Goal: Task Accomplishment & Management: Manage account settings

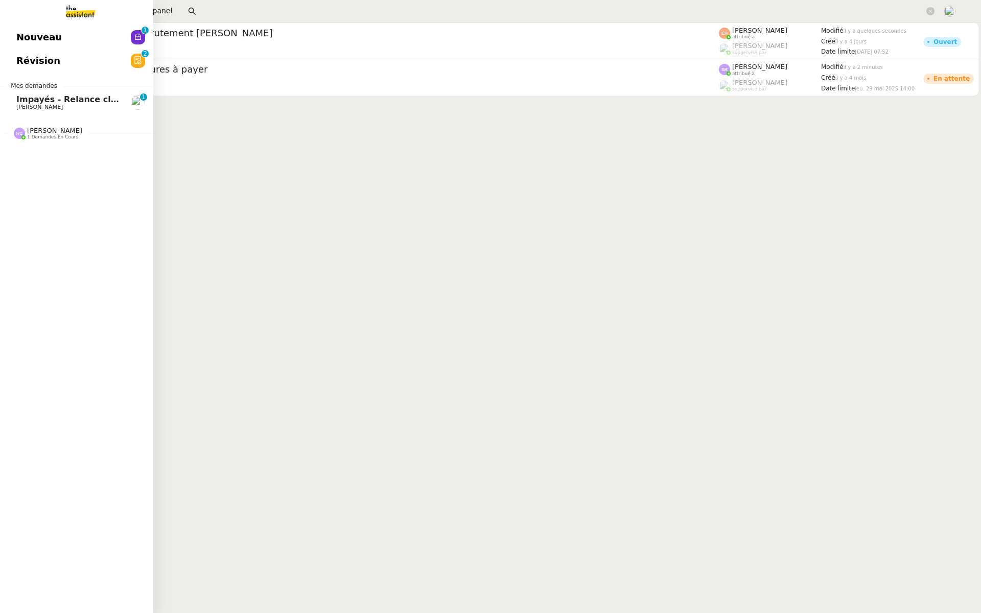
click at [56, 34] on link "Nouveau 0 1 2 3 4 5 6 7 8 9" at bounding box center [76, 37] width 153 height 23
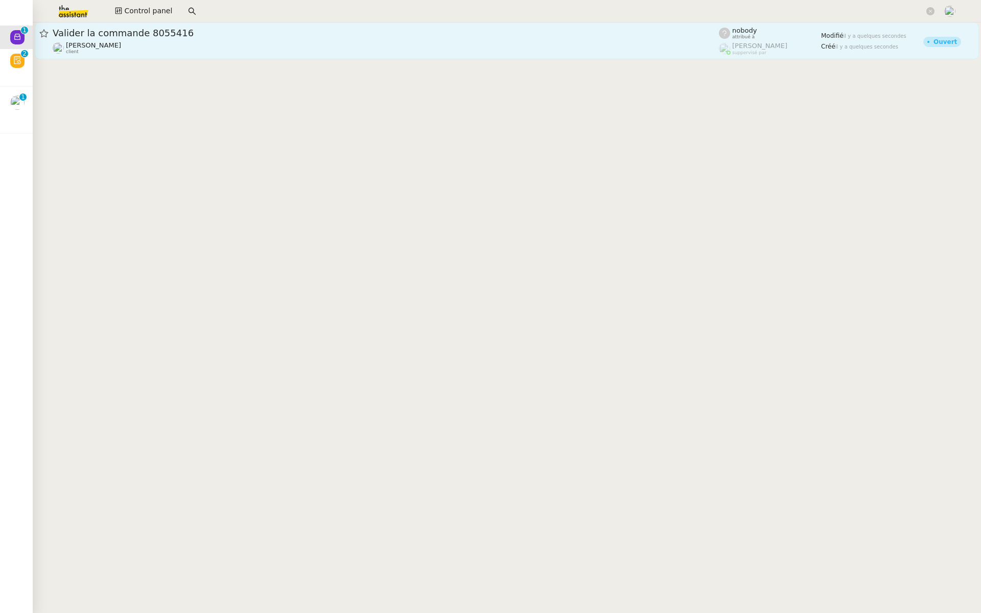
click at [200, 32] on span "Valider la commande 8055416" at bounding box center [386, 33] width 666 height 9
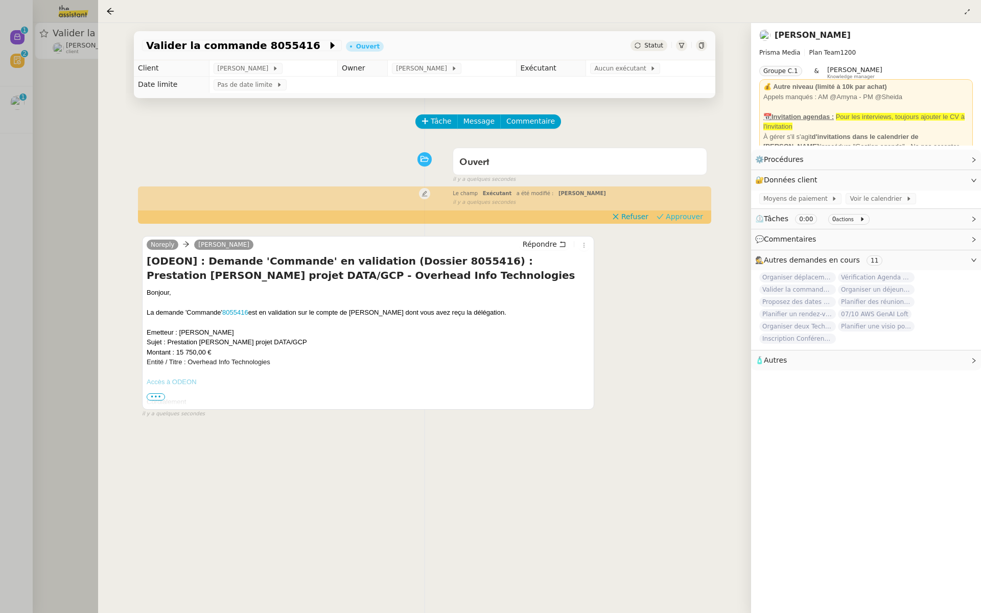
click at [693, 221] on span "Approuver" at bounding box center [683, 216] width 37 height 10
click at [0, 152] on div at bounding box center [490, 306] width 981 height 613
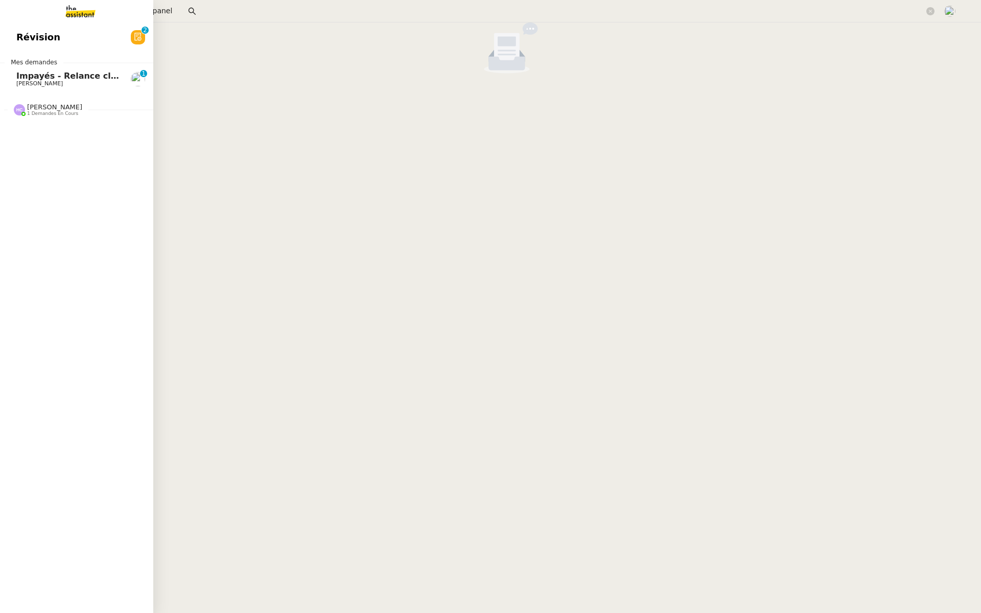
click at [18, 77] on span "Impayés - Relance client - 1 septembre 2025" at bounding box center [118, 76] width 205 height 10
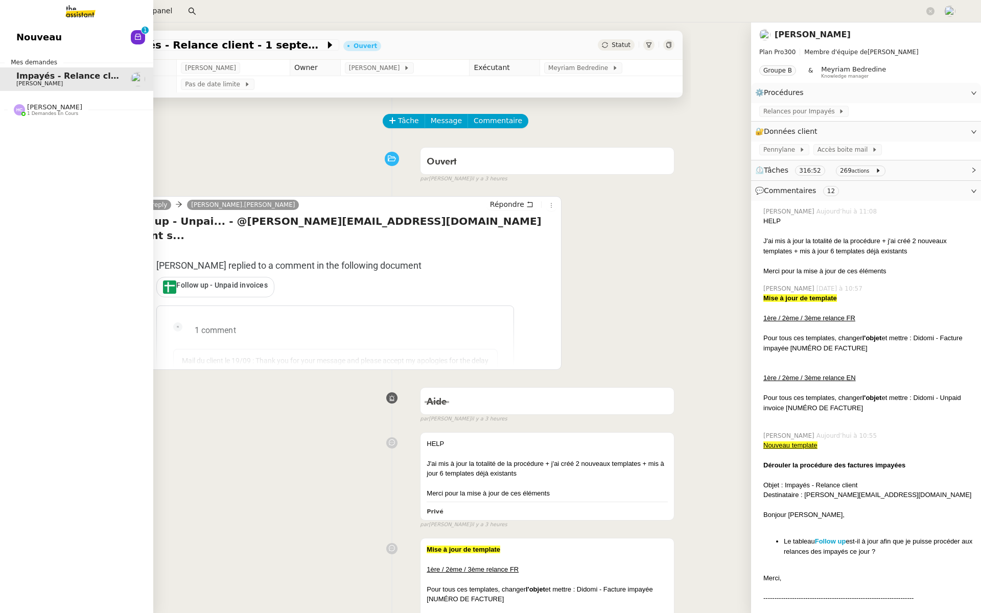
click at [46, 30] on span "Nouveau" at bounding box center [38, 37] width 45 height 15
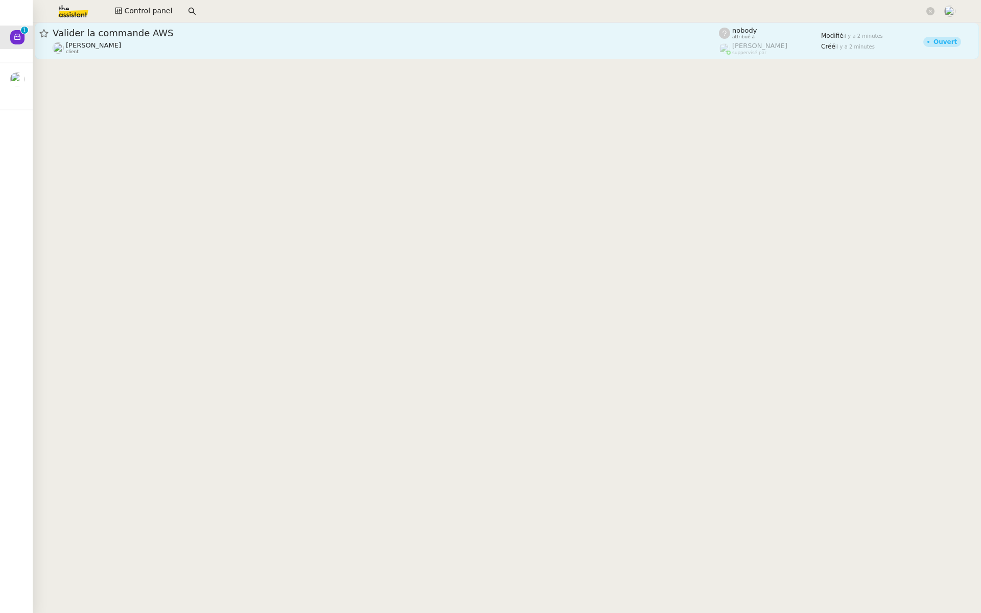
click at [278, 37] on span "Valider la commande AWS" at bounding box center [386, 33] width 666 height 9
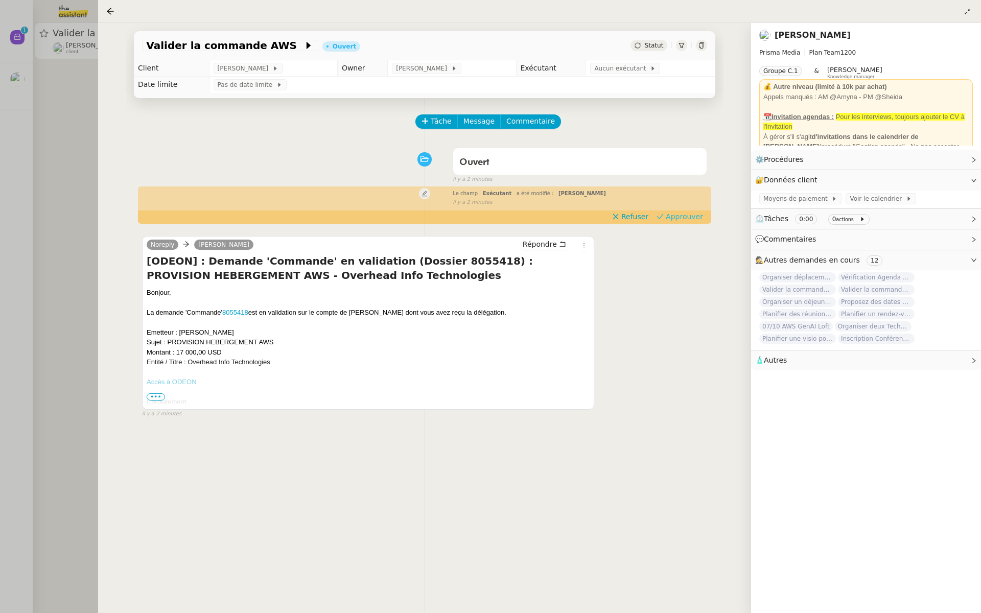
click at [682, 219] on span "Approuver" at bounding box center [683, 216] width 37 height 10
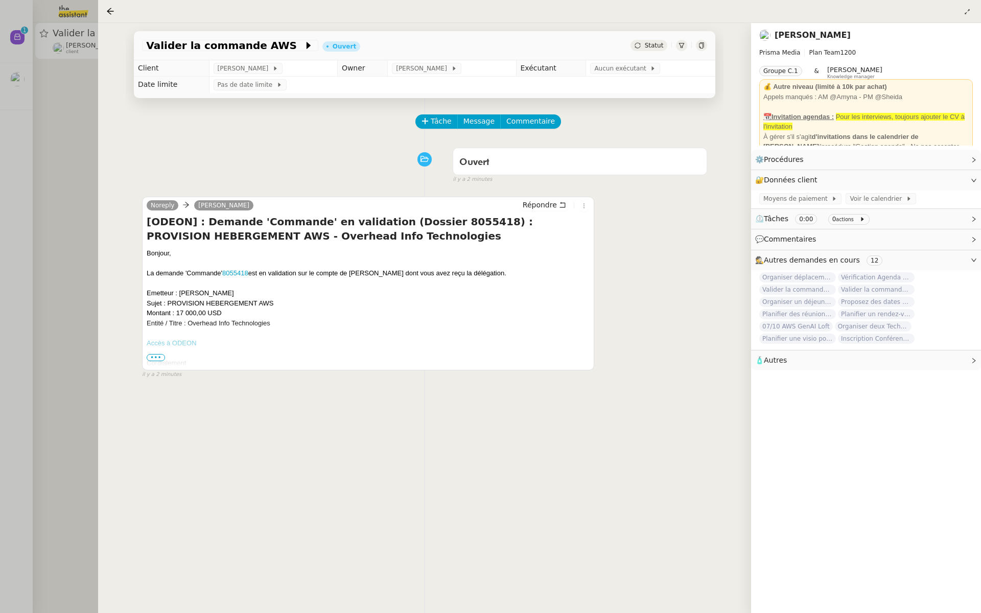
click at [28, 130] on div at bounding box center [490, 306] width 981 height 613
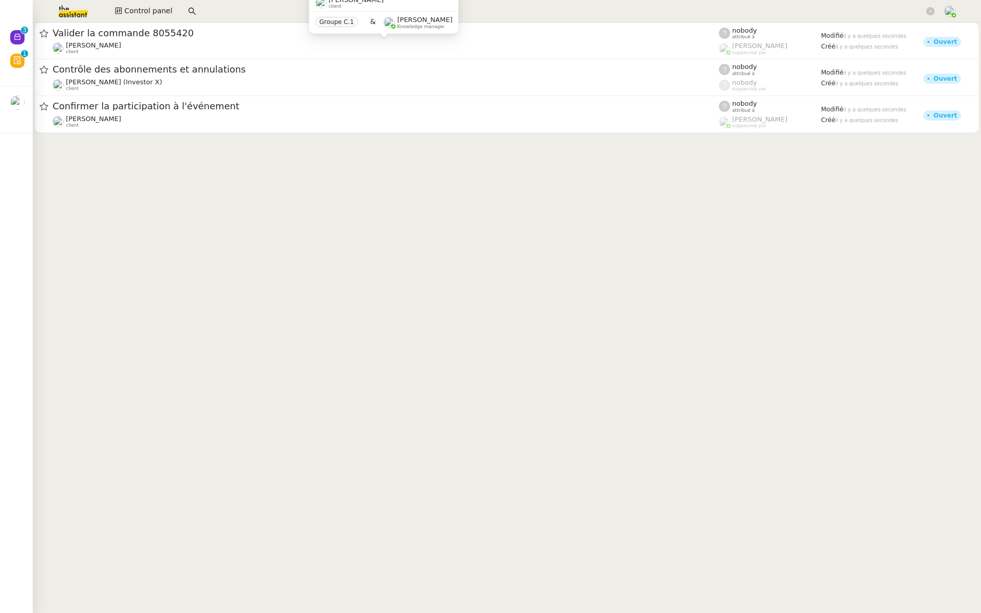
click at [83, 46] on span "David Berrebi" at bounding box center [93, 45] width 55 height 8
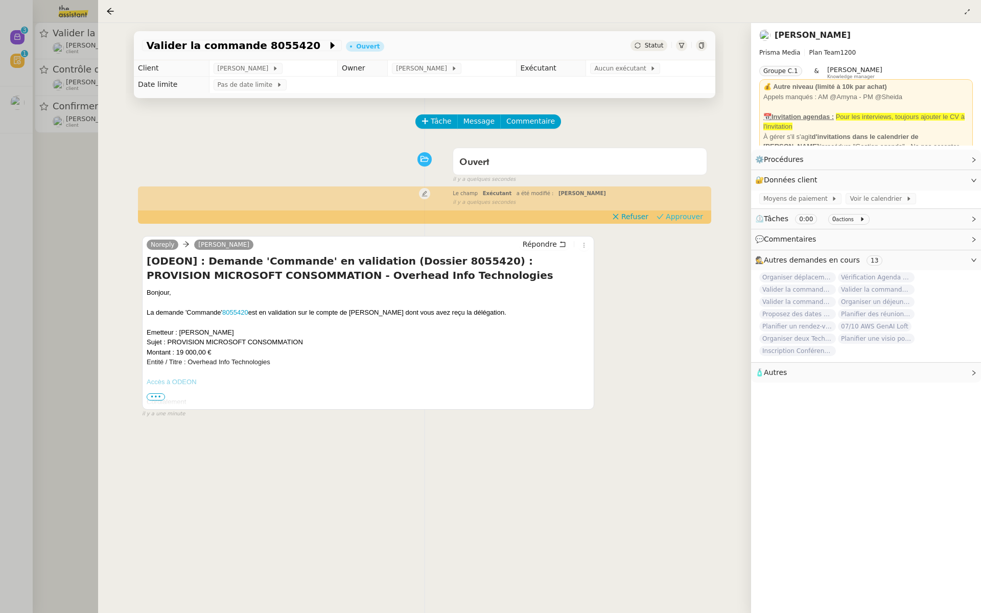
click at [686, 215] on span "Approuver" at bounding box center [683, 216] width 37 height 10
click at [24, 210] on div at bounding box center [490, 306] width 981 height 613
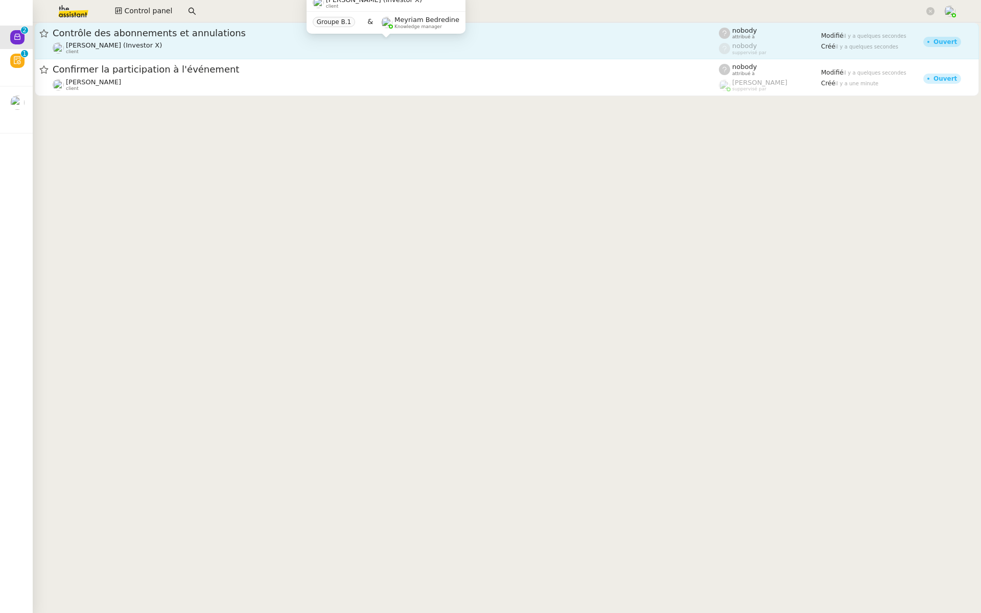
click at [130, 39] on div "Contrôle des abonnements et annulations Cédric Tempestini (Investor X) client" at bounding box center [386, 41] width 666 height 28
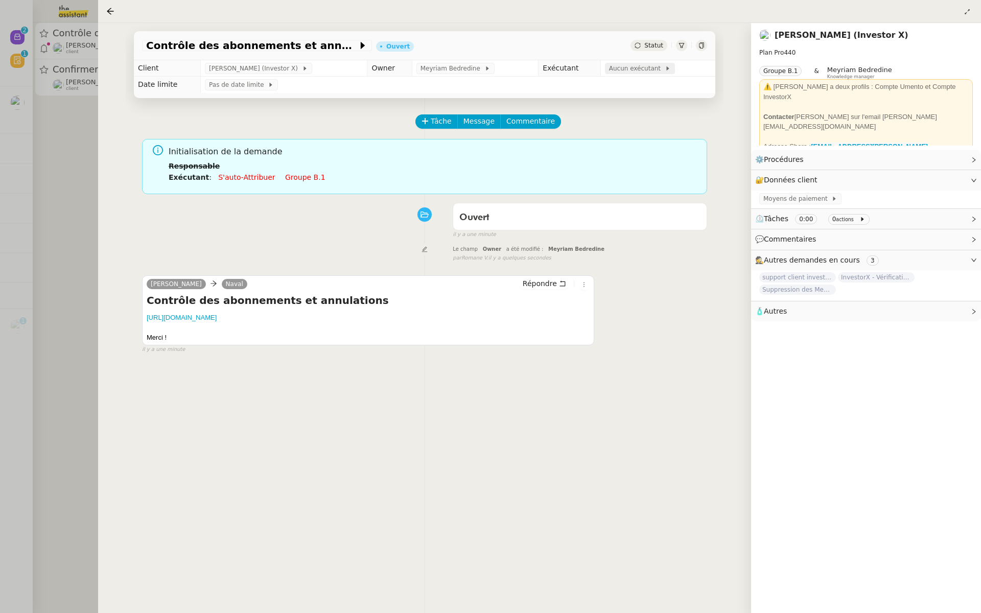
click at [626, 68] on span "Aucun exécutant" at bounding box center [637, 68] width 56 height 10
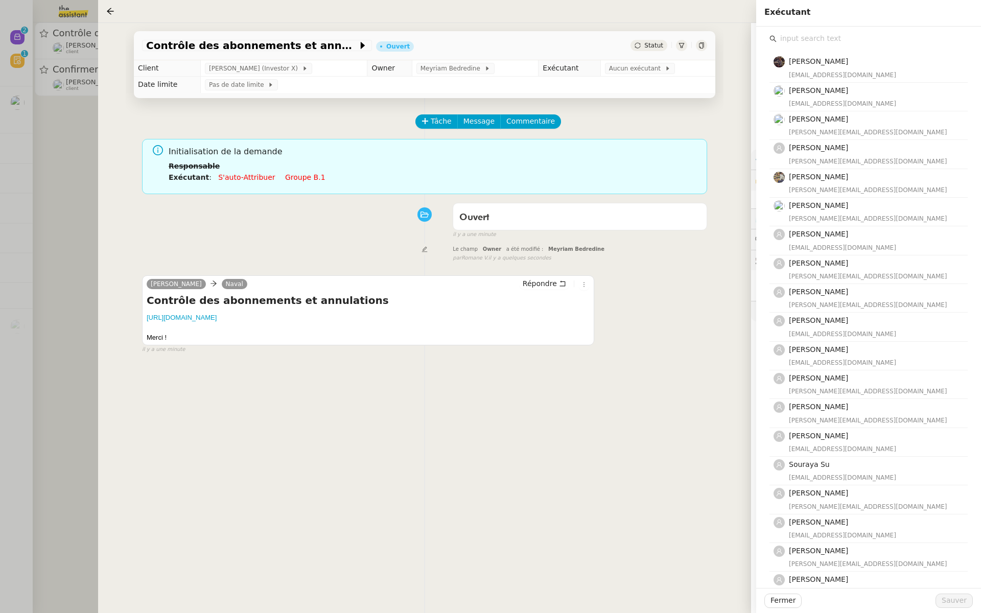
click at [797, 34] on input "text" at bounding box center [871, 39] width 191 height 14
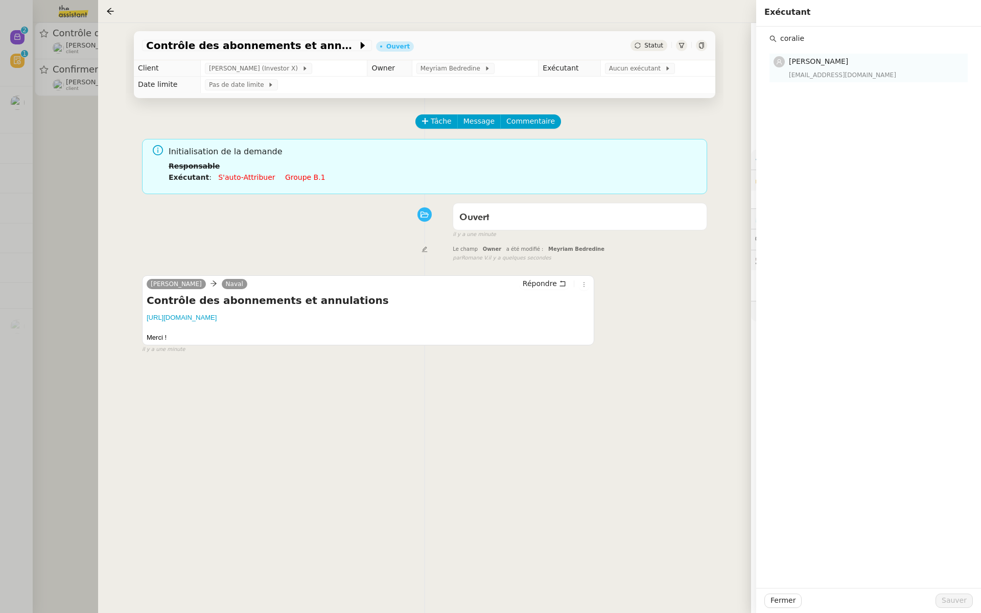
type input "coralie"
click at [800, 68] on div "Coralie Bordas coralie@team.theassistant.com" at bounding box center [875, 68] width 173 height 24
click at [953, 592] on div "Fermer Sauver" at bounding box center [868, 600] width 225 height 25
click at [950, 600] on span "Sauver" at bounding box center [953, 601] width 25 height 12
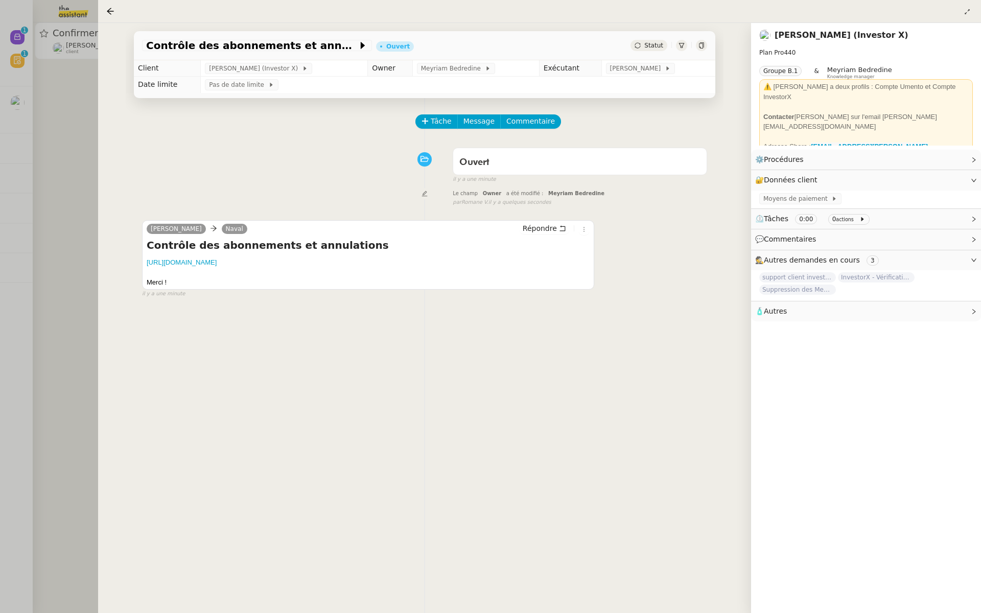
click at [47, 255] on div at bounding box center [490, 306] width 981 height 613
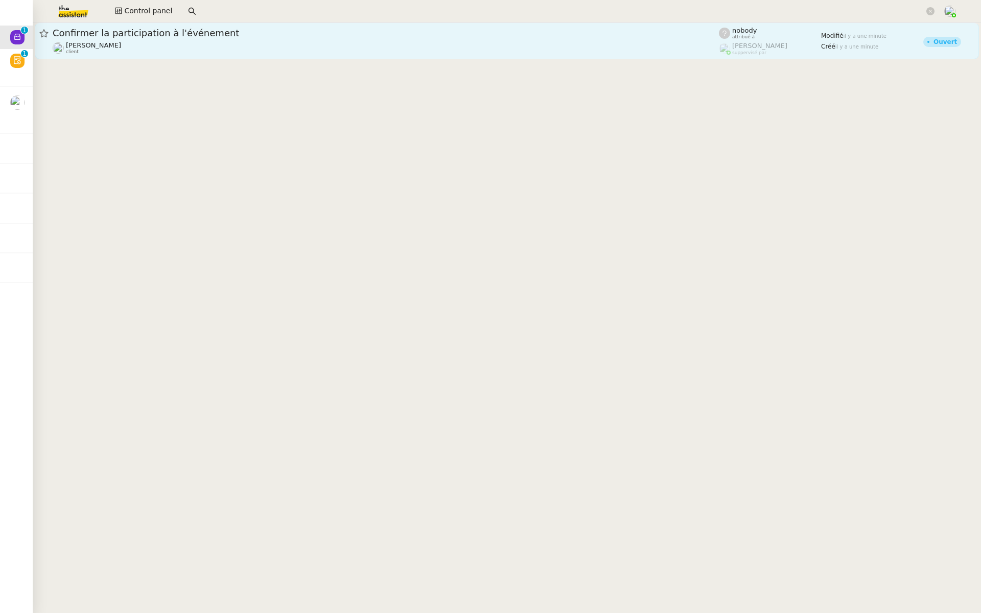
click at [168, 27] on div "Confirmer la participation à l'événement" at bounding box center [386, 33] width 666 height 12
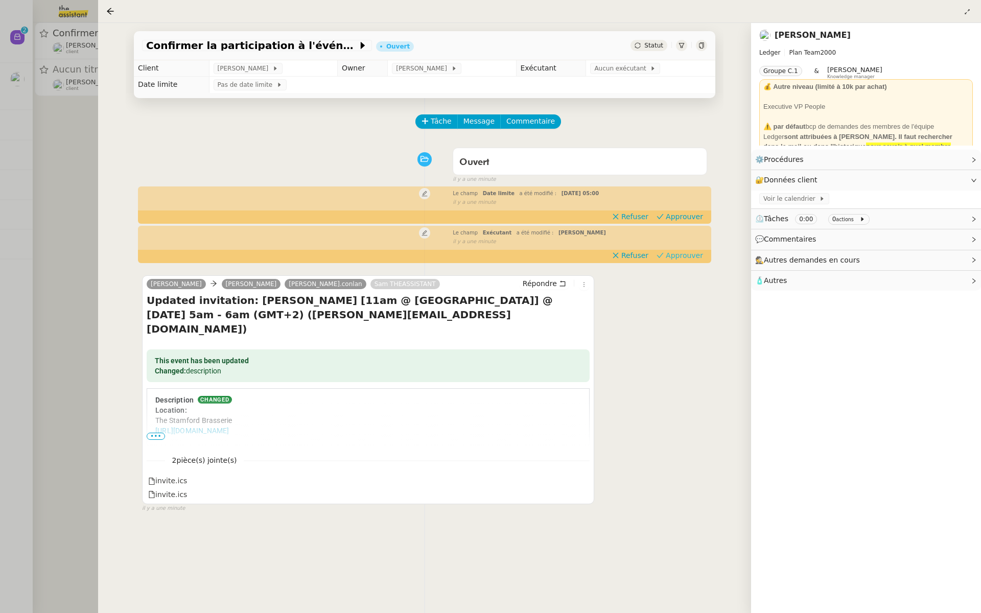
click at [692, 253] on span "Approuver" at bounding box center [683, 255] width 37 height 10
click at [687, 215] on span "Approuver" at bounding box center [683, 216] width 37 height 10
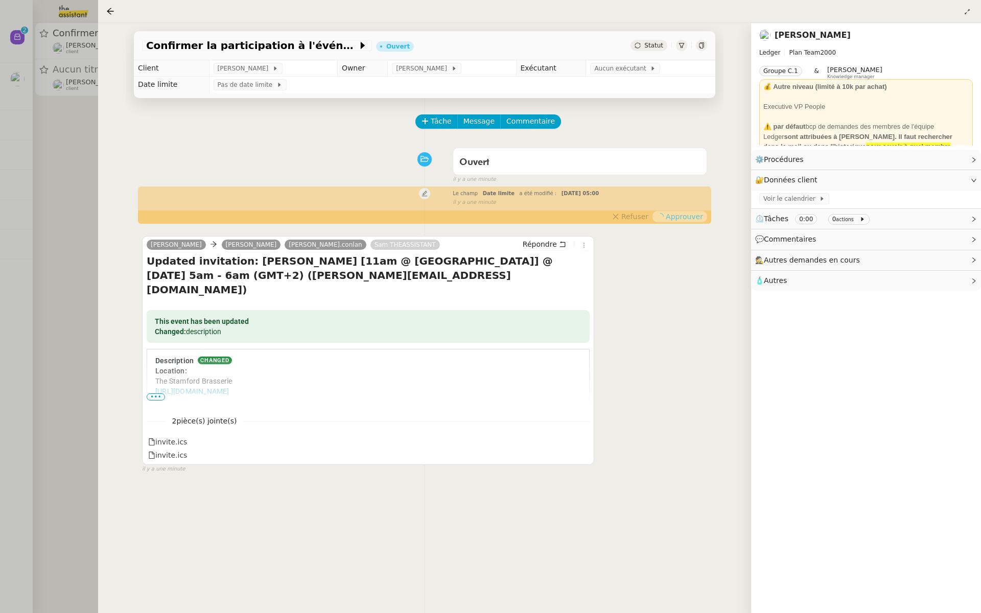
click at [53, 179] on div at bounding box center [490, 306] width 981 height 613
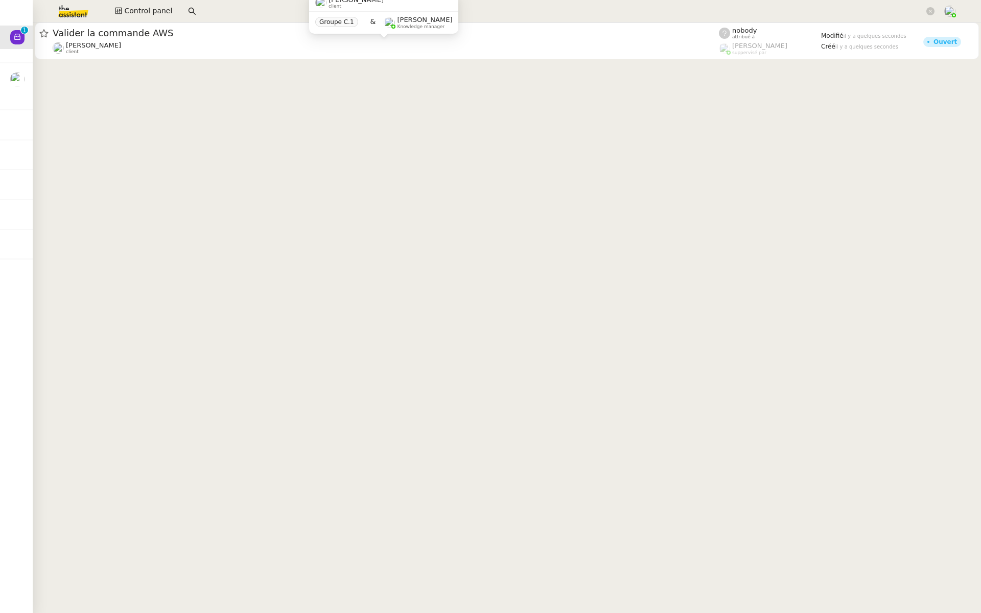
click at [146, 45] on div "David Berrebi client" at bounding box center [386, 47] width 666 height 13
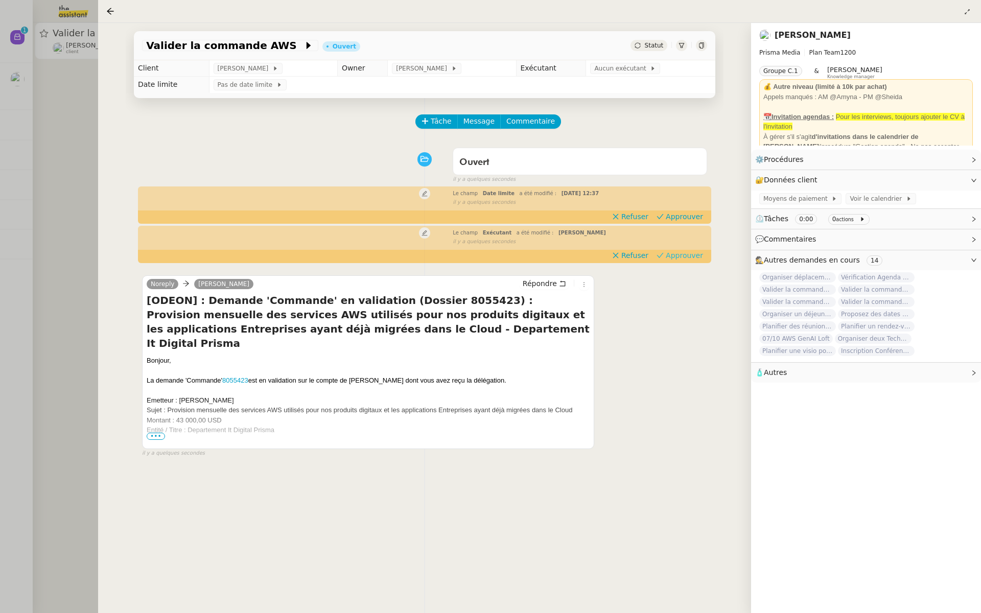
click at [688, 253] on span "Approuver" at bounding box center [683, 255] width 37 height 10
click at [687, 212] on span "Approuver" at bounding box center [683, 216] width 37 height 10
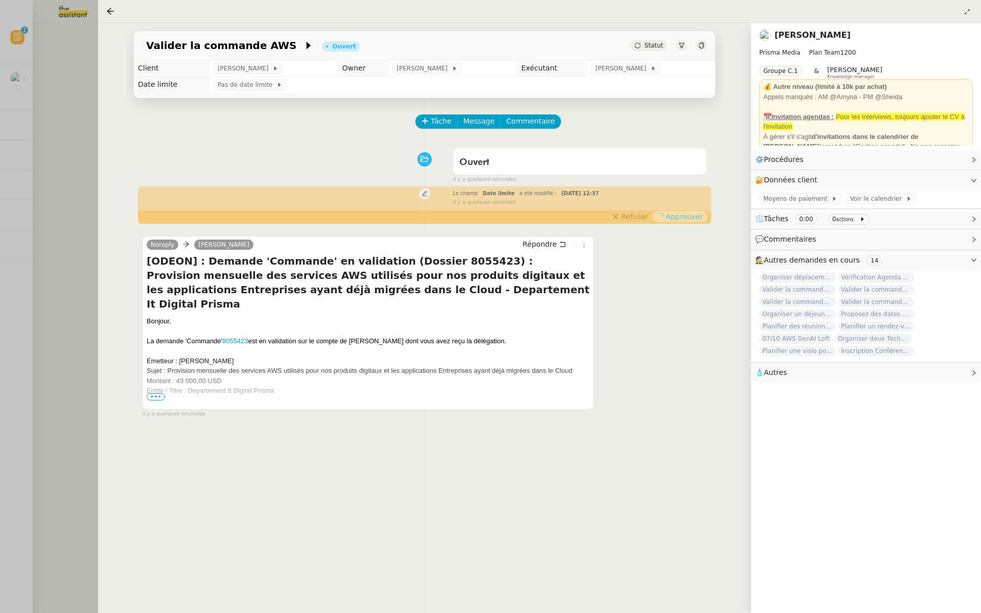
click at [11, 193] on div at bounding box center [490, 306] width 981 height 613
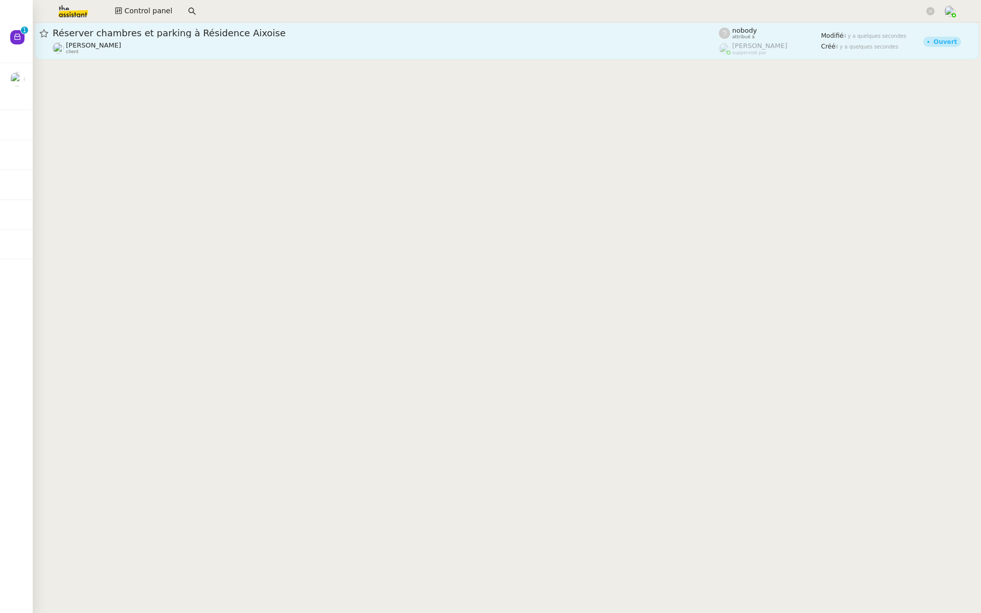
click at [125, 38] on div "Réserver chambres et parking à Résidence Aixoise" at bounding box center [386, 33] width 666 height 12
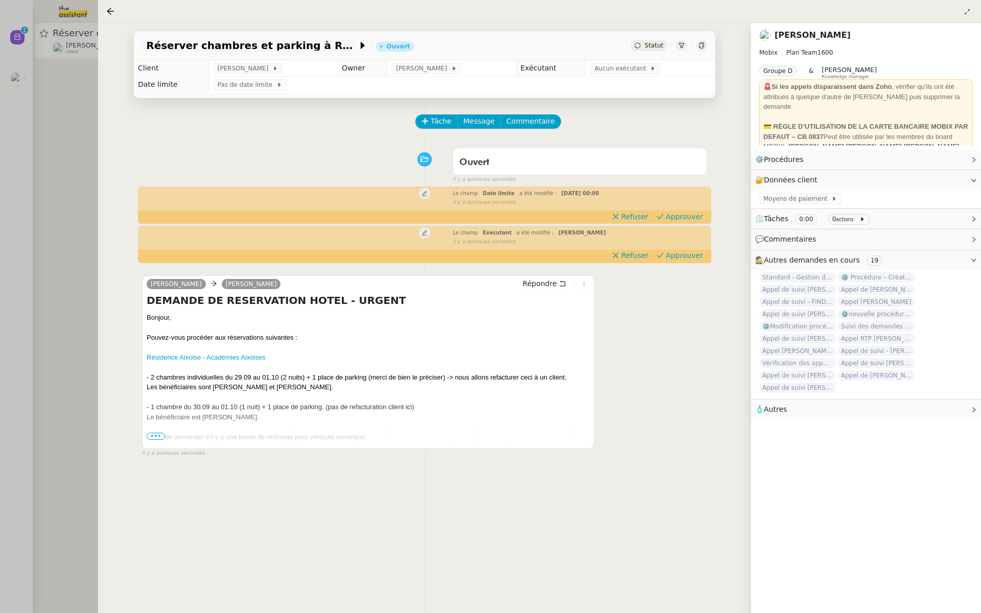
click at [18, 229] on div at bounding box center [490, 306] width 981 height 613
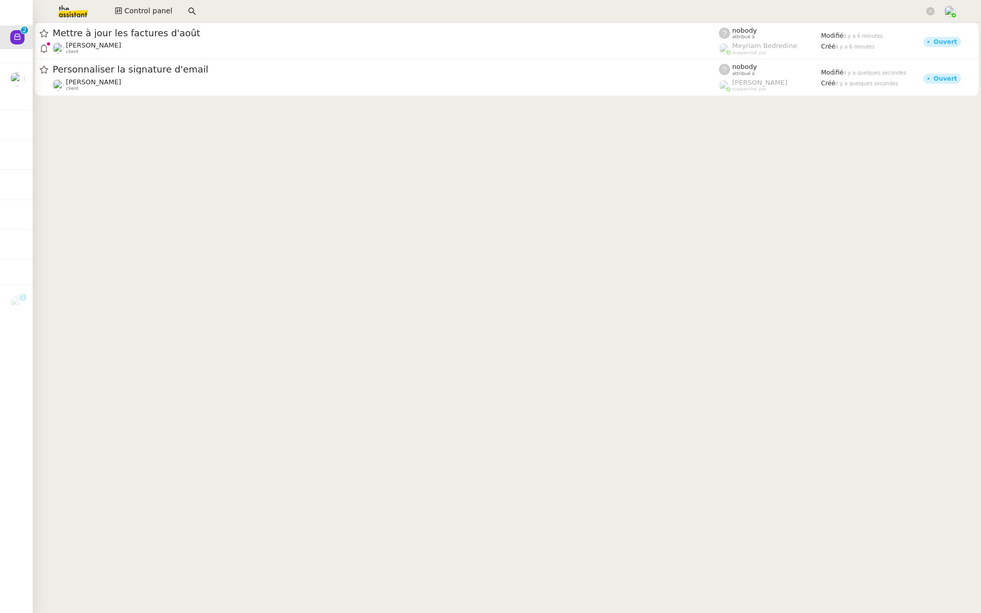
click at [68, 11] on img at bounding box center [65, 11] width 79 height 22
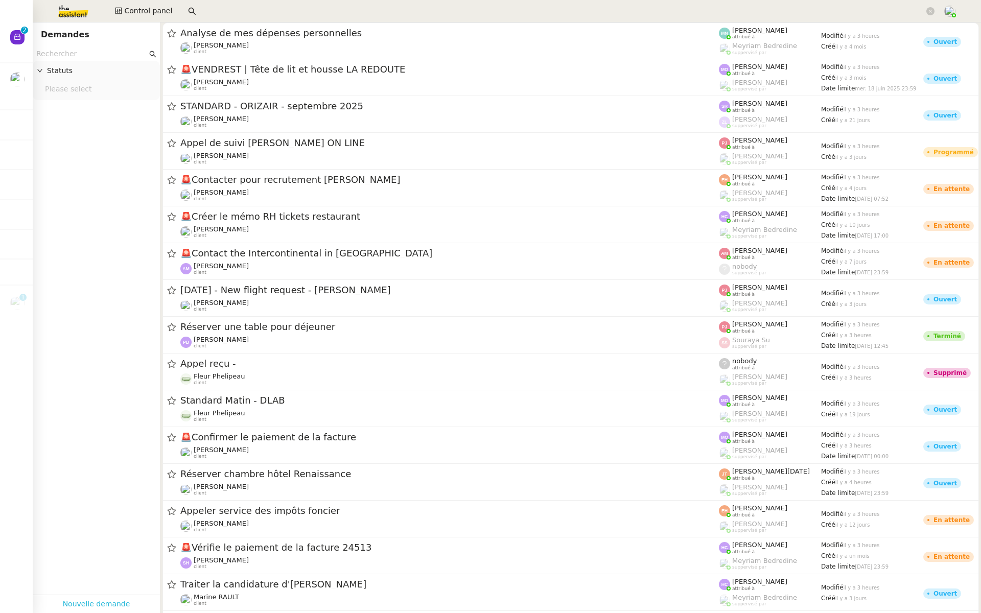
click at [94, 603] on link "Nouvelle demande" at bounding box center [96, 604] width 67 height 12
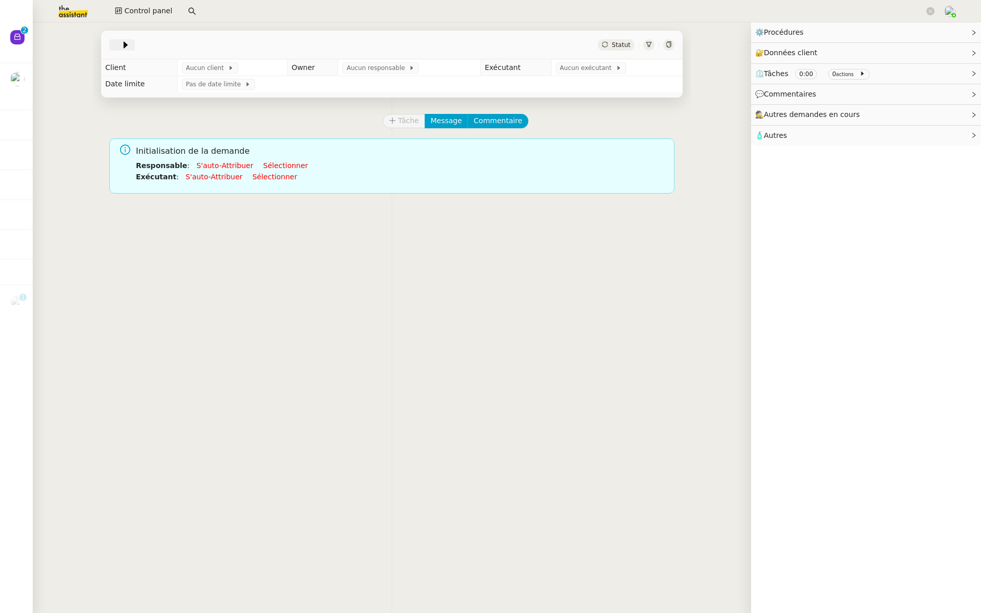
click at [121, 43] on icon at bounding box center [126, 45] width 10 height 10
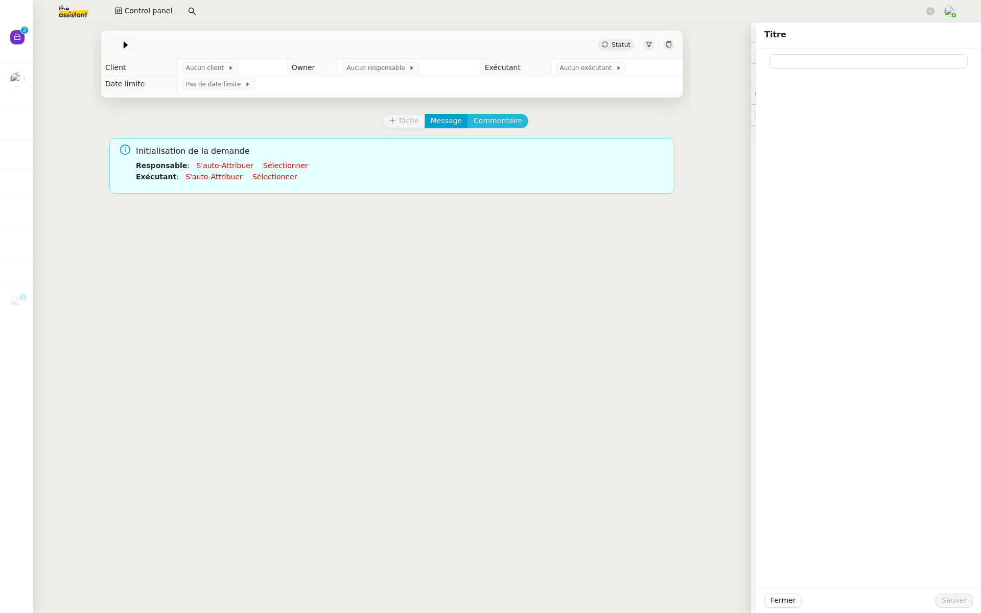
click at [495, 117] on span "Commentaire" at bounding box center [497, 121] width 49 height 12
click at [778, 74] on div at bounding box center [868, 76] width 208 height 9
click at [795, 67] on div at bounding box center [868, 60] width 208 height 14
click at [790, 77] on div at bounding box center [868, 76] width 208 height 9
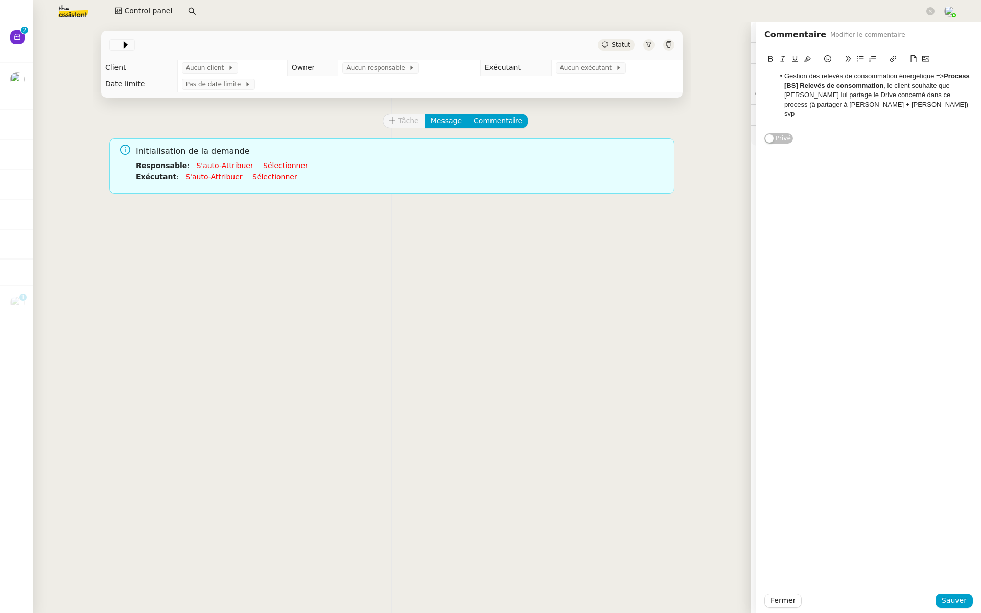
click at [909, 102] on li "Gestion des relevés de consommation énergétique => Process [BS] Relevés de cons…" at bounding box center [873, 95] width 199 height 47
click at [963, 602] on span "Sauver" at bounding box center [953, 601] width 25 height 12
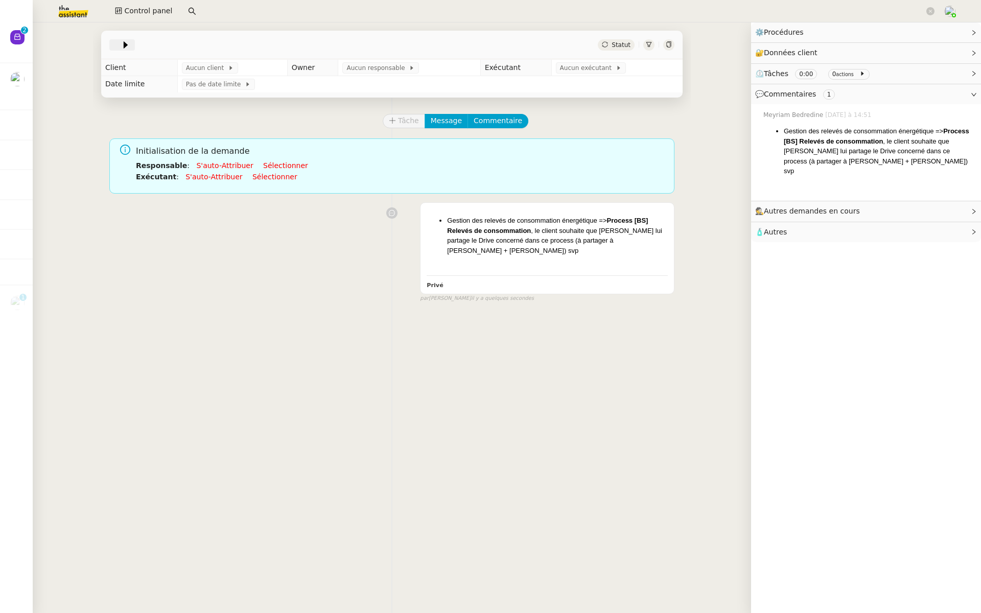
click at [123, 41] on icon at bounding box center [126, 45] width 10 height 10
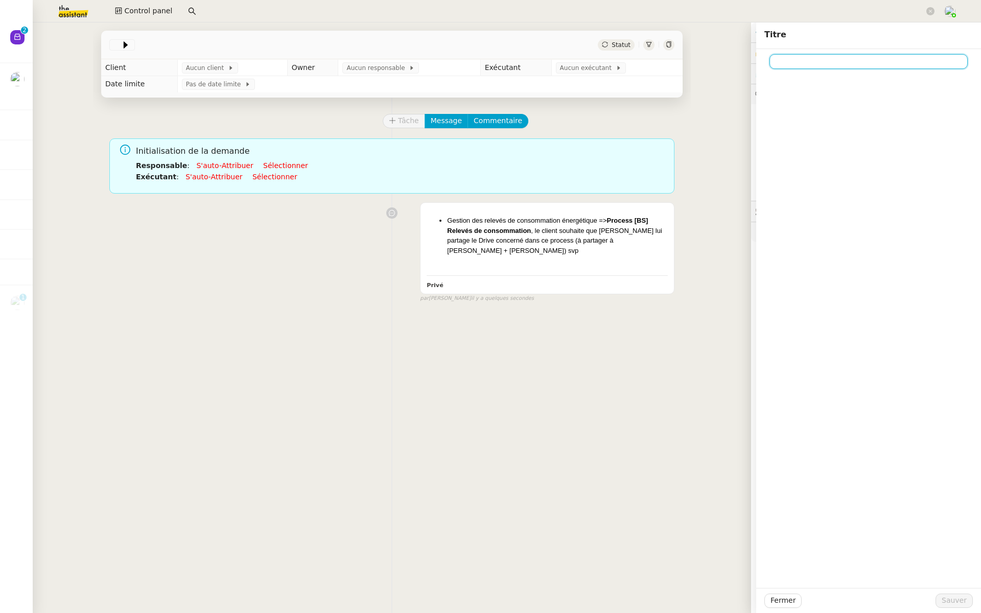
click at [796, 60] on input at bounding box center [868, 61] width 198 height 15
type input "Suite appel de suivi"
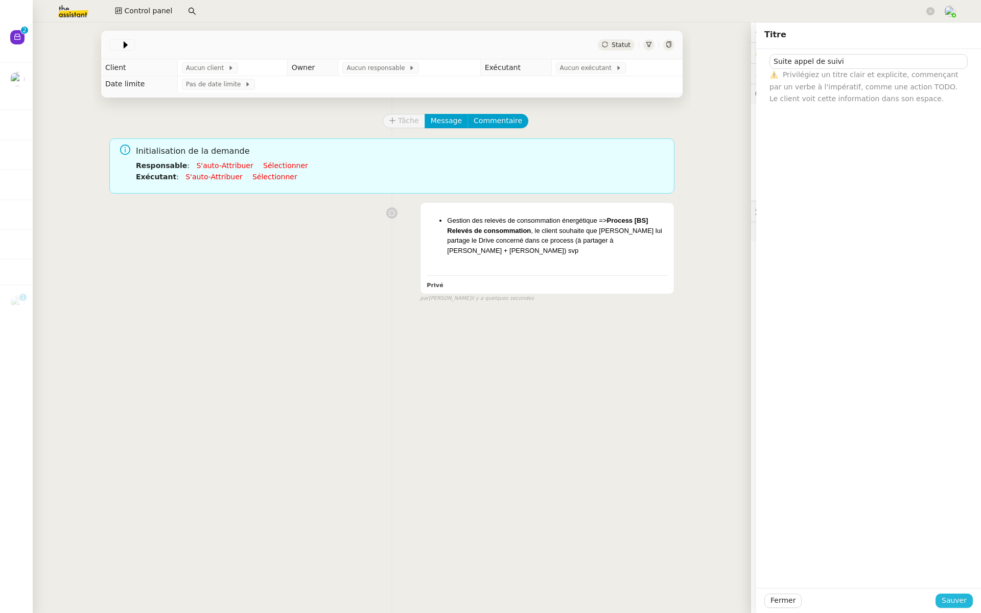
click at [954, 599] on span "Sauver" at bounding box center [953, 601] width 25 height 12
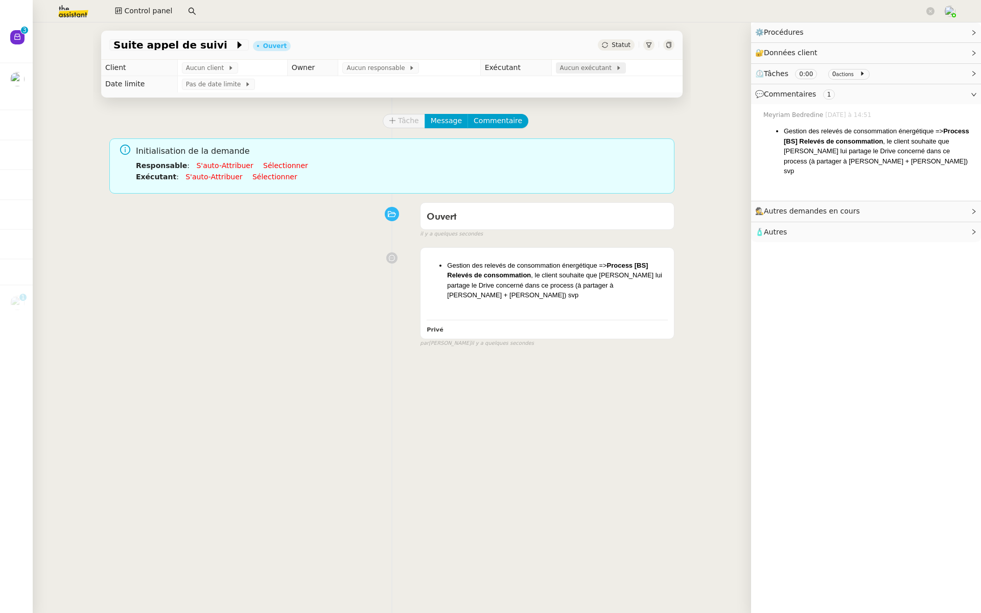
click at [571, 68] on span "Aucun exécutant" at bounding box center [588, 68] width 56 height 10
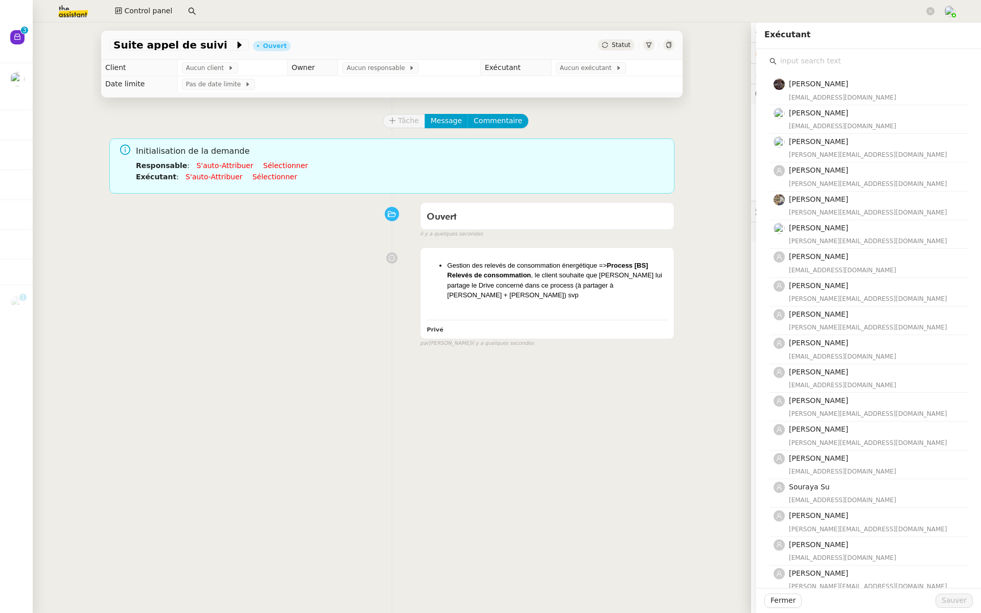
click at [788, 59] on input "text" at bounding box center [871, 61] width 191 height 14
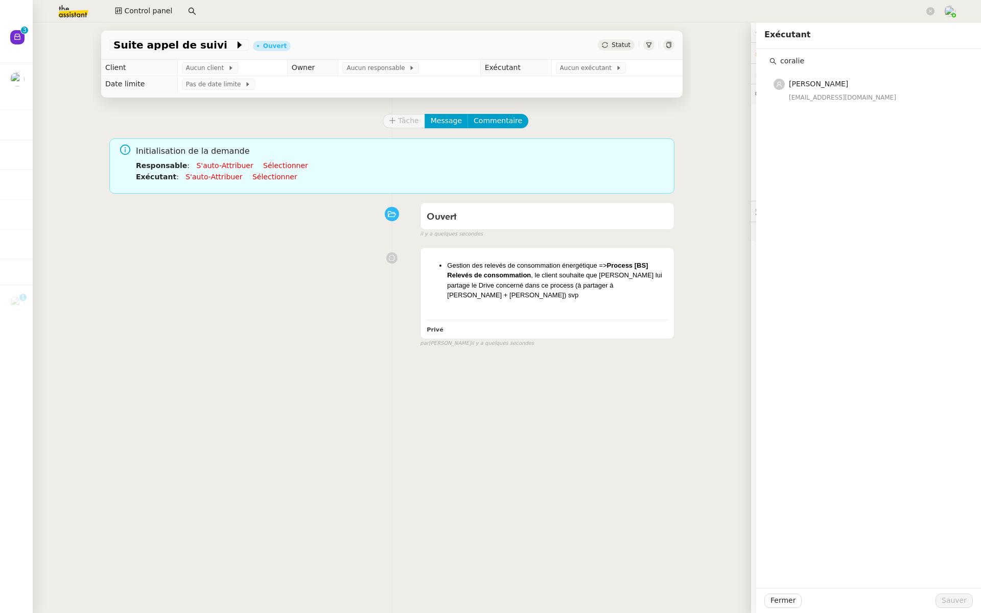
type input "coralie"
click at [804, 88] on h4 "[PERSON_NAME]" at bounding box center [875, 84] width 173 height 12
click at [960, 608] on div "Fermer Sauver" at bounding box center [868, 600] width 225 height 25
click at [952, 601] on span "Sauver" at bounding box center [953, 601] width 25 height 12
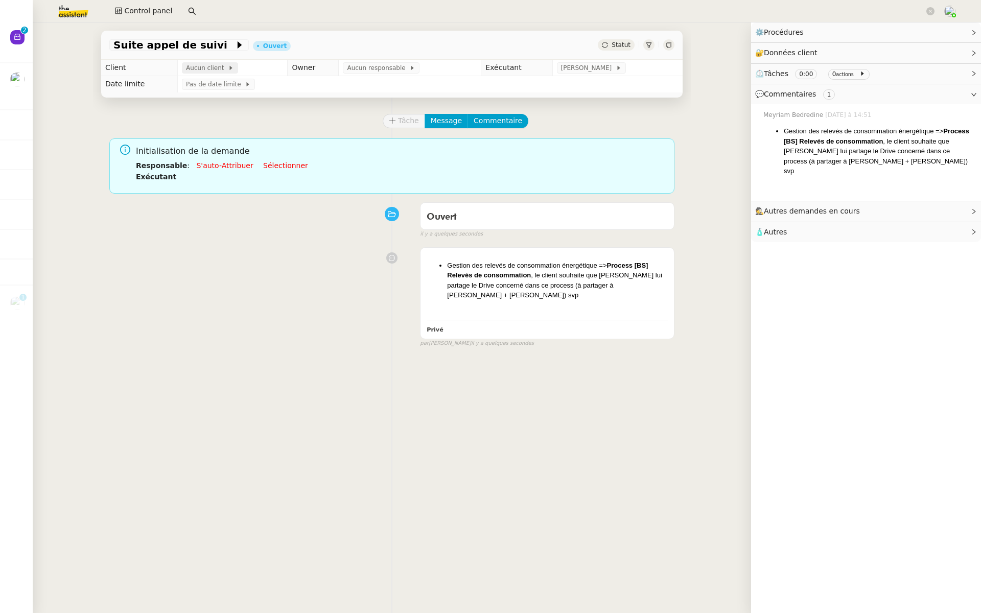
click at [207, 70] on span "Aucun client" at bounding box center [207, 68] width 42 height 10
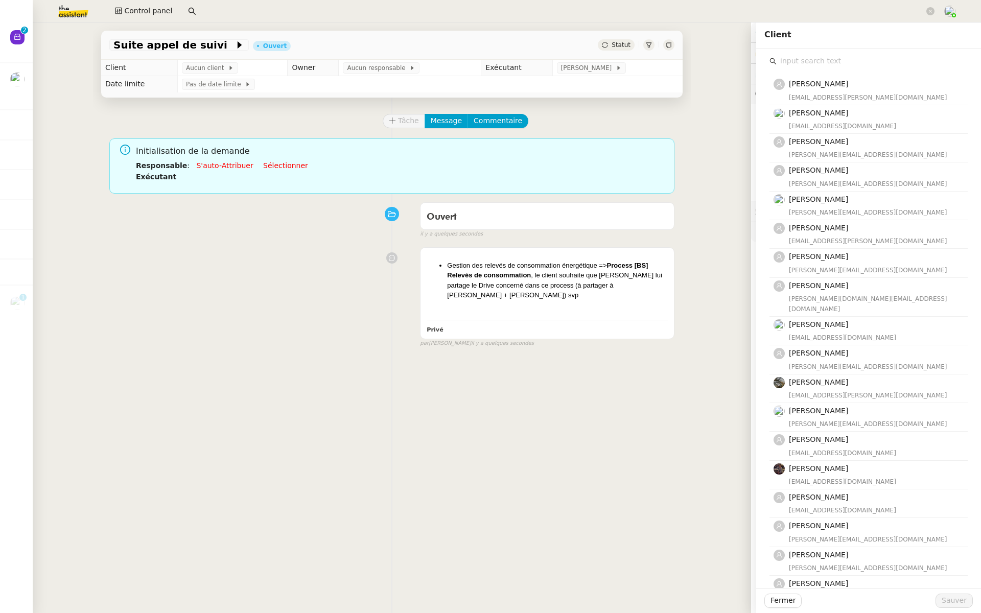
click at [789, 59] on input "text" at bounding box center [871, 61] width 191 height 14
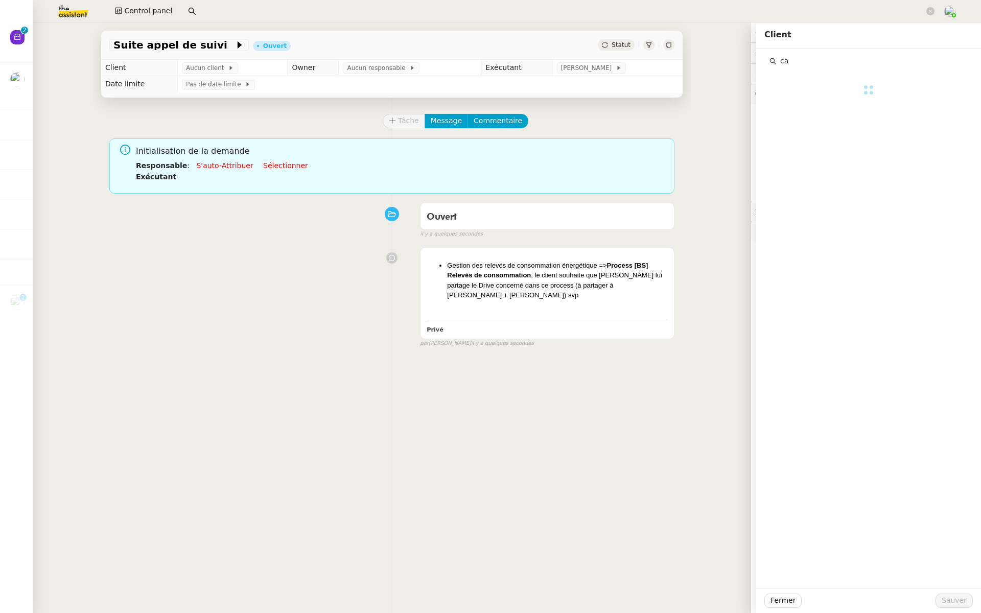
type input "c"
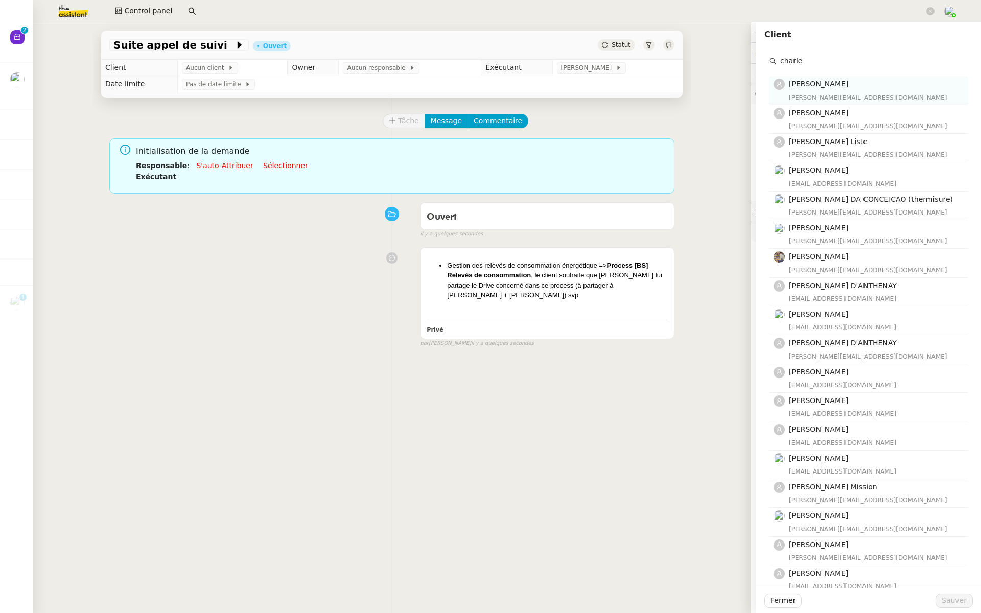
click at [816, 84] on span "Charles Baras" at bounding box center [818, 84] width 59 height 8
click at [820, 69] on div "Charles Baras charles@copy-house.fr Charles Pebereau charles.pebereau@gmail.com…" at bounding box center [868, 345] width 198 height 554
click at [813, 62] on input "charle" at bounding box center [871, 61] width 191 height 14
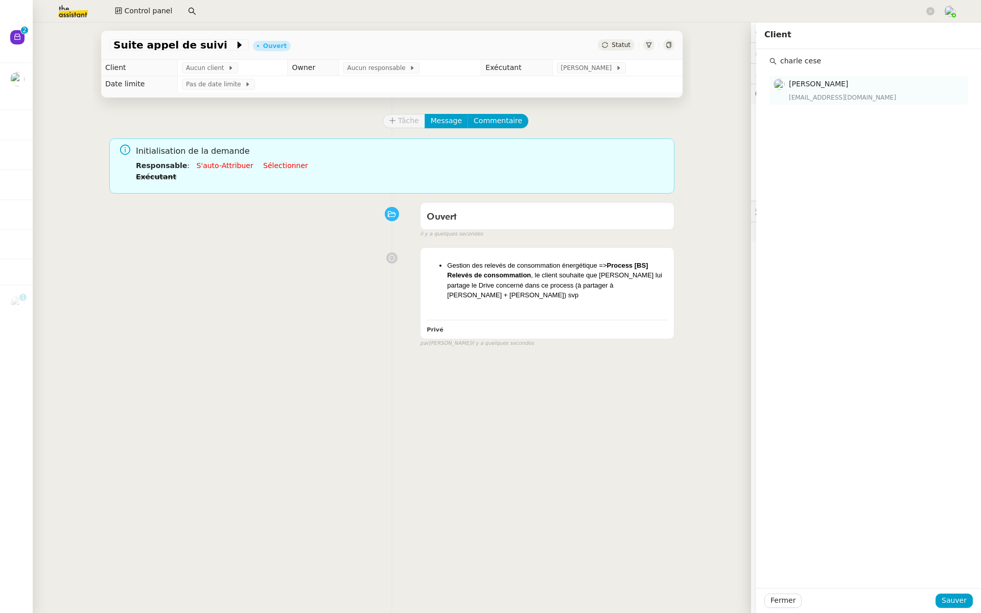
type input "charle cese"
click at [850, 90] on h4 "[PERSON_NAME]" at bounding box center [875, 84] width 173 height 12
click at [947, 603] on span "Sauver" at bounding box center [953, 601] width 25 height 12
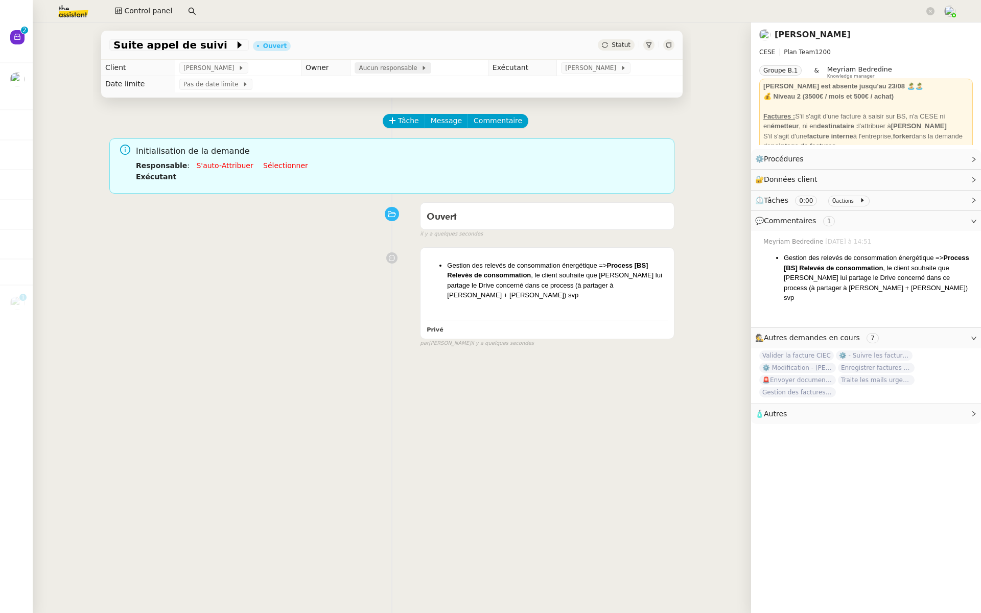
click at [409, 69] on span "Aucun responsable" at bounding box center [390, 68] width 62 height 10
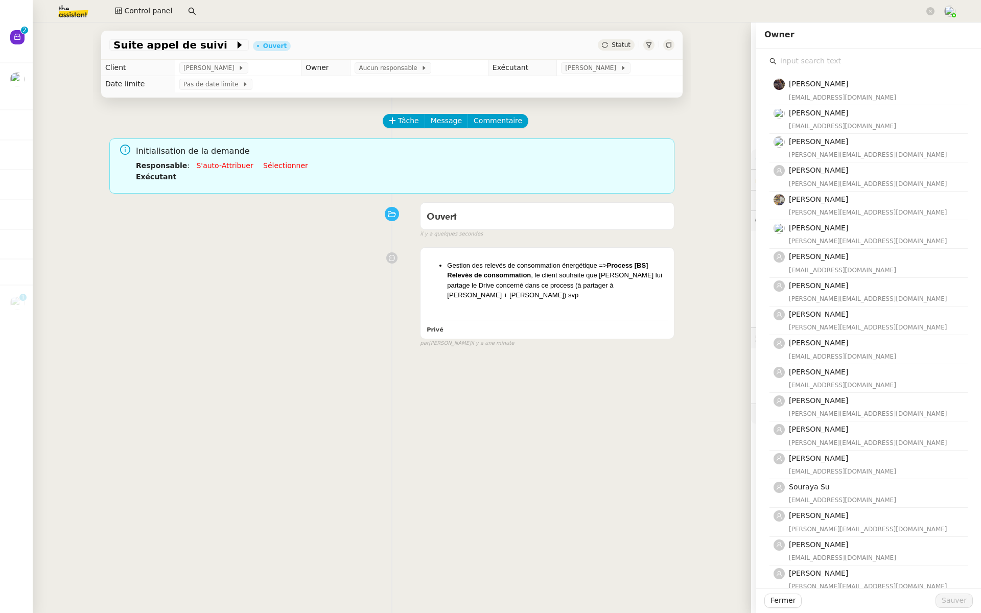
click at [825, 67] on input "text" at bounding box center [871, 61] width 191 height 14
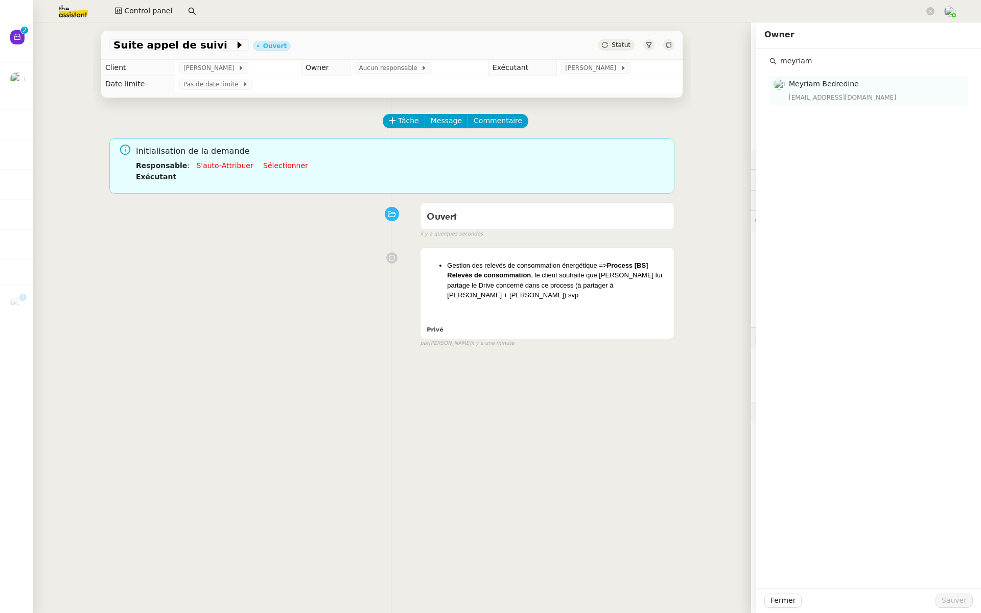
type input "meyriam"
click at [826, 101] on div "meyriam@team.theassistant.com" at bounding box center [875, 97] width 173 height 10
click at [956, 604] on span "Sauver" at bounding box center [953, 601] width 25 height 12
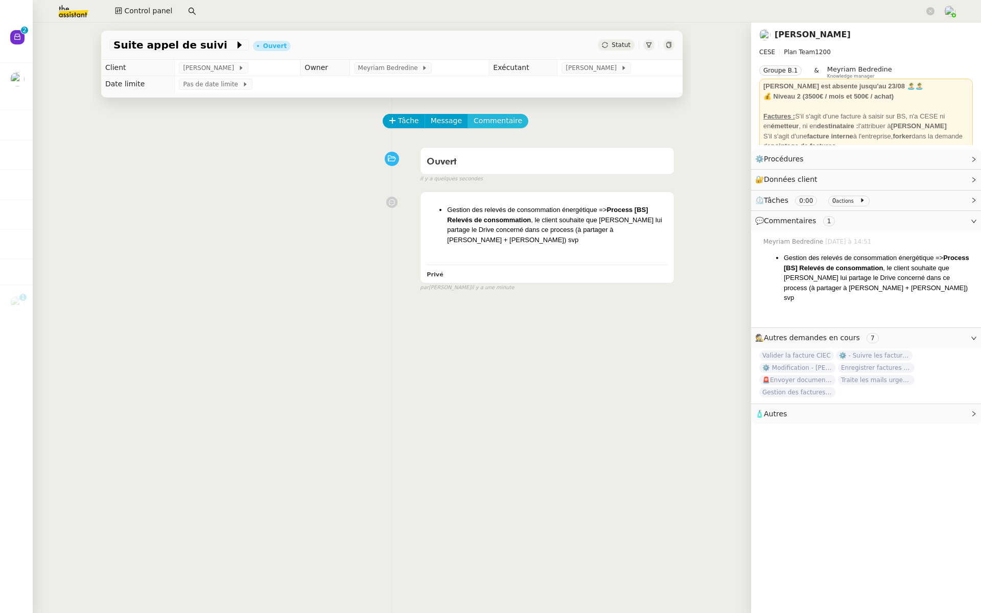
click at [489, 122] on span "Commentaire" at bounding box center [497, 121] width 49 height 12
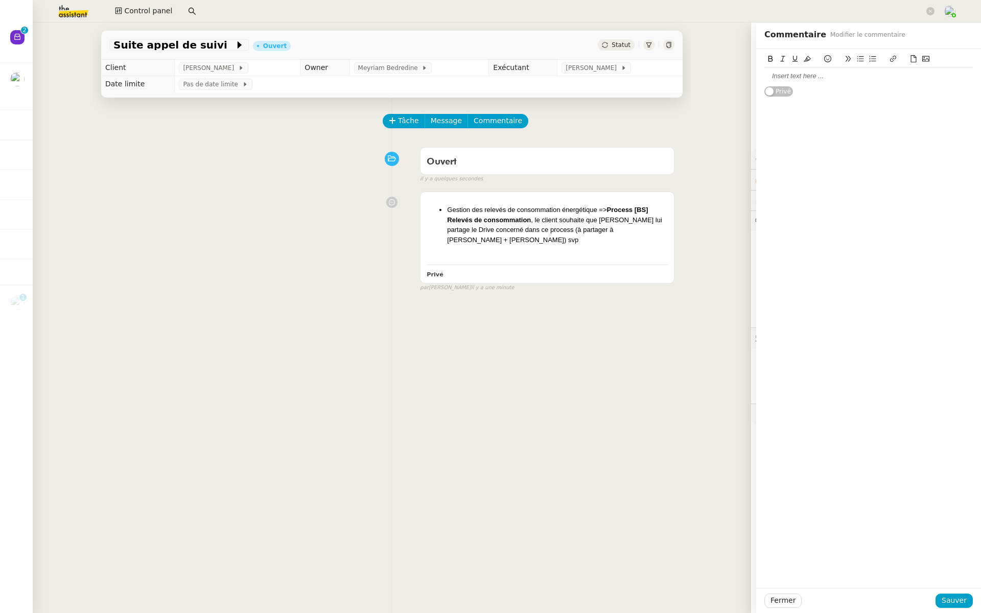
click at [788, 79] on div at bounding box center [868, 76] width 208 height 9
click at [965, 599] on span "Sauver" at bounding box center [953, 601] width 25 height 12
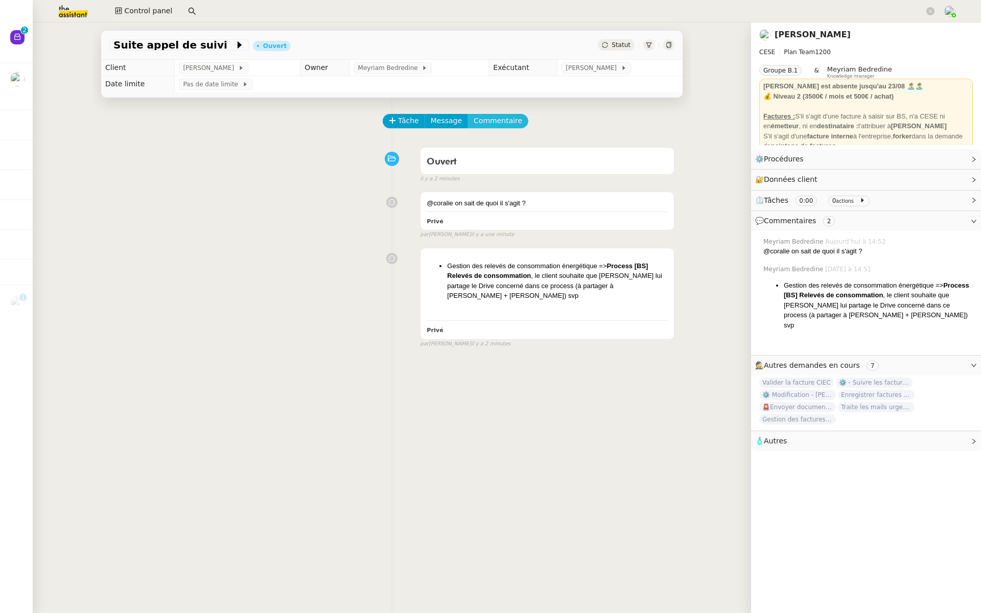
click at [493, 124] on span "Commentaire" at bounding box center [497, 121] width 49 height 12
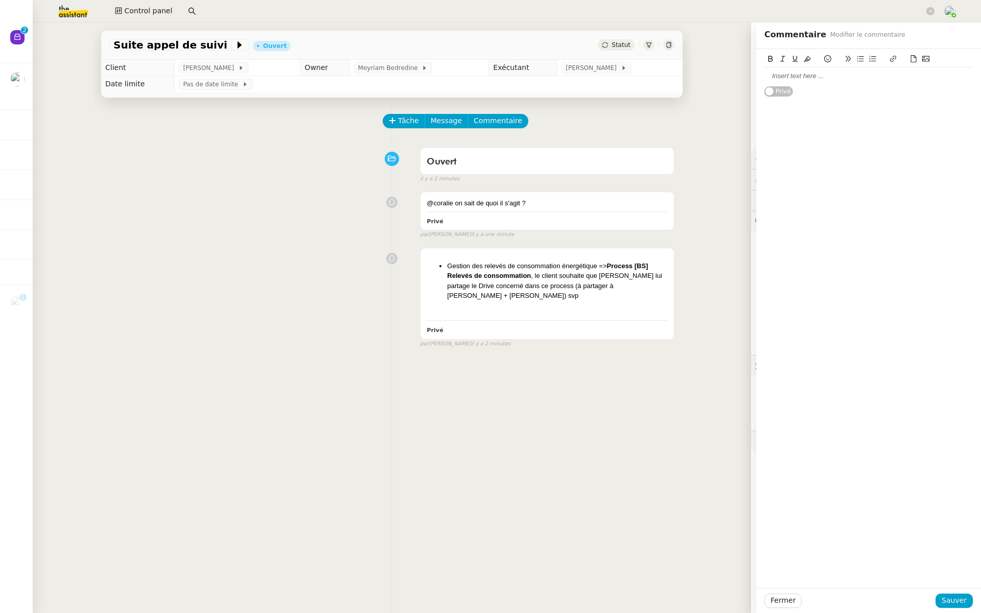
click at [796, 74] on div at bounding box center [868, 76] width 208 height 9
click at [838, 75] on div "Voir CR sur canal Stp ;-) erci" at bounding box center [868, 76] width 208 height 9
click at [958, 602] on span "Sauver" at bounding box center [953, 601] width 25 height 12
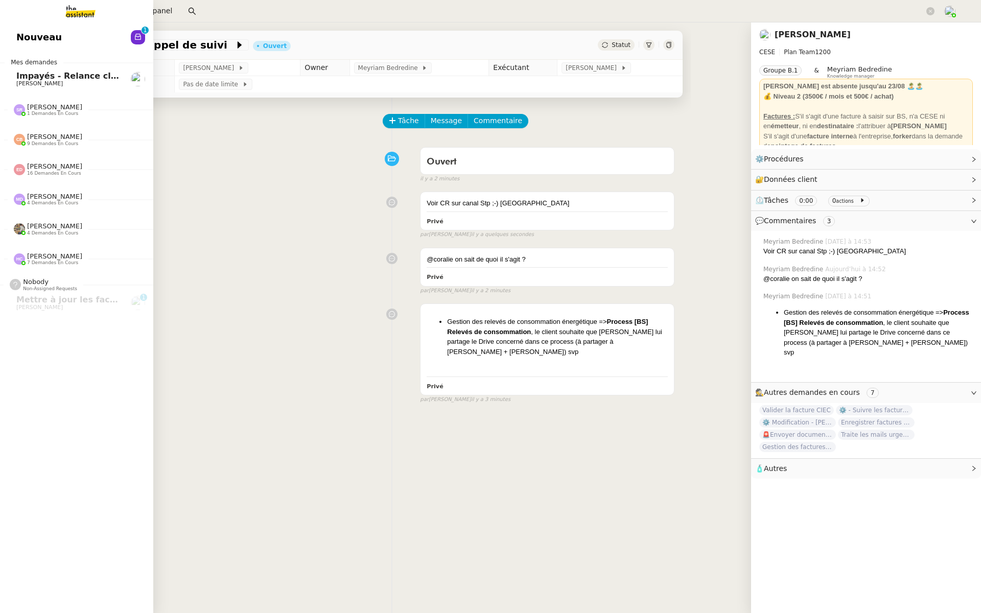
click at [58, 39] on link "Nouveau 0 1 2 3 4 5 6 7 8 9" at bounding box center [76, 37] width 153 height 23
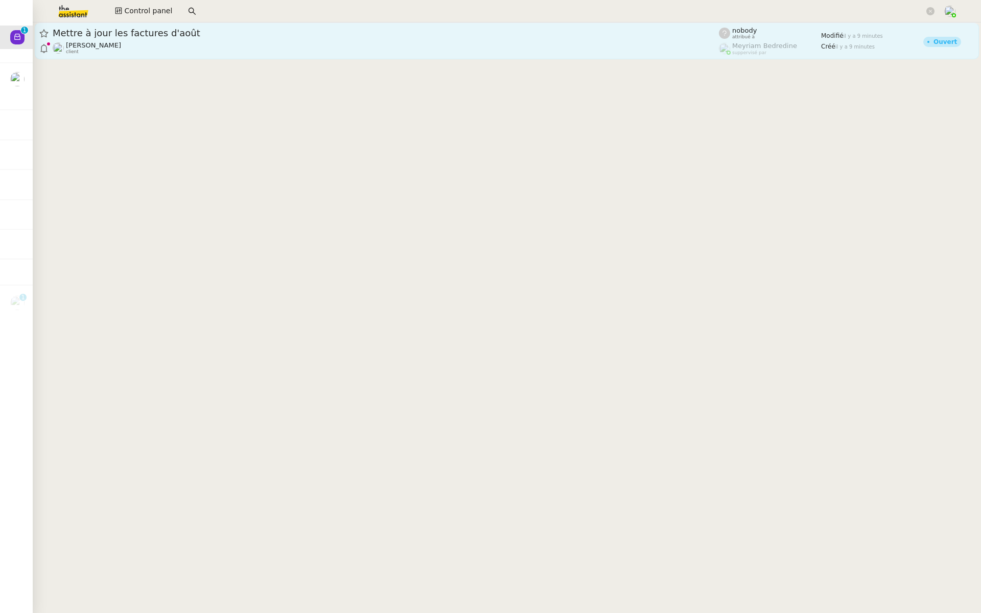
click at [130, 29] on span "Mettre à jour les factures d'août" at bounding box center [386, 33] width 666 height 9
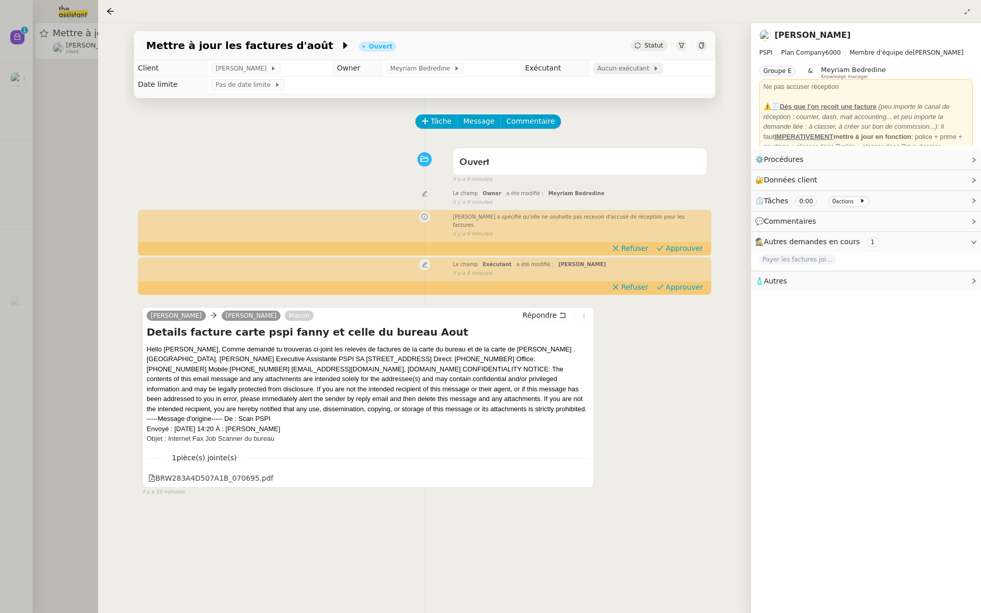
click at [617, 68] on span "Aucun exécutant" at bounding box center [625, 68] width 56 height 10
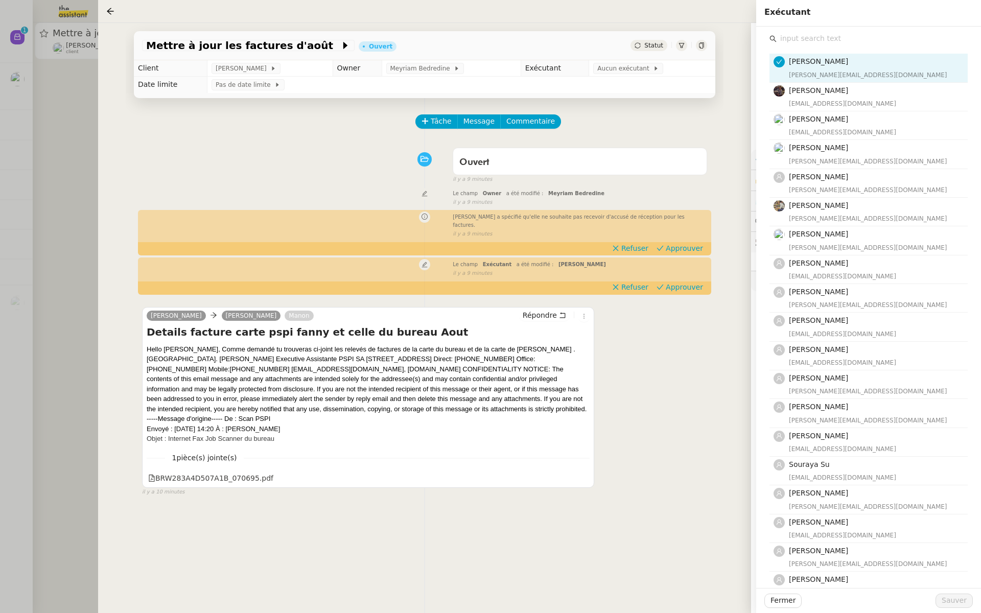
click at [792, 36] on input "text" at bounding box center [871, 39] width 191 height 14
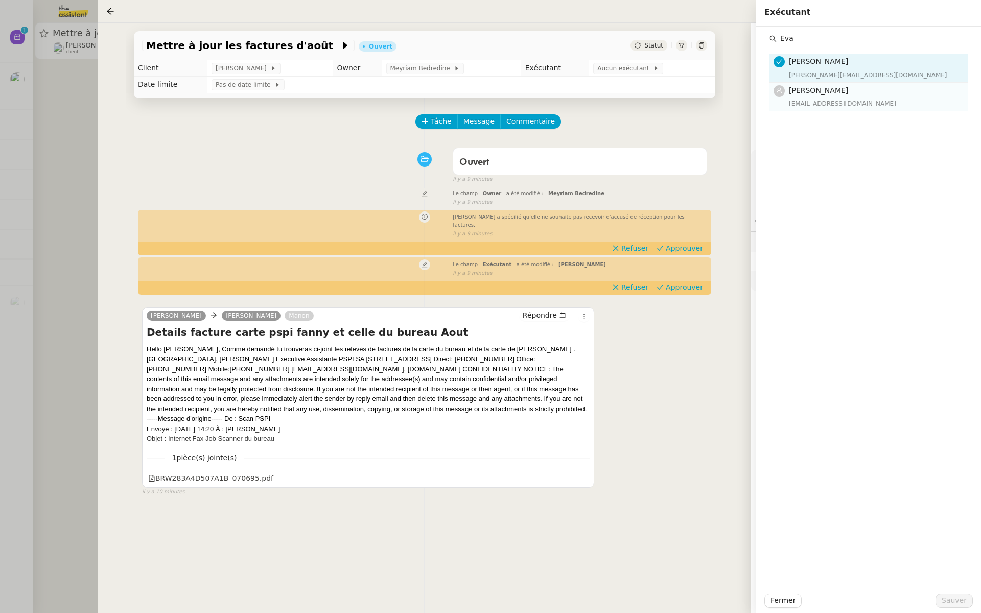
type input "Eva"
click at [801, 99] on div "eva@theassistant.team" at bounding box center [875, 104] width 173 height 10
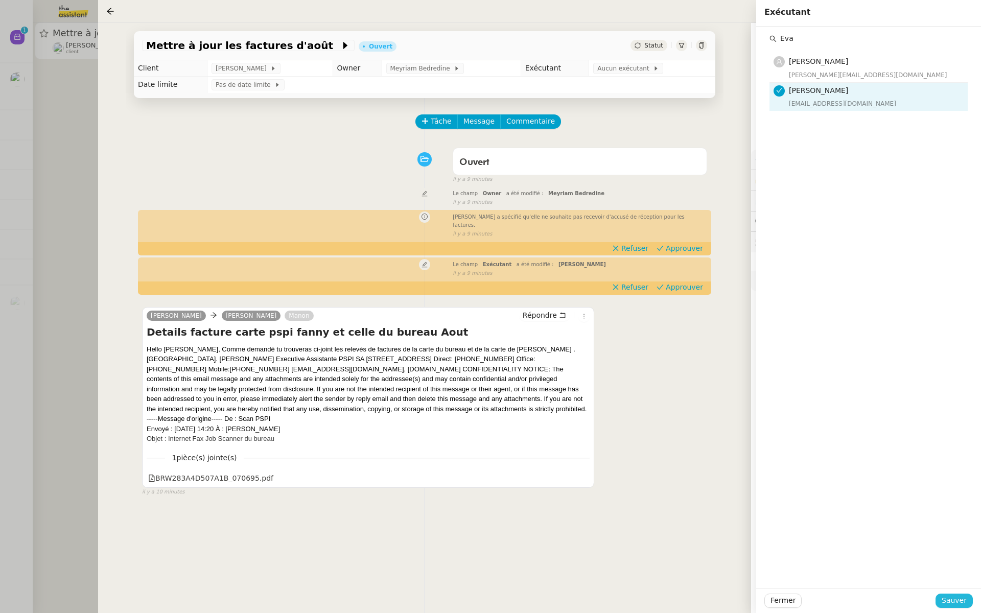
click at [956, 601] on span "Sauver" at bounding box center [953, 601] width 25 height 12
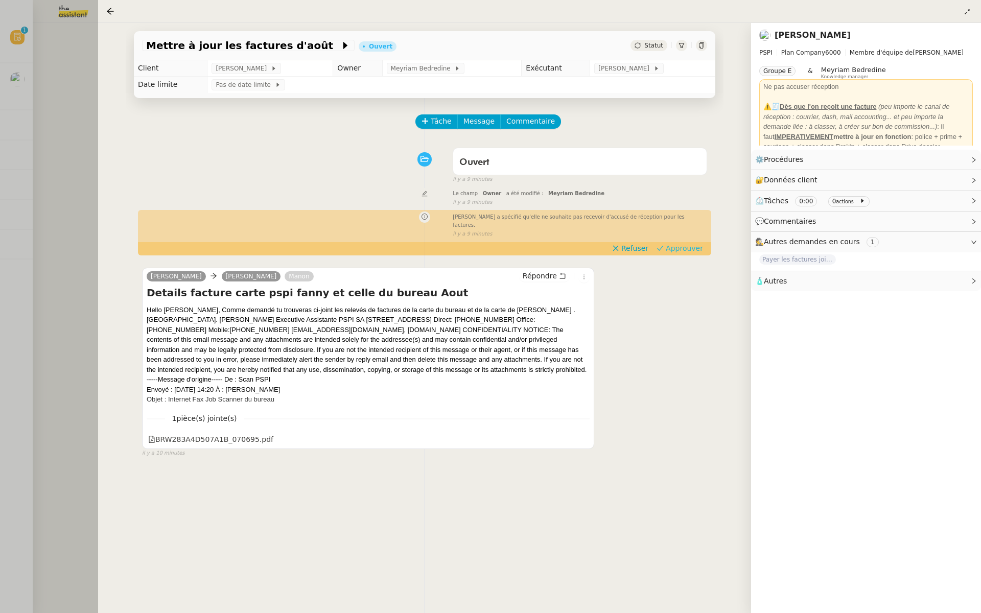
click at [690, 243] on span "Approuver" at bounding box center [683, 248] width 37 height 10
click at [4, 137] on div at bounding box center [490, 306] width 981 height 613
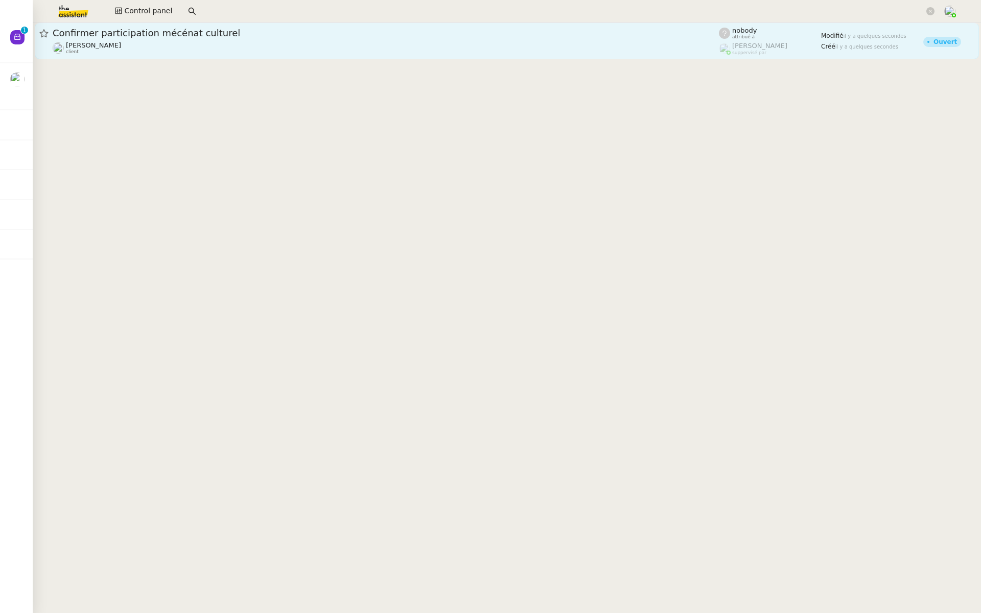
click at [91, 41] on div "Confirmer participation mécénat culturel Florian Parant client" at bounding box center [386, 41] width 666 height 28
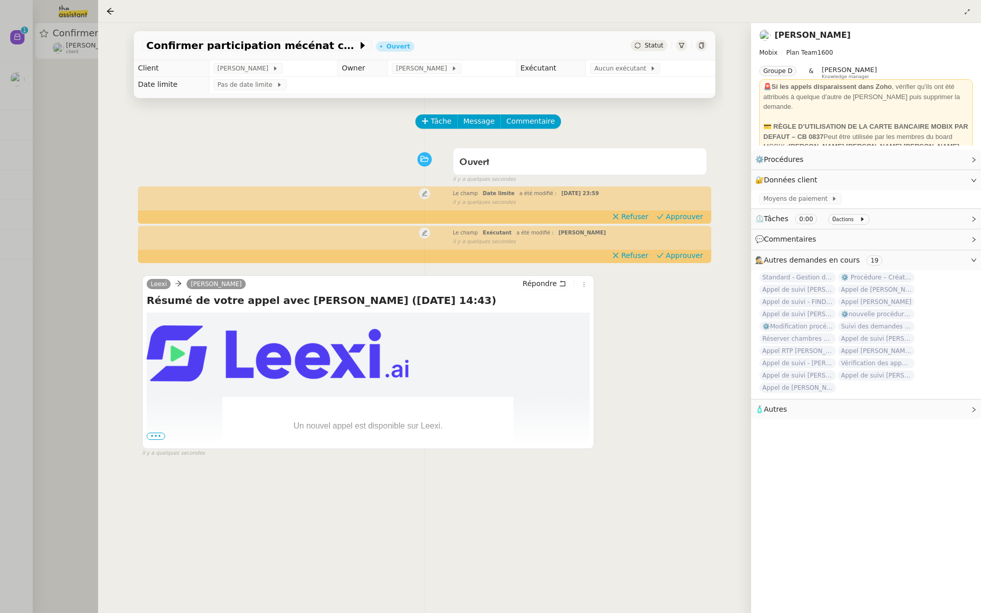
click at [42, 111] on div at bounding box center [490, 306] width 981 height 613
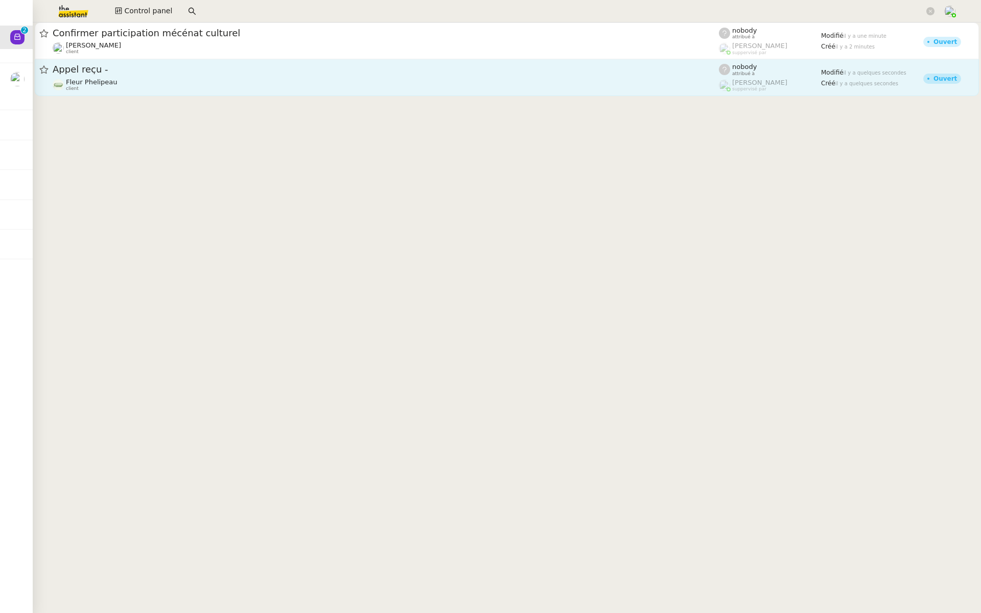
click at [144, 72] on span "Appel reçu -" at bounding box center [386, 69] width 666 height 9
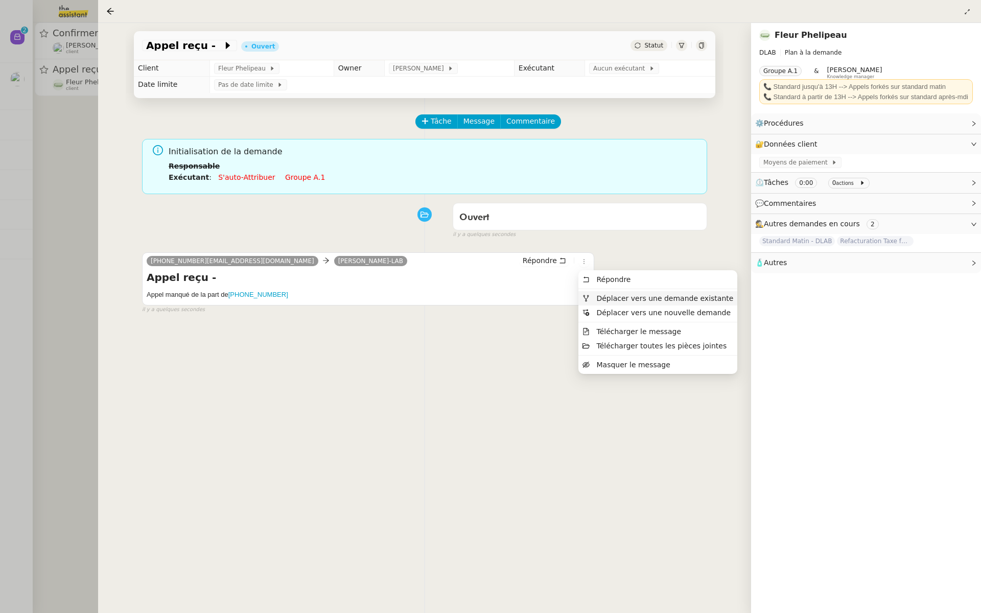
click at [596, 297] on span "Déplacer vers une demande existante" at bounding box center [664, 298] width 137 height 8
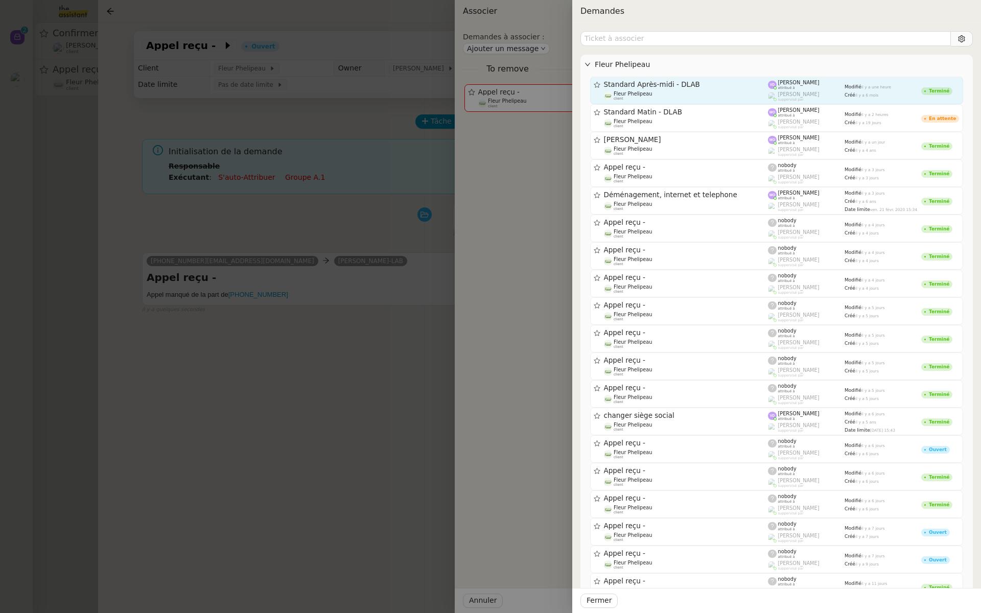
click at [698, 85] on span "Standard Après-midi - DLAB" at bounding box center [686, 84] width 164 height 7
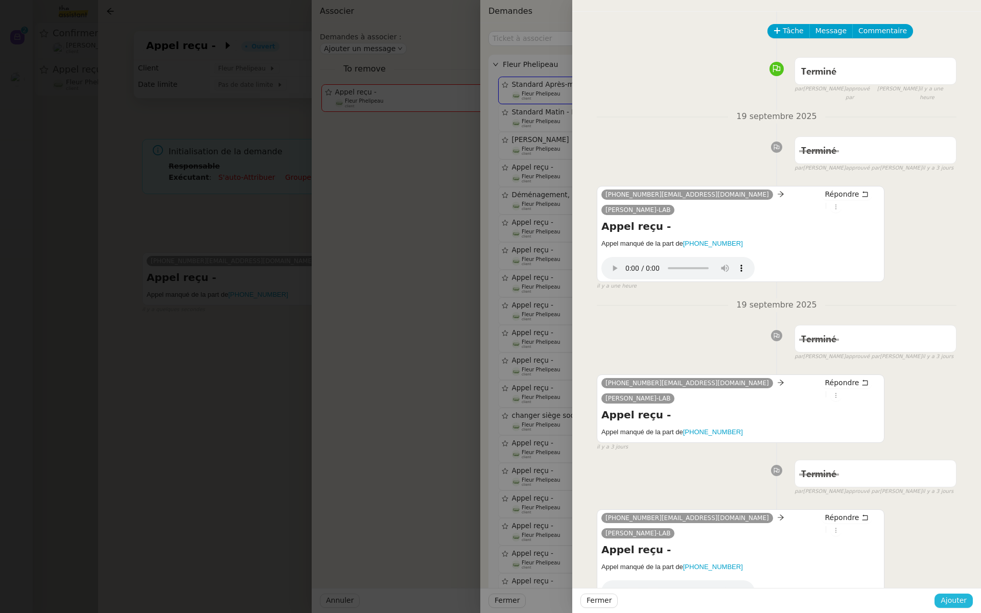
click at [954, 596] on span "Ajouter" at bounding box center [953, 601] width 26 height 12
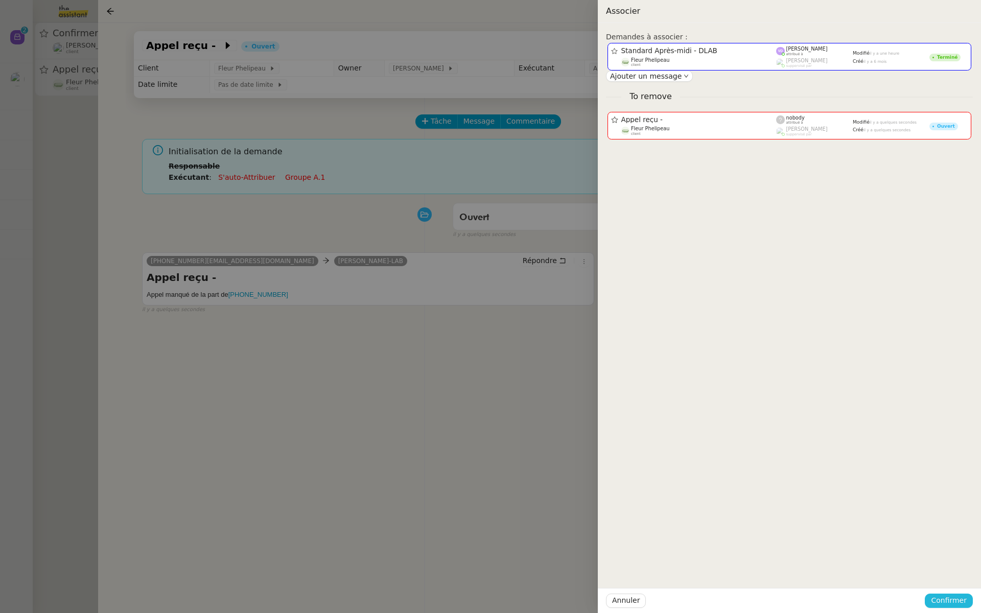
click at [960, 603] on span "Confirmer" at bounding box center [949, 601] width 36 height 12
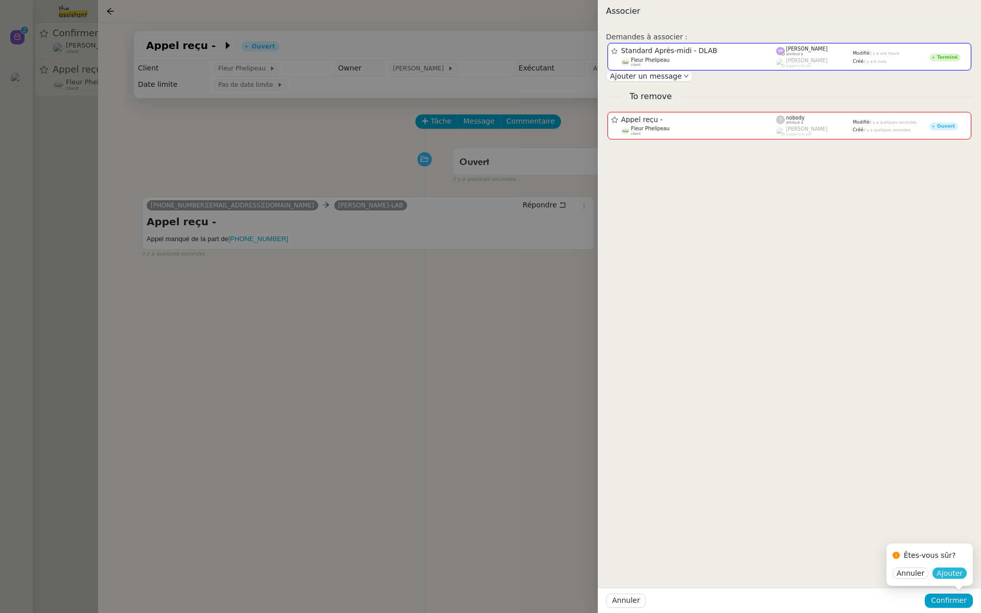
click at [950, 571] on span "Ajouter" at bounding box center [949, 573] width 26 height 10
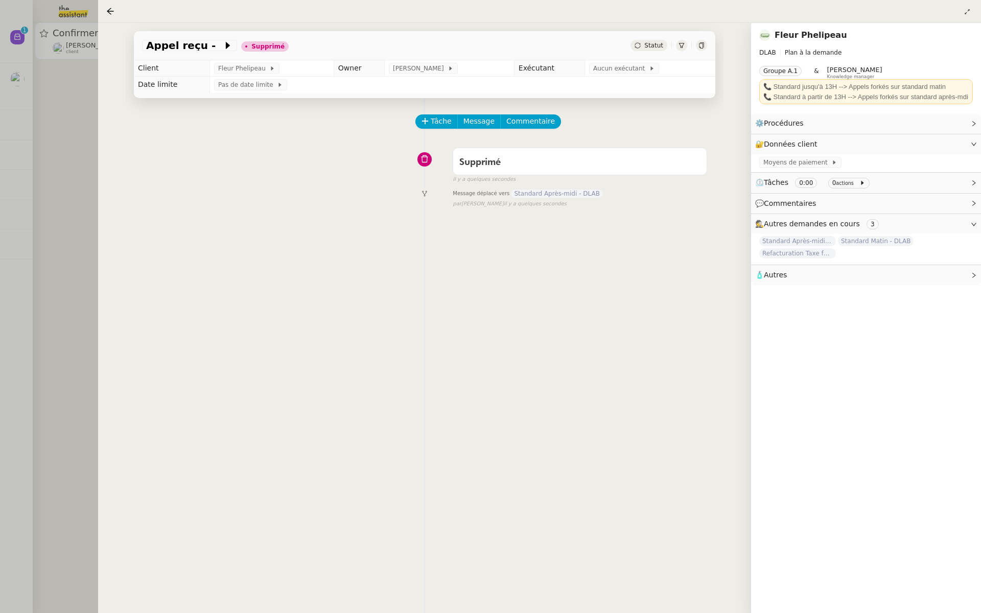
click at [37, 134] on div at bounding box center [490, 306] width 981 height 613
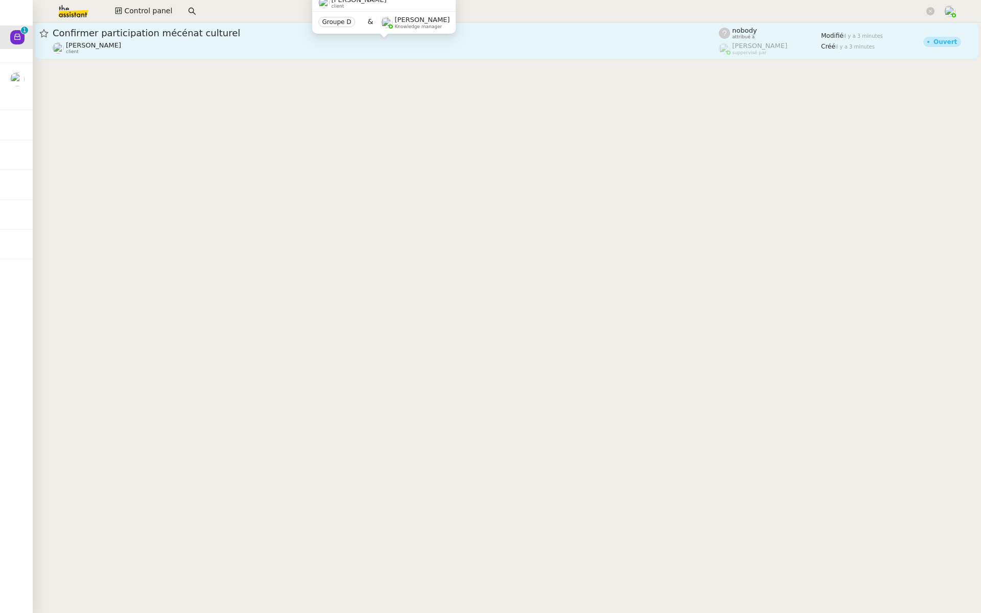
click at [144, 51] on div "Florian Parant client" at bounding box center [386, 47] width 666 height 13
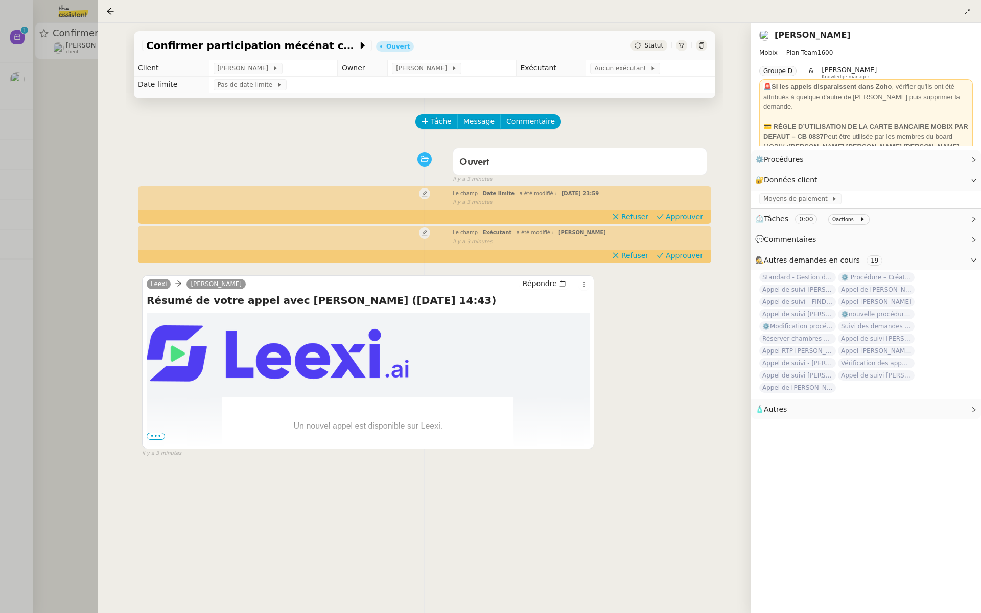
click at [27, 131] on div at bounding box center [490, 306] width 981 height 613
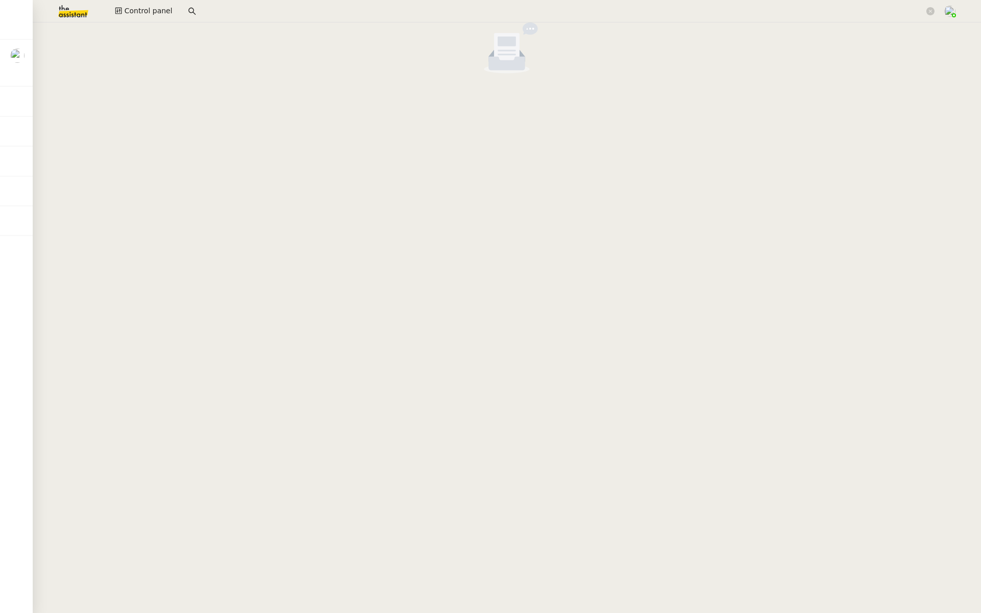
click at [201, 300] on cdk-virtual-scroll-viewport at bounding box center [507, 317] width 948 height 590
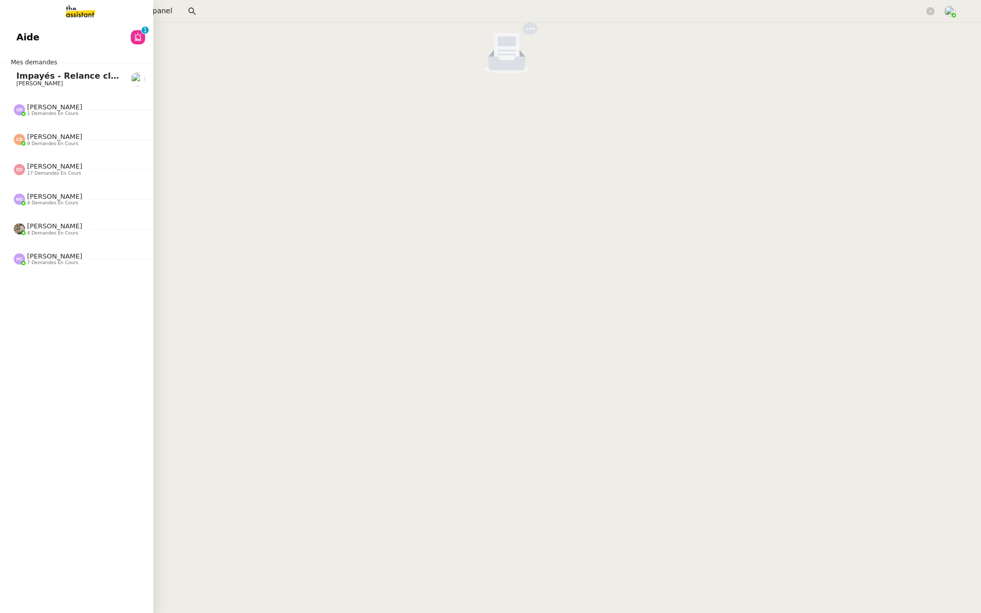
click at [97, 35] on link "Aide 0 1 2 3 4 5 6 7 8 9" at bounding box center [76, 37] width 153 height 23
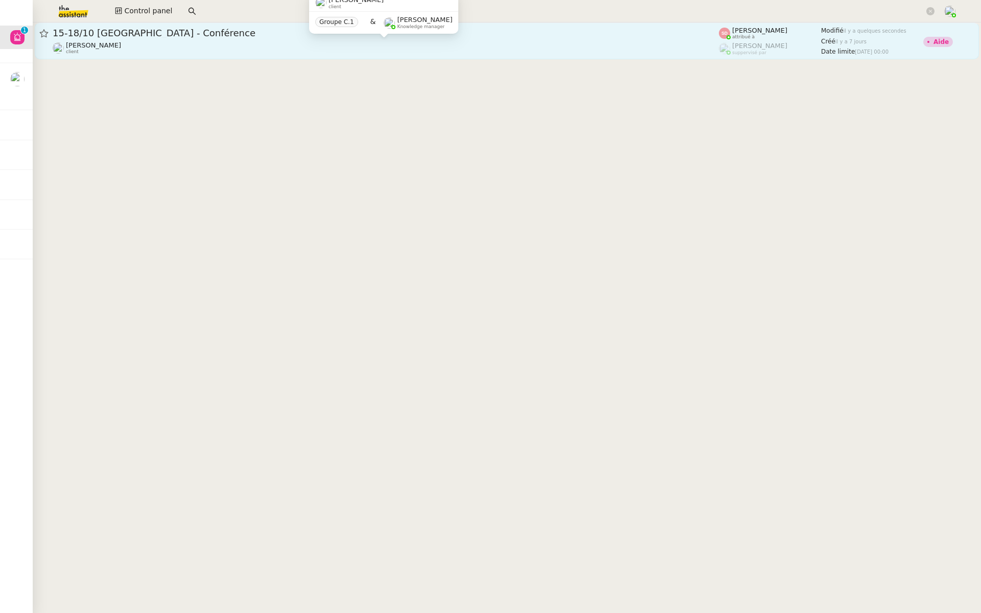
click at [270, 54] on div "Laurène Gauthier client" at bounding box center [386, 47] width 666 height 13
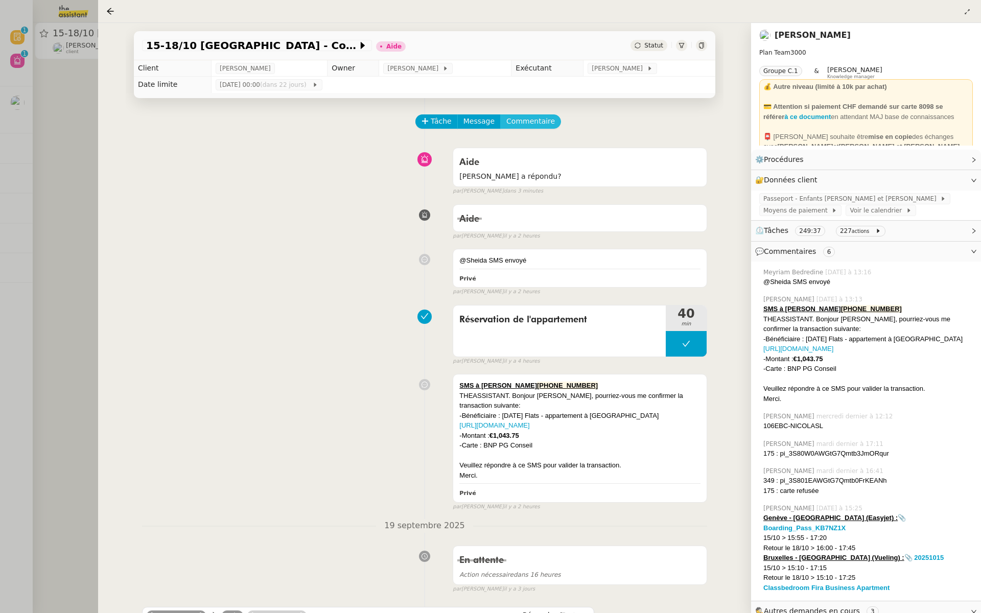
click at [532, 120] on span "Commentaire" at bounding box center [530, 121] width 49 height 12
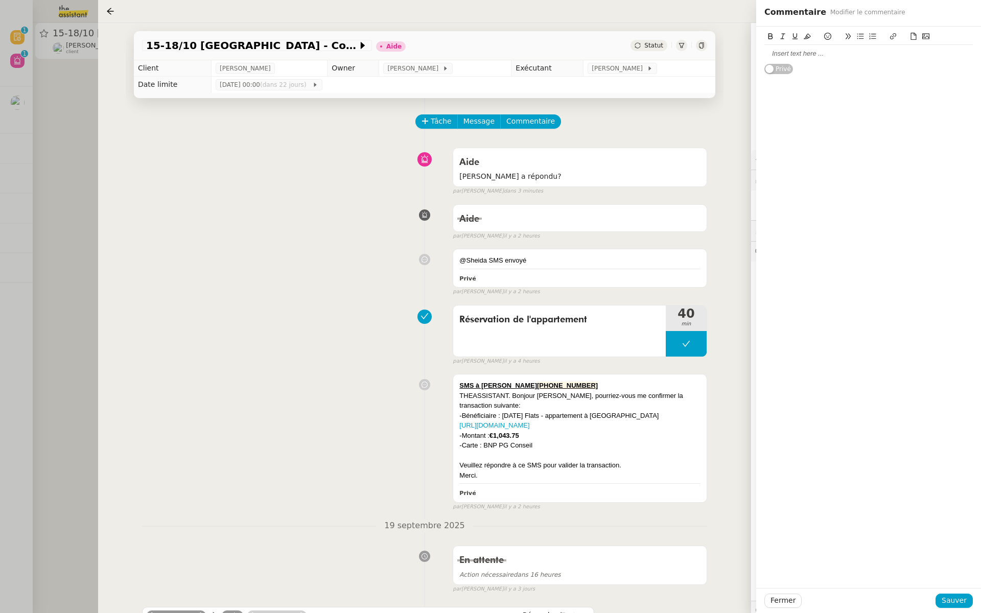
click at [926, 35] on icon at bounding box center [925, 36] width 7 height 7
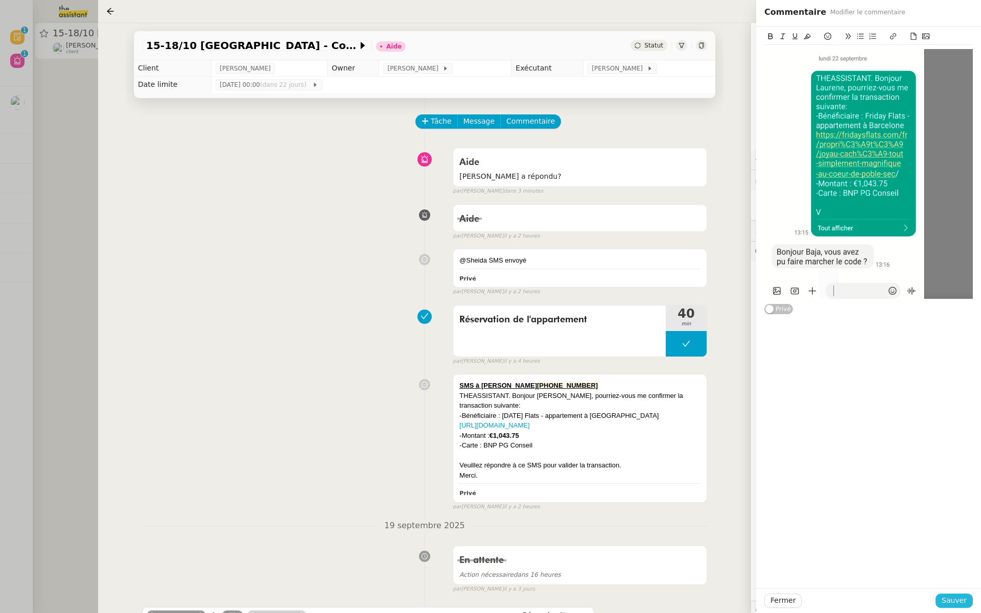
click at [955, 605] on span "Sauver" at bounding box center [953, 601] width 25 height 12
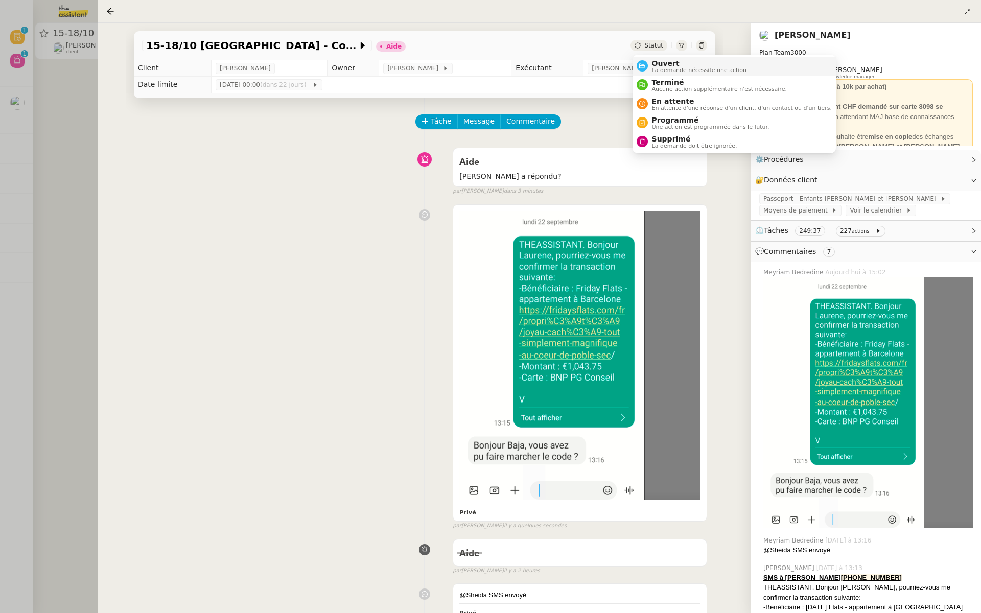
click at [650, 62] on div "Ouvert La demande nécessite une action" at bounding box center [697, 66] width 99 height 14
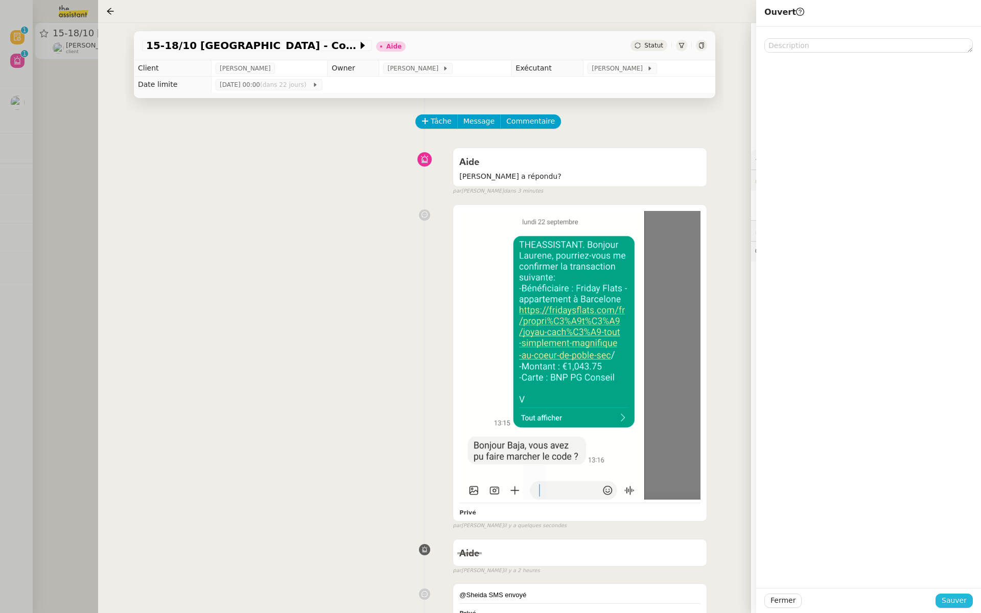
drag, startPoint x: 941, startPoint y: 603, endPoint x: 941, endPoint y: 595, distance: 8.2
click at [941, 601] on button "Sauver" at bounding box center [953, 600] width 37 height 14
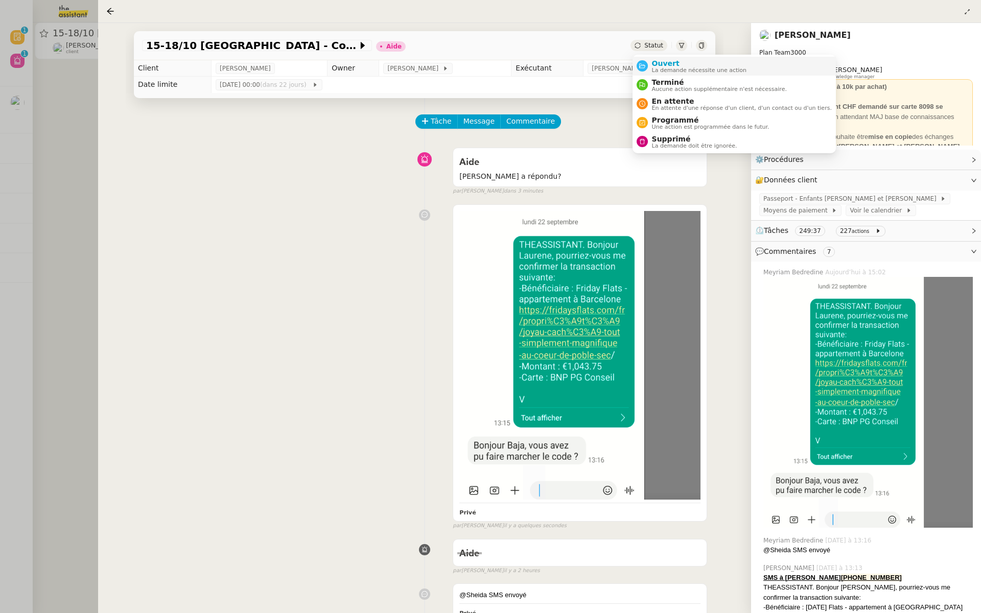
click at [653, 61] on span "Ouvert" at bounding box center [699, 63] width 95 height 8
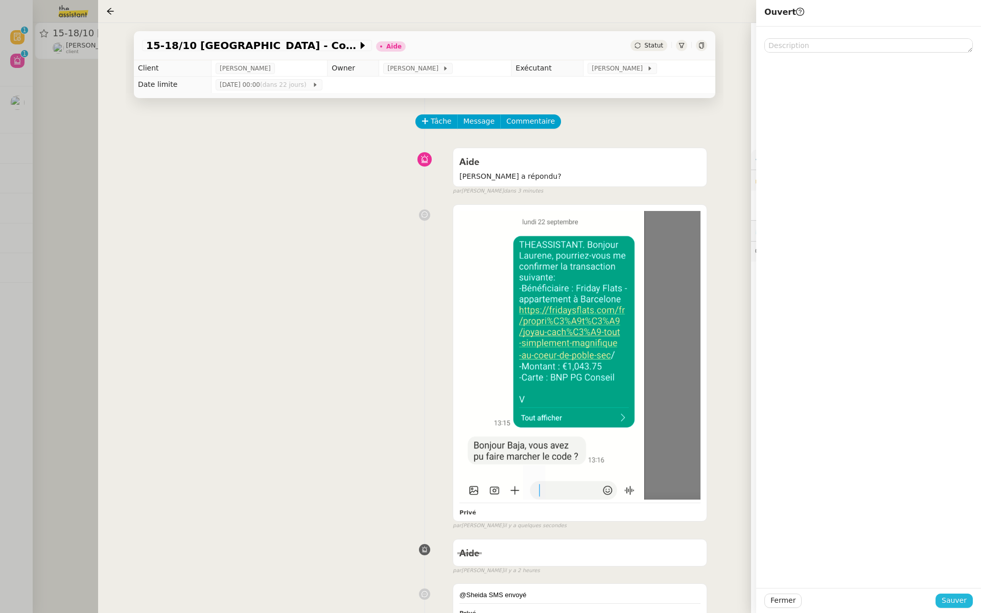
click at [959, 598] on span "Sauver" at bounding box center [953, 601] width 25 height 12
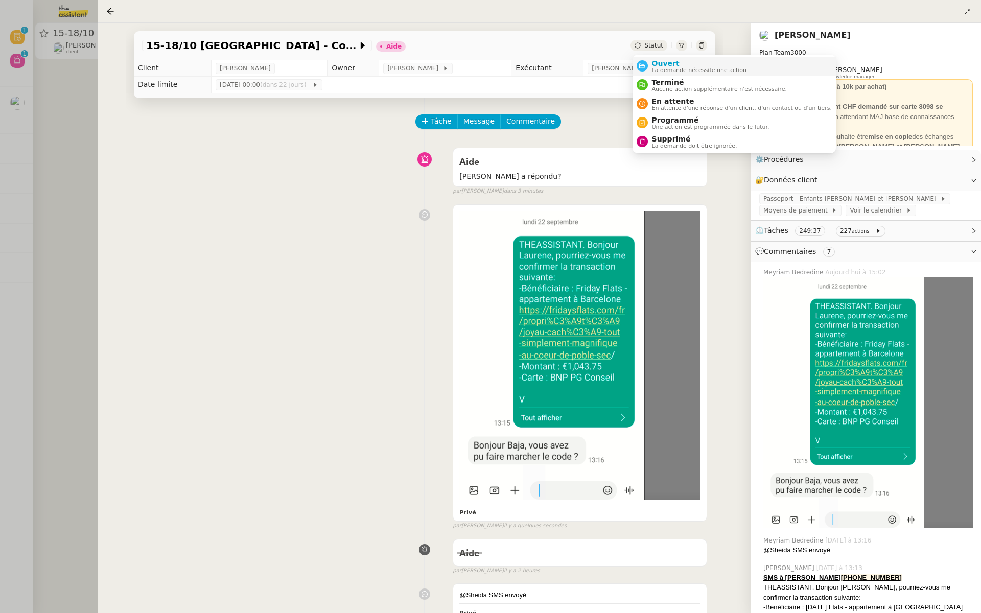
click at [652, 63] on span "Ouvert" at bounding box center [699, 63] width 95 height 8
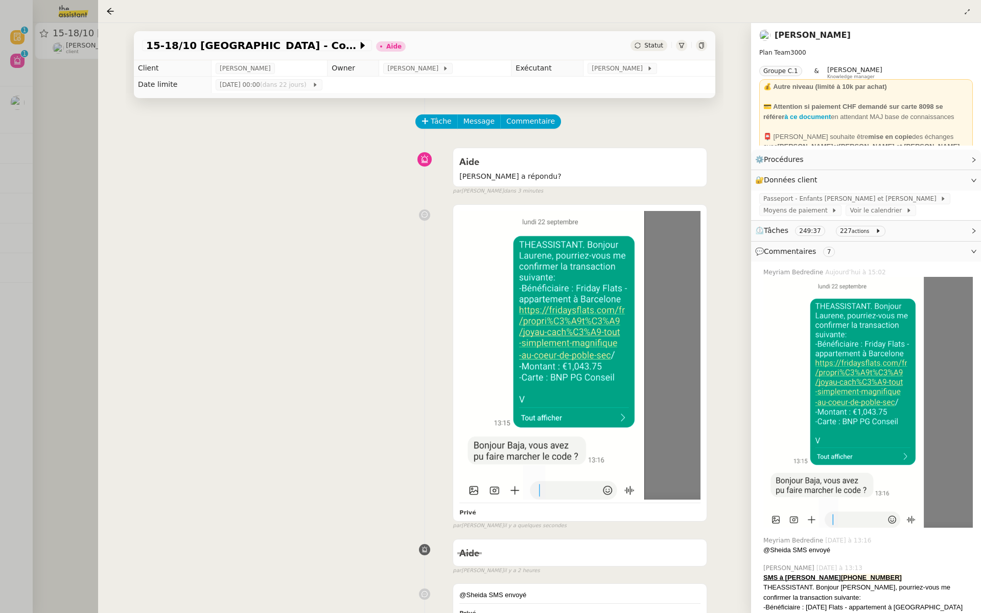
click at [652, 63] on body "Révision 0 1 2 3 4 5 6 7 8 9 Aide 0 1 2 3 4 5 6 7 8 9 Mes demandes Impayés - Re…" at bounding box center [490, 306] width 981 height 613
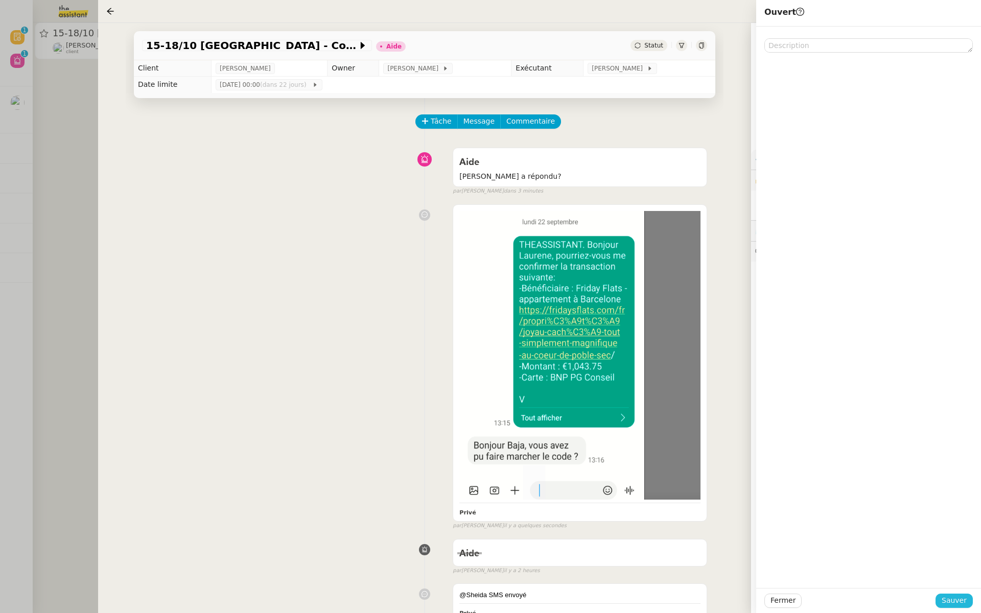
click at [945, 601] on span "Sauver" at bounding box center [953, 601] width 25 height 12
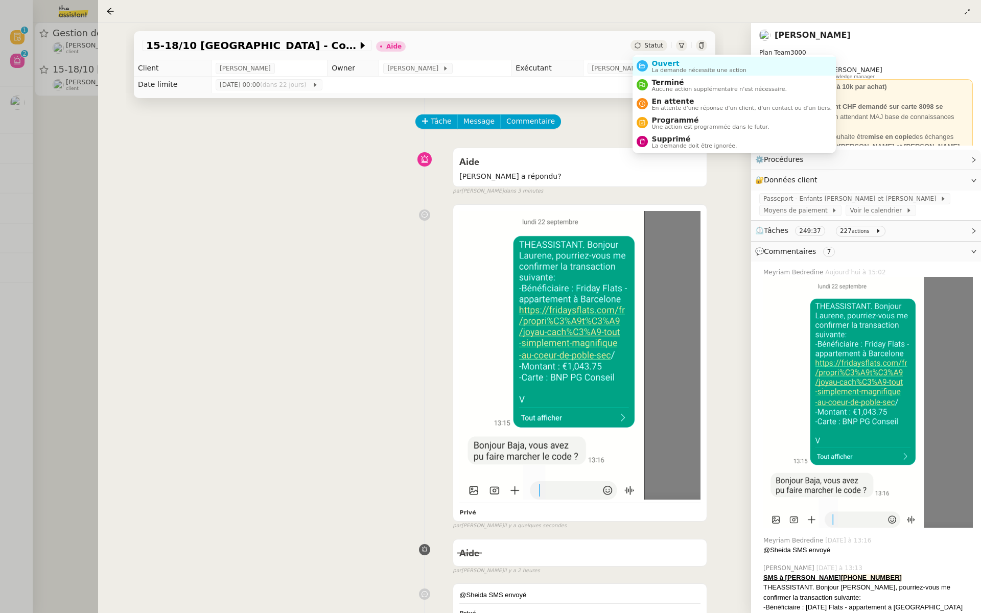
click at [648, 43] on span "Statut" at bounding box center [653, 45] width 19 height 7
click at [654, 60] on span "Ouvert" at bounding box center [699, 63] width 95 height 8
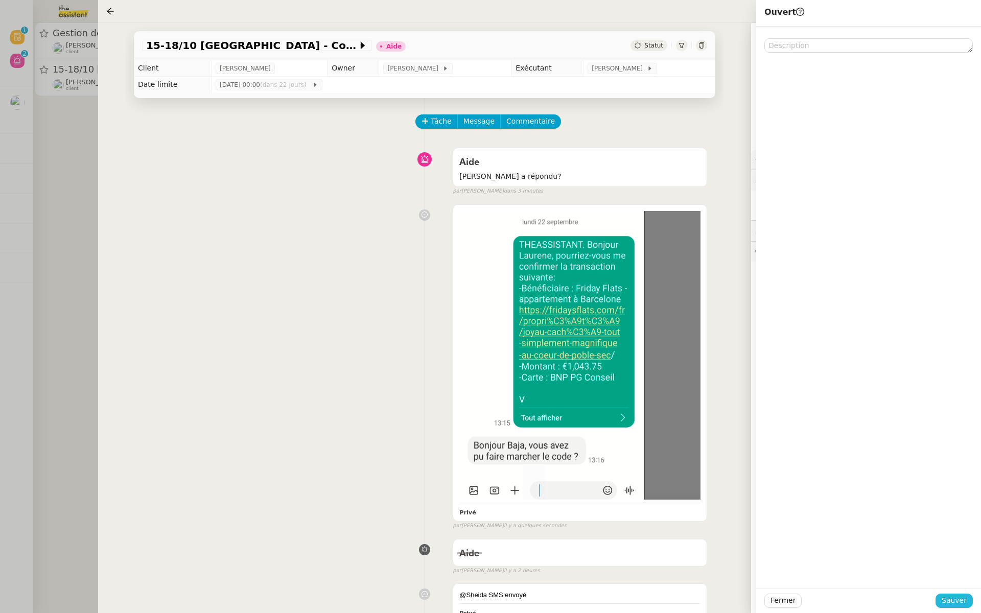
click at [958, 602] on span "Sauver" at bounding box center [953, 601] width 25 height 12
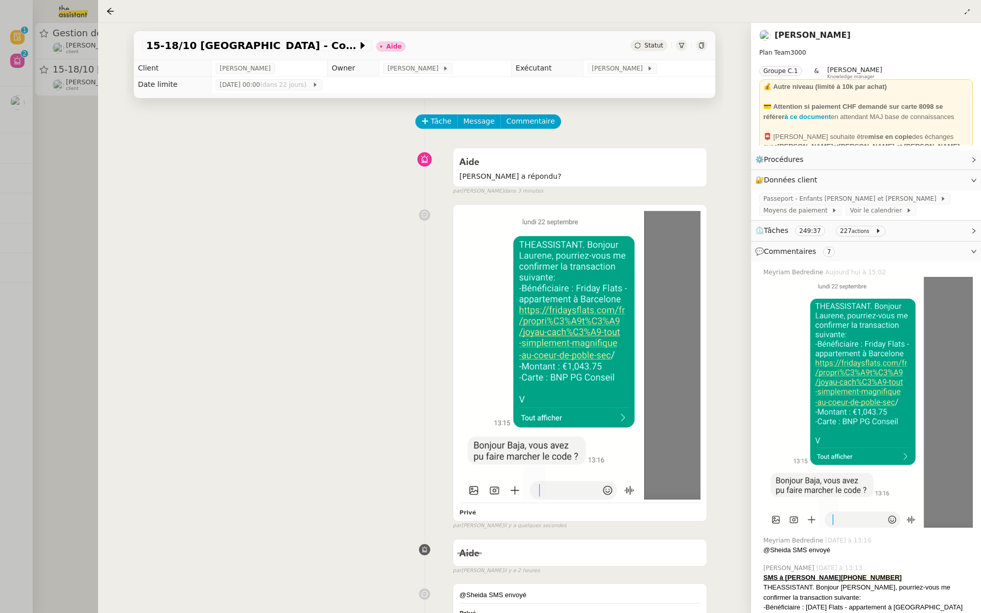
click at [42, 242] on div at bounding box center [490, 306] width 981 height 613
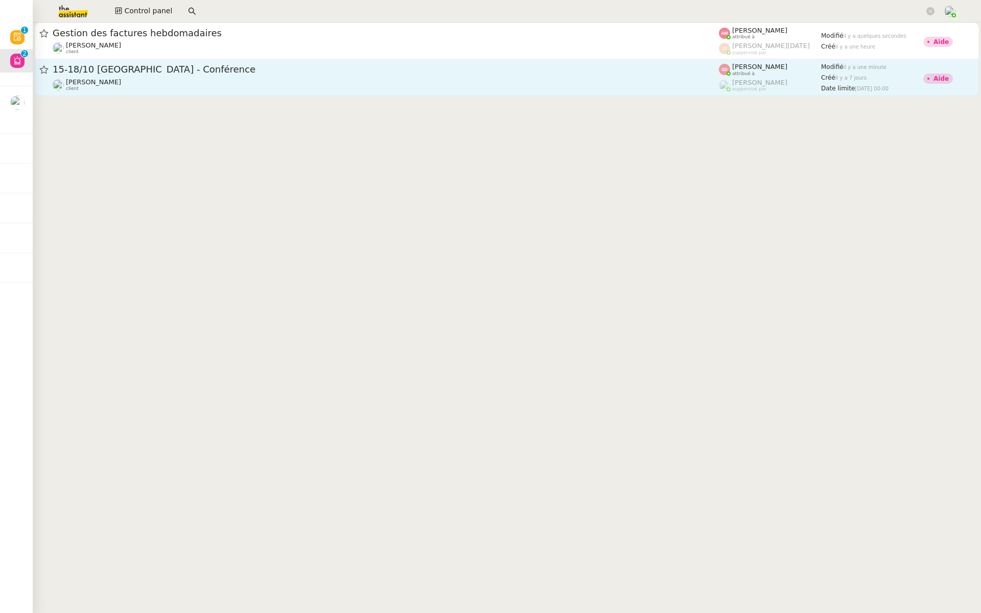
click at [170, 64] on div "15-18/10 Barcelone - Conférence" at bounding box center [386, 69] width 666 height 13
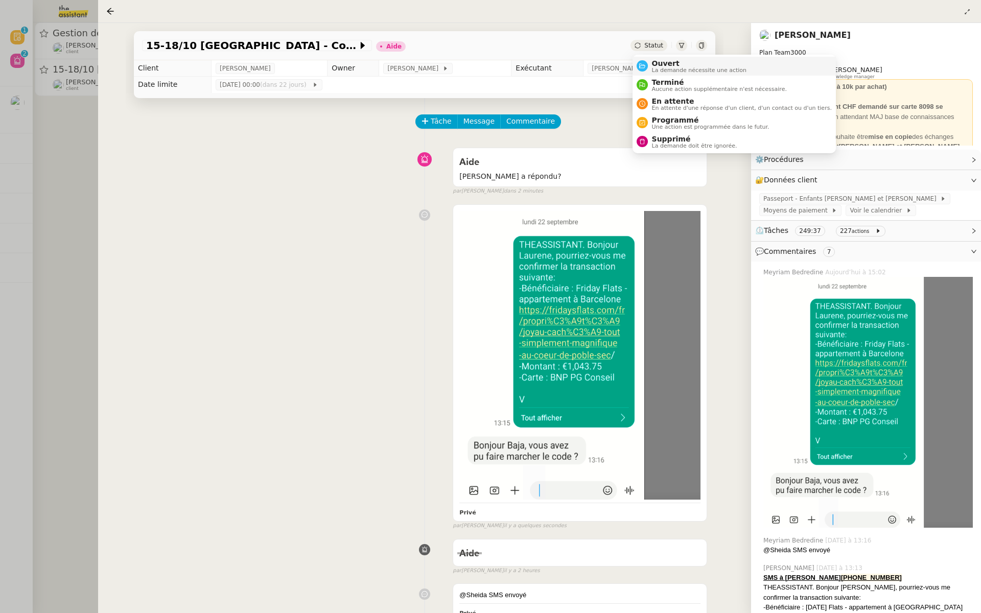
click at [661, 69] on span "La demande nécessite une action" at bounding box center [699, 70] width 95 height 6
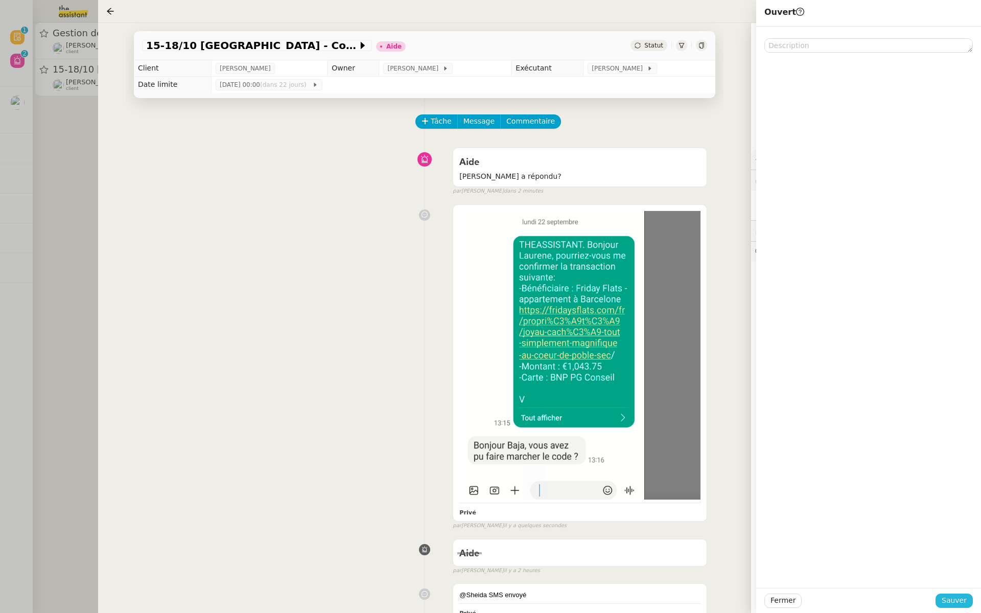
click at [957, 597] on span "Sauver" at bounding box center [953, 601] width 25 height 12
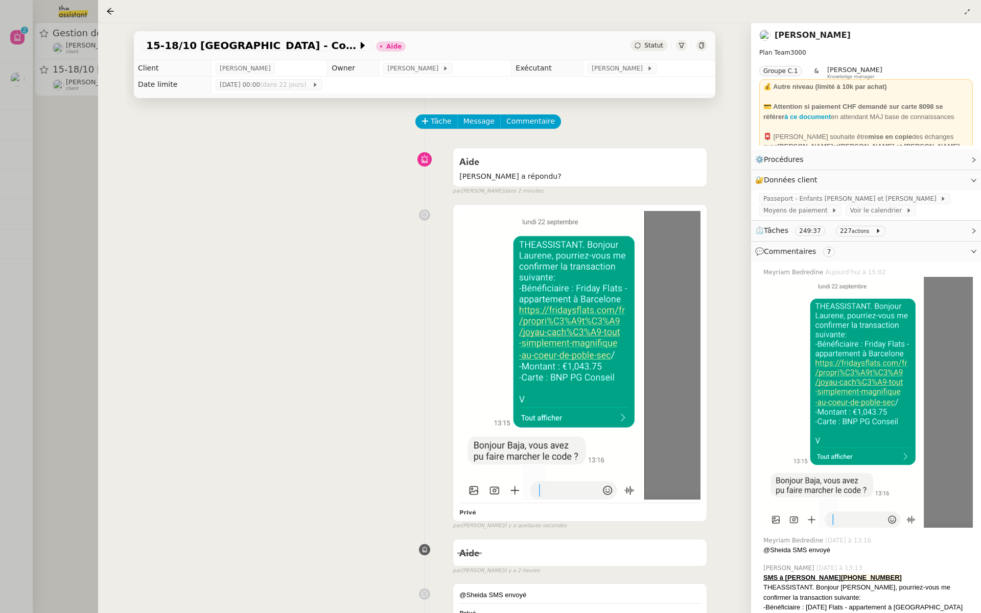
click at [37, 150] on div at bounding box center [490, 306] width 981 height 613
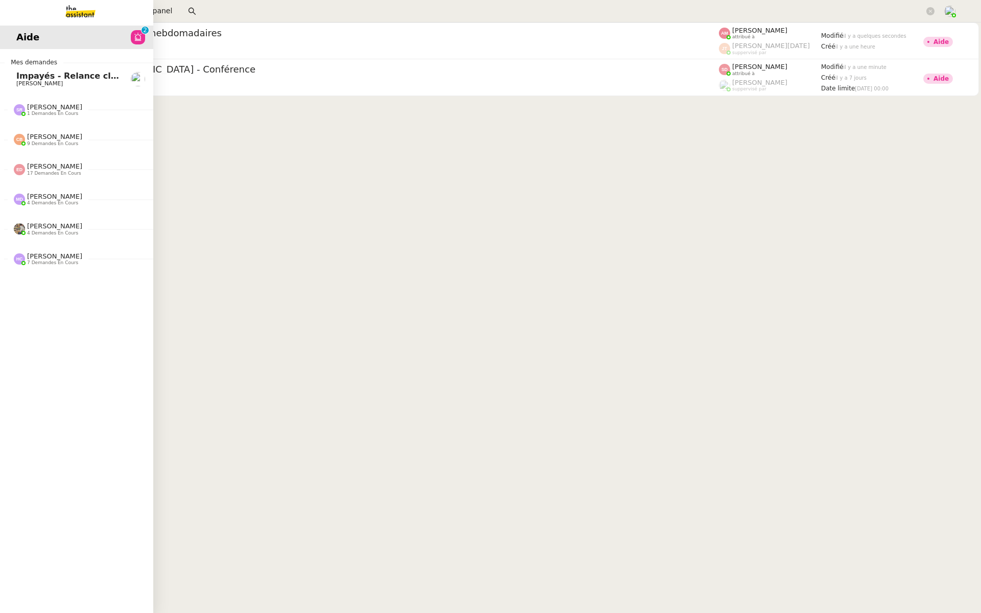
click at [82, 81] on span "[PERSON_NAME]" at bounding box center [67, 84] width 103 height 6
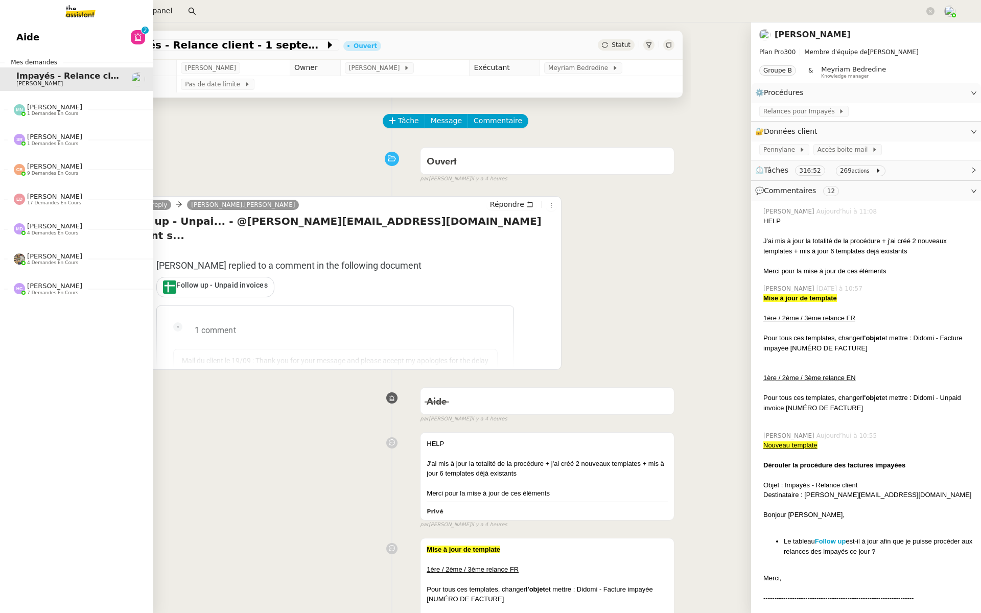
click at [62, 44] on link "Aide 0 1 2 3 4 5 6 7 8 9" at bounding box center [76, 37] width 153 height 23
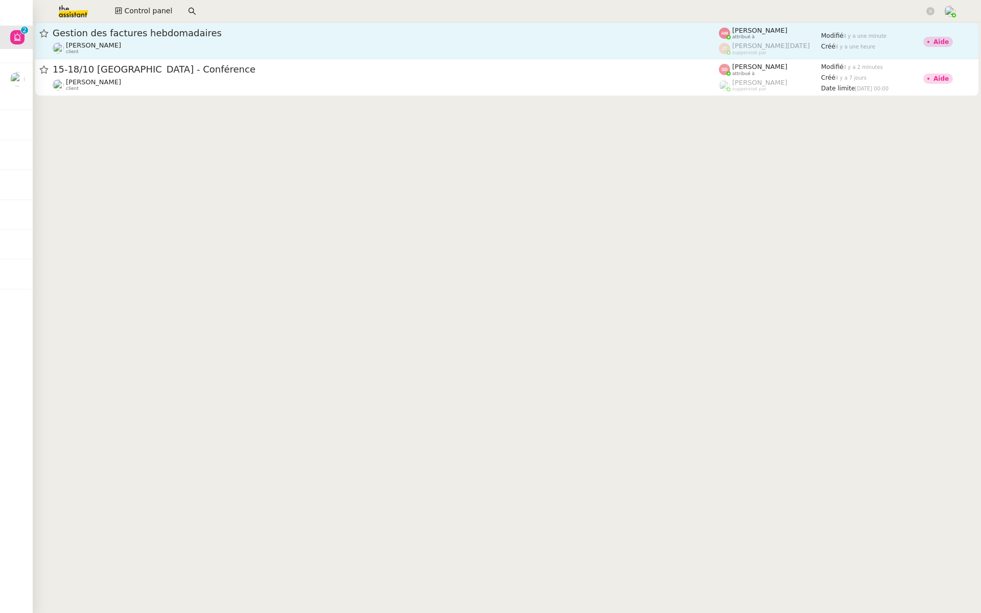
click at [157, 37] on span "Gestion des factures hebdomadaires" at bounding box center [386, 33] width 666 height 9
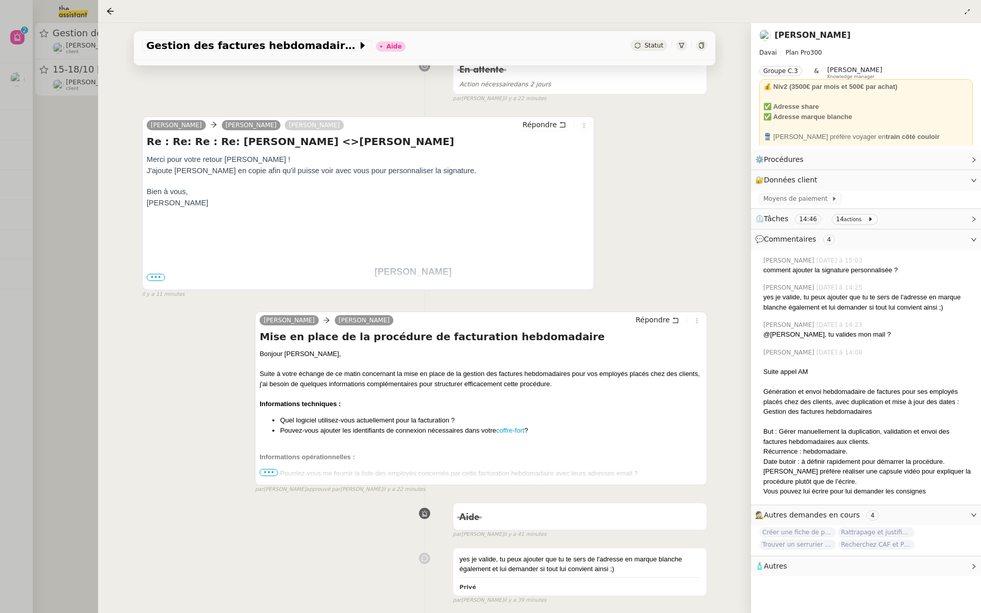
scroll to position [205, 0]
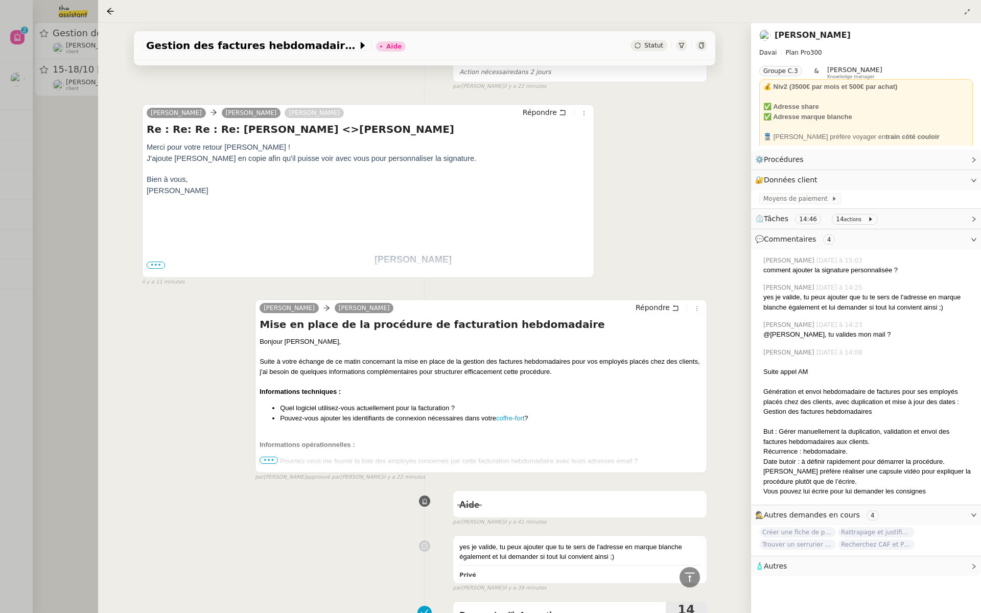
click at [706, 44] on div "Statut" at bounding box center [668, 45] width 77 height 11
click at [702, 45] on icon at bounding box center [701, 45] width 5 height 6
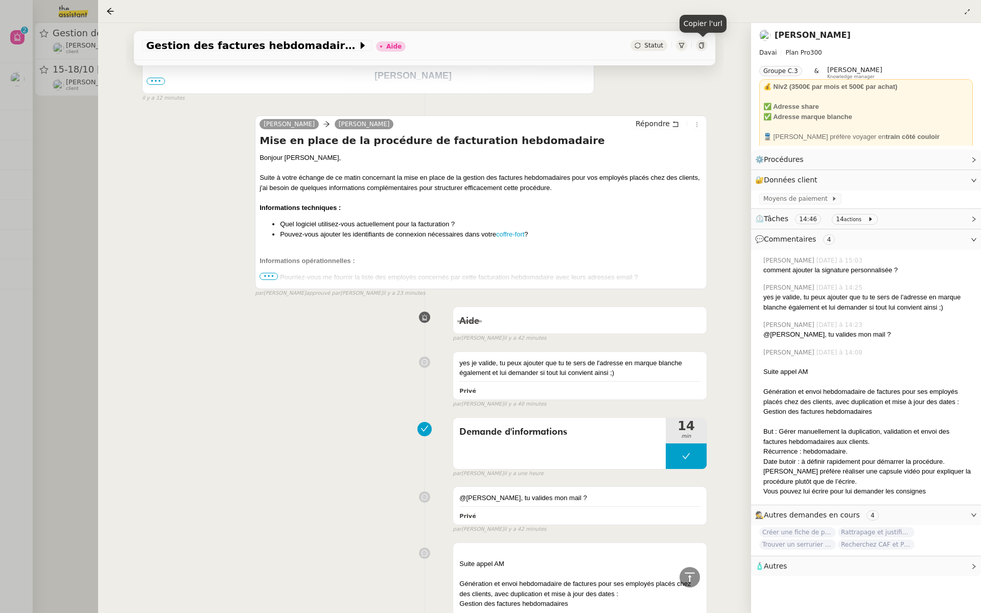
scroll to position [541, 0]
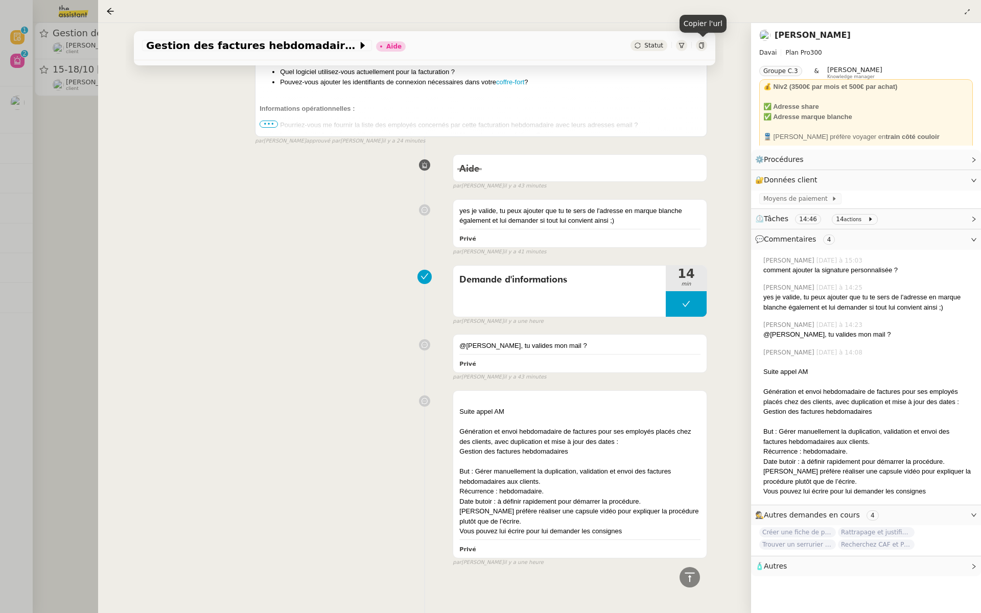
click at [66, 169] on div at bounding box center [490, 306] width 981 height 613
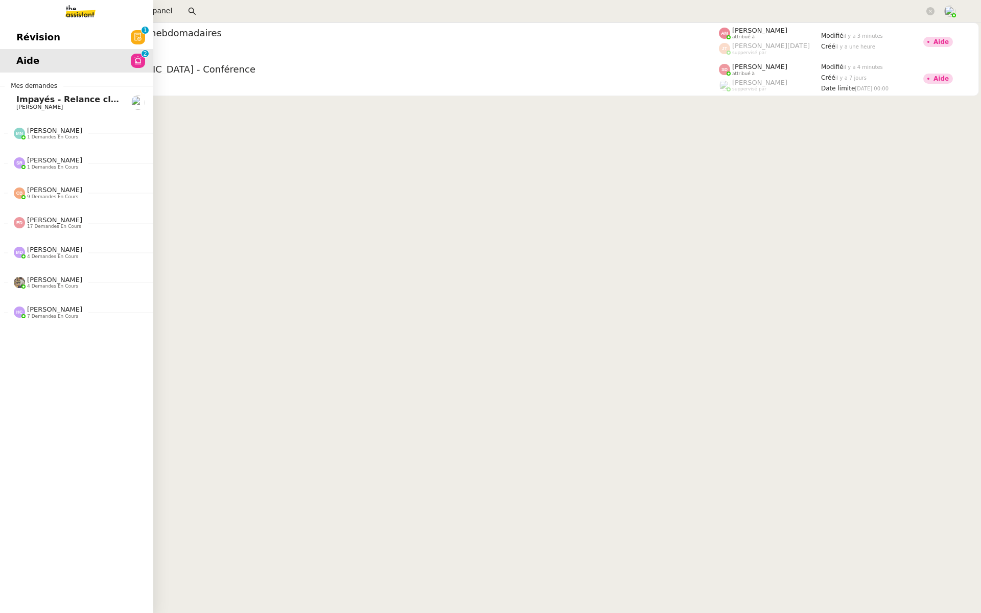
click at [17, 35] on span "Révision" at bounding box center [38, 37] width 44 height 15
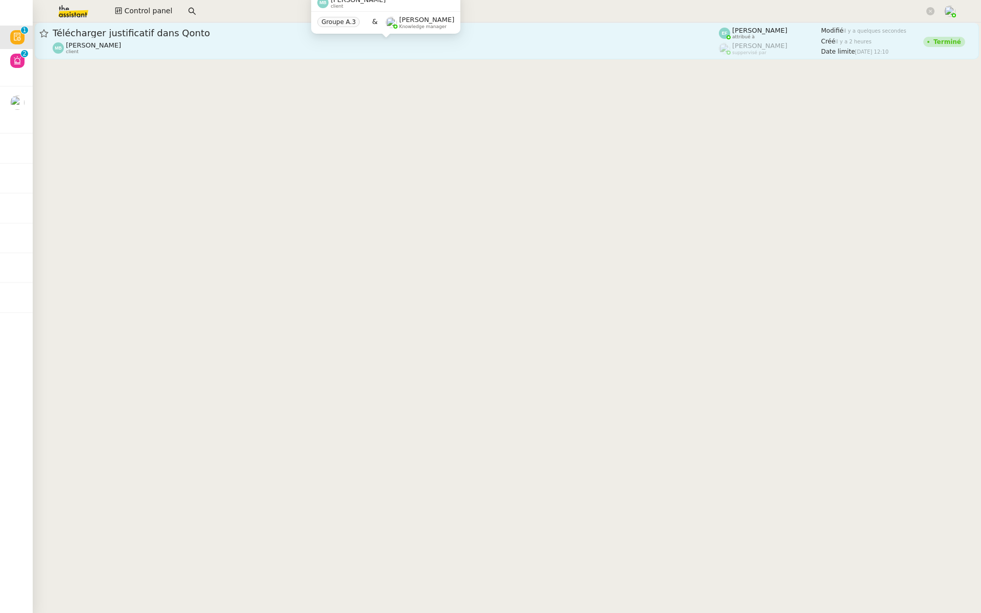
click at [273, 47] on div "Marina Barthelemy client" at bounding box center [386, 47] width 666 height 13
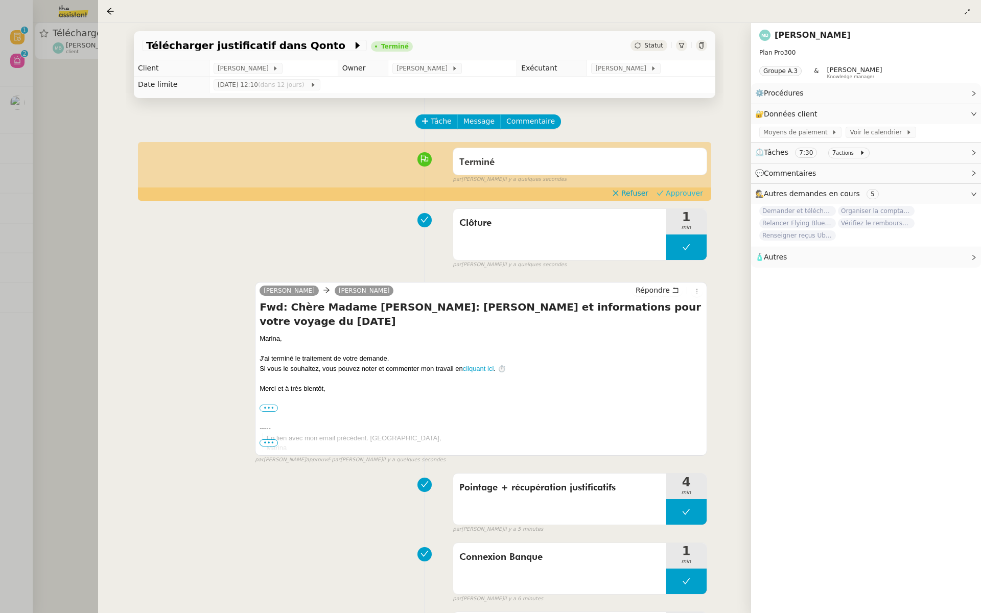
click at [687, 193] on span "Approuver" at bounding box center [683, 193] width 37 height 10
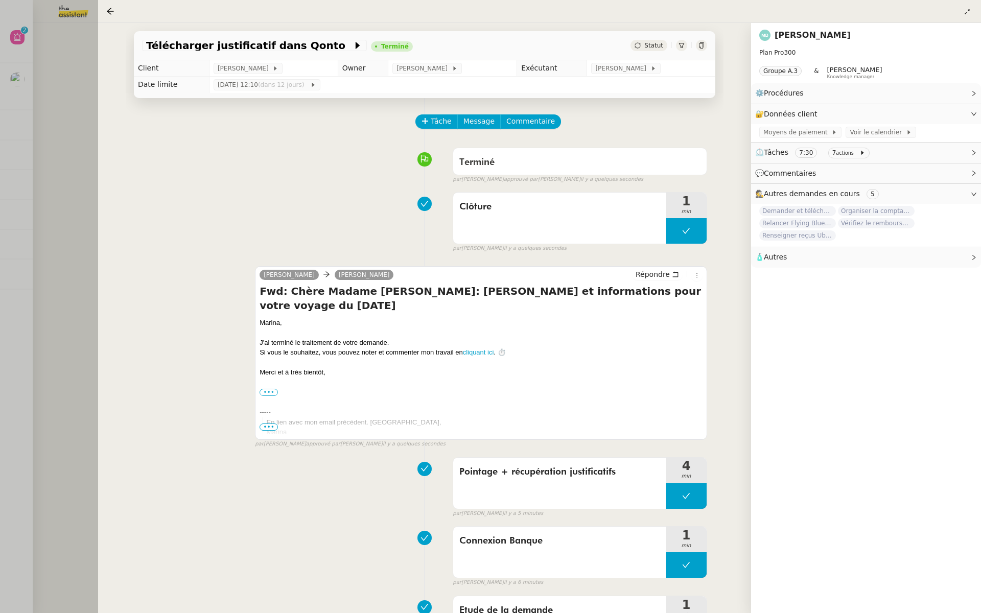
click at [32, 199] on div at bounding box center [490, 306] width 981 height 613
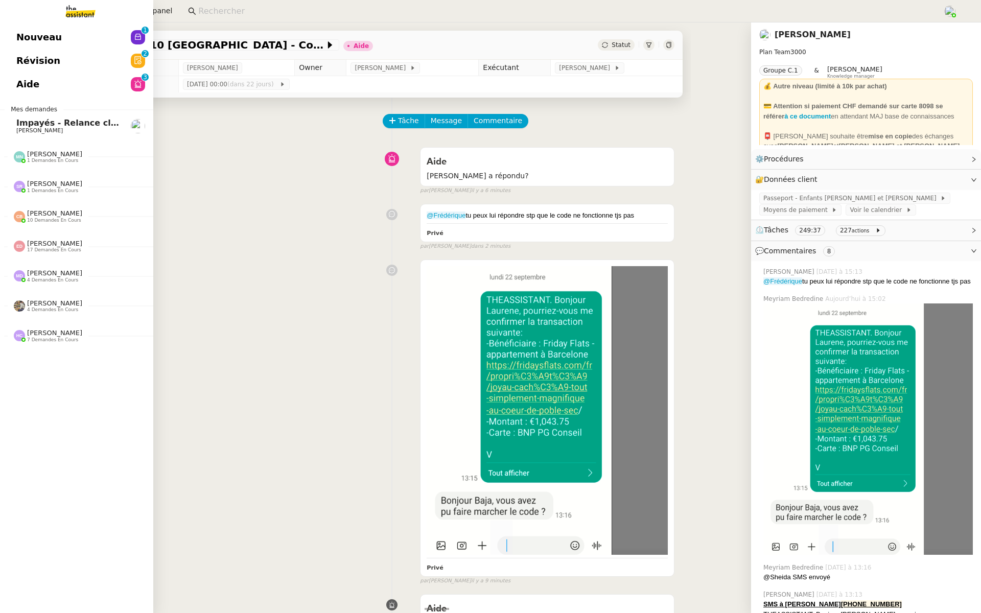
click at [26, 66] on span "Révision" at bounding box center [38, 60] width 44 height 15
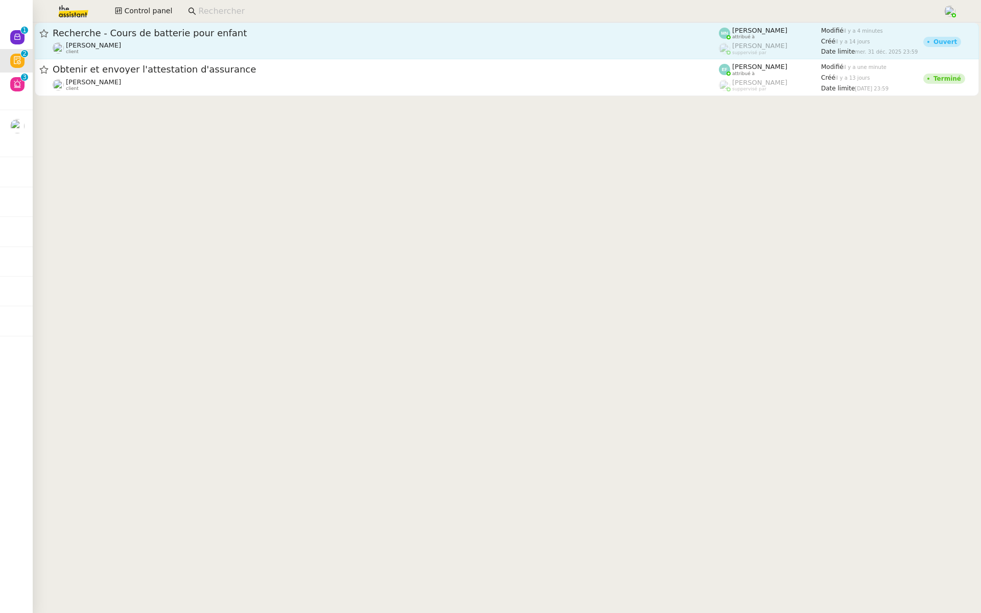
click at [201, 35] on span "Recherche - Cours de batterie pour enfant" at bounding box center [386, 33] width 666 height 9
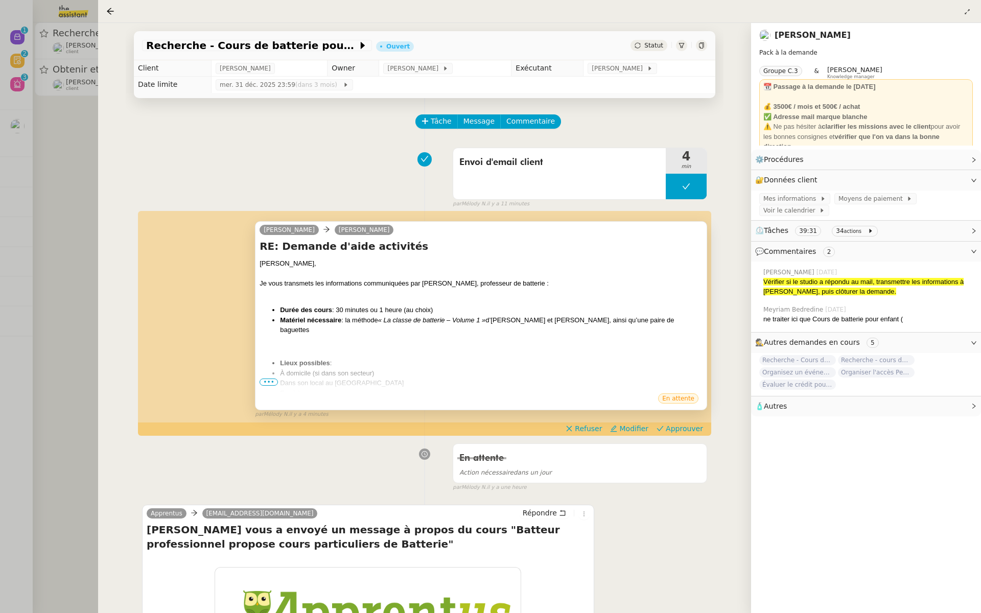
click at [265, 381] on span "•••" at bounding box center [268, 381] width 18 height 7
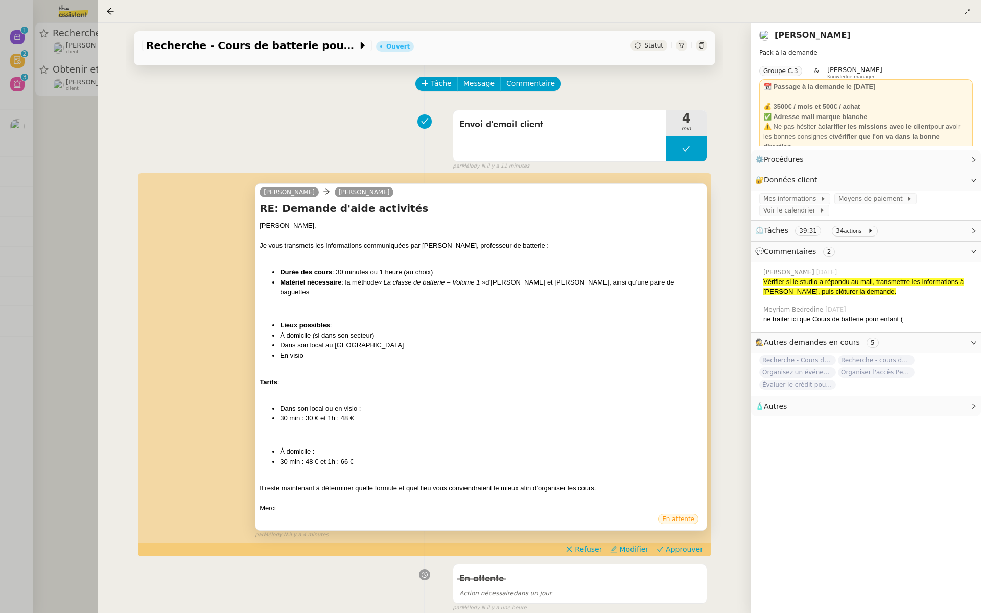
scroll to position [41, 0]
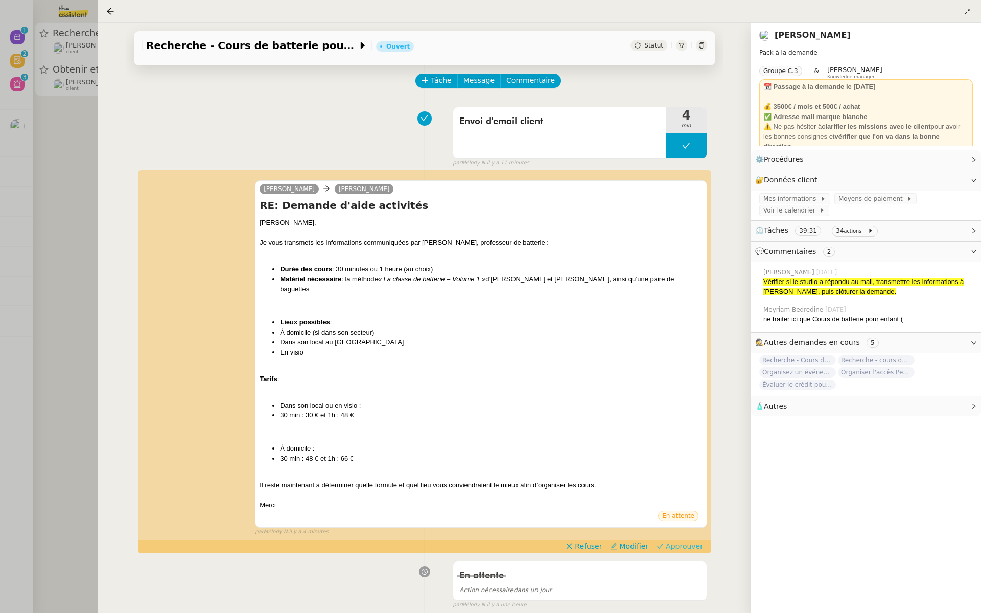
click at [691, 541] on span "Approuver" at bounding box center [683, 546] width 37 height 10
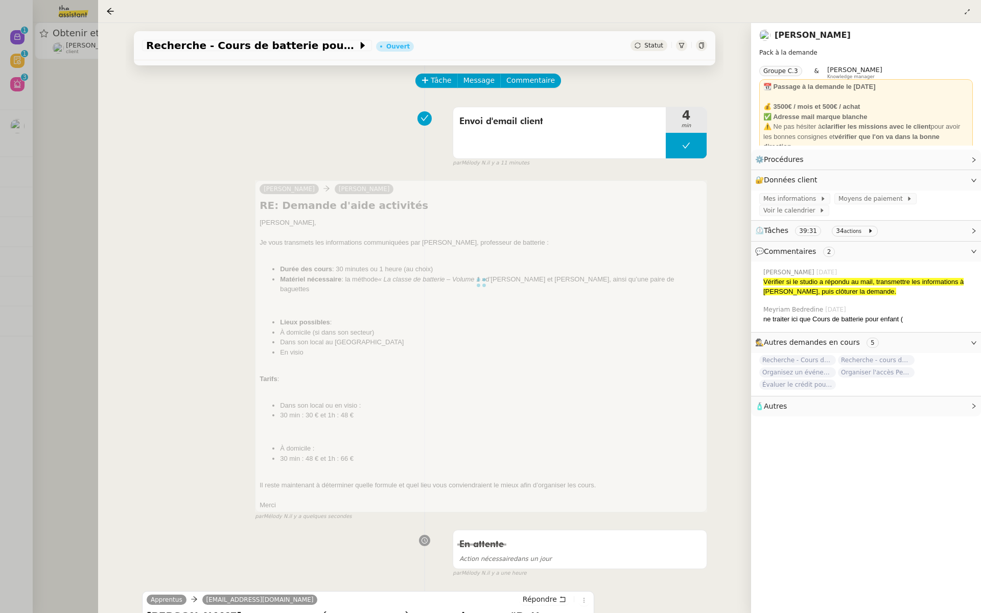
click at [61, 193] on div at bounding box center [490, 306] width 981 height 613
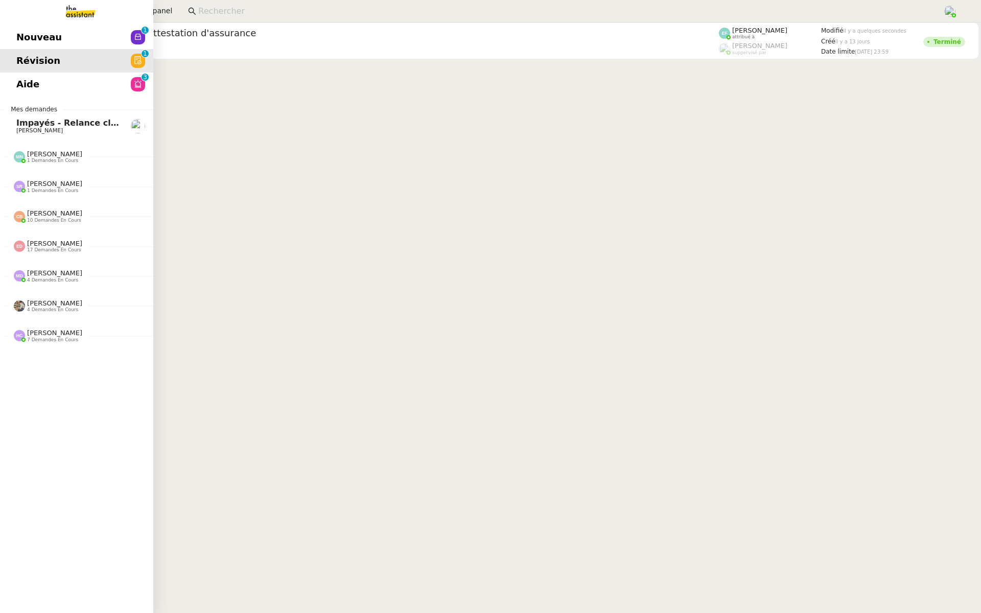
click at [30, 32] on span "Nouveau" at bounding box center [38, 37] width 45 height 15
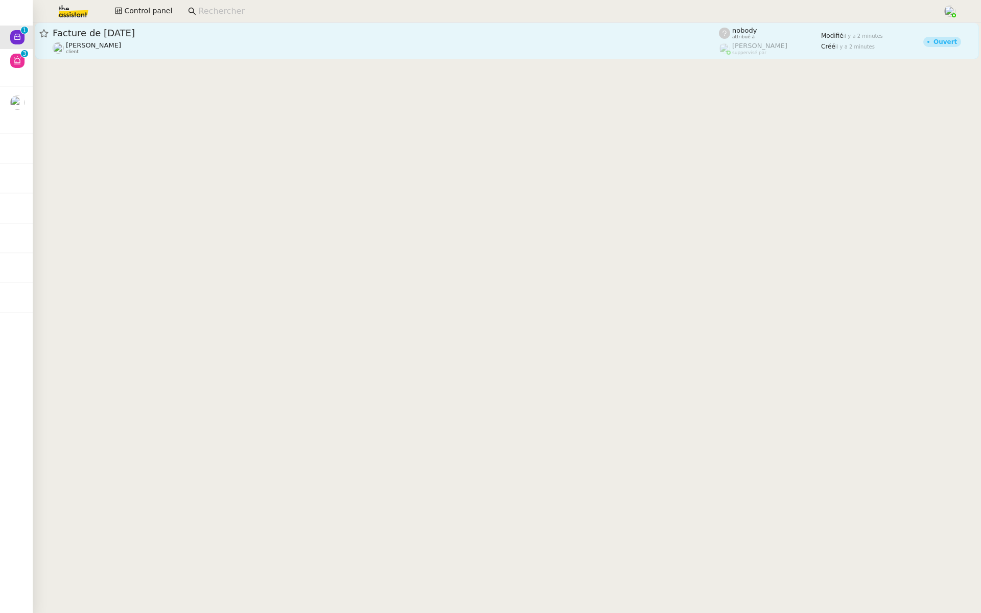
click at [198, 38] on div "Facture de juin 2025" at bounding box center [386, 33] width 666 height 12
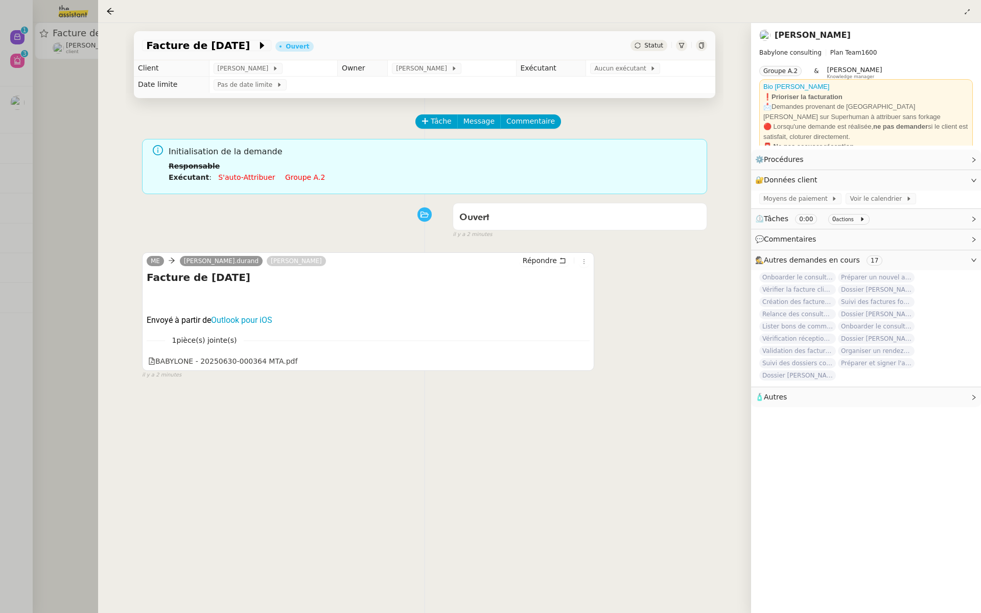
click at [54, 162] on div at bounding box center [490, 306] width 981 height 613
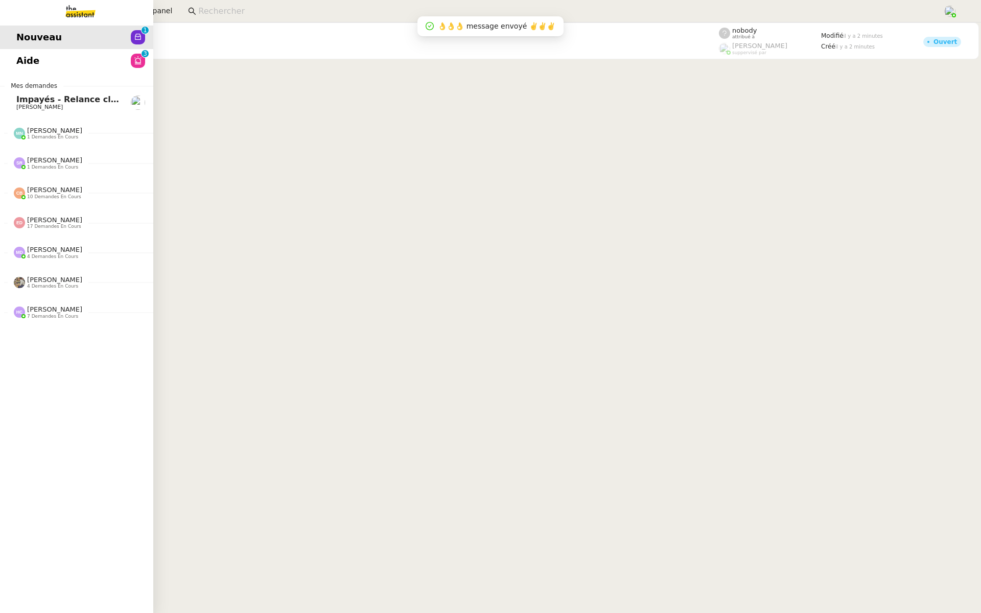
click at [21, 57] on span "Aide" at bounding box center [27, 60] width 23 height 15
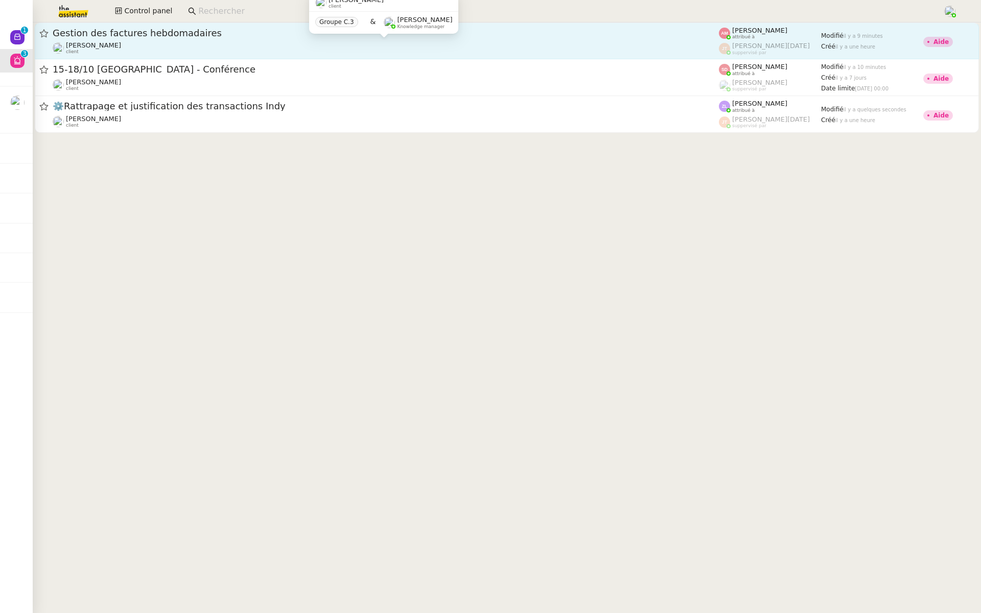
click at [152, 43] on div "Emile Kratiroff client" at bounding box center [386, 47] width 666 height 13
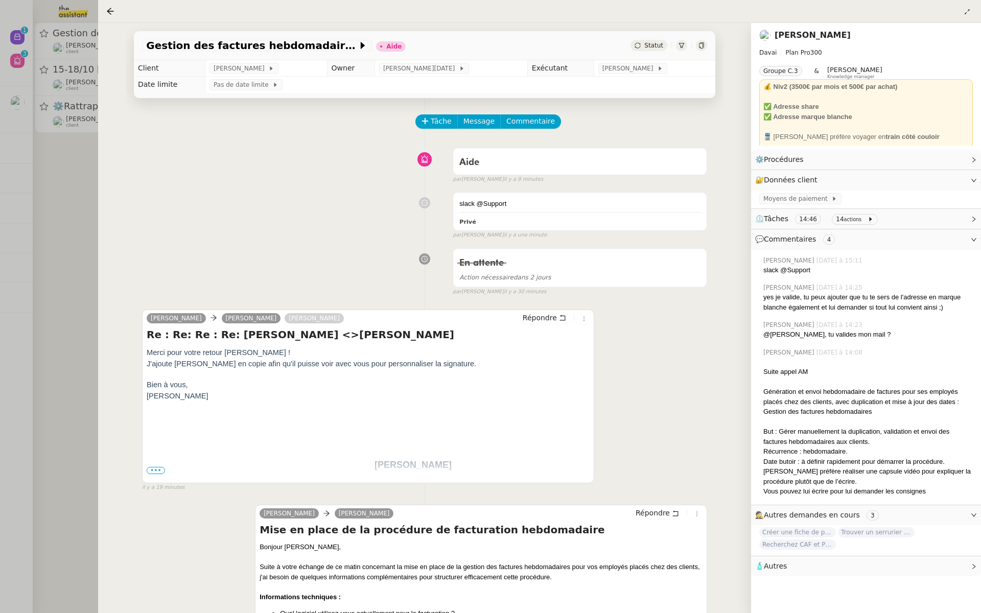
click at [47, 296] on div at bounding box center [490, 306] width 981 height 613
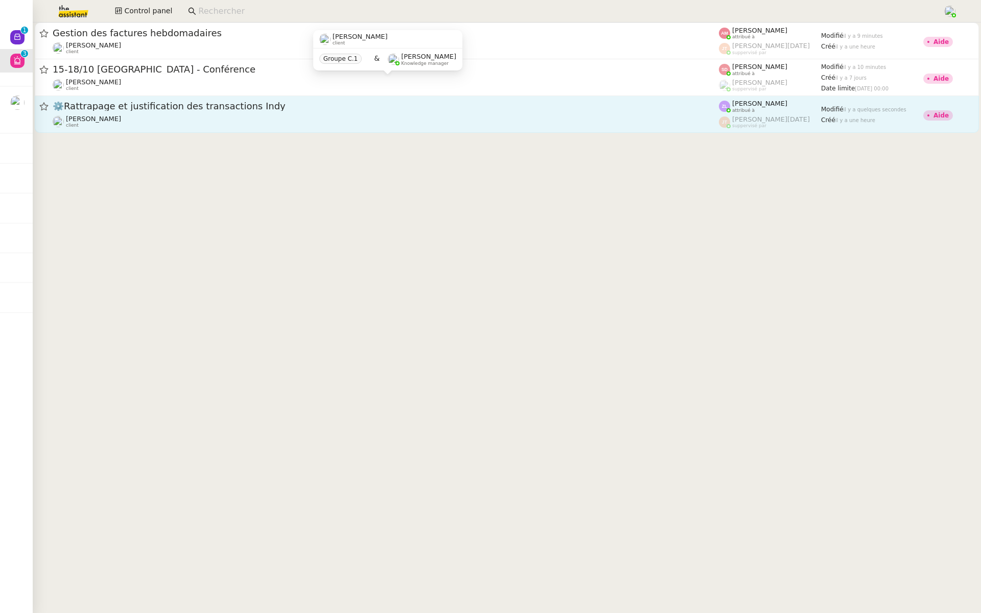
click at [200, 104] on span "⚙️Rattrapage et justification des transactions Indy" at bounding box center [386, 106] width 666 height 9
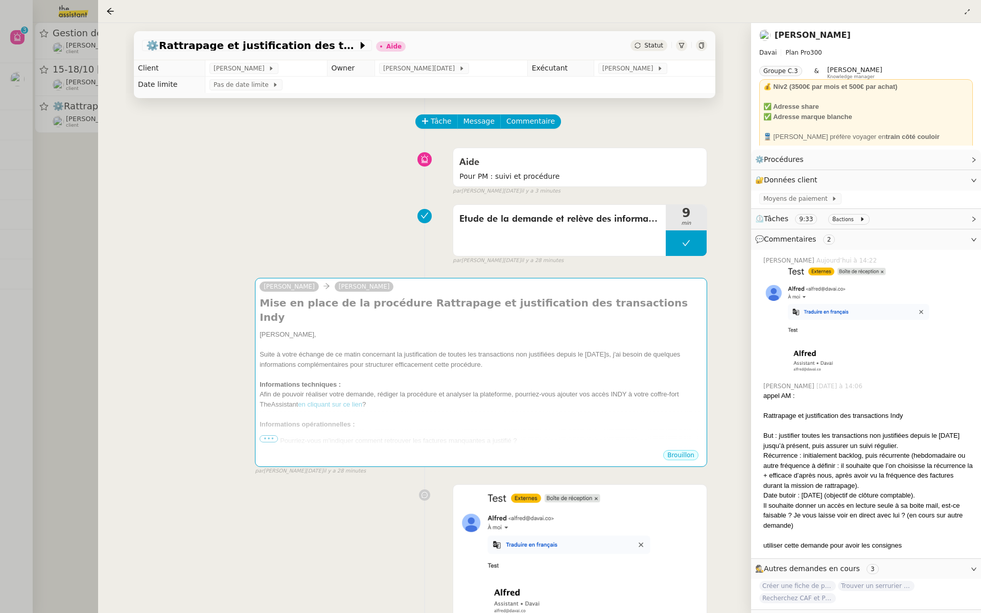
click at [1, 244] on div at bounding box center [490, 306] width 981 height 613
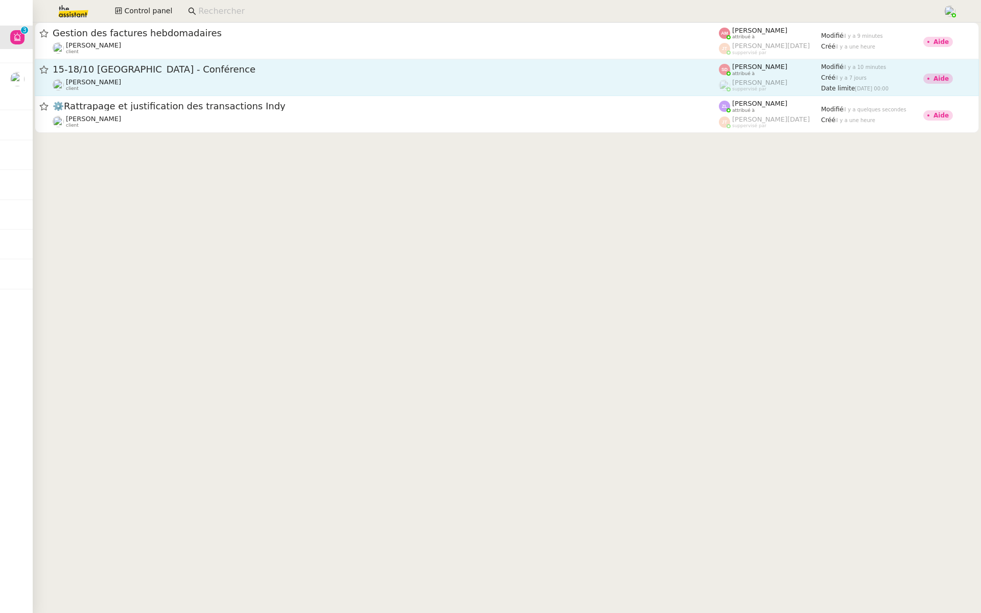
click at [186, 74] on span "15-18/10 Barcelone - Conférence" at bounding box center [386, 69] width 666 height 9
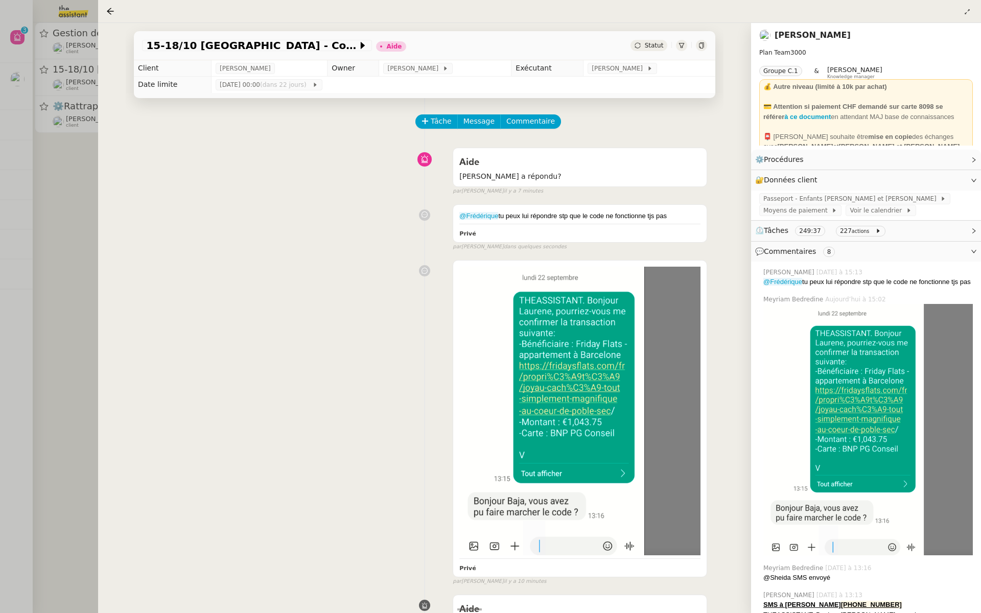
click at [57, 165] on div at bounding box center [490, 306] width 981 height 613
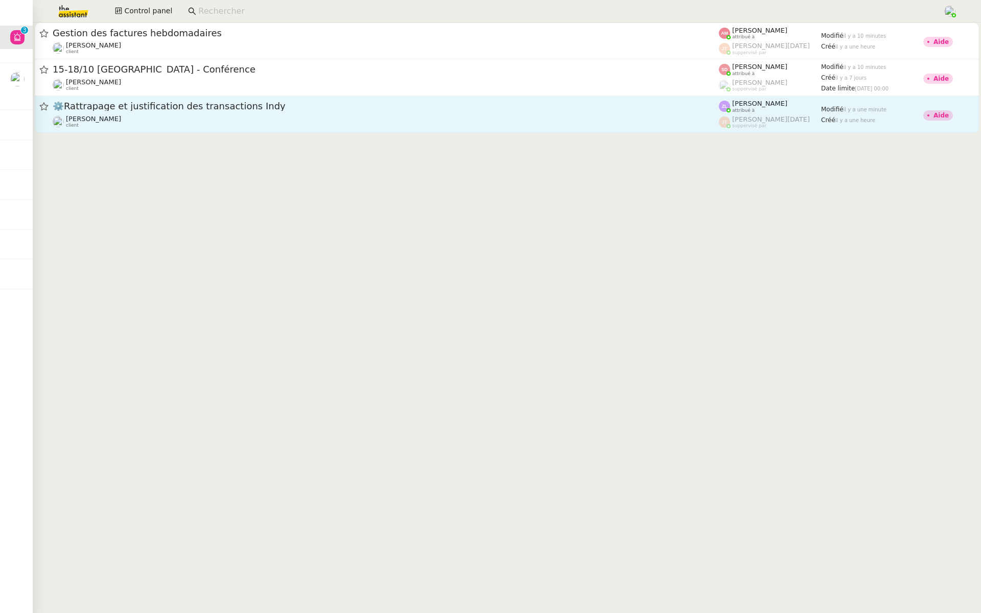
drag, startPoint x: 61, startPoint y: 158, endPoint x: 96, endPoint y: 124, distance: 49.1
click at [96, 124] on cdk-virtual-scroll-viewport "Gestion des factures hebdomadaires Emile Kratiroff client Amyna Mehrez attribué…" at bounding box center [507, 317] width 948 height 590
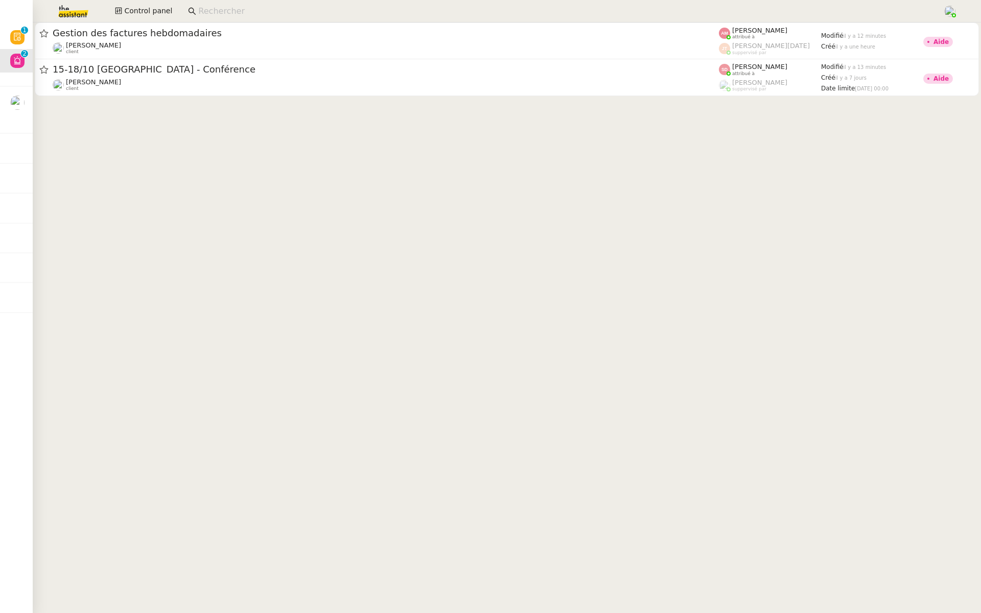
click at [96, 124] on cdk-virtual-scroll-viewport "Gestion des factures hebdomadaires Emile Kratiroff client Amyna Mehrez attribué…" at bounding box center [507, 317] width 948 height 590
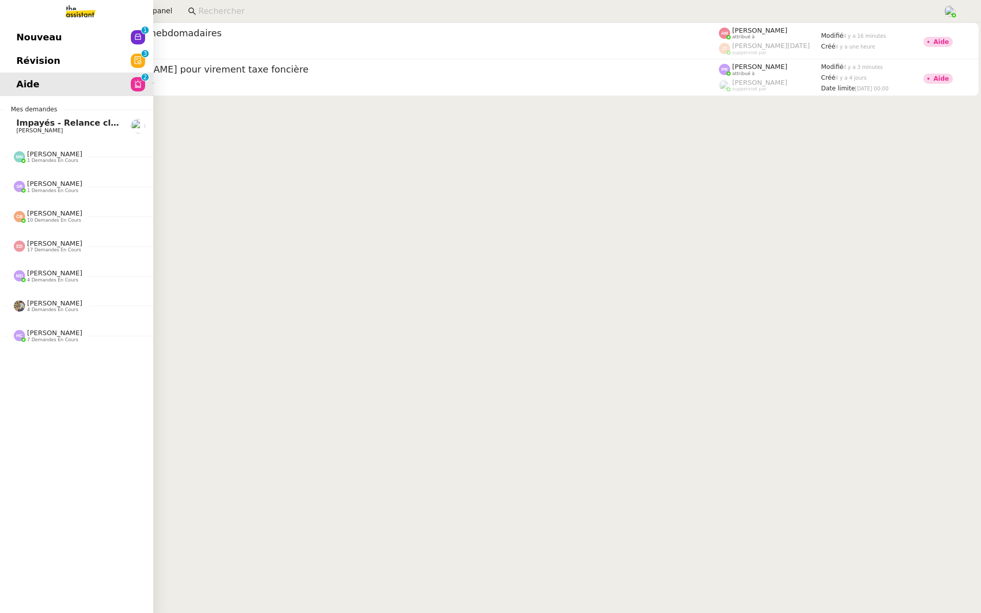
click at [19, 57] on span "Révision" at bounding box center [38, 60] width 44 height 15
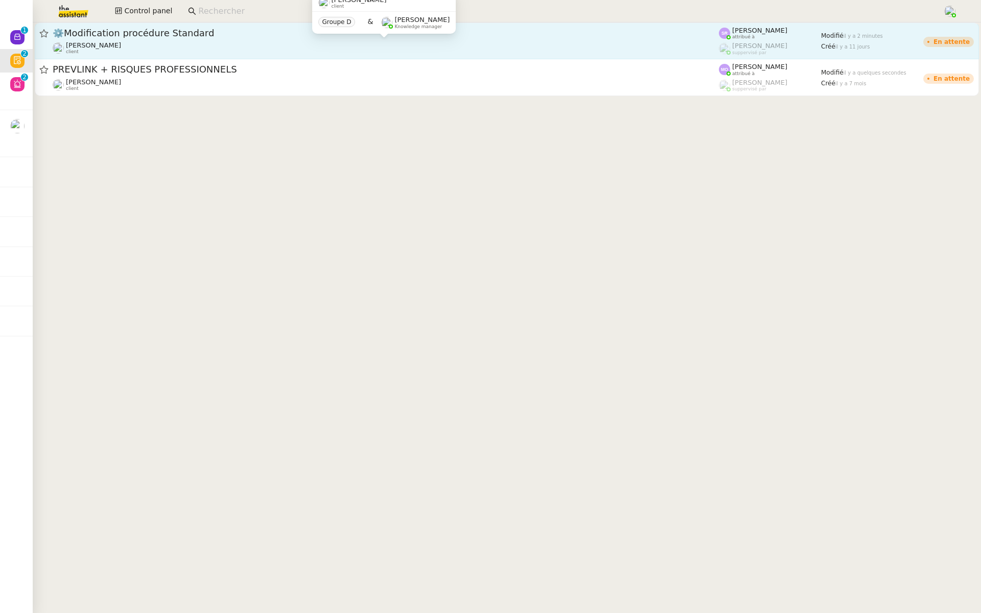
click at [223, 46] on div "Florian Parant client" at bounding box center [386, 47] width 666 height 13
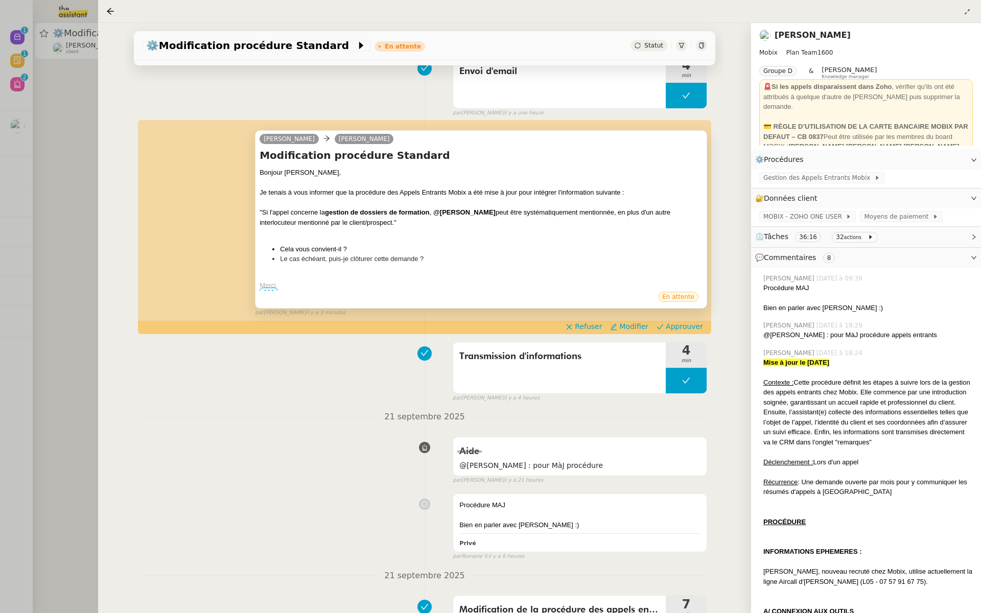
scroll to position [163, 0]
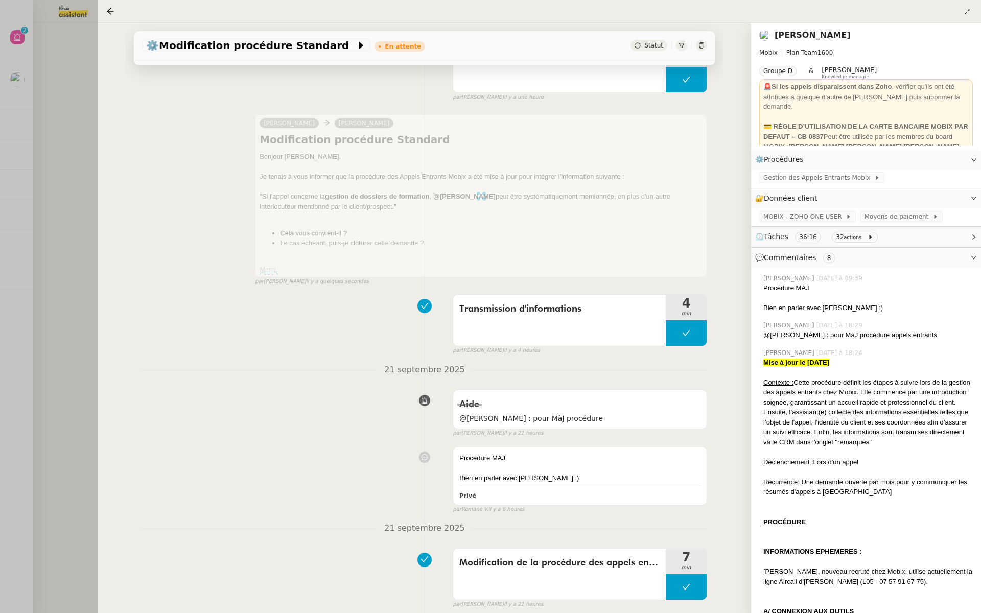
click at [31, 58] on div at bounding box center [490, 306] width 981 height 613
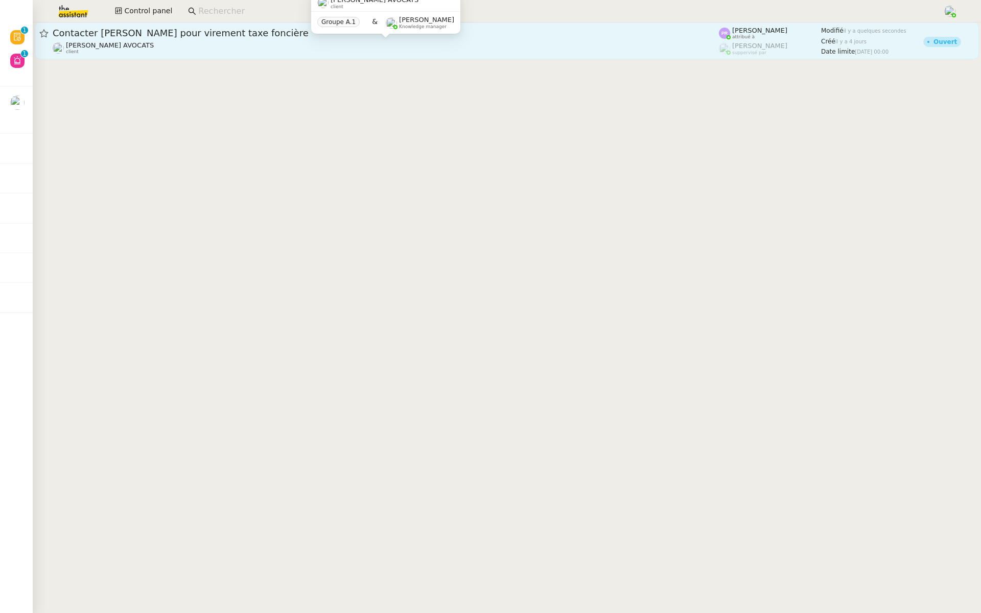
click at [361, 44] on div "Naomi NOK AVOCATS client" at bounding box center [386, 47] width 666 height 13
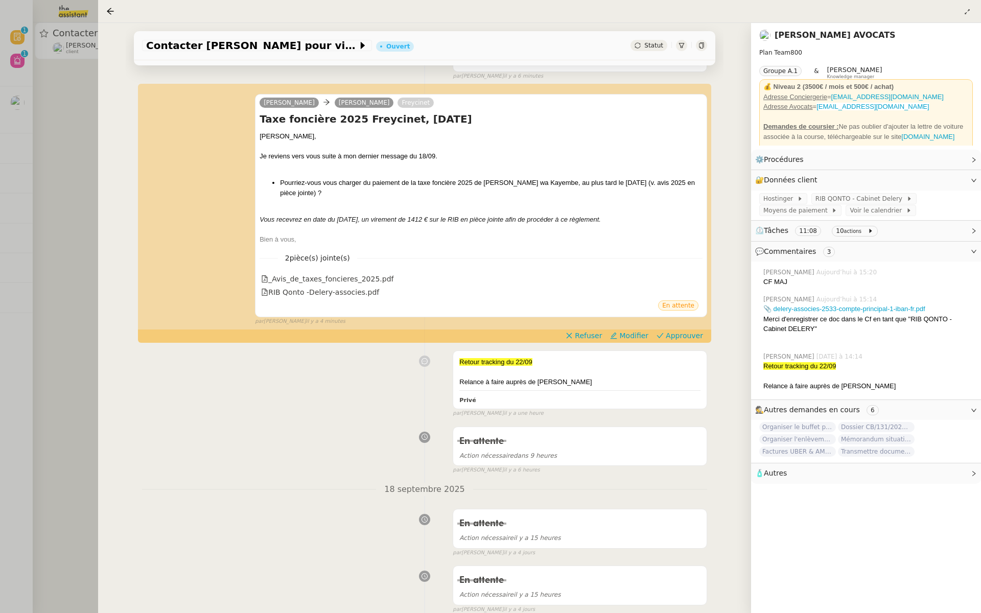
scroll to position [395, 0]
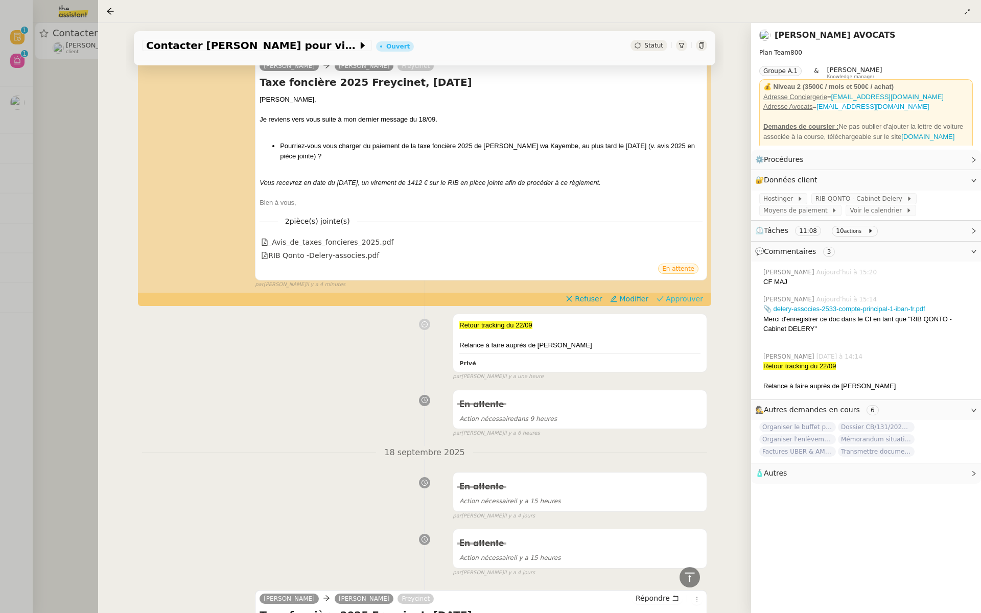
click at [686, 296] on span "Approuver" at bounding box center [683, 299] width 37 height 10
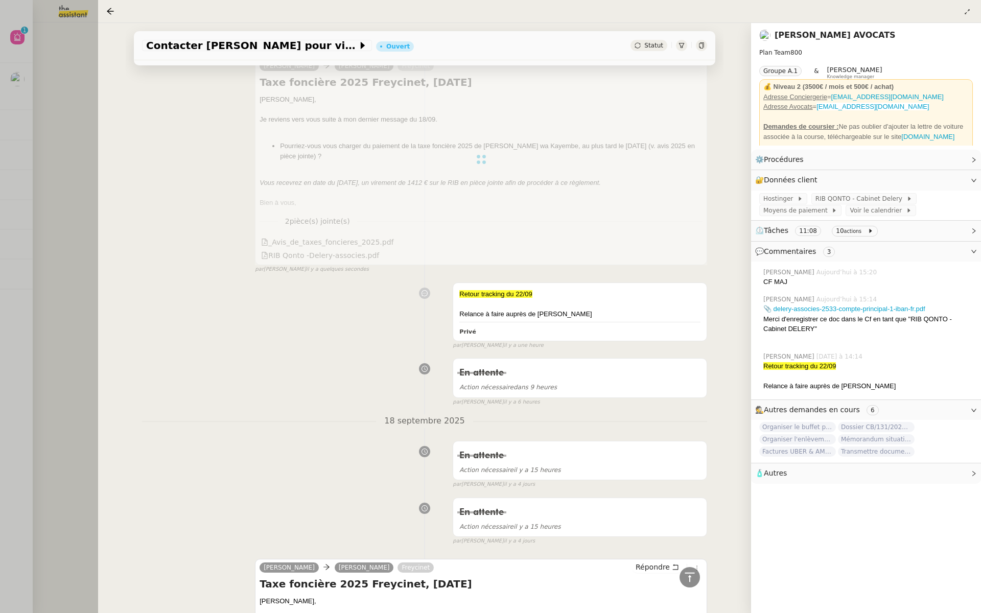
click at [73, 121] on div at bounding box center [490, 306] width 981 height 613
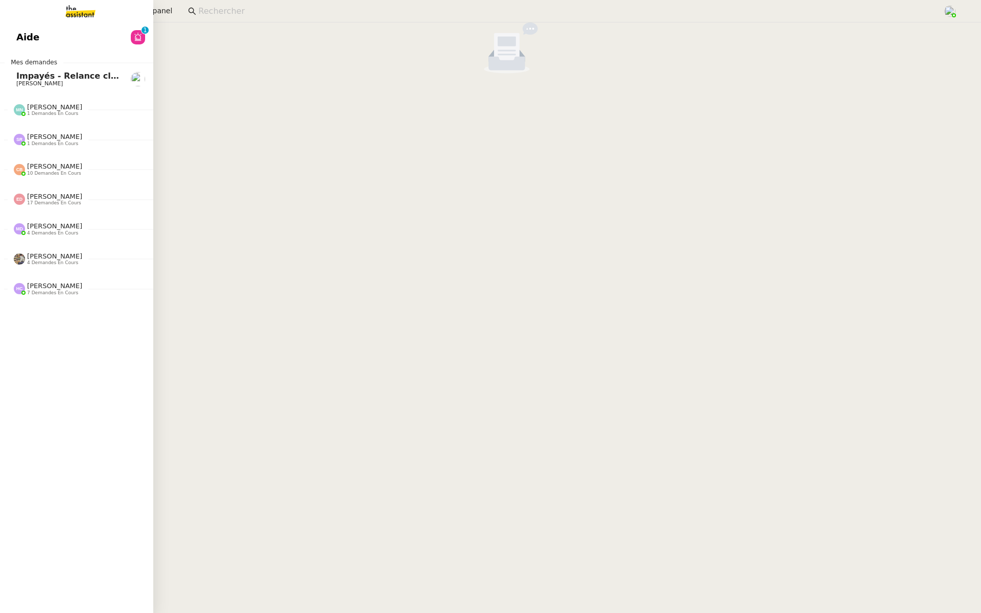
click at [20, 42] on span "Aide" at bounding box center [27, 37] width 23 height 15
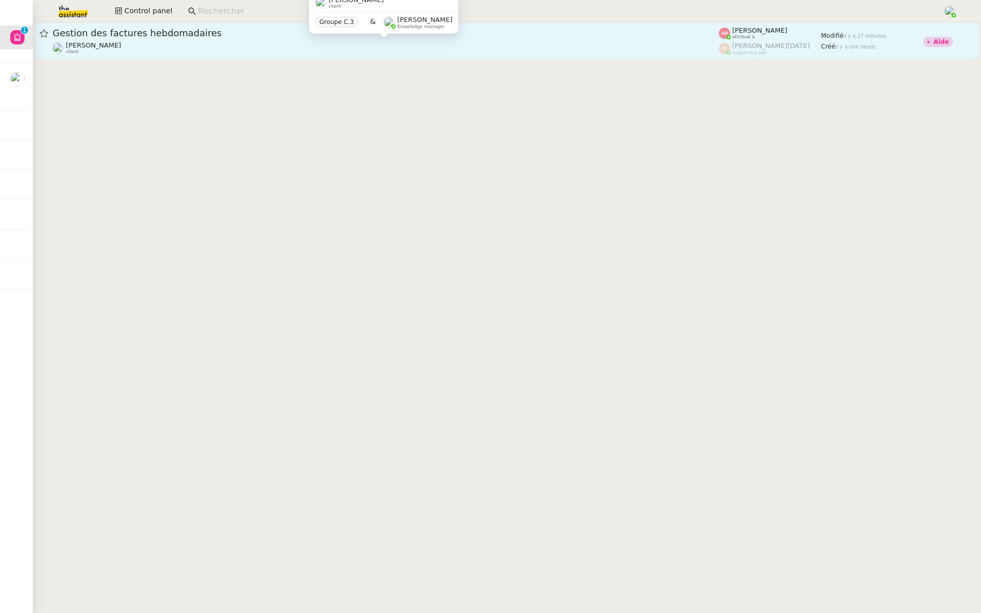
click at [255, 44] on div "Emile Kratiroff client" at bounding box center [386, 47] width 666 height 13
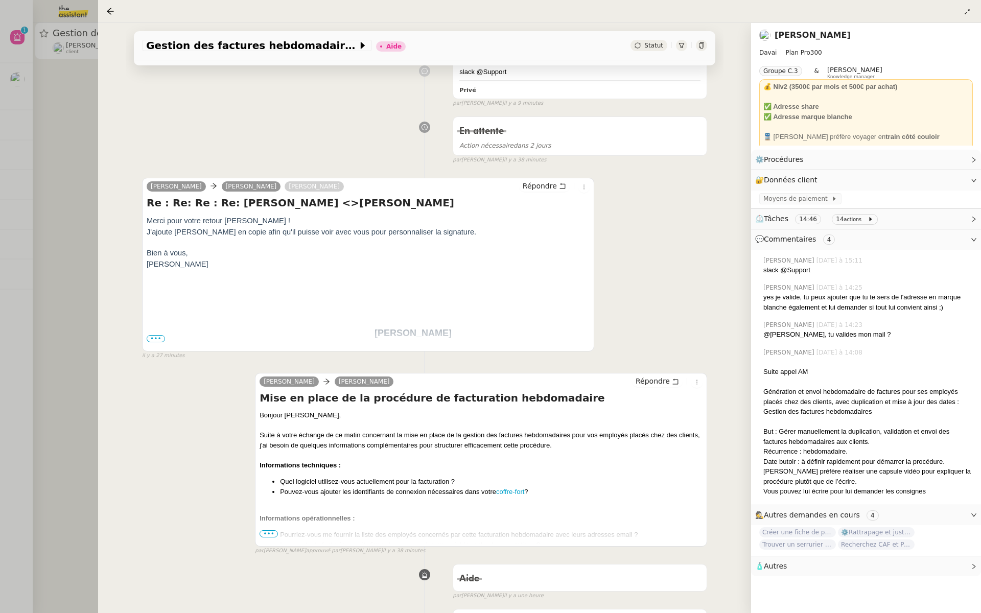
scroll to position [227, 0]
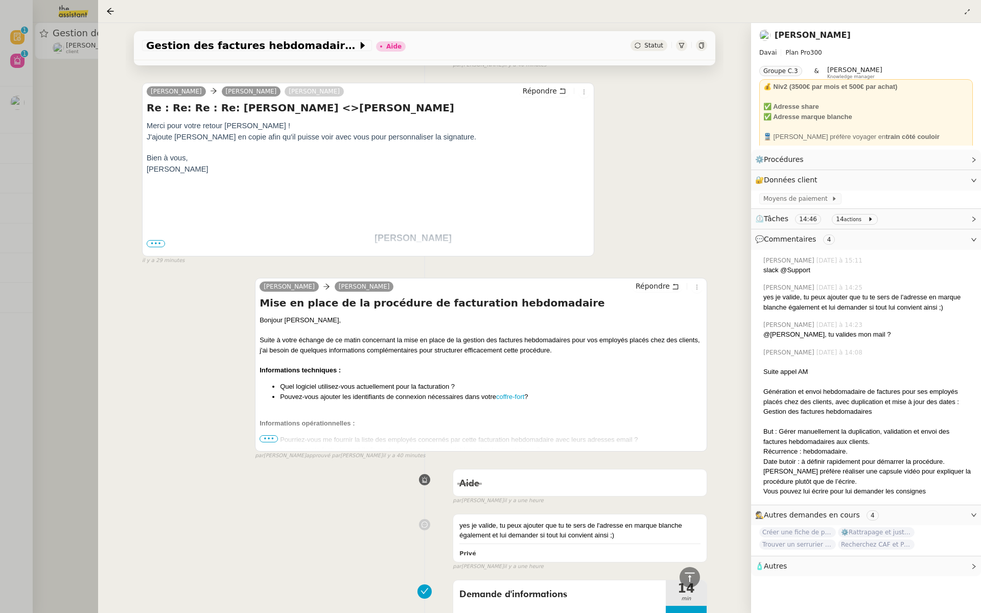
click at [58, 135] on div at bounding box center [490, 306] width 981 height 613
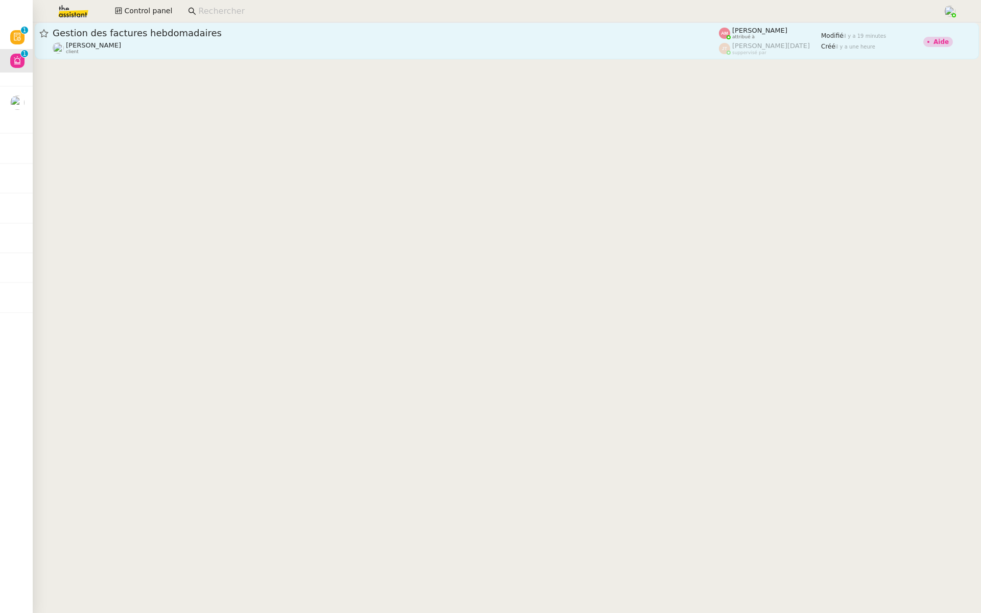
click at [224, 27] on div "Gestion des factures hebdomadaires" at bounding box center [386, 33] width 666 height 12
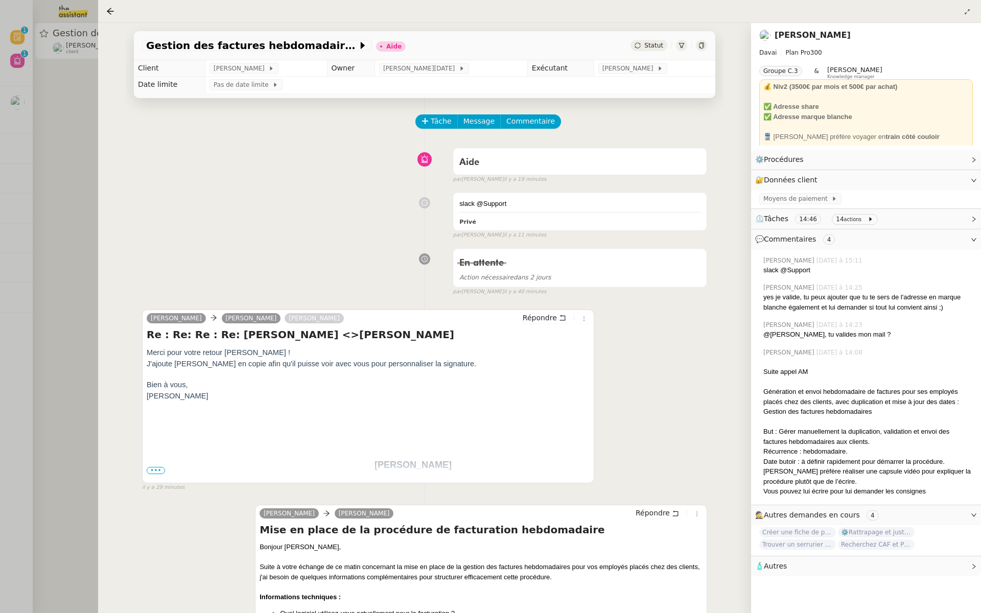
click at [69, 156] on div at bounding box center [490, 306] width 981 height 613
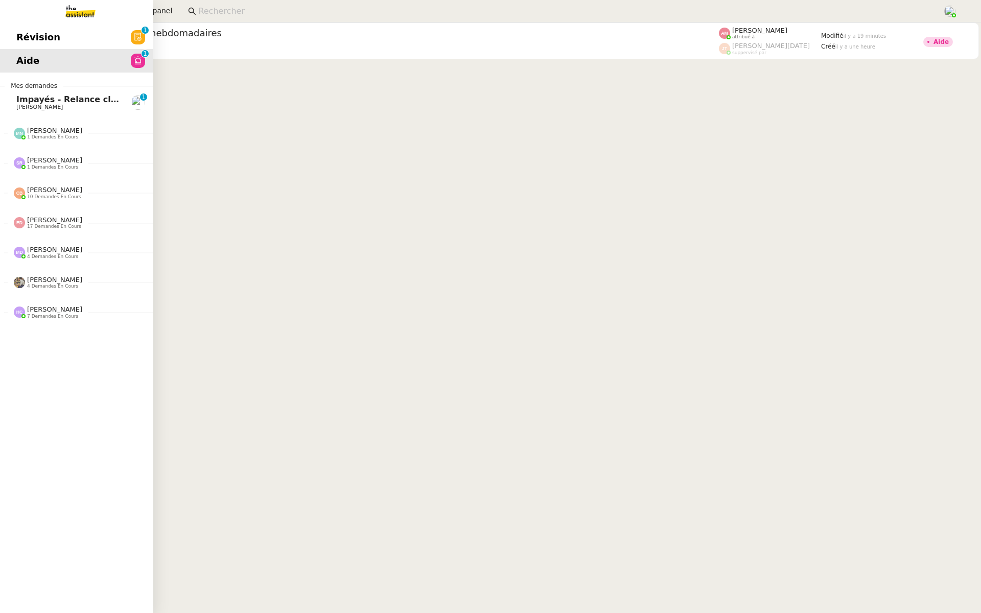
click at [17, 30] on span "Révision" at bounding box center [38, 37] width 44 height 15
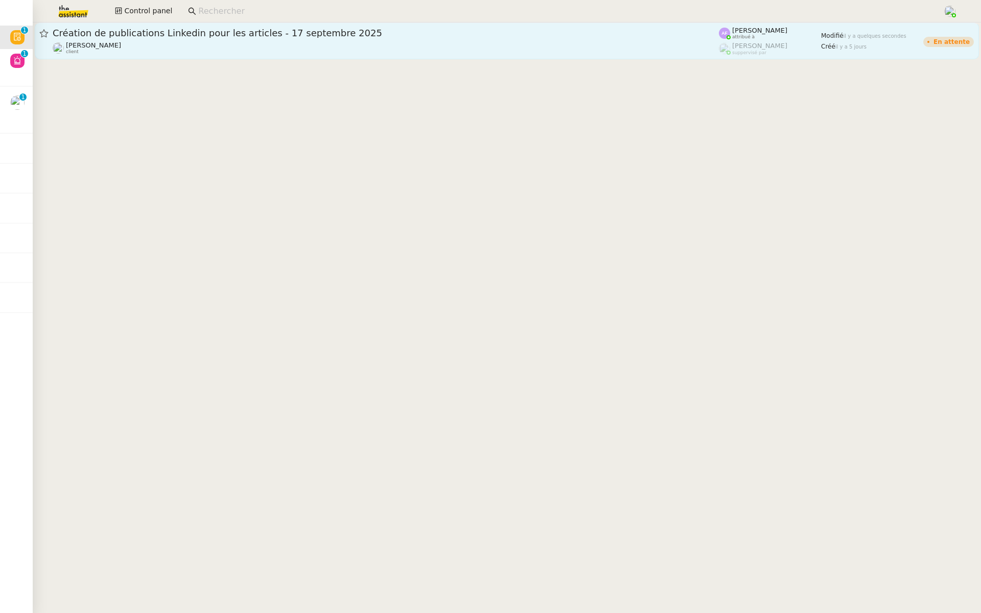
click at [235, 31] on span "Création de publications Linkedin pour les articles - 17 septembre 2025" at bounding box center [386, 33] width 666 height 9
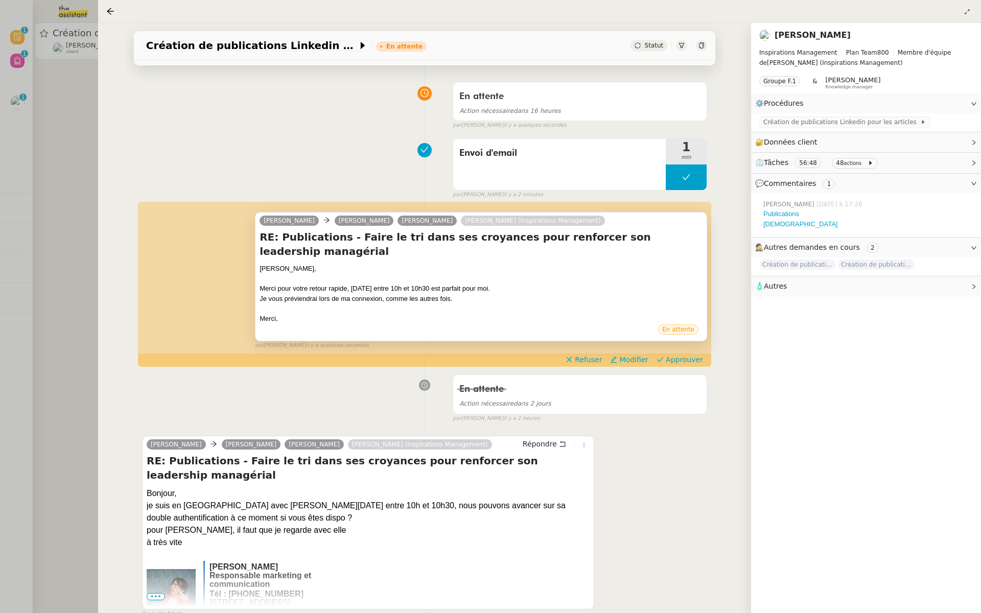
scroll to position [68, 0]
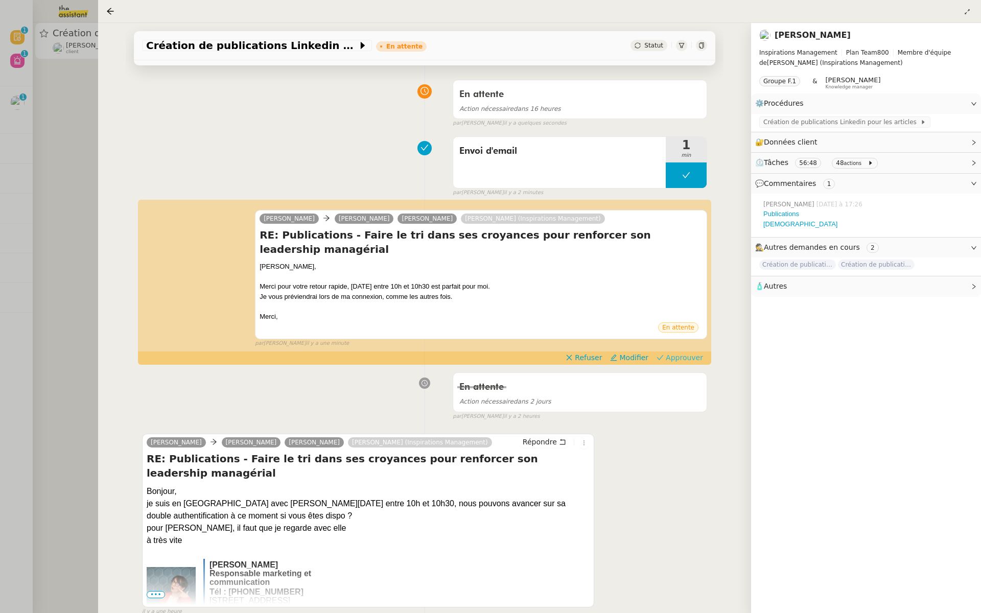
click at [685, 352] on span "Approuver" at bounding box center [683, 357] width 37 height 10
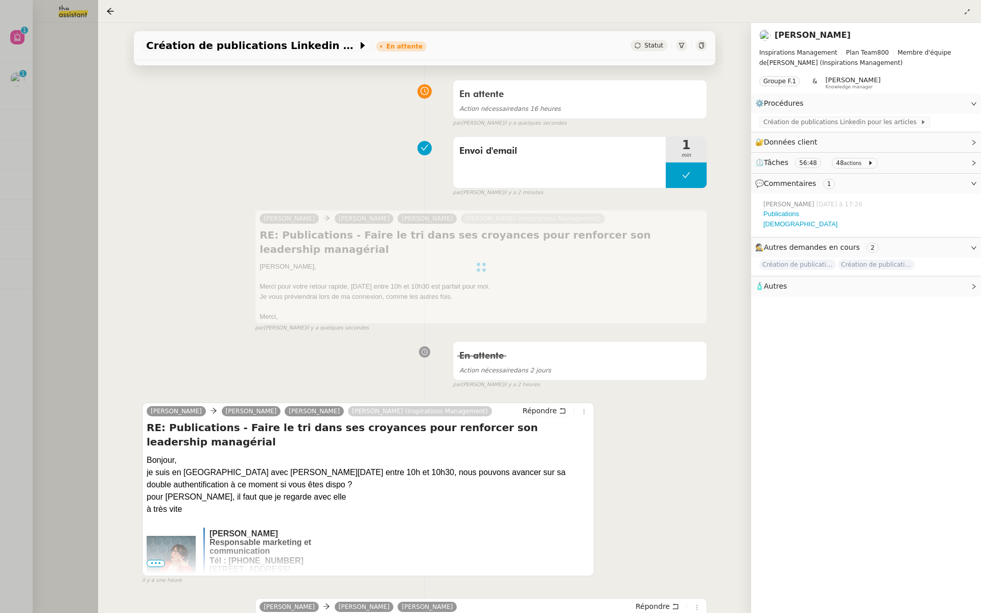
click at [78, 203] on div at bounding box center [490, 306] width 981 height 613
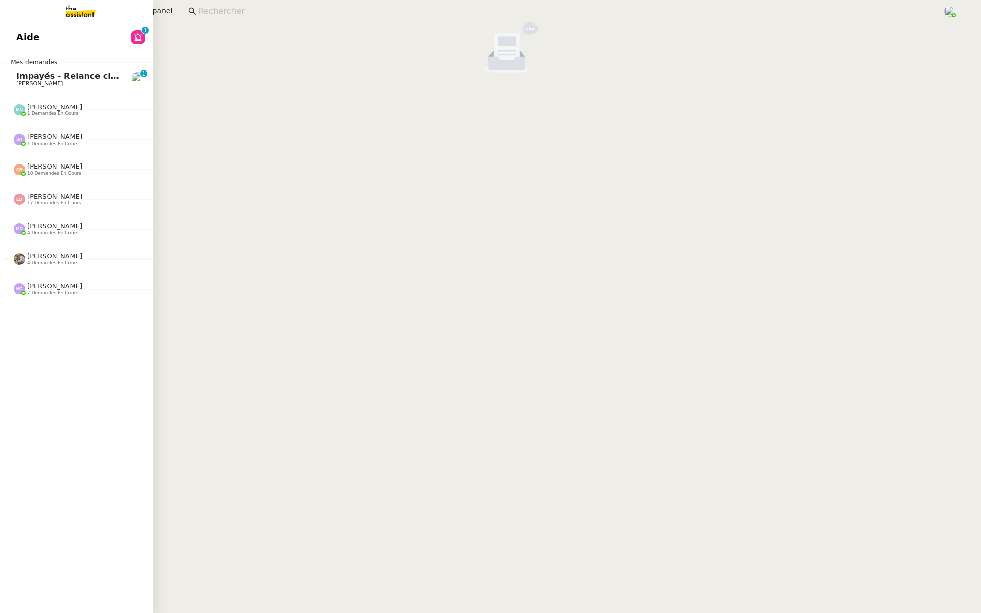
click at [9, 38] on link "Aide 0 1 2 3 4 5 6 7 8 9" at bounding box center [76, 37] width 153 height 23
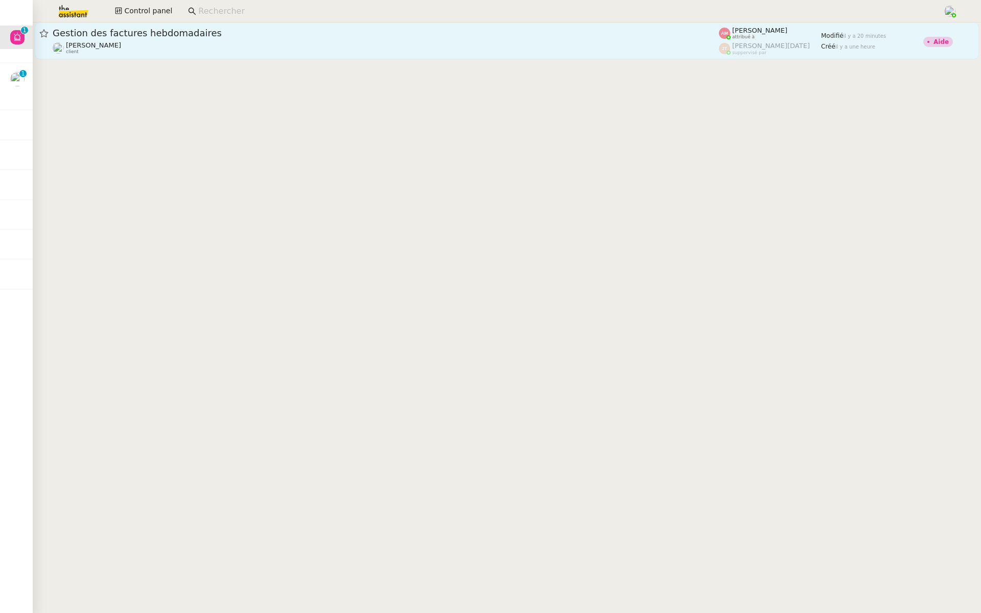
click at [248, 57] on link "Gestion des factures hebdomadaires Emile Kratiroff client Amyna Mehrez attribué…" at bounding box center [507, 40] width 944 height 37
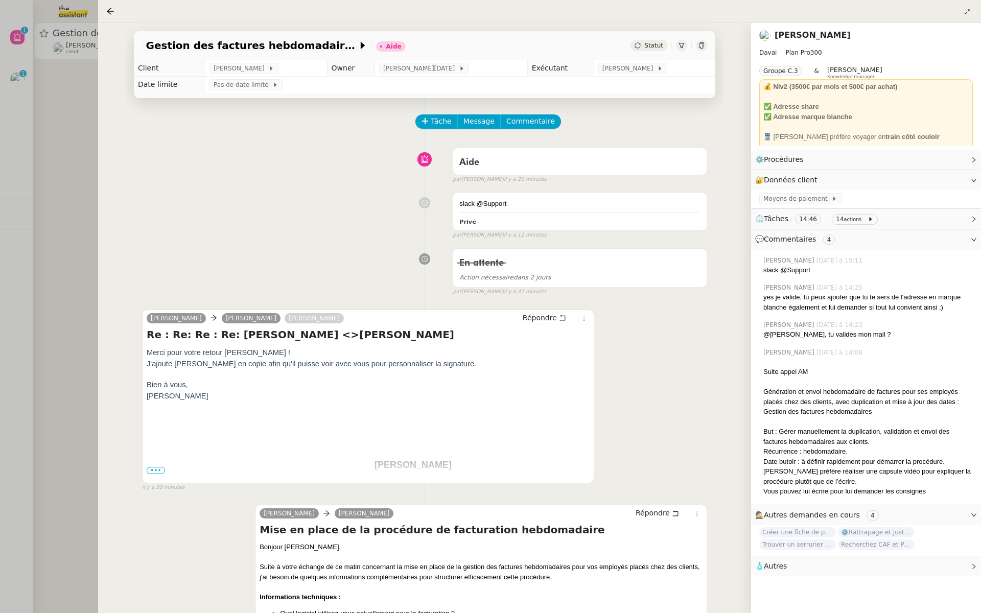
click at [93, 183] on div at bounding box center [490, 306] width 981 height 613
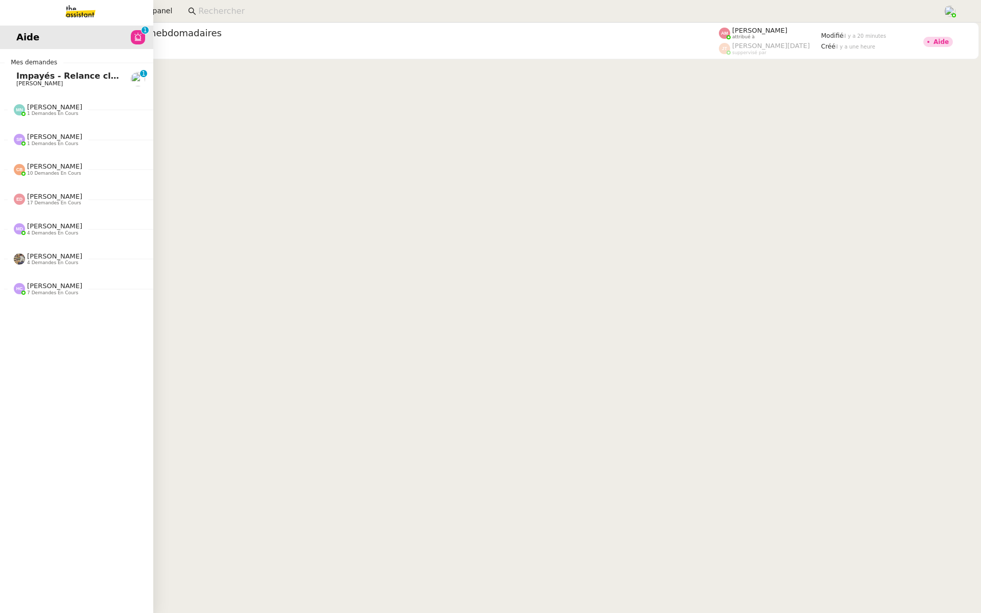
click at [19, 82] on span "[PERSON_NAME]" at bounding box center [39, 83] width 46 height 7
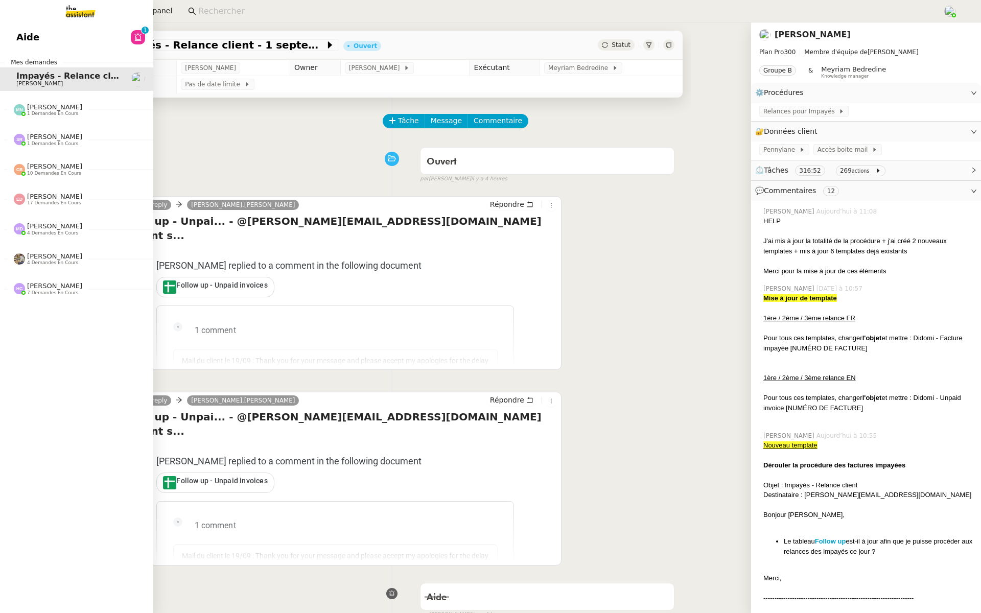
click at [16, 29] on link "Aide 0 1 2 3 4 5 6 7 8 9" at bounding box center [76, 37] width 153 height 23
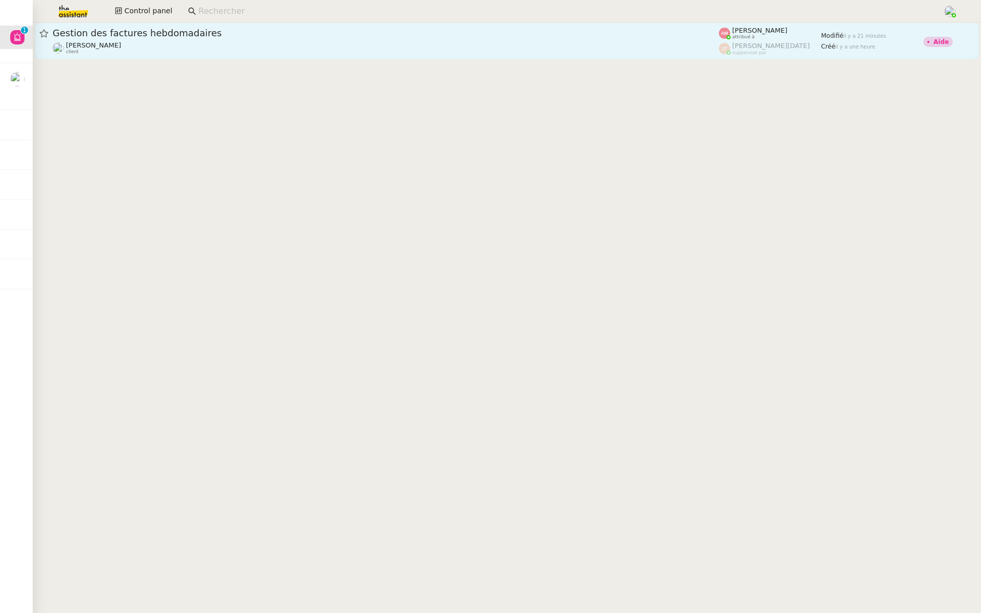
click at [246, 56] on link "Gestion des factures hebdomadaires Emile Kratiroff client Amyna Mehrez attribué…" at bounding box center [507, 40] width 944 height 37
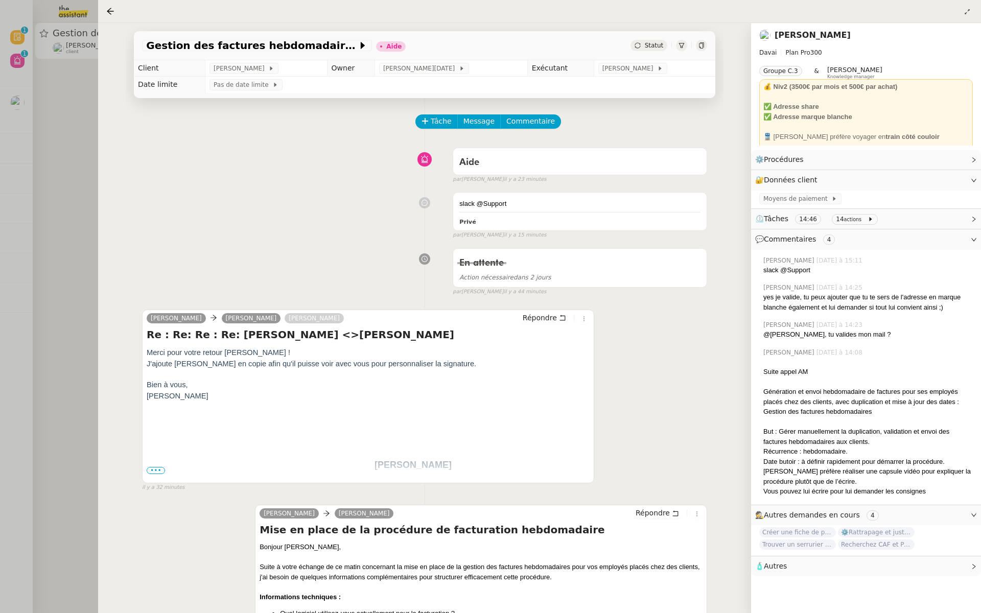
click at [33, 186] on div at bounding box center [490, 306] width 981 height 613
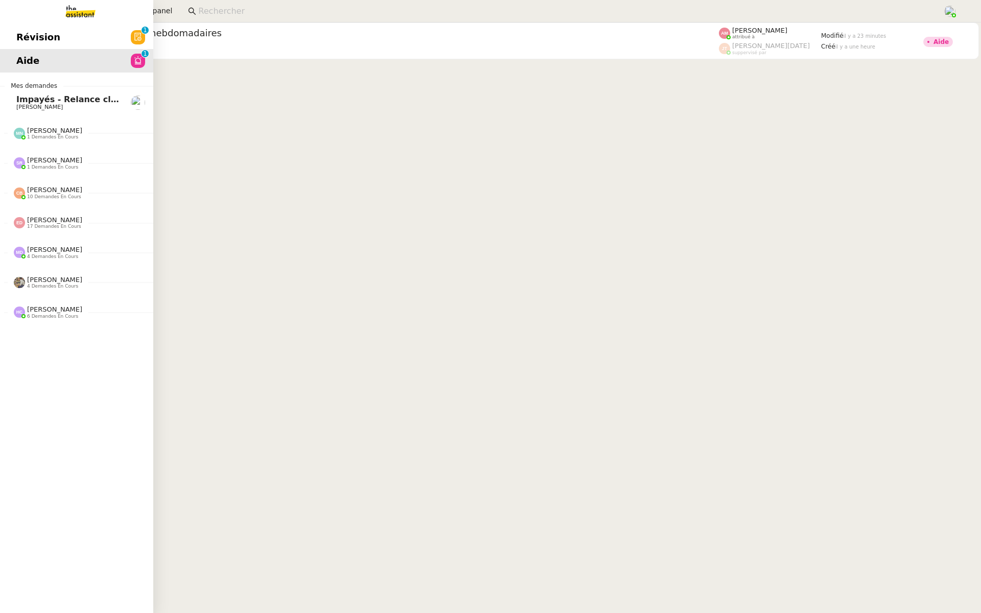
click at [21, 33] on span "Révision" at bounding box center [38, 37] width 44 height 15
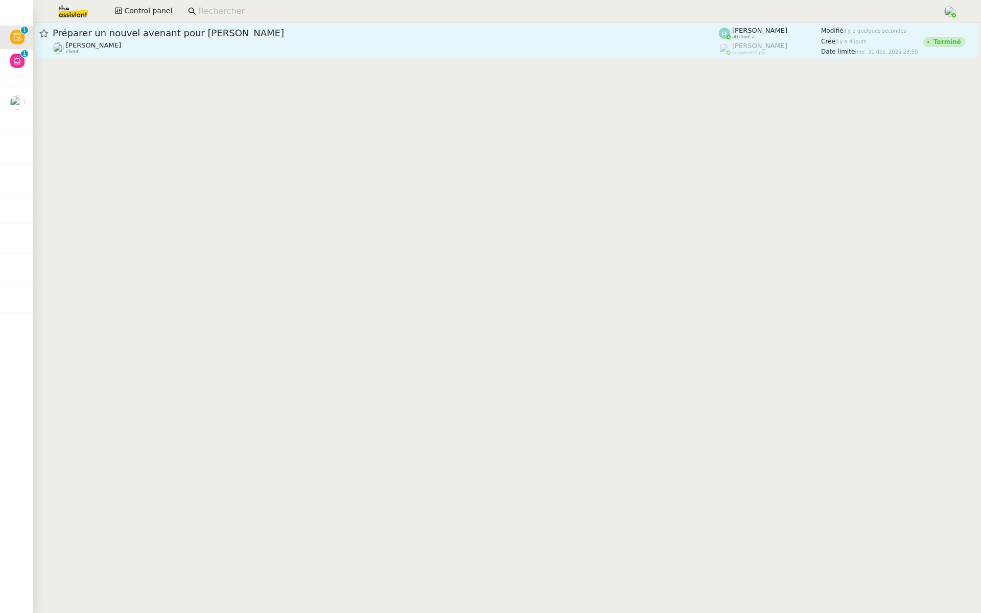
click at [226, 34] on span "Préparer un nouvel avenant pour Laurelle NTA" at bounding box center [386, 33] width 666 height 9
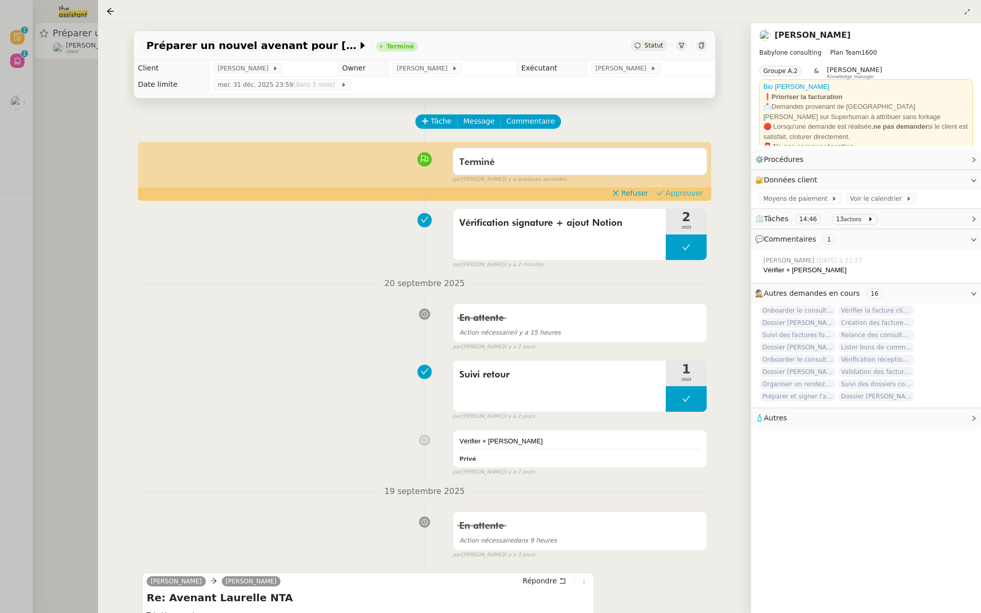
click at [678, 194] on span "Approuver" at bounding box center [683, 193] width 37 height 10
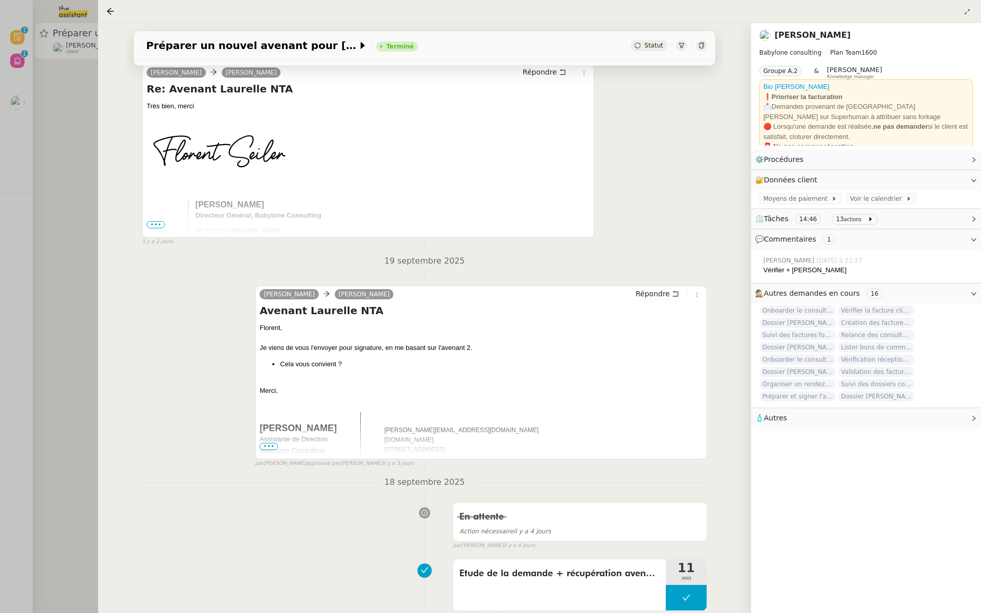
scroll to position [510, 0]
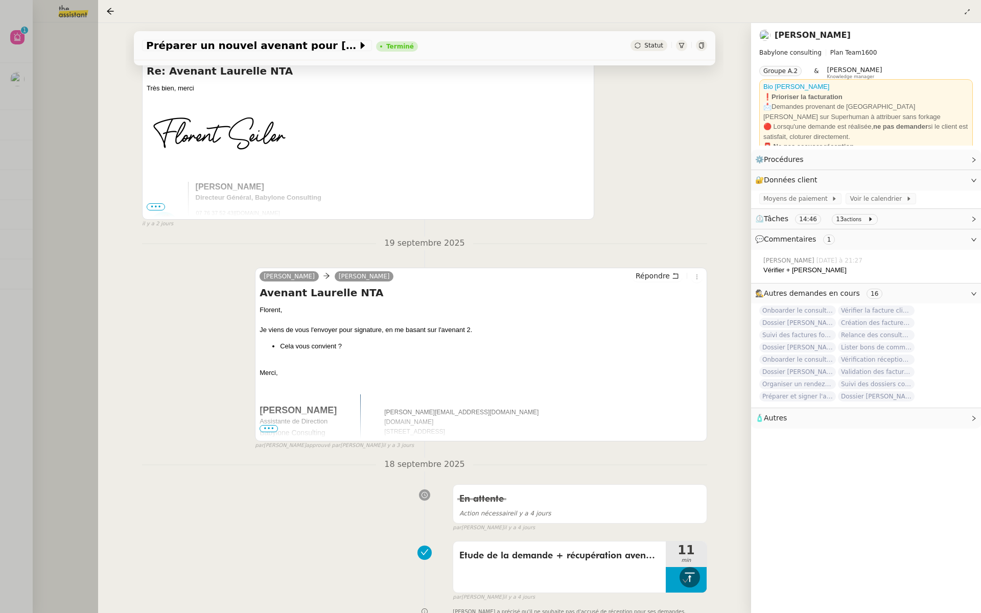
click at [36, 147] on div at bounding box center [490, 306] width 981 height 613
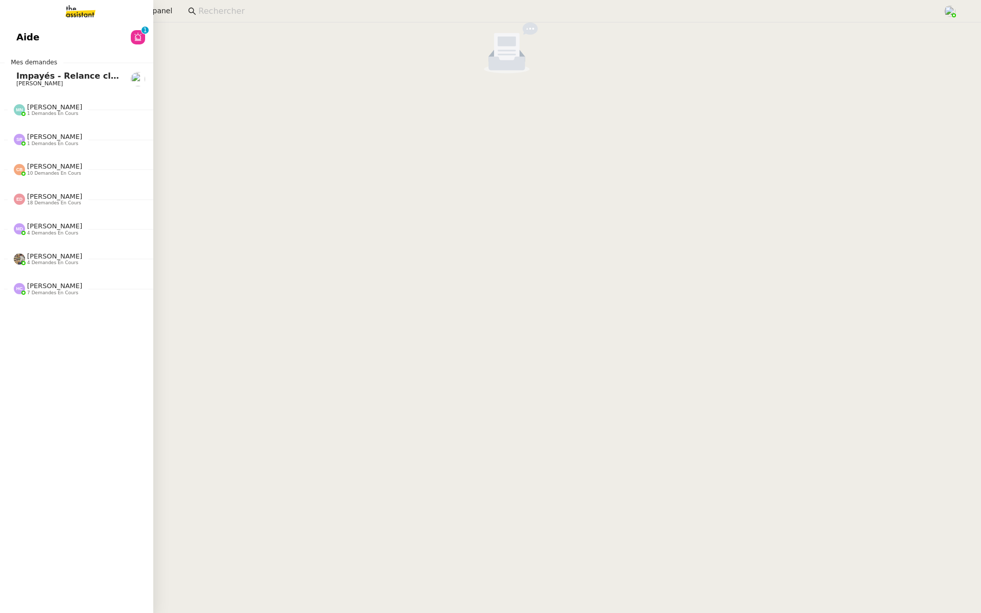
click at [66, 36] on link "Aide 0 1 2 3 4 5 6 7 8 9" at bounding box center [76, 37] width 153 height 23
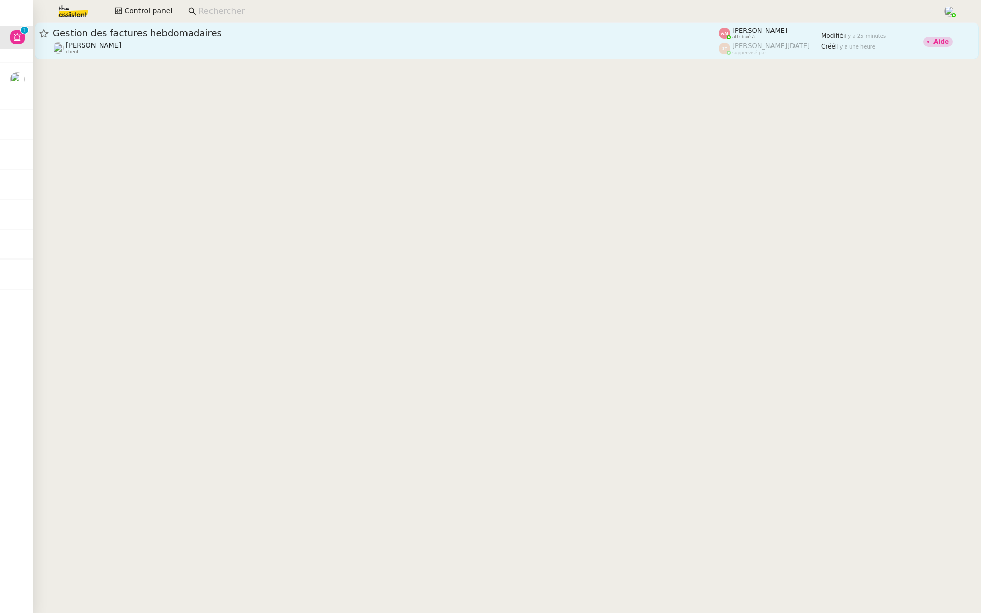
click at [159, 33] on span "Gestion des factures hebdomadaires" at bounding box center [386, 33] width 666 height 9
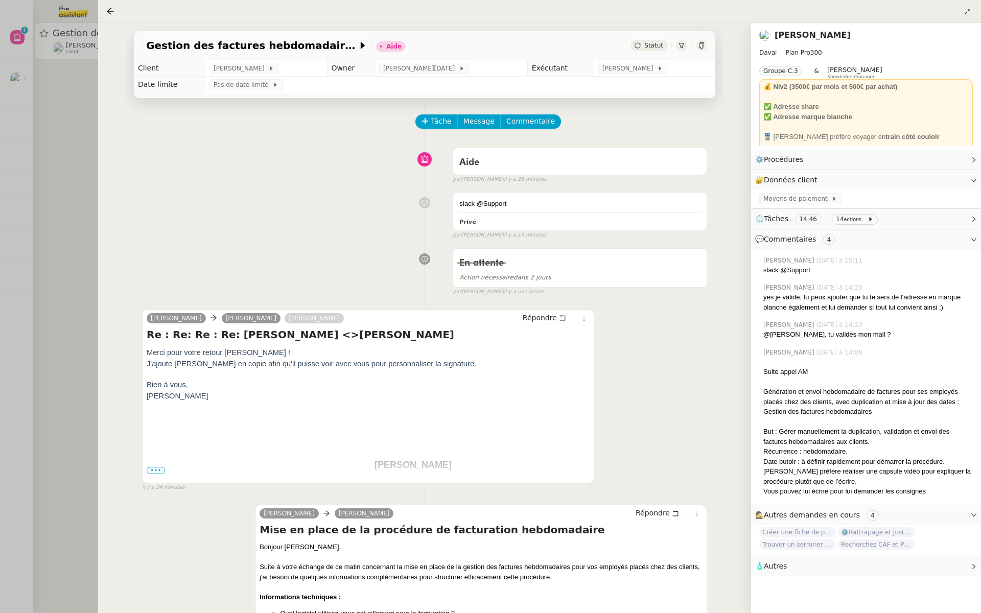
click at [9, 120] on div at bounding box center [490, 306] width 981 height 613
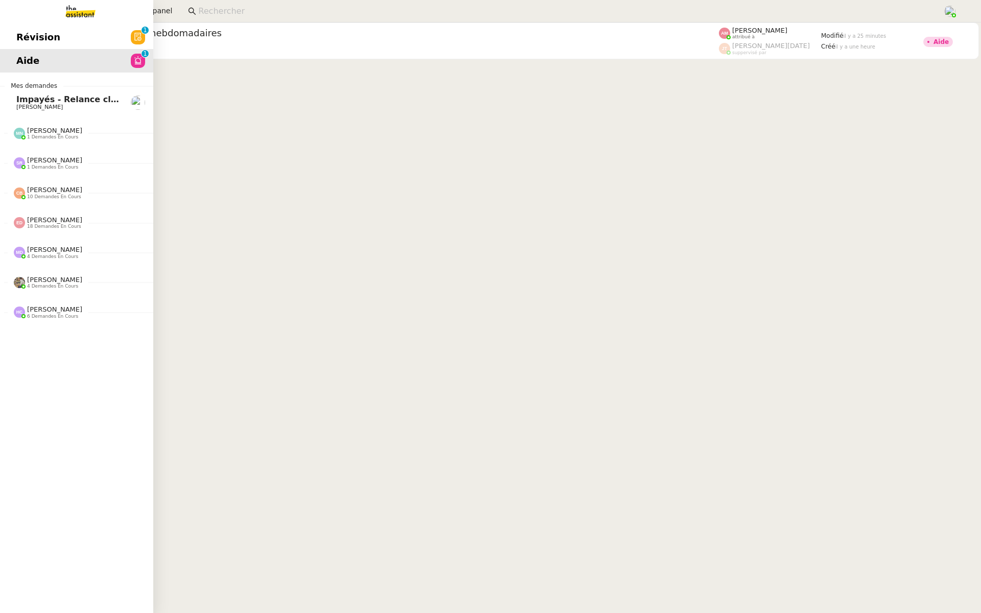
click at [21, 37] on span "Révision" at bounding box center [38, 37] width 44 height 15
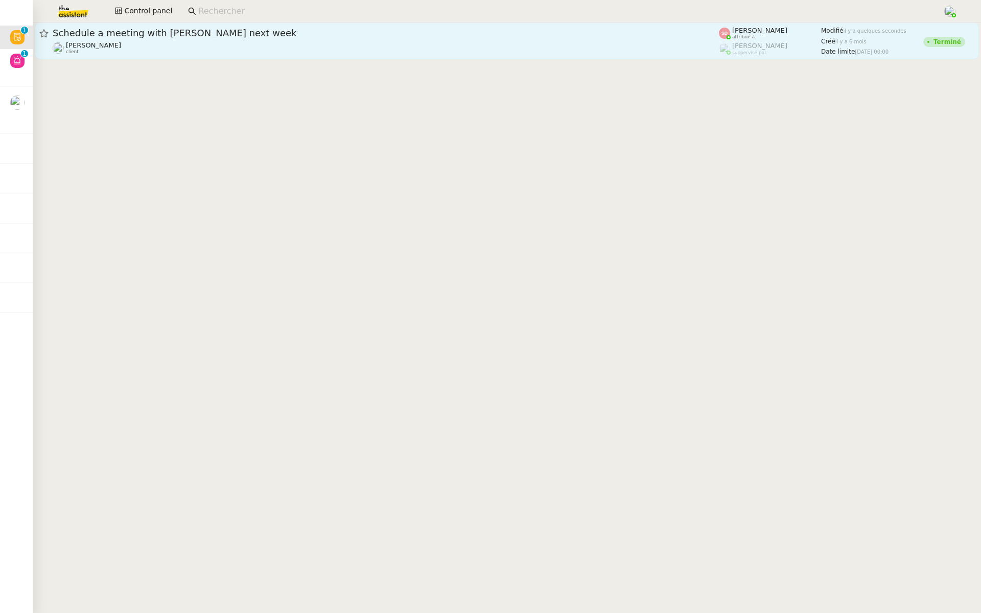
click at [249, 41] on div "Ariel Wengroff client" at bounding box center [386, 47] width 666 height 13
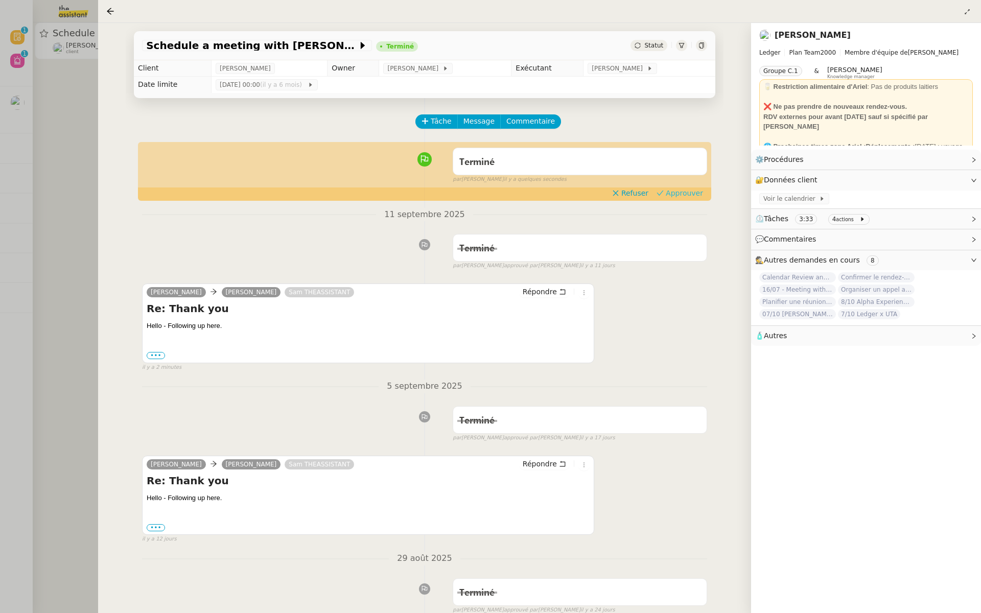
click at [686, 192] on span "Approuver" at bounding box center [683, 193] width 37 height 10
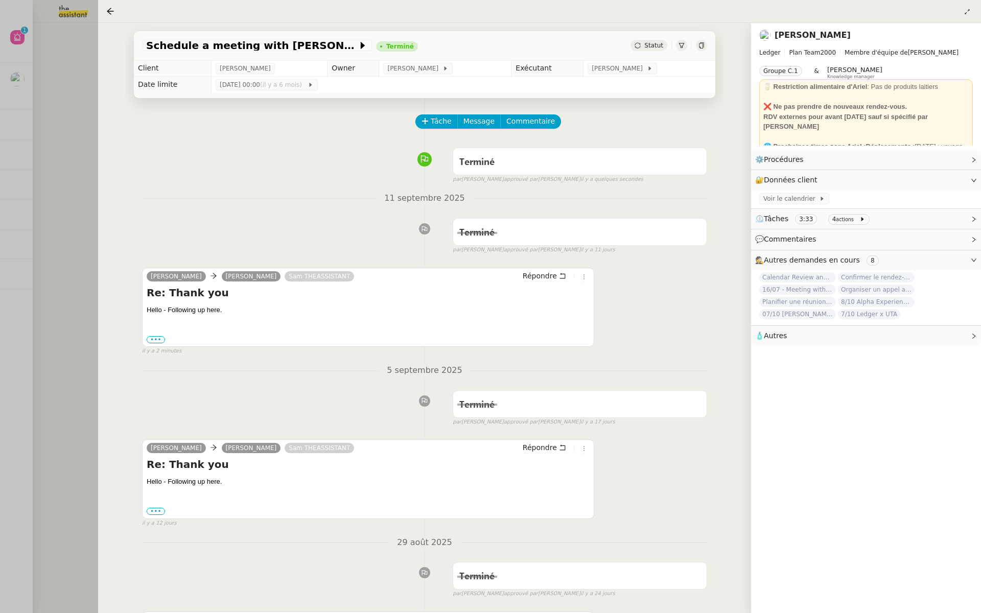
click at [0, 240] on div at bounding box center [490, 306] width 981 height 613
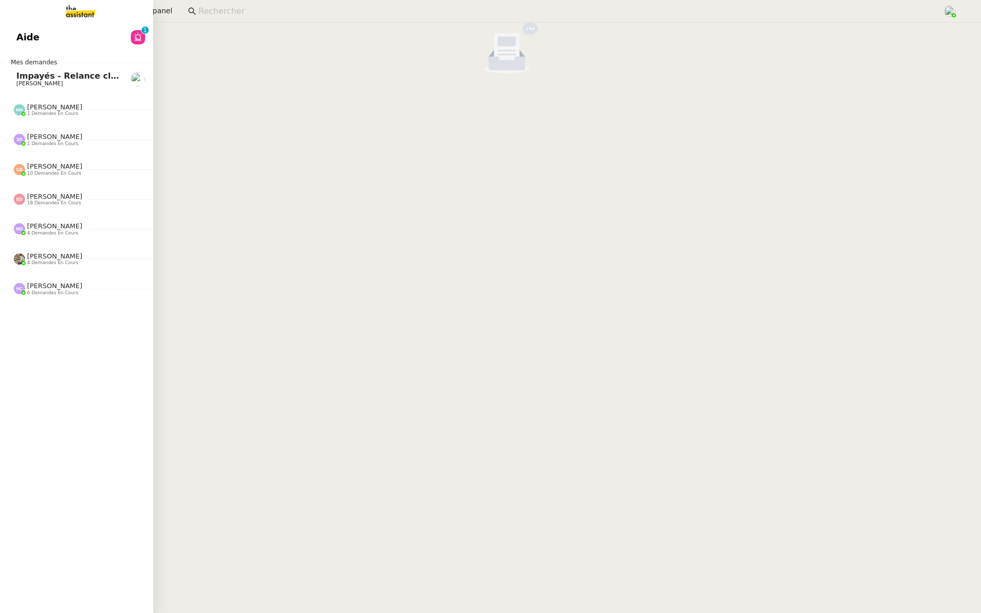
click at [14, 37] on link "Aide 0 1 2 3 4 5 6 7 8 9" at bounding box center [76, 37] width 153 height 23
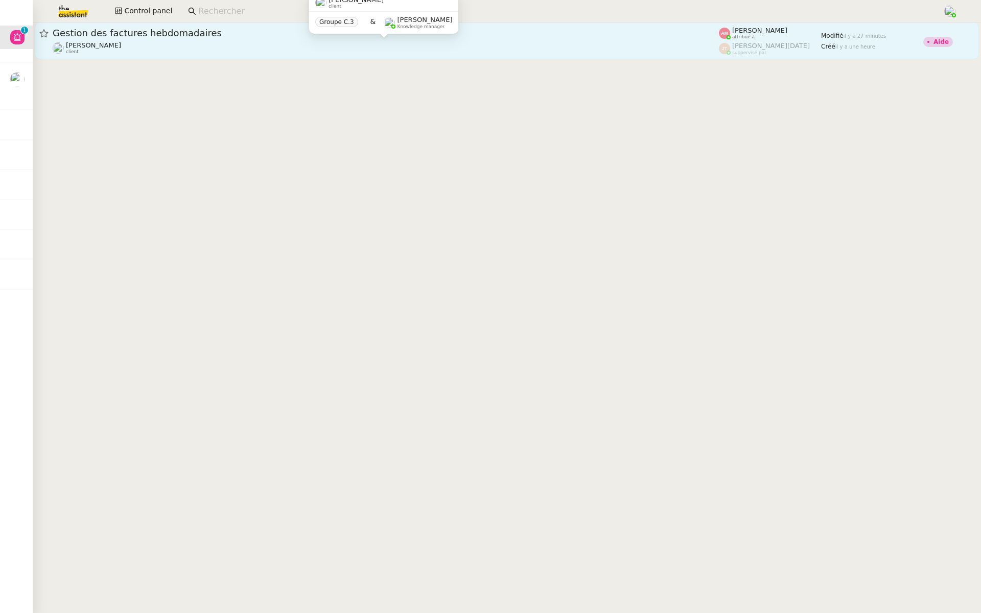
click at [296, 41] on div "Emile Kratiroff client" at bounding box center [386, 47] width 666 height 13
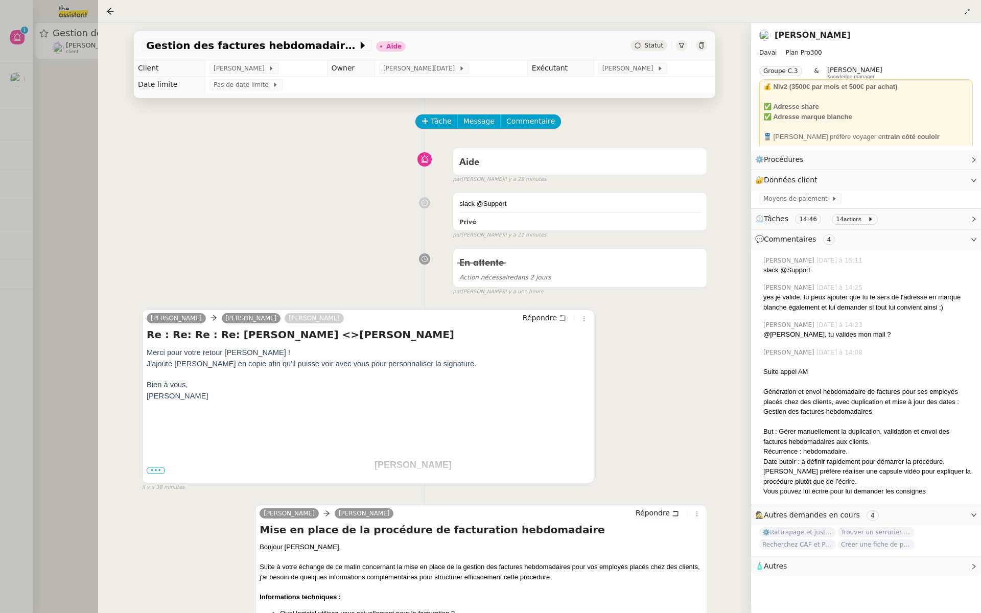
click at [86, 191] on div at bounding box center [490, 306] width 981 height 613
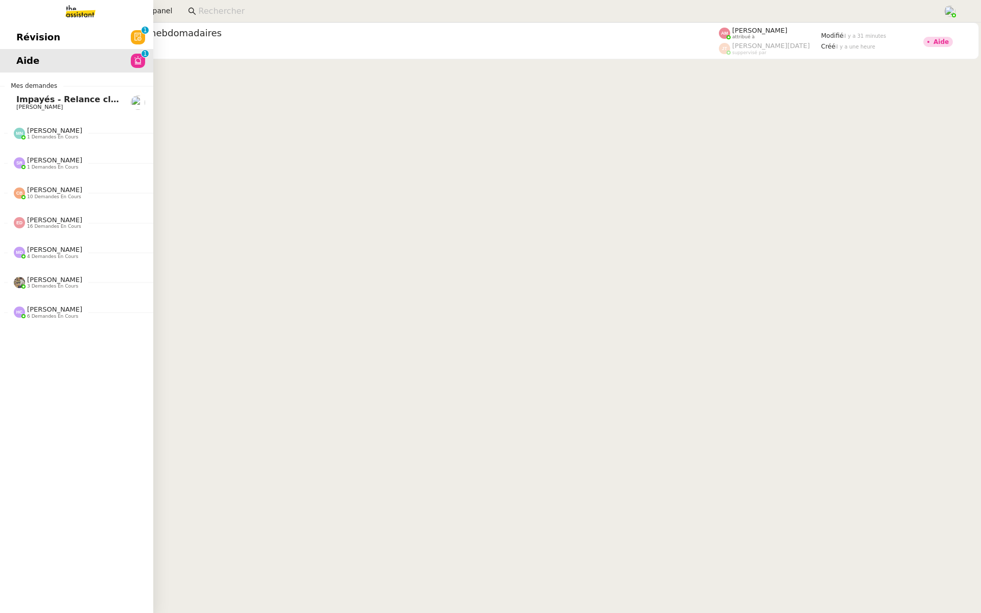
click at [8, 38] on link "Révision 0 1 2 3 4 5 6 7 8 9" at bounding box center [76, 37] width 153 height 23
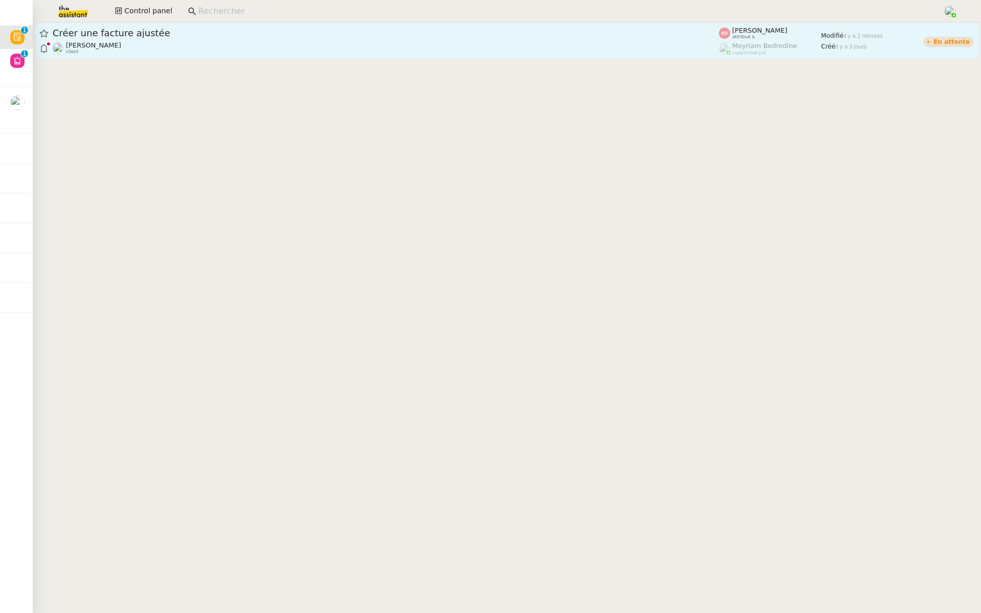
click at [150, 44] on div "[PERSON_NAME] client" at bounding box center [386, 47] width 666 height 13
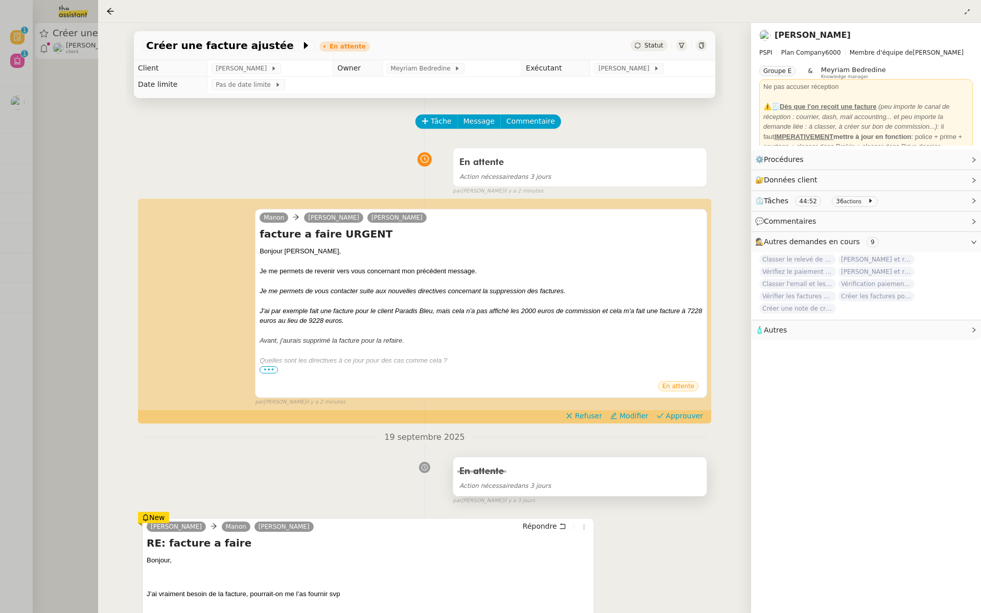
scroll to position [9, 0]
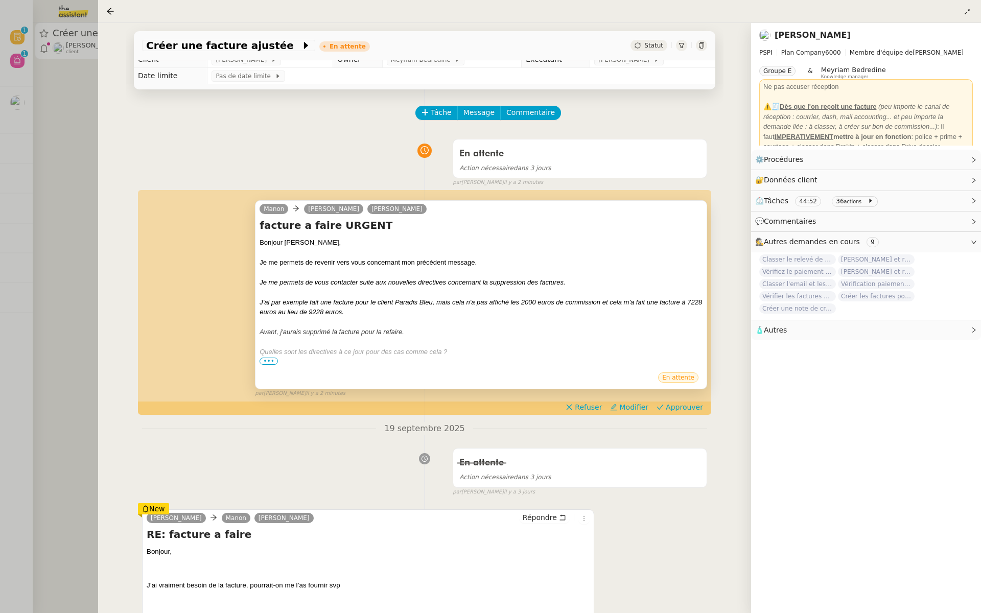
click at [266, 358] on span "•••" at bounding box center [268, 361] width 18 height 7
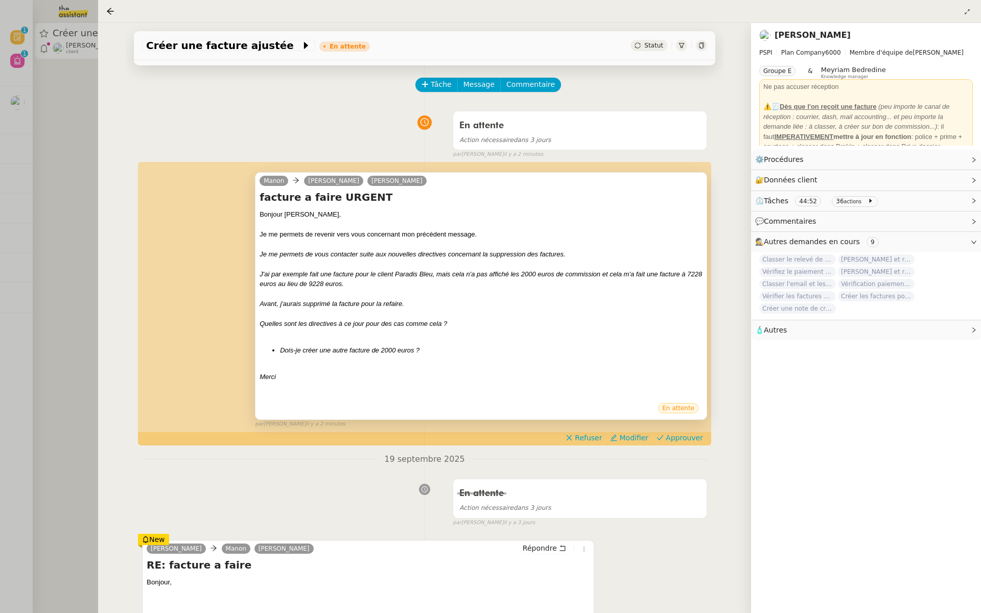
scroll to position [73, 0]
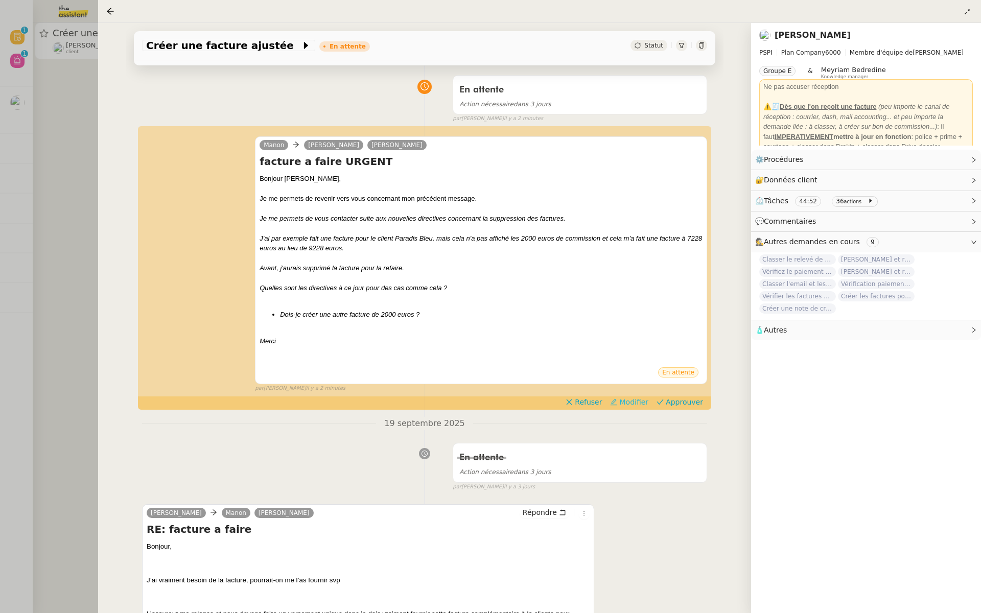
click at [627, 403] on span "Modifier" at bounding box center [633, 402] width 29 height 10
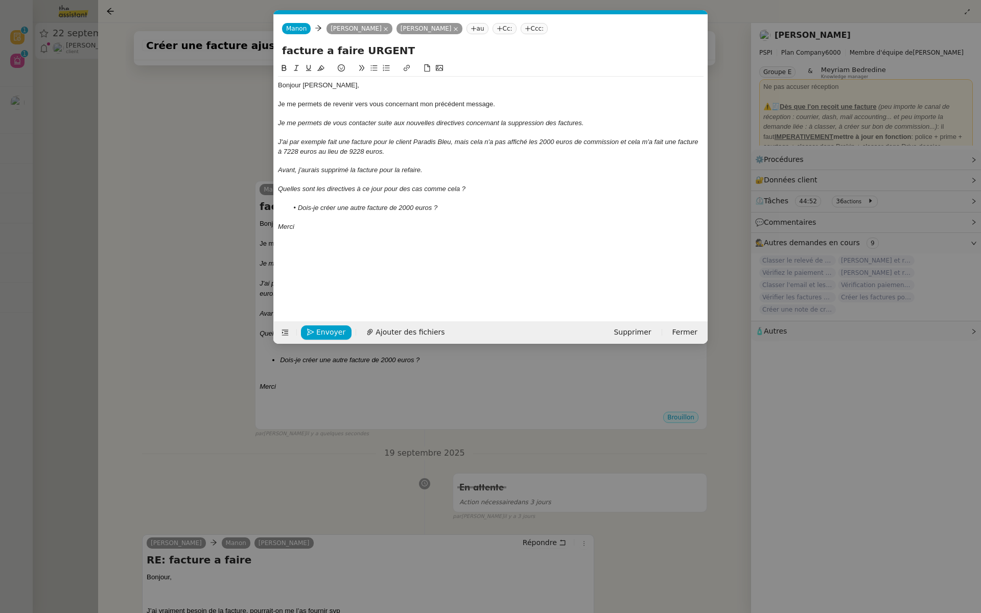
scroll to position [0, 21]
click at [458, 190] on em "Quelles sont les directives à ce jour pour des cas comme cela ?" at bounding box center [371, 189] width 187 height 8
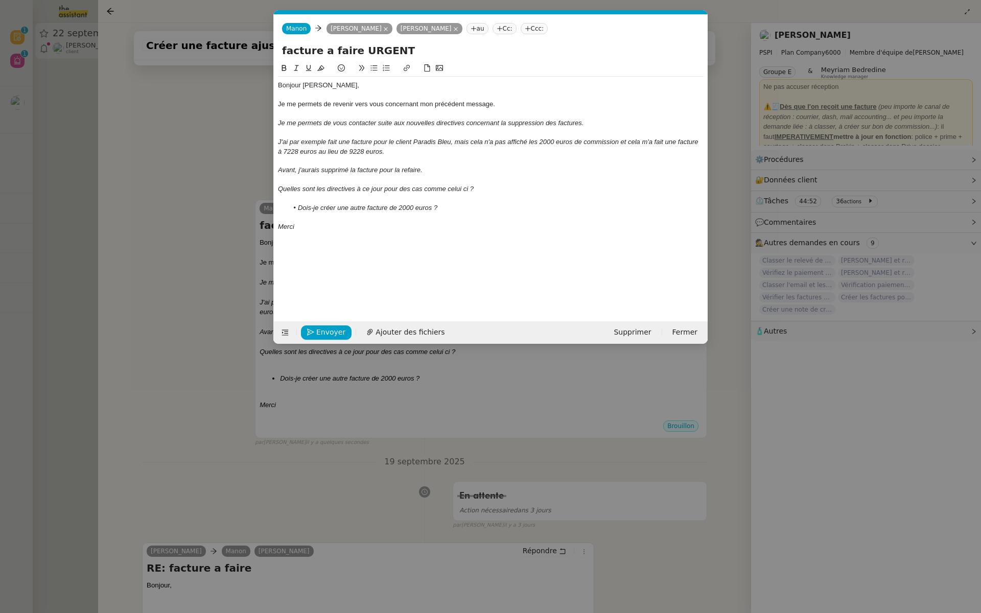
click at [278, 187] on em "Quelles sont les directives à ce jour pour des cas comme celui ci ?" at bounding box center [376, 189] width 196 height 8
click at [372, 68] on icon at bounding box center [374, 68] width 7 height 6
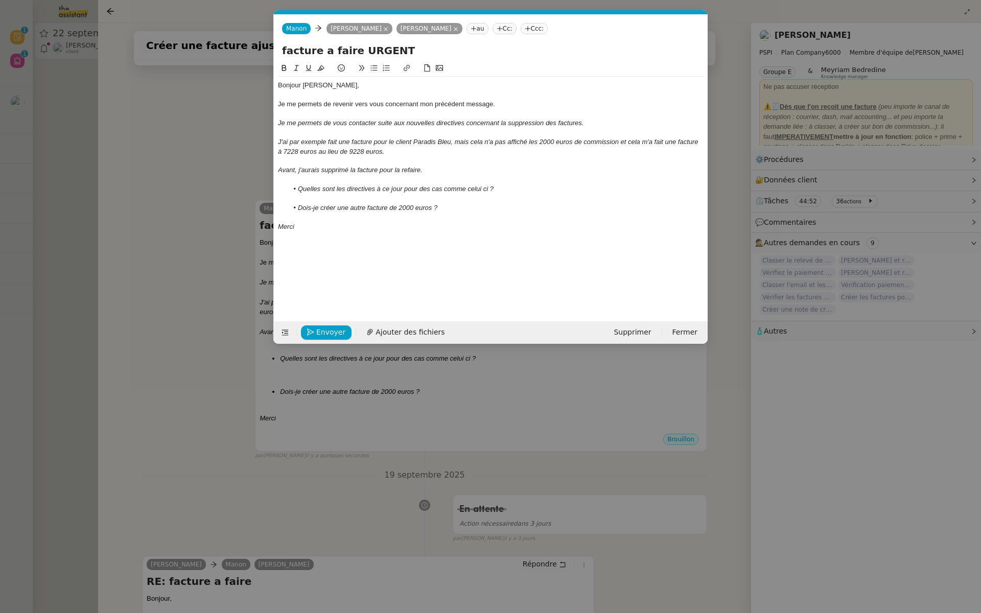
click at [477, 187] on em "Quelles sont les directives à ce jour pour des cas comme celui ci ?" at bounding box center [396, 189] width 196 height 8
click at [0, 0] on lt-em "celui-ci" at bounding box center [0, 0] width 0 height 0
click at [537, 185] on li "Quelles sont les directives à ce jour pour des cas comme celui-ci ?" at bounding box center [496, 188] width 416 height 9
click at [460, 210] on li "Dois-je créer une autre facture de 2000 euros ?" at bounding box center [496, 207] width 416 height 9
click at [302, 229] on div "Merci" at bounding box center [490, 226] width 425 height 9
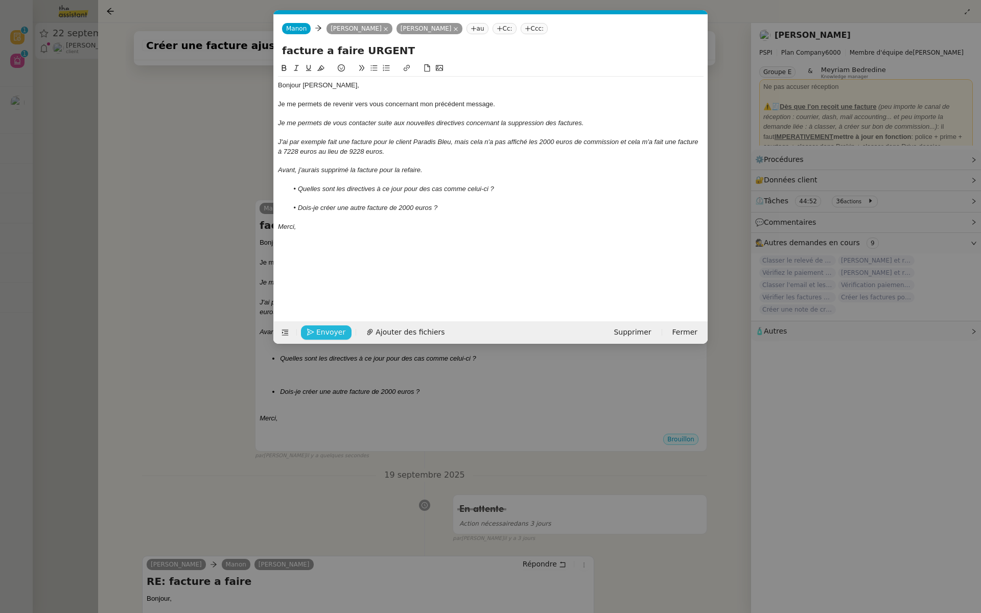
click at [318, 330] on span "Envoyer" at bounding box center [330, 332] width 29 height 12
click at [318, 330] on span "Confirmer l'envoi" at bounding box center [346, 332] width 61 height 12
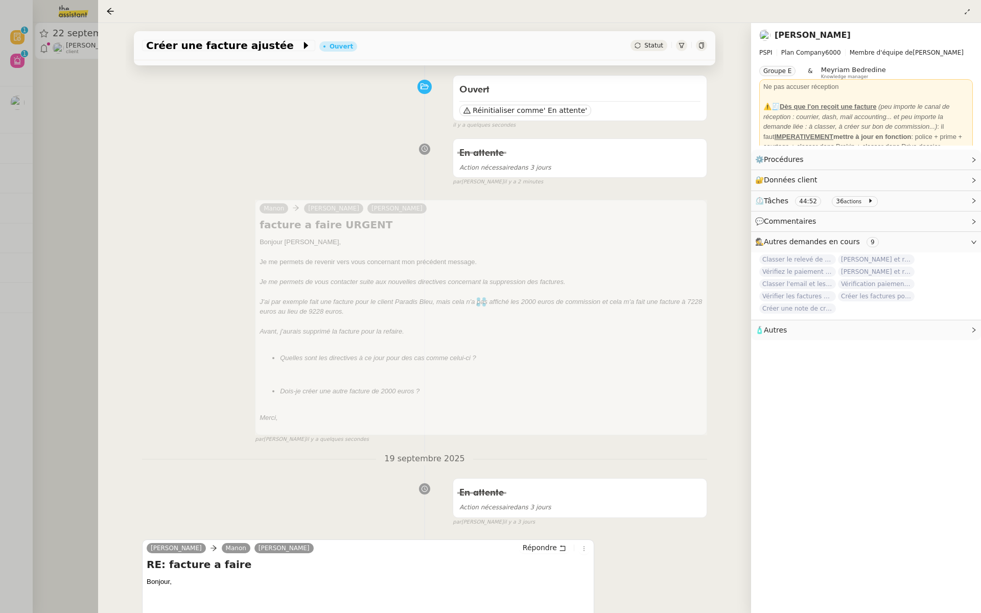
scroll to position [0, 0]
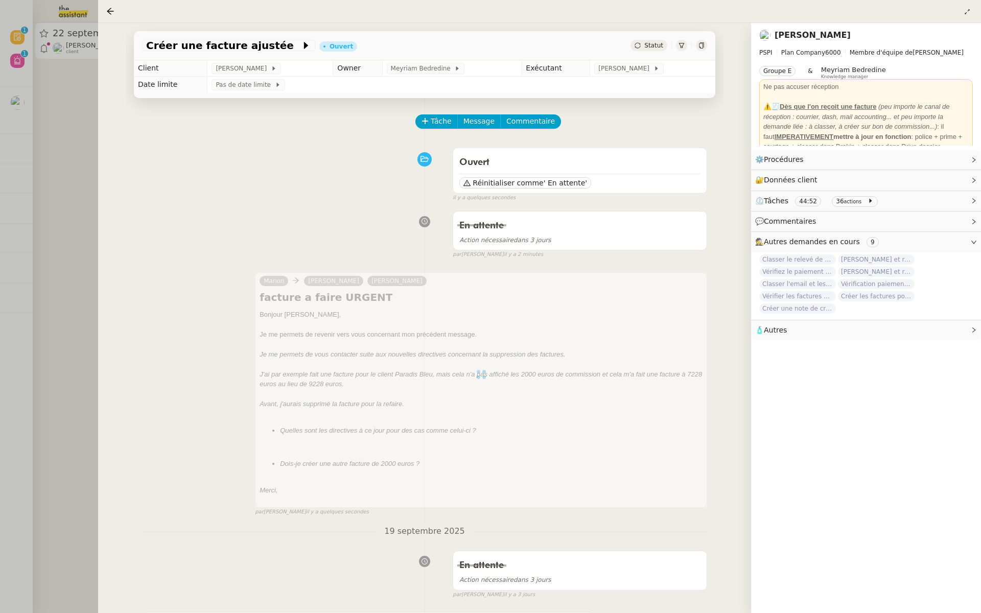
click at [59, 317] on div at bounding box center [490, 306] width 981 height 613
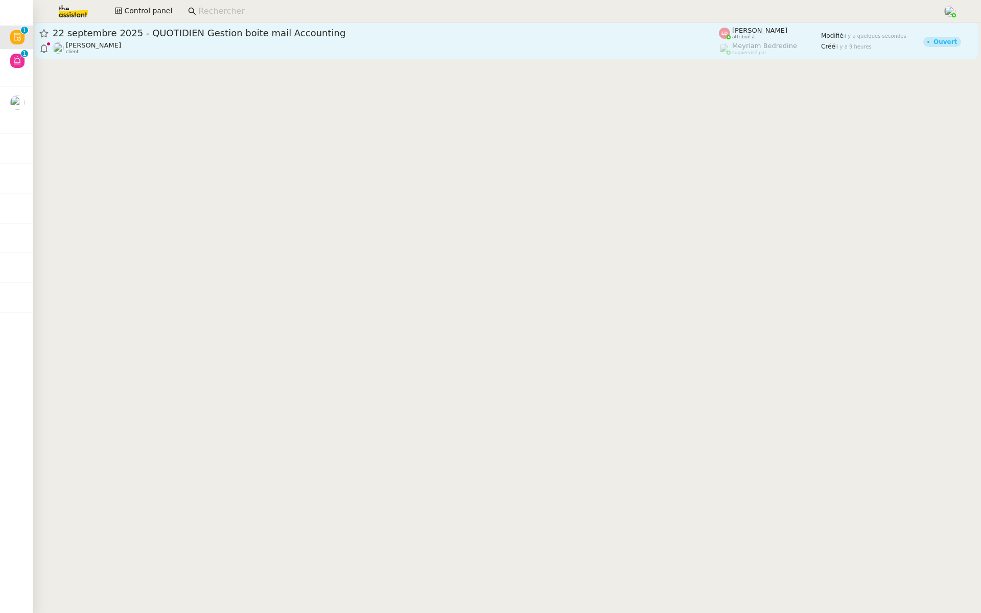
click at [243, 37] on div "22 septembre 2025 - QUOTIDIEN Gestion boite mail Accounting" at bounding box center [386, 33] width 666 height 12
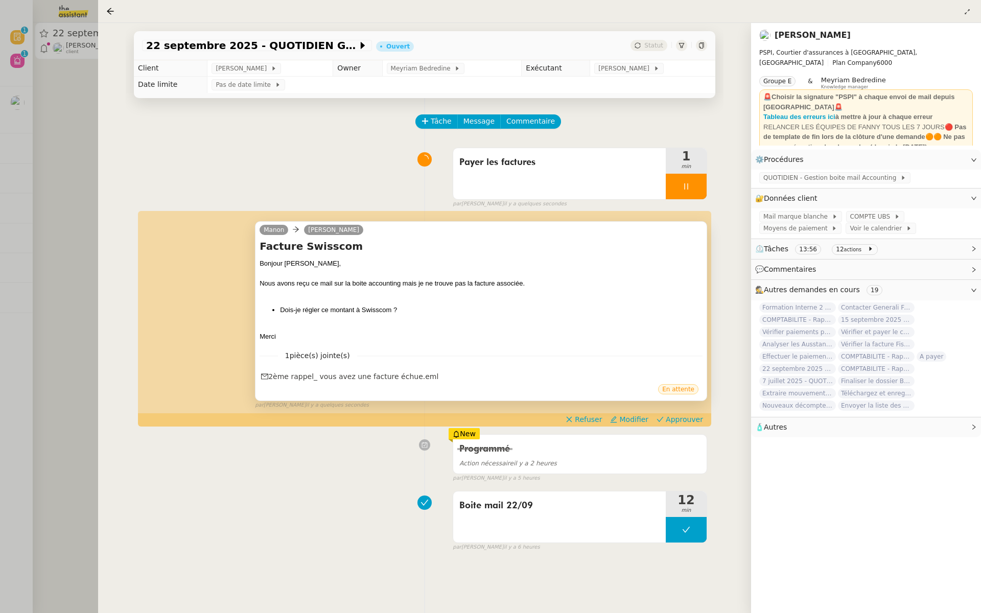
scroll to position [42, 0]
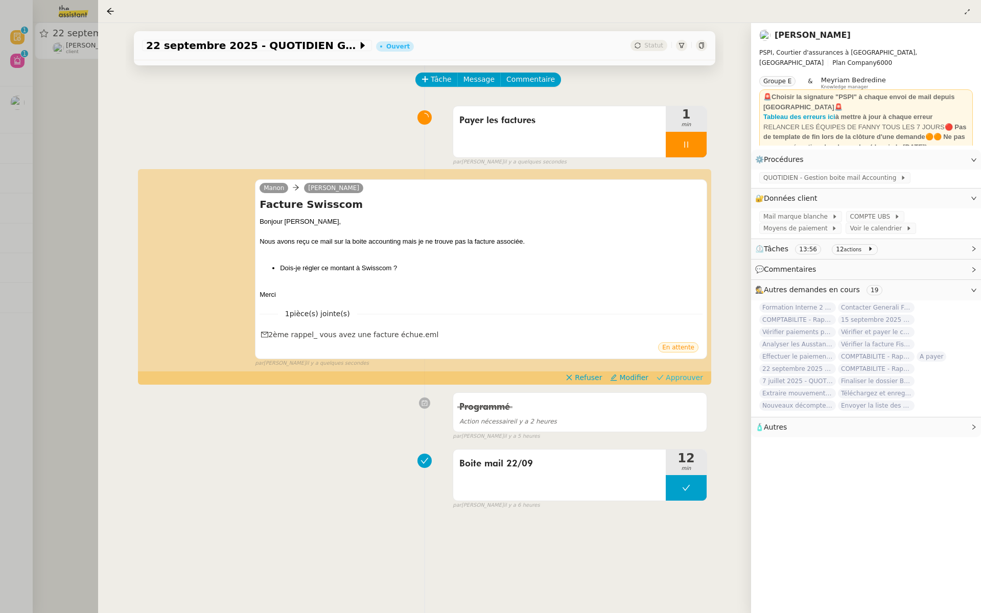
click at [690, 375] on span "Approuver" at bounding box center [683, 377] width 37 height 10
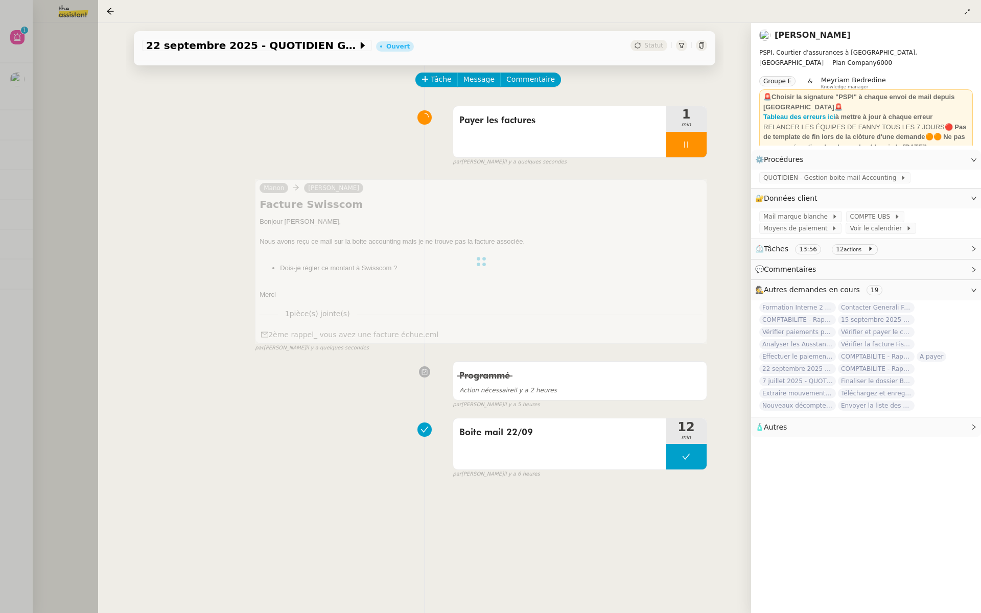
click at [33, 201] on div at bounding box center [490, 306] width 981 height 613
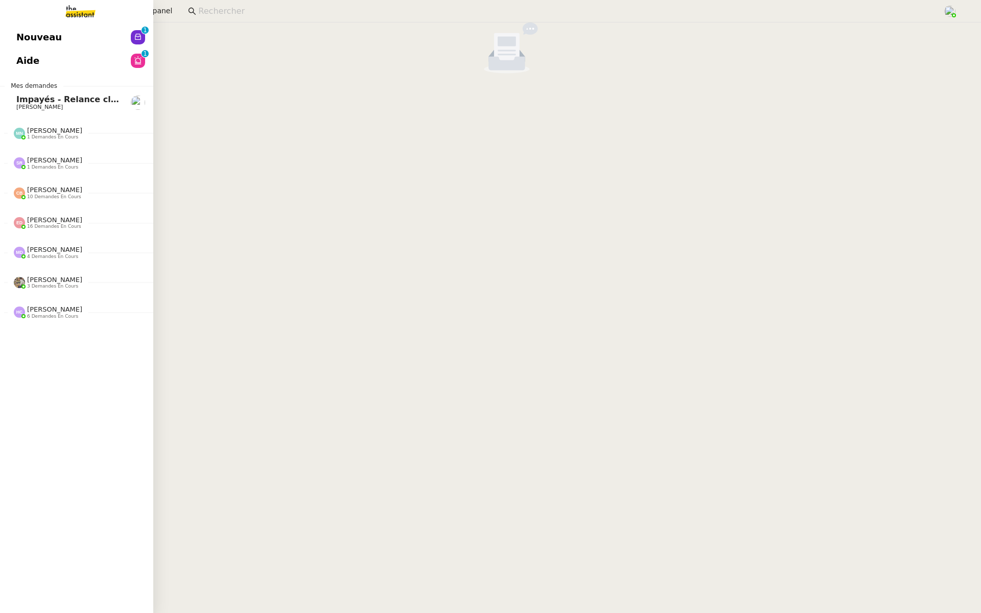
click at [19, 47] on link "Nouveau 0 1 2 3 4 5 6 7 8 9" at bounding box center [76, 37] width 153 height 23
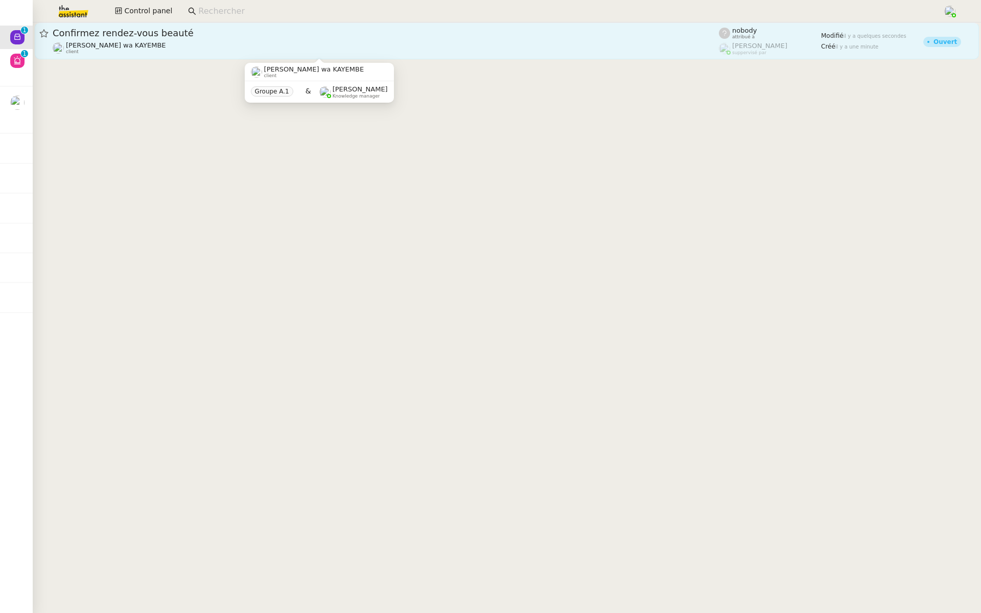
click at [246, 43] on div "[PERSON_NAME] wa KAYEMBE client" at bounding box center [386, 47] width 666 height 13
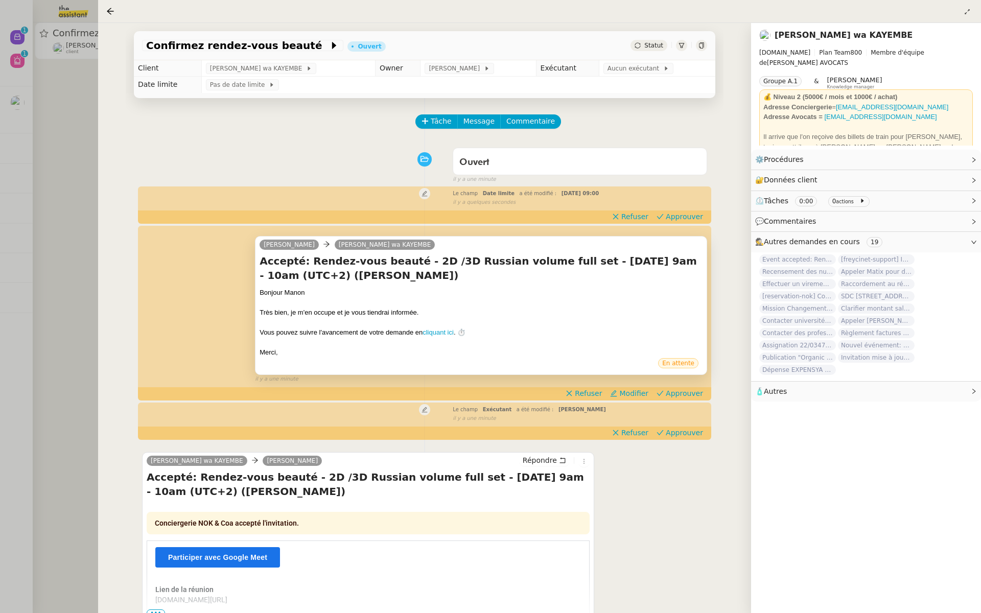
scroll to position [68, 0]
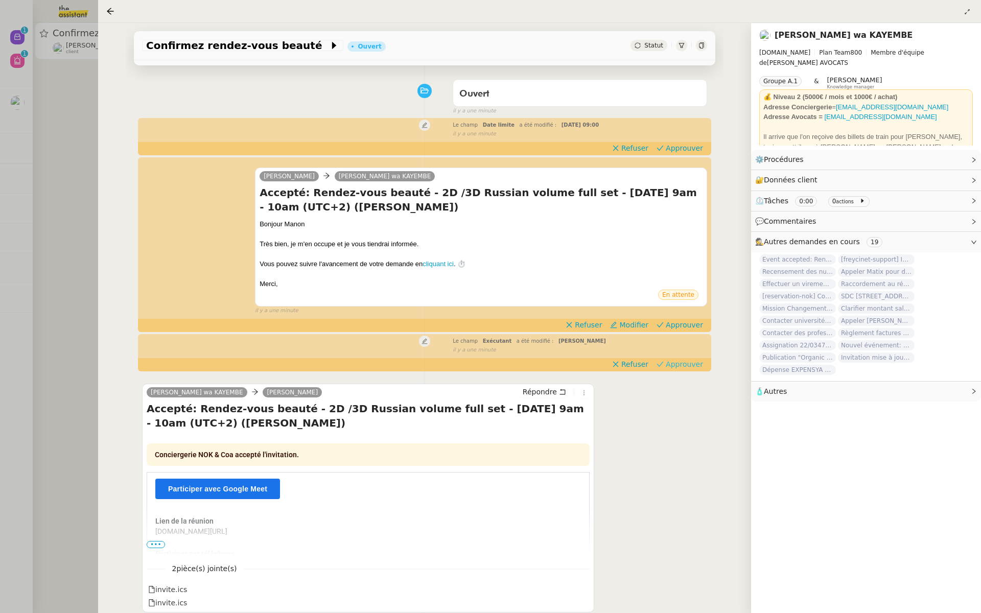
click at [686, 364] on span "Approuver" at bounding box center [683, 364] width 37 height 10
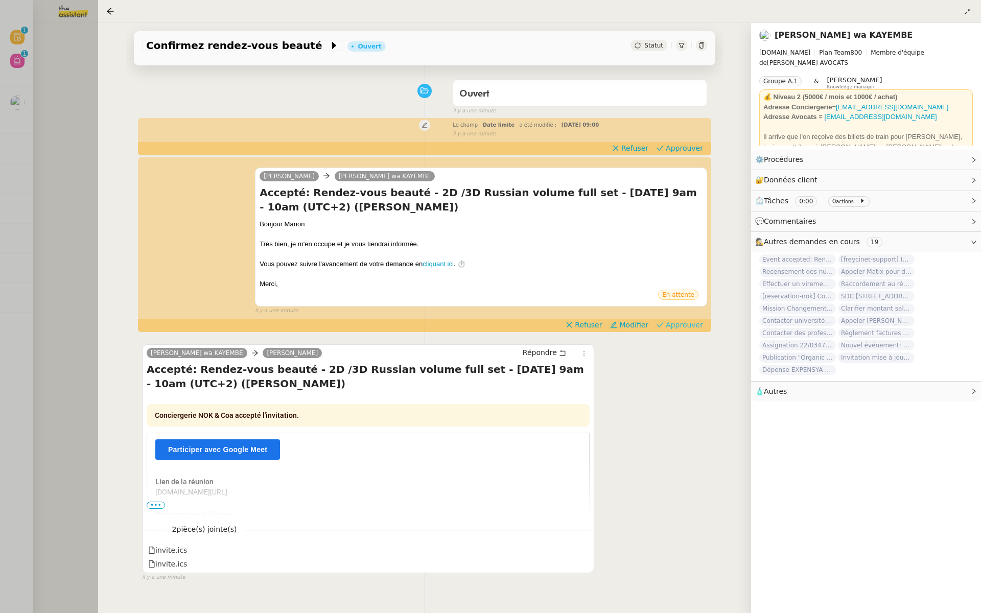
click at [685, 322] on span "Approuver" at bounding box center [683, 325] width 37 height 10
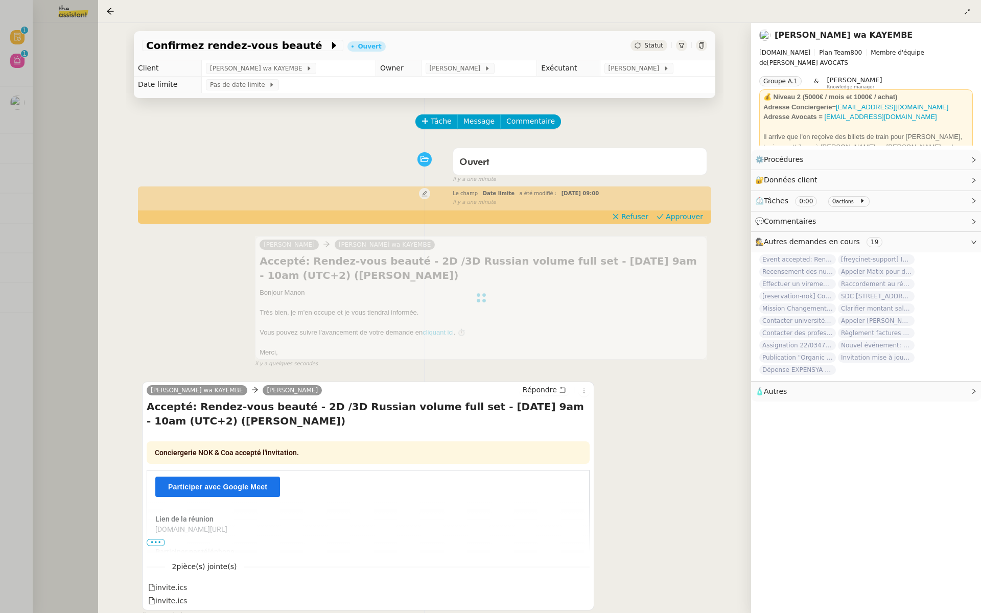
click at [630, 289] on div at bounding box center [481, 298] width 452 height 124
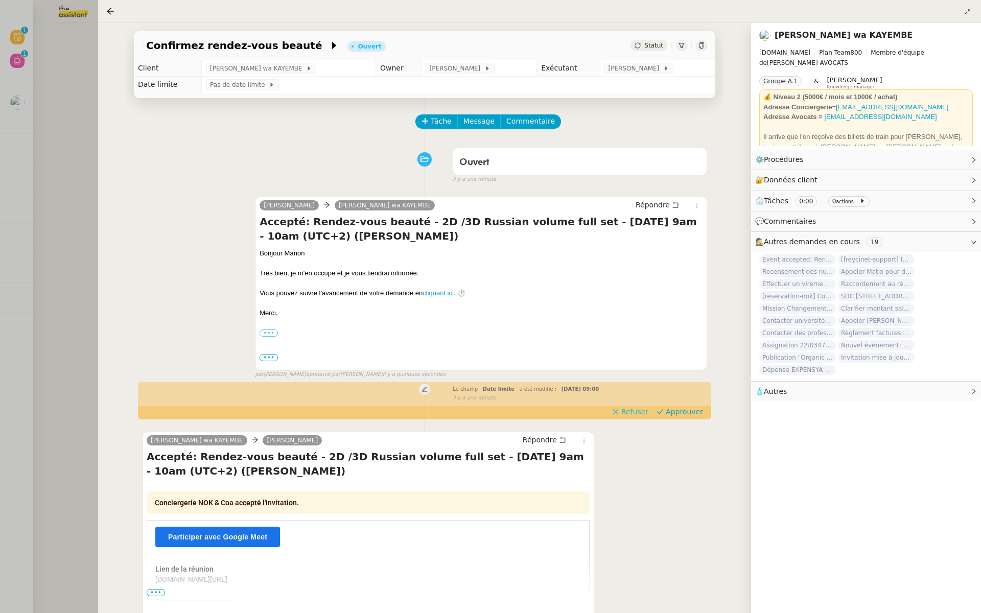
click at [638, 413] on span "Refuser" at bounding box center [634, 412] width 27 height 10
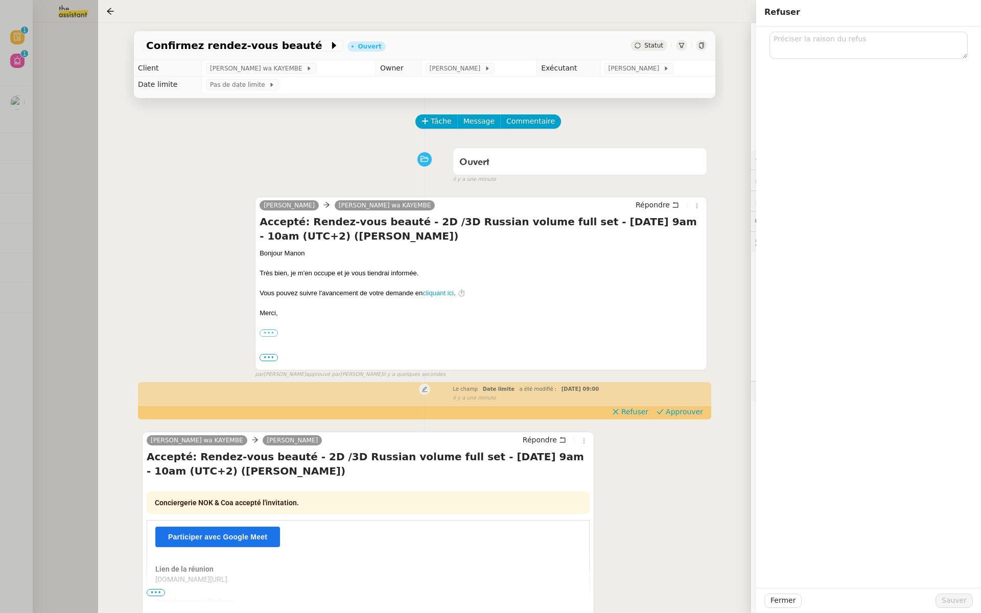
click at [274, 134] on div "Tâche Message Commentaire" at bounding box center [424, 126] width 565 height 25
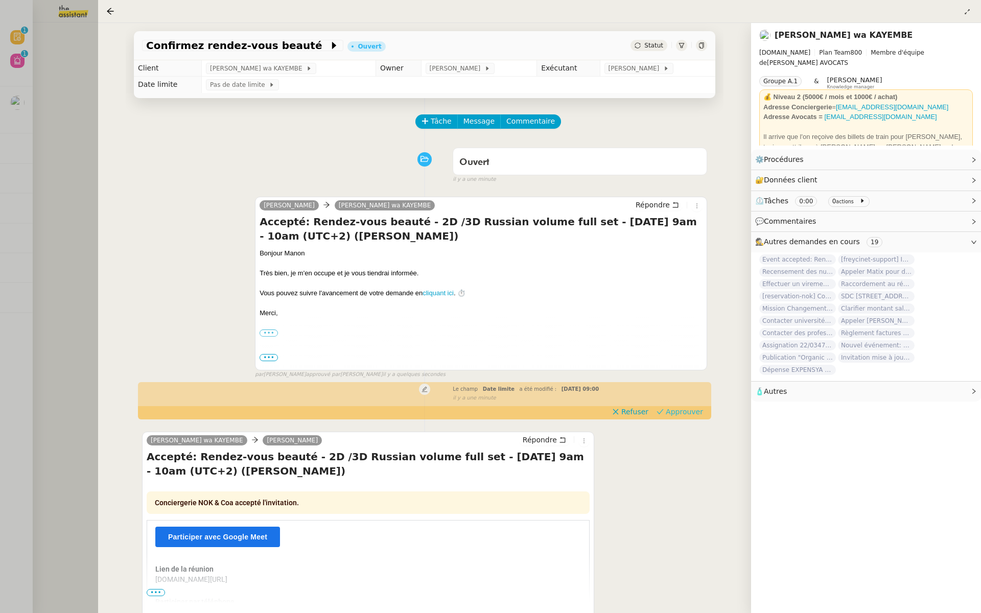
click at [694, 413] on span "Approuver" at bounding box center [683, 412] width 37 height 10
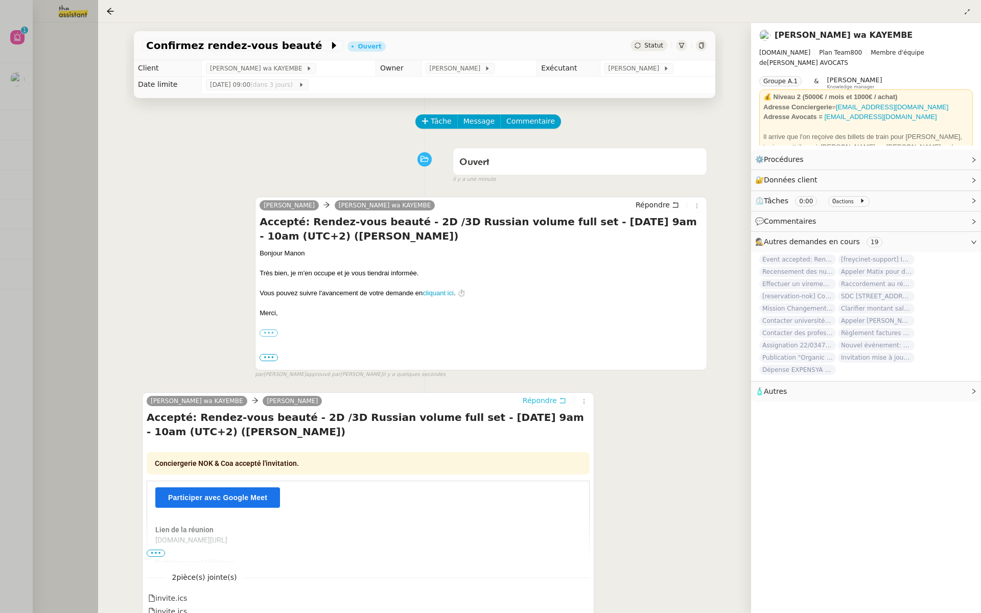
click at [546, 398] on span "Répondre" at bounding box center [539, 400] width 34 height 10
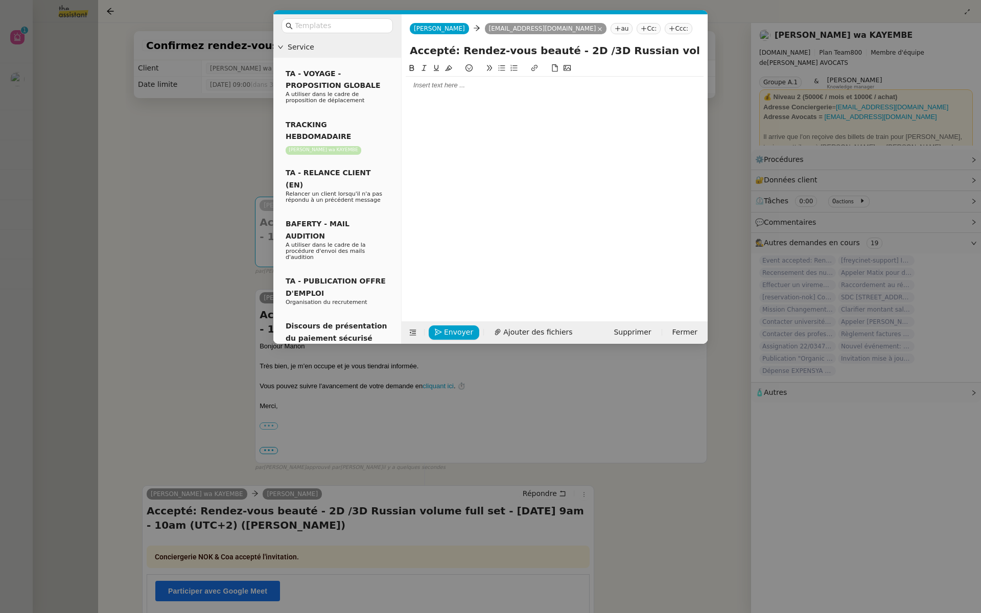
click at [446, 87] on div at bounding box center [555, 85] width 298 height 9
click at [188, 150] on nz-modal-container "Service TA - VOYAGE - PROPOSITION GLOBALE A utiliser dans le cadre de propositi…" at bounding box center [490, 306] width 981 height 613
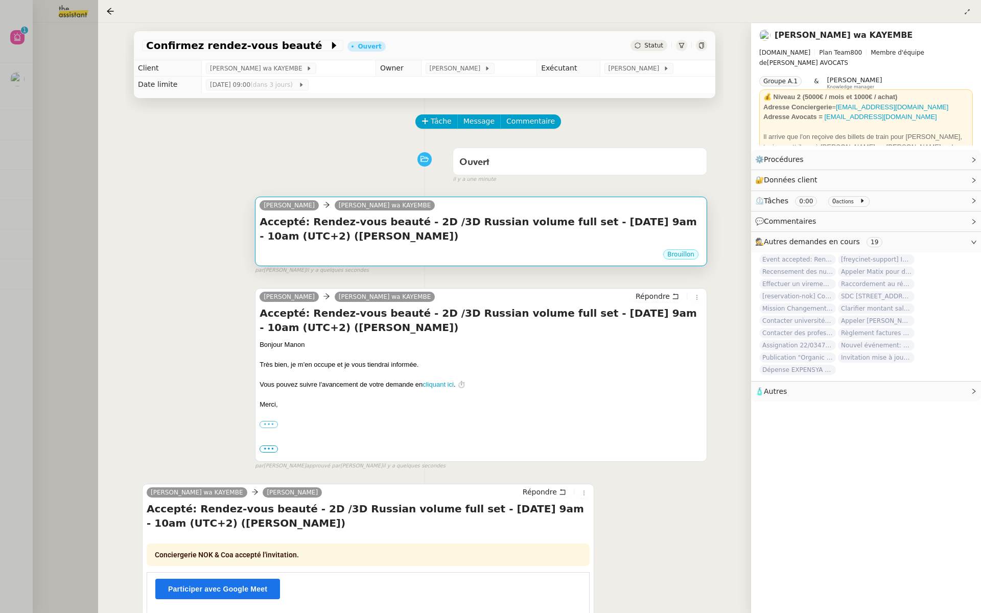
click at [428, 232] on h4 "Accepté: Rendez-vous beauté - 2D /3D Russian volume full set - [DATE] 9am - 10a…" at bounding box center [480, 229] width 443 height 29
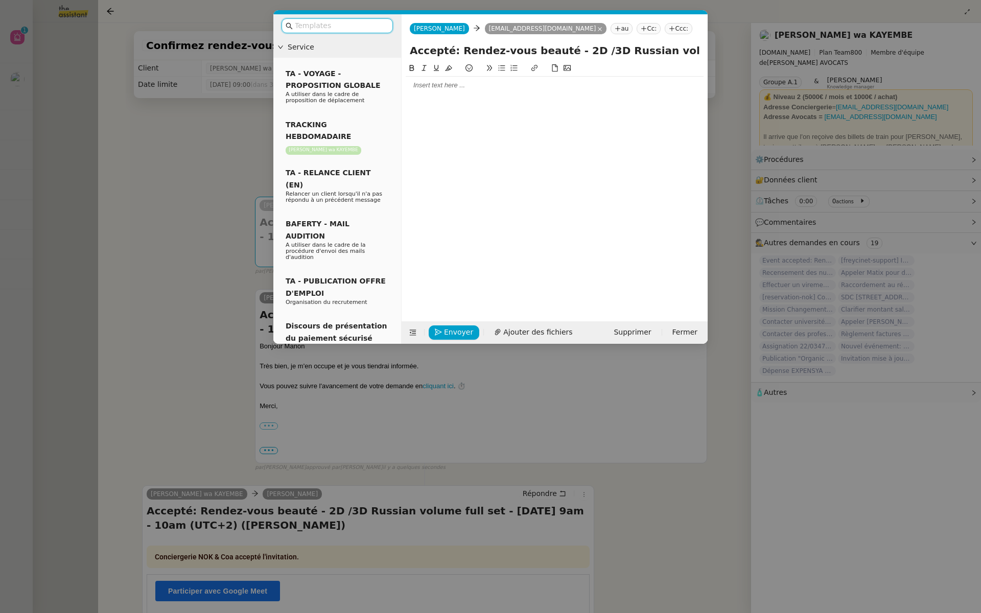
click at [450, 87] on div at bounding box center [555, 85] width 298 height 9
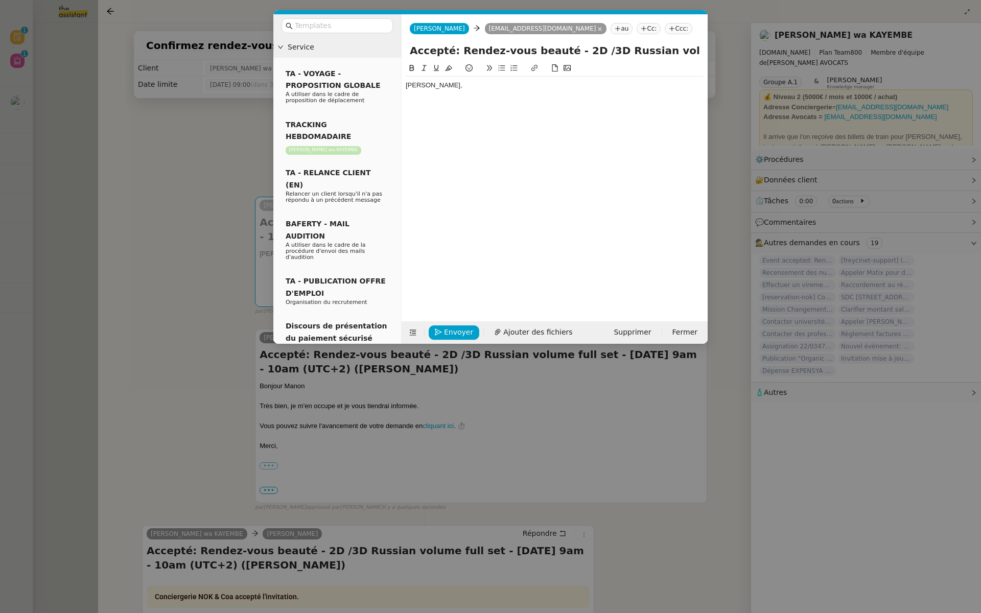
click at [182, 277] on nz-modal-container "Service TA - VOYAGE - PROPOSITION GLOBALE A utiliser dans le cadre de propositi…" at bounding box center [490, 306] width 981 height 613
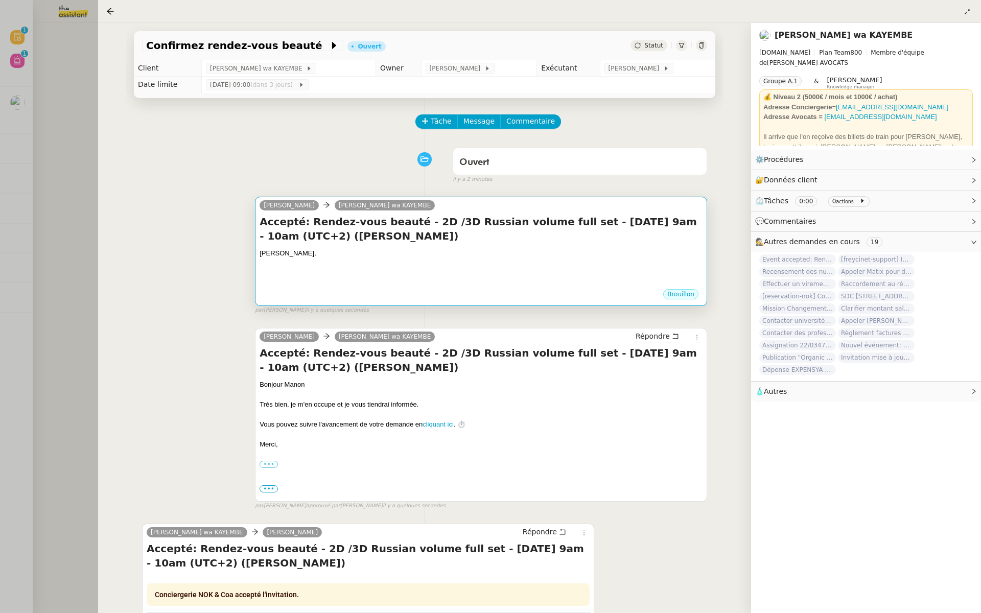
click at [414, 232] on h4 "Accepté: Rendez-vous beauté - 2D /3D Russian volume full set - [DATE] 9am - 10a…" at bounding box center [480, 229] width 443 height 29
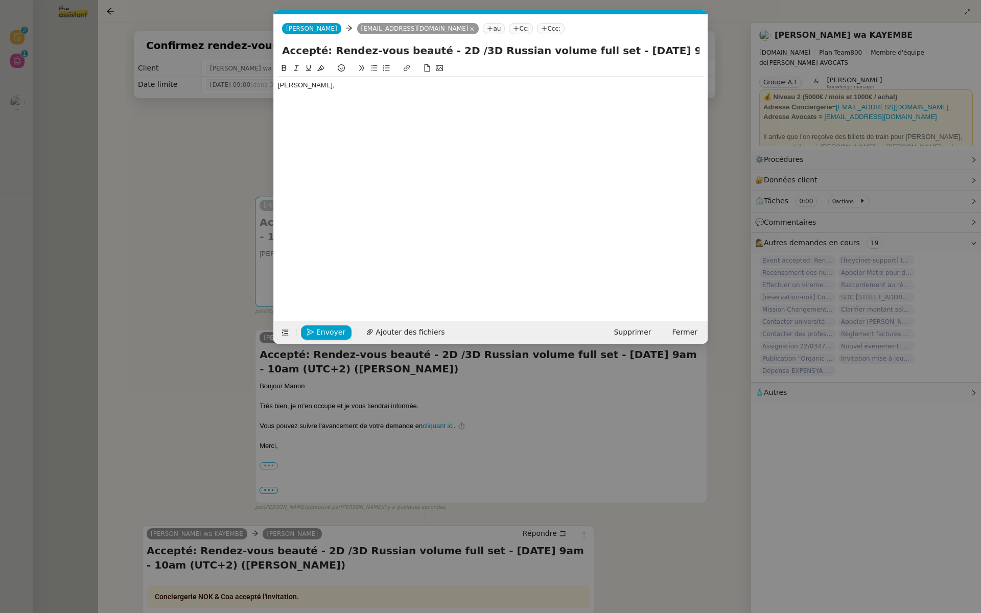
scroll to position [0, 21]
click at [341, 86] on div "Chère Naomie," at bounding box center [490, 85] width 425 height 9
click at [308, 87] on div "Chère Naomie," at bounding box center [490, 85] width 425 height 9
click at [0, 0] on lt-span "Naomi" at bounding box center [0, 0] width 0 height 0
click at [208, 135] on nz-modal-container "Service TA - VOYAGE - PROPOSITION GLOBALE A utiliser dans le cadre de propositi…" at bounding box center [490, 306] width 981 height 613
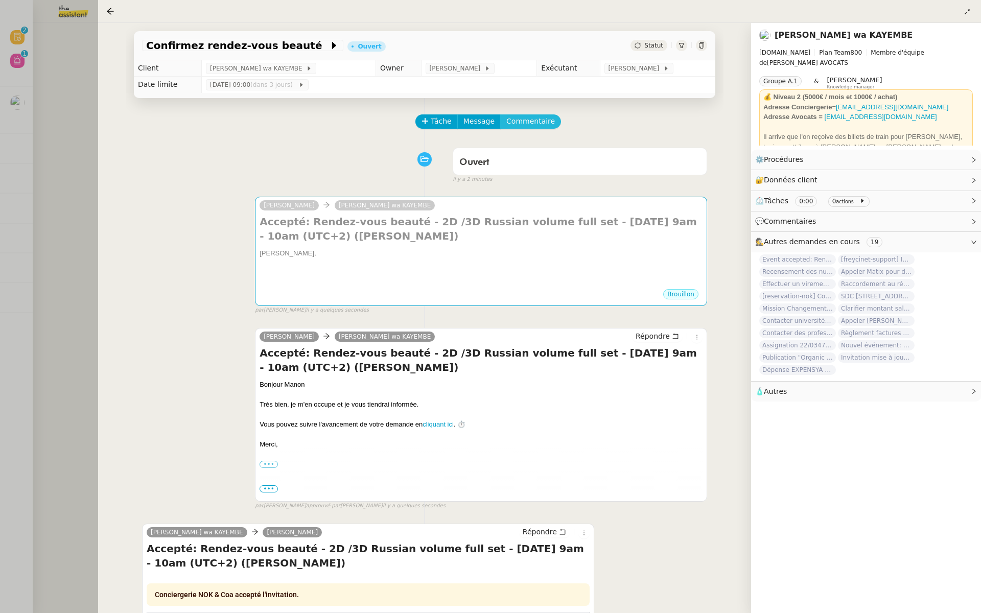
click at [519, 122] on span "Commentaire" at bounding box center [530, 121] width 49 height 12
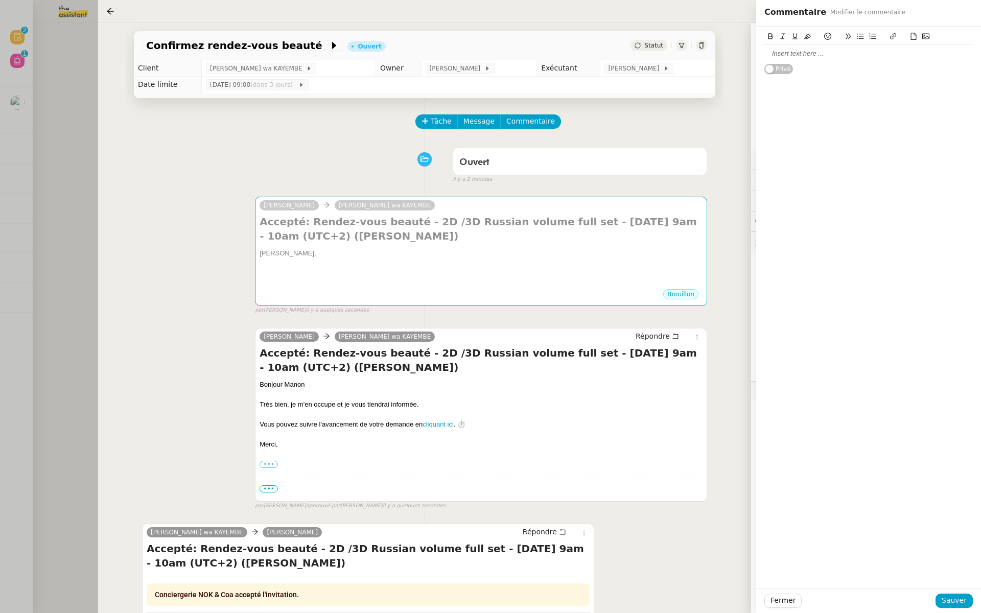
click at [801, 59] on div at bounding box center [868, 53] width 208 height 17
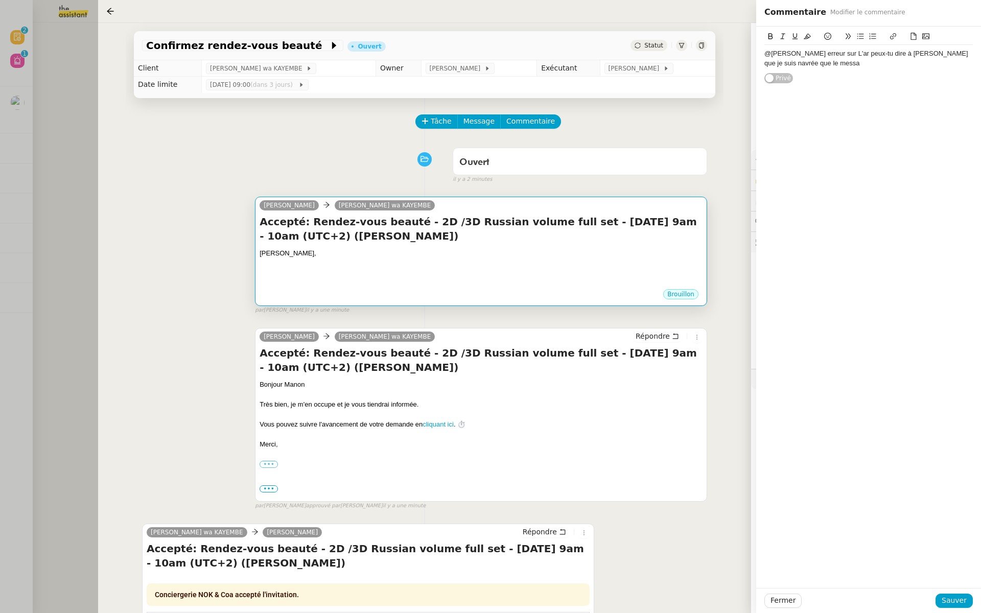
click at [351, 240] on h4 "Accepté: Rendez-vous beauté - 2D /3D Russian volume full set - [DATE] 9am - 10a…" at bounding box center [480, 229] width 443 height 29
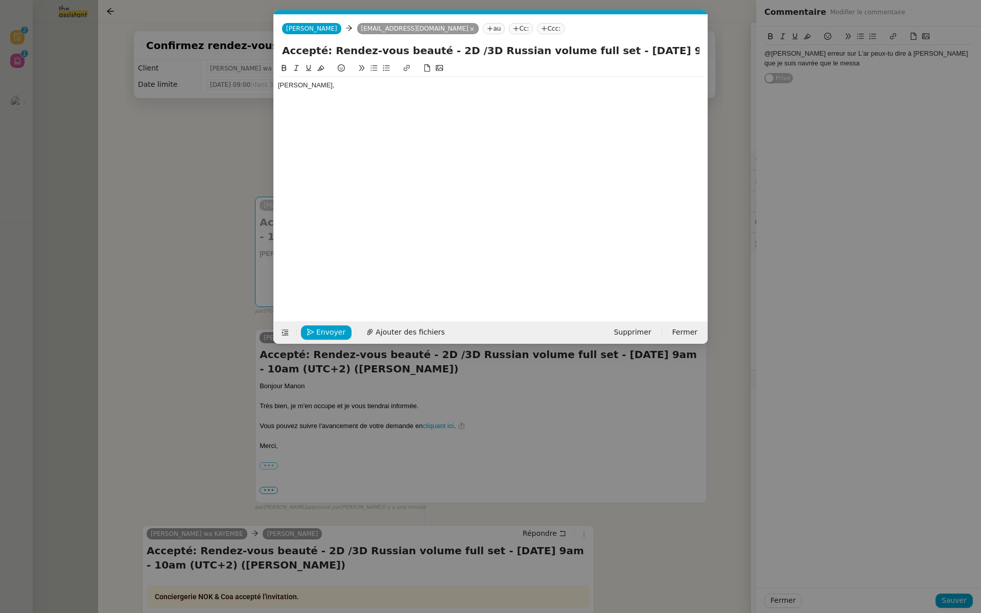
scroll to position [0, 21]
click at [340, 88] on div "[PERSON_NAME]," at bounding box center [490, 85] width 425 height 9
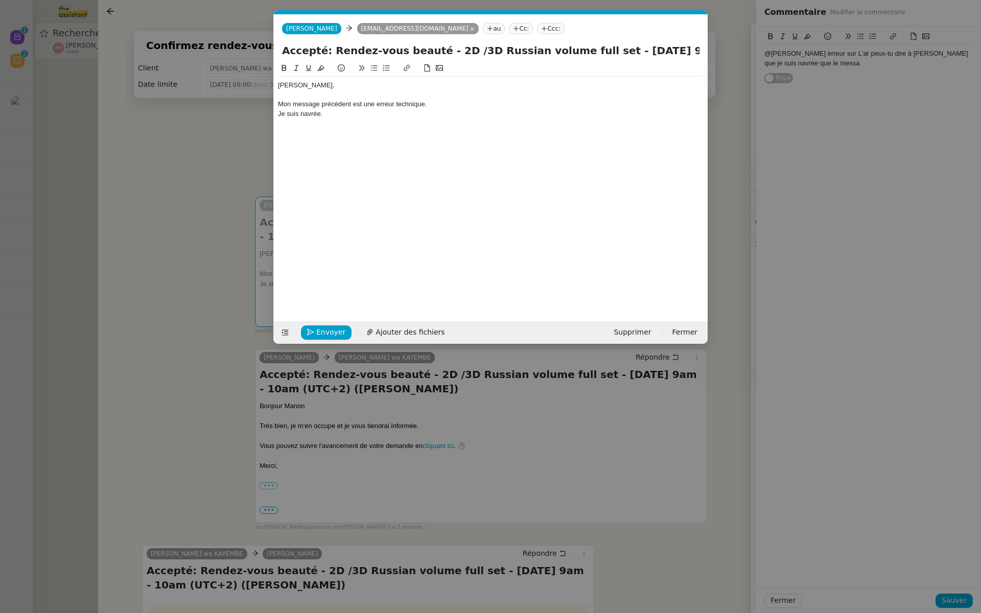
click at [438, 105] on div "Mon message précédent est une erreur technique." at bounding box center [490, 104] width 425 height 9
click at [351, 103] on div "Mon message précédent est une erreur technique." at bounding box center [490, 104] width 425 height 9
click at [508, 103] on div "Mon message précédent, "Bonjour Manon" est une erreur technique." at bounding box center [490, 104] width 425 height 9
click at [329, 114] on div "Je suis navrée." at bounding box center [490, 113] width 425 height 9
click at [333, 111] on div "Je suis navrée, veullez m'en excuser." at bounding box center [490, 113] width 425 height 9
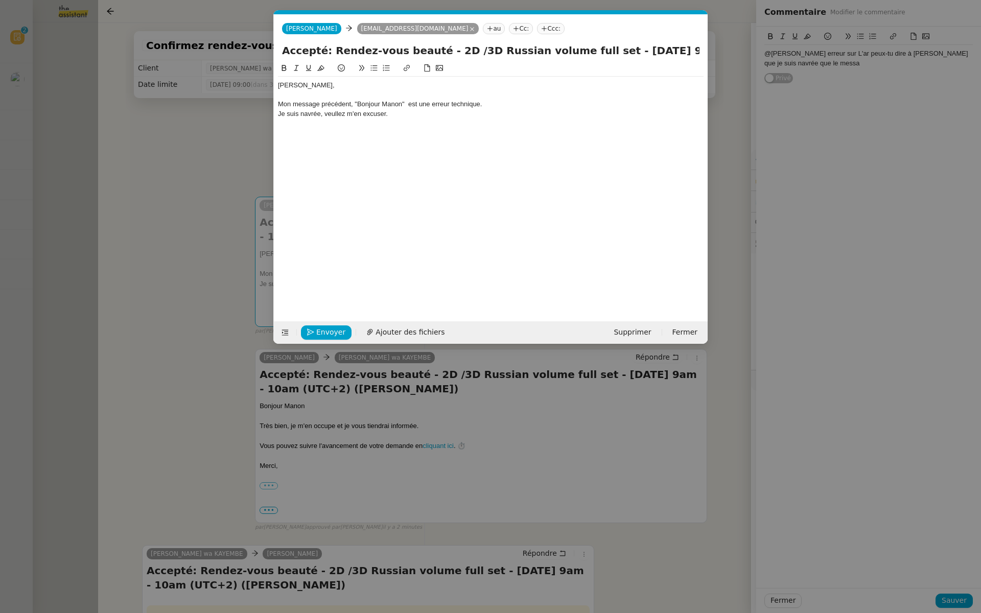
click at [331, 113] on div "Je suis navrée, veullez m'en excuser." at bounding box center [490, 113] width 425 height 9
click at [415, 118] on div at bounding box center [490, 122] width 425 height 9
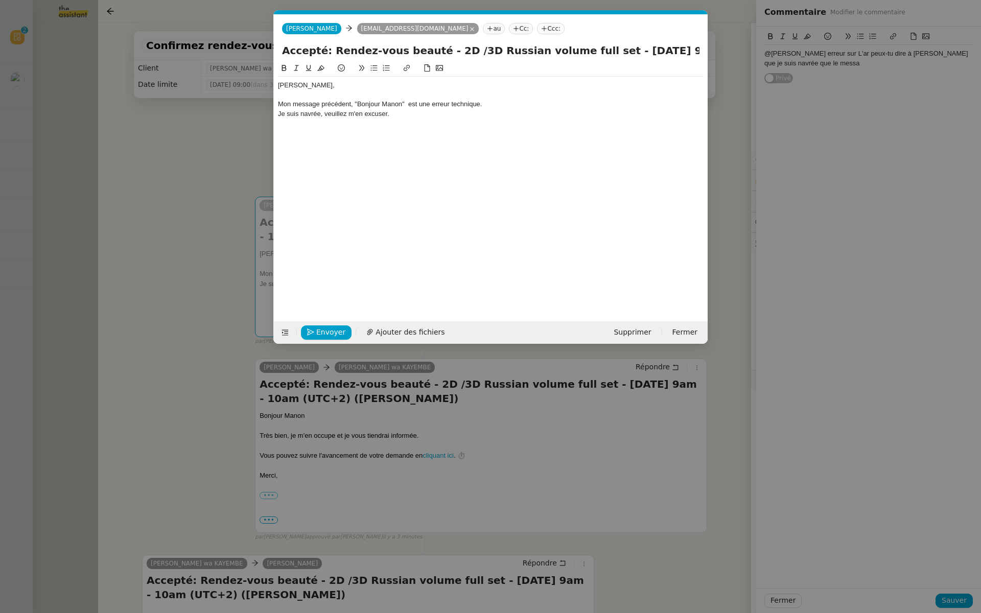
click at [209, 135] on nz-modal-container "Service TA - VOYAGE - PROPOSITION GLOBALE A utiliser dans le cadre de propositi…" at bounding box center [490, 306] width 981 height 613
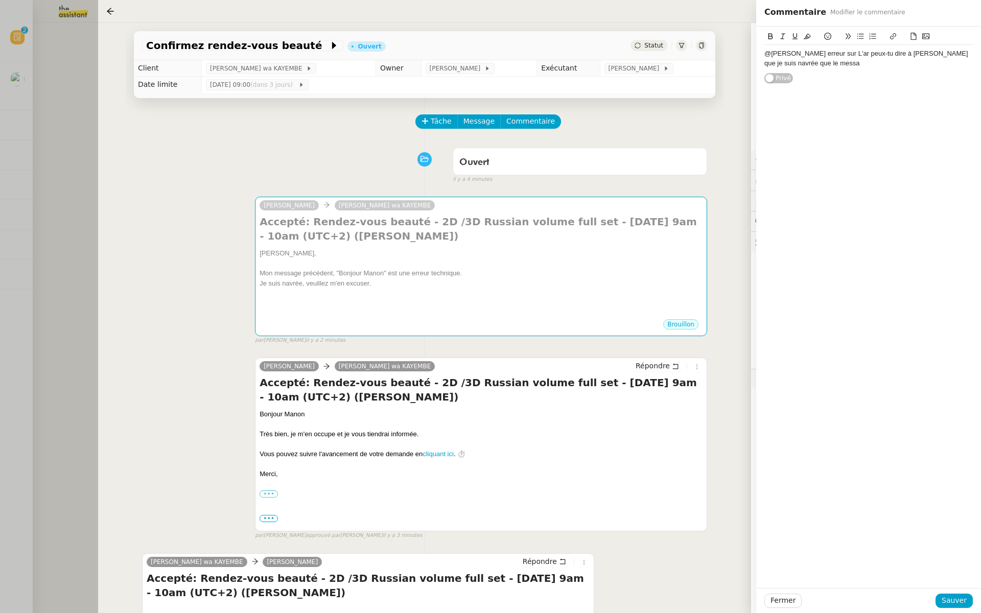
click at [318, 131] on div "Tâche Message Commentaire" at bounding box center [424, 126] width 565 height 25
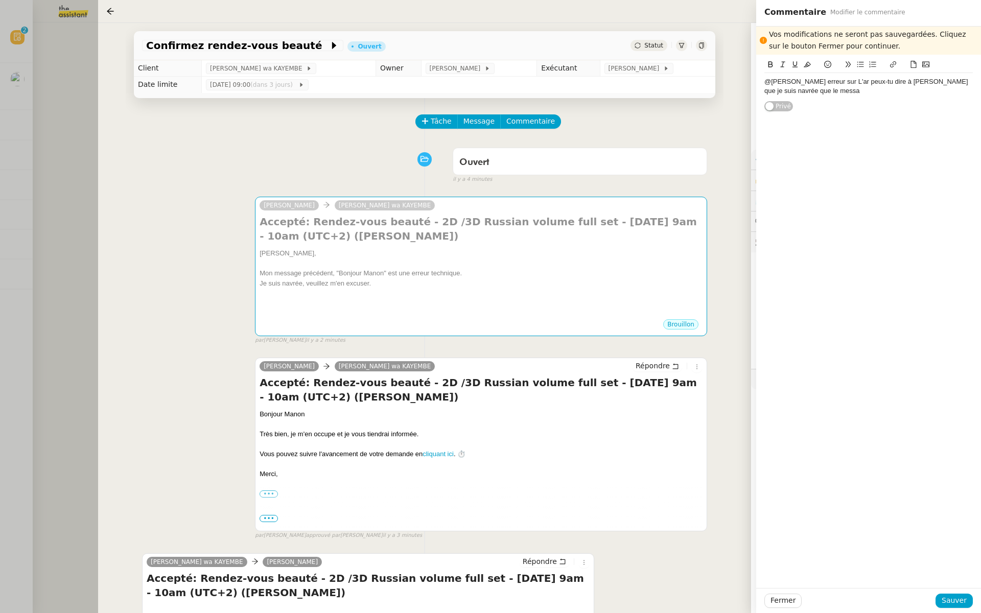
drag, startPoint x: 810, startPoint y: 96, endPoint x: 805, endPoint y: 90, distance: 7.3
click at [805, 90] on div "@pauline erreur sur L'ar peux-tu dire à Naomi que je suis navrée que le messa" at bounding box center [868, 86] width 208 height 27
drag, startPoint x: 805, startPoint y: 90, endPoint x: 837, endPoint y: 81, distance: 33.5
click at [837, 81] on div "@pauline erreur sur L'ar peux-tu dire à Naomi que je suis navrée que le messa" at bounding box center [868, 86] width 208 height 19
click at [944, 601] on span "Sauver" at bounding box center [953, 601] width 25 height 12
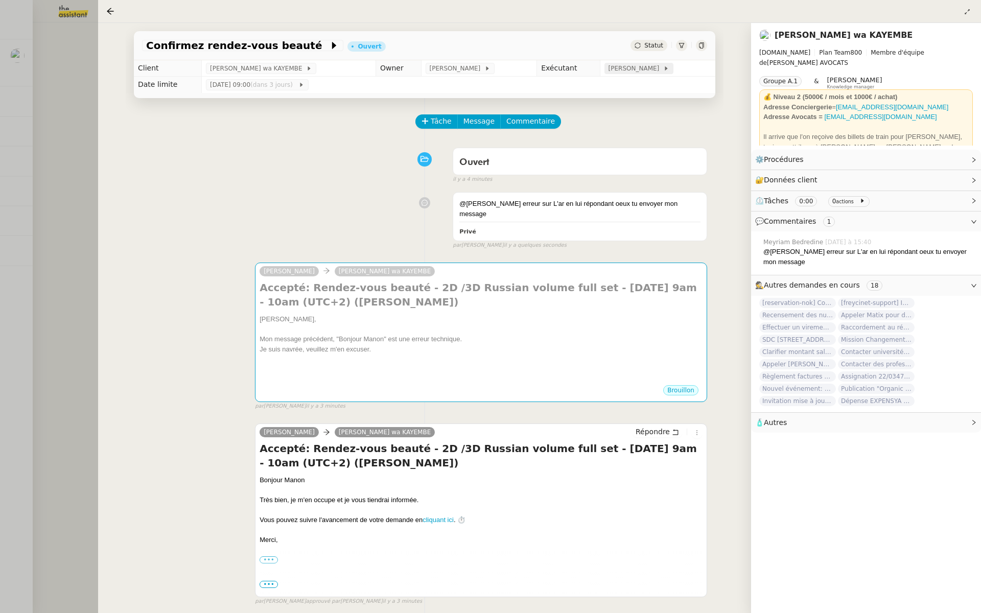
click at [643, 72] on span "Marie Orsoni" at bounding box center [635, 68] width 55 height 10
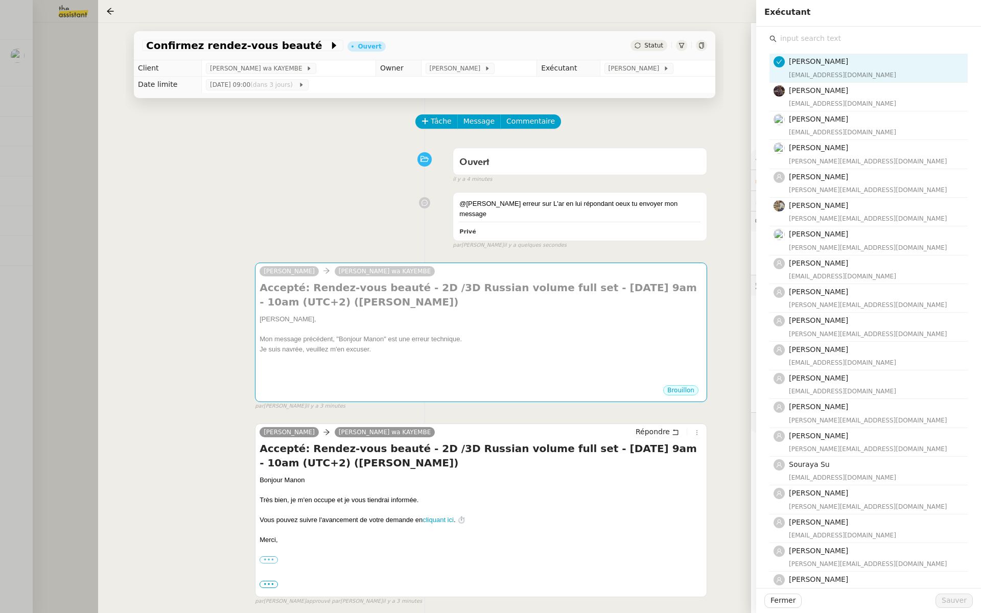
click at [793, 38] on input "text" at bounding box center [871, 39] width 191 height 14
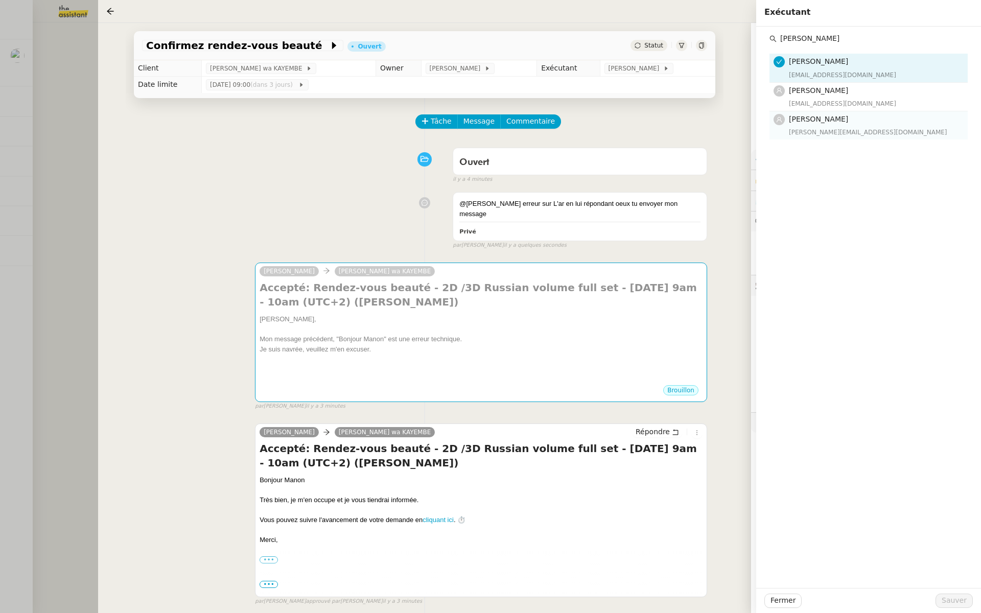
type input "pauline"
click at [812, 132] on div "pauline@team.theassistant.com" at bounding box center [875, 132] width 173 height 10
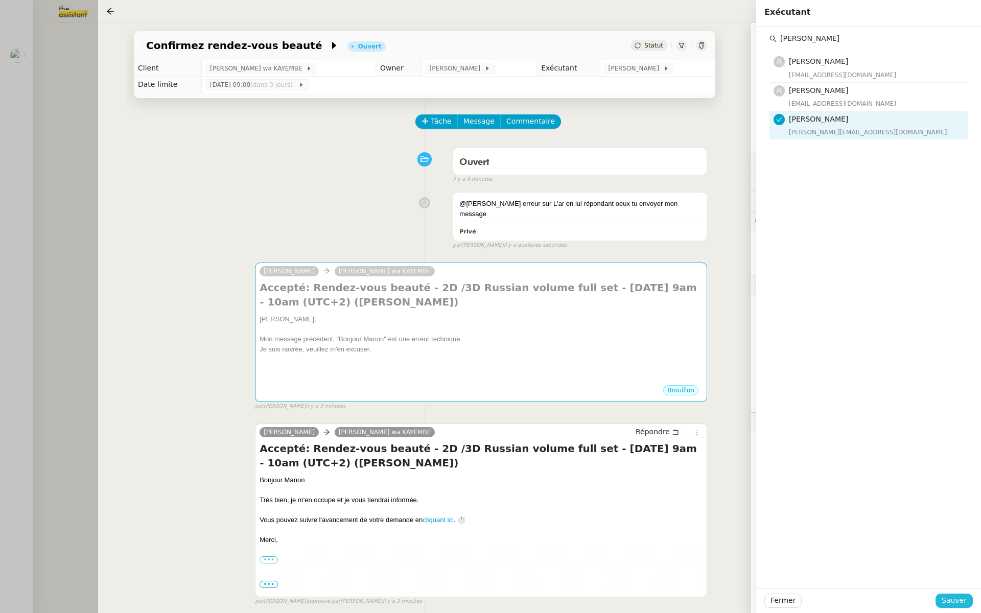
click at [959, 602] on span "Sauver" at bounding box center [953, 601] width 25 height 12
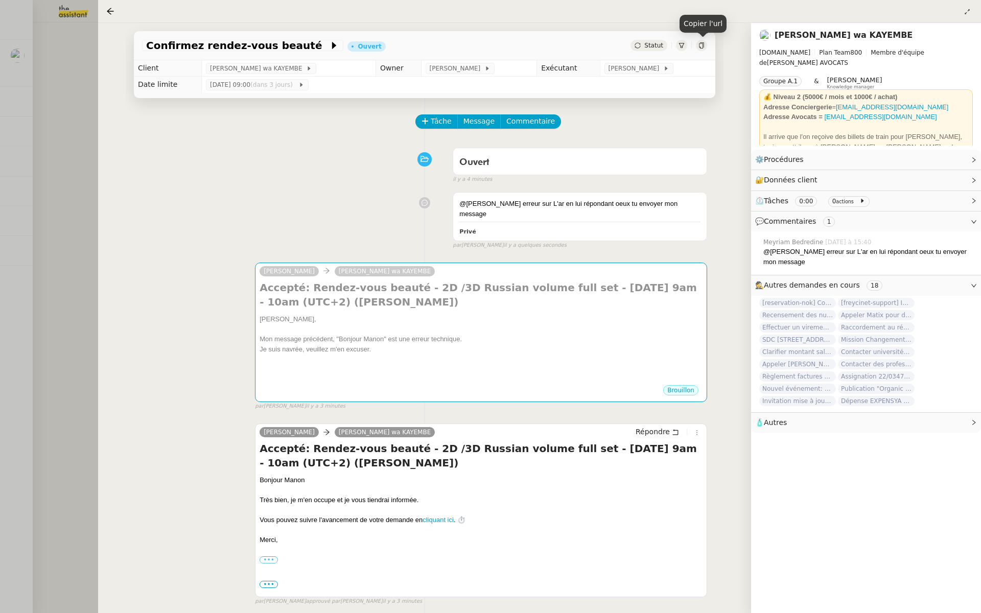
click at [700, 45] on icon at bounding box center [701, 45] width 6 height 6
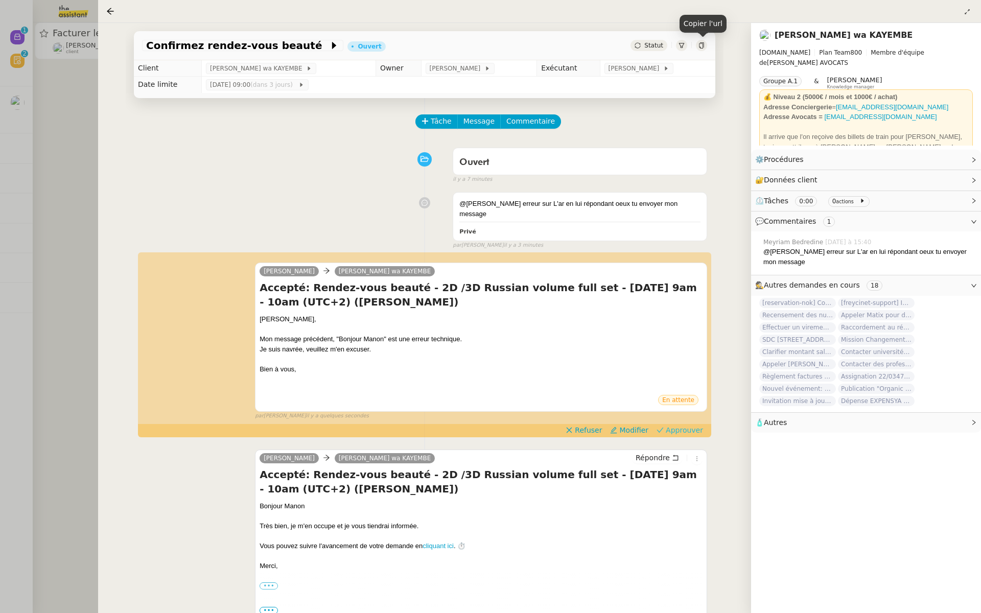
click at [695, 425] on span "Approuver" at bounding box center [683, 430] width 37 height 10
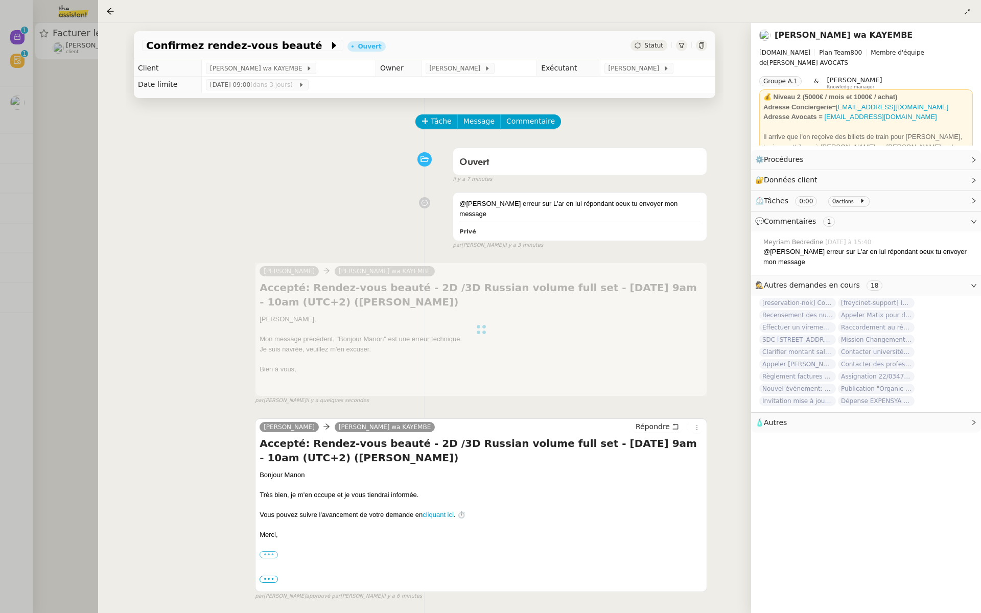
click at [0, 242] on div at bounding box center [490, 306] width 981 height 613
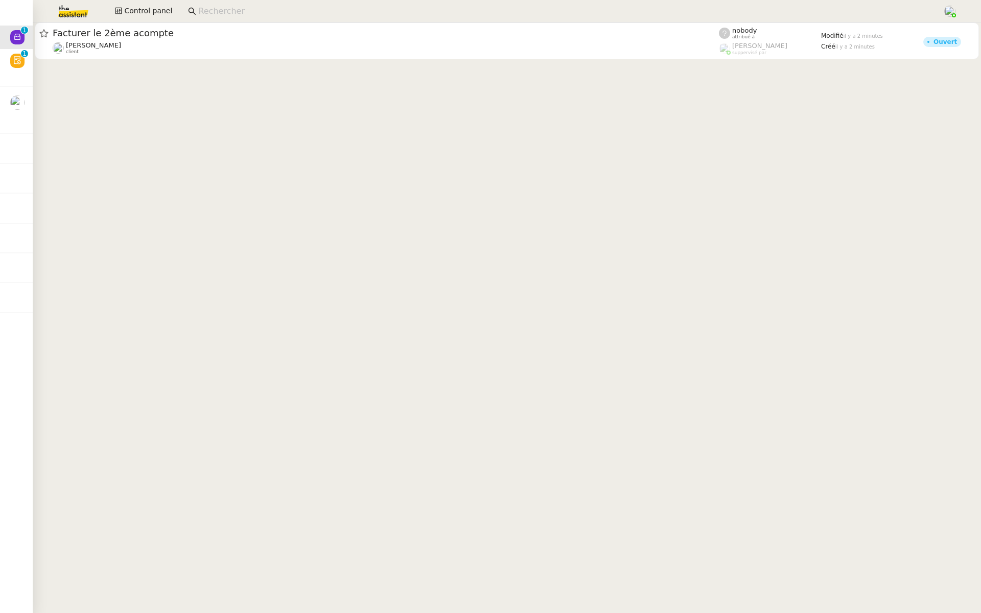
click at [109, 59] on div at bounding box center [507, 41] width 948 height 39
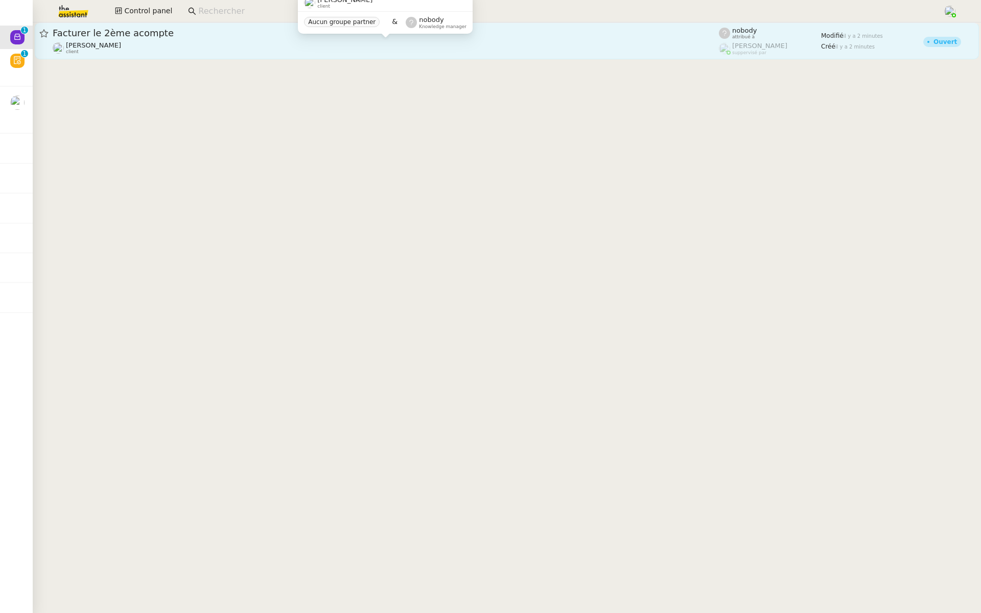
click at [240, 42] on div "[PERSON_NAME] client" at bounding box center [386, 47] width 666 height 13
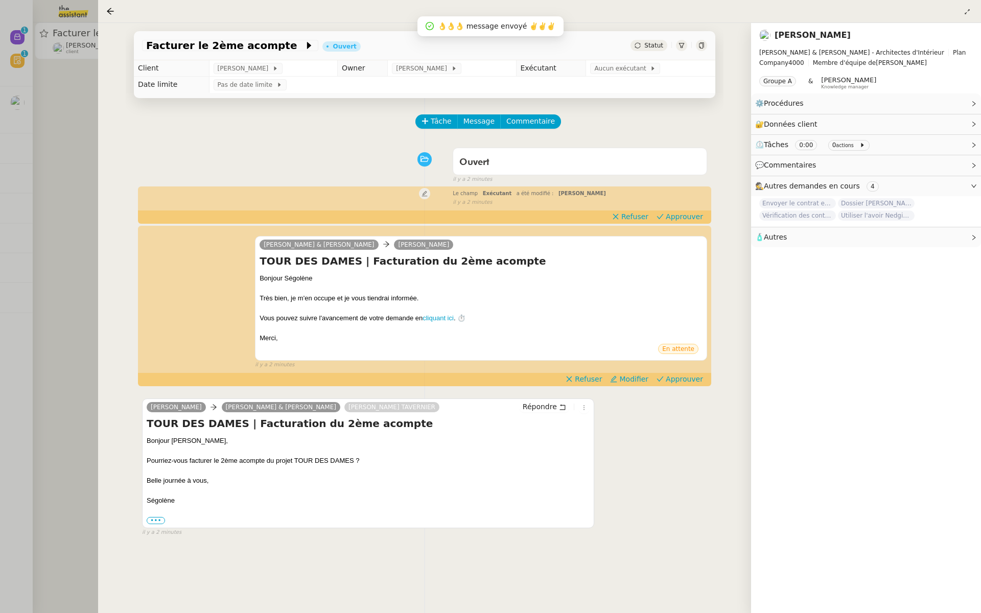
click at [21, 193] on div at bounding box center [490, 306] width 981 height 613
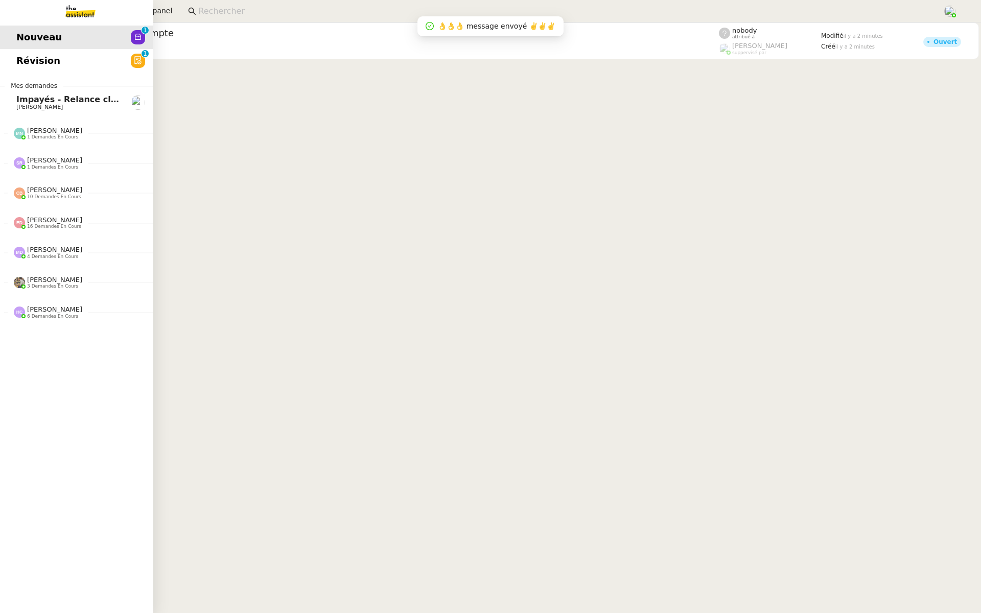
click at [12, 62] on link "Révision 0 1 2 3 4 5 6 7 8 9" at bounding box center [76, 60] width 153 height 23
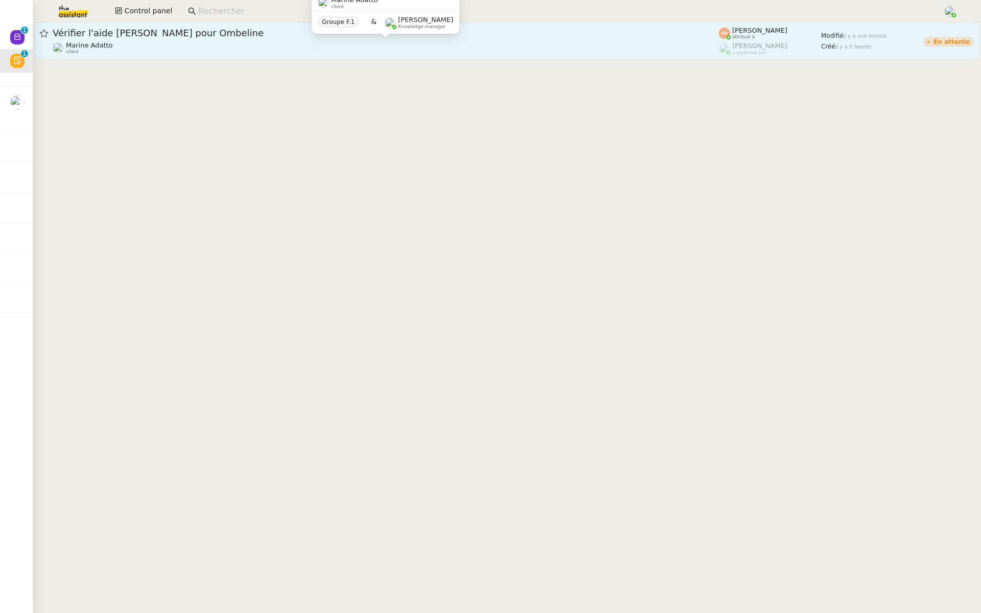
click at [322, 45] on div "Marine Adatto client" at bounding box center [386, 47] width 666 height 13
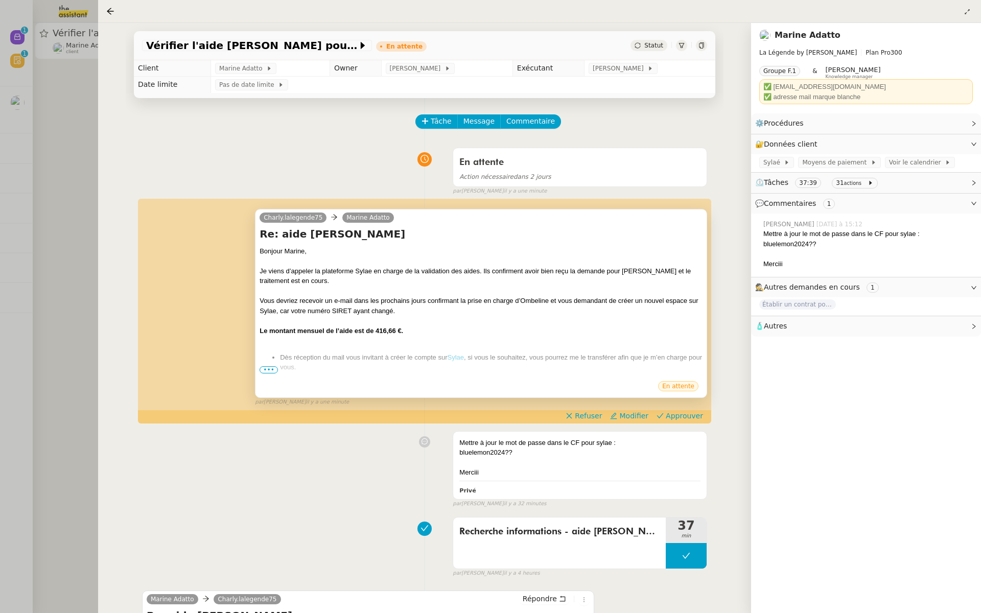
click at [266, 369] on span "•••" at bounding box center [268, 369] width 18 height 7
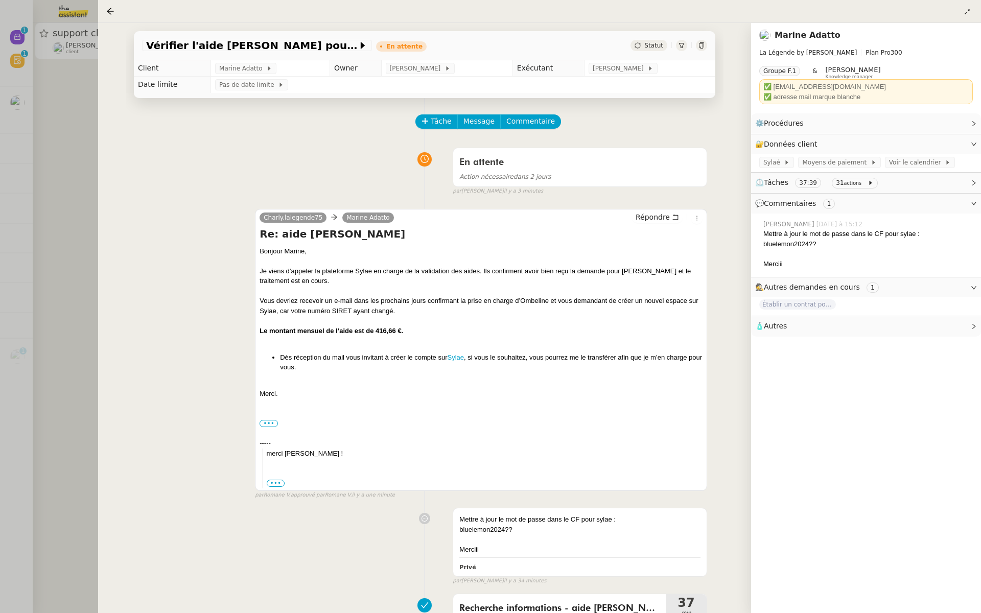
click at [9, 192] on div at bounding box center [490, 306] width 981 height 613
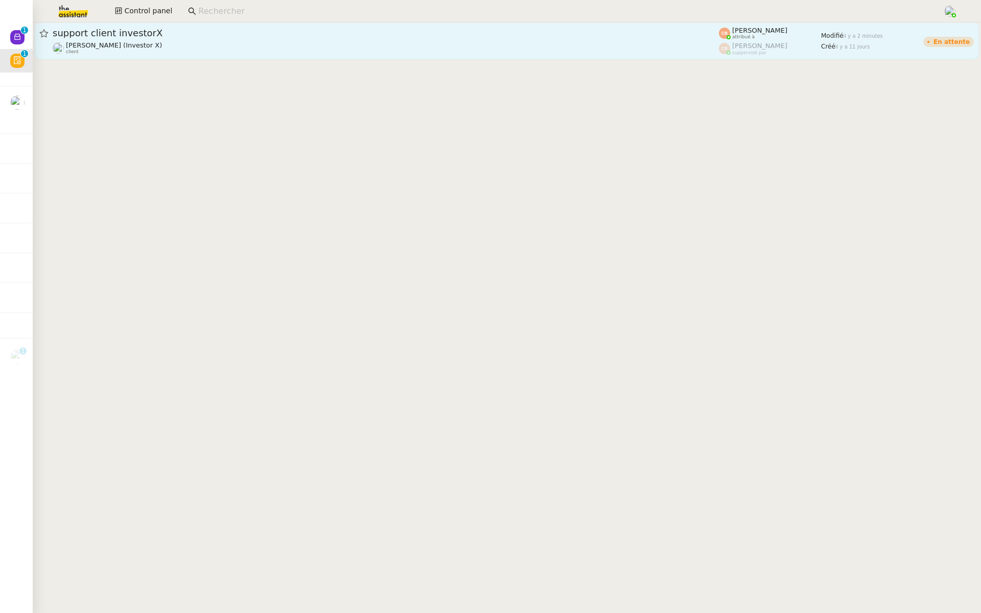
click at [234, 34] on span "support client investorX" at bounding box center [386, 33] width 666 height 9
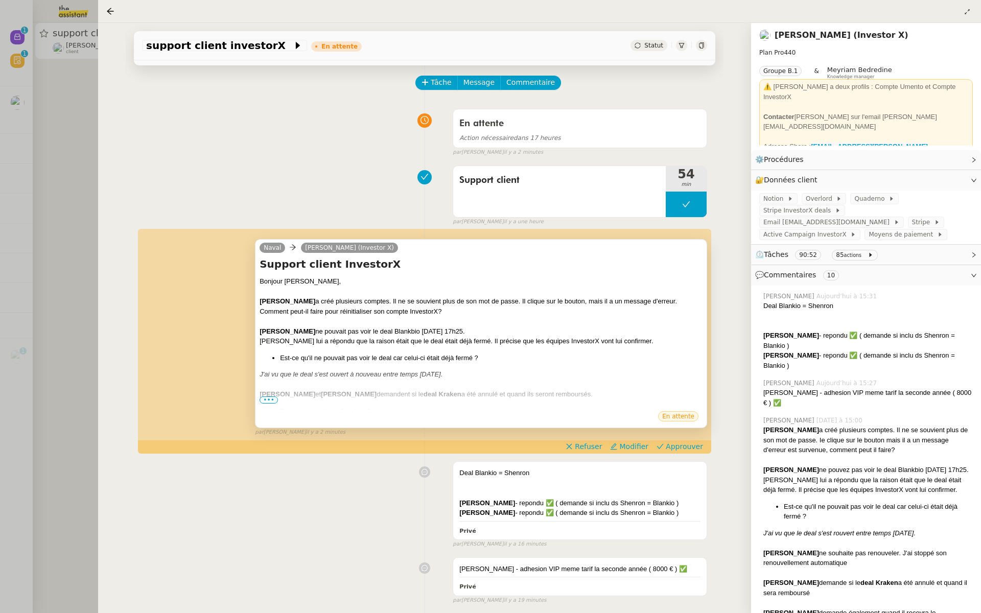
scroll to position [61, 0]
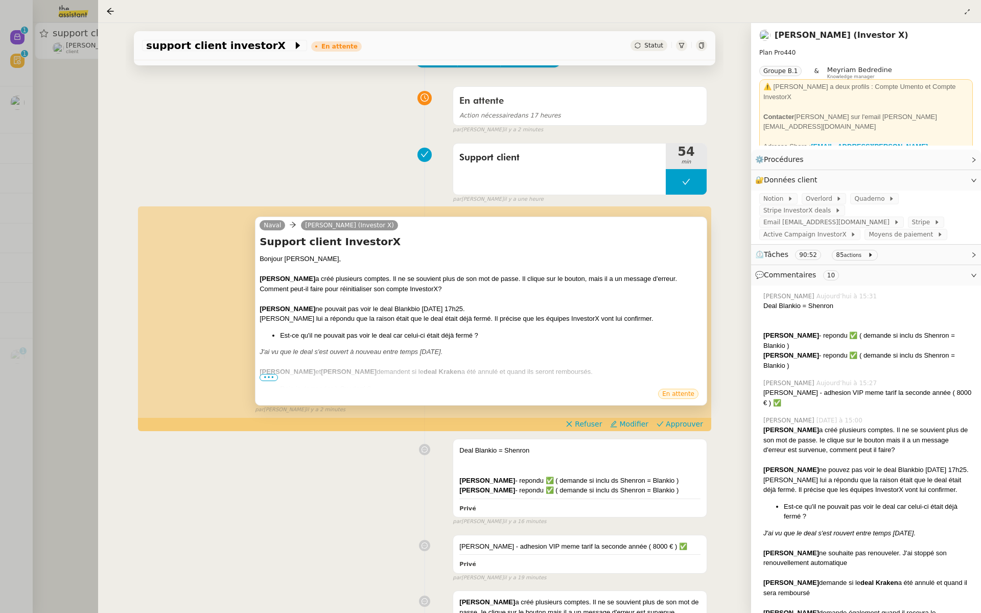
click at [268, 377] on span "•••" at bounding box center [268, 377] width 18 height 7
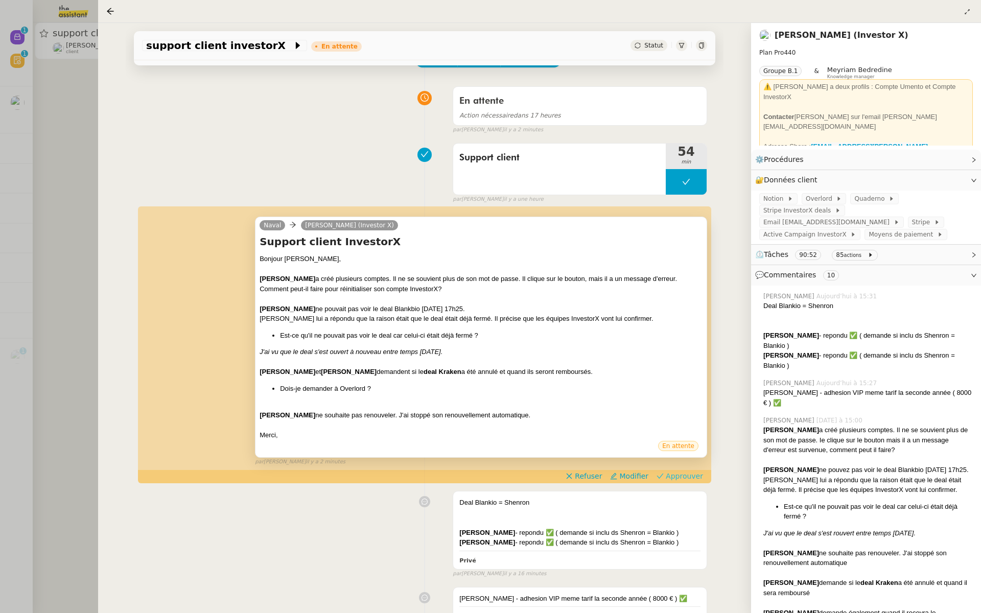
click at [696, 473] on span "Approuver" at bounding box center [683, 476] width 37 height 10
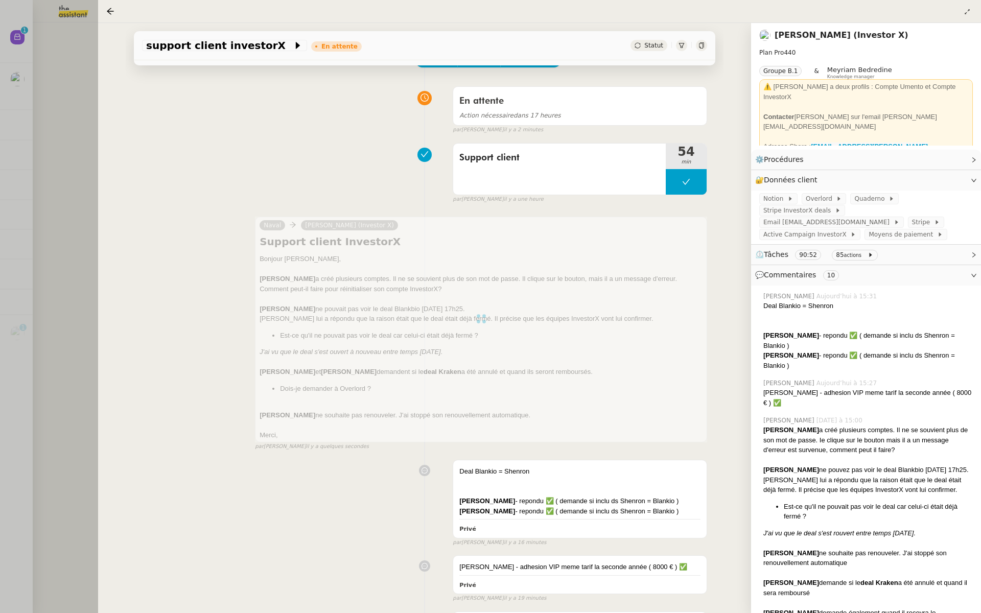
click at [99, 346] on div "support client investorX En attente Statut Client Cédric Tempestini (Investor X…" at bounding box center [424, 318] width 653 height 590
click at [8, 36] on div at bounding box center [490, 306] width 981 height 613
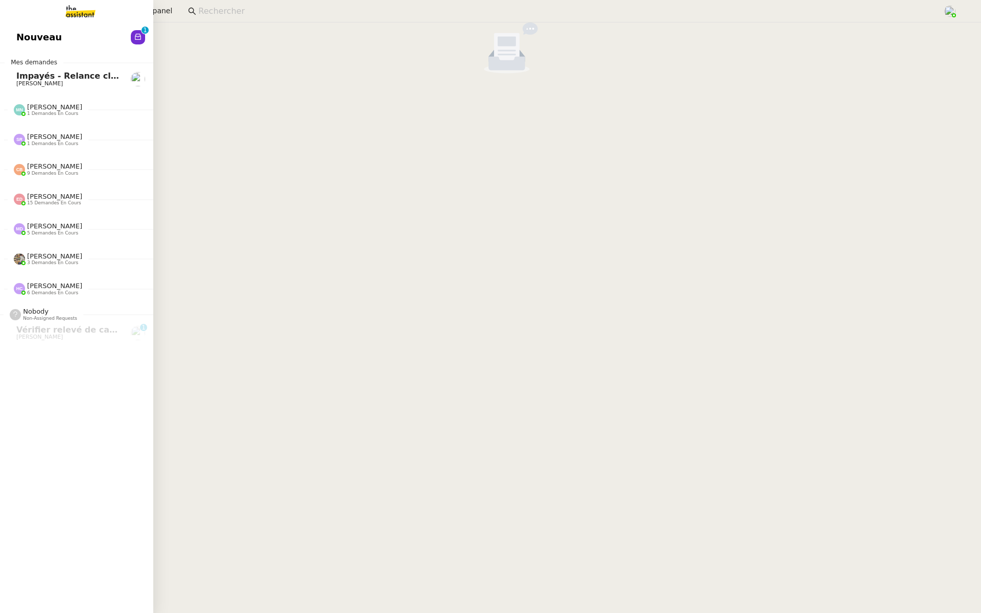
click at [25, 37] on span "Nouveau" at bounding box center [38, 37] width 45 height 15
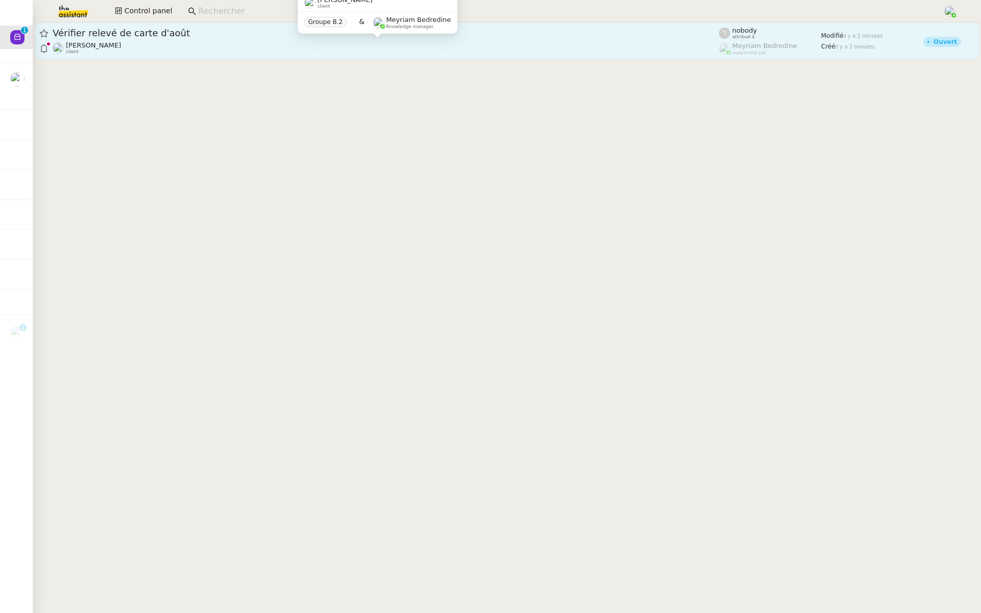
click at [200, 44] on div "Caroline Evans client" at bounding box center [386, 47] width 666 height 13
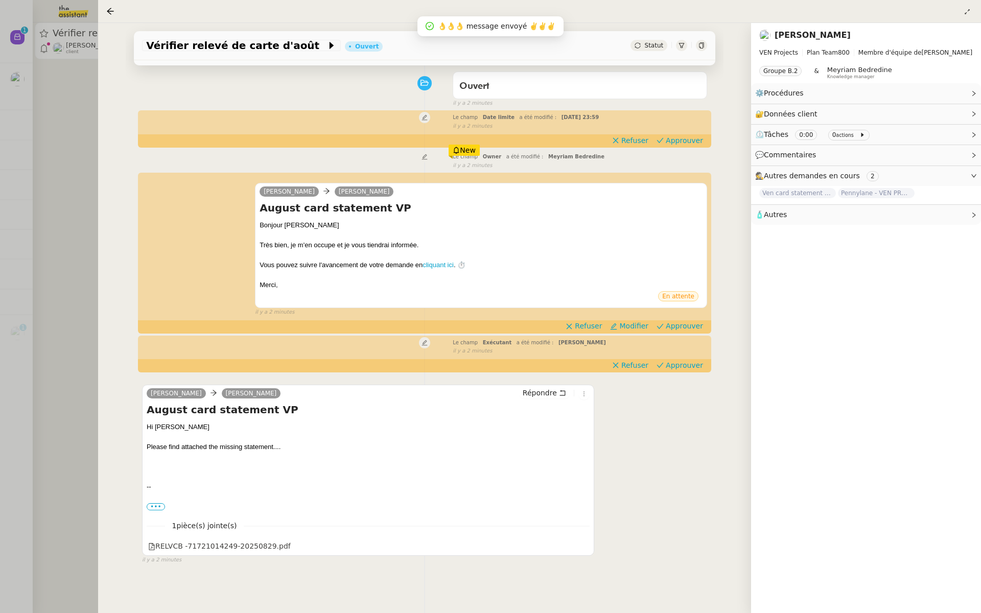
scroll to position [93, 0]
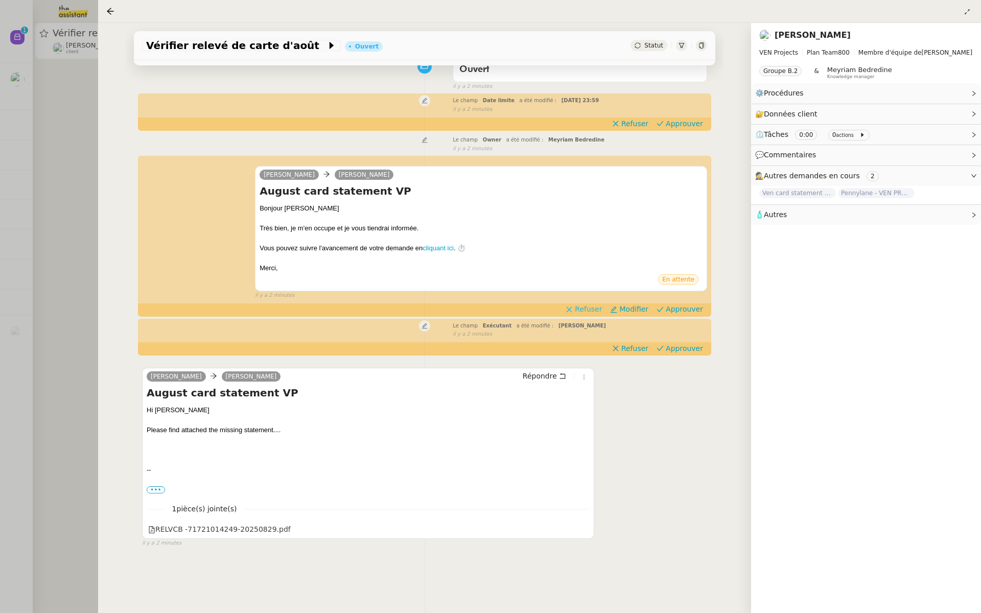
click at [592, 310] on span "Refuser" at bounding box center [588, 309] width 27 height 10
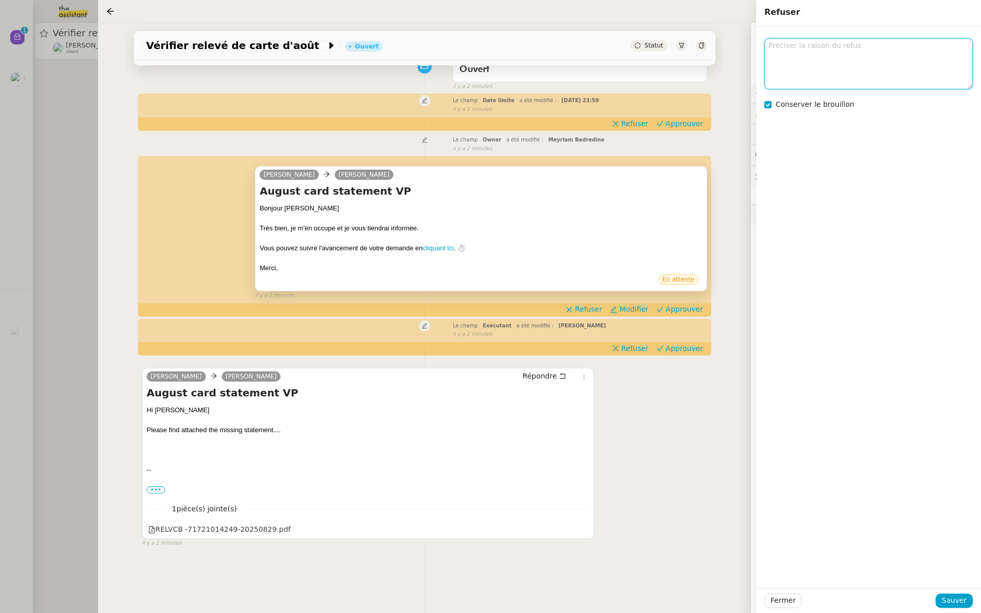
click at [825, 53] on textarea at bounding box center [868, 63] width 208 height 51
type textarea "a"
type textarea "en anglais"
click at [948, 600] on span "Sauver" at bounding box center [953, 601] width 25 height 12
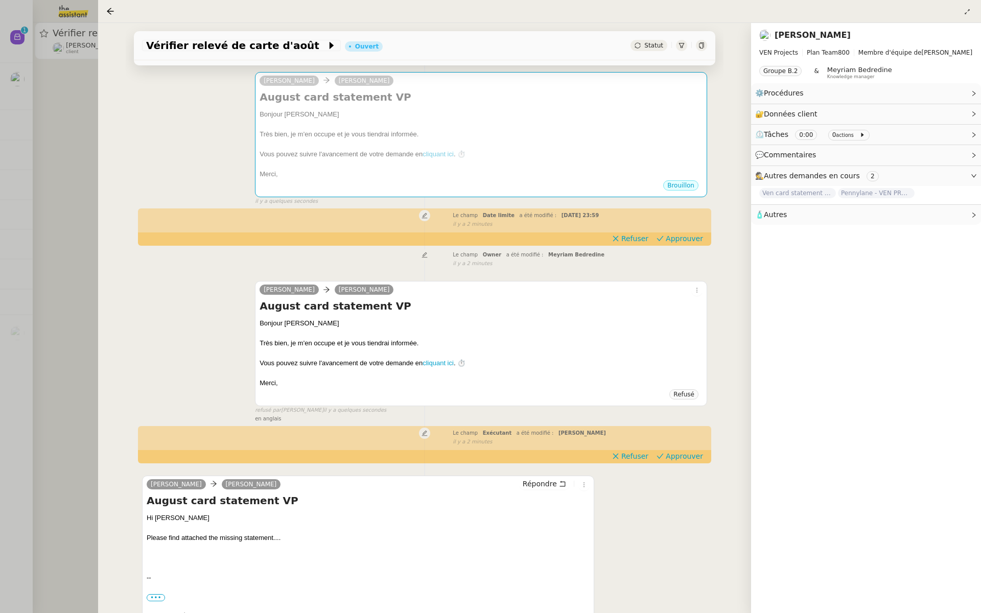
scroll to position [159, 0]
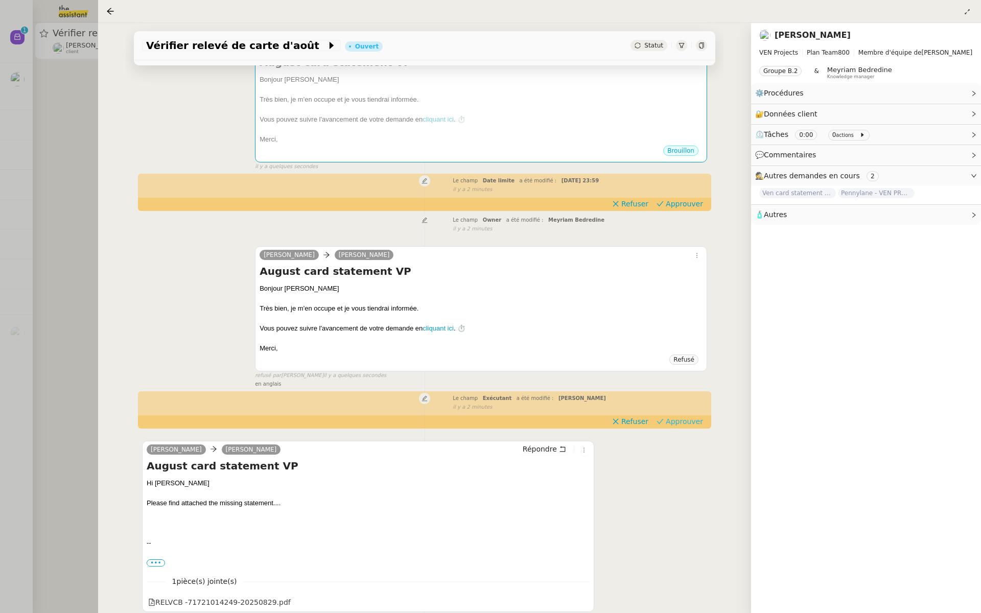
click at [687, 421] on span "Approuver" at bounding box center [683, 421] width 37 height 10
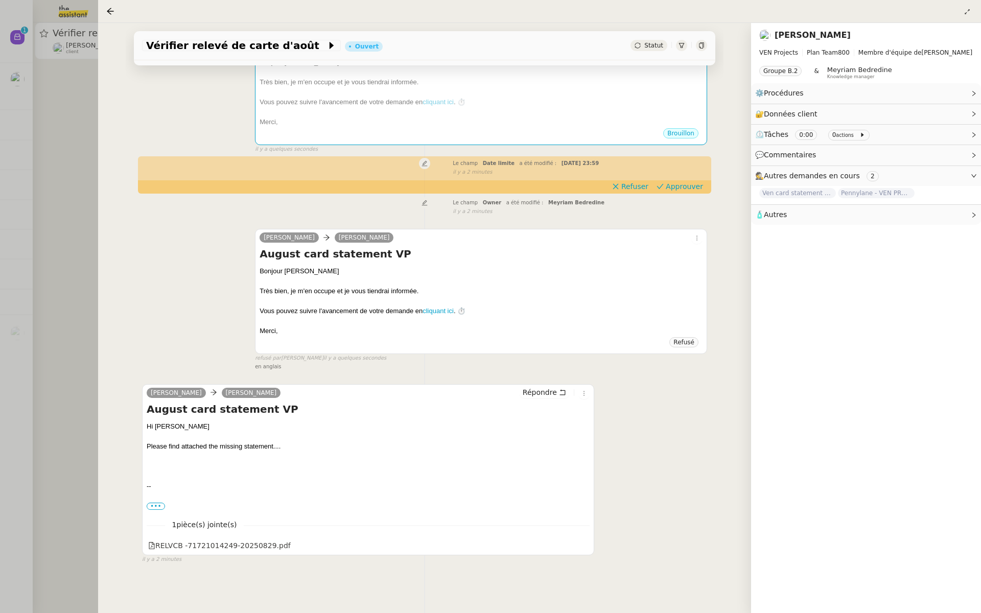
scroll to position [176, 0]
click at [684, 183] on span "Approuver" at bounding box center [683, 187] width 37 height 10
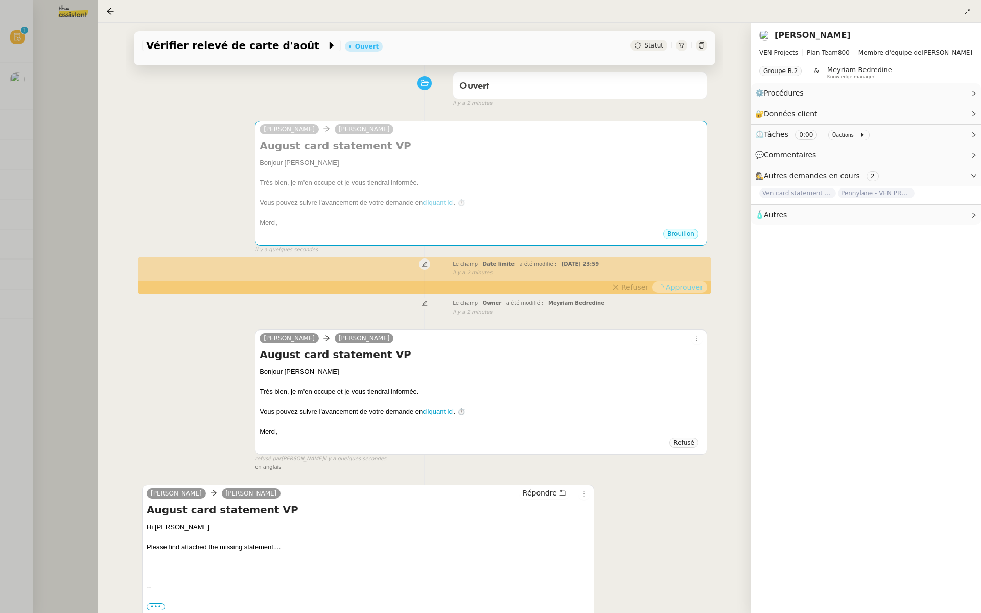
scroll to position [0, 0]
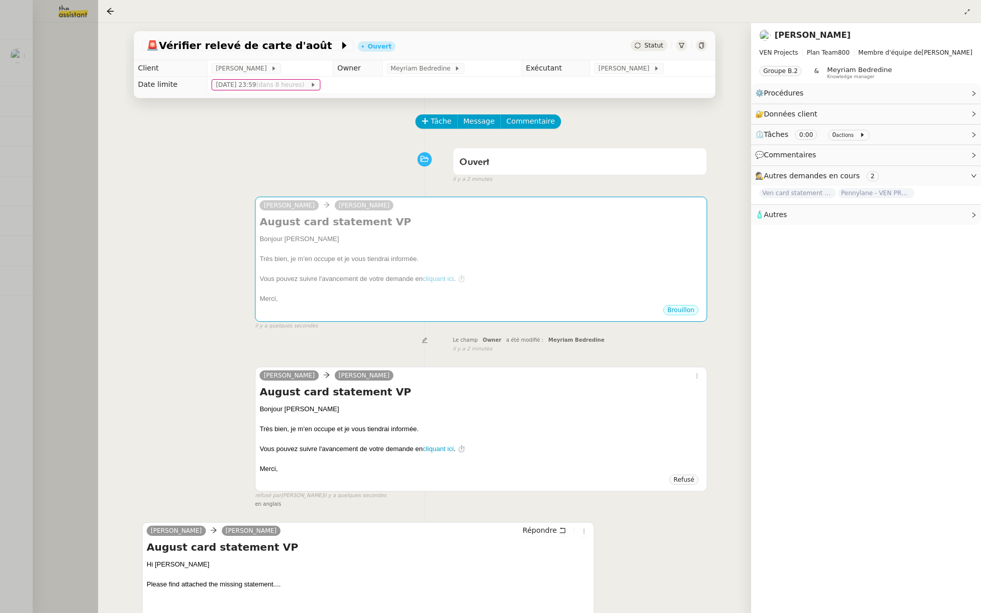
click at [6, 183] on div at bounding box center [490, 306] width 981 height 613
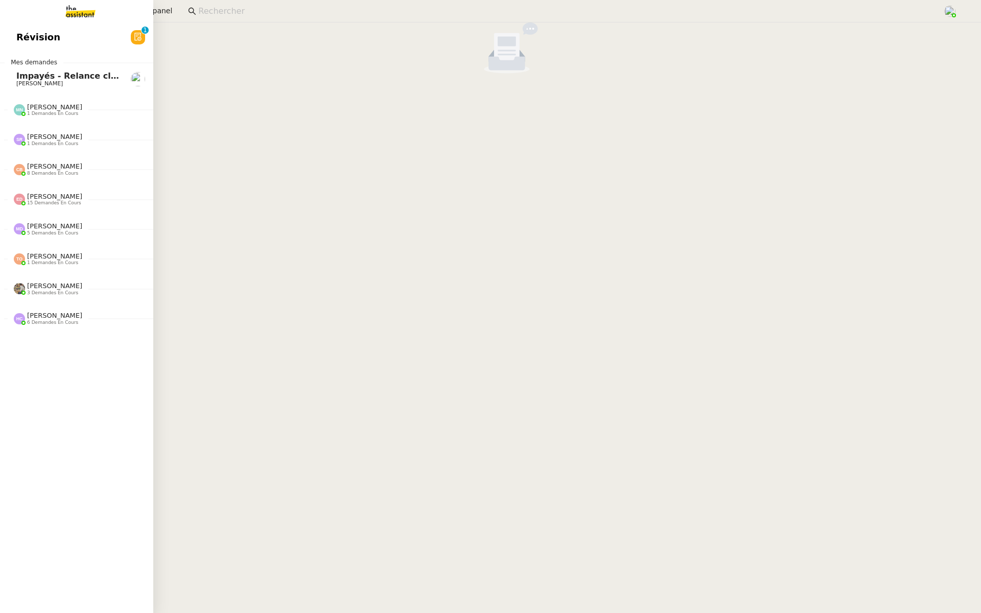
click at [13, 31] on link "Révision 0 1 2 3 4 5 6 7 8 9" at bounding box center [76, 37] width 153 height 23
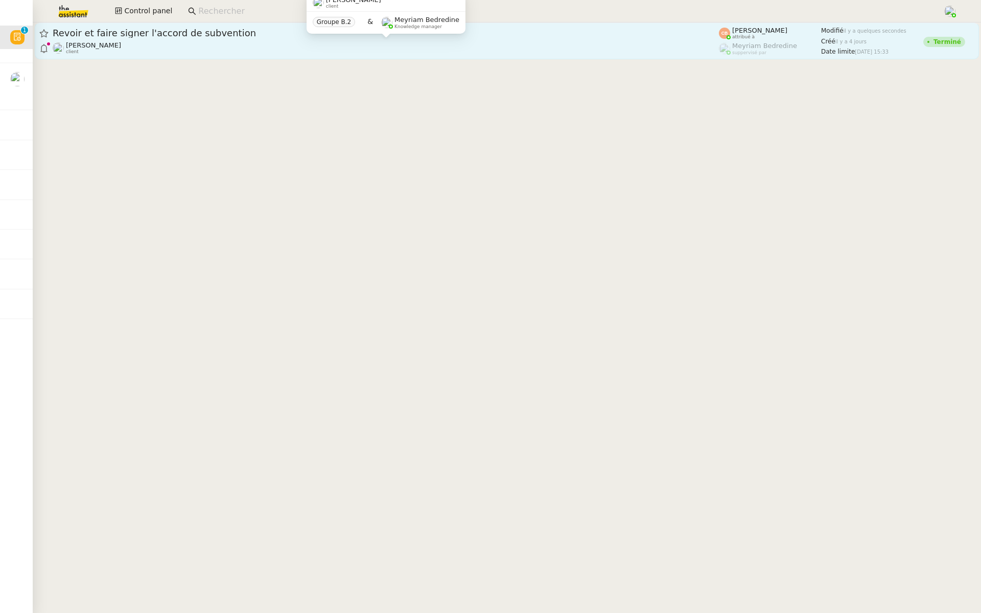
click at [349, 53] on div "Laurence de Nervaux client" at bounding box center [386, 47] width 666 height 13
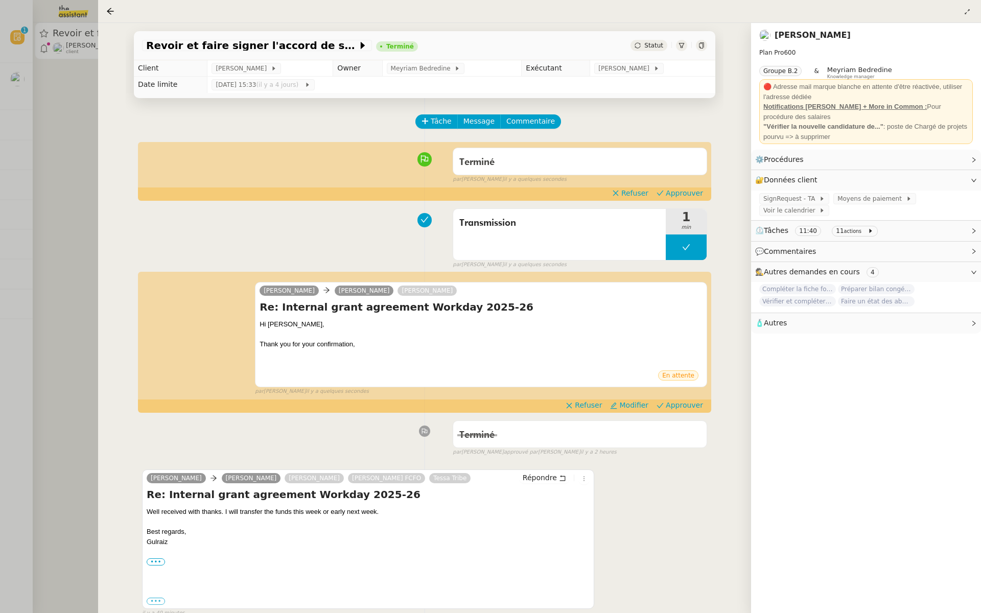
scroll to position [53, 0]
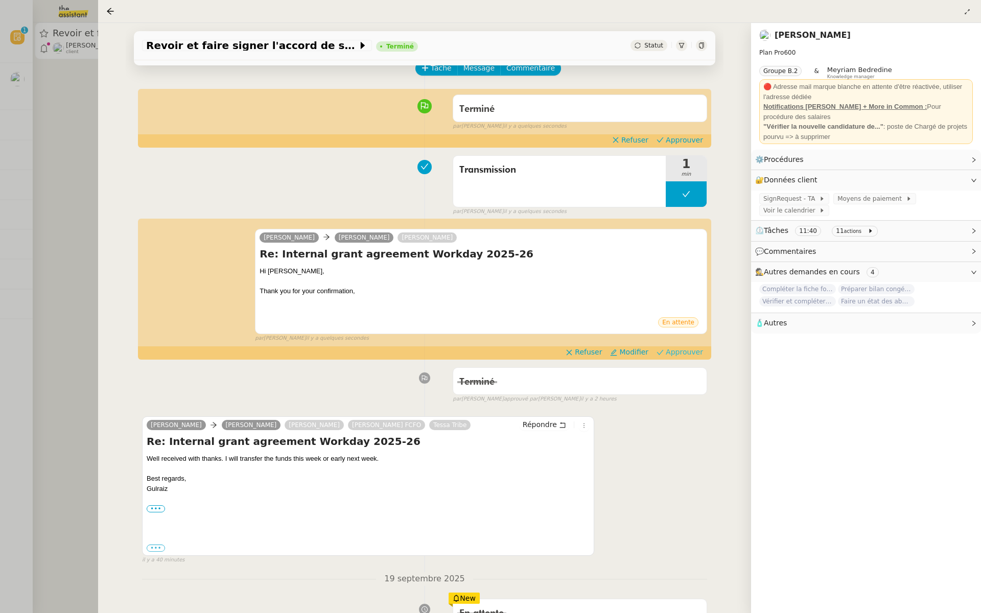
click at [699, 352] on span "Approuver" at bounding box center [683, 352] width 37 height 10
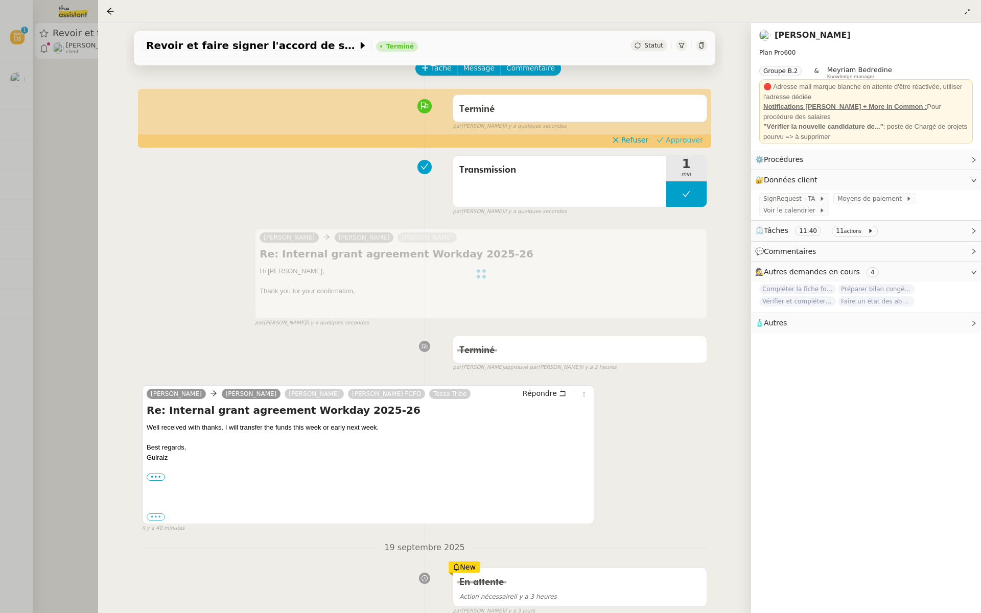
click at [681, 136] on span "Approuver" at bounding box center [683, 140] width 37 height 10
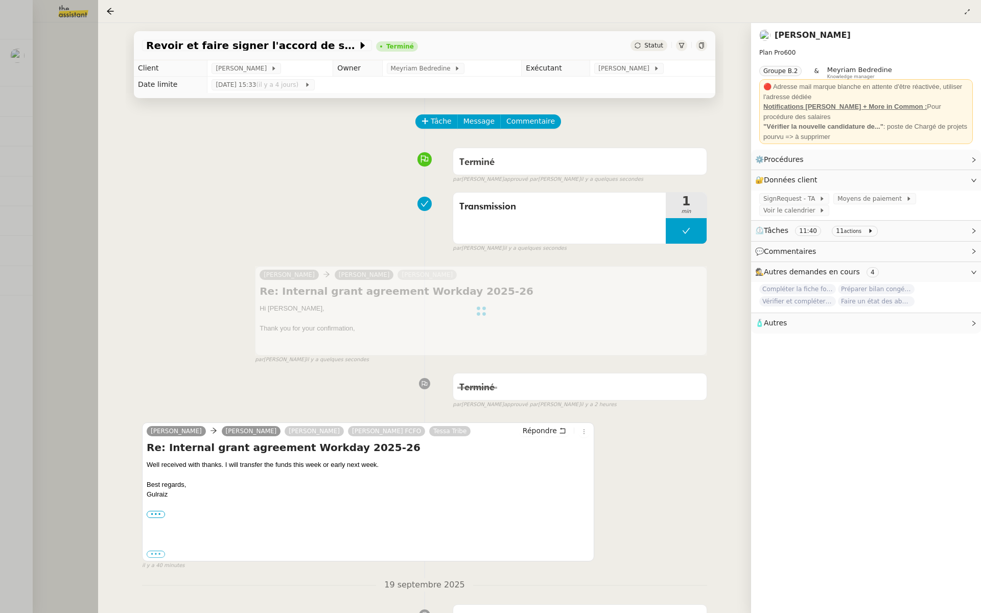
click at [30, 108] on div at bounding box center [490, 306] width 981 height 613
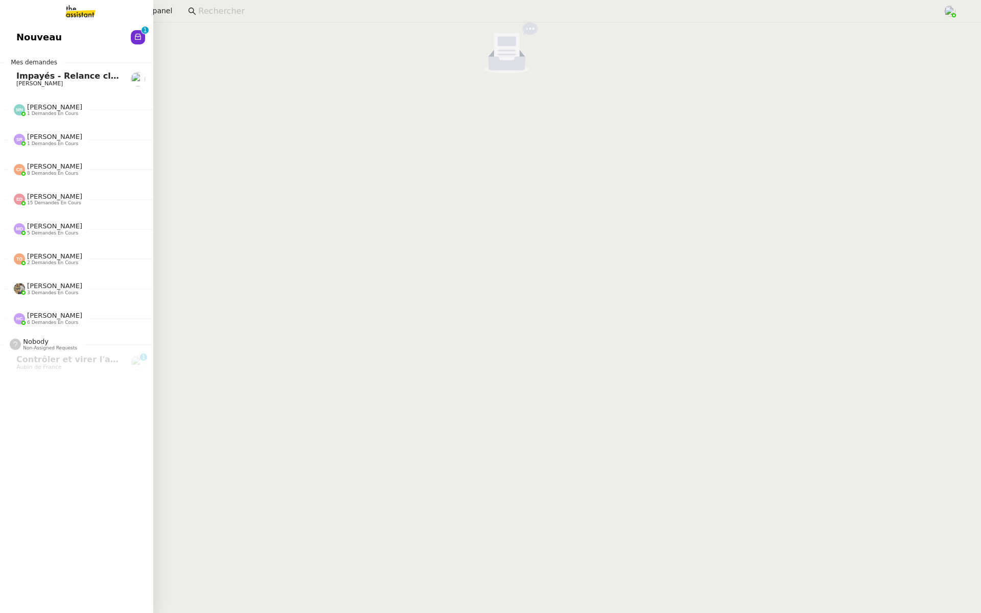
click at [25, 43] on span "Nouveau" at bounding box center [38, 37] width 45 height 15
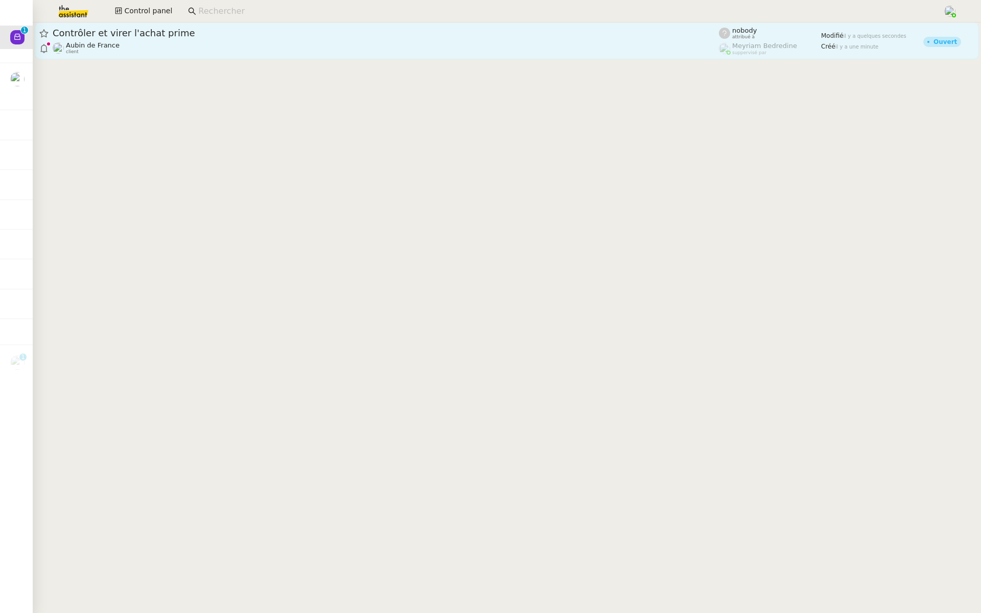
click at [199, 38] on div "Contrôler et virer l'achat prime" at bounding box center [386, 33] width 666 height 12
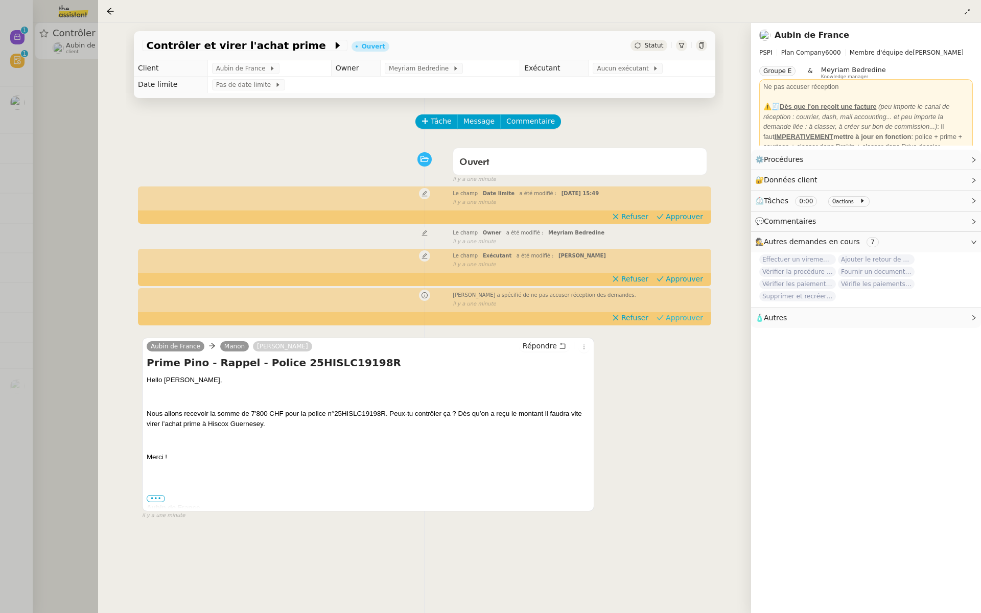
click at [695, 315] on span "Approuver" at bounding box center [683, 318] width 37 height 10
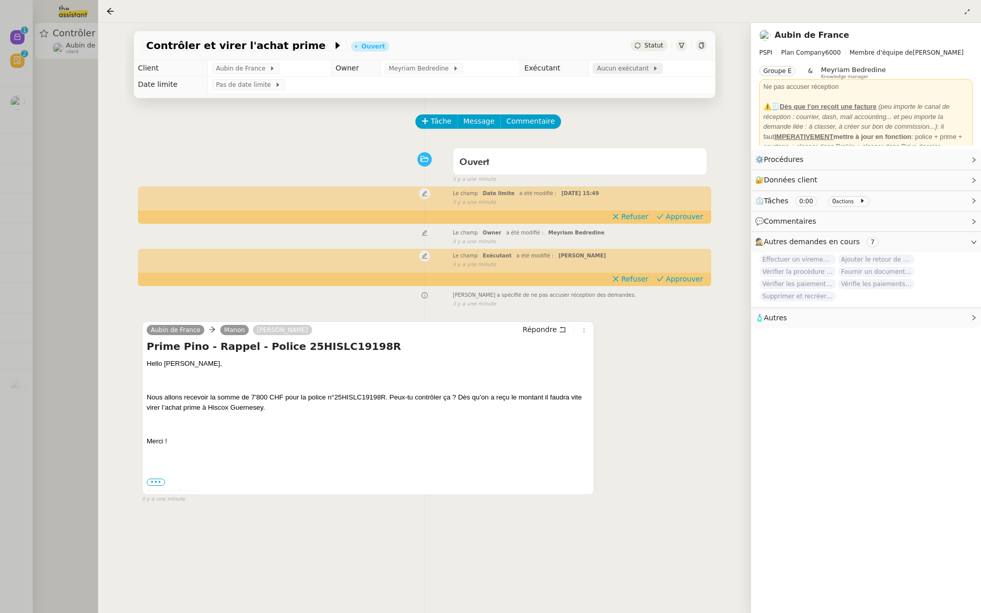
click at [611, 73] on span "Aucun exécutant" at bounding box center [625, 68] width 56 height 10
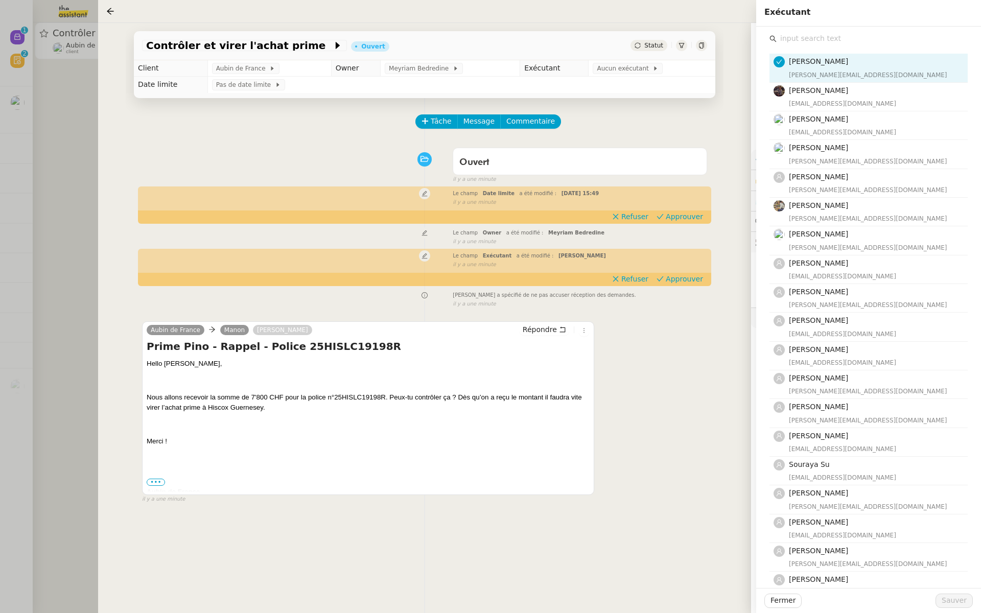
click at [818, 39] on input "text" at bounding box center [871, 39] width 191 height 14
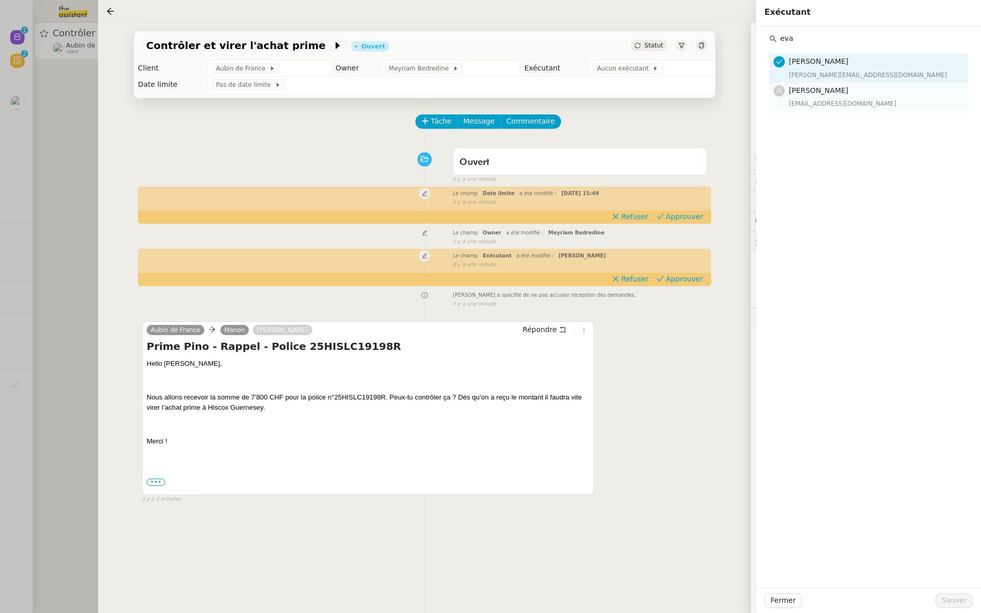
type input "eva"
click at [808, 90] on span "[PERSON_NAME]" at bounding box center [818, 90] width 59 height 8
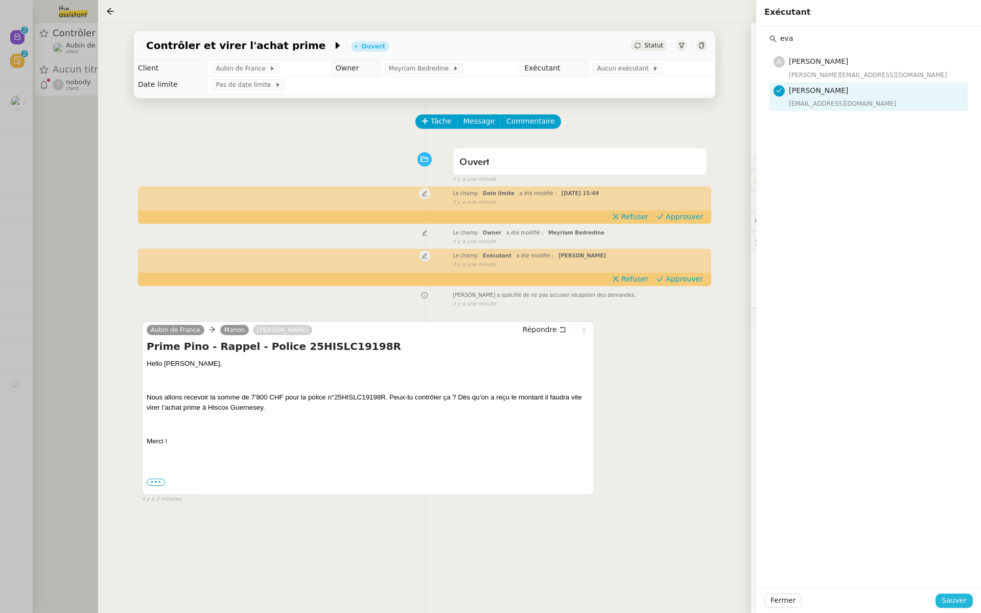
click at [963, 605] on span "Sauver" at bounding box center [953, 601] width 25 height 12
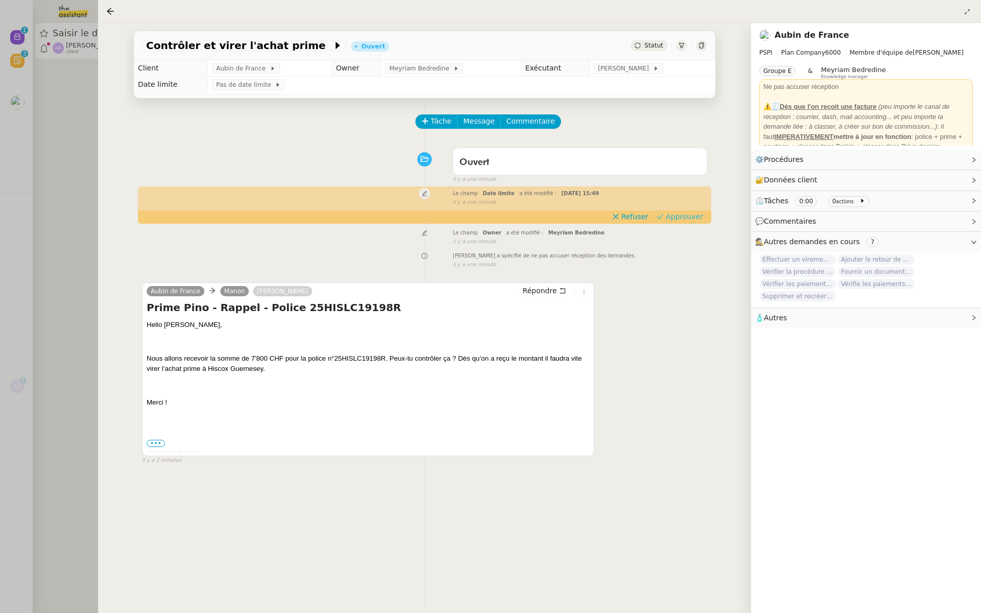
click at [686, 217] on span "Approuver" at bounding box center [683, 216] width 37 height 10
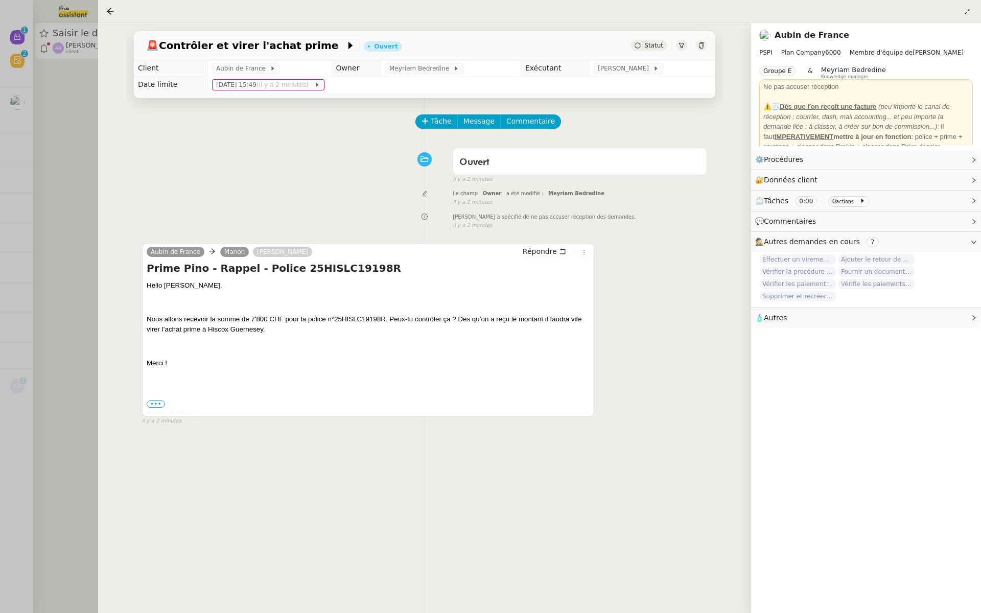
click at [17, 165] on div at bounding box center [490, 306] width 981 height 613
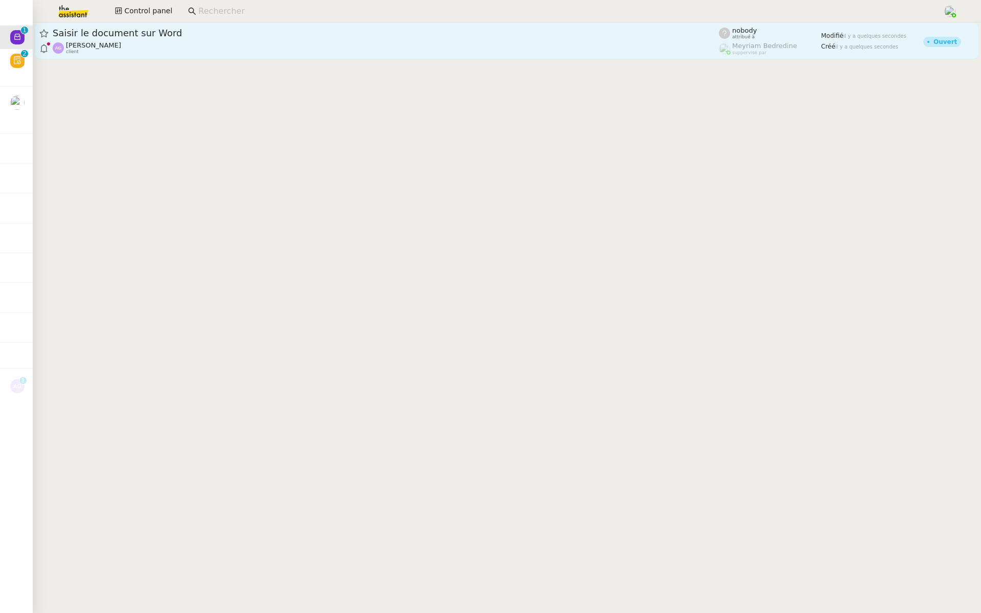
click at [137, 29] on span "Saisir le document sur Word" at bounding box center [386, 33] width 666 height 9
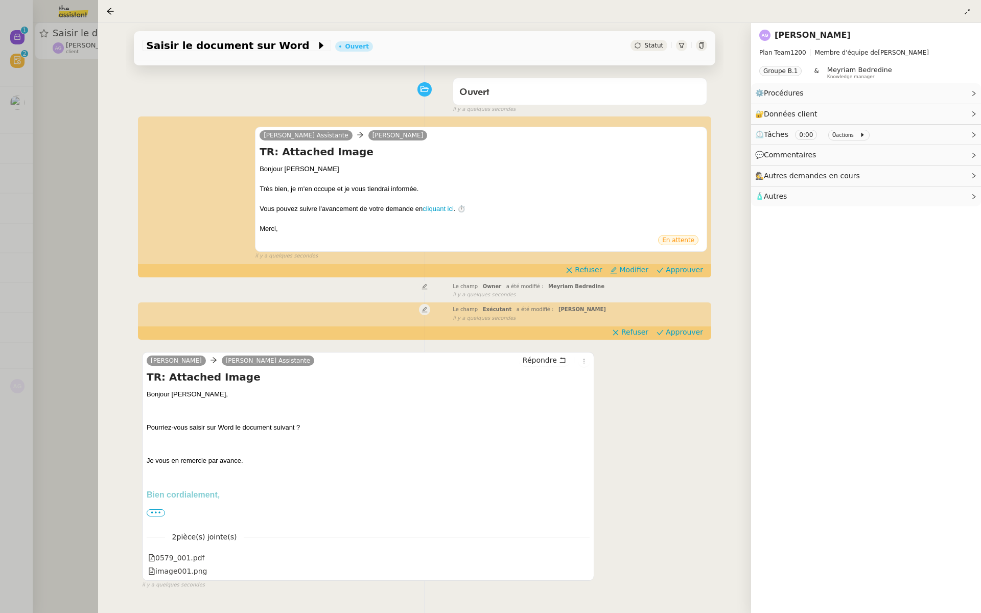
scroll to position [87, 0]
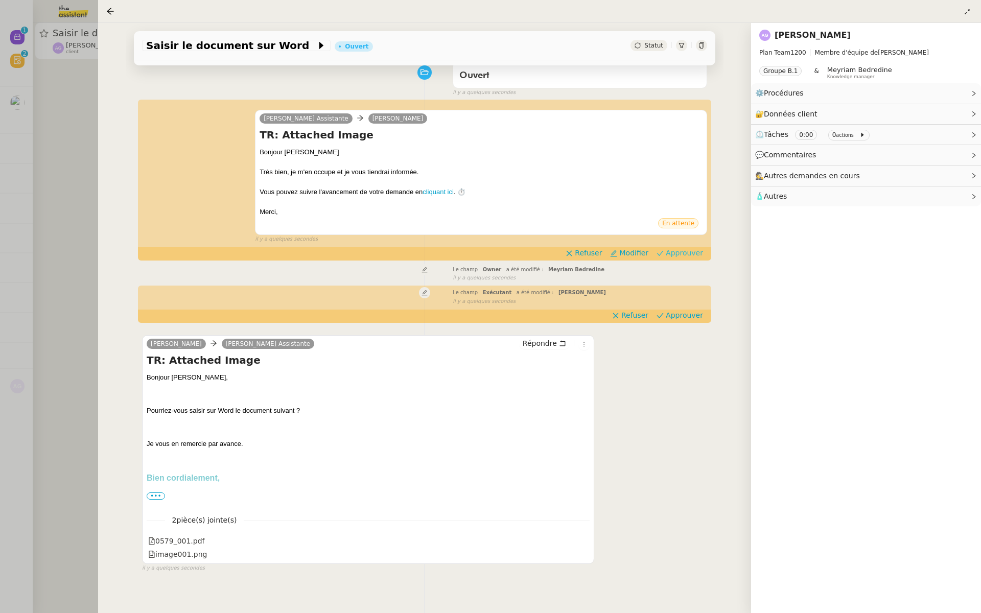
click at [685, 249] on span "Approuver" at bounding box center [683, 253] width 37 height 10
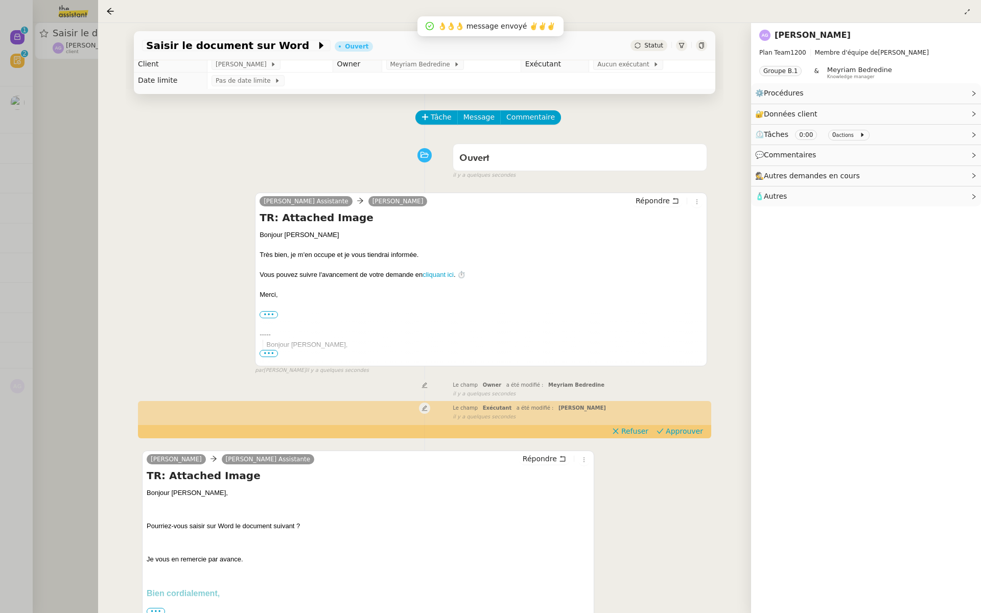
scroll to position [0, 0]
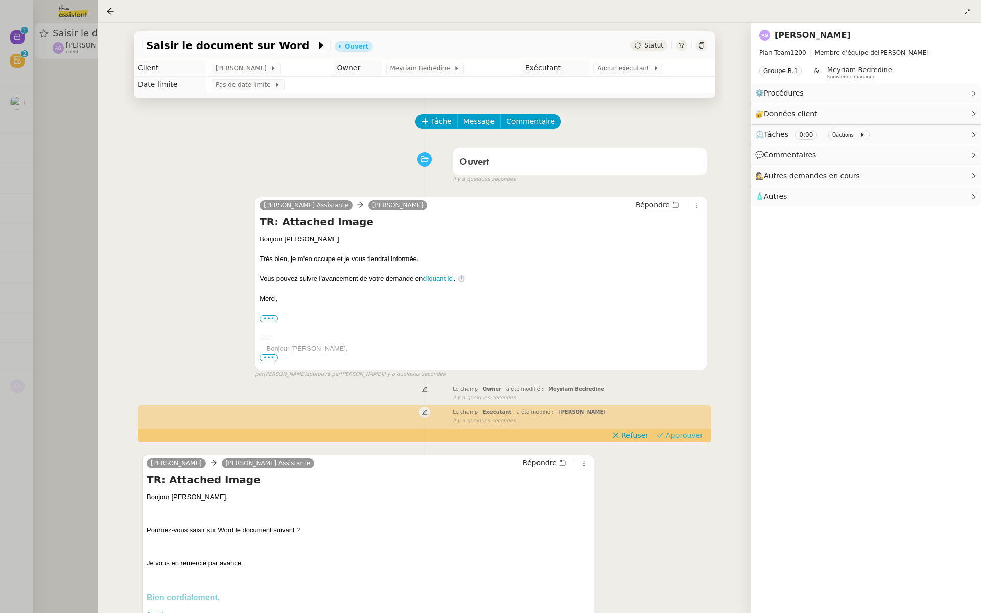
click at [687, 436] on span "Approuver" at bounding box center [683, 435] width 37 height 10
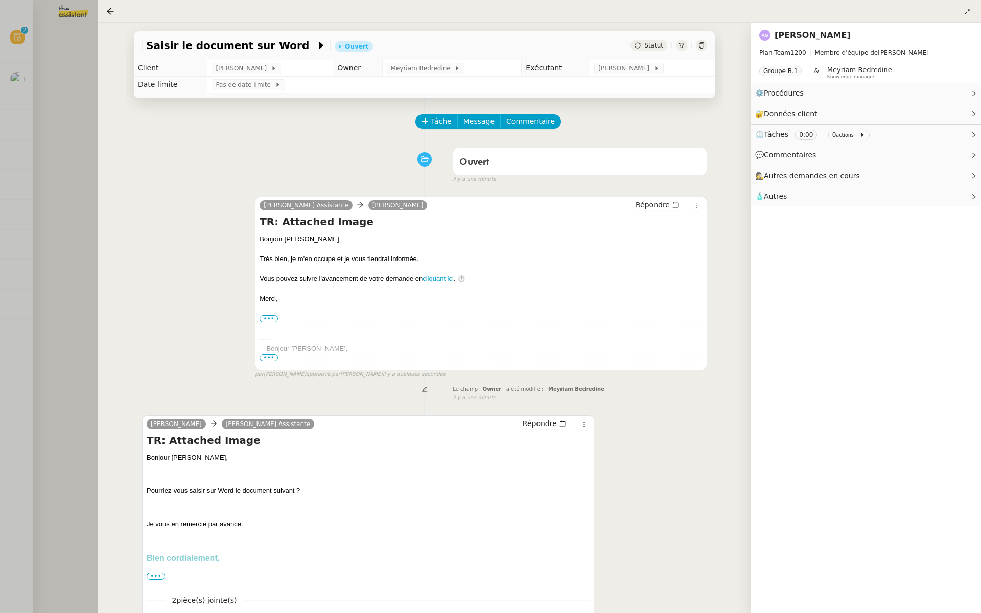
click at [27, 105] on div at bounding box center [490, 306] width 981 height 613
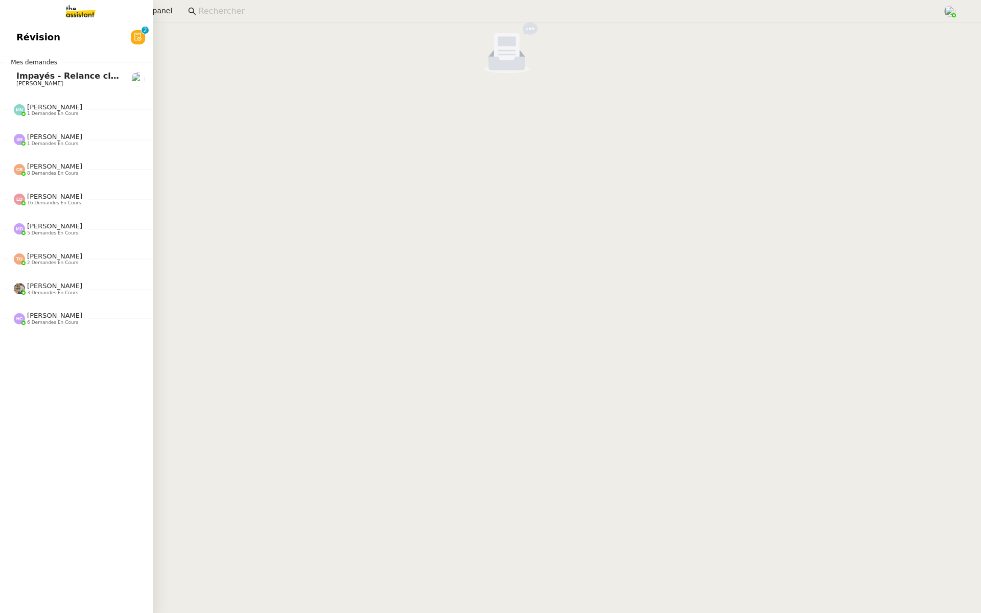
click at [9, 32] on link "Révision 0 1 2 3 4 5 6 7 8 9" at bounding box center [76, 37] width 153 height 23
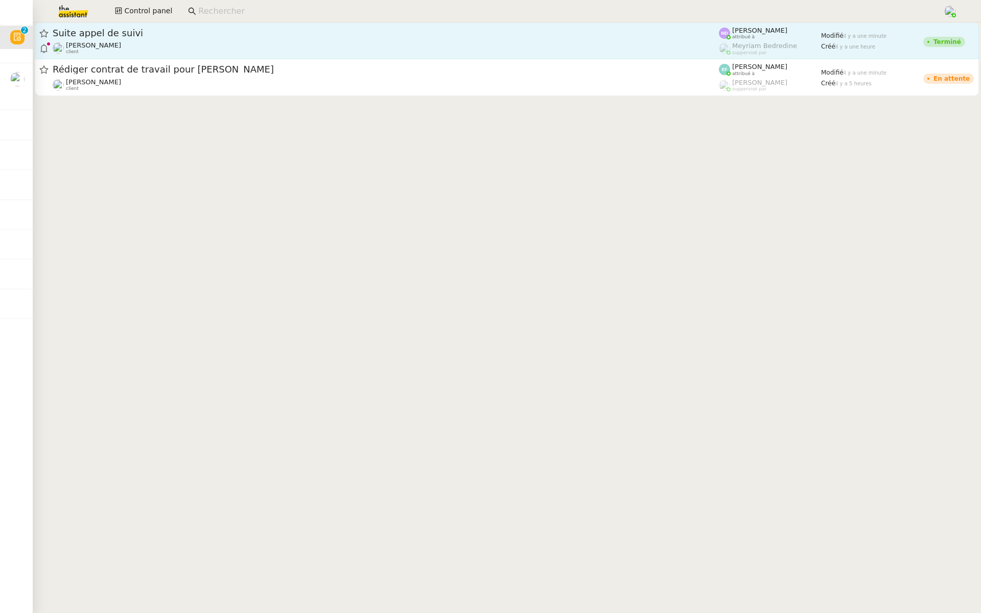
click at [134, 36] on span "Suite appel de suivi" at bounding box center [386, 33] width 666 height 9
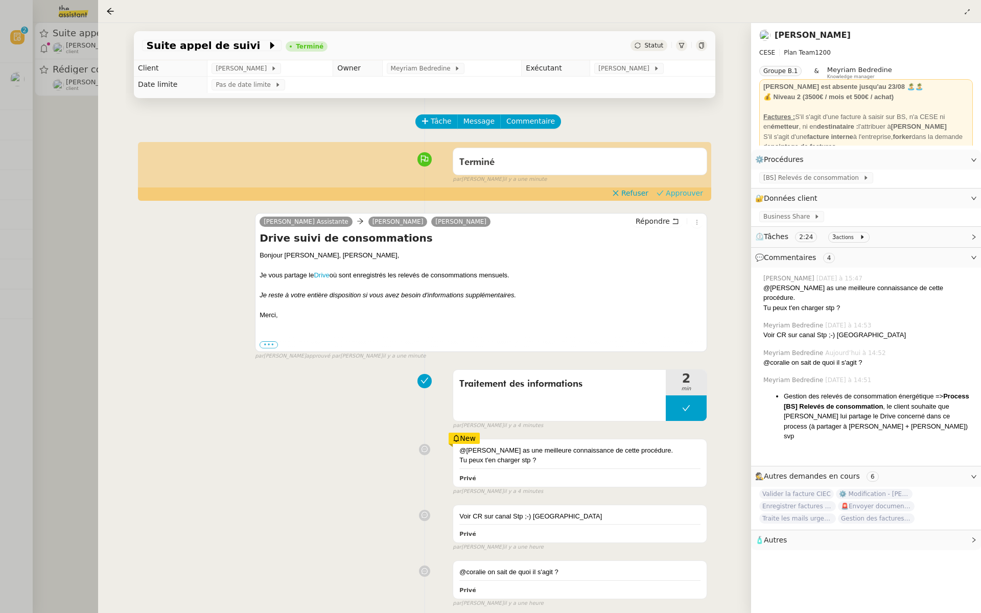
click at [686, 194] on span "Approuver" at bounding box center [683, 193] width 37 height 10
click at [0, 162] on div at bounding box center [490, 306] width 981 height 613
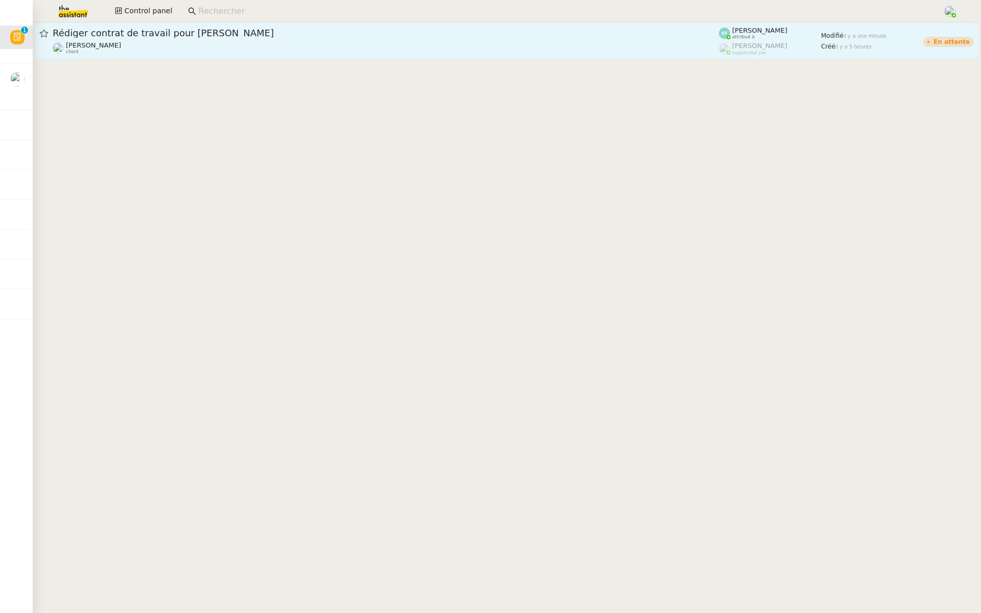
click at [144, 39] on div "Rédiger contrat de travail pour Orlane Fernandez Manon Loustau client" at bounding box center [386, 41] width 666 height 28
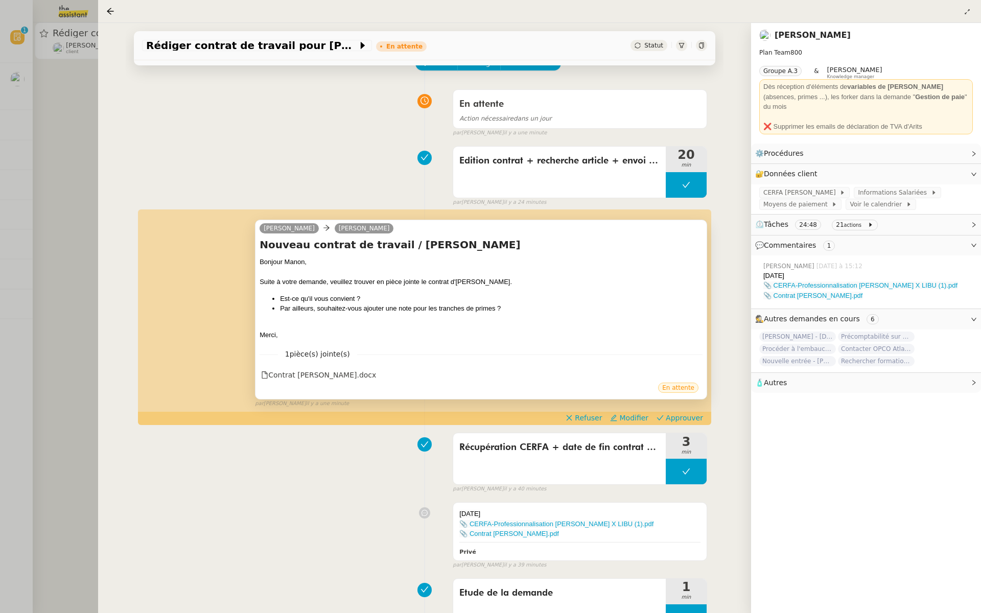
scroll to position [74, 0]
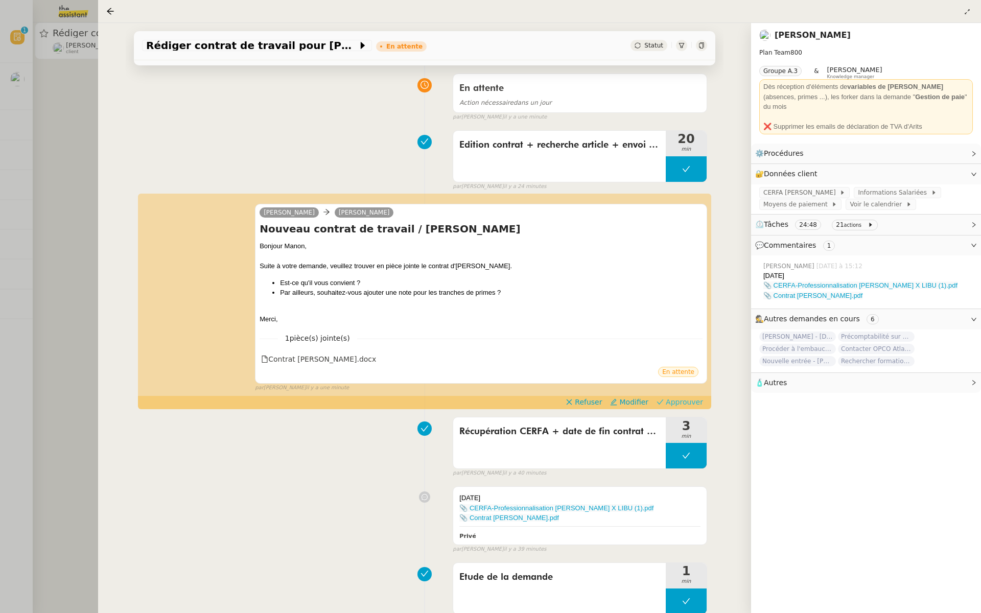
click at [697, 399] on span "Approuver" at bounding box center [683, 402] width 37 height 10
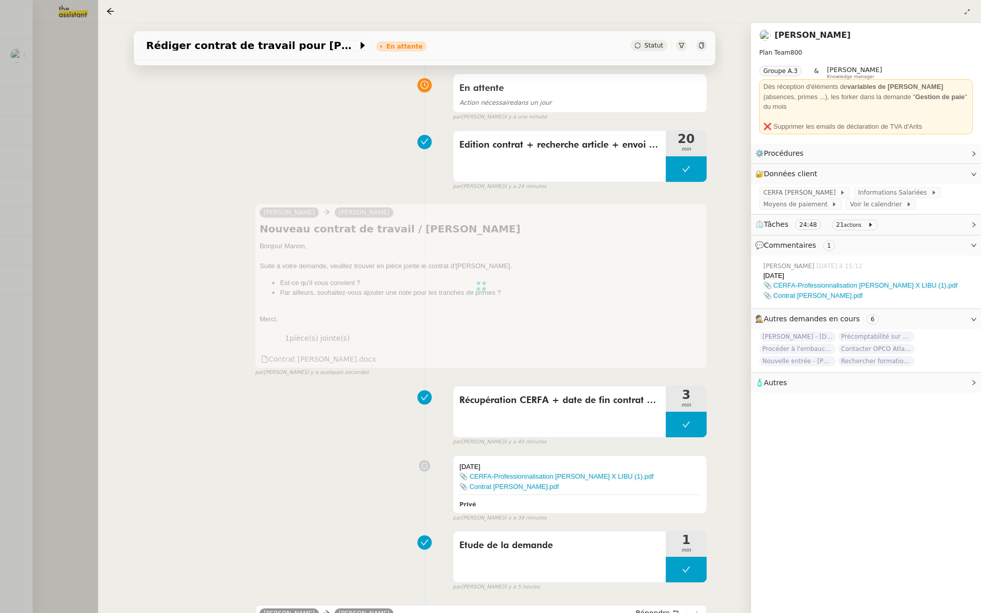
click at [7, 182] on div at bounding box center [490, 306] width 981 height 613
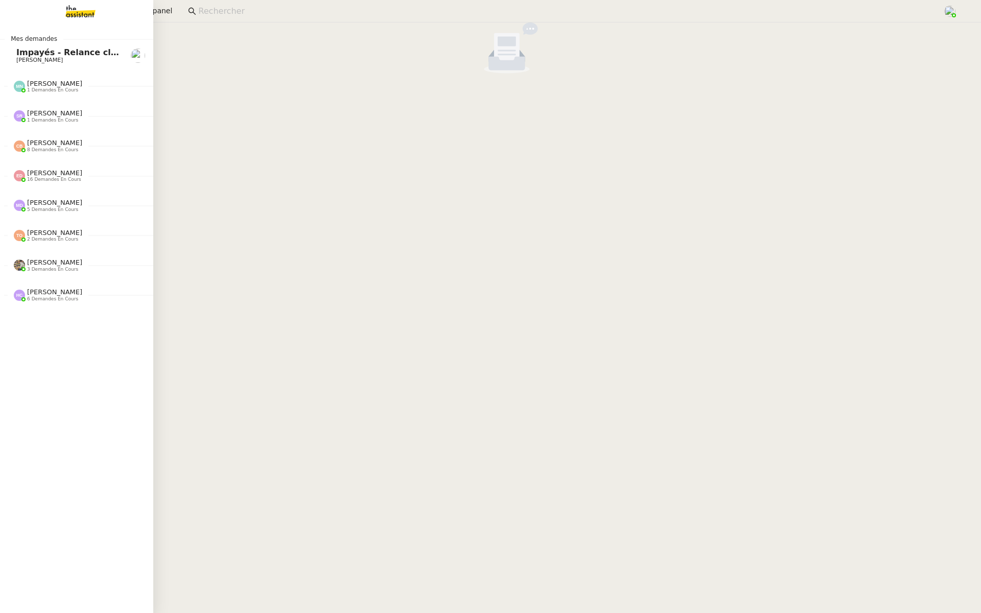
click at [23, 50] on span "Impayés - Relance client - 1 septembre 2025" at bounding box center [118, 52] width 205 height 10
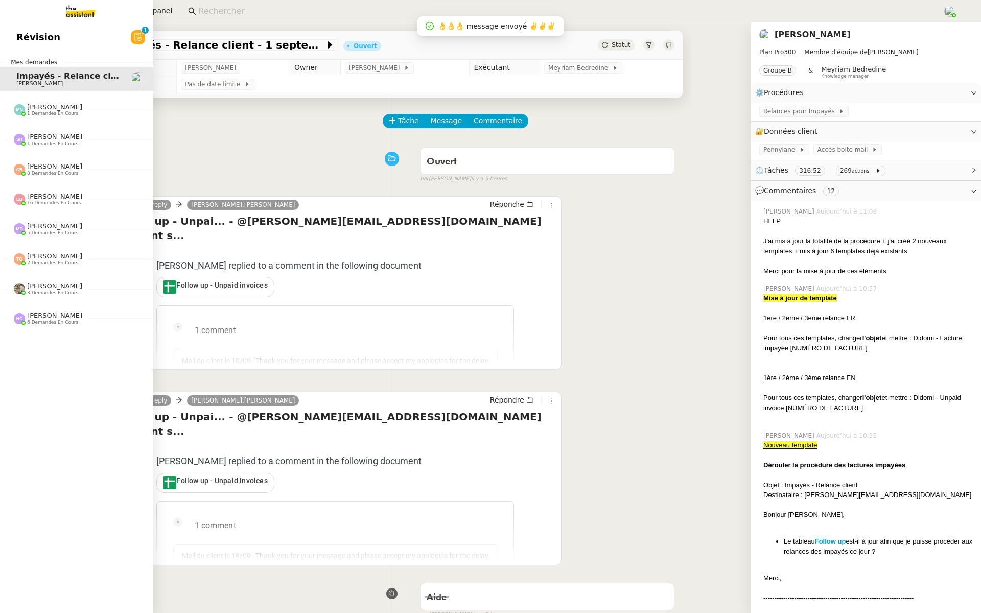
click at [26, 35] on span "Révision" at bounding box center [38, 37] width 44 height 15
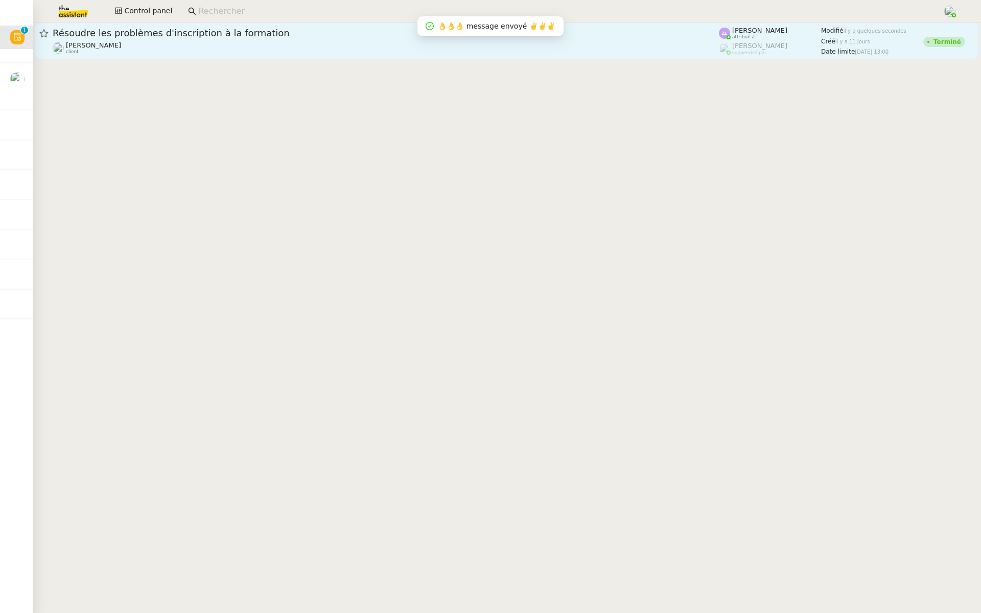
click at [229, 37] on span "Résoudre les problèmes d'inscription à la formation" at bounding box center [386, 33] width 666 height 9
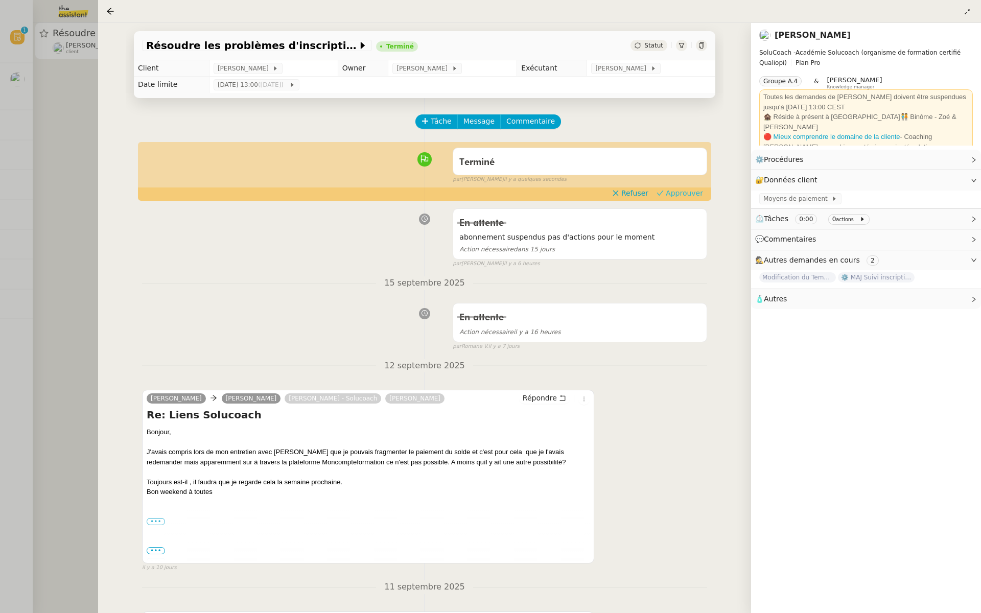
click at [690, 189] on span "Approuver" at bounding box center [683, 193] width 37 height 10
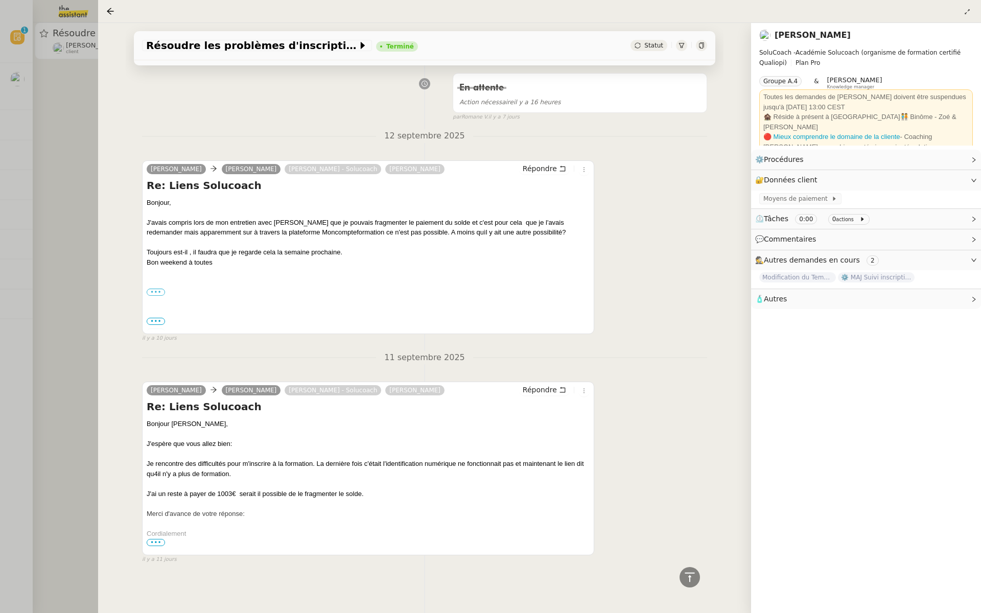
scroll to position [212, 0]
click at [20, 186] on div at bounding box center [490, 306] width 981 height 613
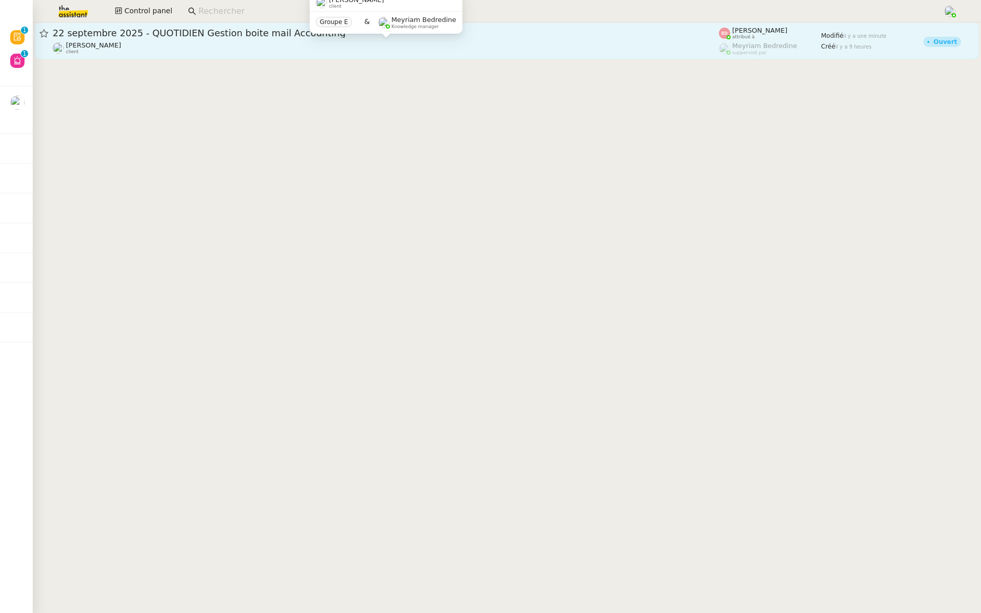
click at [97, 46] on span "[PERSON_NAME]" at bounding box center [93, 45] width 55 height 8
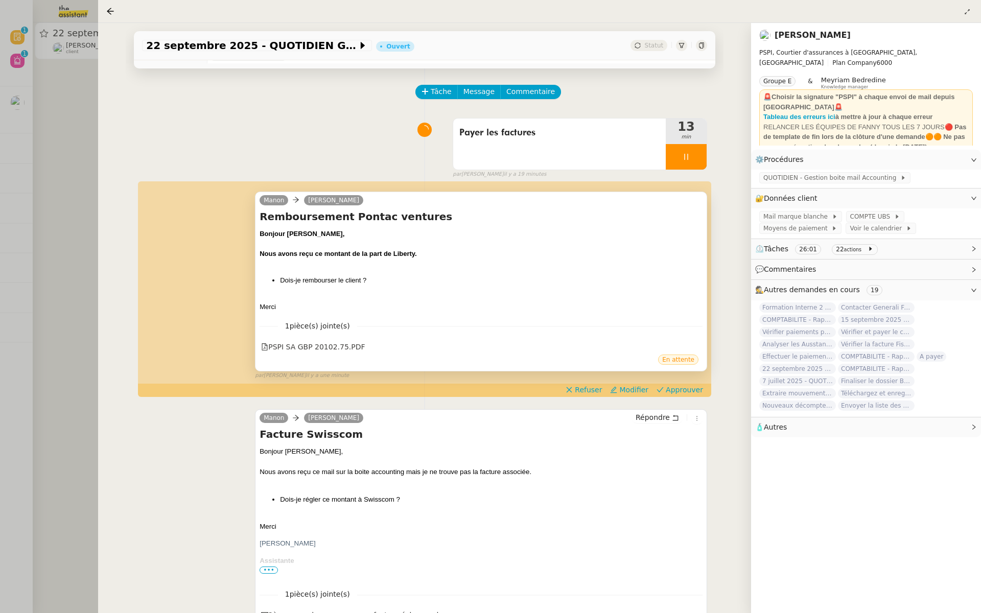
scroll to position [39, 0]
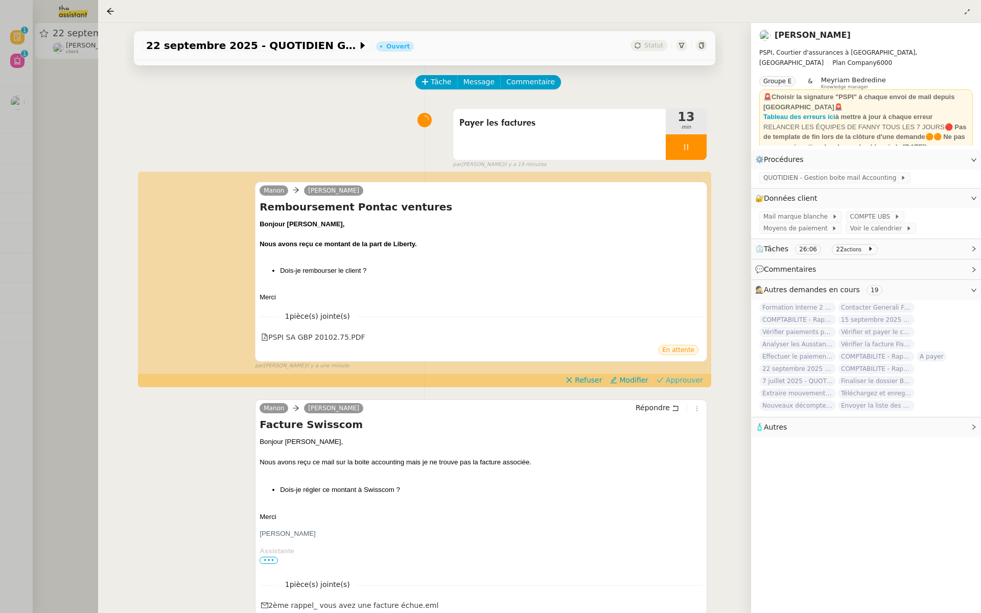
click at [694, 379] on span "Approuver" at bounding box center [683, 380] width 37 height 10
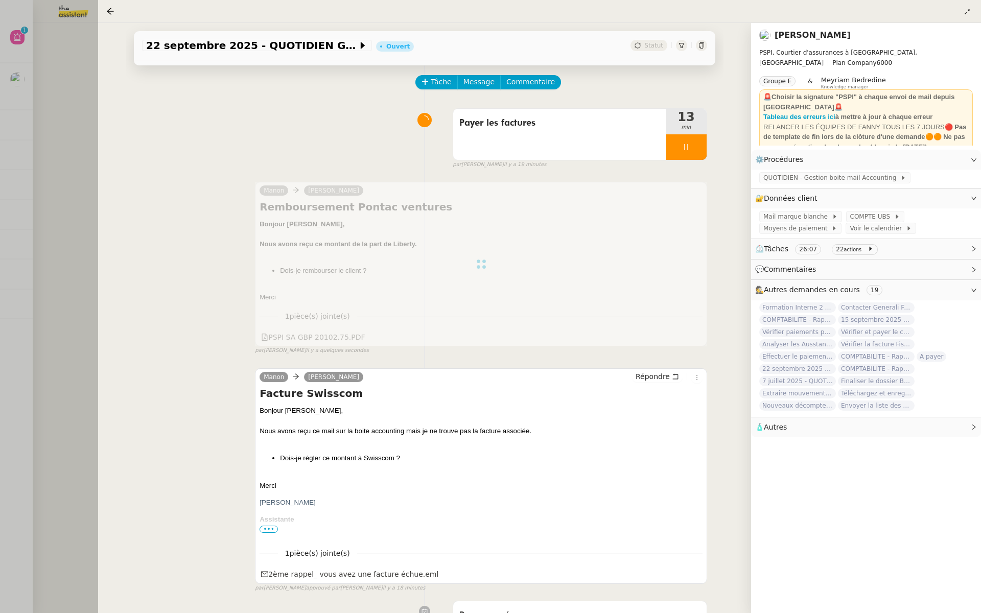
click at [34, 187] on div at bounding box center [490, 306] width 981 height 613
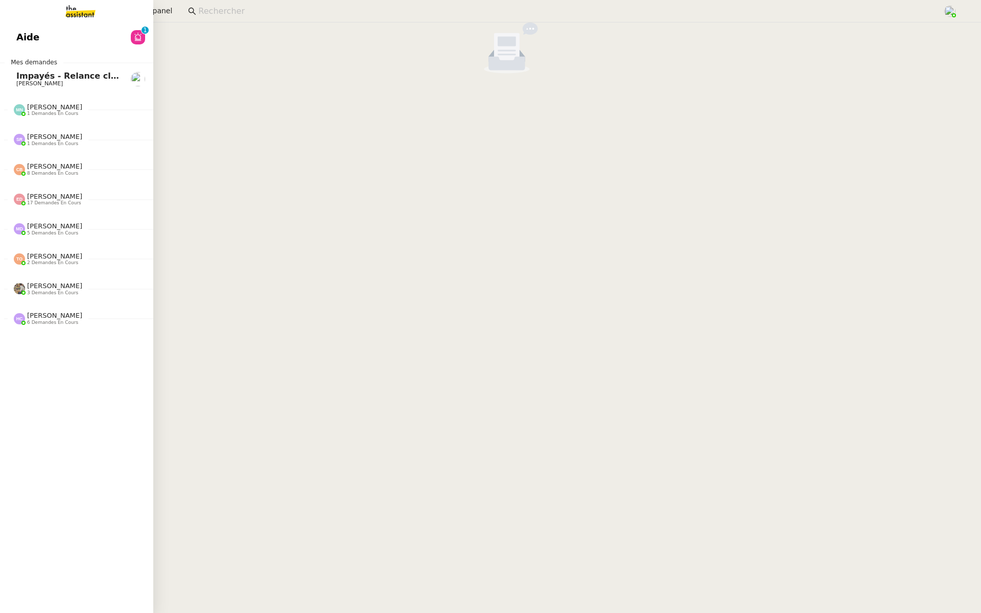
click at [19, 28] on link "Aide 0 1 2 3 4 5 6 7 8 9" at bounding box center [76, 37] width 153 height 23
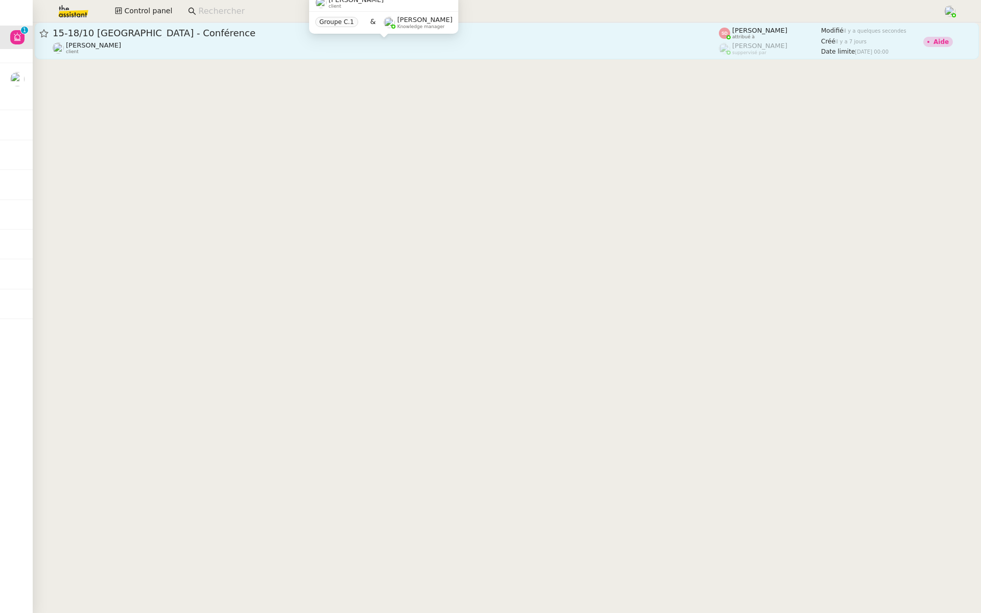
click at [244, 46] on div "[PERSON_NAME] client" at bounding box center [386, 47] width 666 height 13
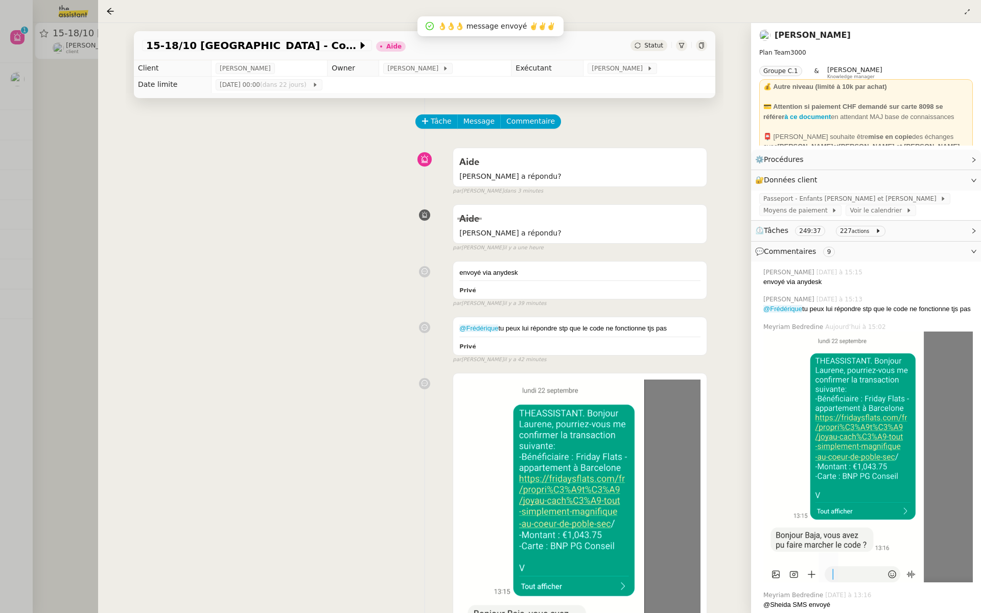
click at [51, 243] on div at bounding box center [490, 306] width 981 height 613
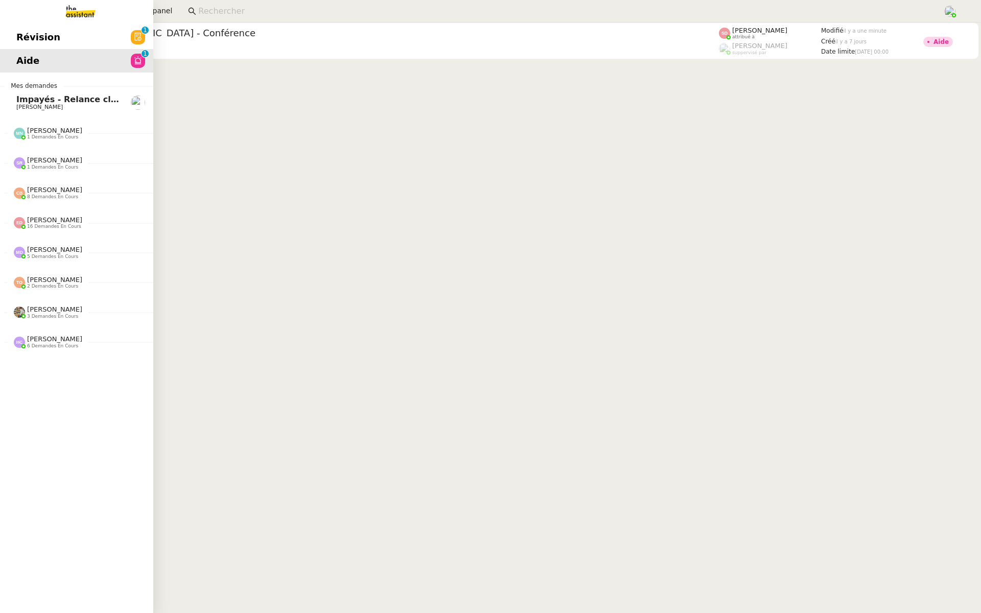
click at [20, 31] on span "Révision" at bounding box center [38, 37] width 44 height 15
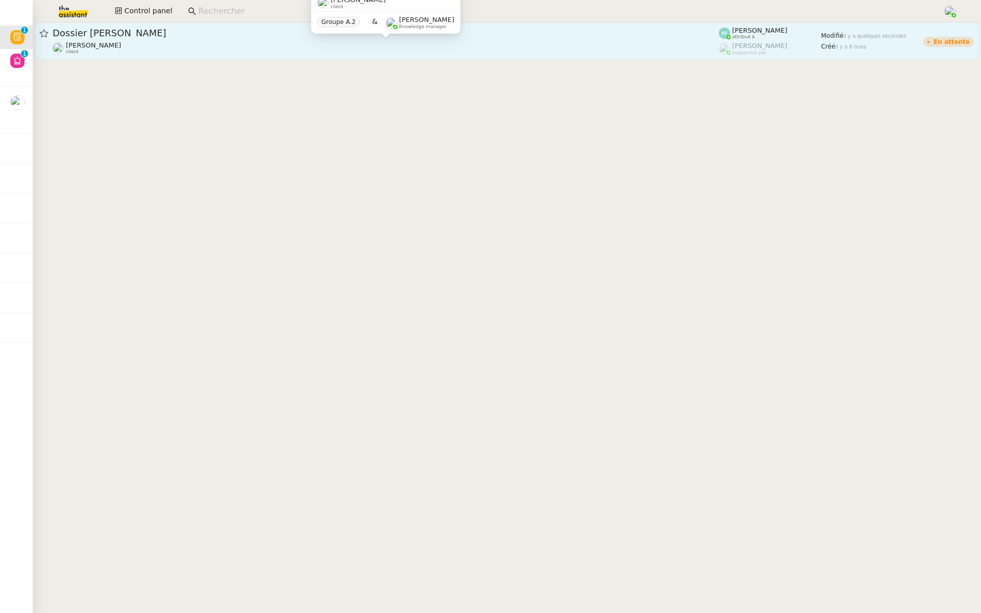
click at [230, 42] on div "Florent Seiler client" at bounding box center [386, 47] width 666 height 13
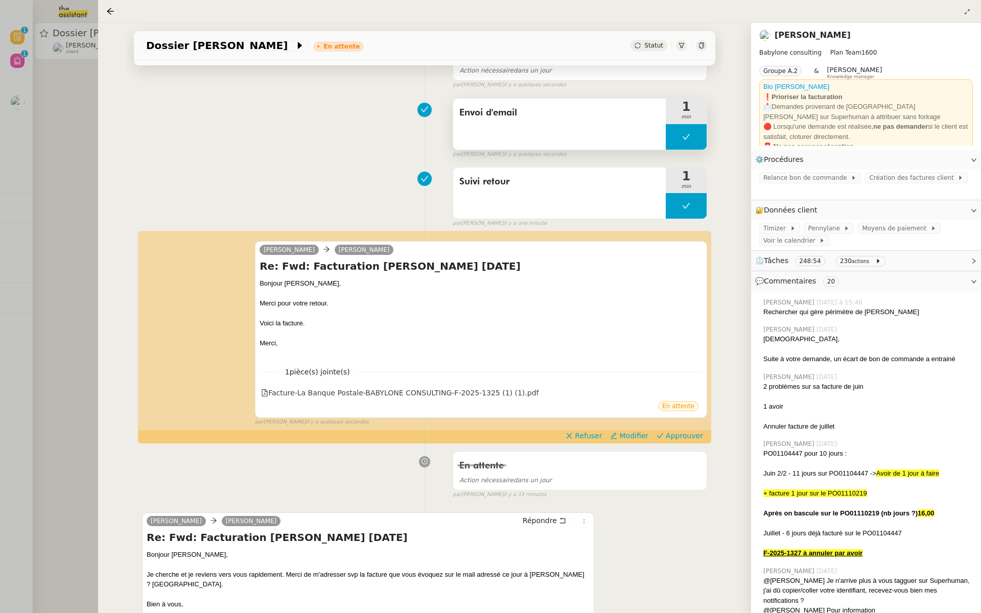
scroll to position [127, 0]
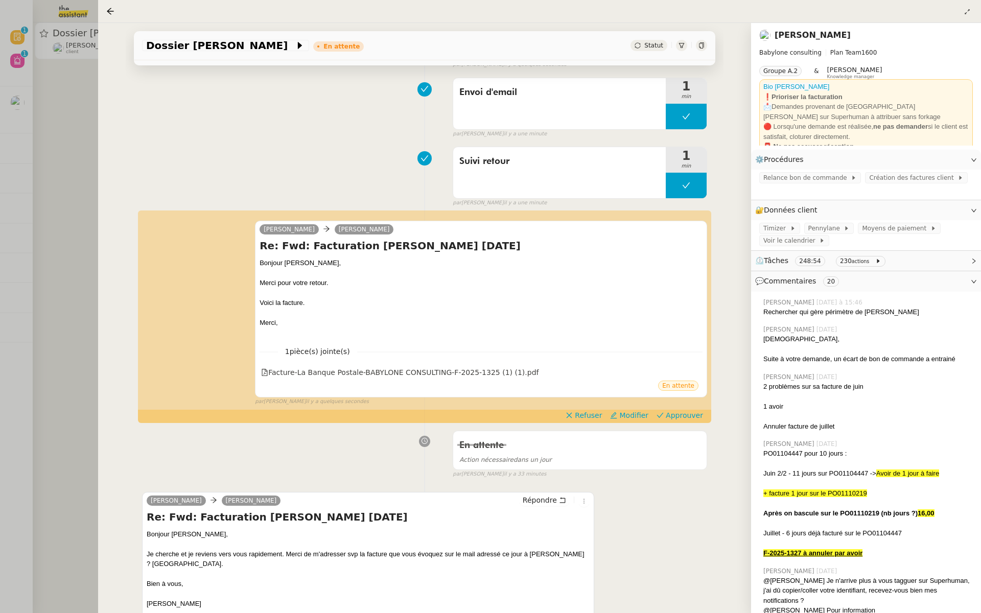
click at [108, 230] on div "Dossier Mohamed Taohid En attente Statut Client Florent Seiler Owner Romane Vac…" at bounding box center [424, 318] width 653 height 590
click at [61, 179] on div at bounding box center [490, 306] width 981 height 613
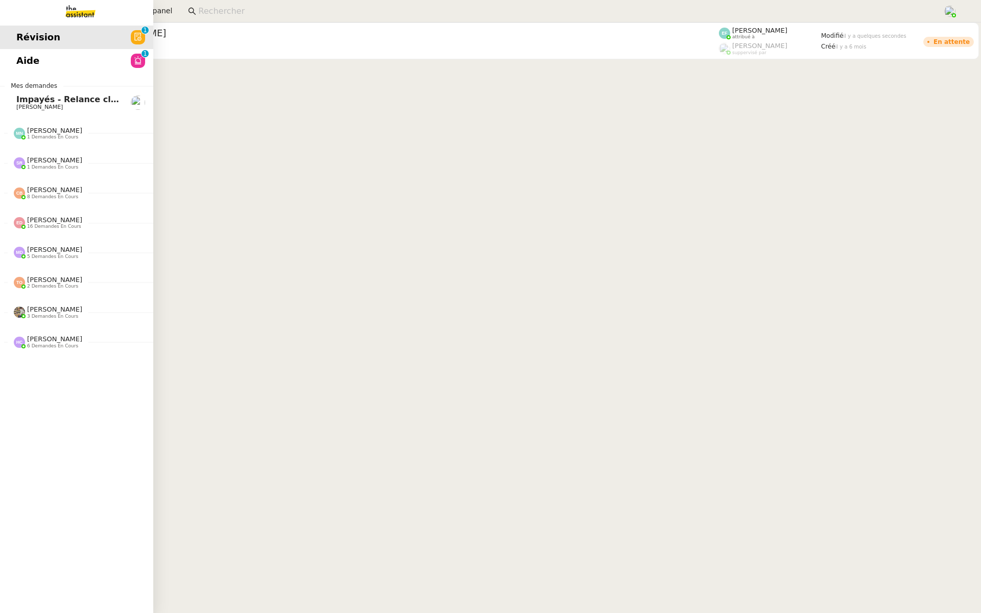
click at [21, 66] on span "Aide" at bounding box center [27, 60] width 23 height 15
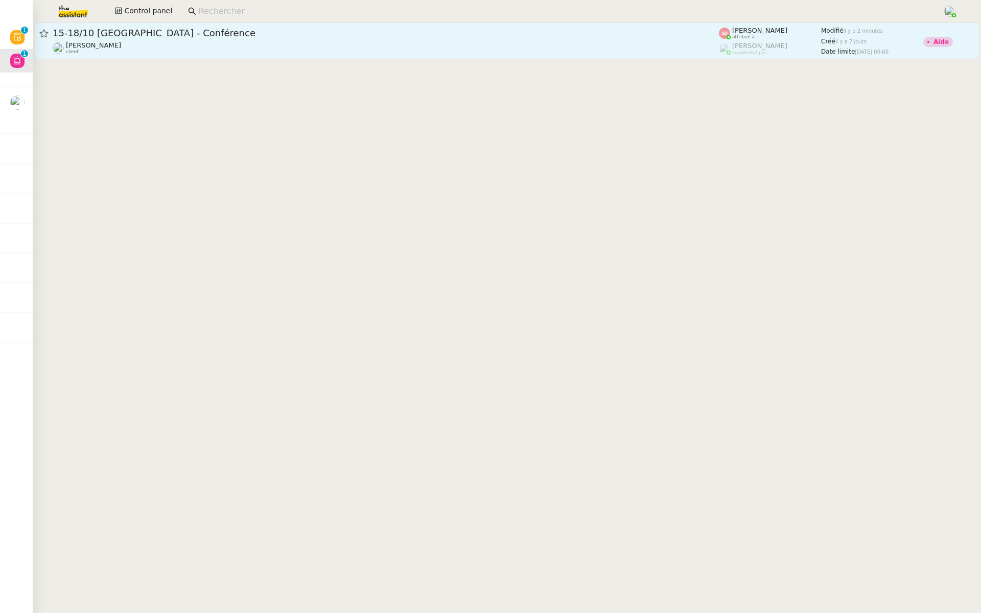
click at [219, 33] on span "15-18/10 [GEOGRAPHIC_DATA] - Conférence" at bounding box center [386, 33] width 666 height 9
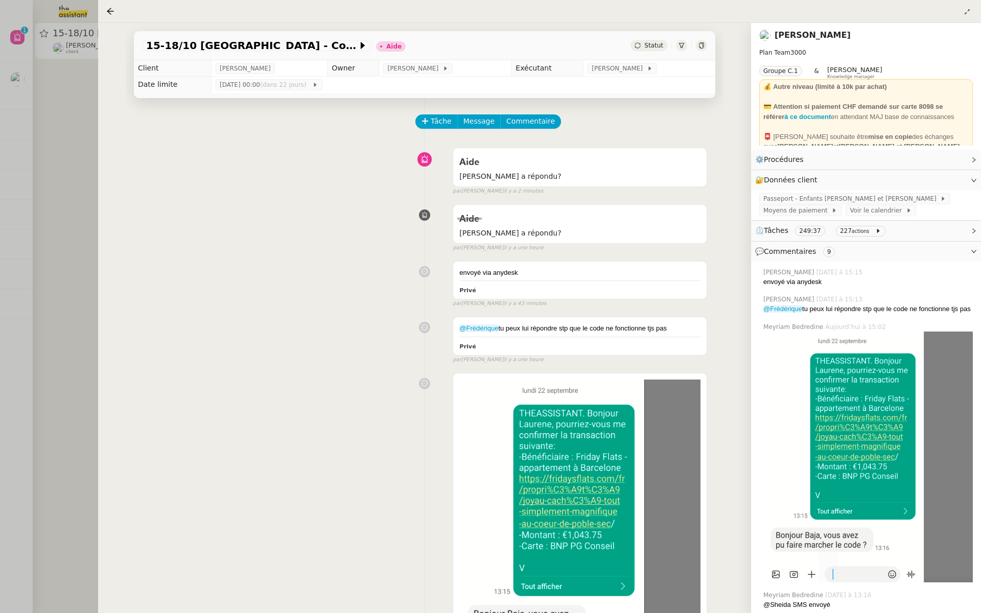
click at [44, 72] on div at bounding box center [490, 306] width 981 height 613
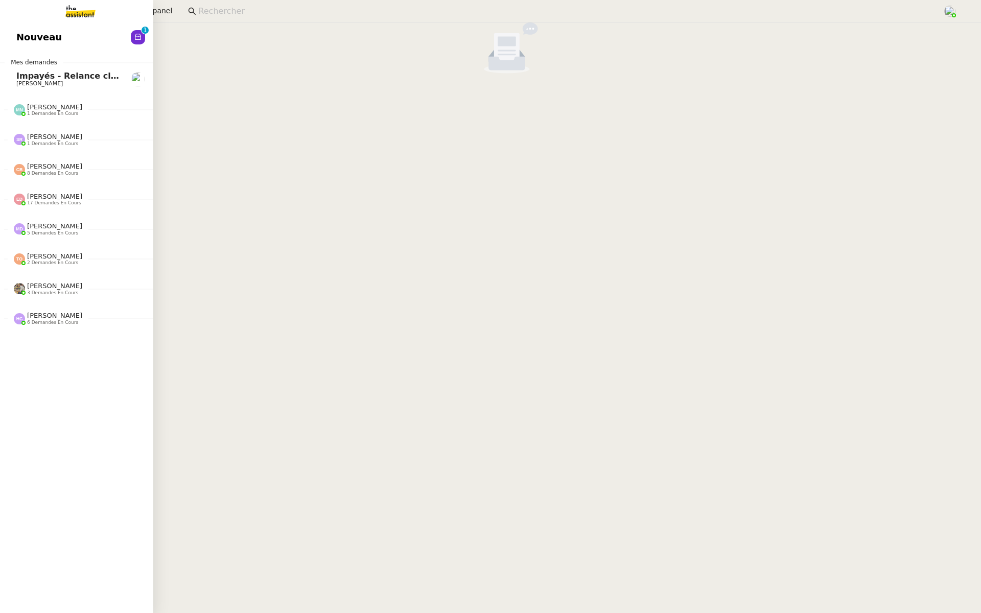
click at [66, 45] on link "Nouveau 0 1 2 3 4 5 6 7 8 9" at bounding box center [76, 37] width 153 height 23
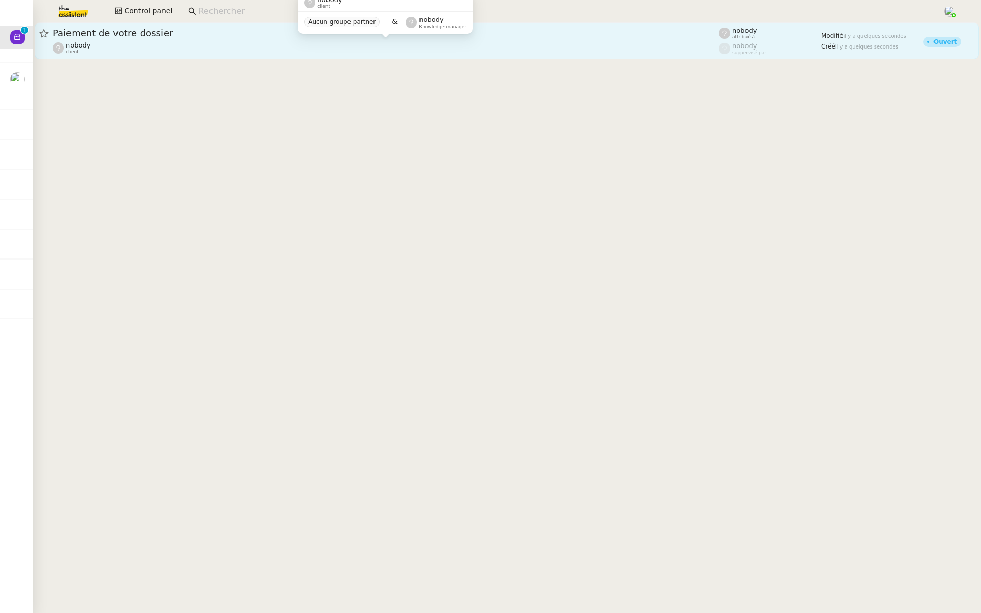
click at [197, 43] on div "nobody client" at bounding box center [386, 47] width 666 height 13
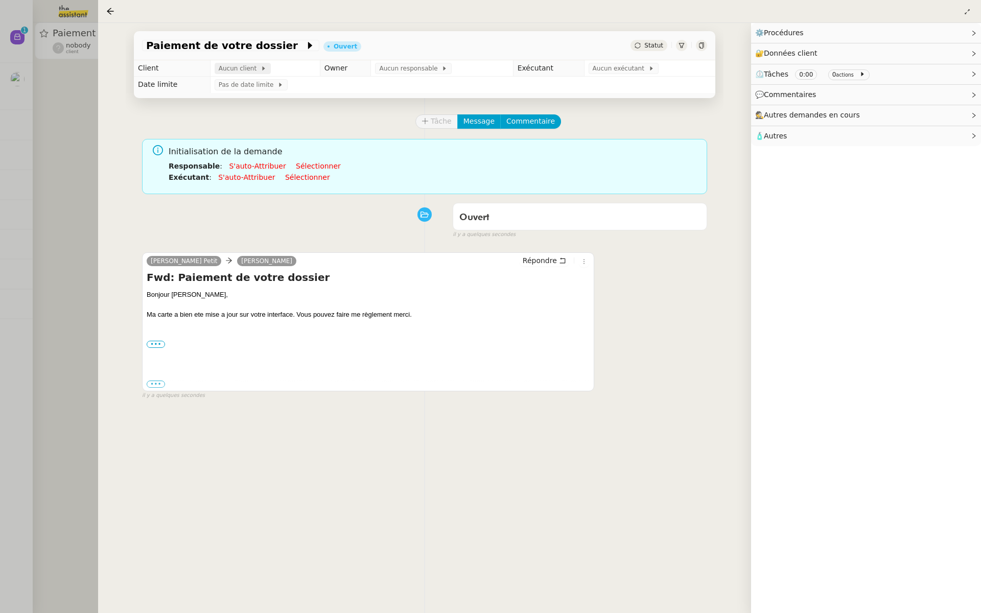
click at [242, 74] on span "Aucun client" at bounding box center [240, 68] width 42 height 10
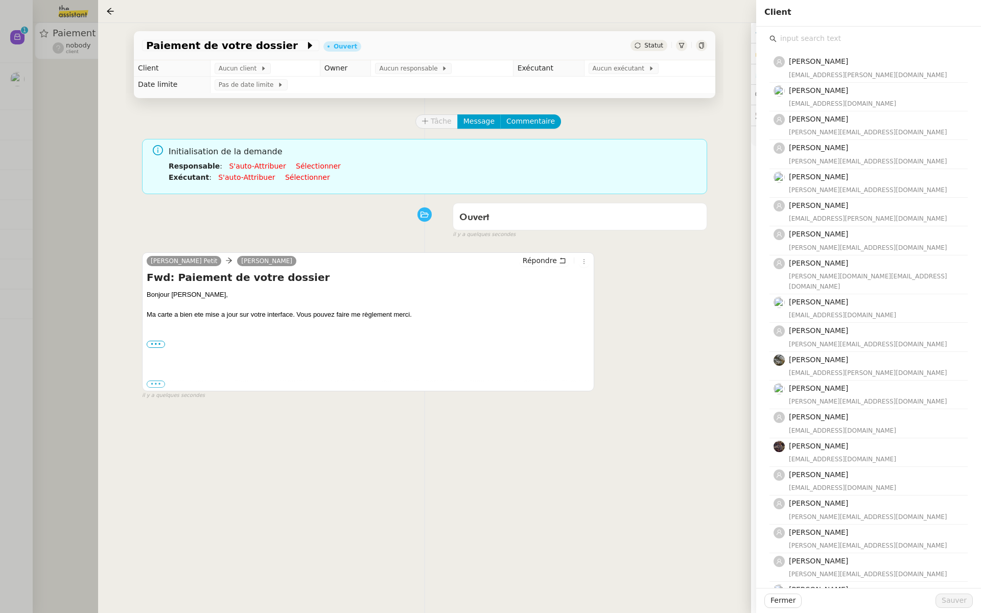
click at [810, 41] on input "text" at bounding box center [871, 39] width 191 height 14
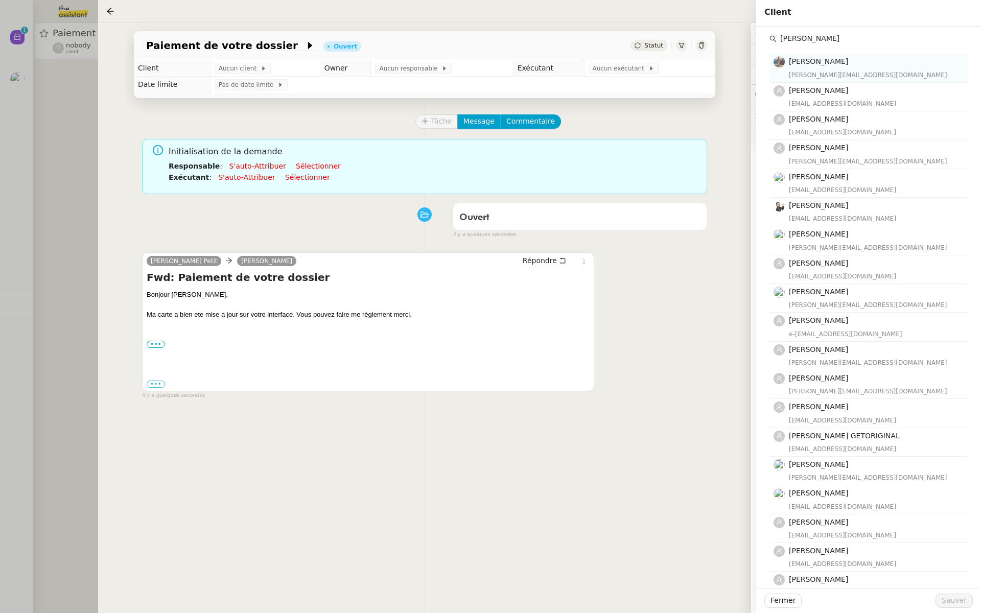
type input "laura"
click at [833, 68] on div "Laura Gauthier laura@feteimperiale.fr" at bounding box center [875, 68] width 173 height 24
click at [950, 602] on span "Sauver" at bounding box center [953, 601] width 25 height 12
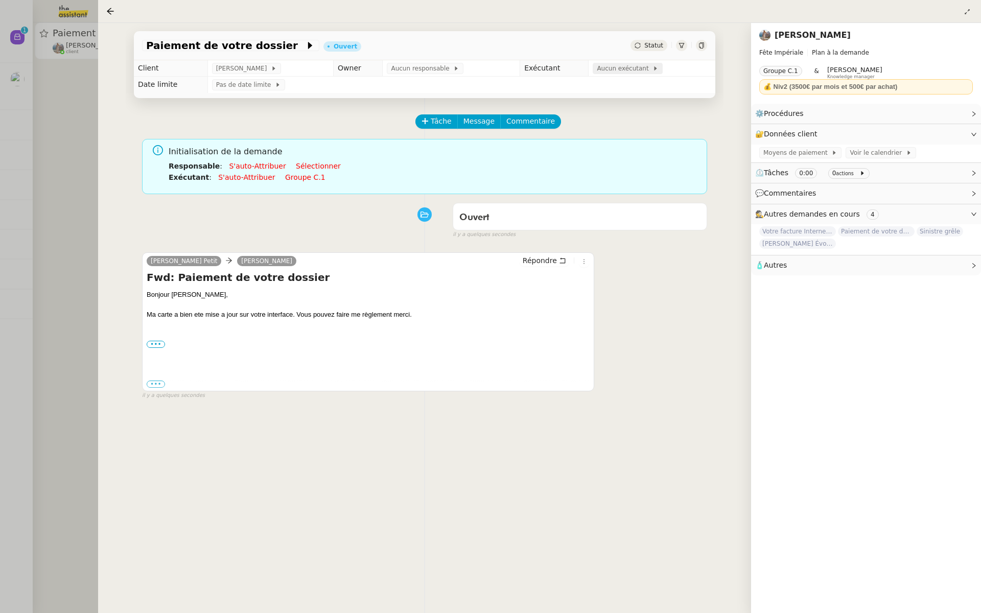
click at [606, 72] on span "Aucun exécutant" at bounding box center [625, 68] width 56 height 10
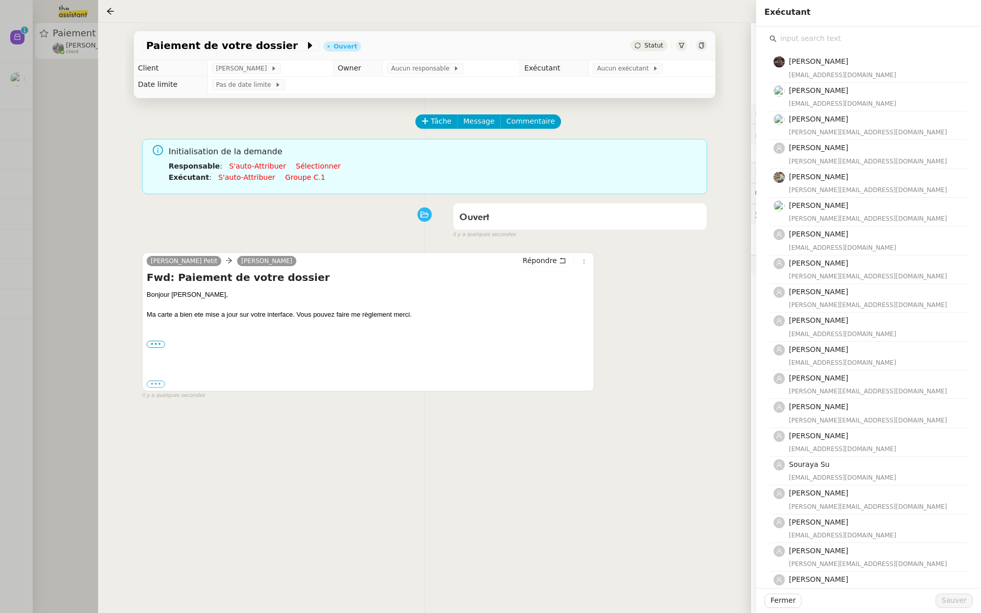
click at [803, 37] on input "text" at bounding box center [871, 39] width 191 height 14
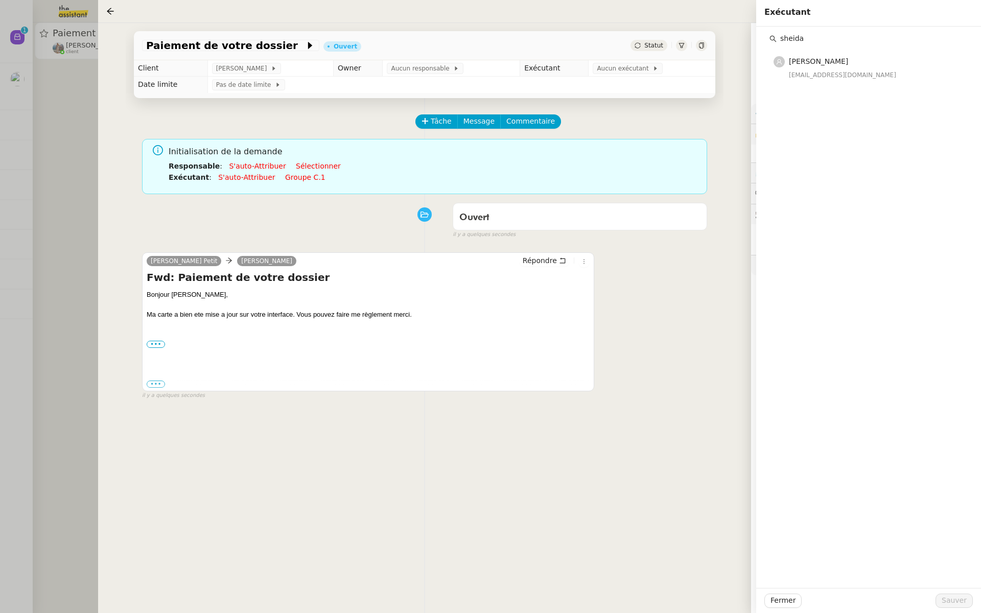
type input "sheida"
click at [806, 81] on nz-list-item "Sheida Delpazir sheida@team.theassistant.com" at bounding box center [868, 68] width 198 height 28
click at [956, 601] on span "Sauver" at bounding box center [953, 601] width 25 height 12
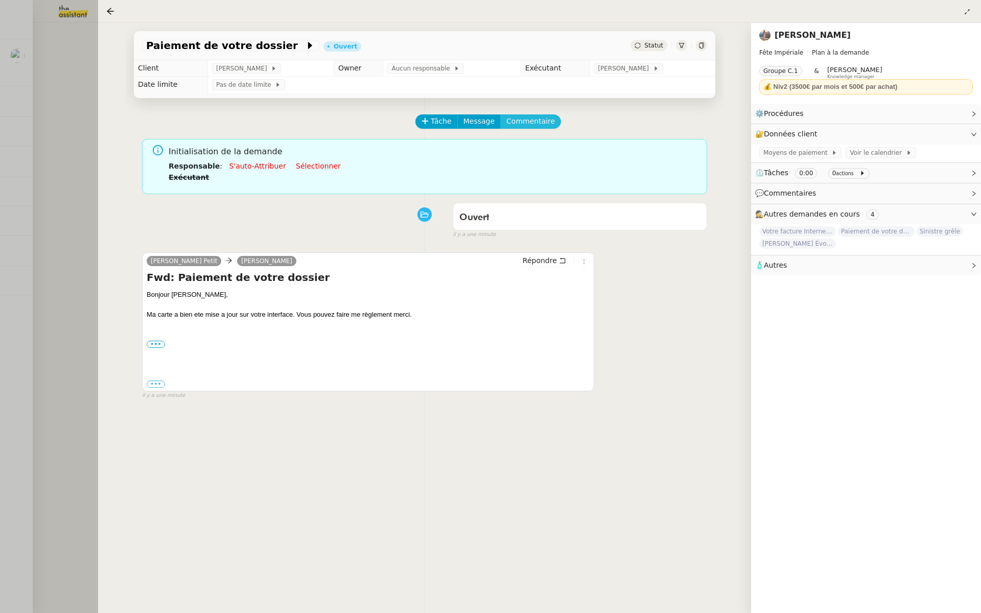
click at [519, 116] on span "Commentaire" at bounding box center [530, 121] width 49 height 12
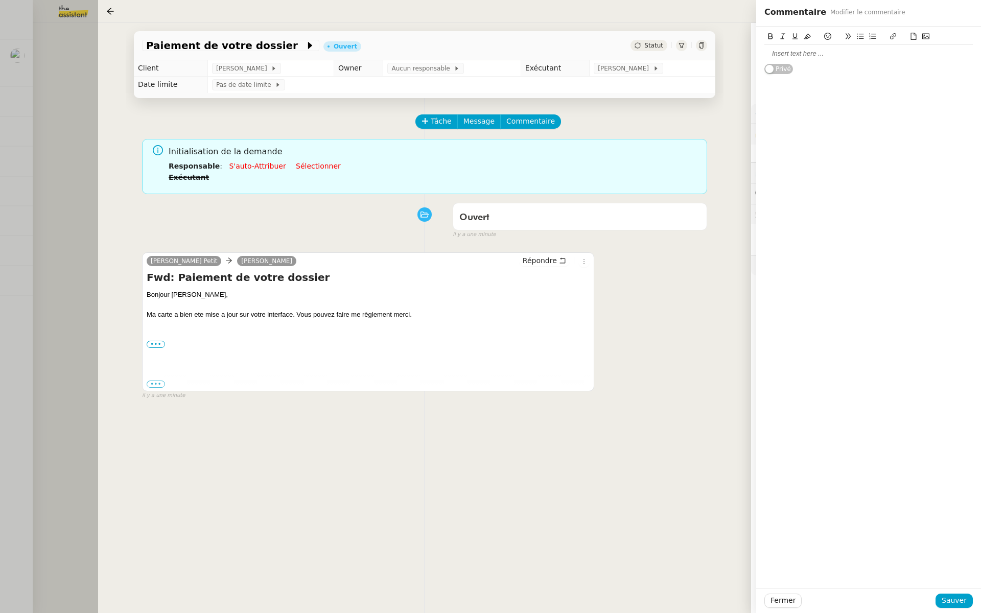
click at [795, 56] on div at bounding box center [868, 53] width 208 height 9
click at [959, 597] on span "Sauver" at bounding box center [953, 601] width 25 height 12
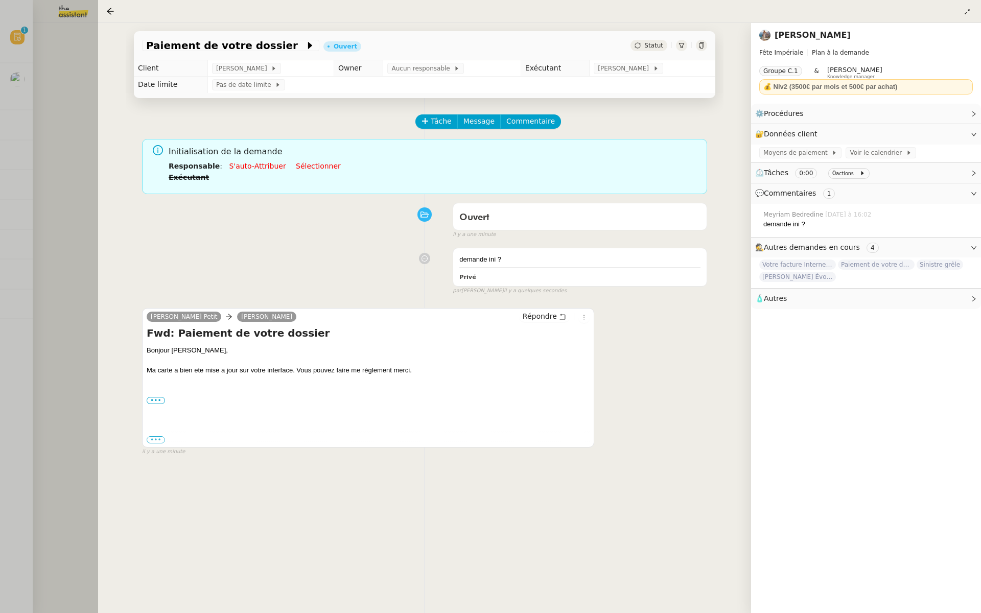
click at [57, 311] on div at bounding box center [490, 306] width 981 height 613
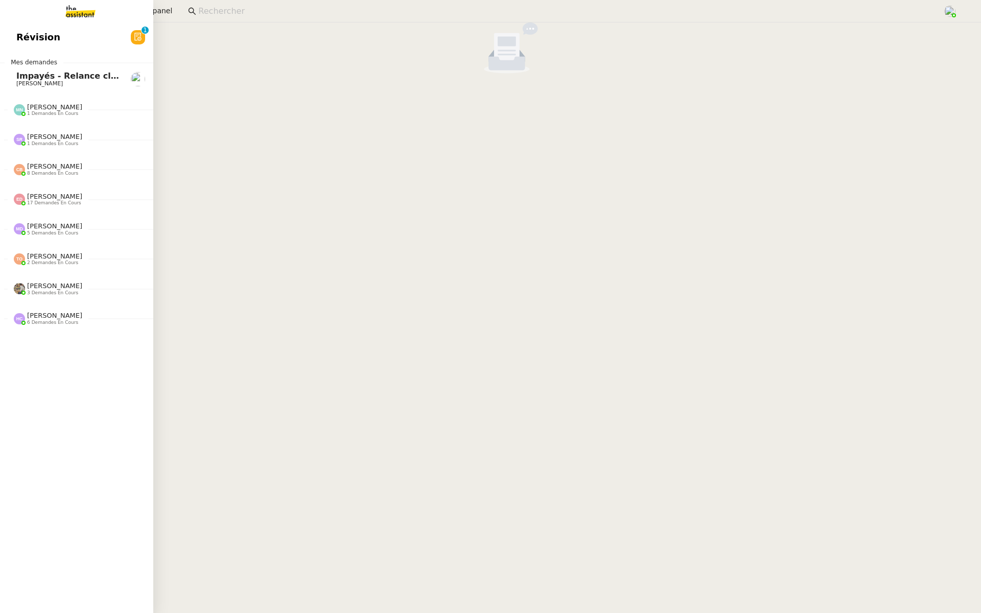
click at [14, 35] on link "Révision 0 1 2 3 4 5 6 7 8 9" at bounding box center [76, 37] width 153 height 23
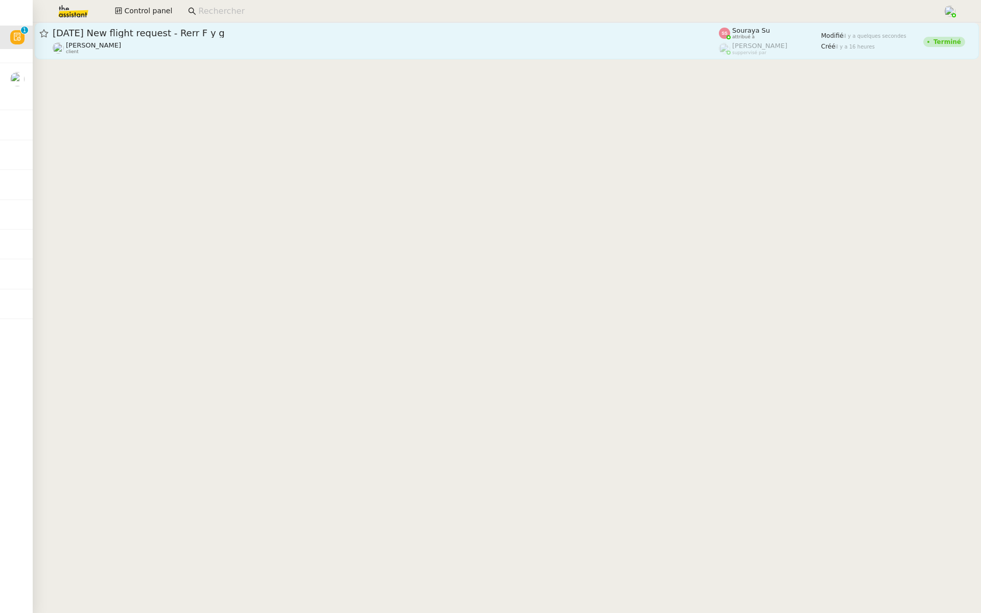
click at [185, 35] on span "29th September 2025 New flight request - Rerr F y g" at bounding box center [386, 33] width 666 height 9
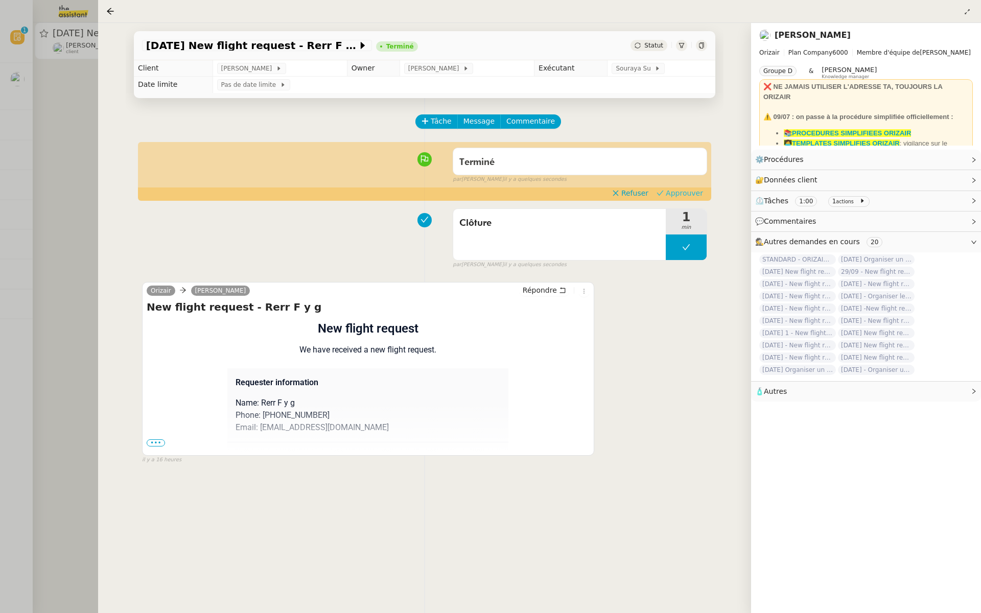
click at [690, 188] on span "Approuver" at bounding box center [683, 193] width 37 height 10
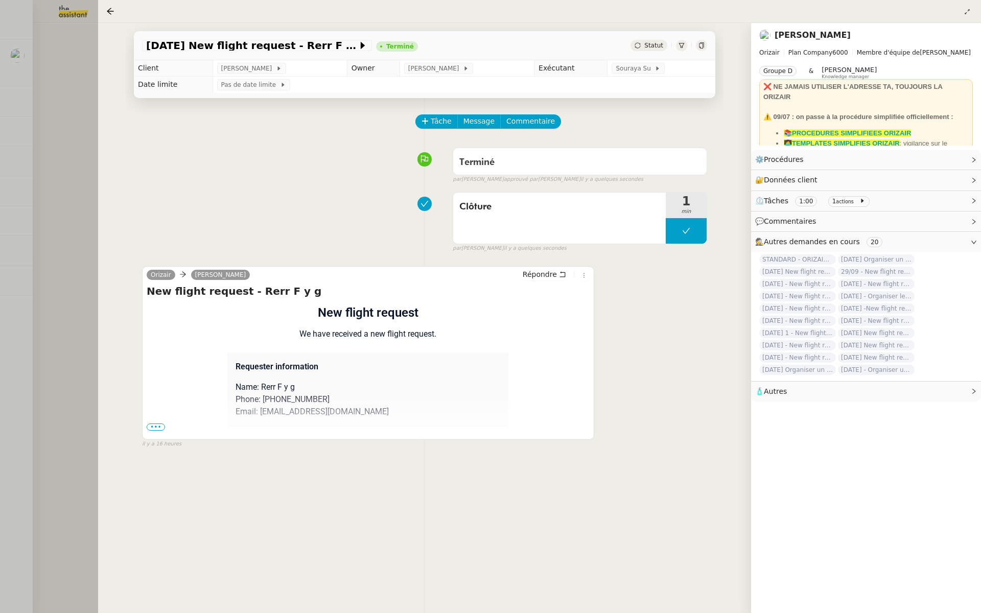
click at [67, 105] on div at bounding box center [490, 306] width 981 height 613
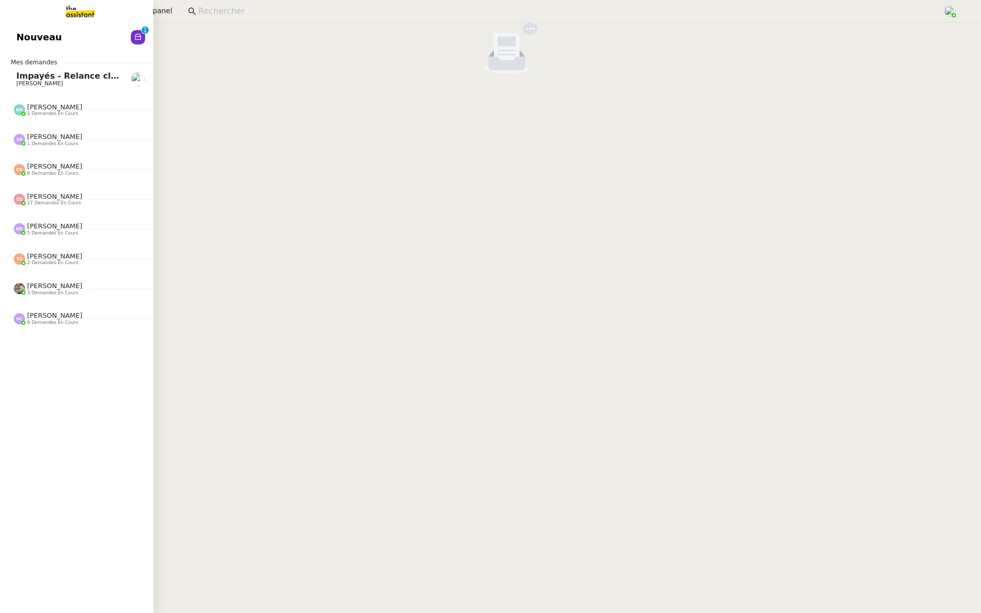
click at [17, 40] on span "Nouveau" at bounding box center [38, 37] width 45 height 15
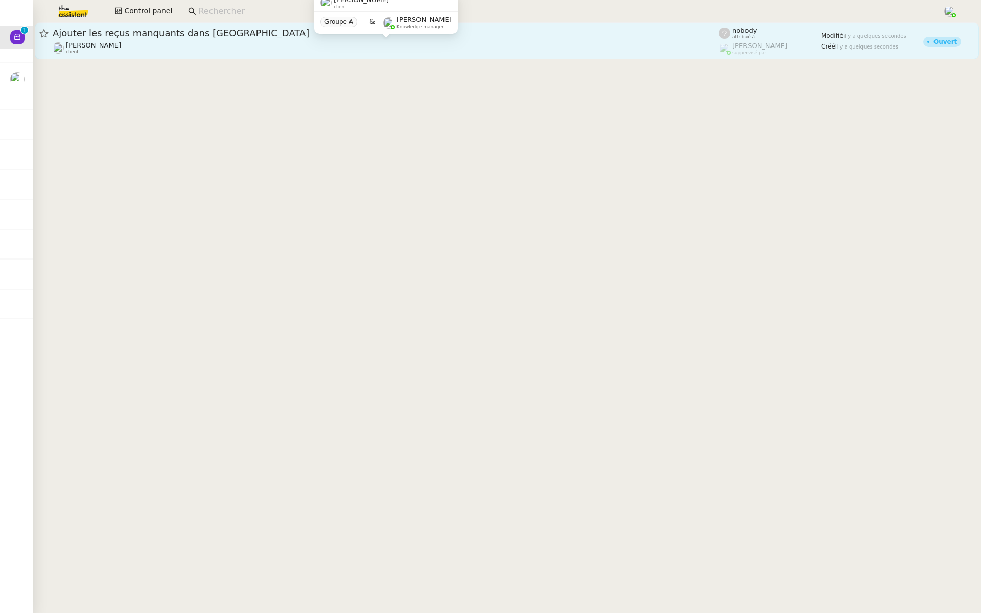
click at [186, 41] on div "Gabrielle Tavernier client" at bounding box center [386, 47] width 666 height 13
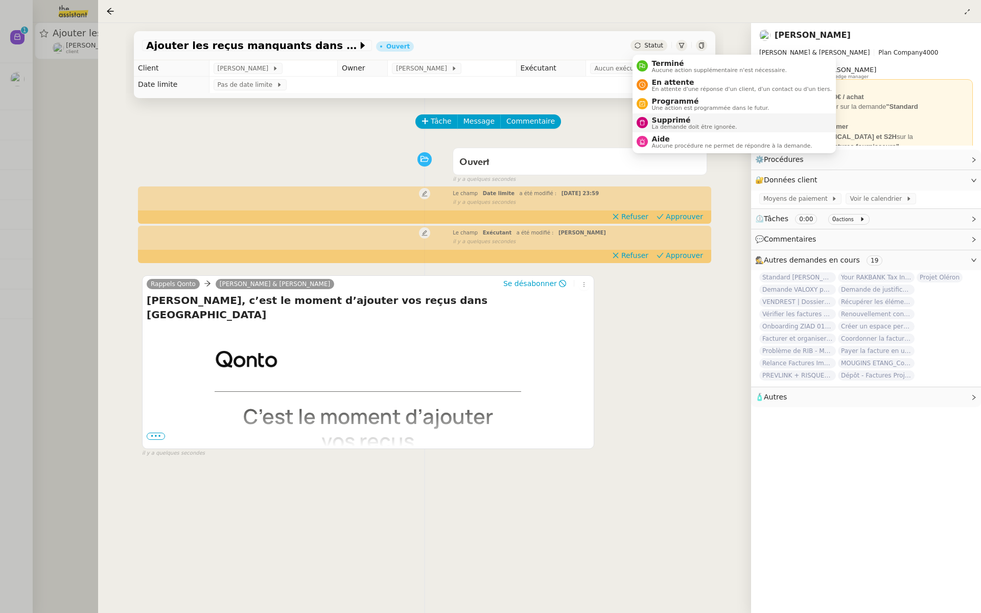
click at [654, 124] on span "La demande doit être ignorée." at bounding box center [694, 127] width 85 height 6
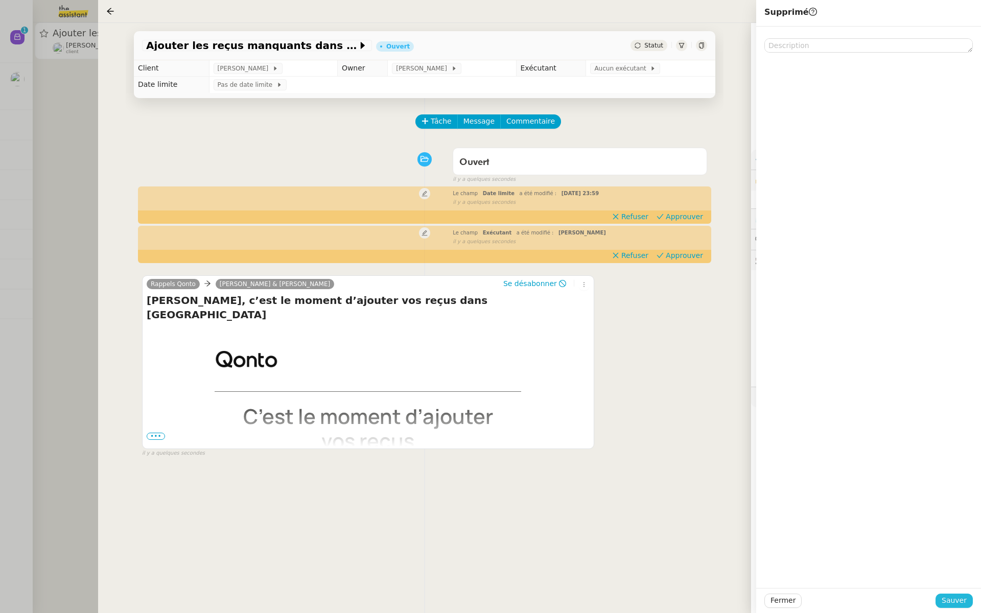
click at [948, 602] on span "Sauver" at bounding box center [953, 601] width 25 height 12
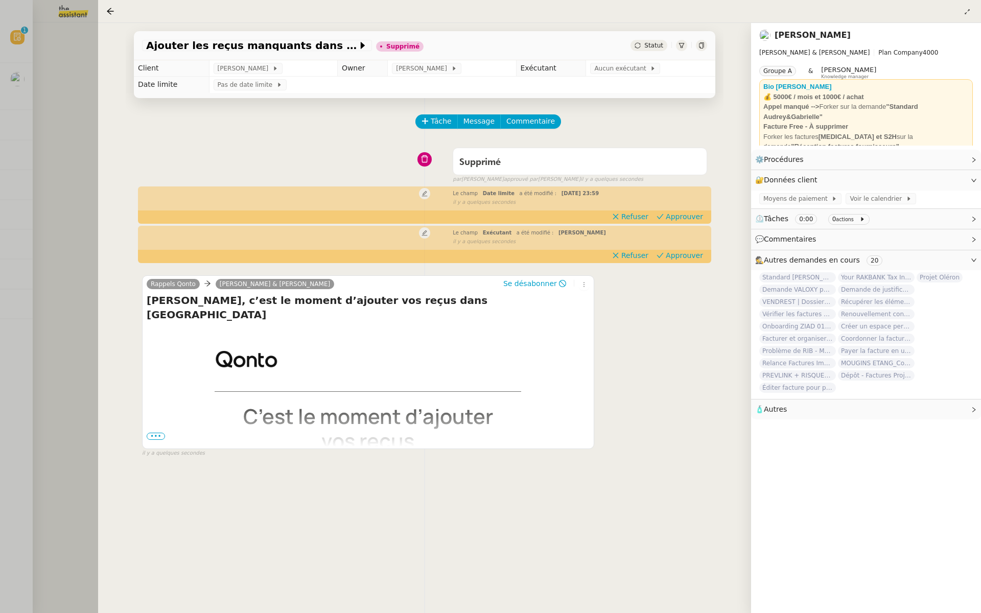
click at [0, 269] on div at bounding box center [490, 306] width 981 height 613
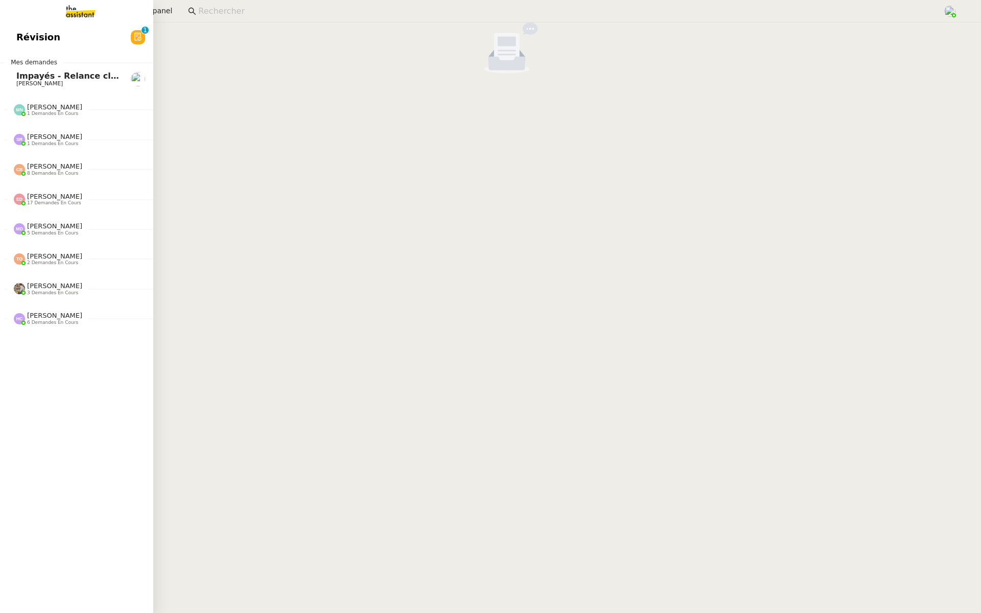
click at [23, 31] on span "Révision" at bounding box center [38, 37] width 44 height 15
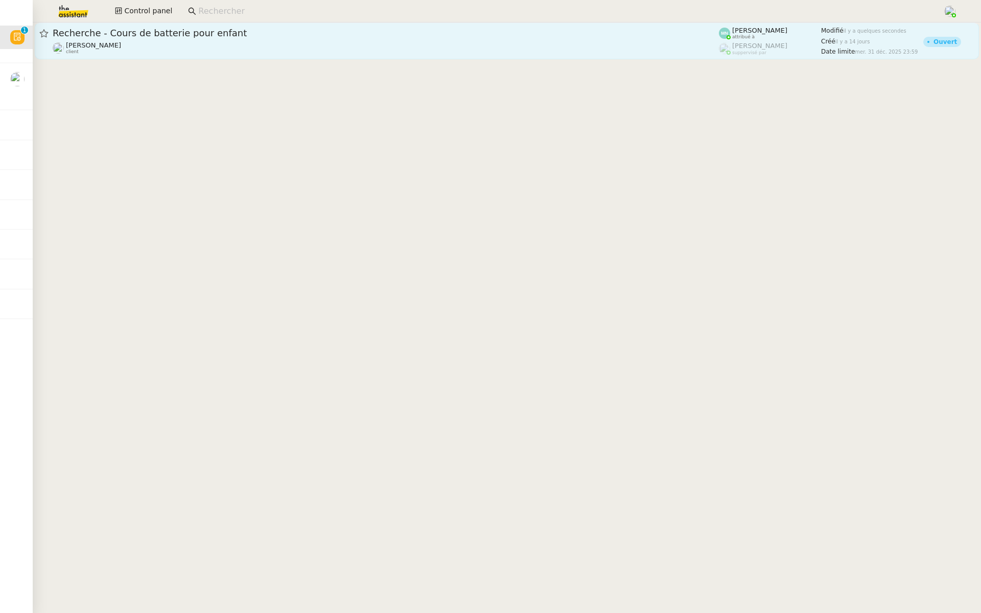
click at [195, 39] on div "Recherche - Cours de batterie pour enfant" at bounding box center [386, 33] width 666 height 12
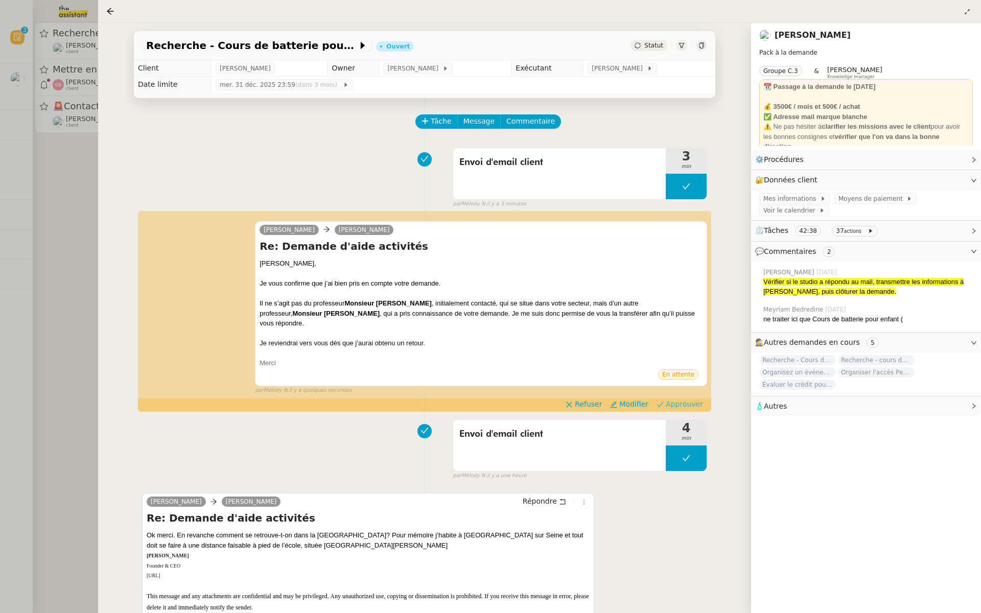
click at [686, 399] on span "Approuver" at bounding box center [683, 404] width 37 height 10
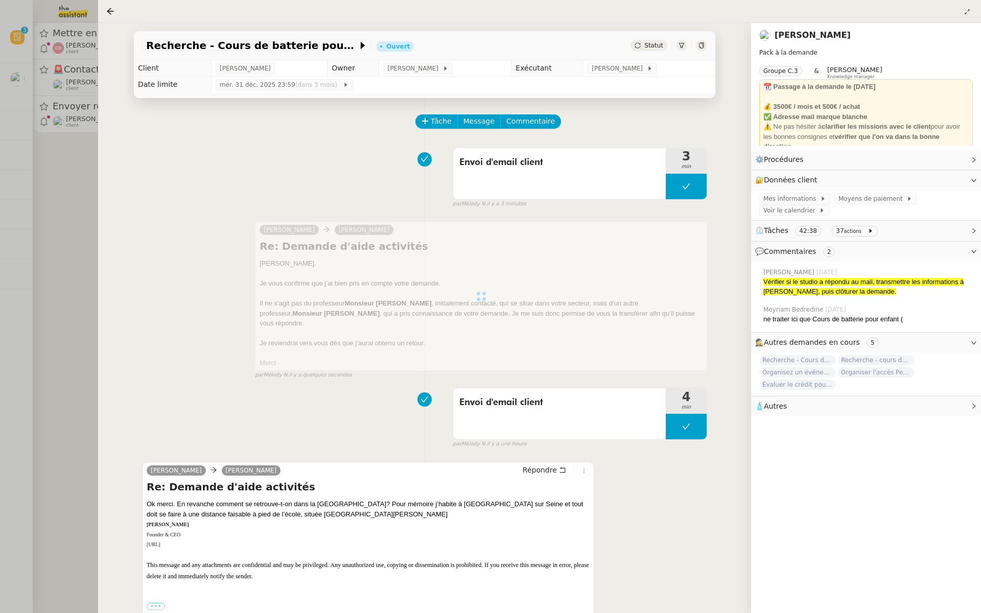
click at [0, 183] on div at bounding box center [490, 306] width 981 height 613
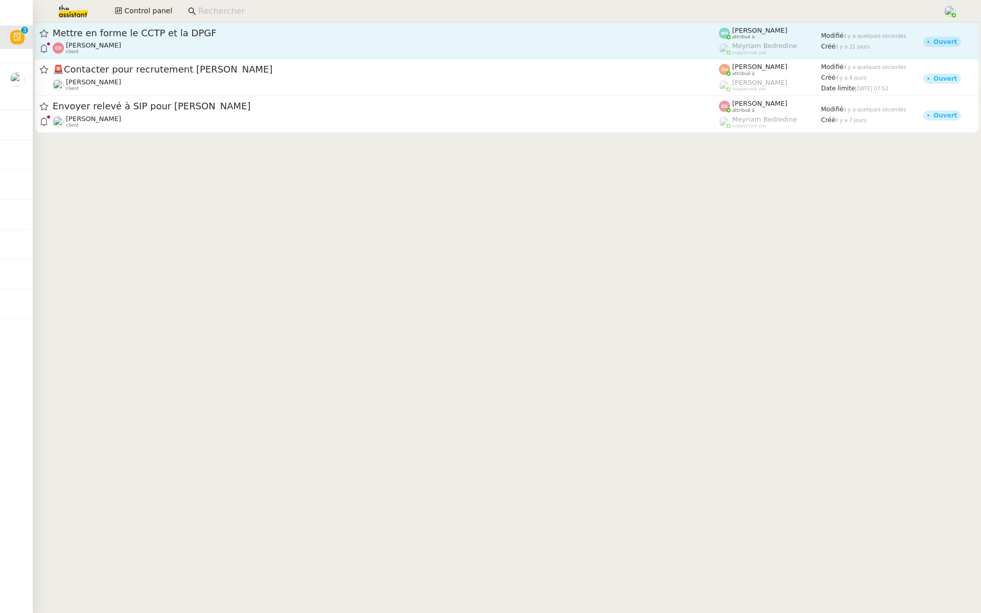
click at [175, 32] on span "Mettre en forme le CCTP et la DPGF" at bounding box center [386, 33] width 666 height 9
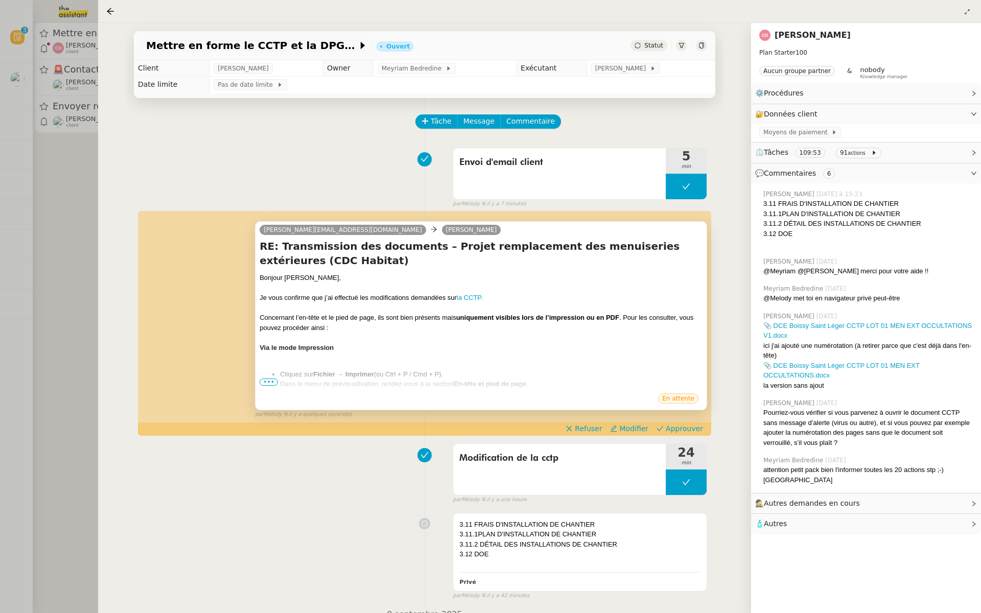
click at [259, 382] on span "•••" at bounding box center [268, 381] width 18 height 7
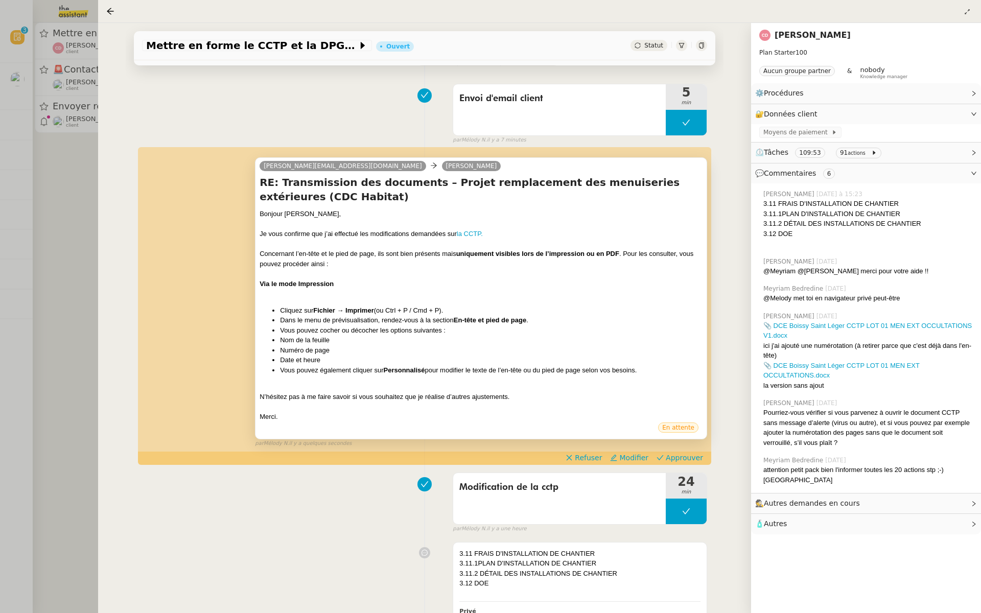
scroll to position [75, 0]
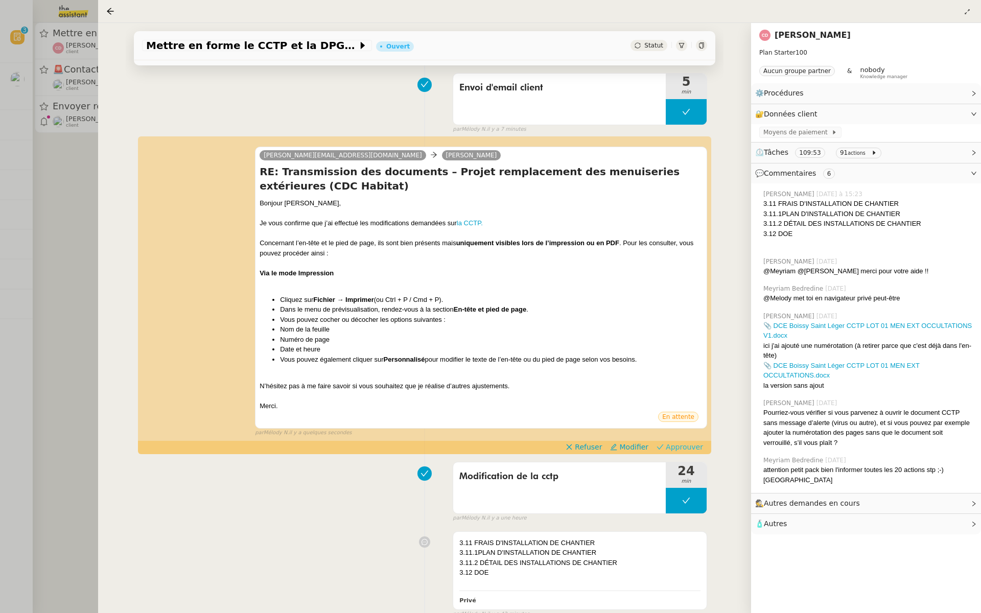
click at [673, 450] on span "Approuver" at bounding box center [683, 447] width 37 height 10
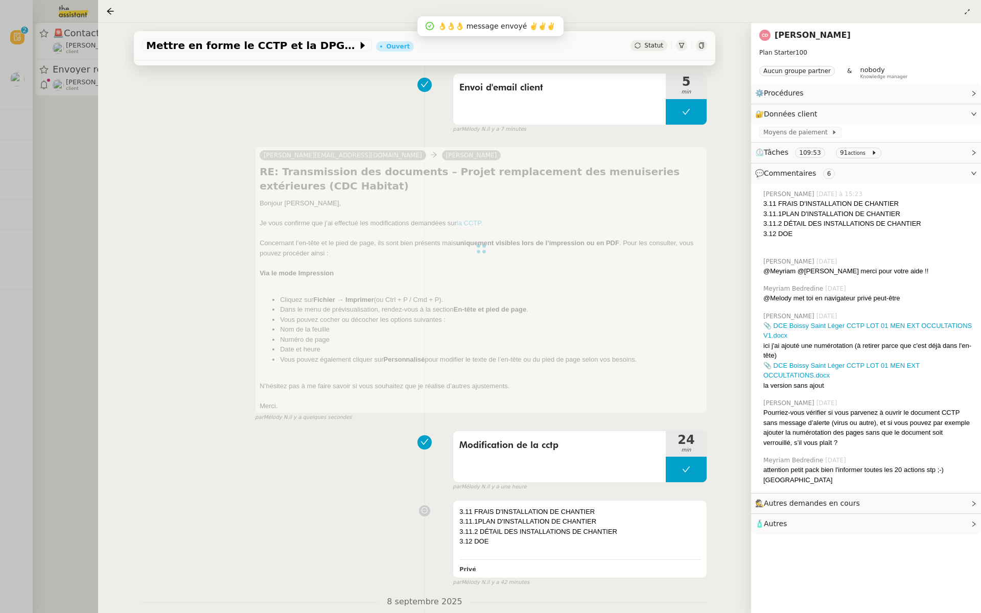
click at [80, 191] on div at bounding box center [490, 306] width 981 height 613
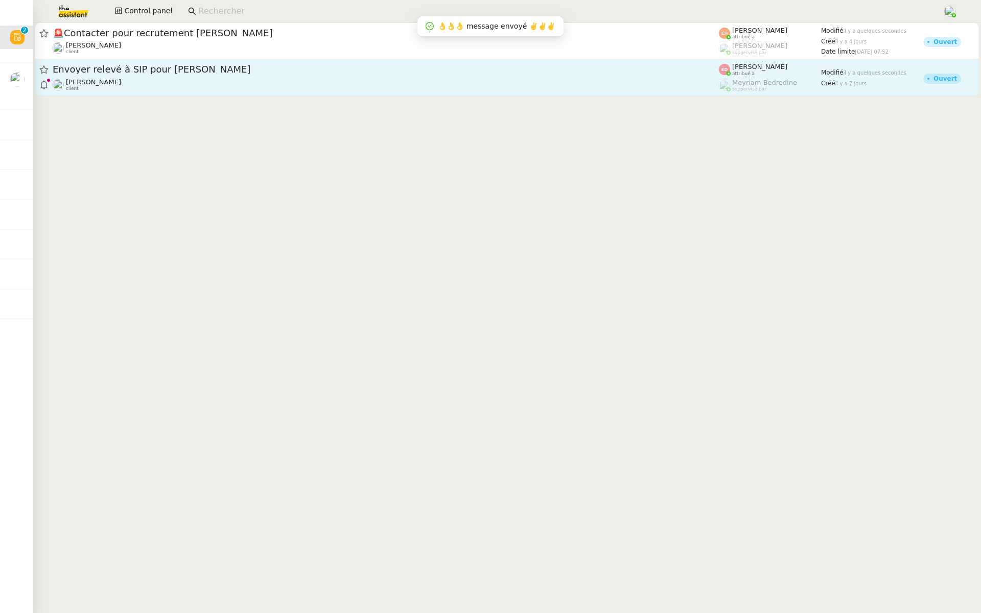
click at [242, 66] on span "Envoyer relevé à SIP pour Thomas Alexandrou Gommes" at bounding box center [386, 69] width 666 height 9
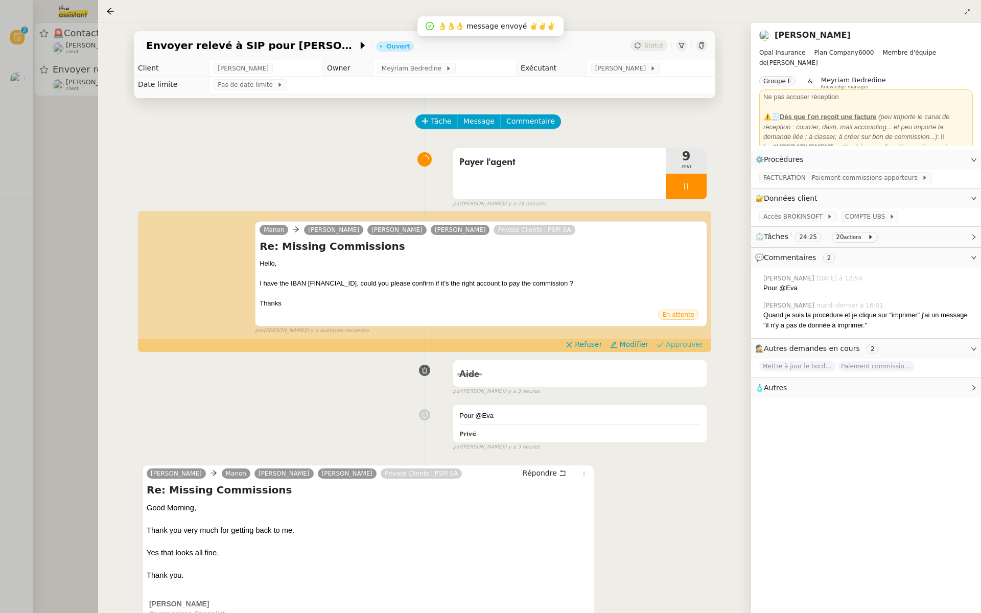
click at [691, 345] on span "Approuver" at bounding box center [683, 344] width 37 height 10
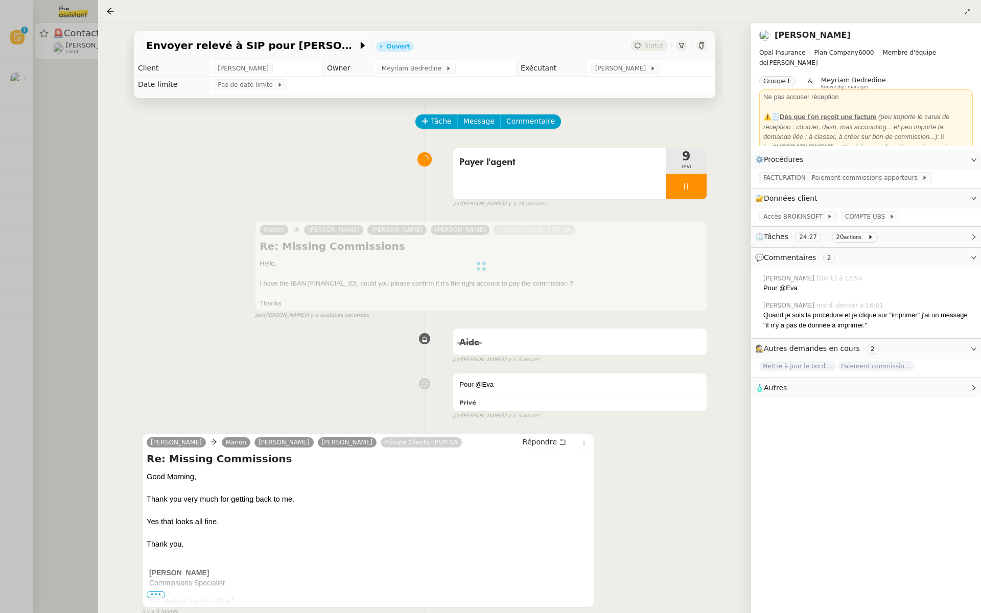
click at [54, 132] on div at bounding box center [490, 306] width 981 height 613
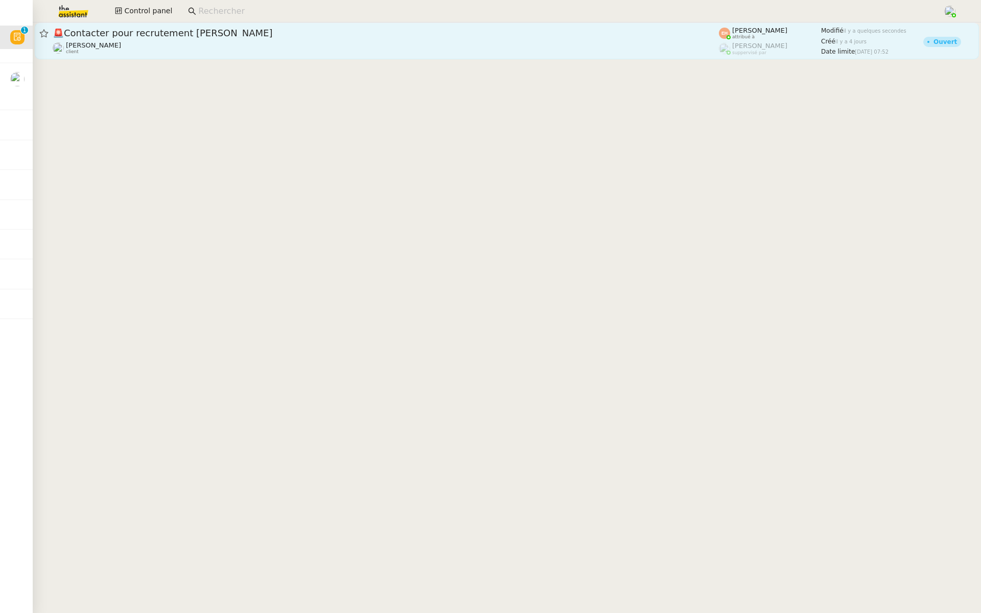
click at [132, 37] on span "🚨 Contacter pour recrutement ARIBAS Inocencio" at bounding box center [386, 33] width 666 height 9
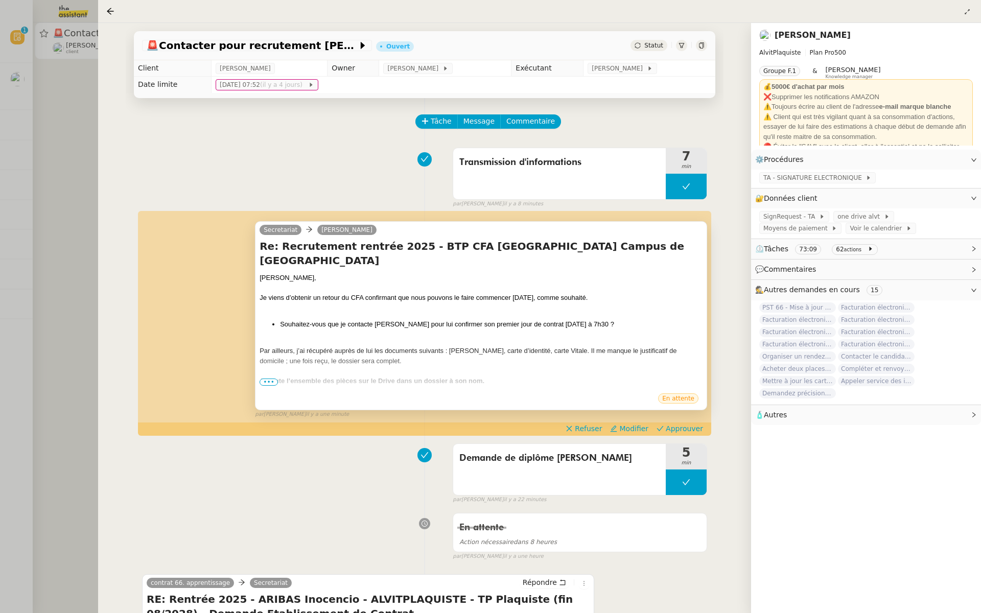
click at [264, 379] on span "•••" at bounding box center [268, 381] width 18 height 7
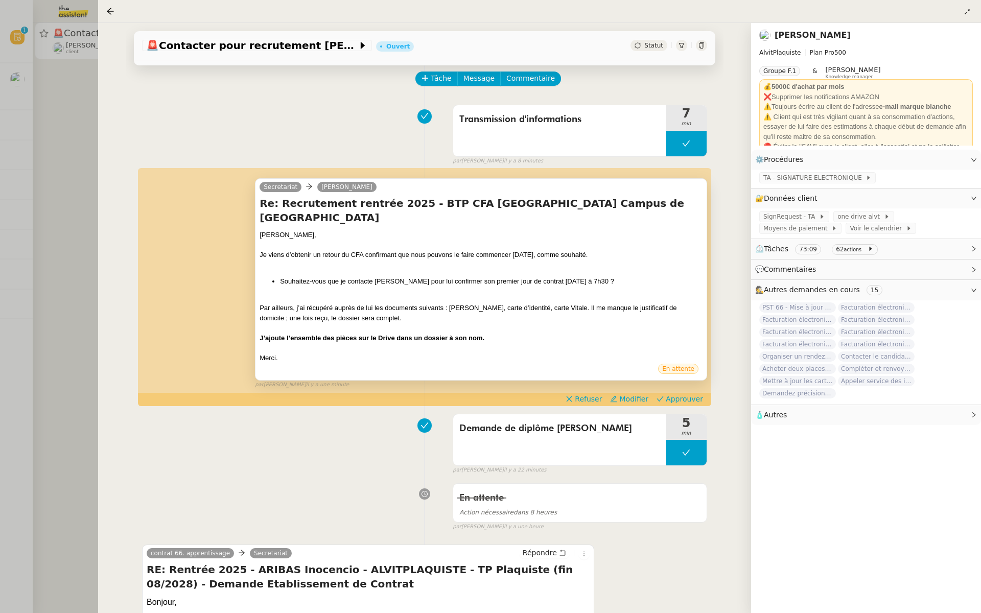
scroll to position [51, 0]
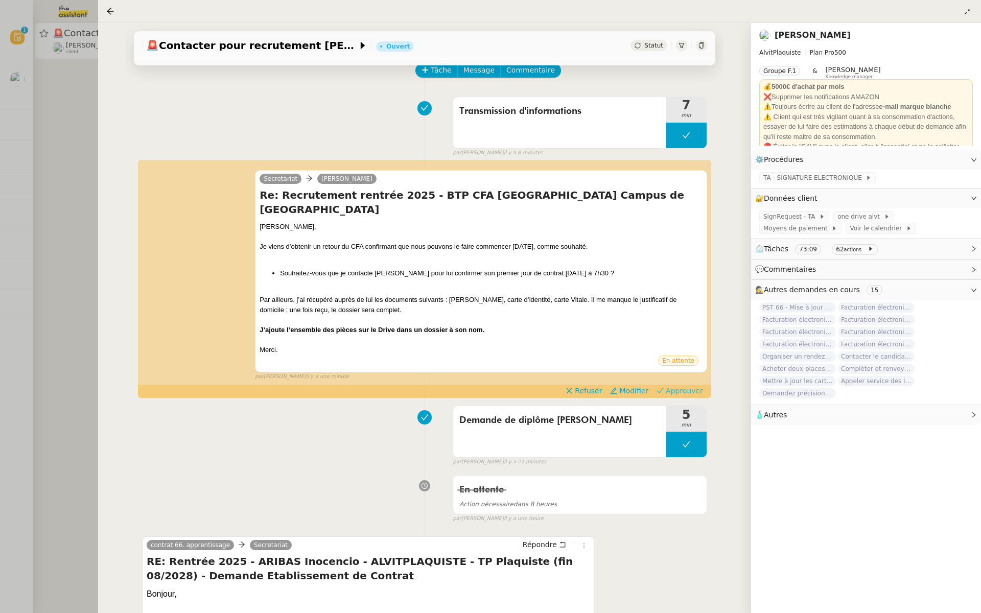
click at [683, 386] on span "Approuver" at bounding box center [683, 391] width 37 height 10
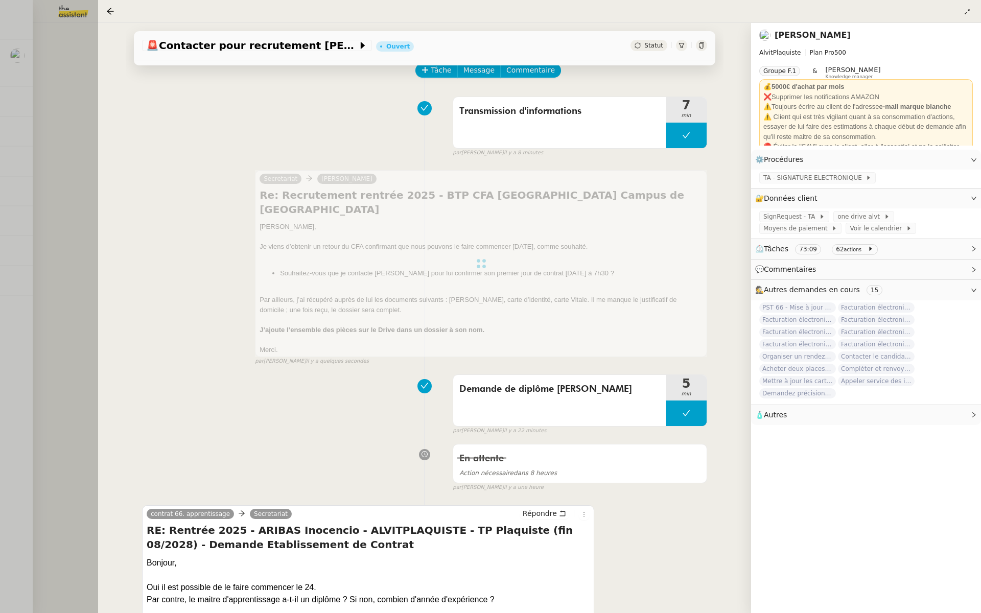
click at [8, 167] on div at bounding box center [490, 306] width 981 height 613
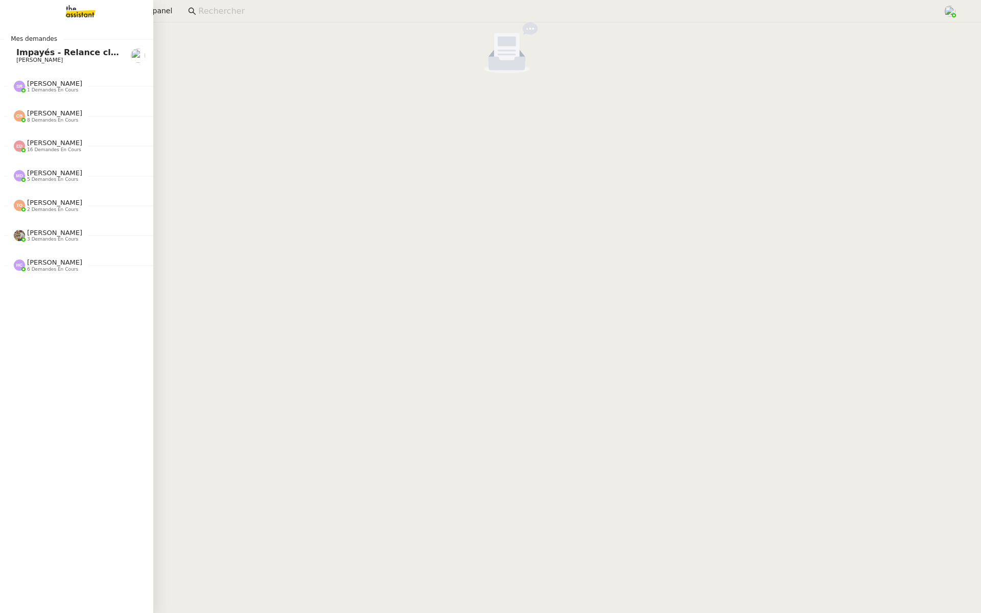
click at [14, 54] on link "Impayés - Relance client - [DATE] [PERSON_NAME]" at bounding box center [76, 55] width 153 height 23
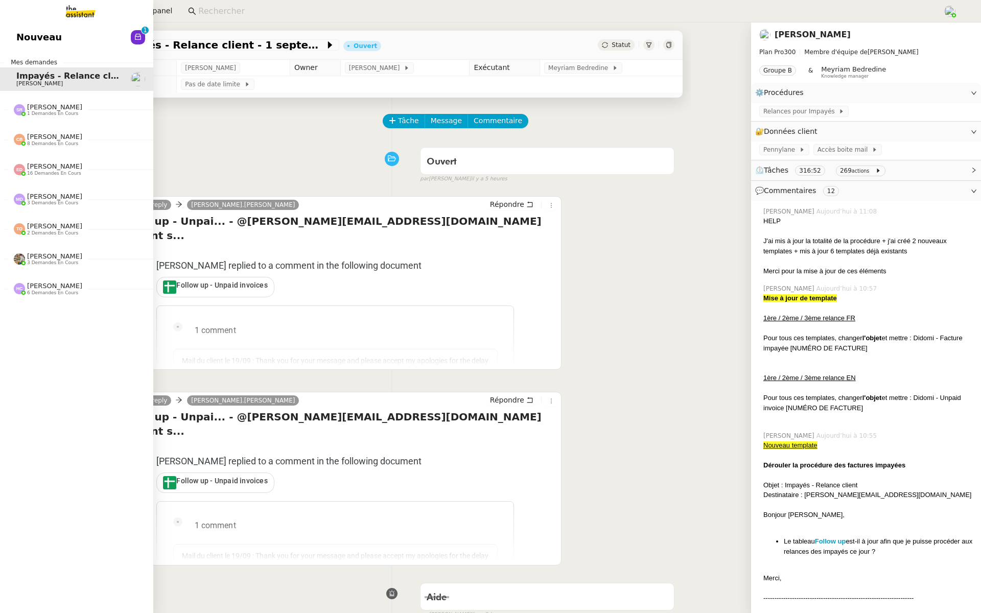
click at [21, 38] on span "Nouveau" at bounding box center [38, 37] width 45 height 15
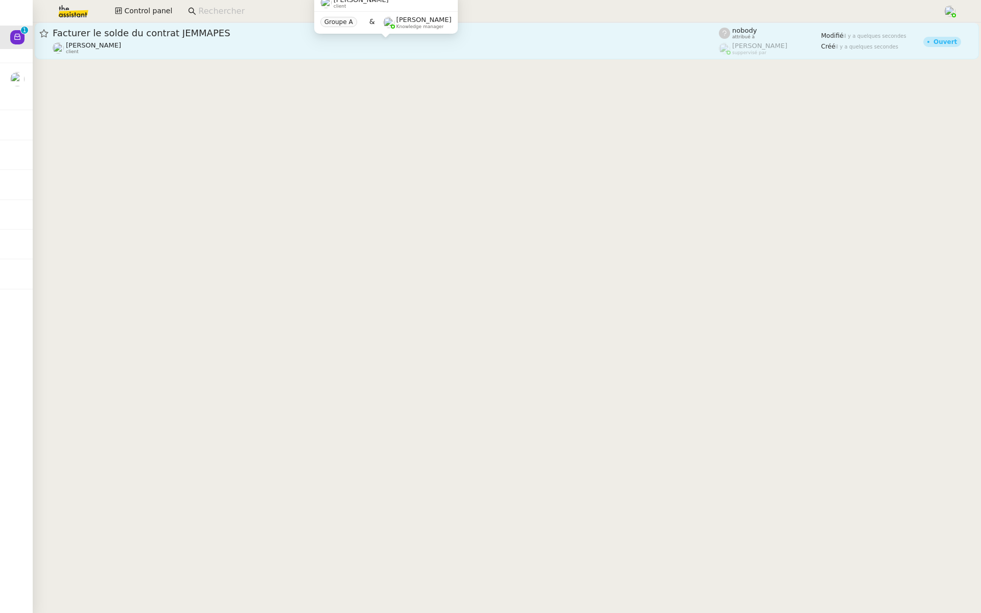
click at [182, 45] on div "[PERSON_NAME] client" at bounding box center [386, 47] width 666 height 13
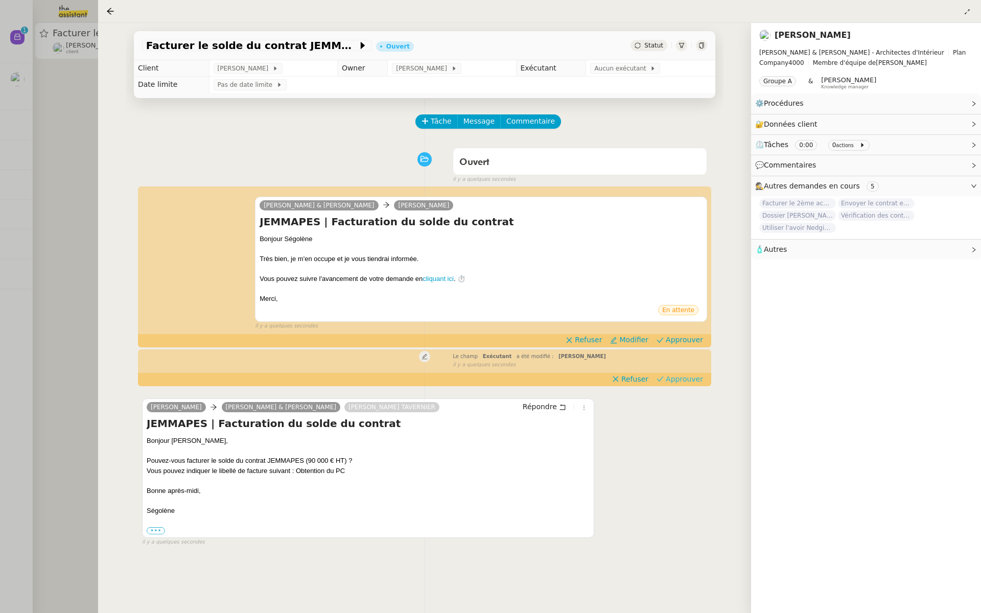
click at [696, 379] on span "Approuver" at bounding box center [683, 379] width 37 height 10
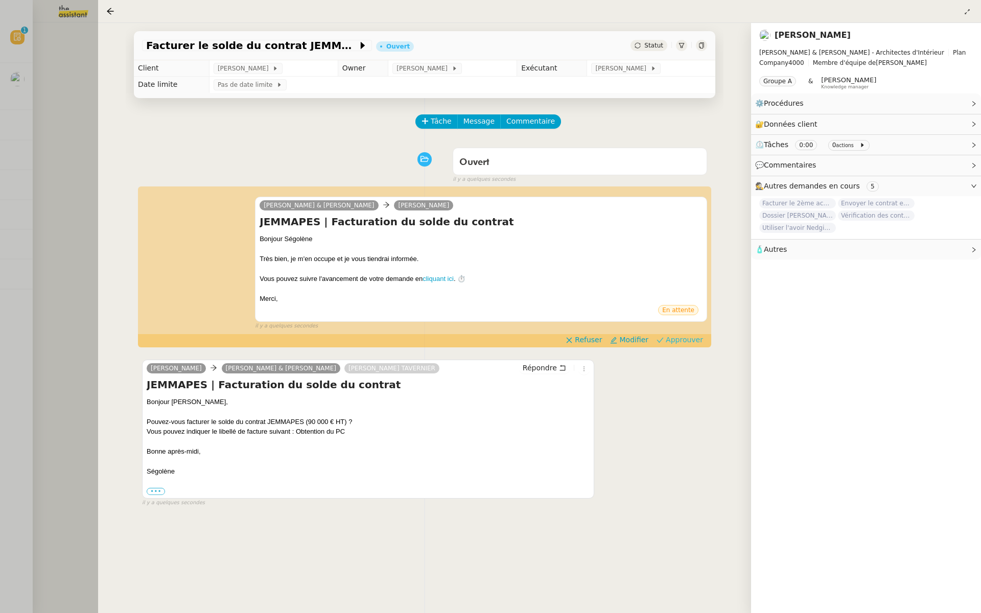
click at [689, 341] on span "Approuver" at bounding box center [683, 340] width 37 height 10
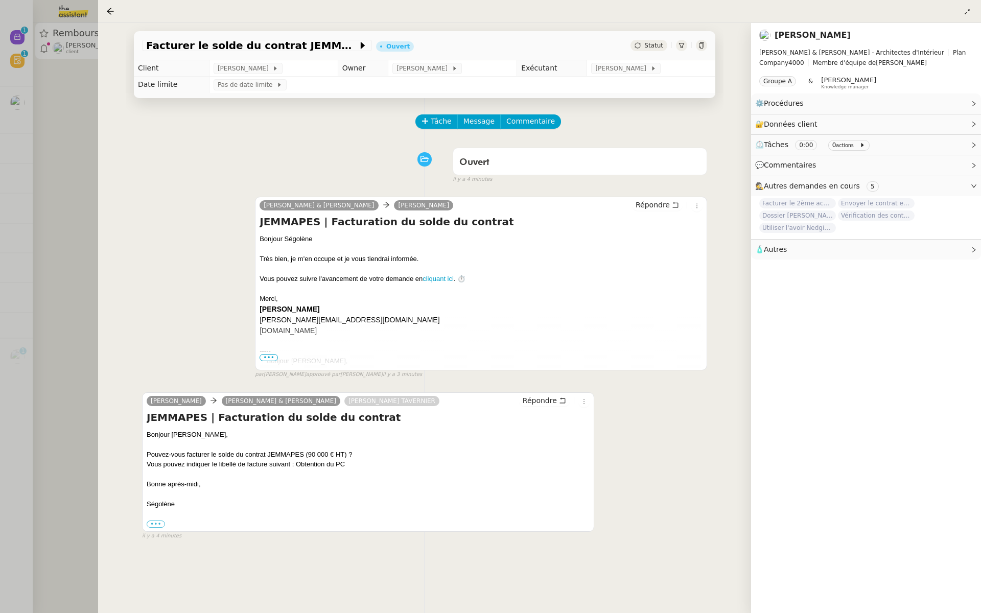
click at [0, 150] on div at bounding box center [490, 306] width 981 height 613
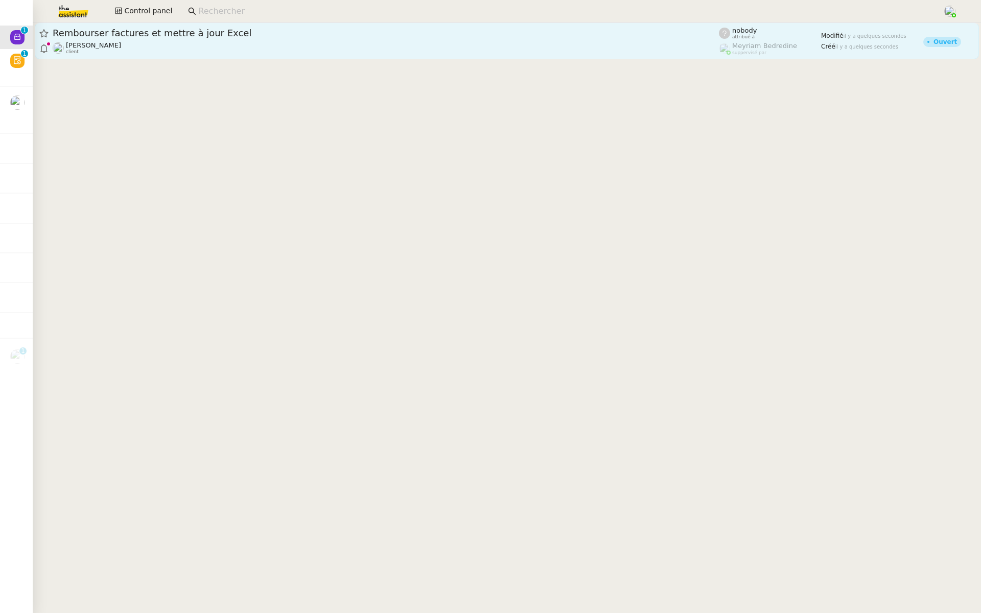
click at [139, 37] on span "Rembourser factures et mettre à jour Excel" at bounding box center [386, 33] width 666 height 9
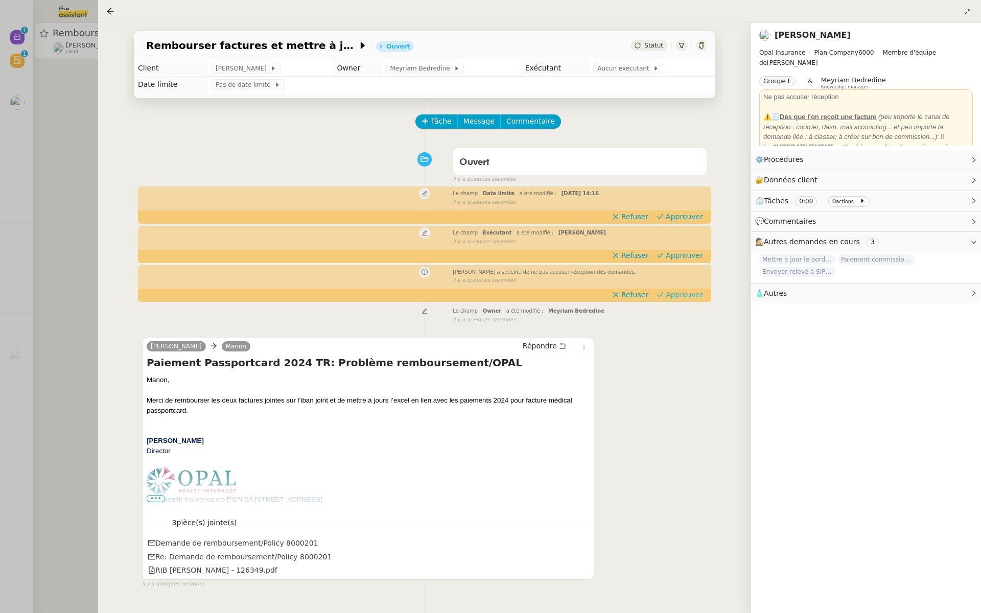
click at [690, 296] on span "Approuver" at bounding box center [683, 295] width 37 height 10
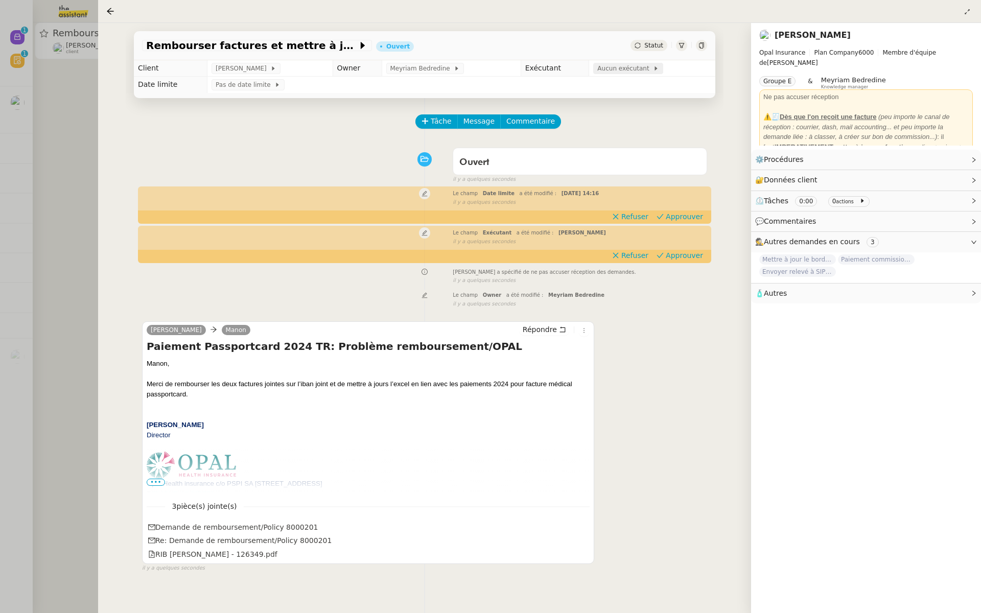
click at [616, 72] on span "Aucun exécutant" at bounding box center [625, 68] width 56 height 10
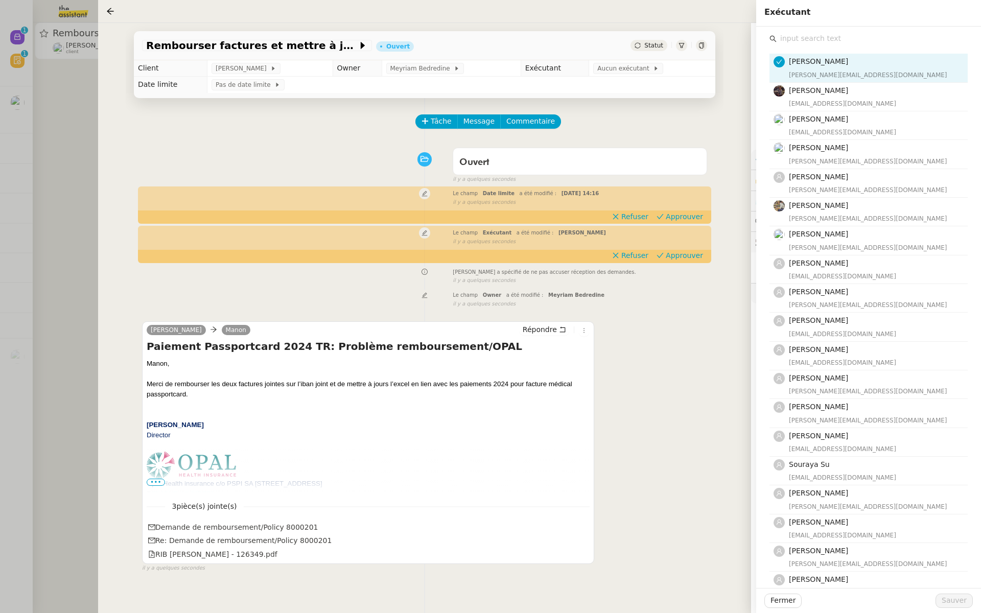
click at [821, 42] on input "text" at bounding box center [871, 39] width 191 height 14
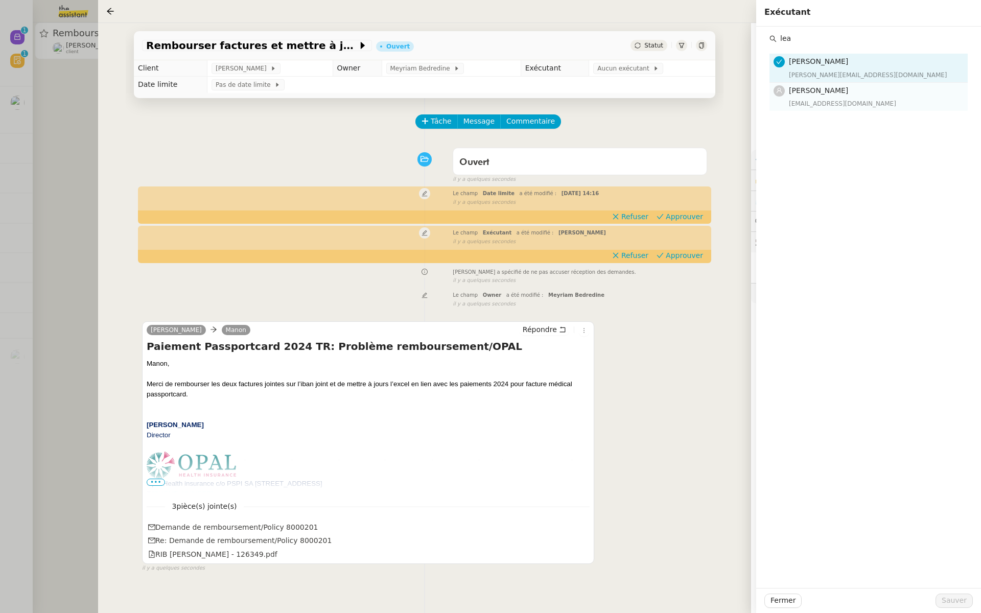
type input "lea"
click at [795, 100] on div "[EMAIL_ADDRESS][DOMAIN_NAME]" at bounding box center [875, 104] width 173 height 10
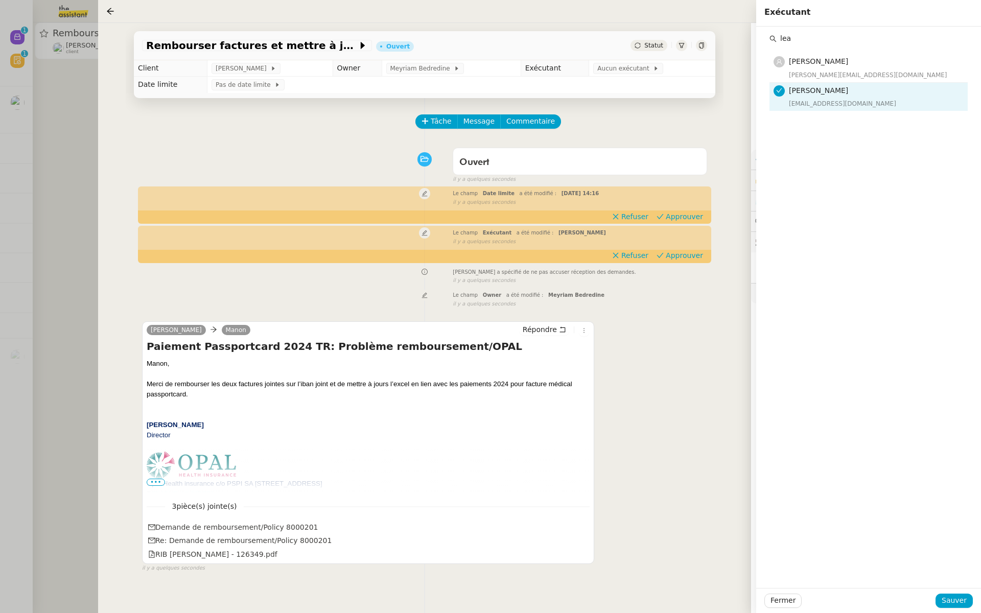
click at [958, 612] on div "Fermer Sauver" at bounding box center [868, 600] width 225 height 25
click at [949, 599] on span "Sauver" at bounding box center [953, 601] width 25 height 12
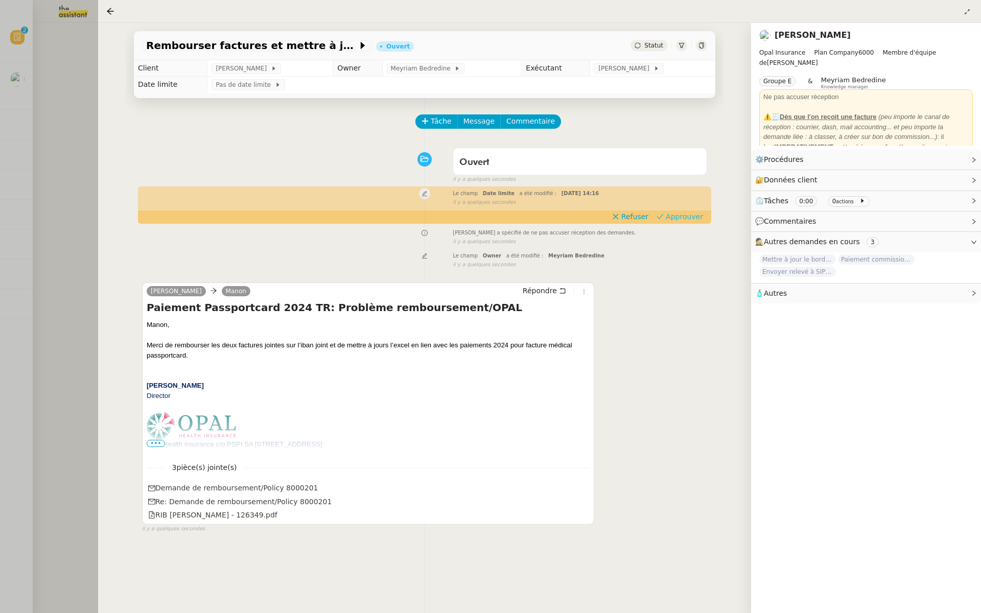
click at [688, 217] on span "Approuver" at bounding box center [683, 216] width 37 height 10
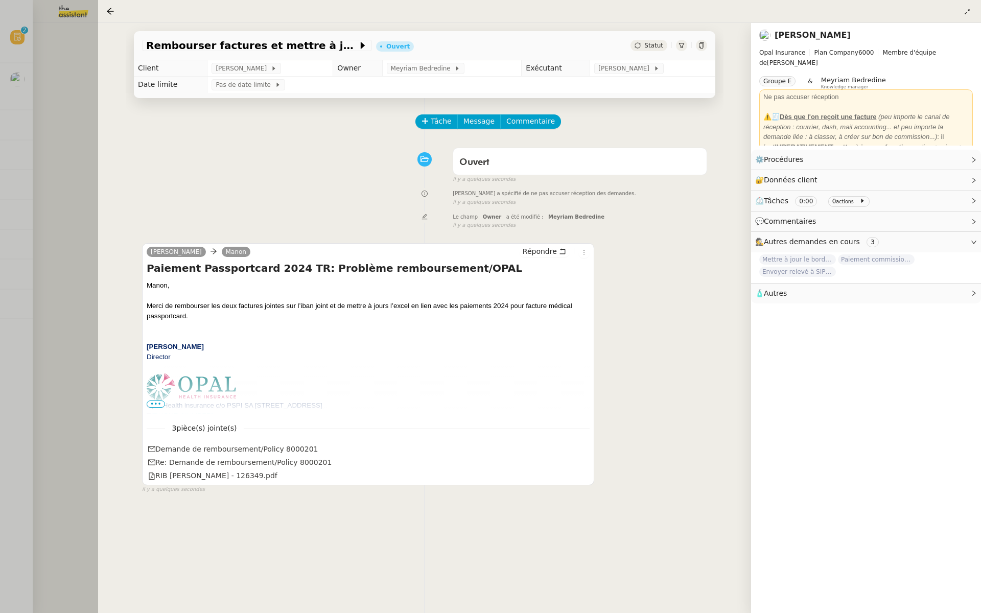
click at [13, 91] on div at bounding box center [490, 306] width 981 height 613
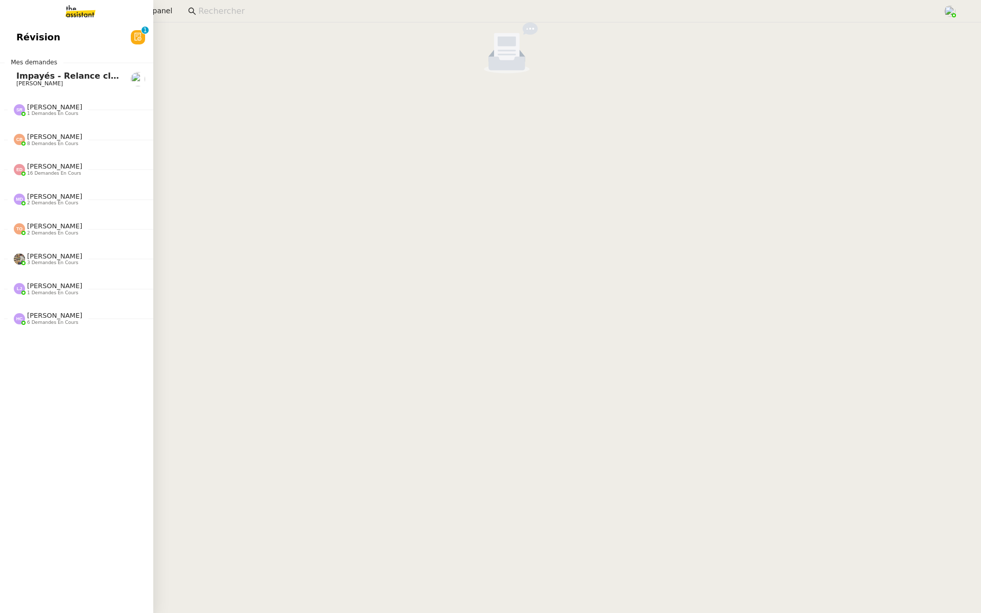
click at [23, 30] on span "Révision" at bounding box center [38, 37] width 44 height 15
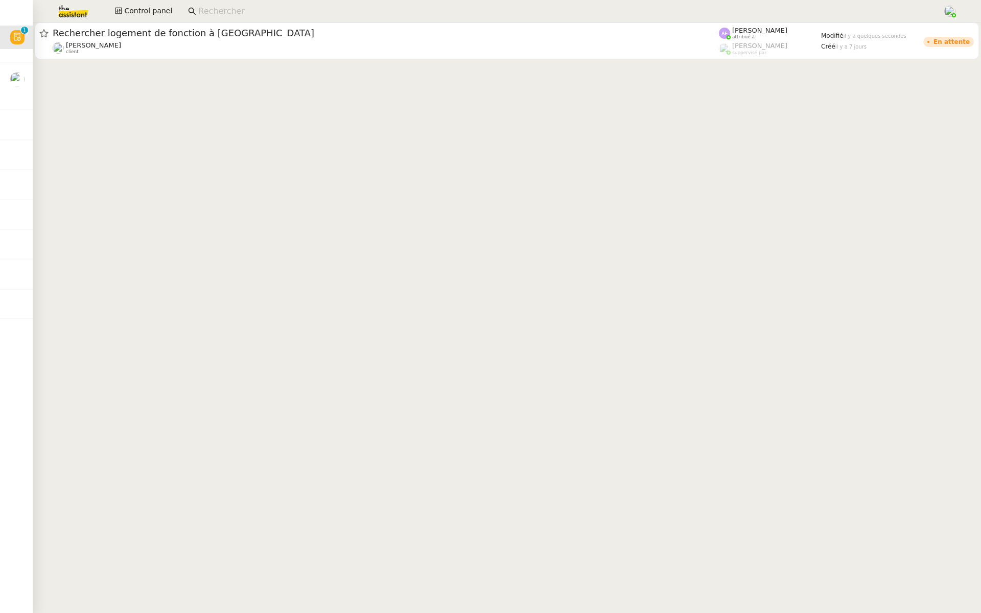
click at [201, 50] on div "[PERSON_NAME] client" at bounding box center [386, 47] width 666 height 13
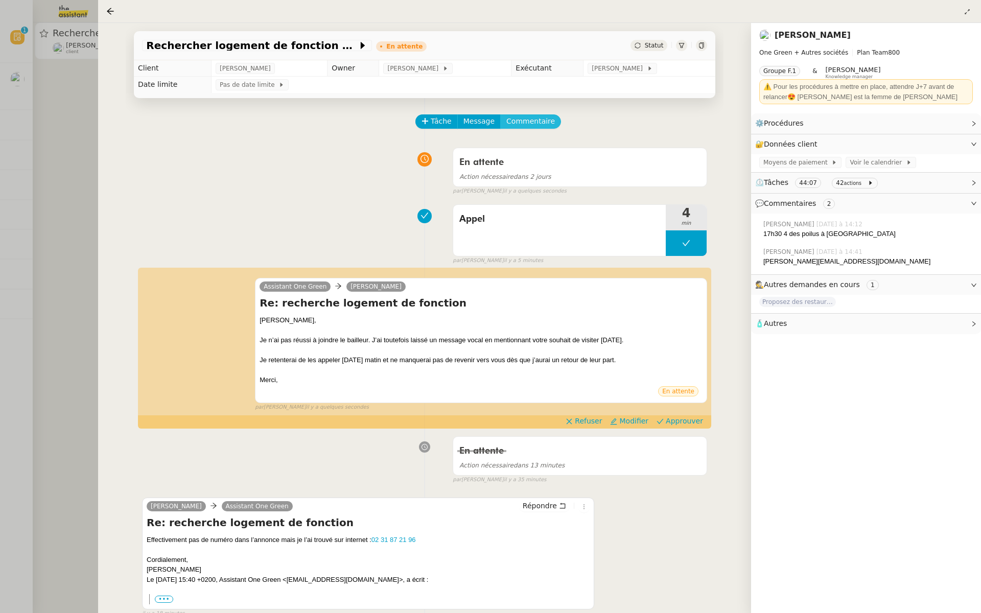
scroll to position [77, 0]
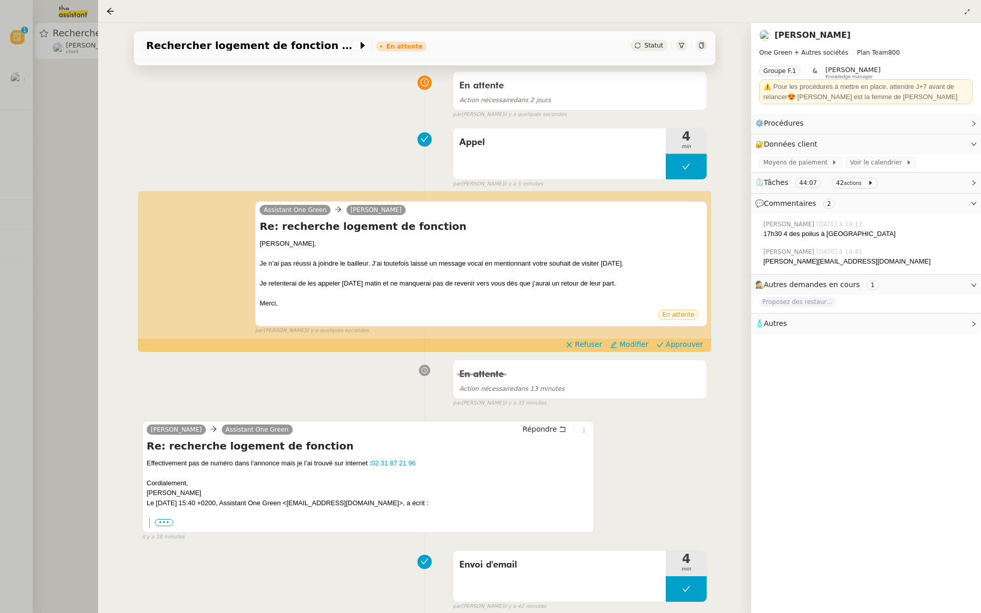
click at [46, 232] on div at bounding box center [490, 306] width 981 height 613
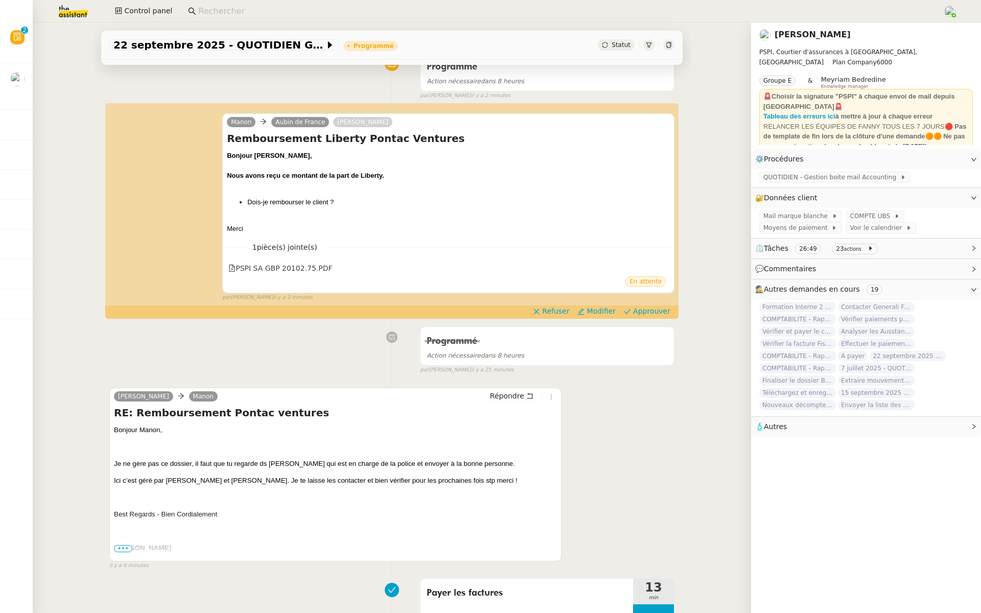
scroll to position [137, 0]
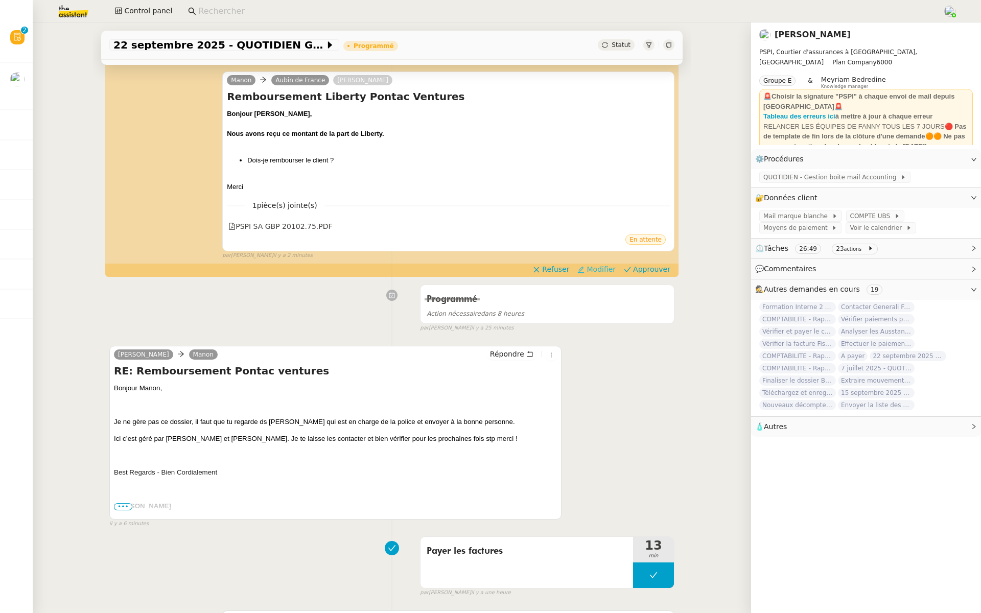
click at [608, 269] on span "Modifier" at bounding box center [600, 269] width 29 height 10
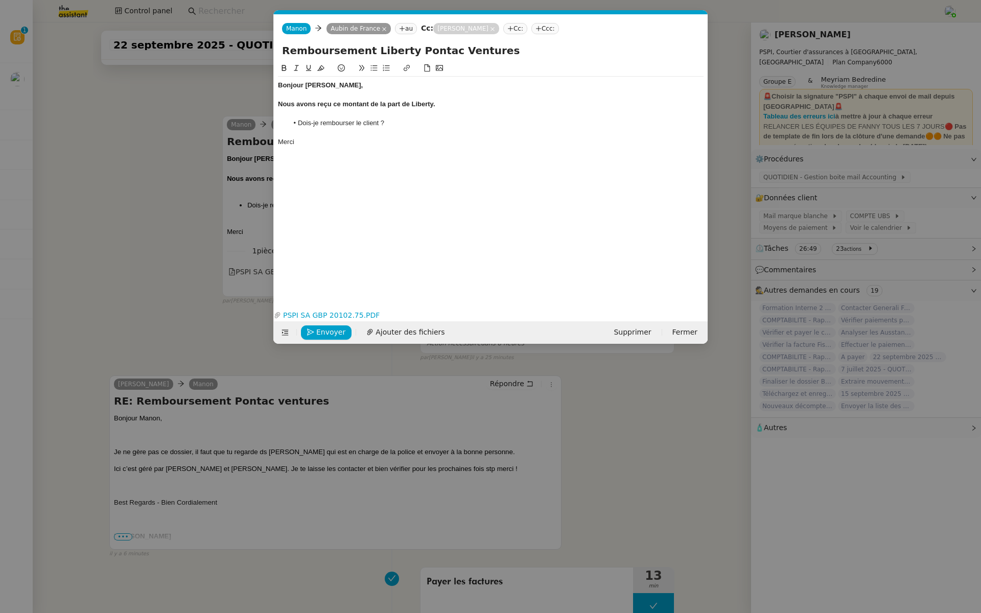
scroll to position [0, 21]
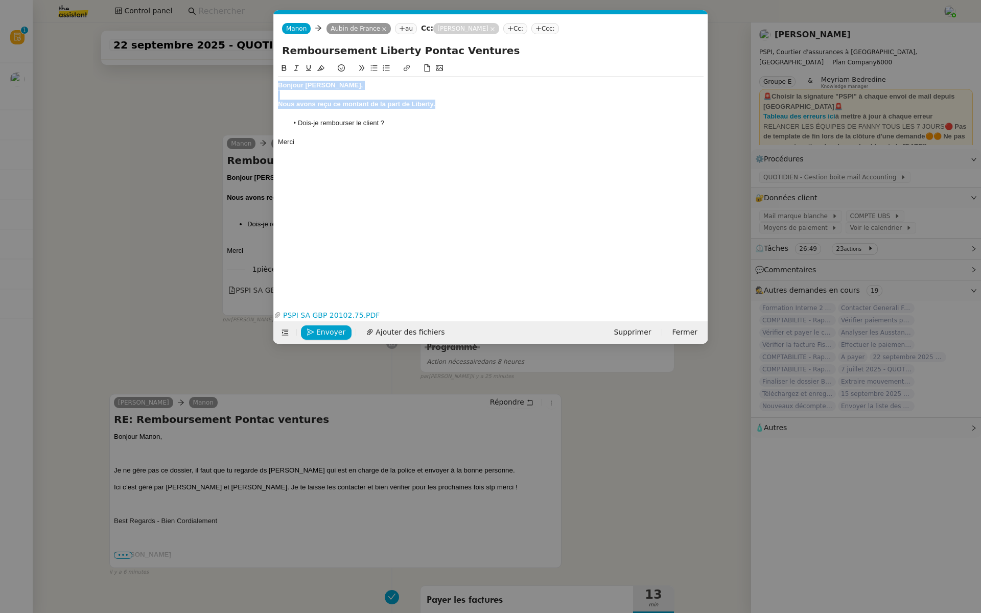
drag, startPoint x: 443, startPoint y: 102, endPoint x: 259, endPoint y: 85, distance: 184.6
click at [259, 85] on nz-modal-container "Service TA - VOYAGE - PROPOSITION GLOBALE A utiliser dans le cadre de propositi…" at bounding box center [490, 306] width 981 height 613
click at [279, 73] on button at bounding box center [284, 68] width 12 height 12
click at [395, 106] on div "Nous avons reçu ce montant de la part de Liberty." at bounding box center [490, 104] width 425 height 9
click at [321, 332] on span "Envoyer" at bounding box center [330, 332] width 29 height 12
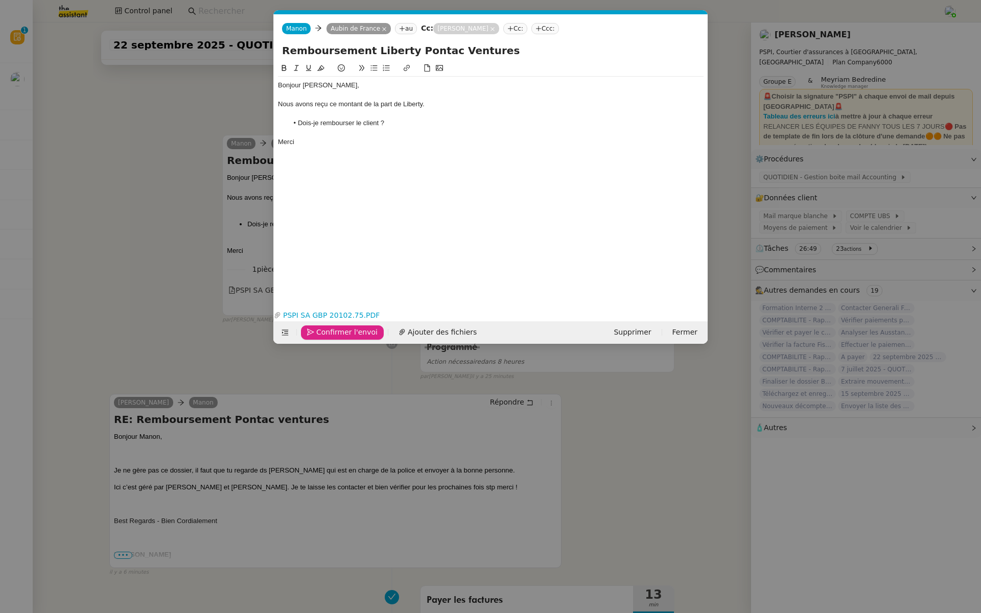
click at [321, 334] on span "Confirmer l'envoi" at bounding box center [346, 332] width 61 height 12
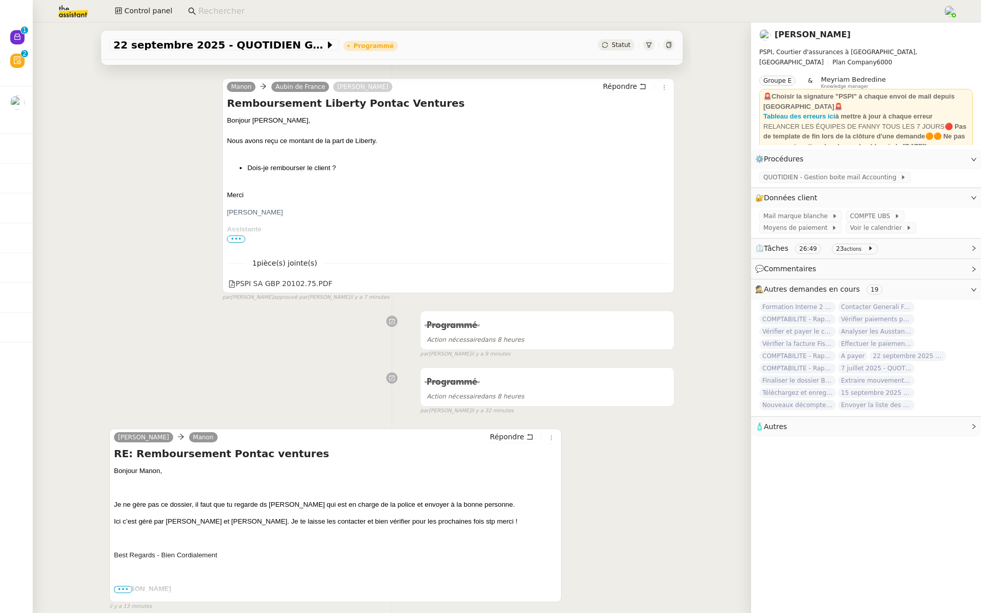
scroll to position [0, 0]
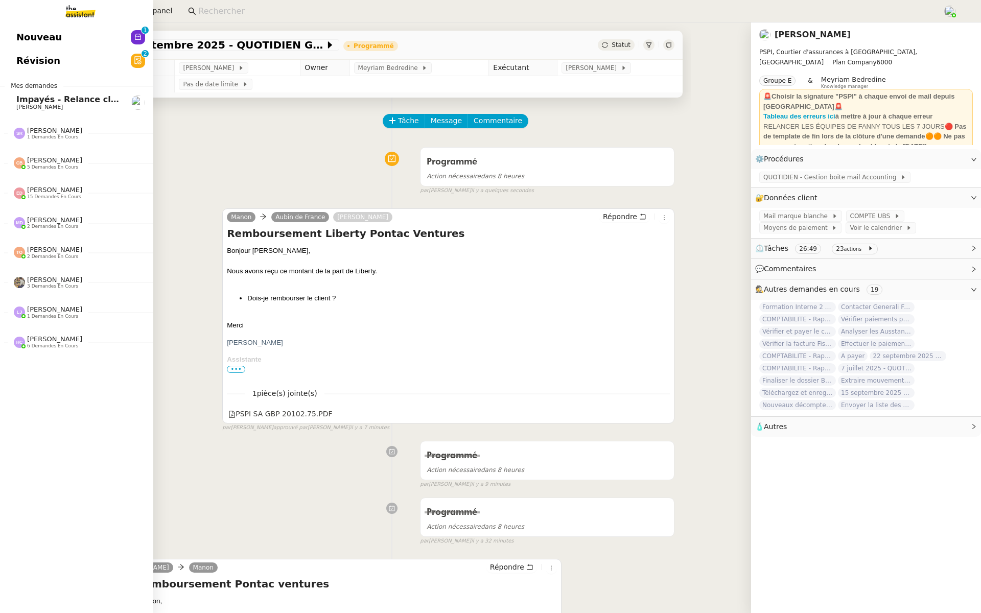
click at [62, 61] on link "Révision 0 1 2 3 4 5 6 7 8 9" at bounding box center [76, 60] width 153 height 23
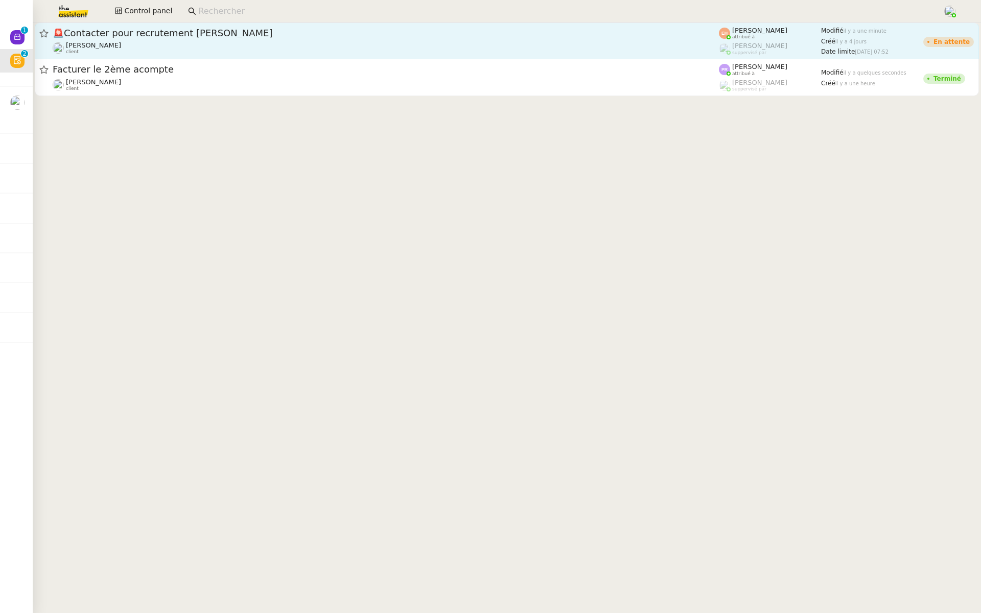
click at [295, 39] on div "🚨 Contacter pour recrutement ARIBAS [PERSON_NAME] client" at bounding box center [386, 41] width 666 height 28
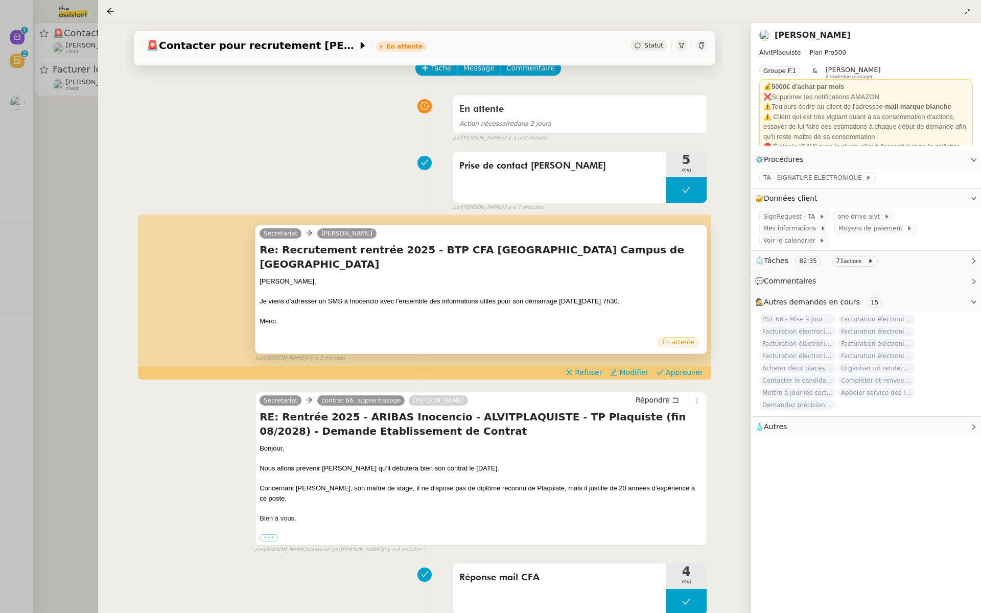
scroll to position [56, 0]
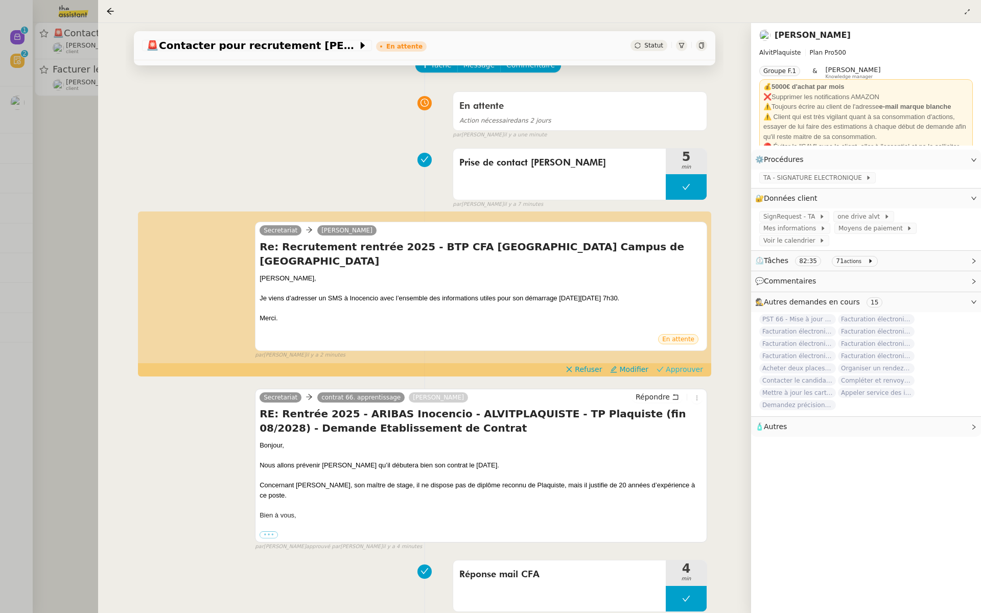
click at [687, 364] on span "Approuver" at bounding box center [683, 369] width 37 height 10
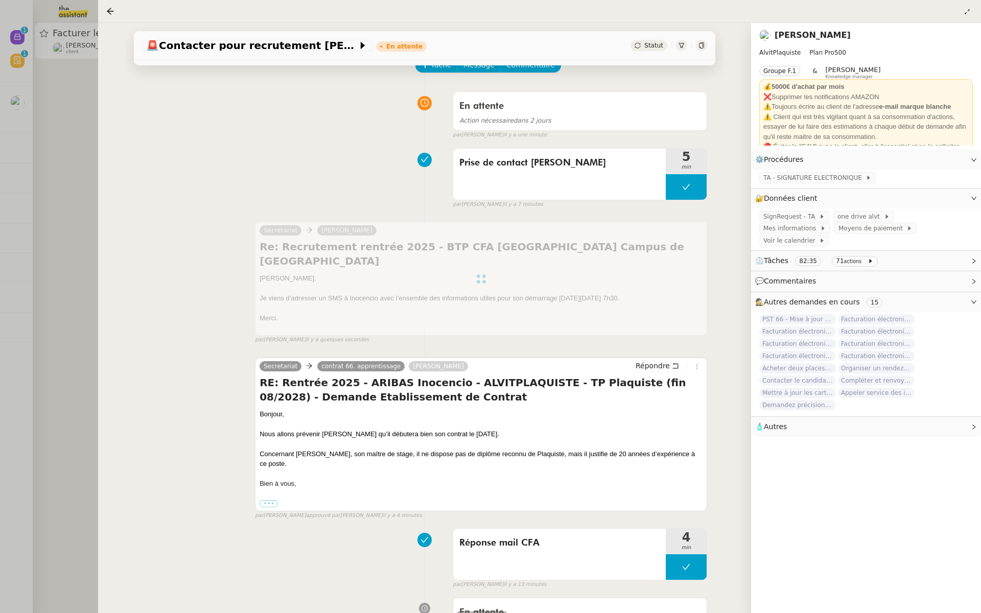
click at [22, 125] on div at bounding box center [490, 306] width 981 height 613
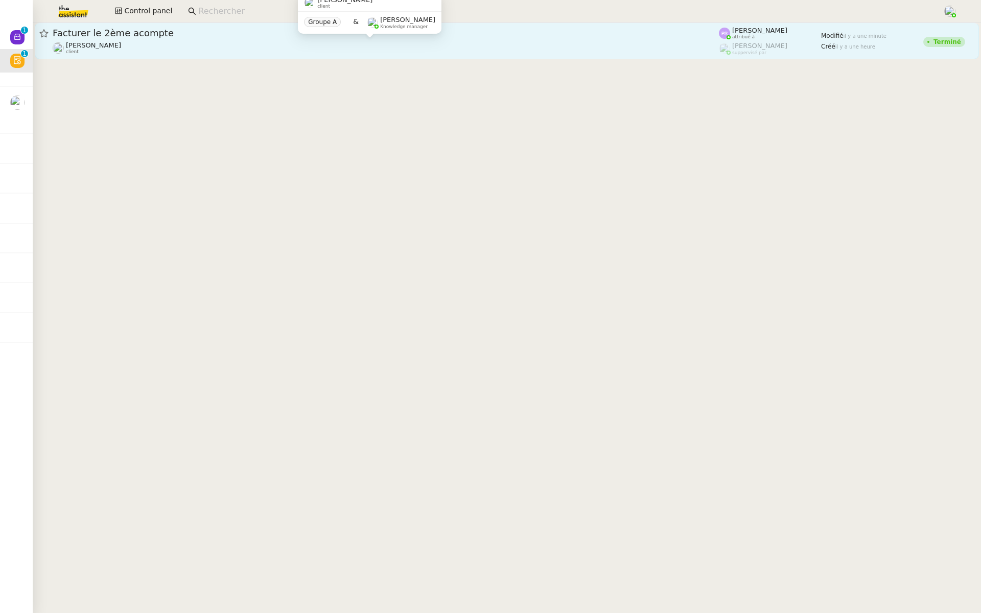
click at [163, 52] on div "[PERSON_NAME] client" at bounding box center [386, 47] width 666 height 13
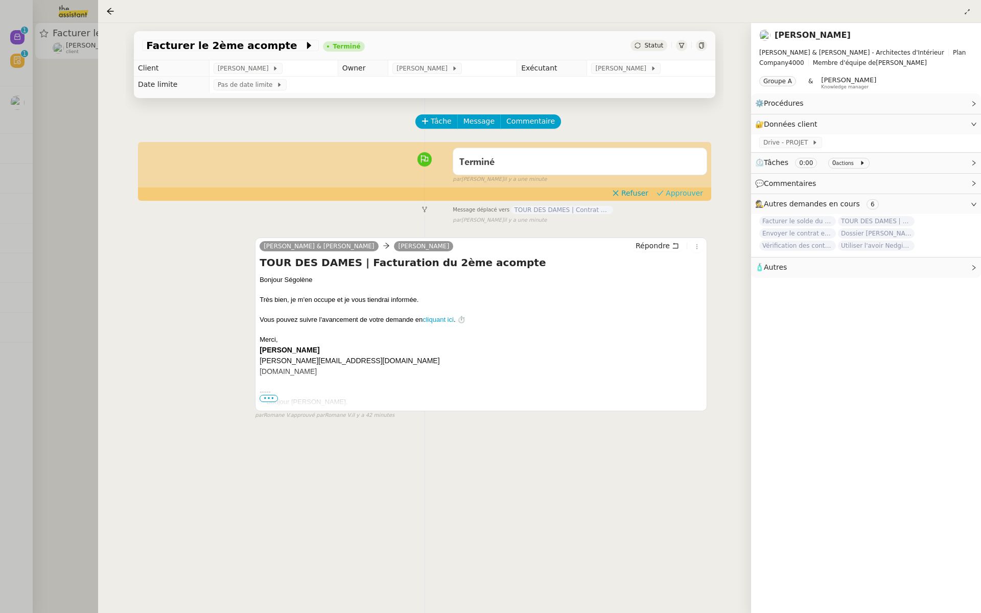
click at [685, 194] on span "Approuver" at bounding box center [683, 193] width 37 height 10
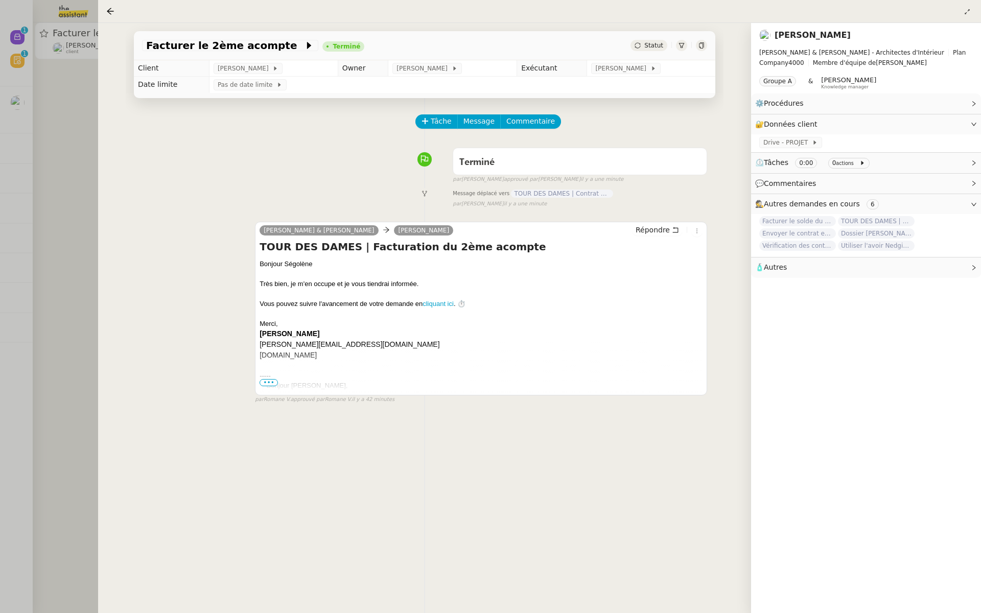
click at [0, 173] on div at bounding box center [490, 306] width 981 height 613
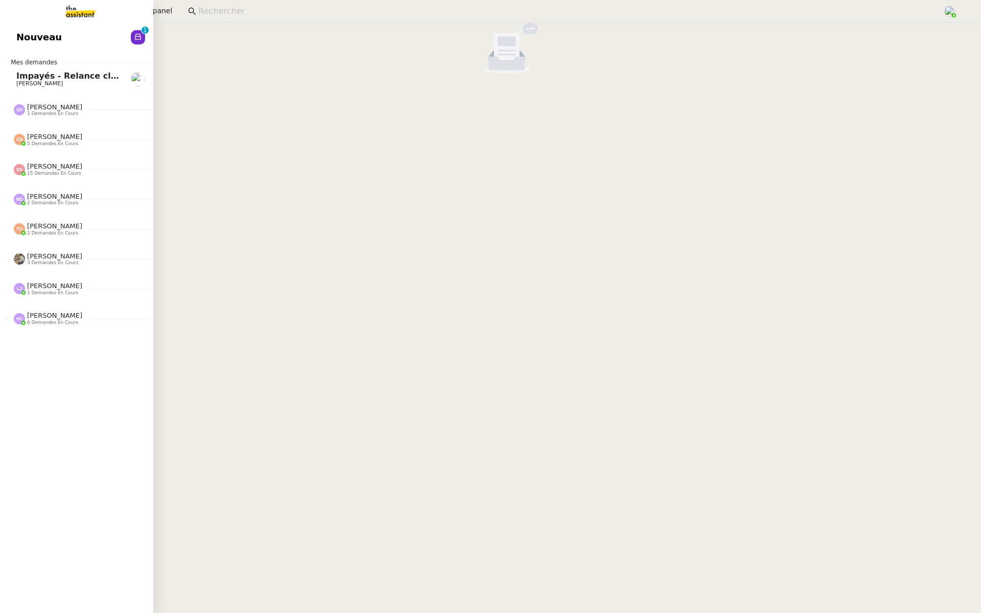
click at [26, 37] on span "Nouveau" at bounding box center [38, 37] width 45 height 15
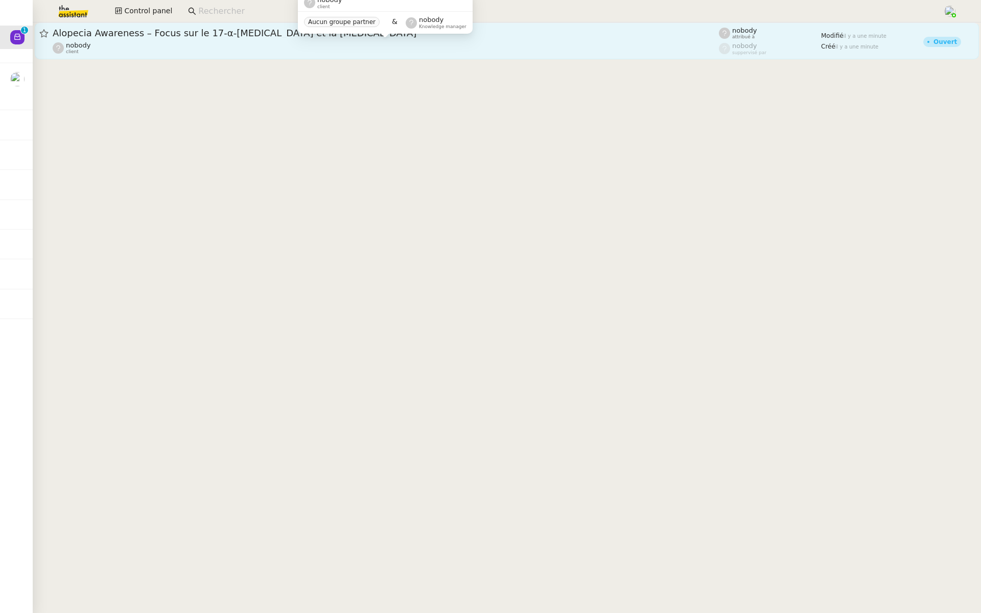
click at [233, 46] on div "nobody client" at bounding box center [386, 47] width 666 height 13
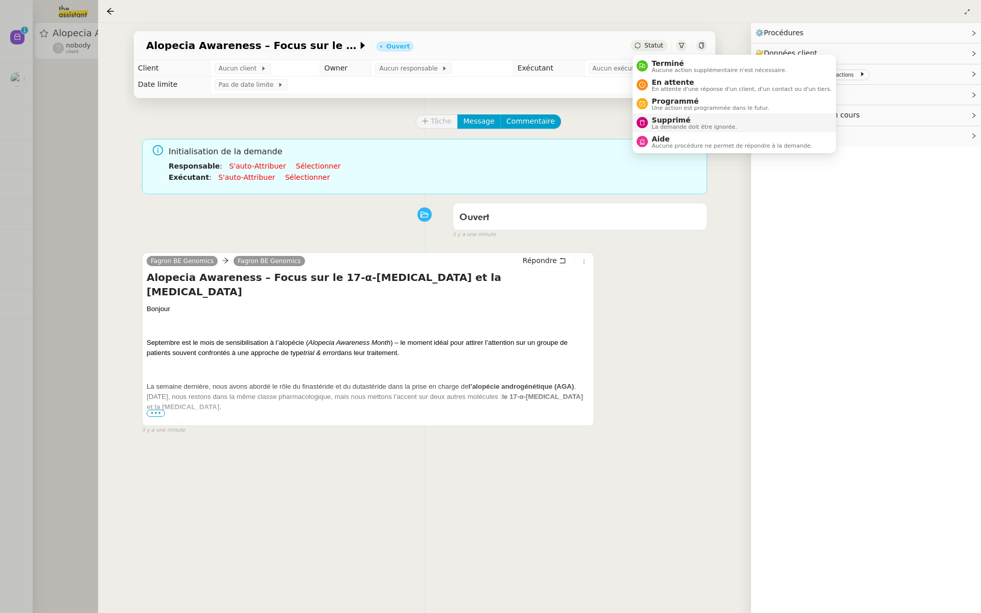
click at [646, 123] on nz-avatar at bounding box center [641, 122] width 11 height 11
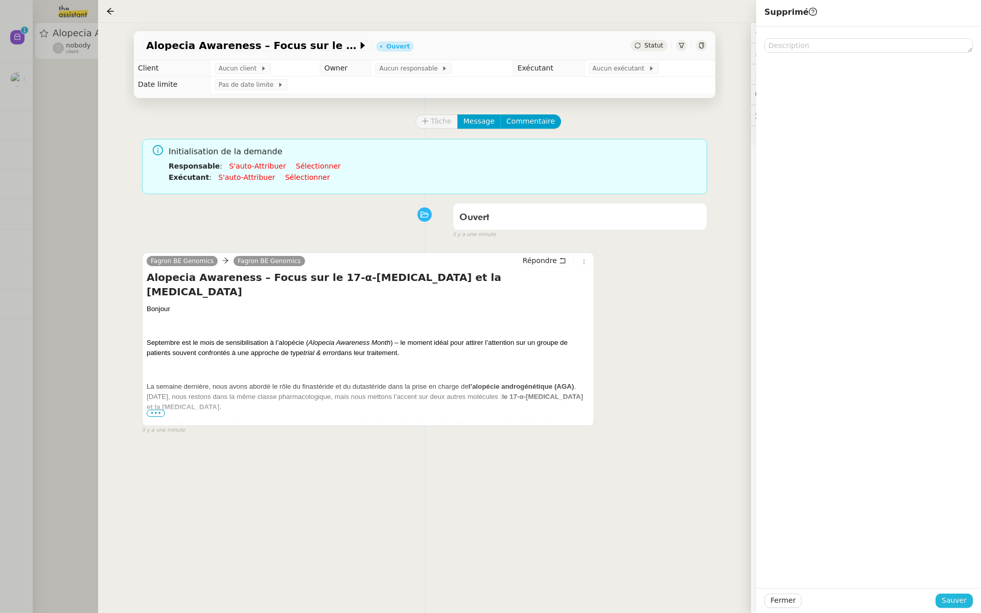
click at [956, 601] on span "Sauver" at bounding box center [953, 601] width 25 height 12
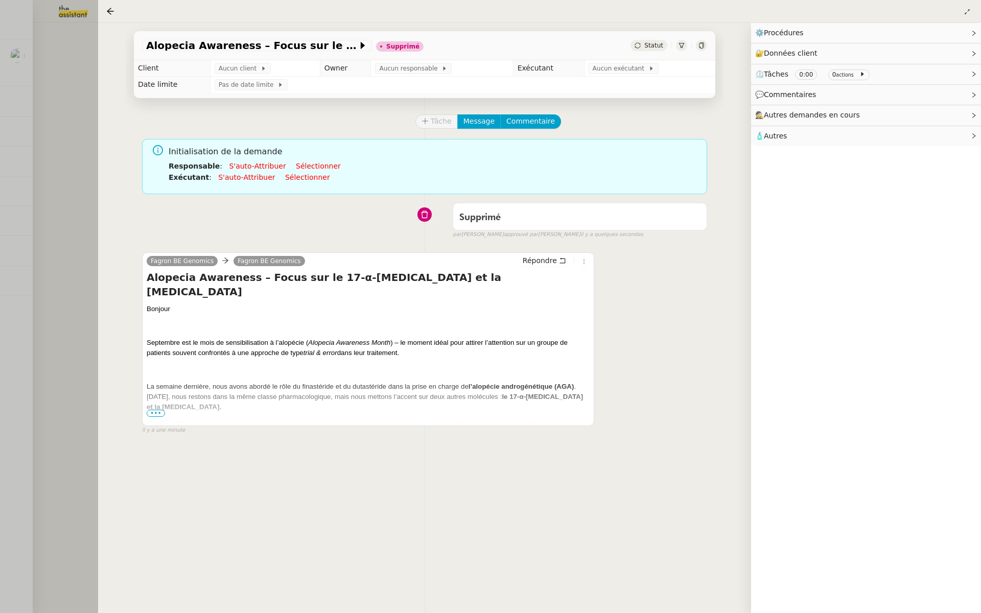
click at [68, 127] on div at bounding box center [490, 306] width 981 height 613
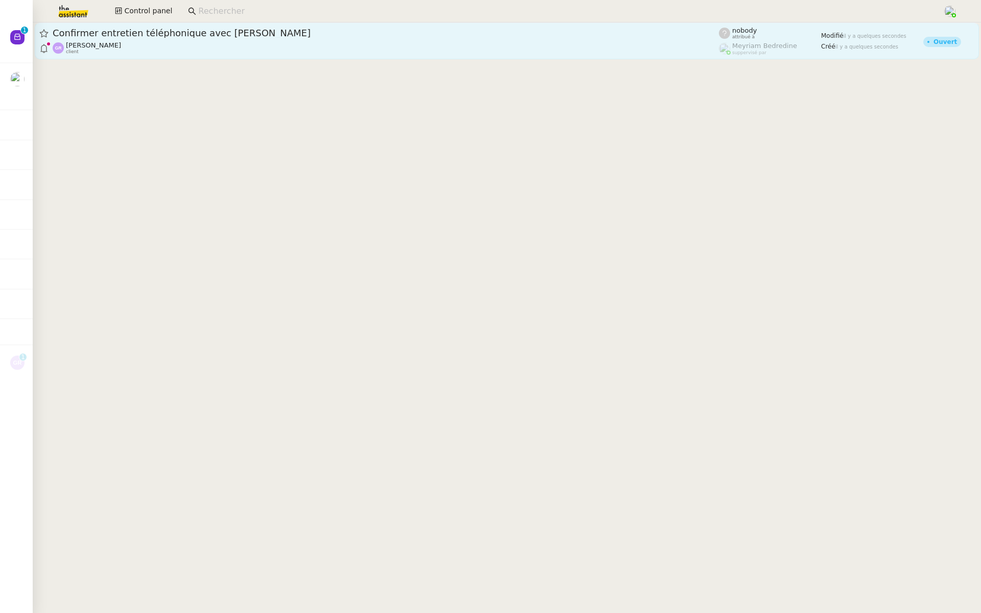
click at [237, 32] on span "Confirmer entretien téléphonique avec [PERSON_NAME]" at bounding box center [386, 33] width 666 height 9
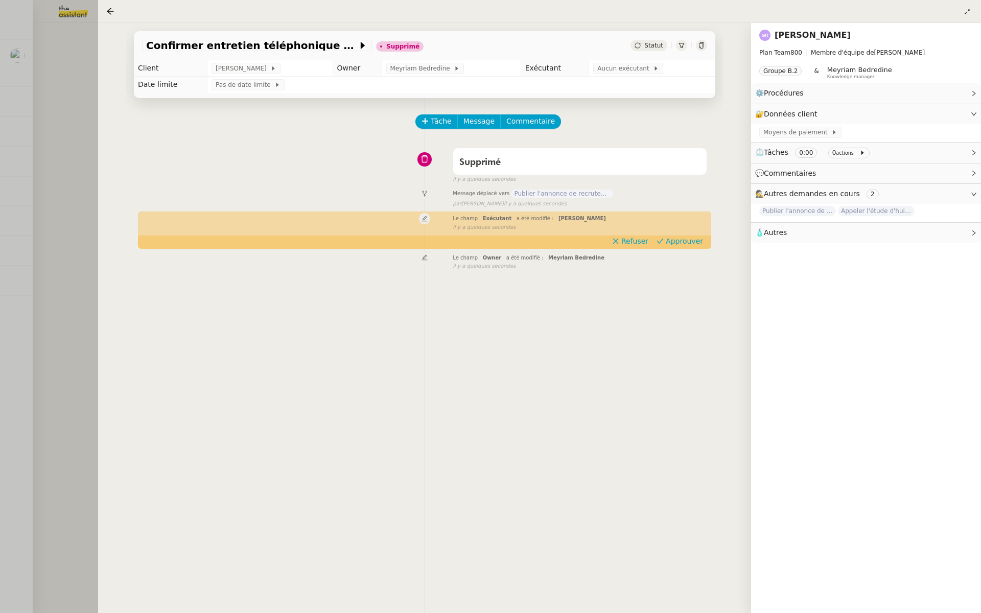
click at [66, 166] on div at bounding box center [490, 306] width 981 height 613
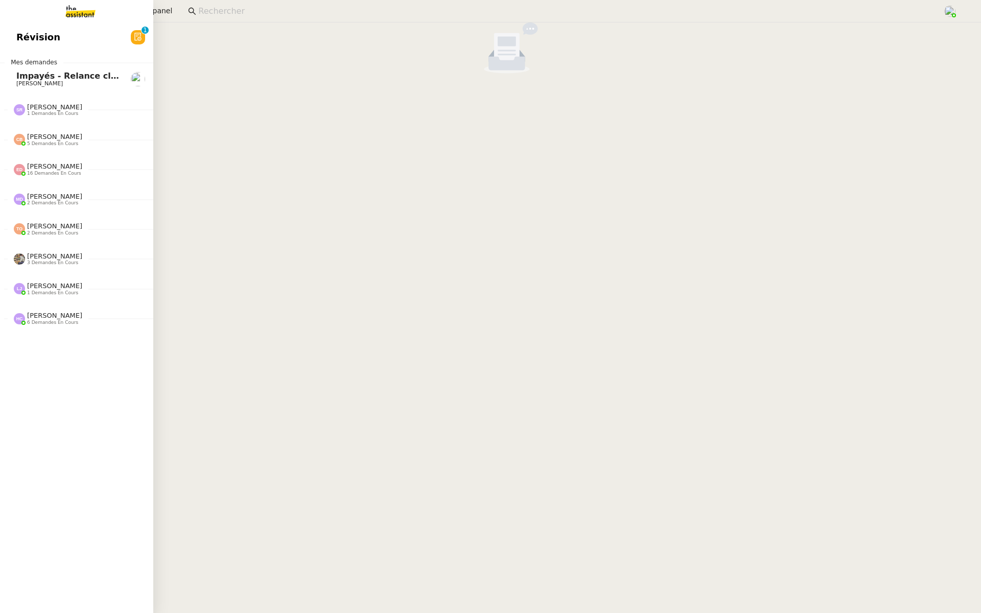
click at [39, 40] on span "Révision" at bounding box center [38, 37] width 44 height 15
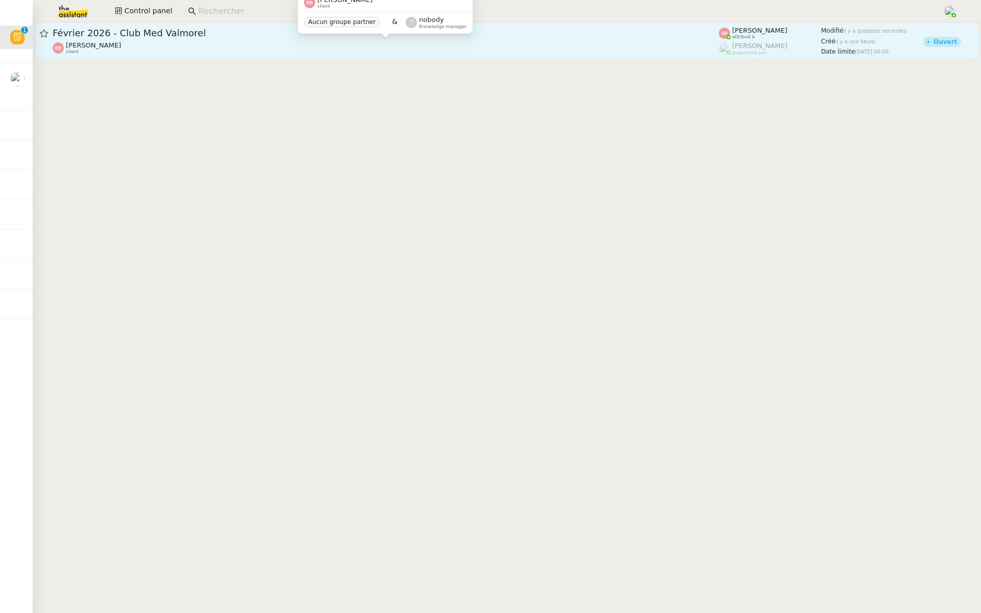
click at [365, 40] on div "[PERSON_NAME] client Aucun groupe partner & nobody Knowledge manager" at bounding box center [385, 17] width 175 height 48
click at [427, 43] on div "[PERSON_NAME] client" at bounding box center [386, 47] width 666 height 13
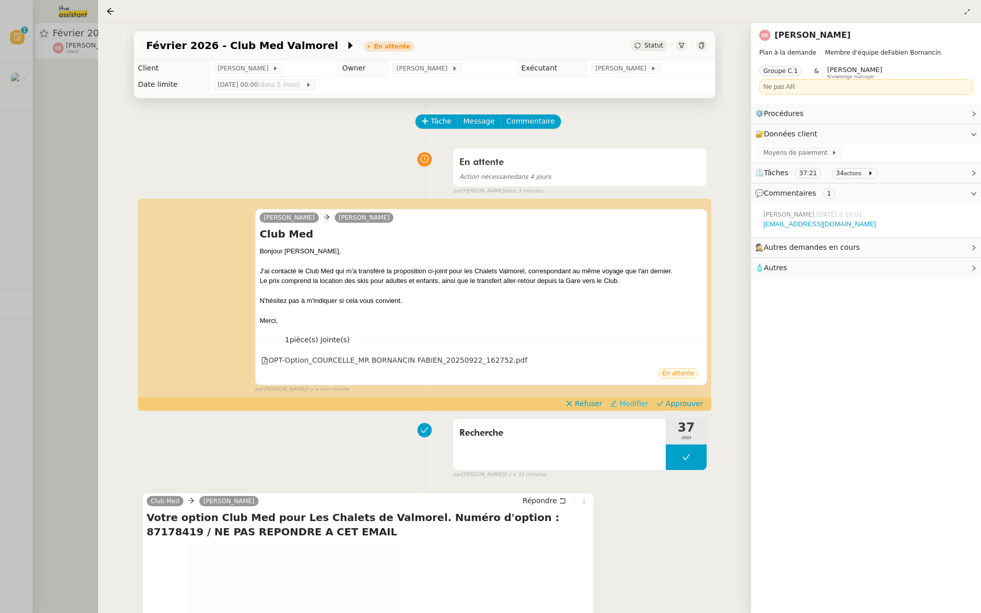
click at [643, 403] on span "Modifier" at bounding box center [633, 403] width 29 height 10
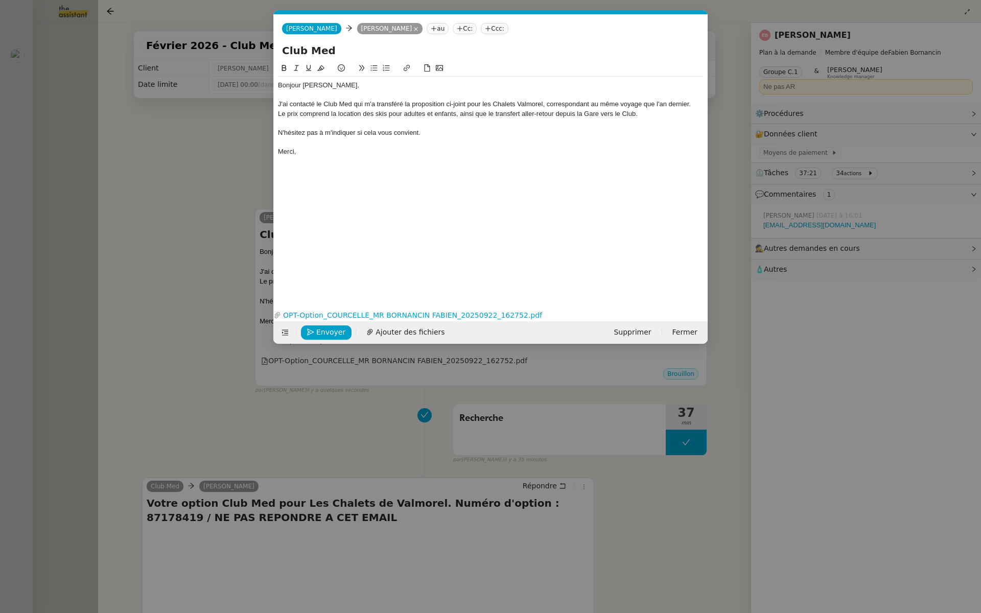
scroll to position [0, 21]
click at [464, 106] on div "J'ai contacté le Club Med qui m'a transféré la proposition ci-joint pour les Ch…" at bounding box center [490, 104] width 425 height 9
click at [499, 116] on div "Le prix comprend la location des skis pour adultes et enfants, ainsi que le tra…" at bounding box center [490, 113] width 425 height 9
click at [316, 327] on span "Envoyer" at bounding box center [330, 332] width 29 height 12
click at [329, 333] on span "Confirmer l'envoi" at bounding box center [346, 332] width 61 height 12
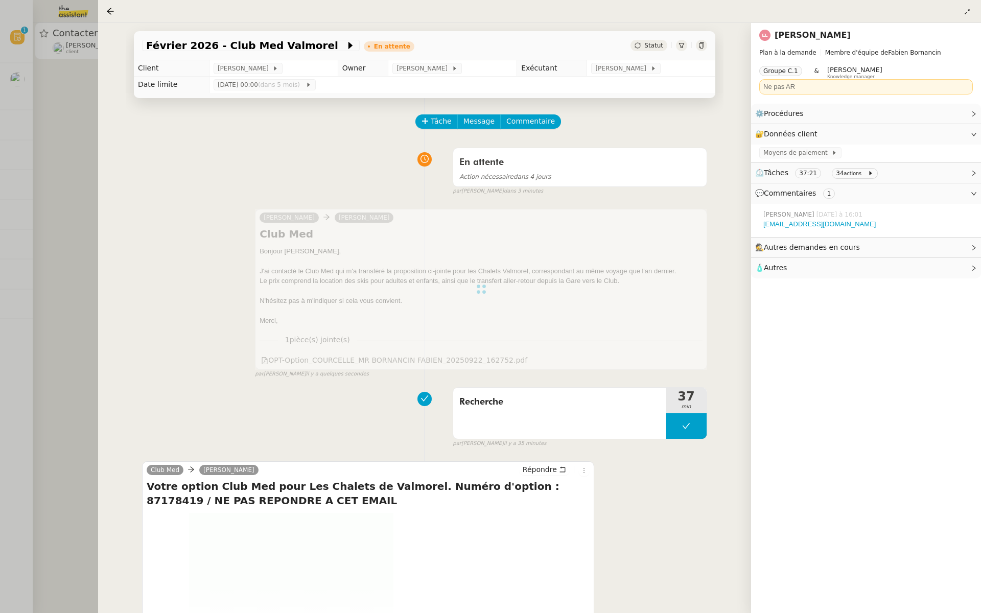
click at [53, 89] on div at bounding box center [490, 306] width 981 height 613
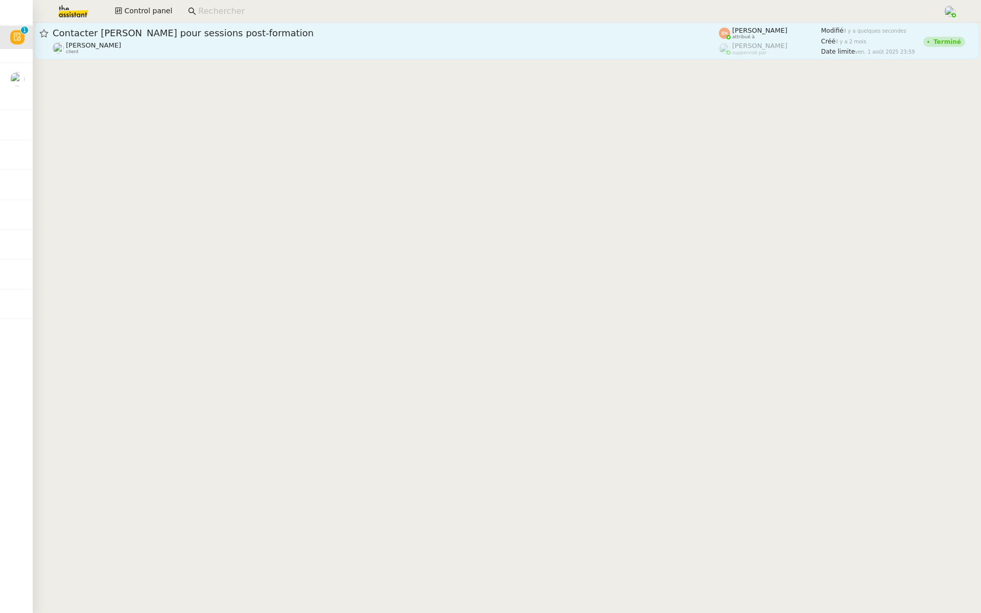
click at [188, 31] on span "Contacter [PERSON_NAME] pour sessions post-formation" at bounding box center [386, 33] width 666 height 9
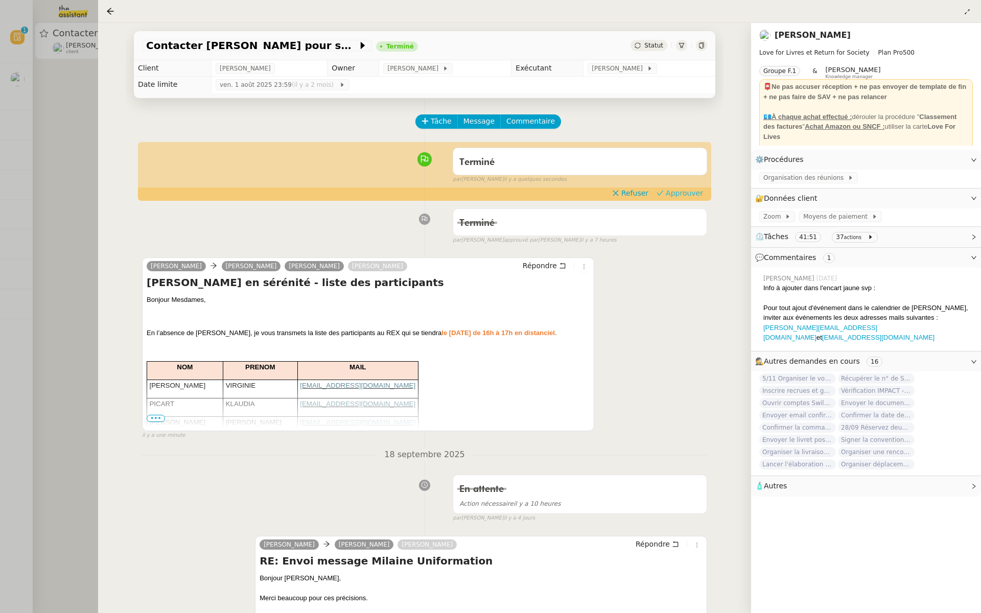
click at [692, 193] on span "Approuver" at bounding box center [683, 193] width 37 height 10
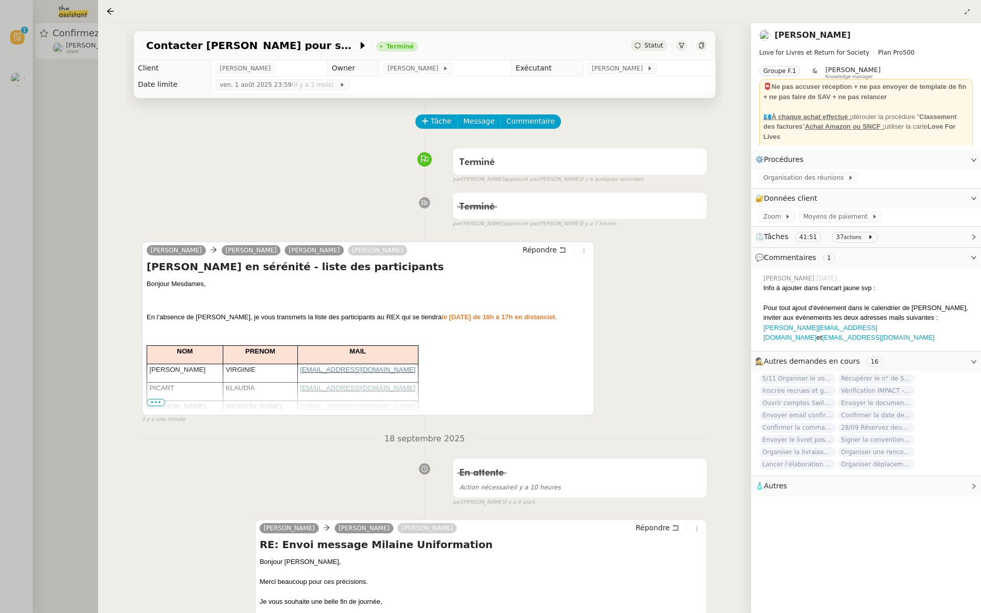
click at [45, 147] on div at bounding box center [490, 306] width 981 height 613
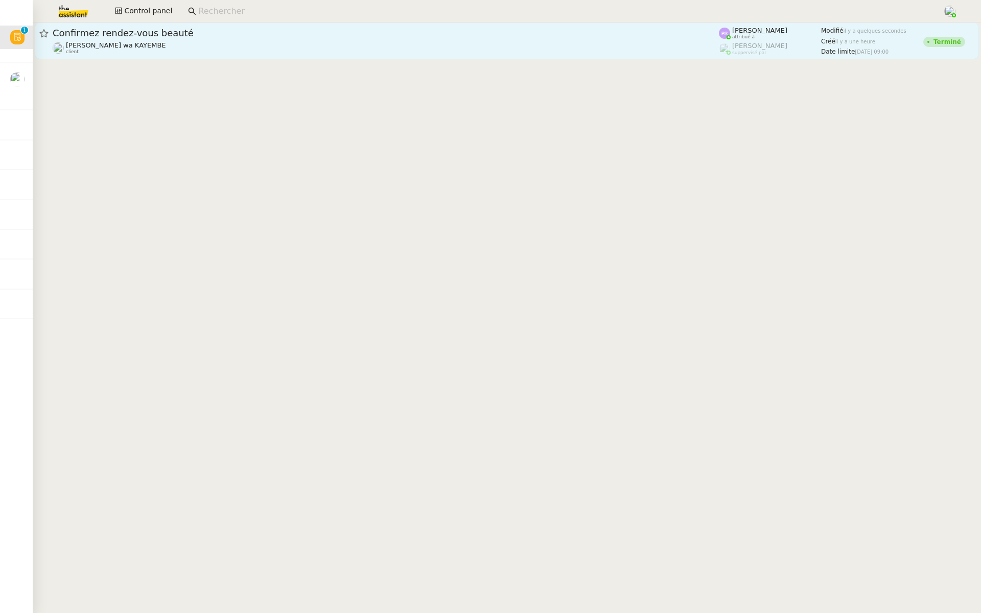
click at [219, 42] on div "[PERSON_NAME] wa KAYEMBE client" at bounding box center [386, 47] width 666 height 13
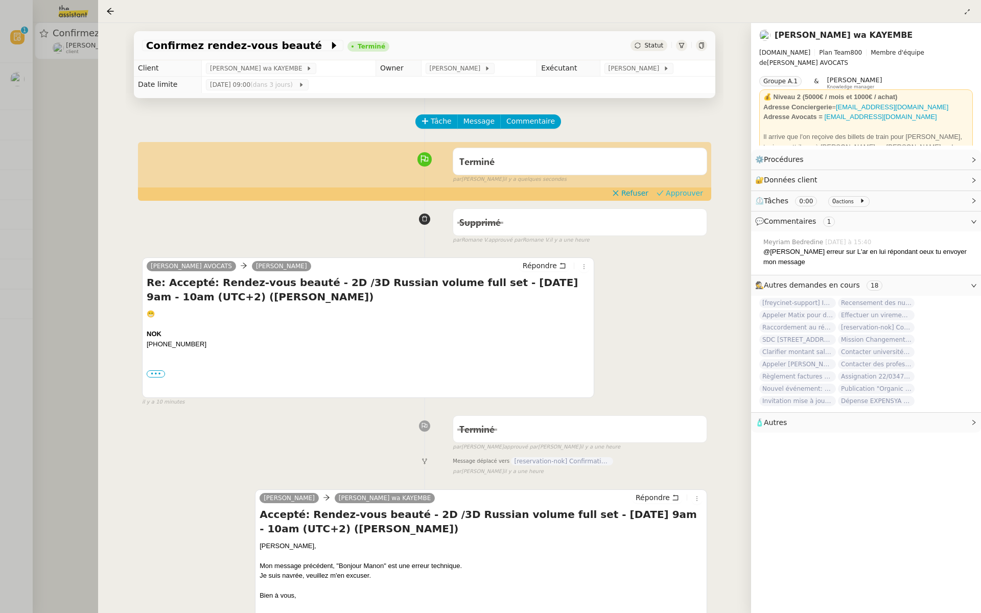
click at [678, 191] on span "Approuver" at bounding box center [683, 193] width 37 height 10
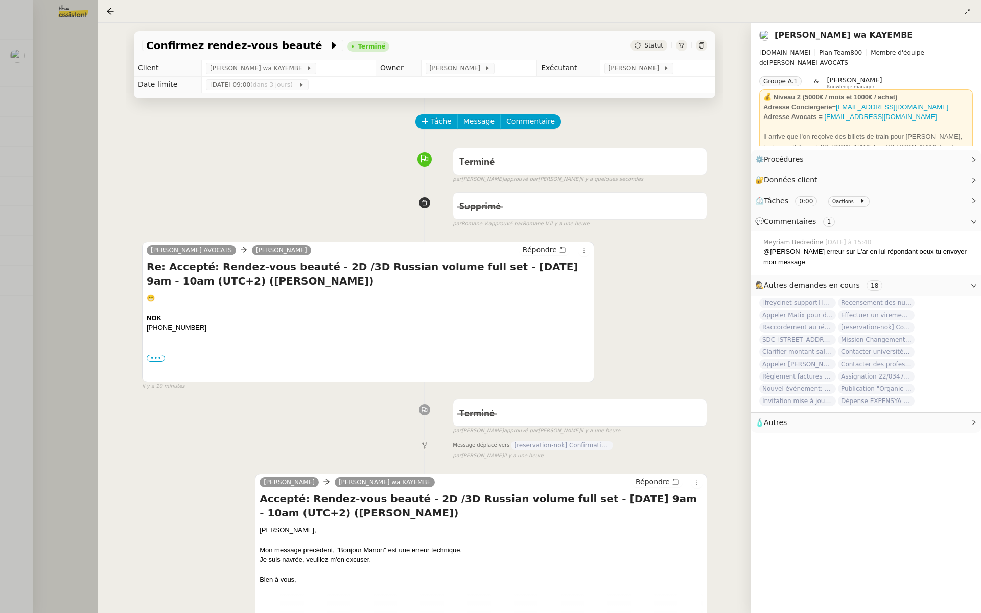
click at [23, 91] on div at bounding box center [490, 306] width 981 height 613
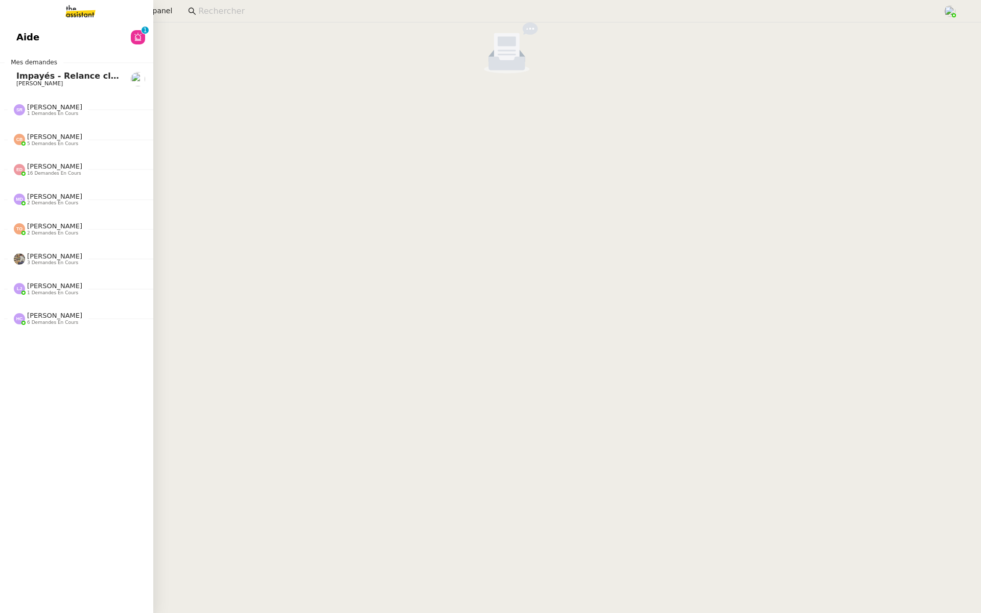
click at [8, 29] on link "Aide 0 1 2 3 4 5 6 7 8 9" at bounding box center [76, 37] width 153 height 23
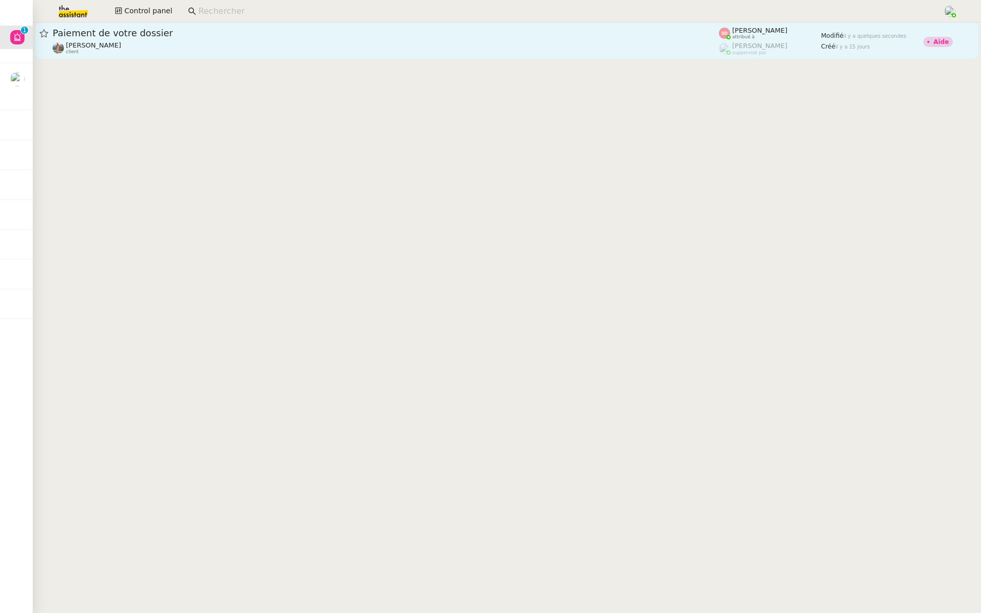
click at [211, 38] on div "Paiement de votre dossier" at bounding box center [386, 33] width 666 height 12
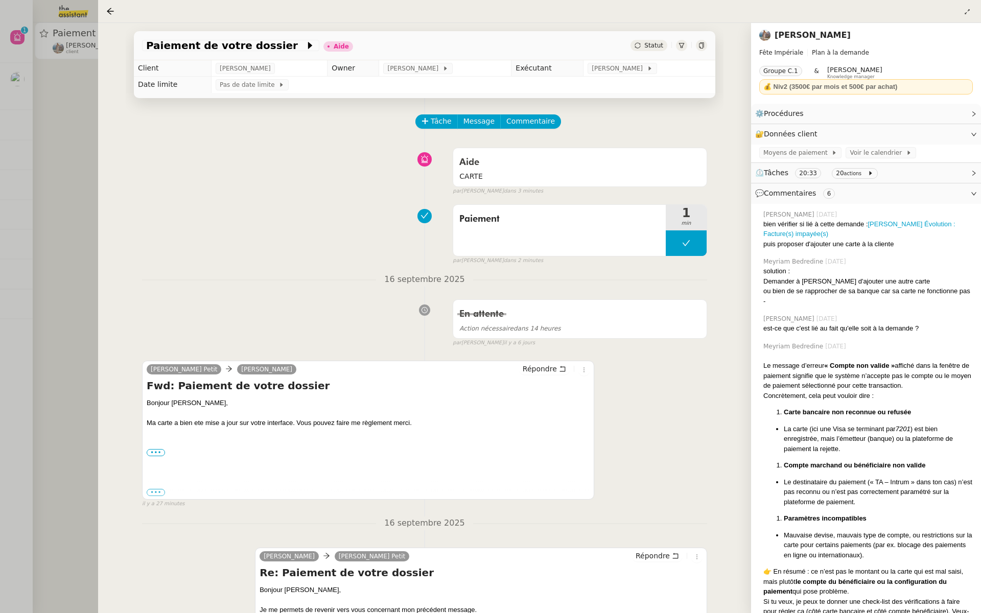
click at [65, 153] on div at bounding box center [490, 306] width 981 height 613
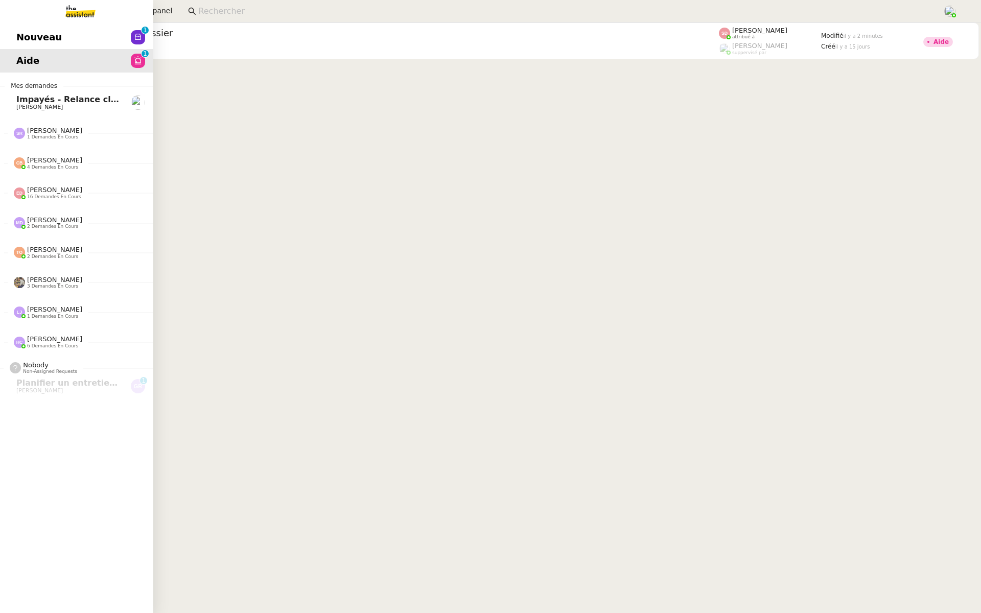
click at [0, 39] on link "Nouveau 0 1 2 3 4 5 6 7 8 9" at bounding box center [76, 37] width 153 height 23
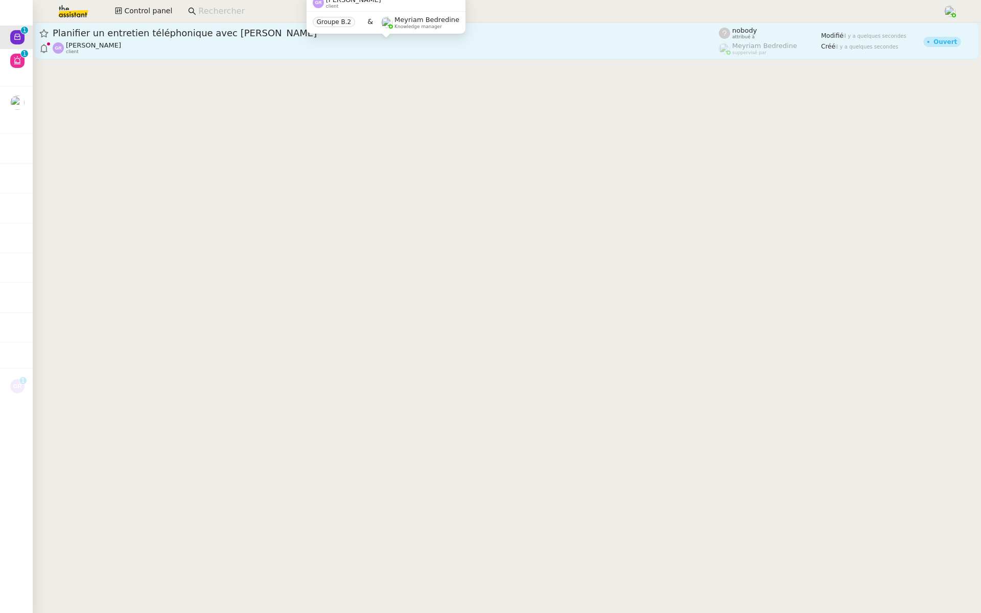
click at [289, 46] on div "[PERSON_NAME] client" at bounding box center [386, 47] width 666 height 13
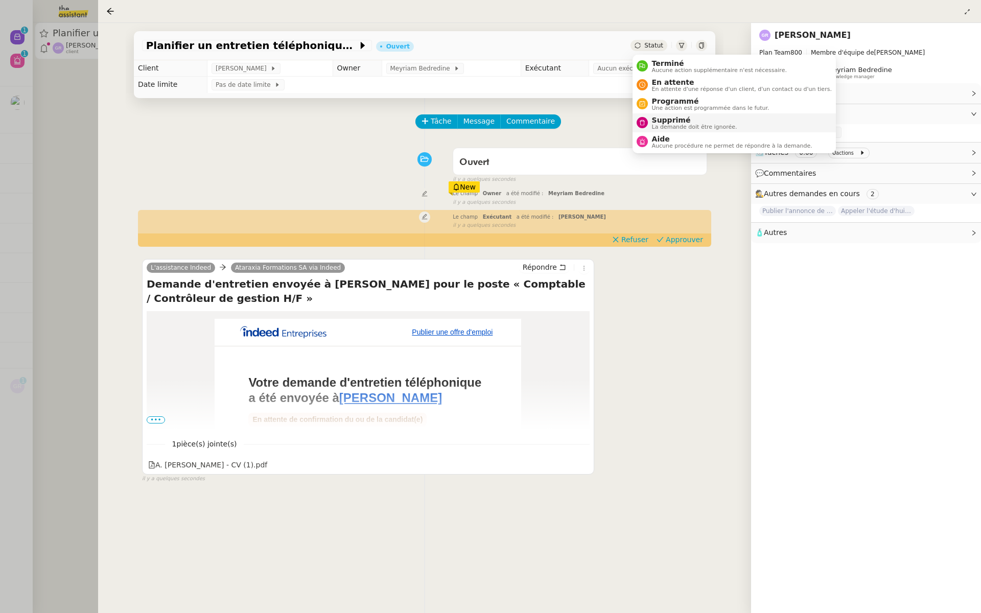
click at [667, 116] on span "Supprimé" at bounding box center [694, 120] width 85 height 8
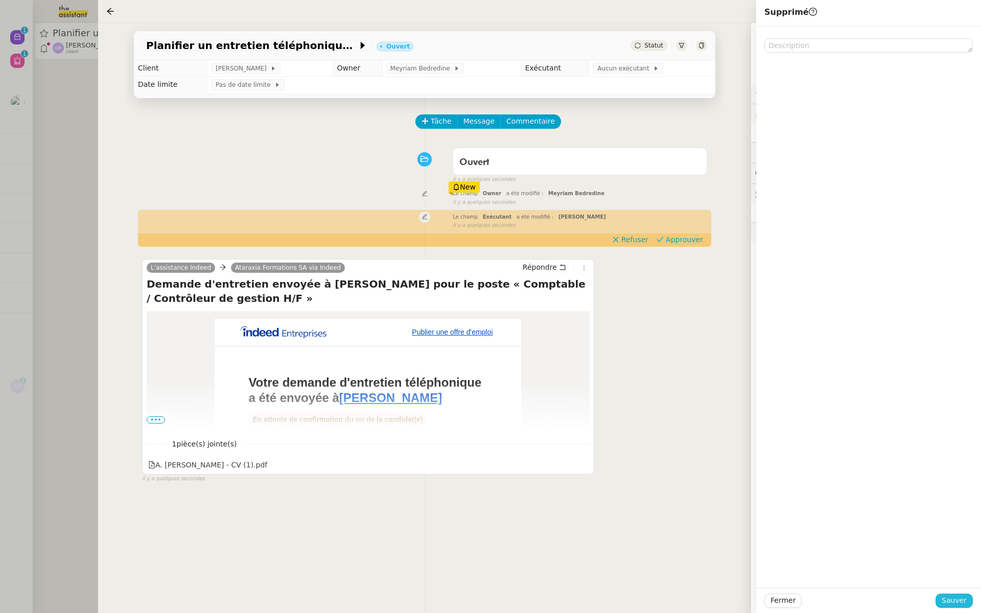
click at [945, 601] on span "Sauver" at bounding box center [953, 601] width 25 height 12
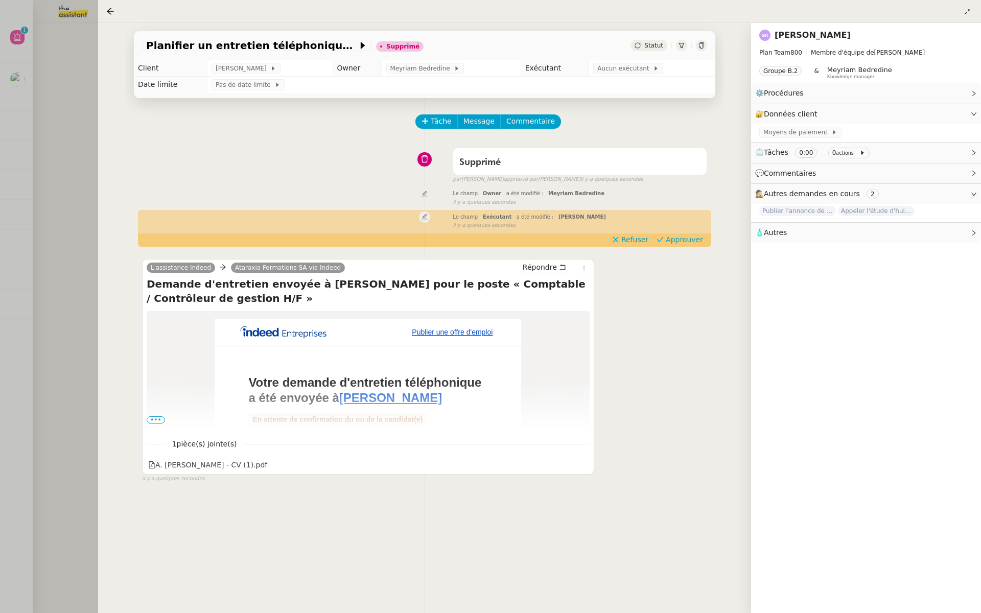
click at [0, 212] on div at bounding box center [490, 306] width 981 height 613
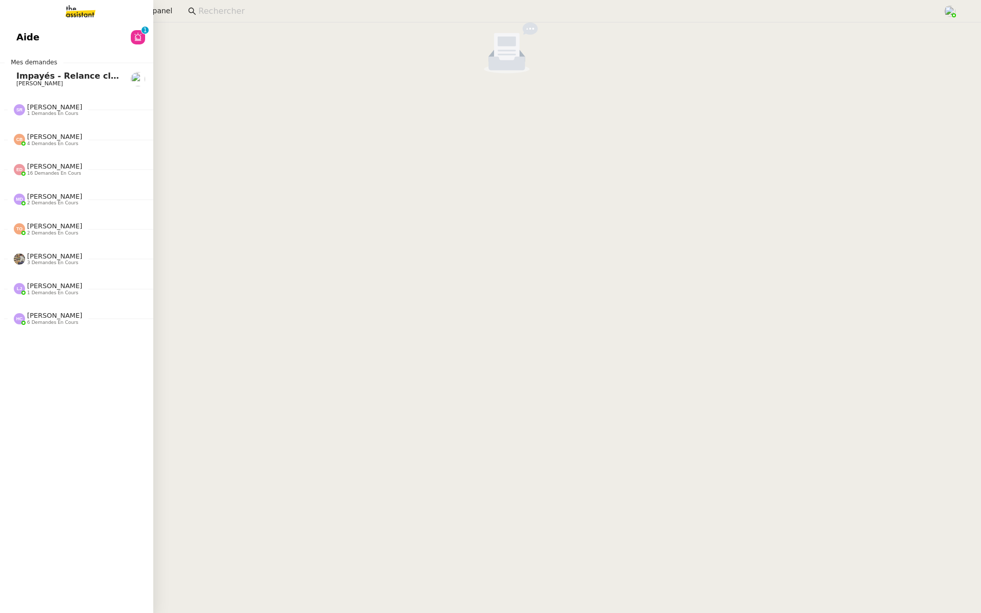
click at [15, 40] on link "Aide 0 1 2 3 4 5 6 7 8 9" at bounding box center [76, 37] width 153 height 23
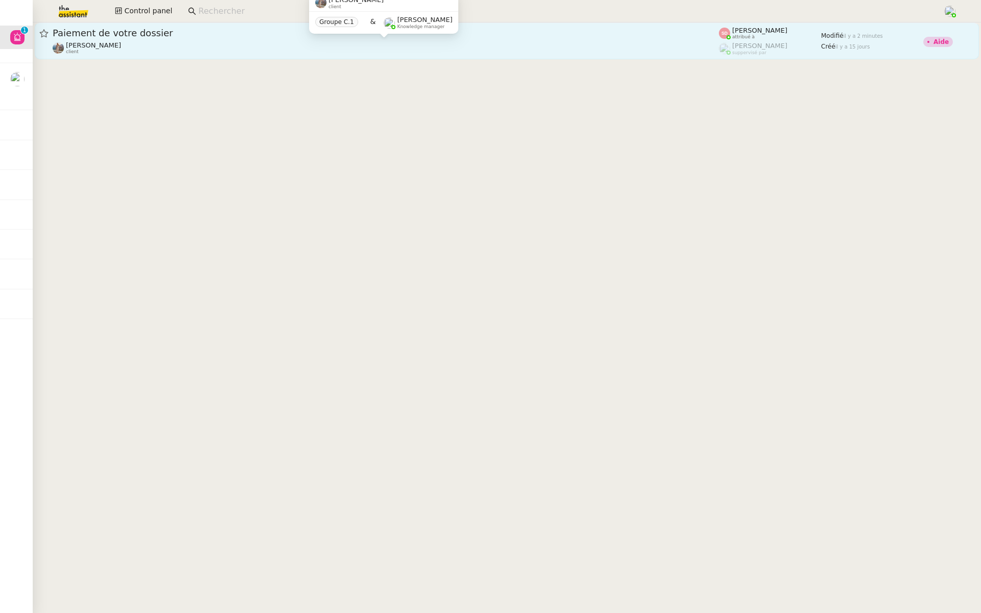
click at [183, 49] on div "[PERSON_NAME] client" at bounding box center [386, 47] width 666 height 13
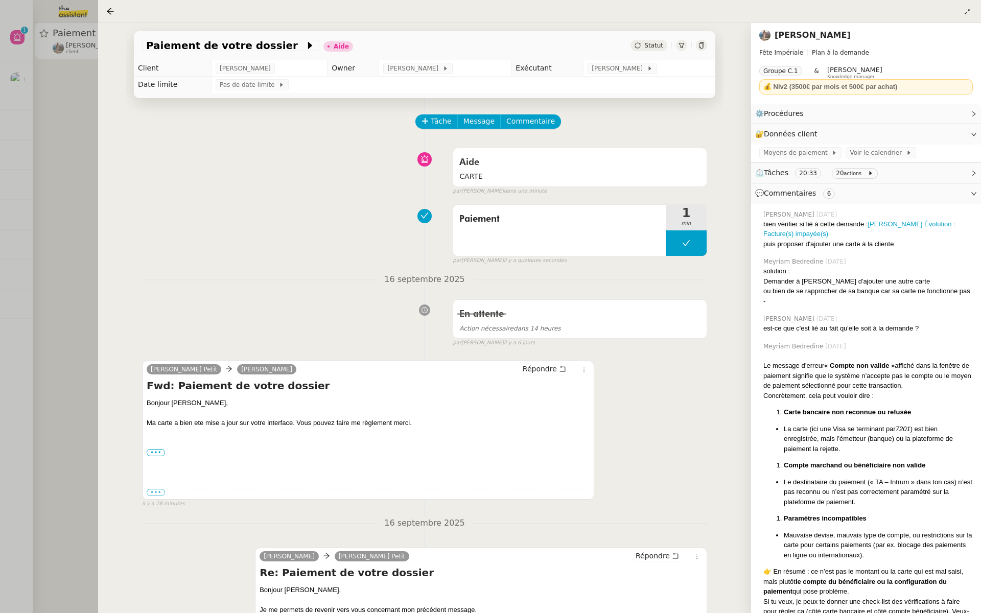
click at [92, 230] on div at bounding box center [490, 306] width 981 height 613
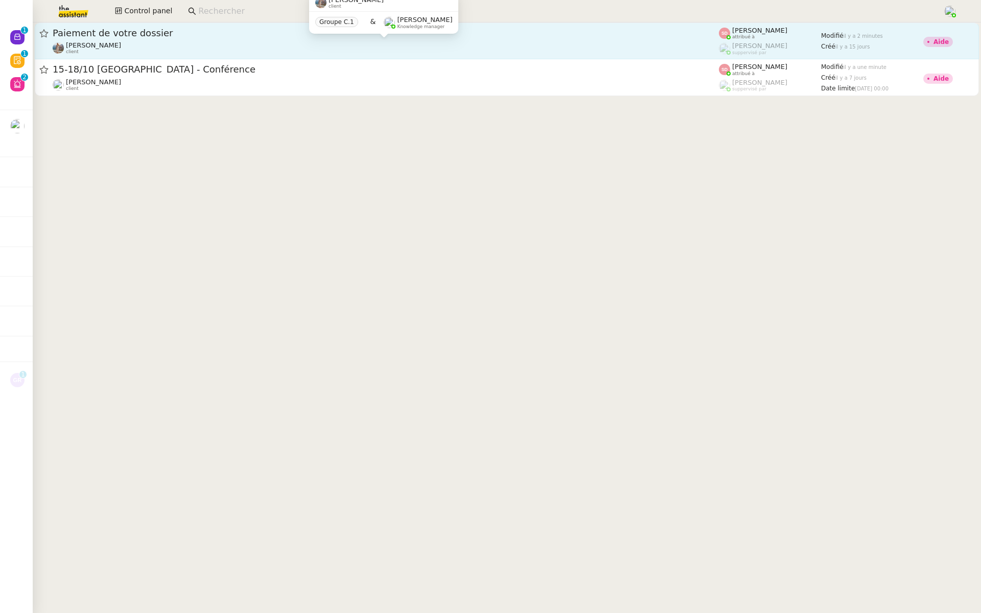
click at [193, 48] on div "[PERSON_NAME] client" at bounding box center [386, 47] width 666 height 13
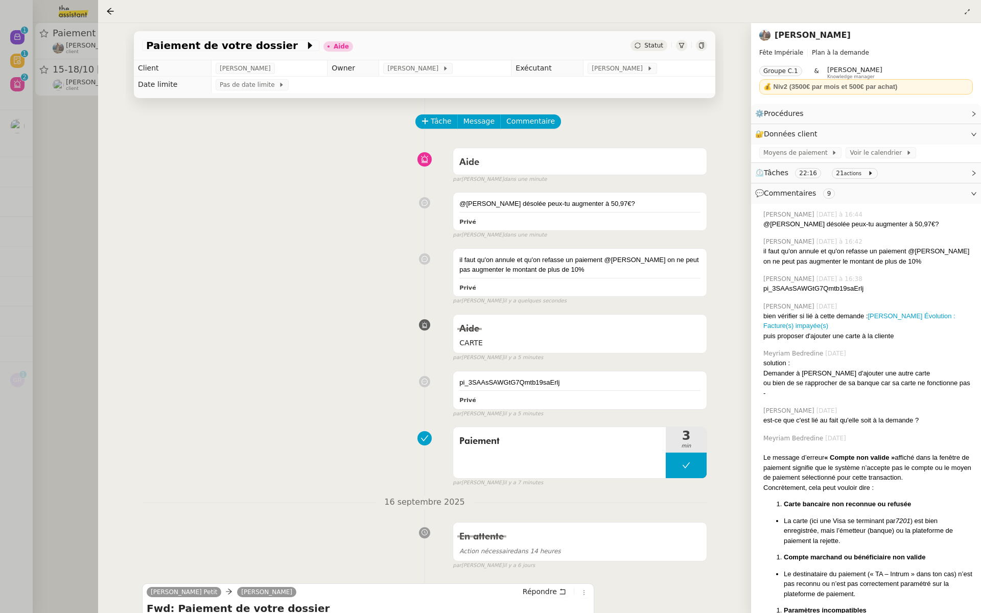
click at [0, 154] on div at bounding box center [490, 306] width 981 height 613
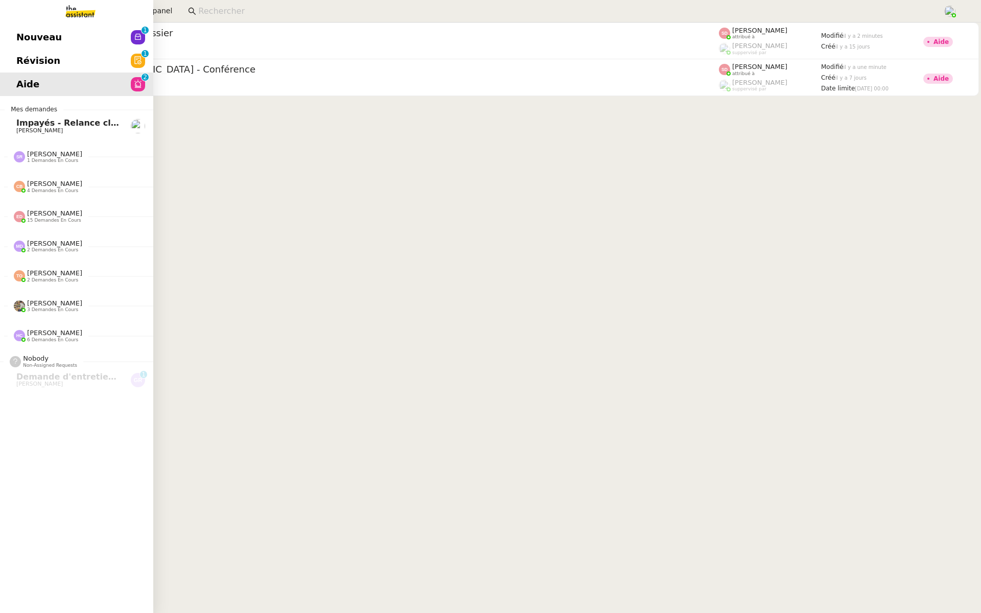
click at [24, 61] on span "Révision" at bounding box center [38, 60] width 44 height 15
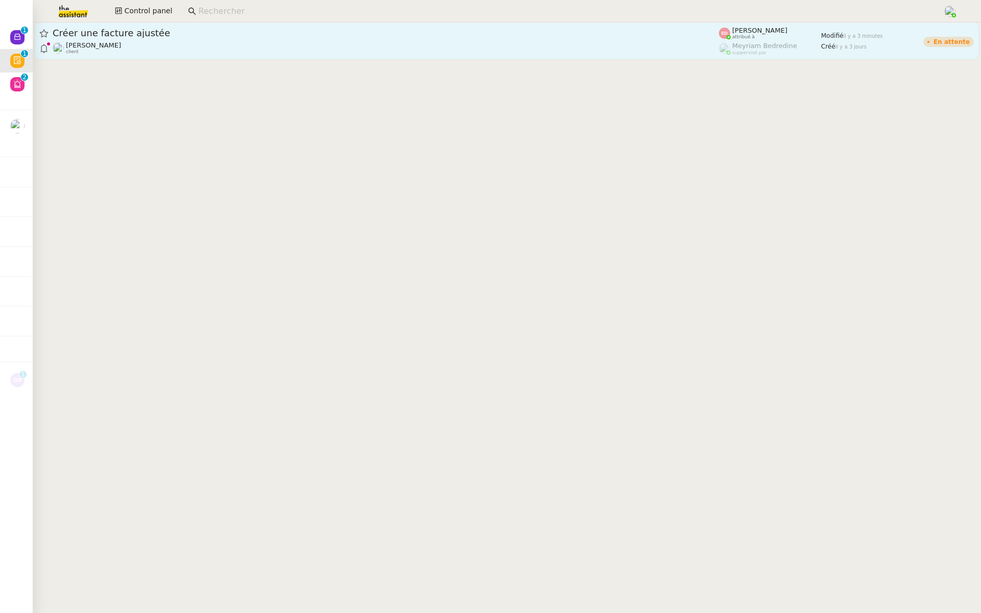
click at [277, 43] on div "[PERSON_NAME] client" at bounding box center [386, 47] width 666 height 13
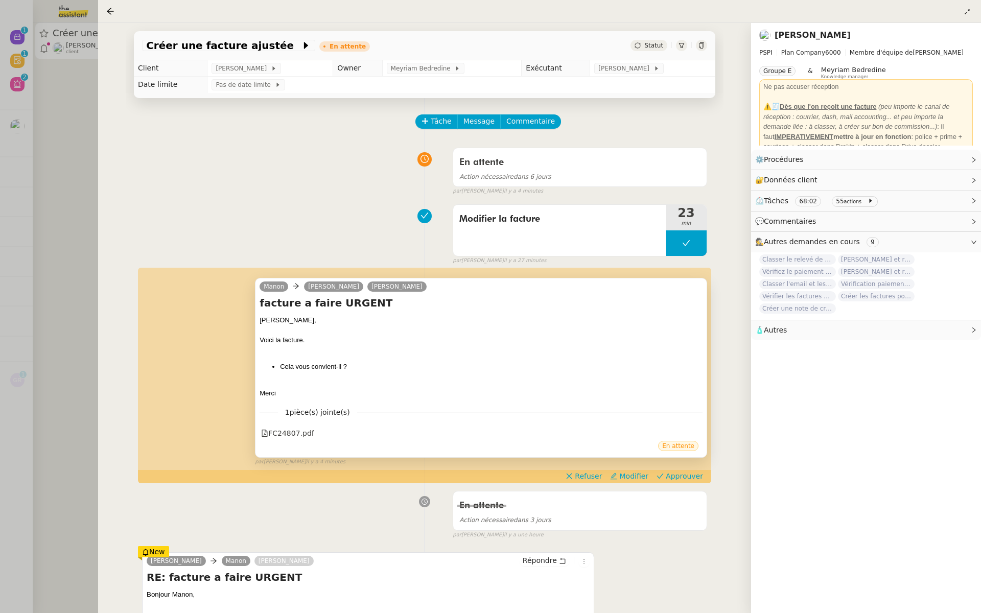
scroll to position [45, 0]
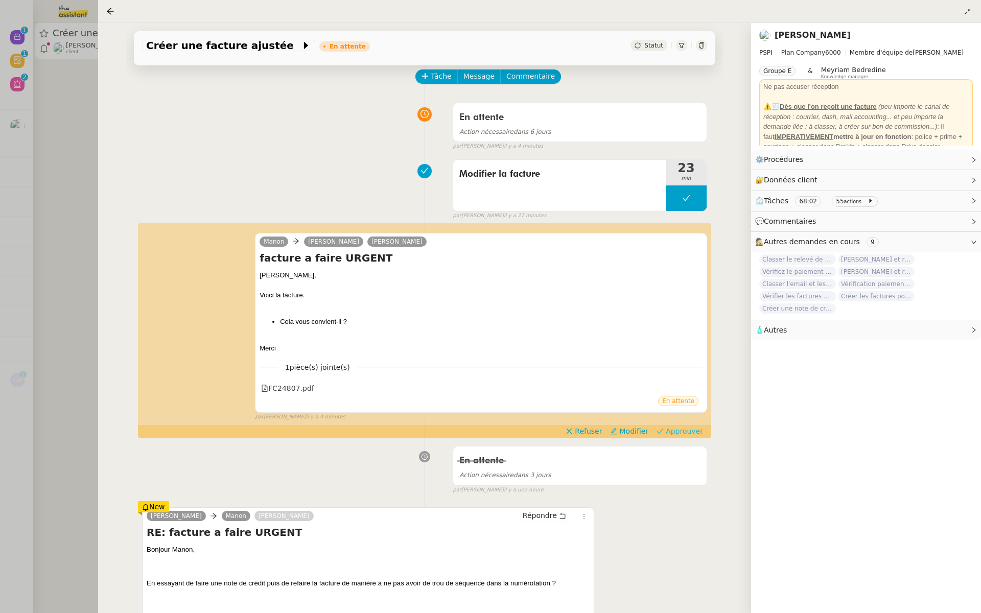
click at [686, 427] on span "Approuver" at bounding box center [683, 431] width 37 height 10
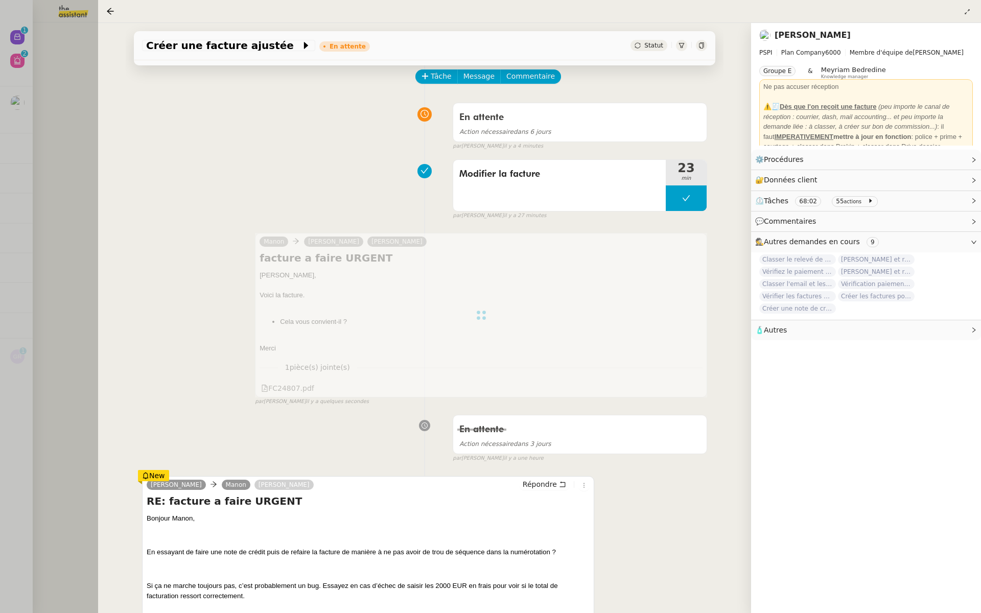
click at [13, 137] on div at bounding box center [490, 306] width 981 height 613
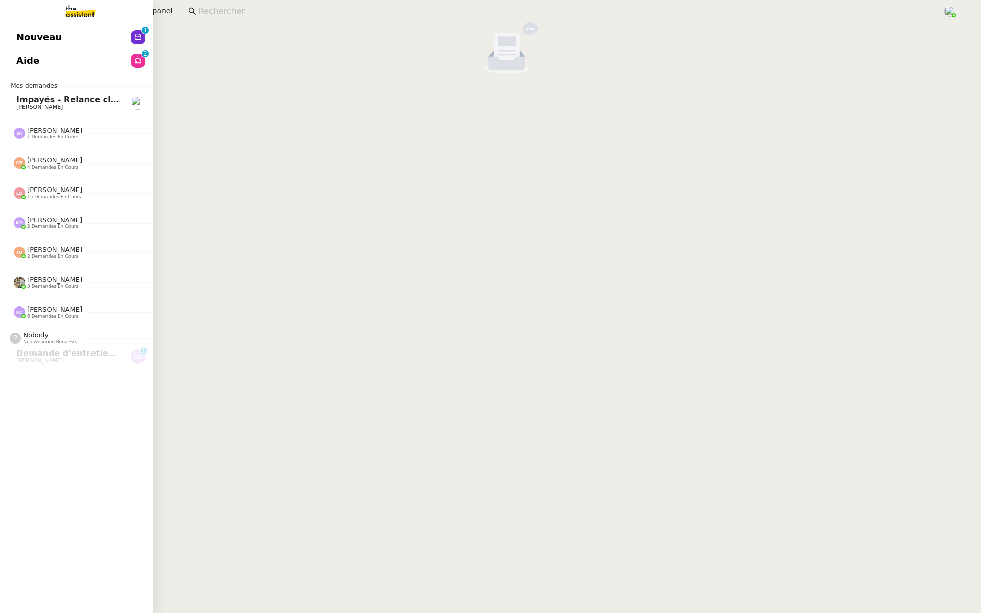
click at [5, 30] on link "Nouveau 0 1 2 3 4 5 6 7 8 9" at bounding box center [76, 37] width 153 height 23
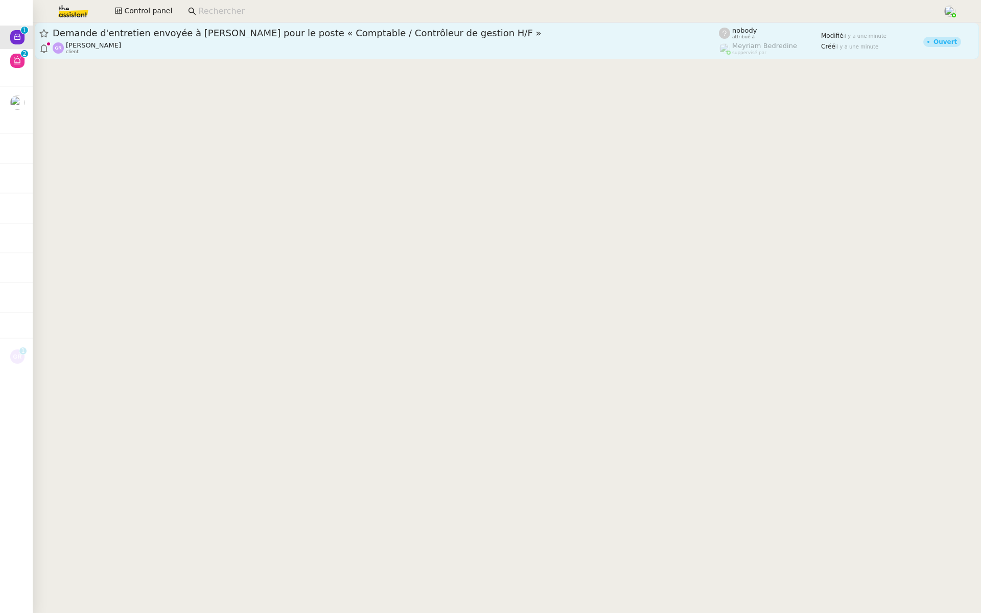
click at [253, 34] on span "Demande d'entretien envoyée à [PERSON_NAME] pour le poste « Comptable / Contrôl…" at bounding box center [386, 33] width 666 height 9
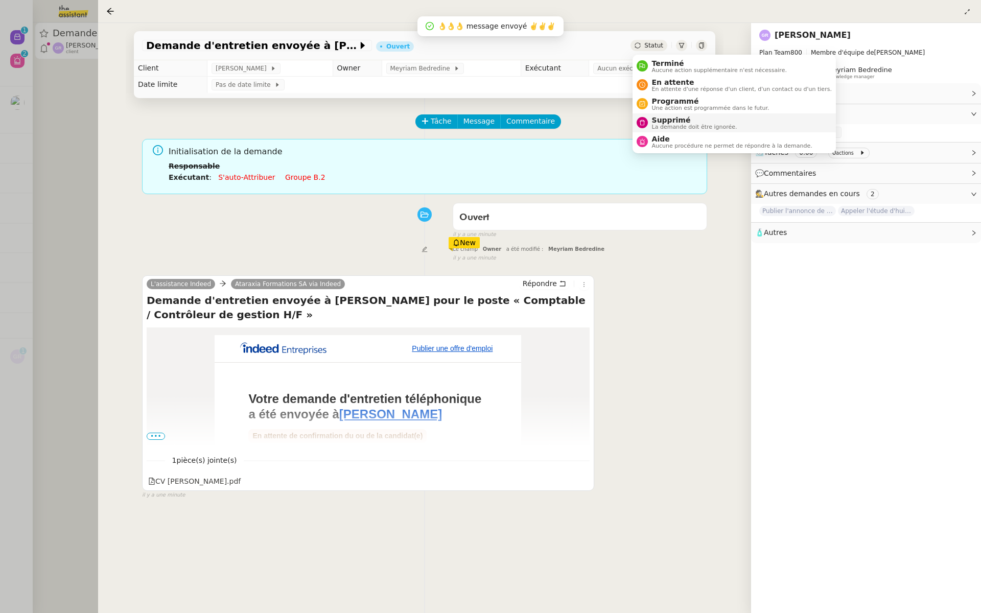
click at [657, 122] on span "Supprimé" at bounding box center [694, 120] width 85 height 8
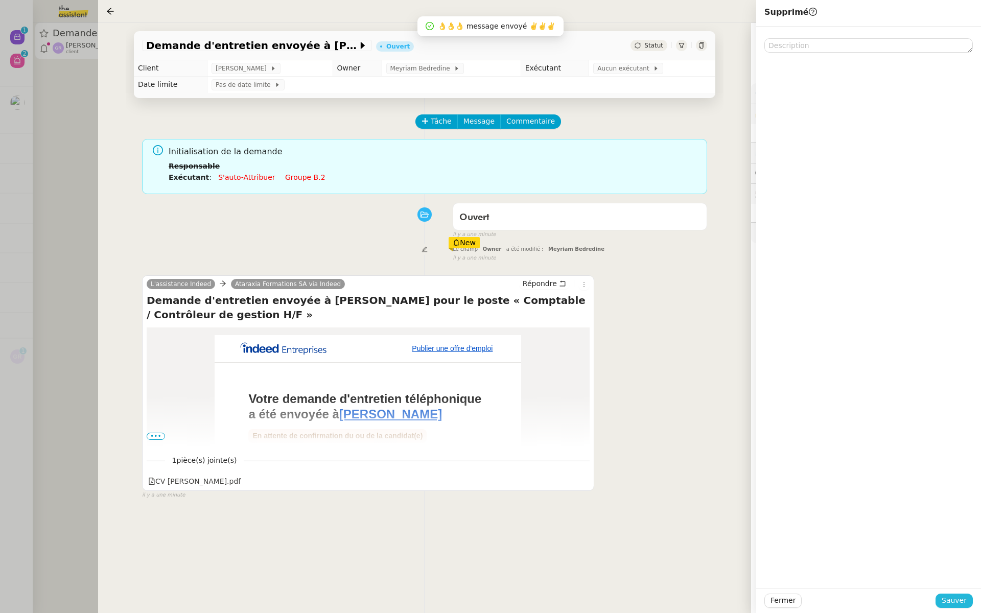
click at [955, 596] on span "Sauver" at bounding box center [953, 601] width 25 height 12
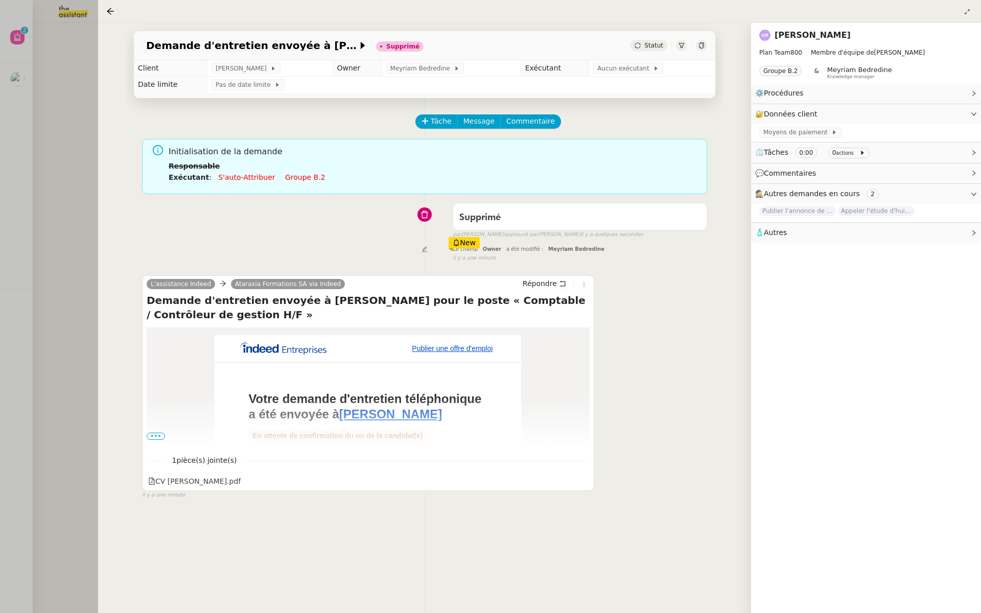
click at [11, 59] on div at bounding box center [490, 306] width 981 height 613
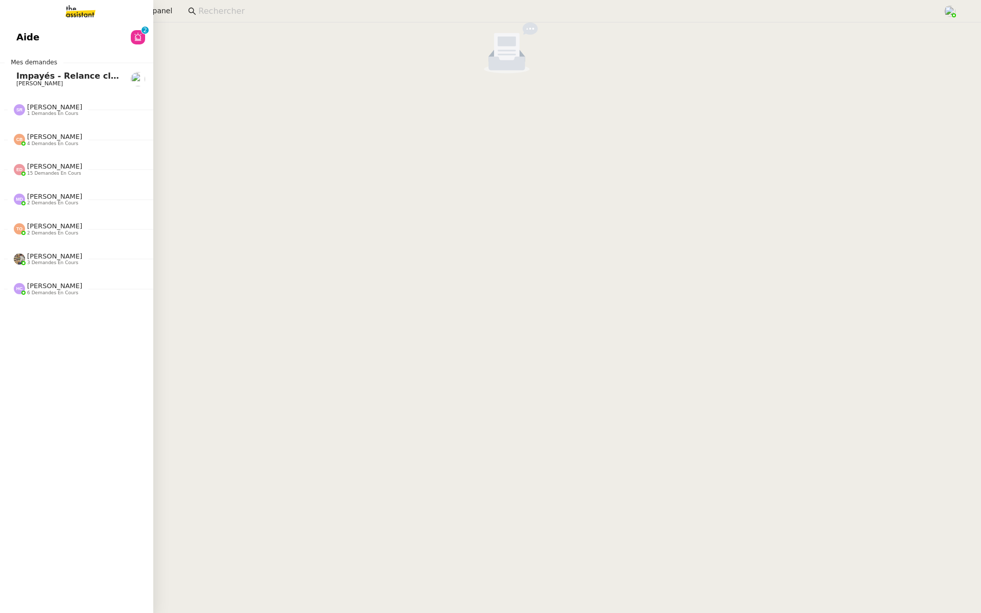
click at [17, 30] on span "Aide" at bounding box center [27, 37] width 23 height 15
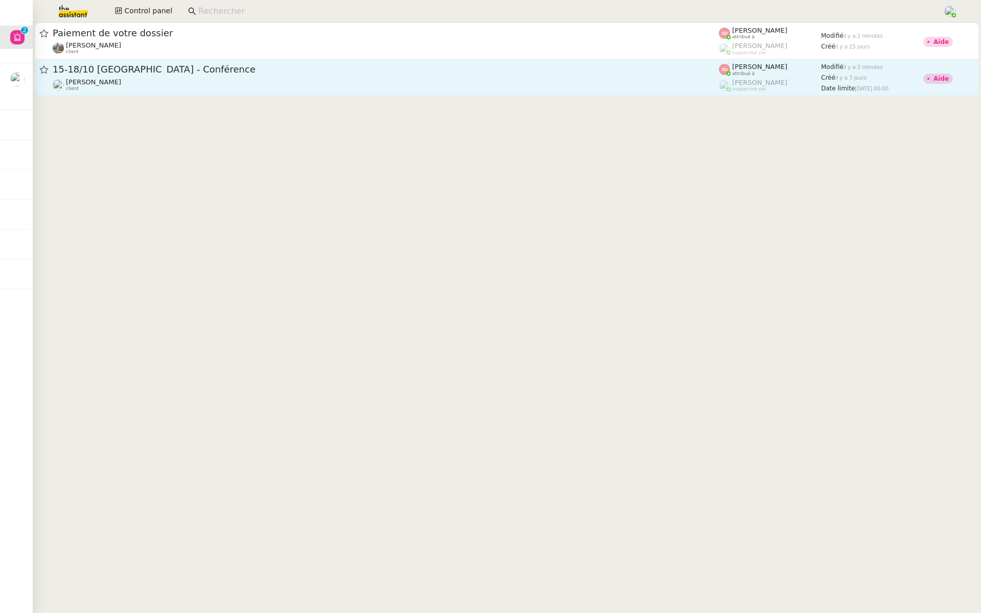
click at [153, 84] on div "[PERSON_NAME] client" at bounding box center [386, 84] width 666 height 13
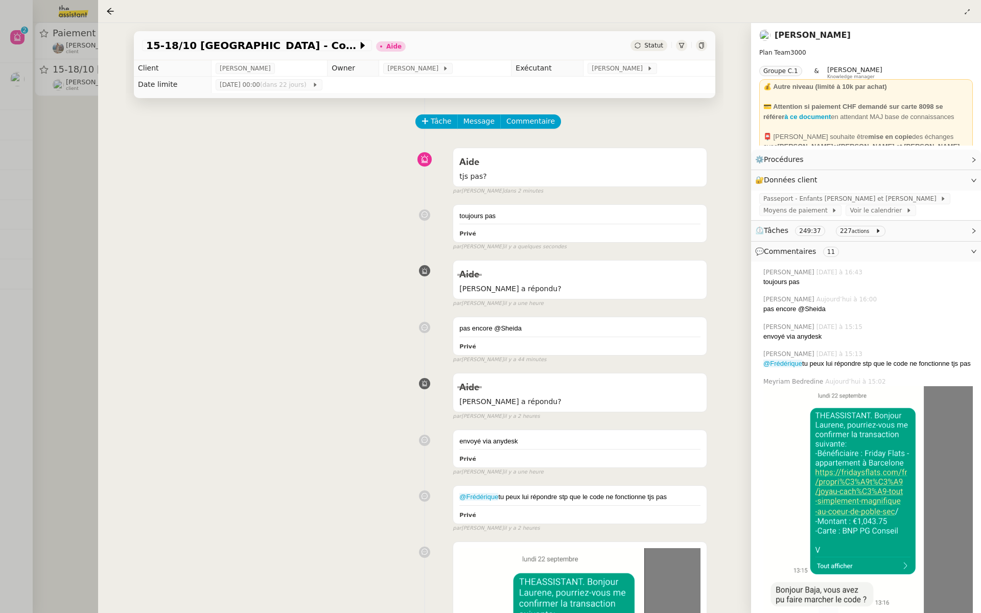
click at [6, 126] on div at bounding box center [490, 306] width 981 height 613
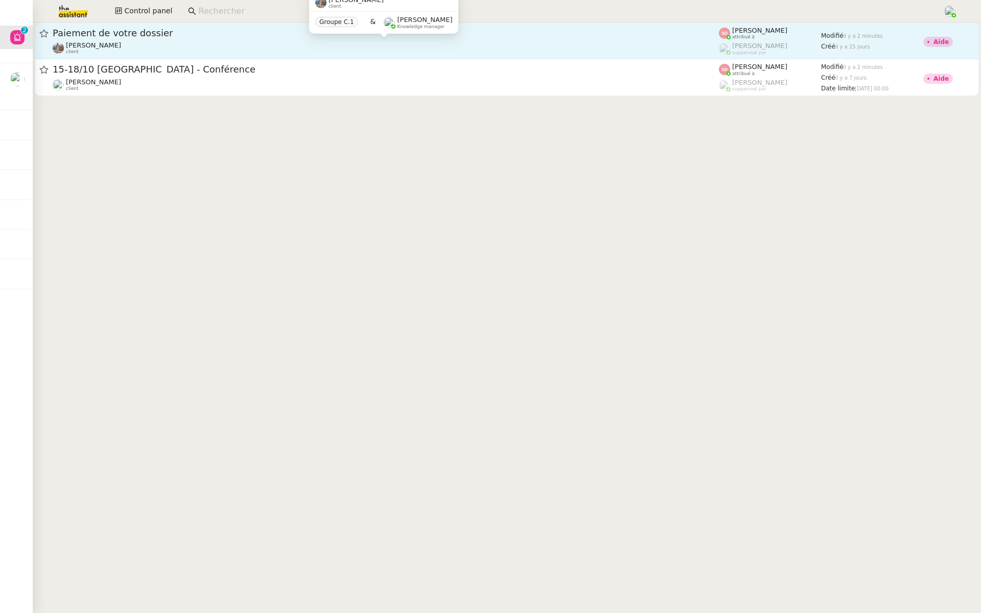
click at [132, 49] on div "[PERSON_NAME] client" at bounding box center [386, 47] width 666 height 13
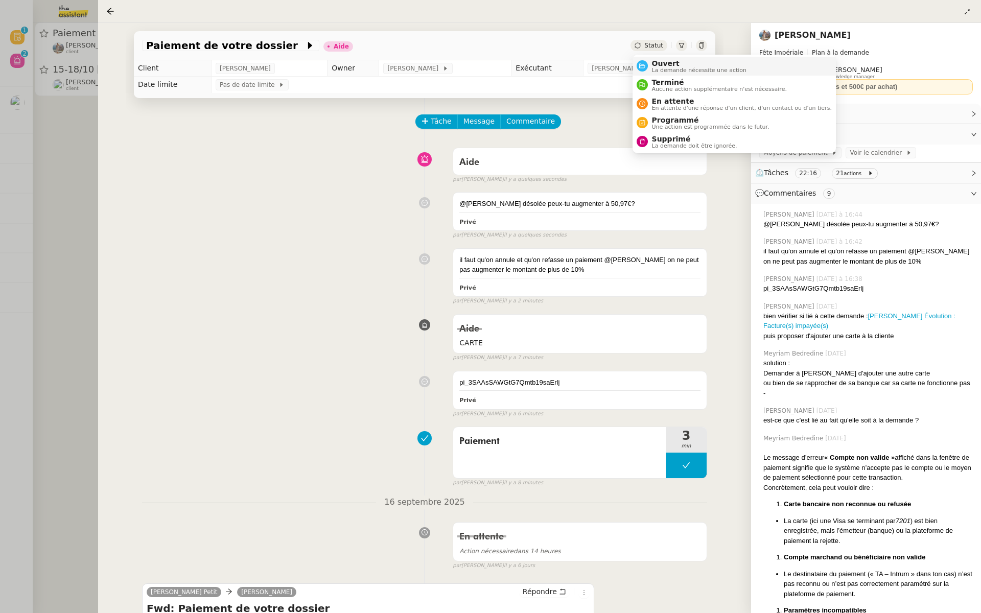
click at [647, 67] on nz-avatar at bounding box center [641, 65] width 11 height 11
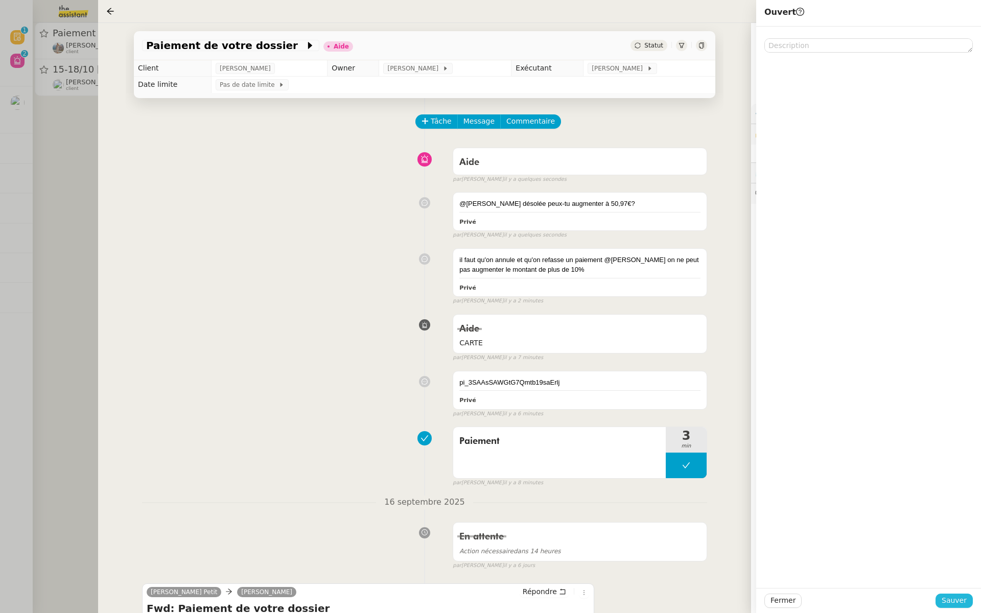
click at [951, 604] on span "Sauver" at bounding box center [953, 601] width 25 height 12
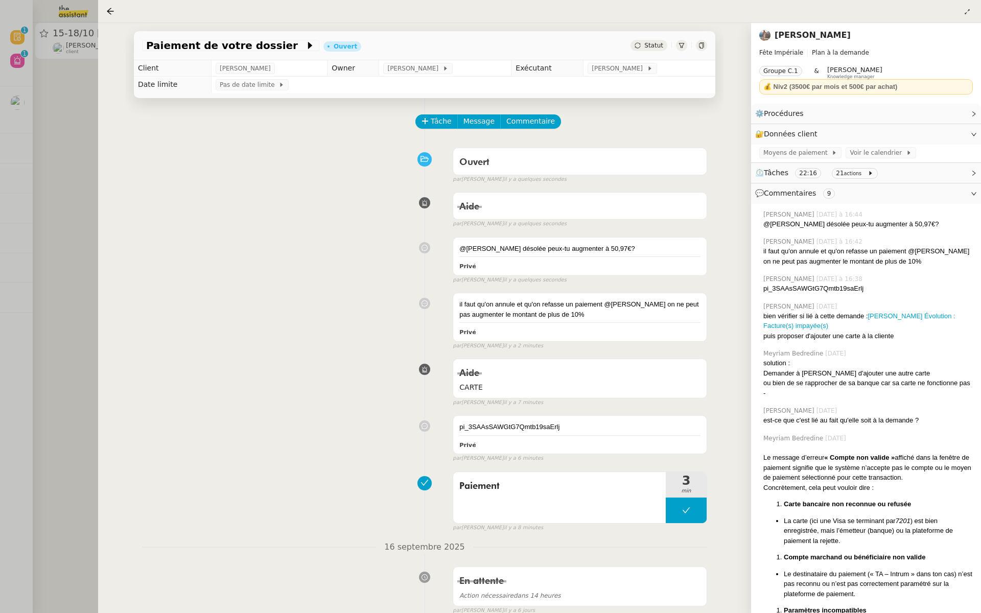
click at [12, 167] on div at bounding box center [490, 306] width 981 height 613
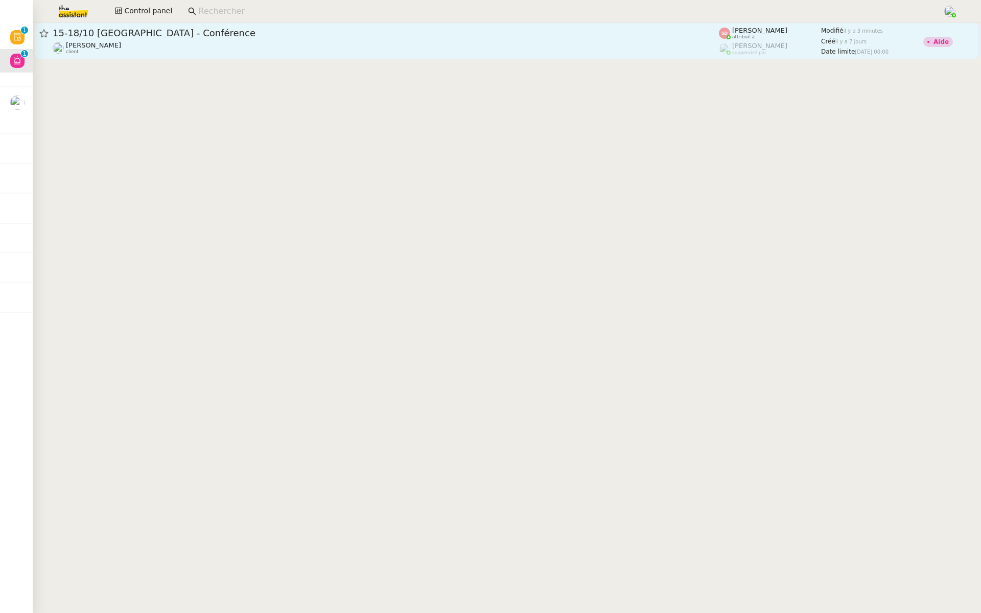
click at [229, 40] on div "15-18/10 Barcelone - Conférence Laurène Gauthier client" at bounding box center [386, 41] width 666 height 28
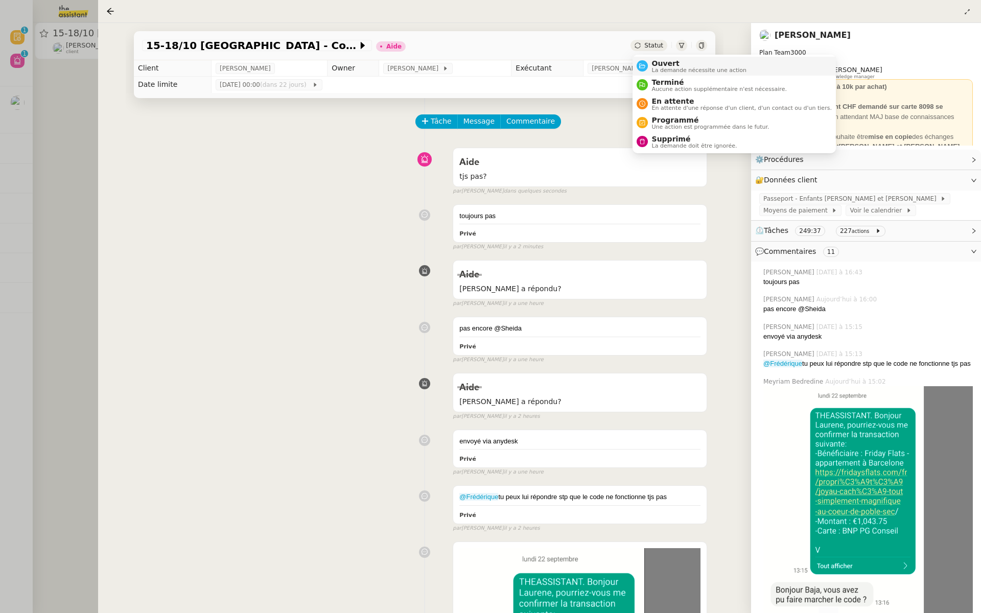
click at [652, 63] on span "Ouvert" at bounding box center [699, 63] width 95 height 8
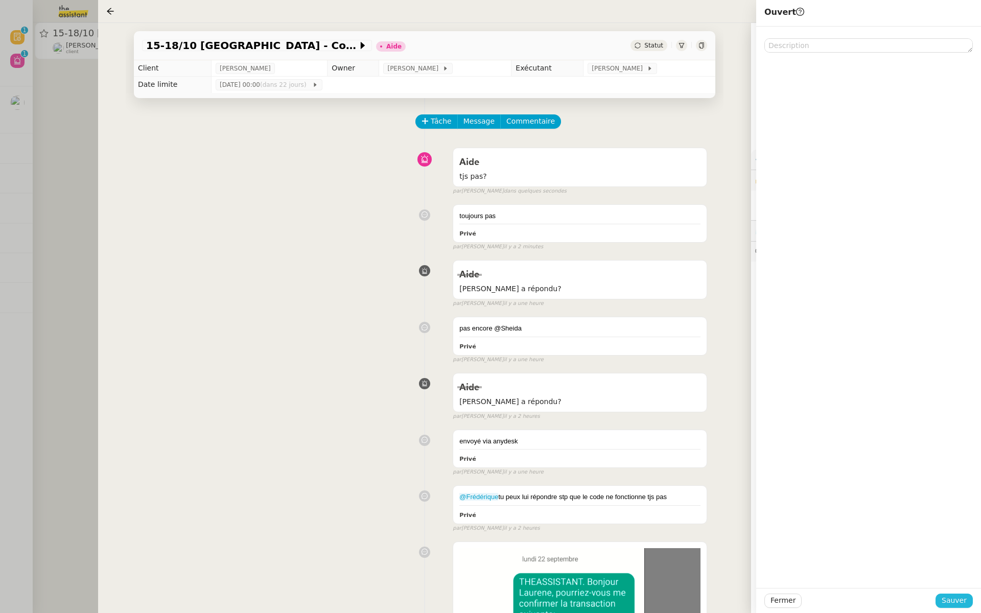
click at [952, 600] on span "Sauver" at bounding box center [953, 601] width 25 height 12
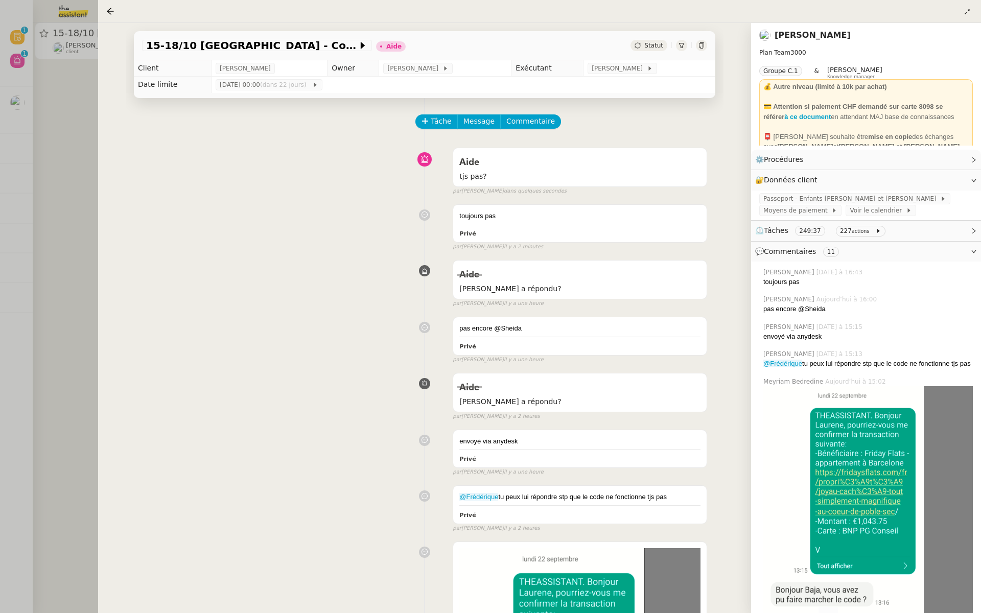
click at [607, 90] on td "mer. 15 oct. 2025 00:00 (dans 22 jours)" at bounding box center [463, 85] width 504 height 16
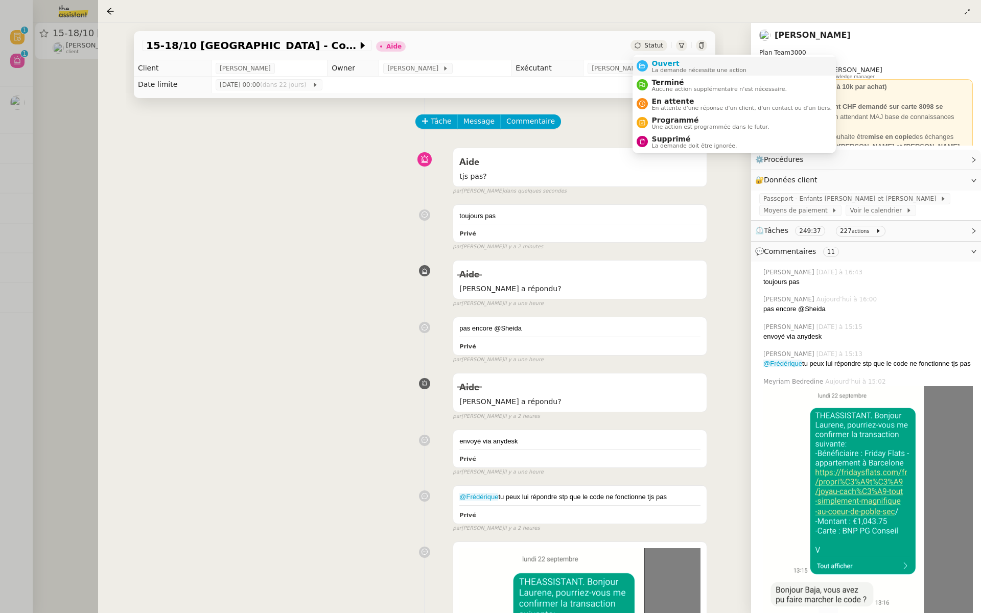
click at [645, 61] on nz-avatar at bounding box center [641, 65] width 11 height 11
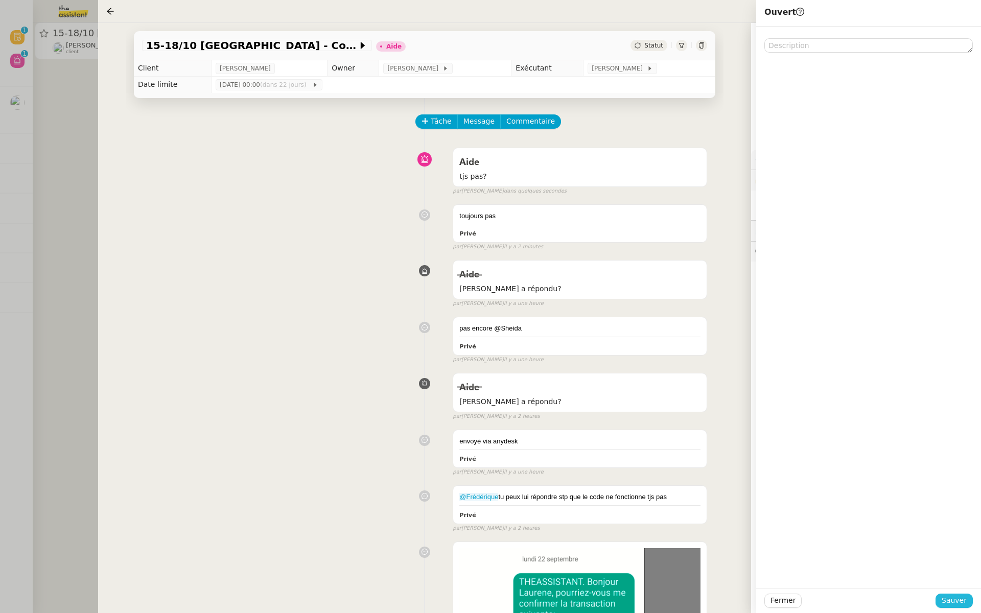
click at [954, 603] on span "Sauver" at bounding box center [953, 601] width 25 height 12
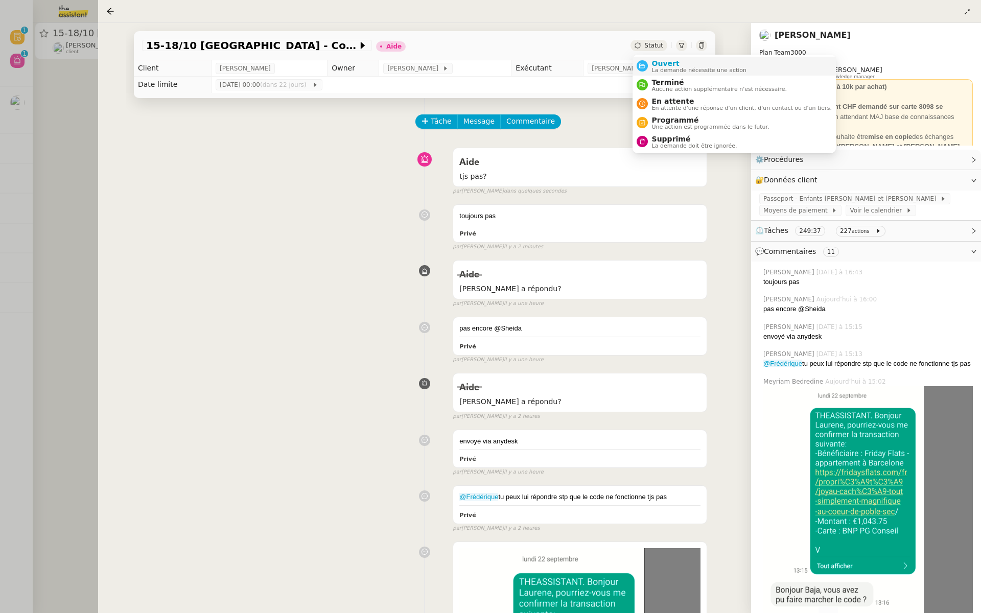
click at [648, 65] on div "Ouvert La demande nécessite une action" at bounding box center [697, 66] width 99 height 14
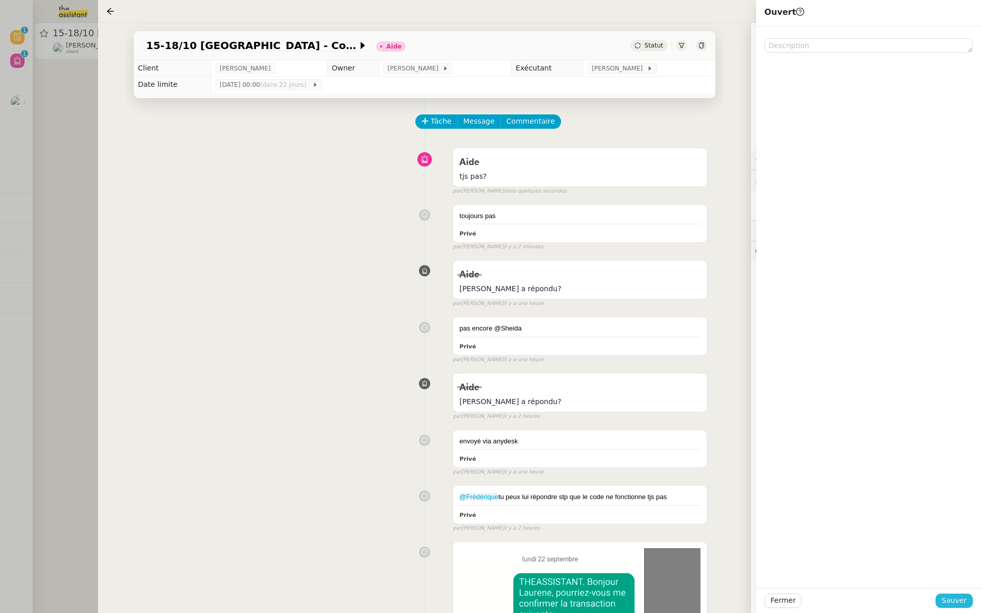
click at [961, 601] on span "Sauver" at bounding box center [953, 601] width 25 height 12
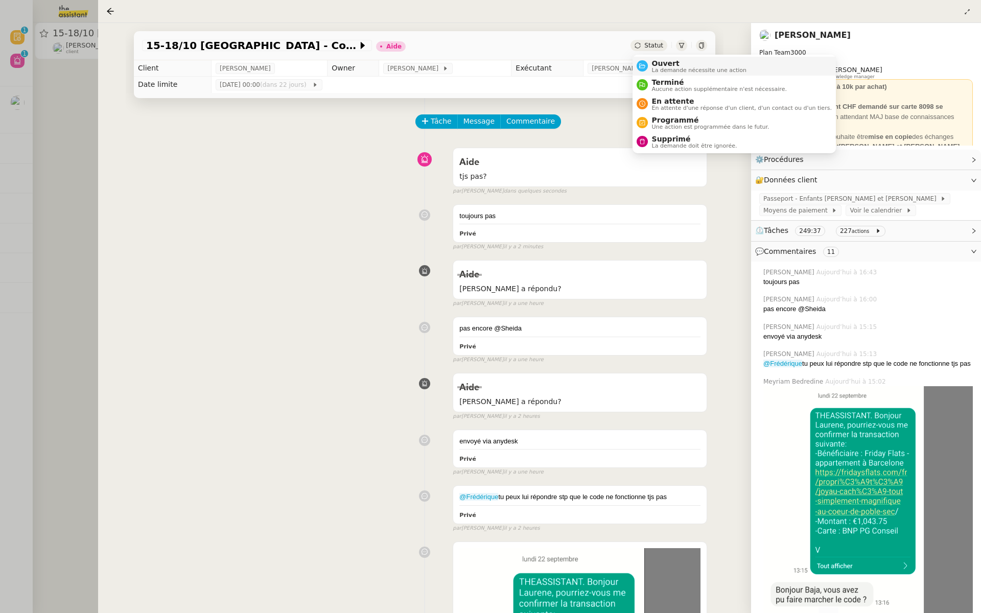
click at [655, 67] on span "La demande nécessite une action" at bounding box center [699, 70] width 95 height 6
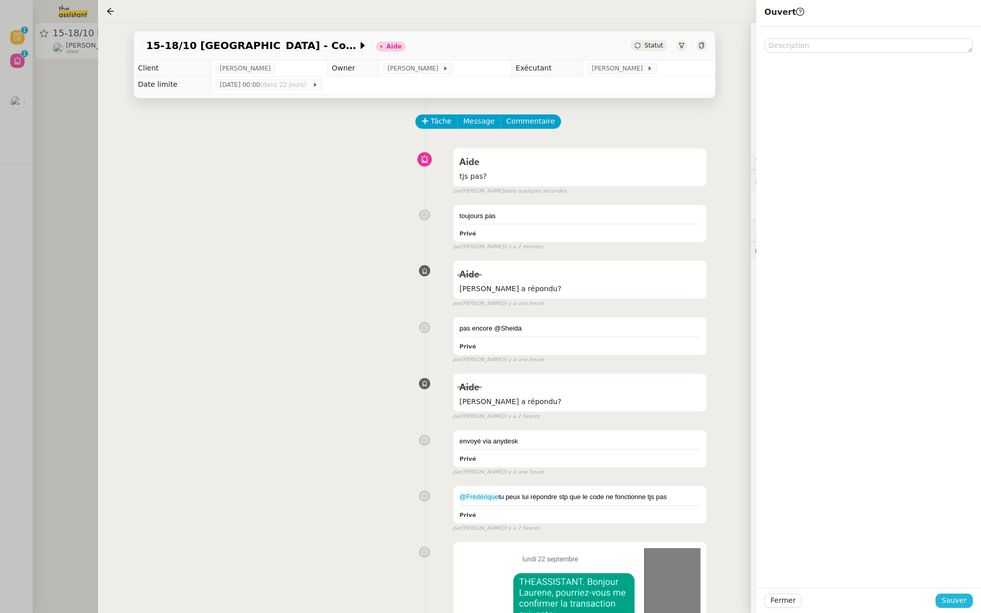
click at [964, 604] on span "Sauver" at bounding box center [953, 601] width 25 height 12
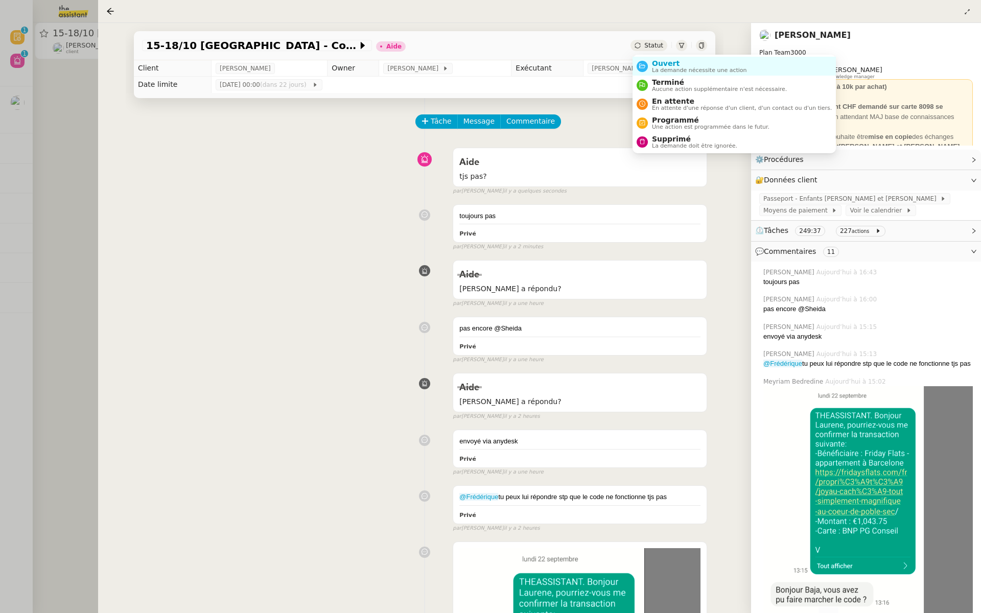
click at [649, 49] on span "Statut" at bounding box center [653, 45] width 19 height 7
click at [678, 66] on span "Ouvert" at bounding box center [699, 63] width 95 height 8
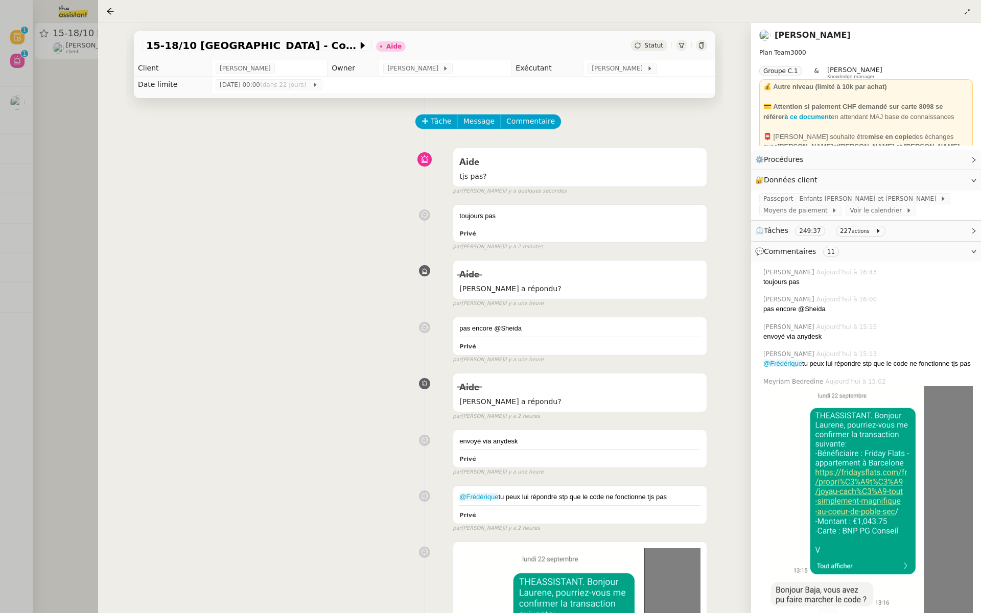
click at [678, 66] on body "Révision 0 1 2 3 4 5 6 7 8 9 Aide 0 1 2 3 4 5 6 7 8 9 Mes demandes Impayés - Re…" at bounding box center [490, 306] width 981 height 613
click at [678, 66] on td "[PERSON_NAME]" at bounding box center [649, 68] width 132 height 16
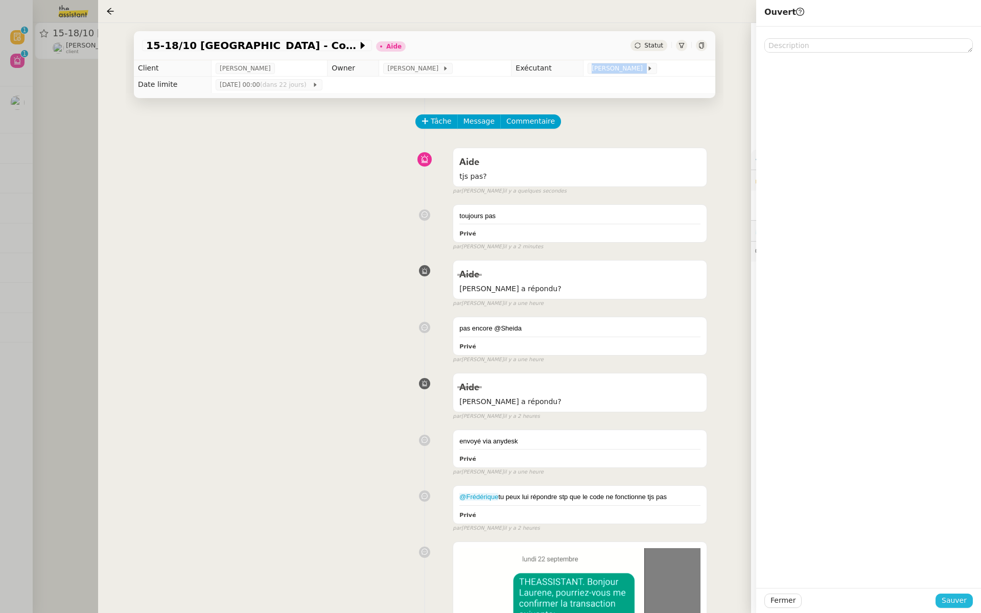
click at [955, 599] on span "Sauver" at bounding box center [953, 601] width 25 height 12
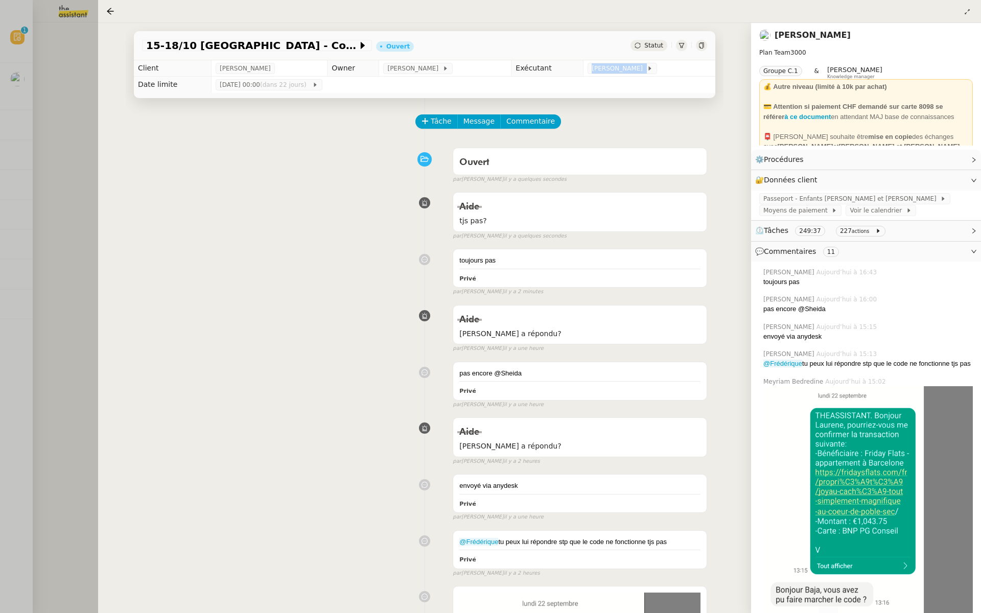
click at [0, 102] on div at bounding box center [490, 306] width 981 height 613
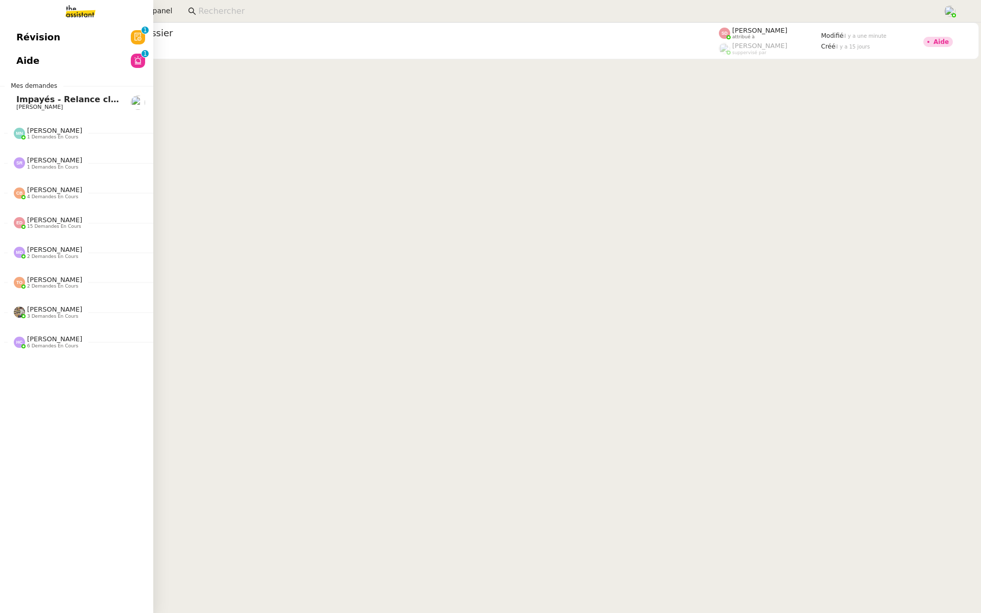
click at [36, 55] on link "Aide 0 1 2 3 4 5 6 7 8 9" at bounding box center [76, 60] width 153 height 23
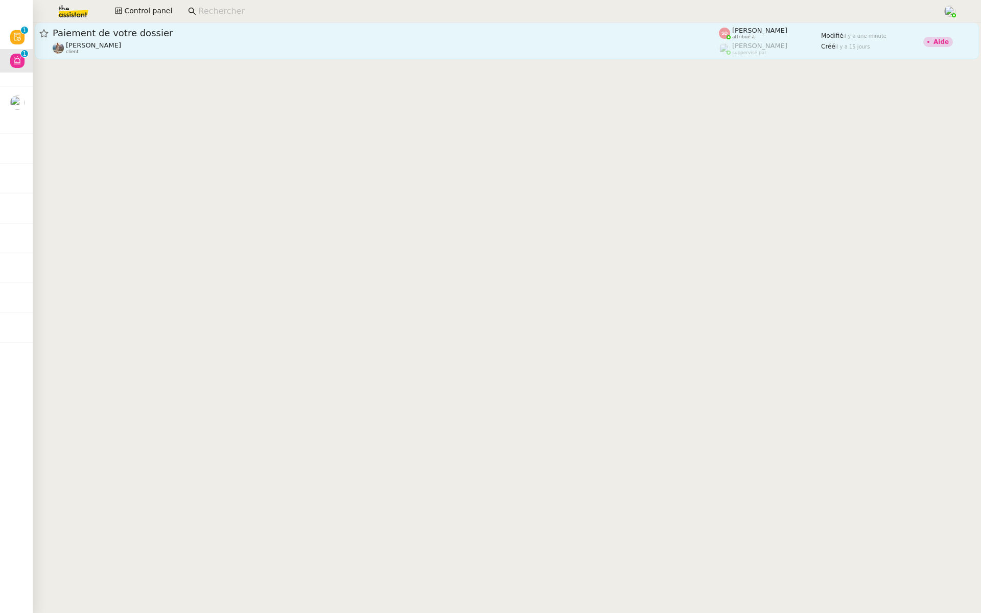
click at [157, 37] on span "Paiement de votre dossier" at bounding box center [386, 33] width 666 height 9
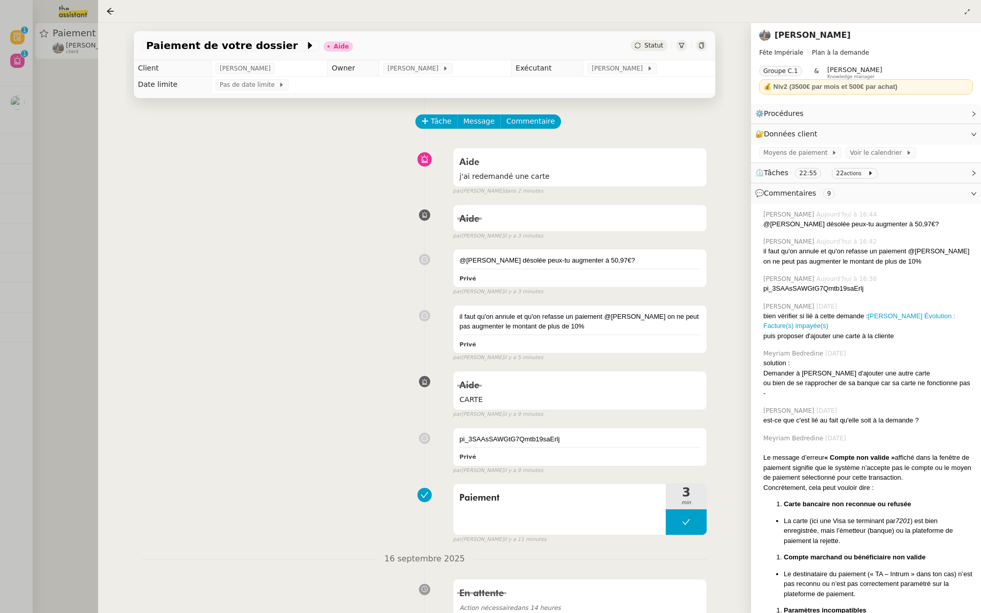
click at [42, 185] on div at bounding box center [490, 306] width 981 height 613
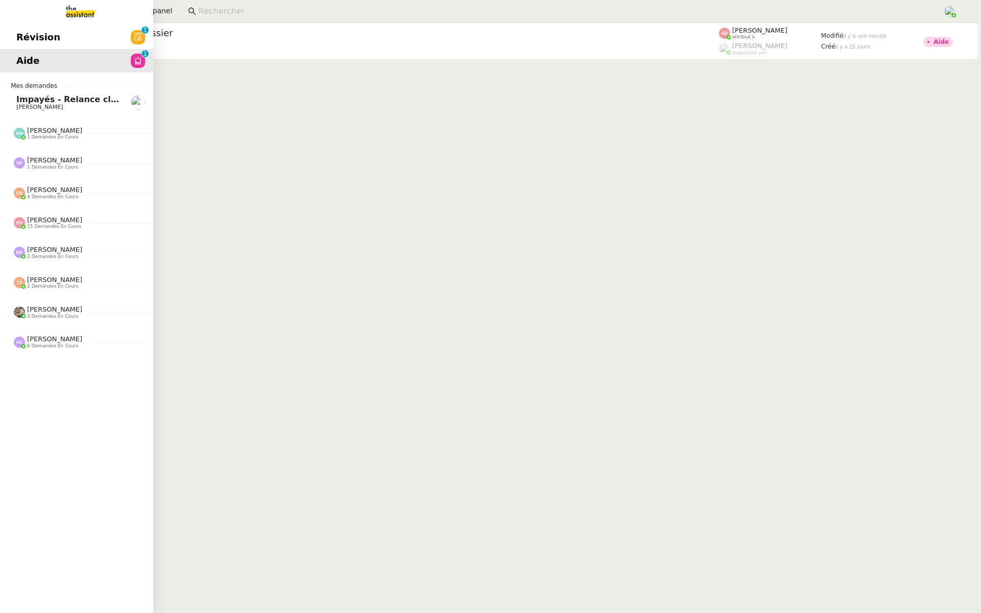
click at [15, 37] on link "Révision 0 1 2 3 4 5 6 7 8 9" at bounding box center [76, 37] width 153 height 23
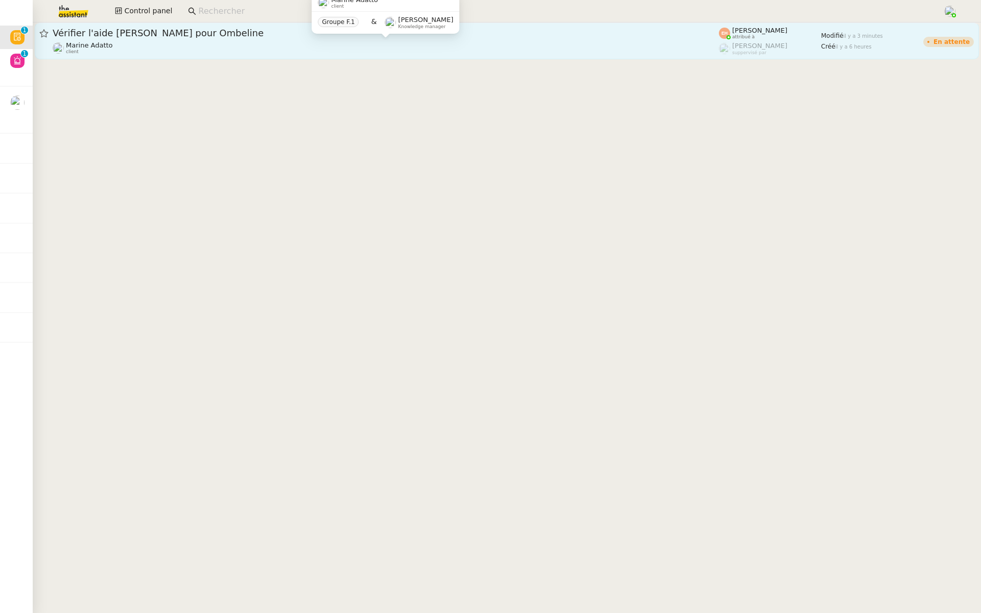
click at [217, 35] on span "Vérifier l'aide [PERSON_NAME] pour Ombeline" at bounding box center [386, 33] width 666 height 9
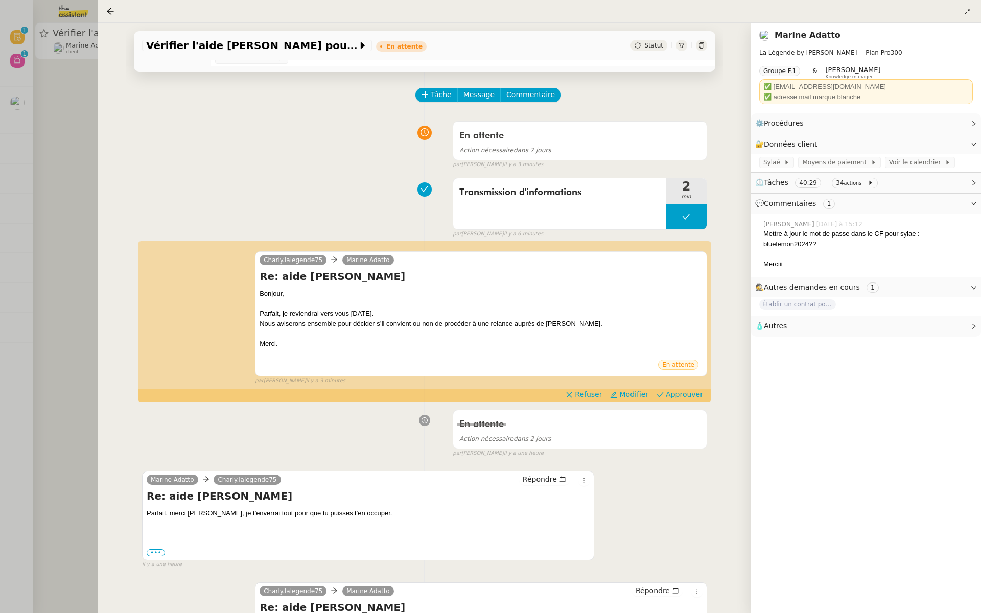
scroll to position [51, 0]
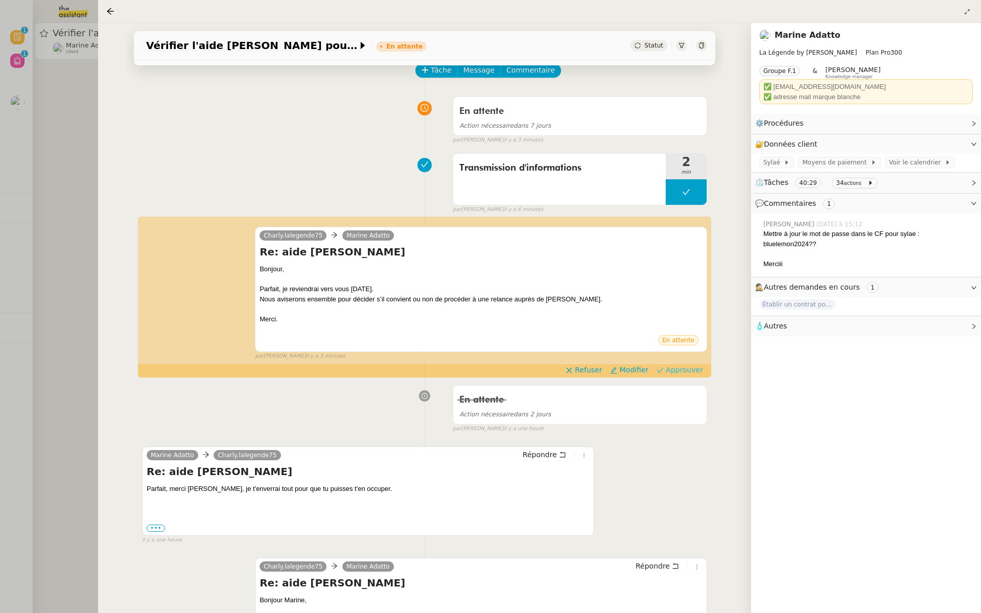
click at [681, 366] on span "Approuver" at bounding box center [683, 370] width 37 height 10
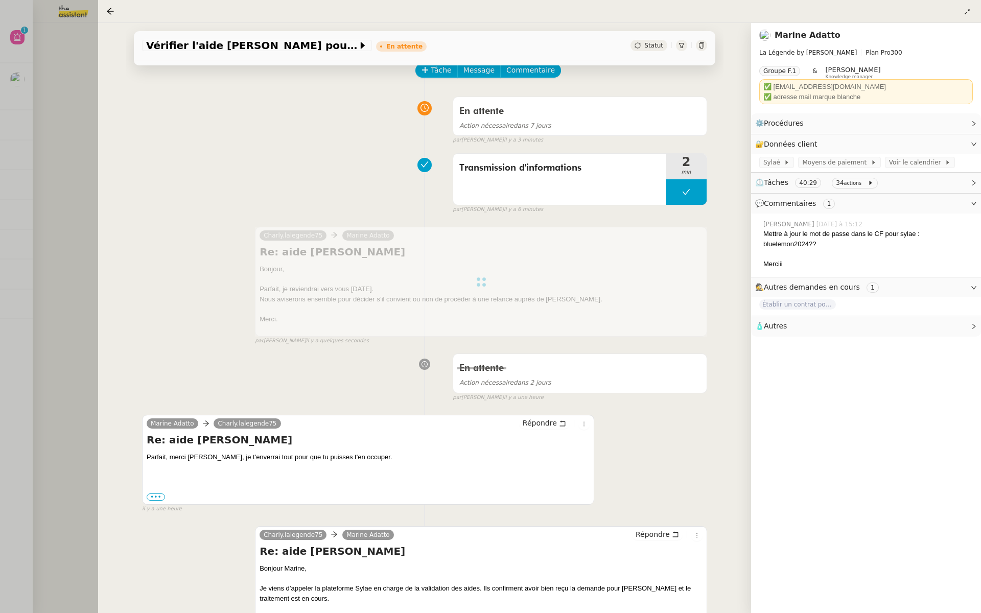
click at [46, 96] on div at bounding box center [490, 306] width 981 height 613
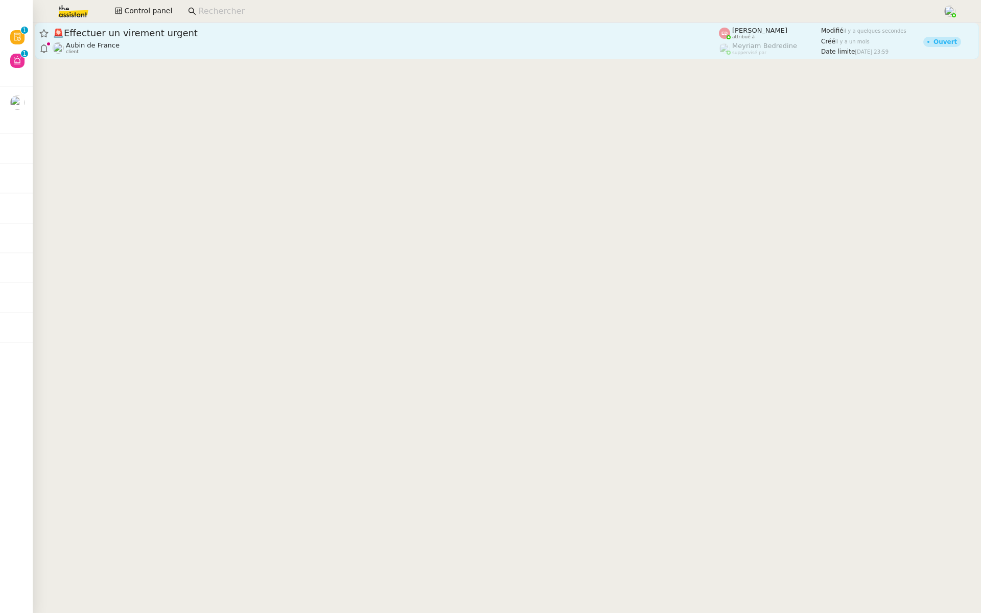
click at [189, 36] on span "🚨 Effectuer un virement urgent" at bounding box center [386, 33] width 666 height 9
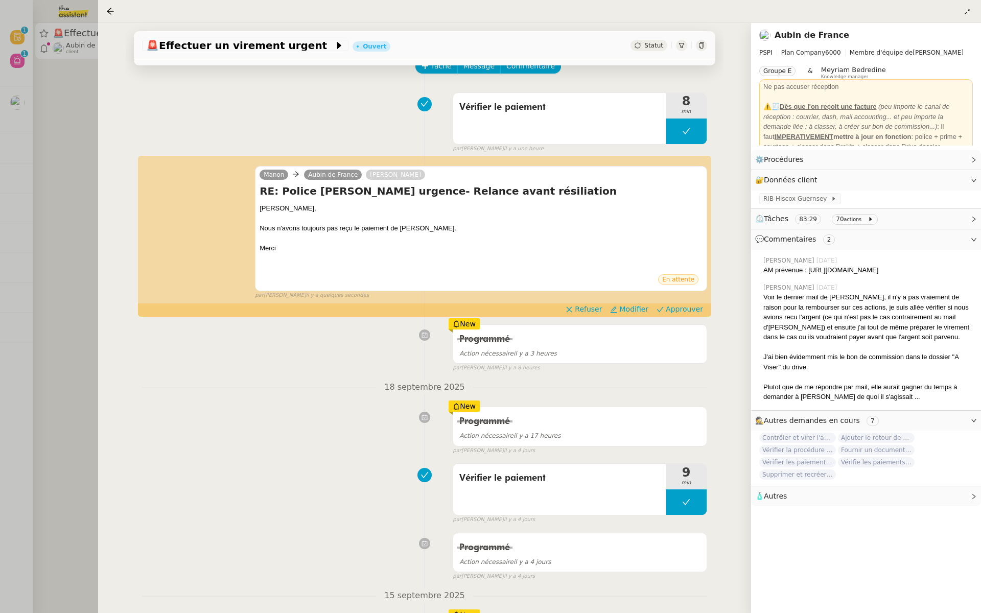
scroll to position [64, 0]
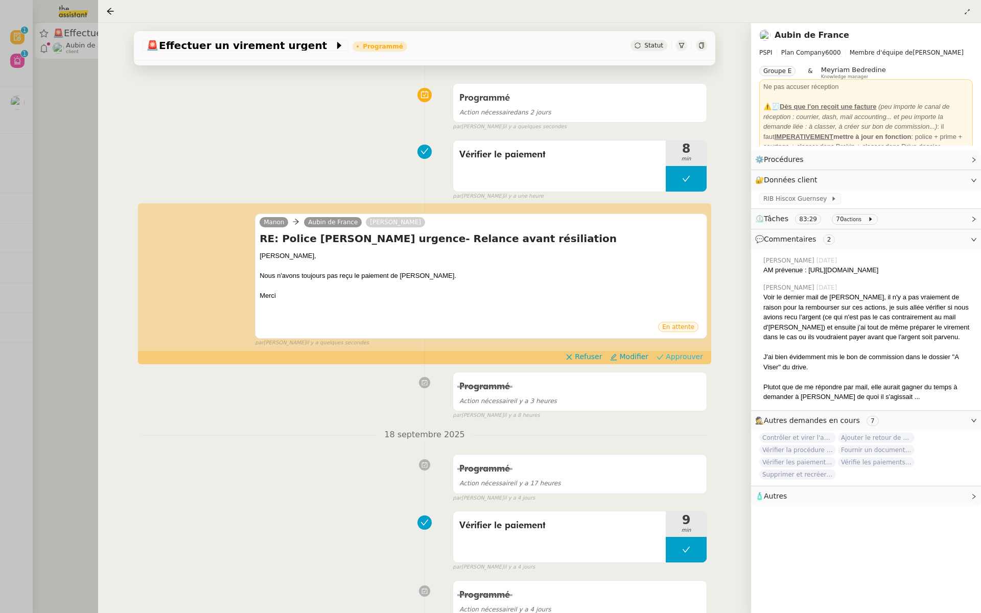
click at [696, 359] on span "Approuver" at bounding box center [683, 356] width 37 height 10
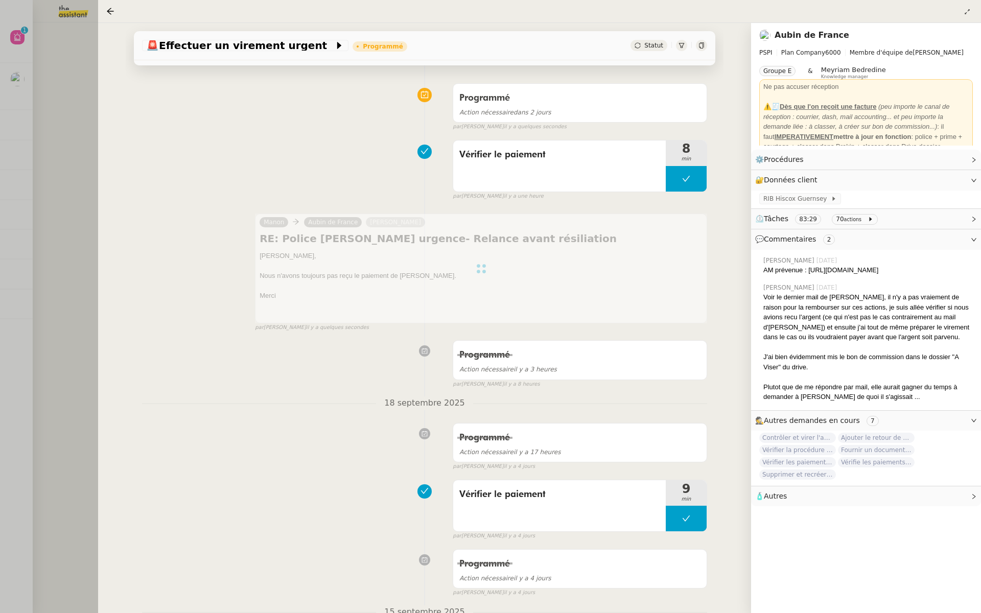
click at [23, 131] on div at bounding box center [490, 306] width 981 height 613
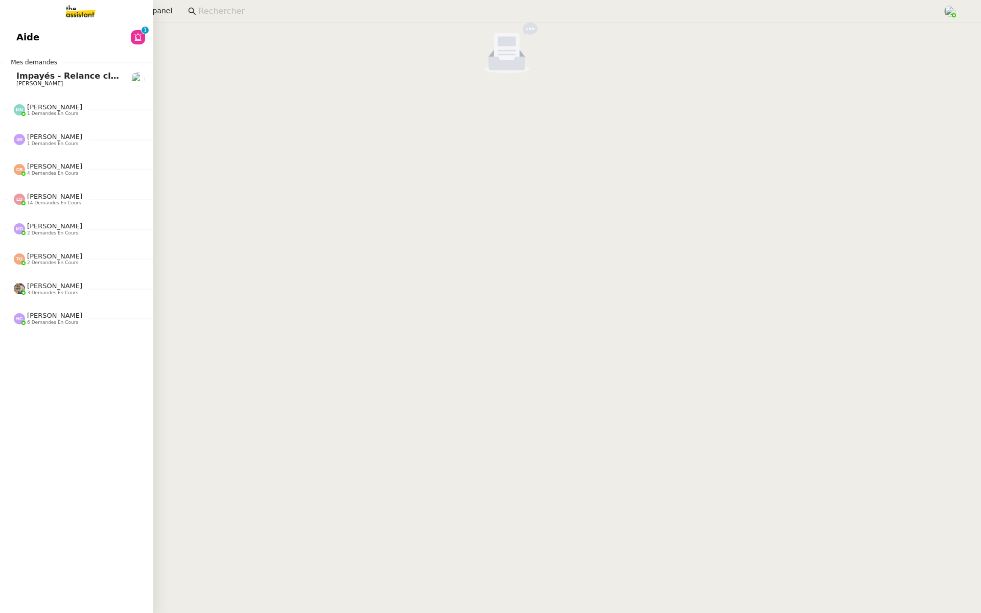
click at [23, 37] on span "Aide" at bounding box center [27, 37] width 23 height 15
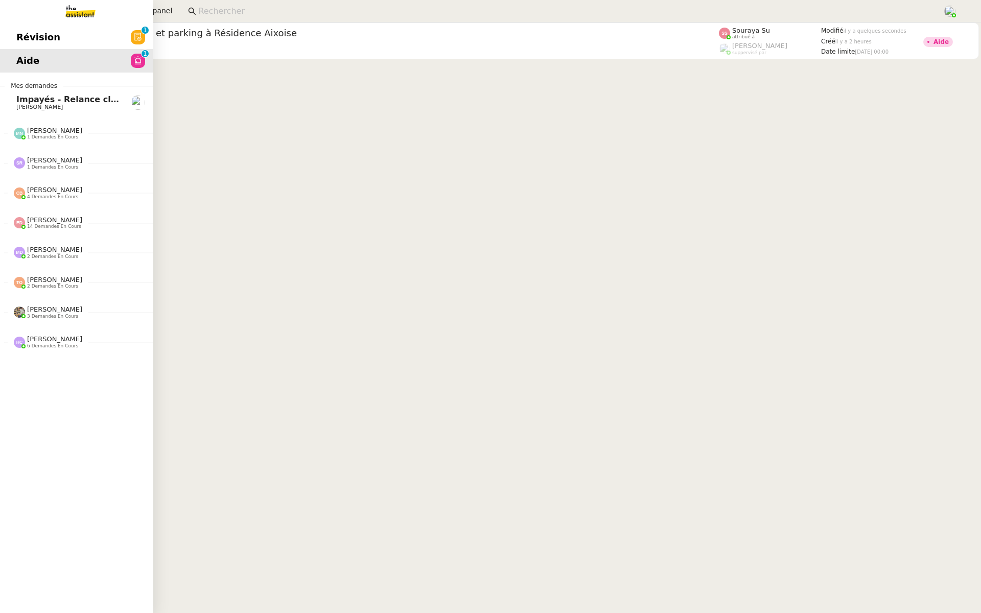
click at [29, 40] on span "Révision" at bounding box center [38, 37] width 44 height 15
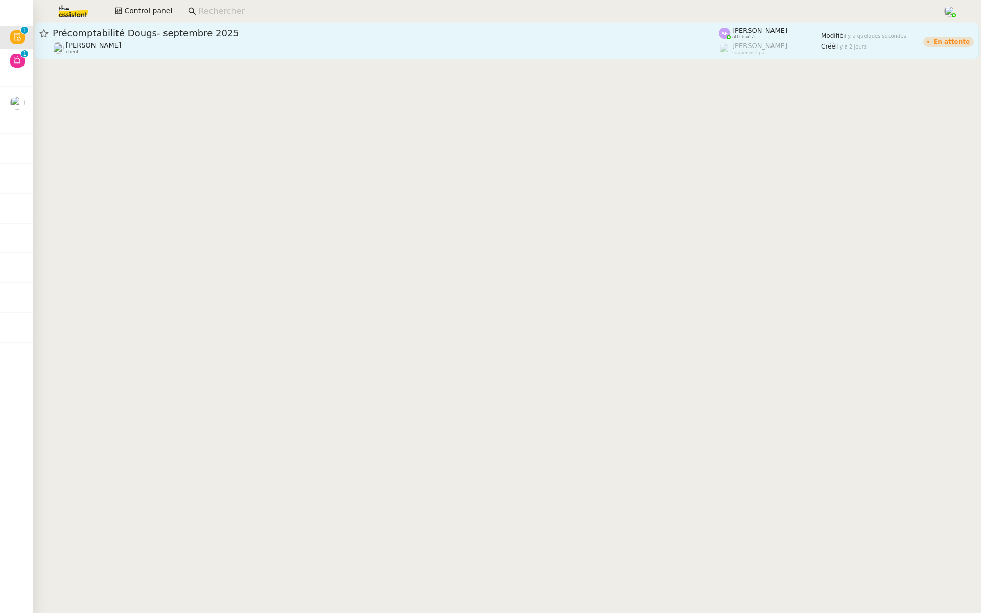
click at [214, 36] on span "Précomptabilité Dougs- septembre 2025" at bounding box center [386, 33] width 666 height 9
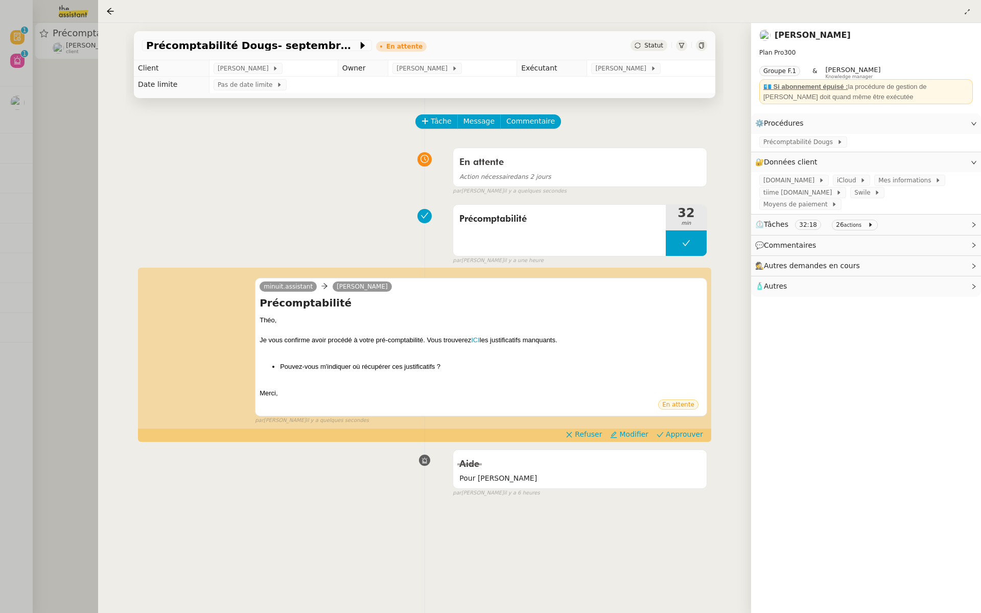
scroll to position [131, 0]
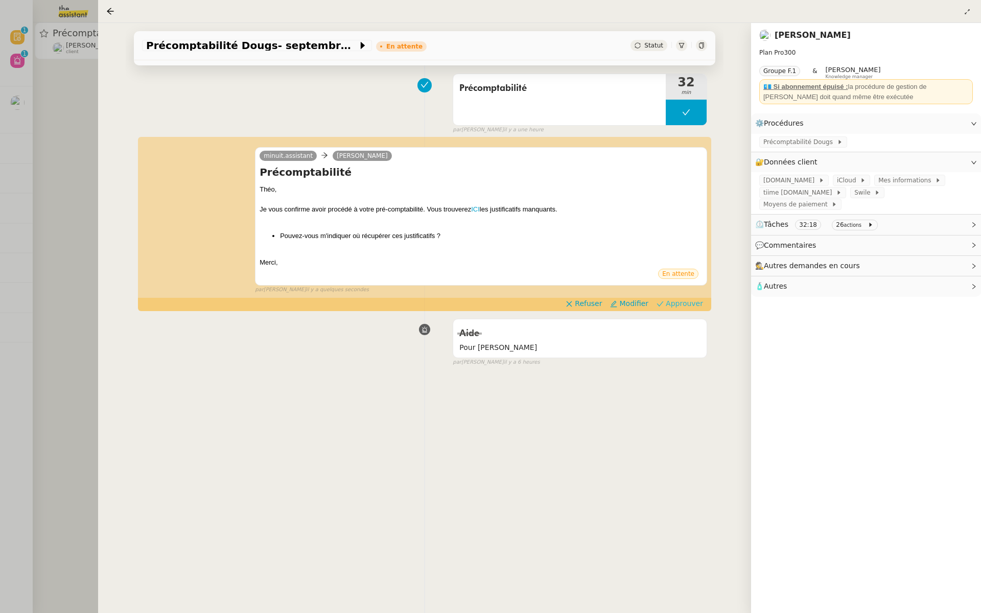
click at [688, 300] on span "Approuver" at bounding box center [683, 303] width 37 height 10
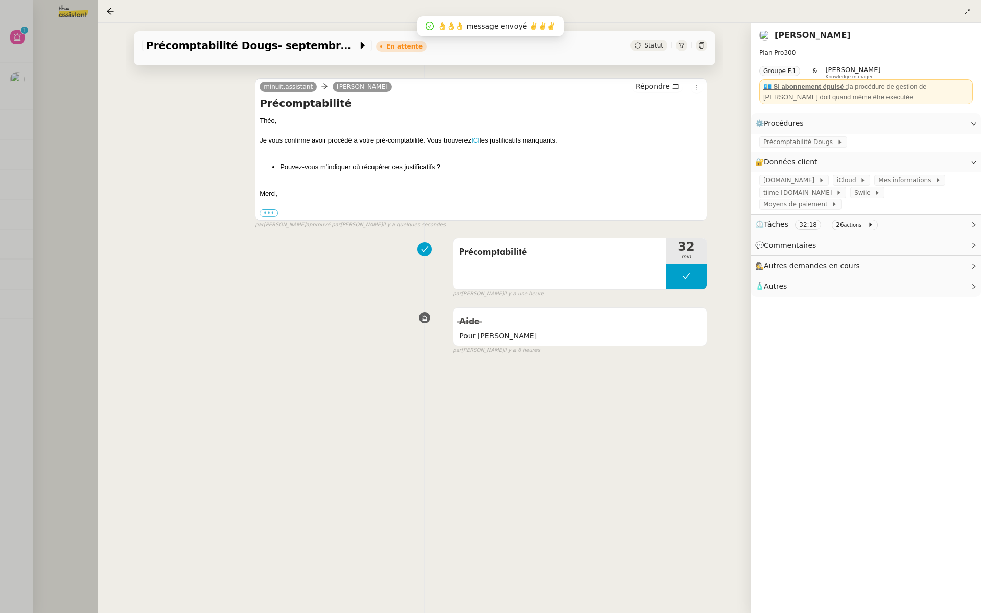
click at [36, 204] on div at bounding box center [490, 306] width 981 height 613
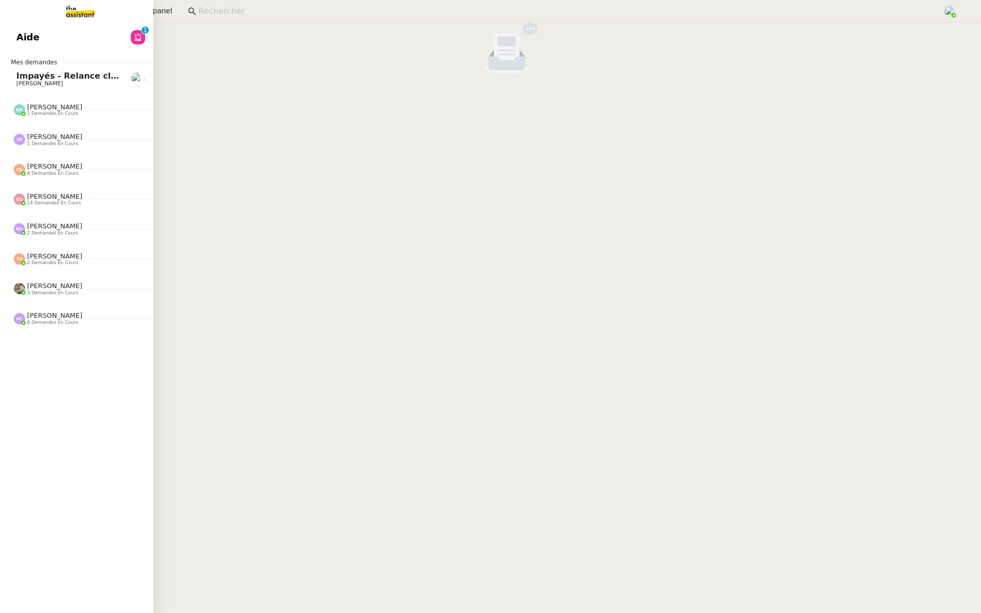
click at [11, 33] on link "Aide 0 1 2 3 4 5 6 7 8 9" at bounding box center [76, 37] width 153 height 23
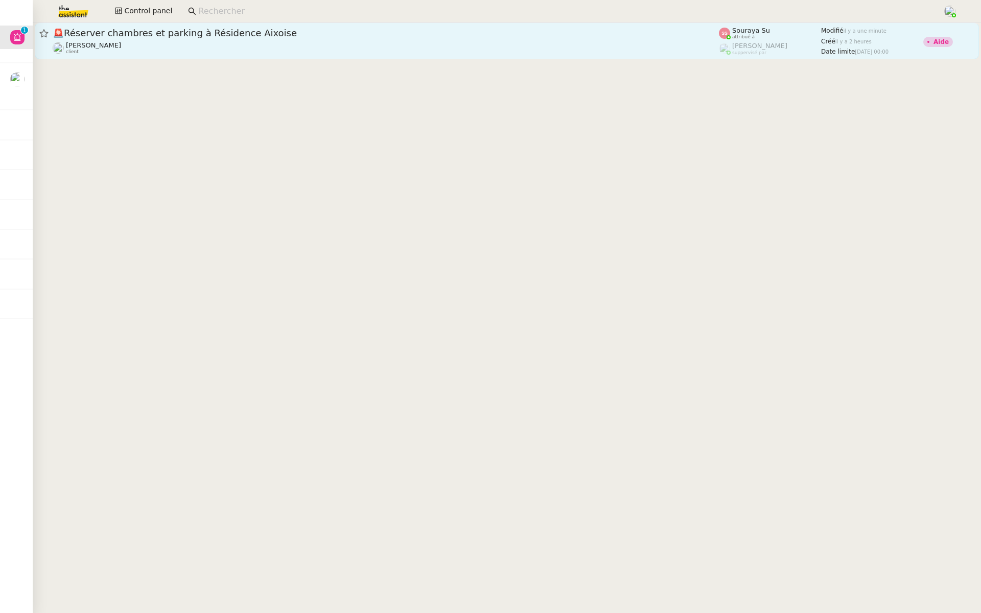
click at [460, 29] on span "🚨 Réserver chambres et parking à Résidence Aixoise" at bounding box center [386, 33] width 666 height 9
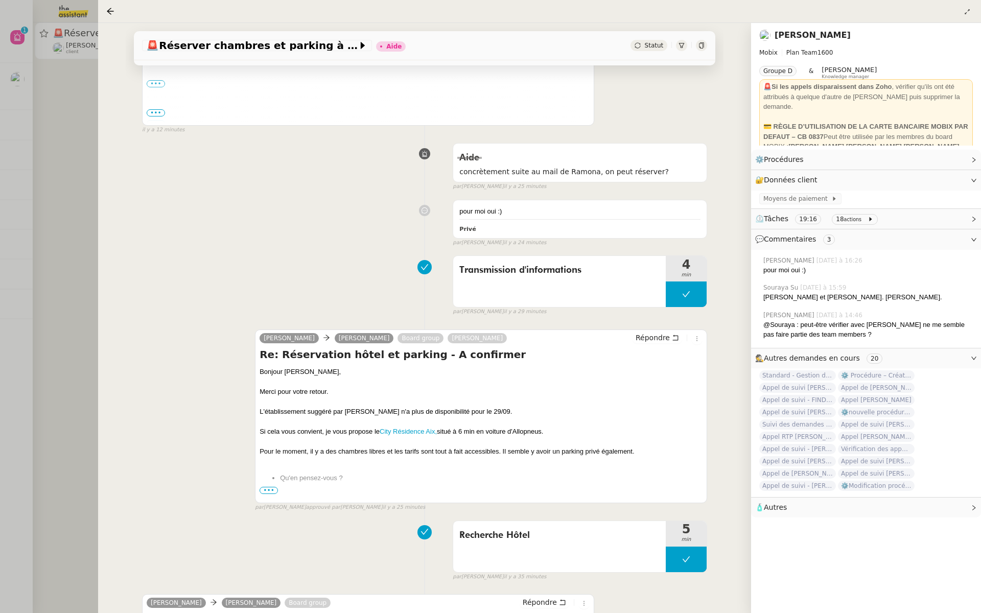
scroll to position [361, 0]
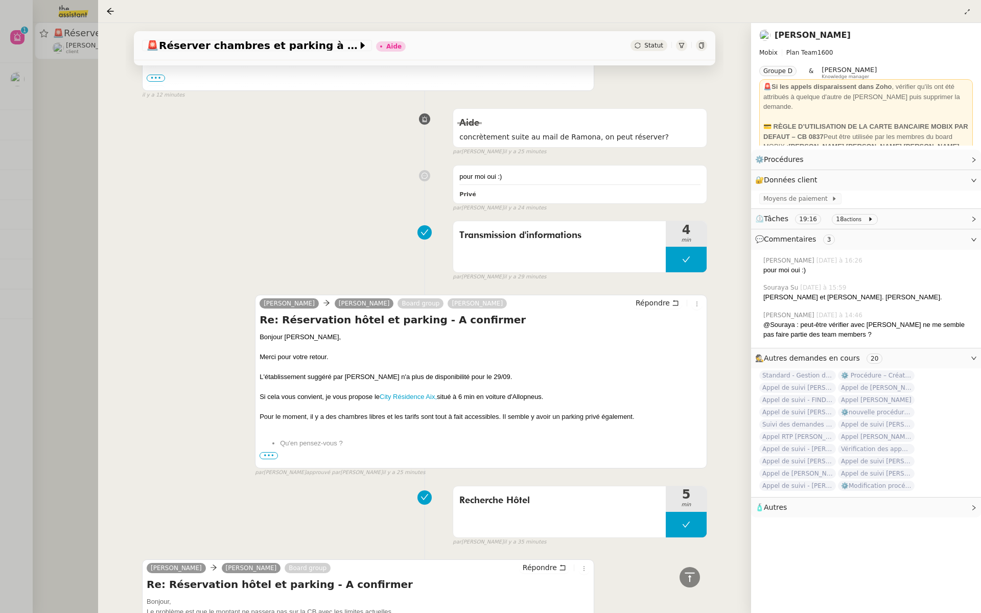
click at [55, 196] on div at bounding box center [490, 306] width 981 height 613
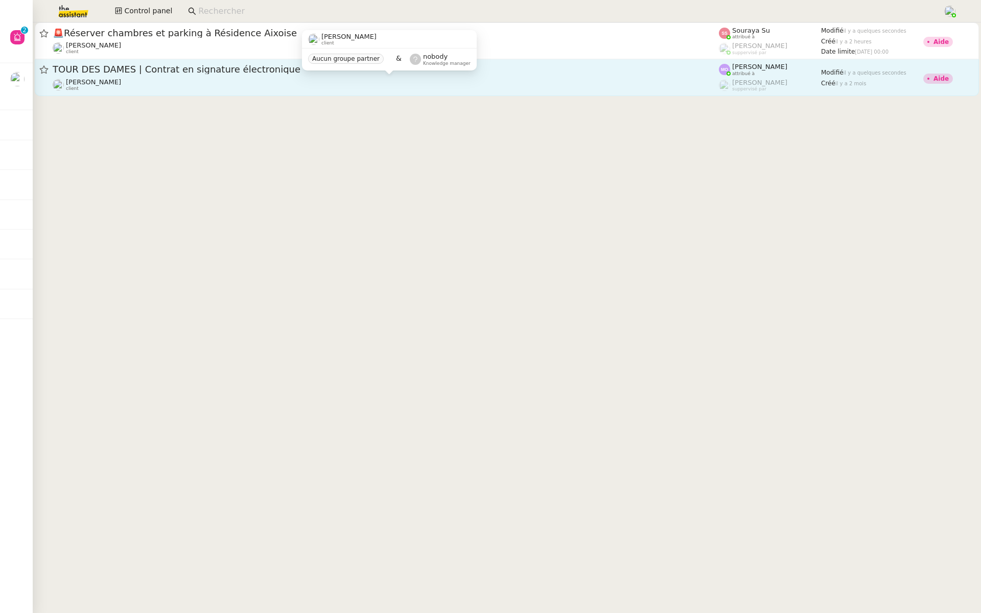
click at [201, 78] on div "[PERSON_NAME] client" at bounding box center [386, 84] width 666 height 13
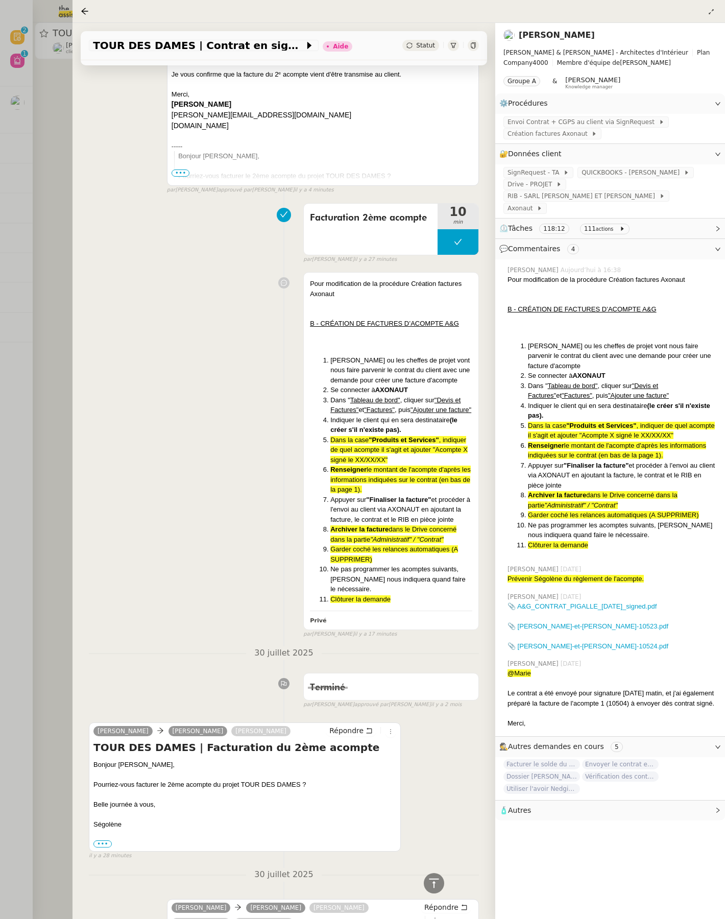
scroll to position [254, 0]
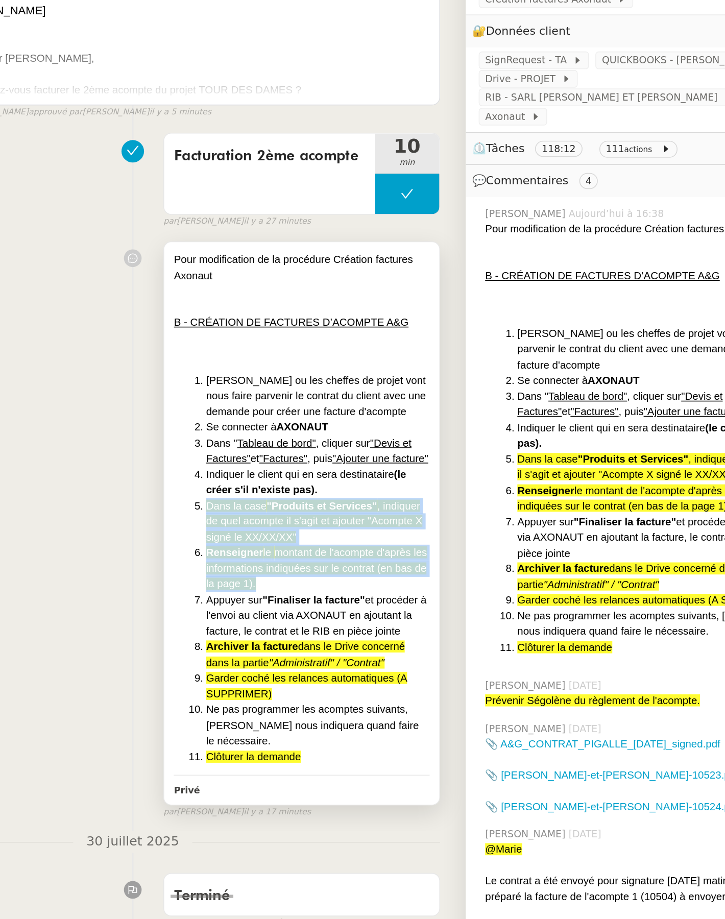
drag, startPoint x: 374, startPoint y: 520, endPoint x: 316, endPoint y: 472, distance: 75.5
click at [316, 472] on ol "[PERSON_NAME] ou les cheffes de projet vont nous faire parvenir le contrat du c…" at bounding box center [391, 495] width 162 height 249
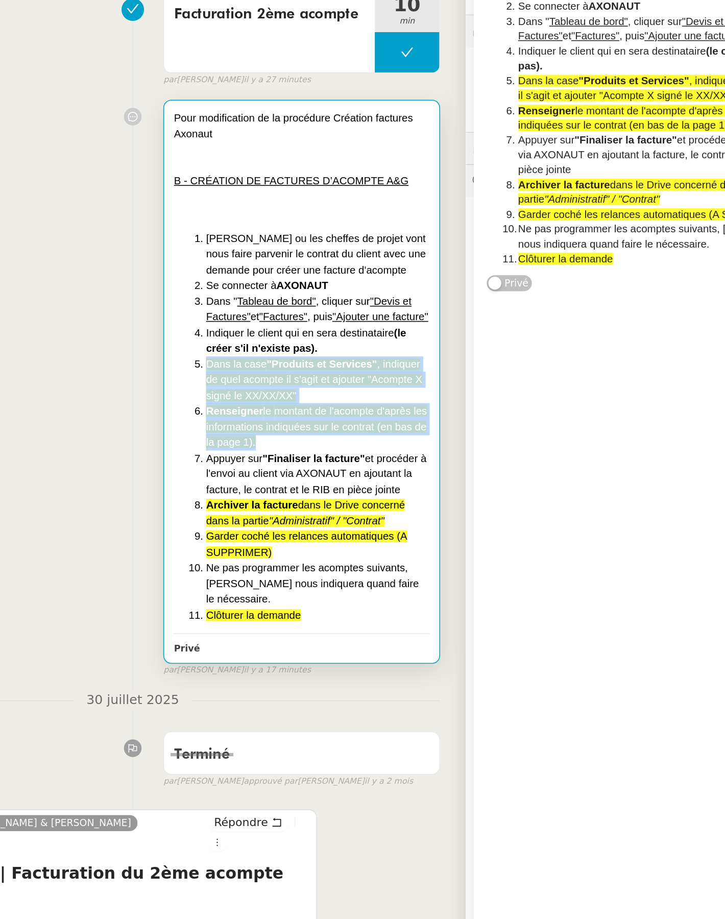
scroll to position [355, 0]
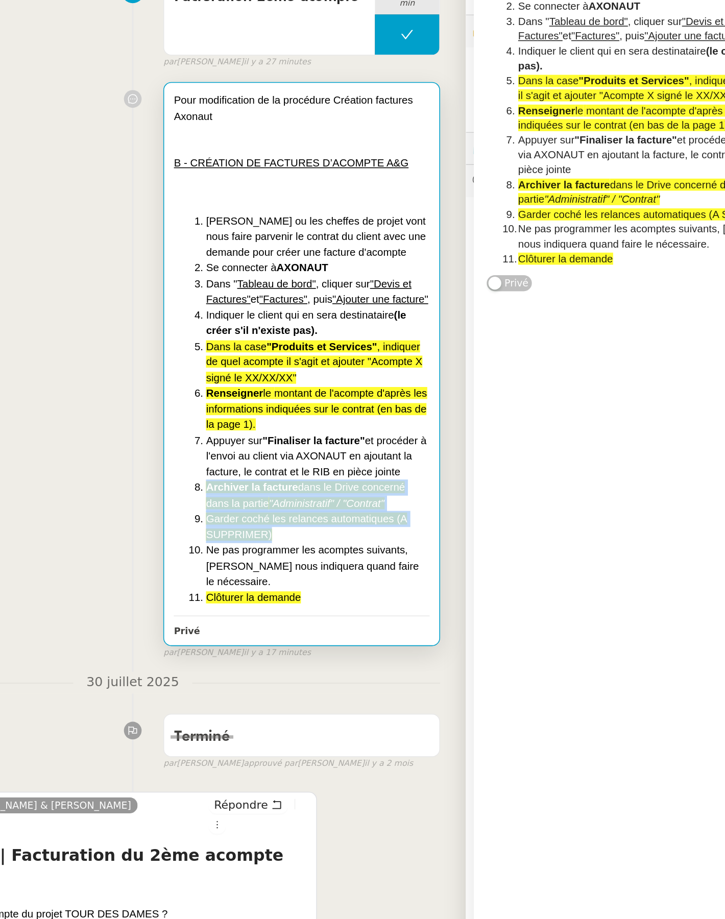
drag, startPoint x: 377, startPoint y: 486, endPoint x: 330, endPoint y: 460, distance: 53.3
click at [330, 460] on ol "Gabrielle ou les cheffes de projet vont nous faire parvenir le contrat du clien…" at bounding box center [391, 394] width 162 height 249
copy ol "Archiver la facture dans le Drive concerné dans la partie "Administratif" / "Co…"
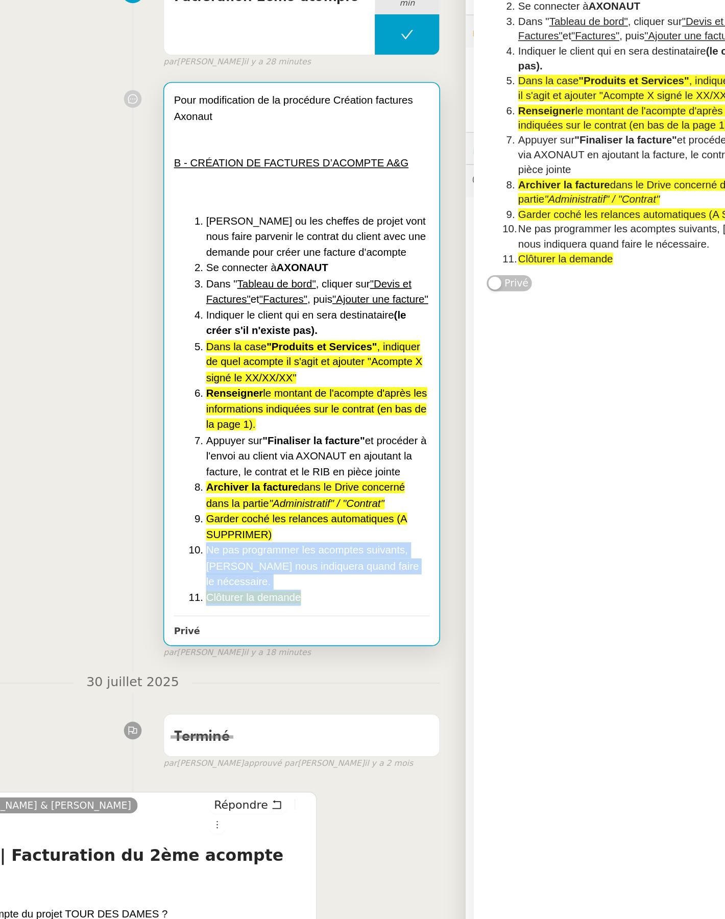
drag, startPoint x: 401, startPoint y: 532, endPoint x: 326, endPoint y: 497, distance: 83.2
click at [326, 497] on div "Pour modification de la procédure Création factures Axonaut B - CRÉATION DE FAC…" at bounding box center [391, 365] width 175 height 356
copy ol "Ne pas programmer les acomptes suivants, Gabrielle nous indiquera quand faire l…"
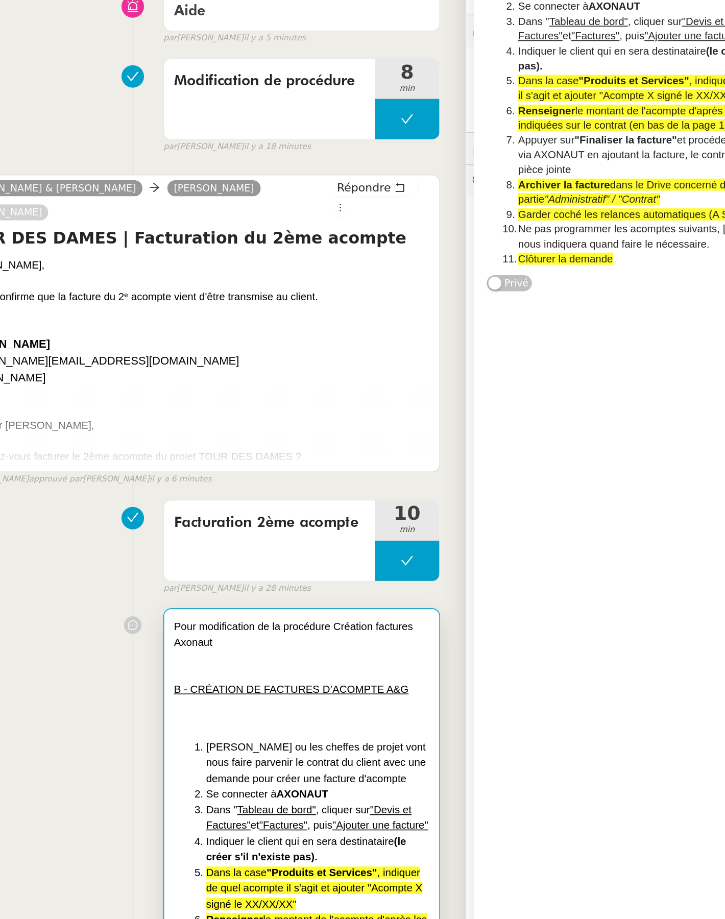
scroll to position [0, 0]
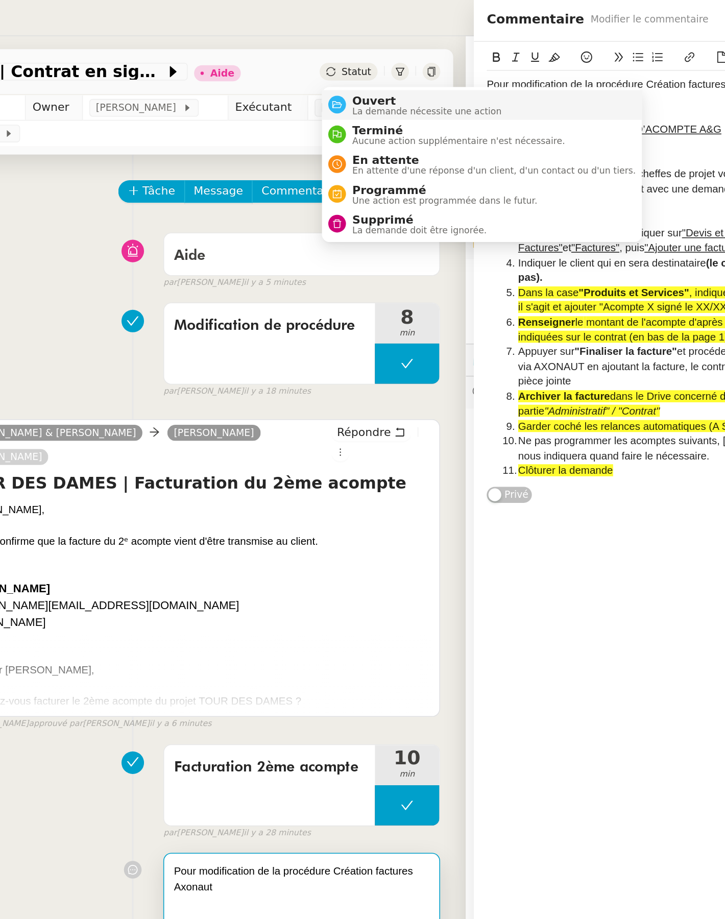
click at [421, 64] on div "Ouvert La demande nécessite une action" at bounding box center [468, 67] width 99 height 14
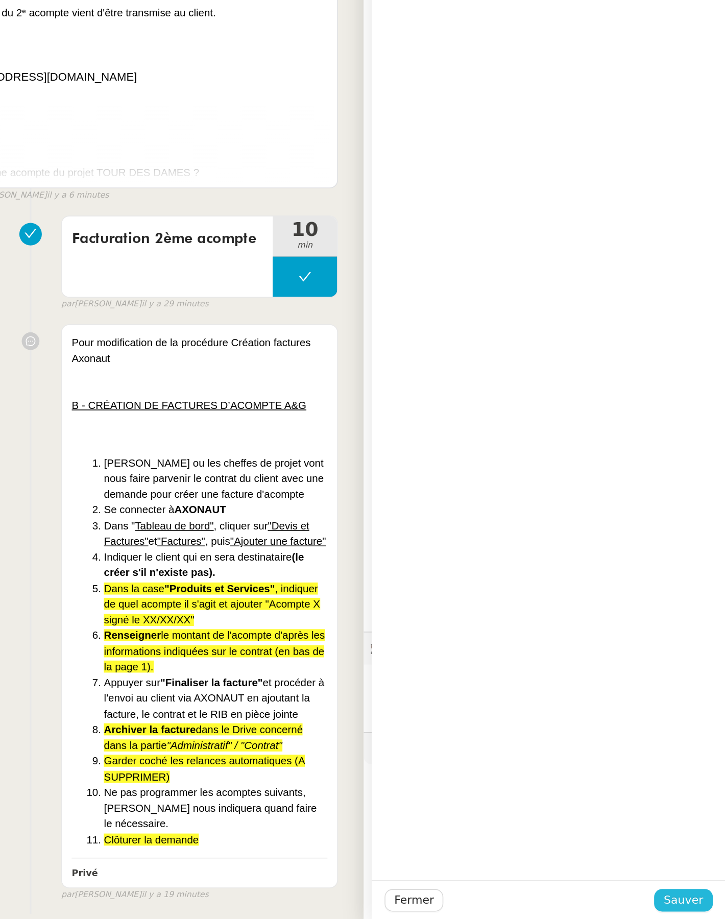
click at [702, 612] on span "Sauver" at bounding box center [698, 907] width 25 height 12
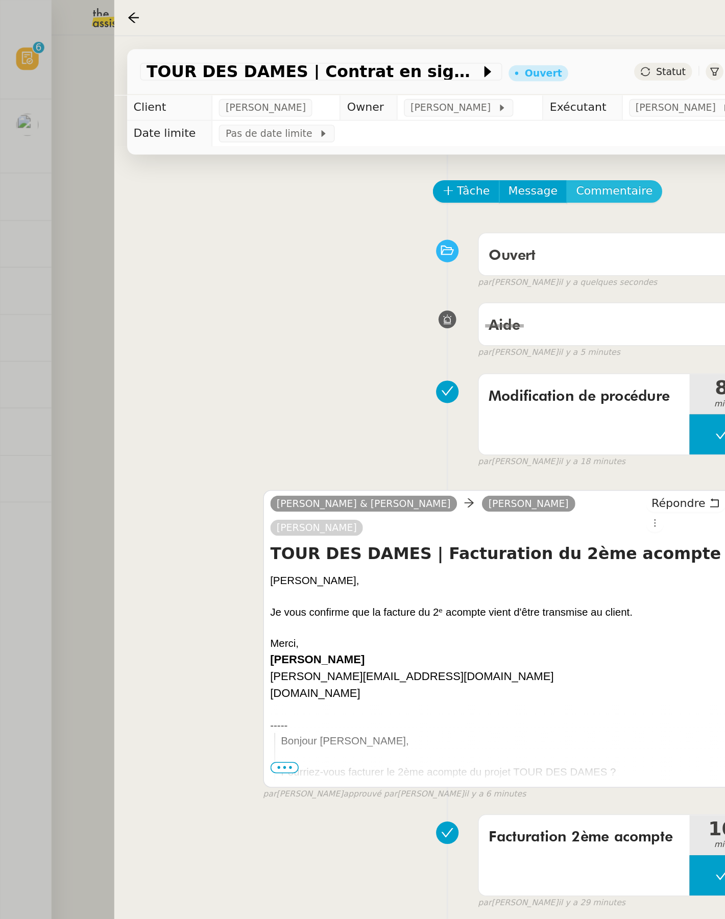
click at [383, 123] on span "Commentaire" at bounding box center [390, 121] width 49 height 12
click at [397, 123] on span "Commentaire" at bounding box center [390, 121] width 49 height 12
click at [378, 117] on span "Commentaire" at bounding box center [390, 121] width 49 height 12
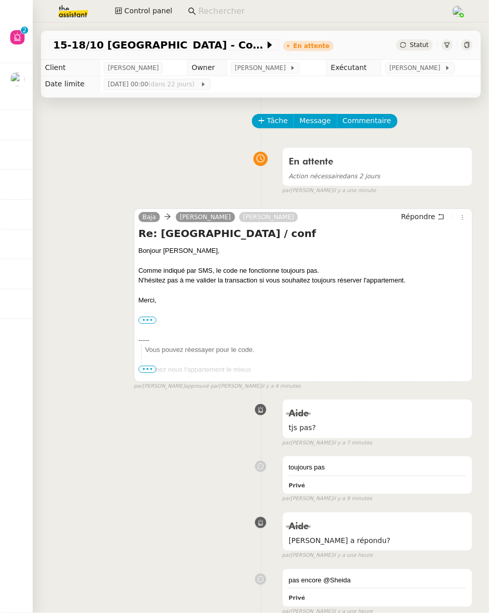
click at [13, 34] on icon at bounding box center [17, 37] width 8 height 8
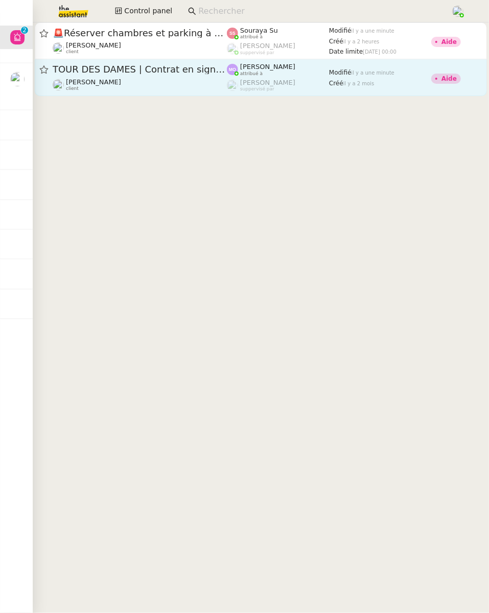
click at [194, 73] on span "TOUR DES DAMES | Contrat en signature électronique" at bounding box center [140, 69] width 174 height 9
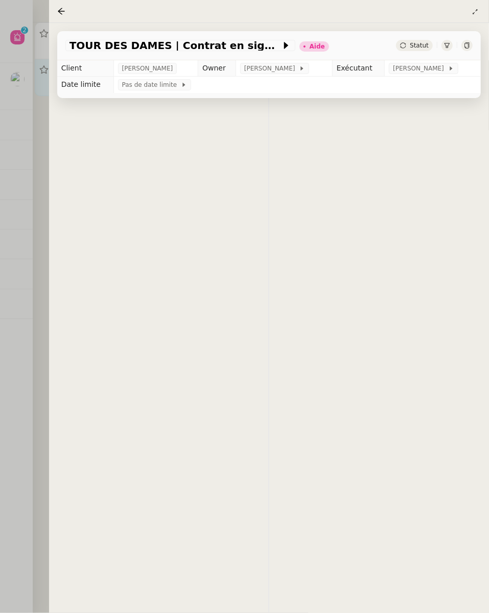
click at [194, 73] on div at bounding box center [244, 306] width 489 height 613
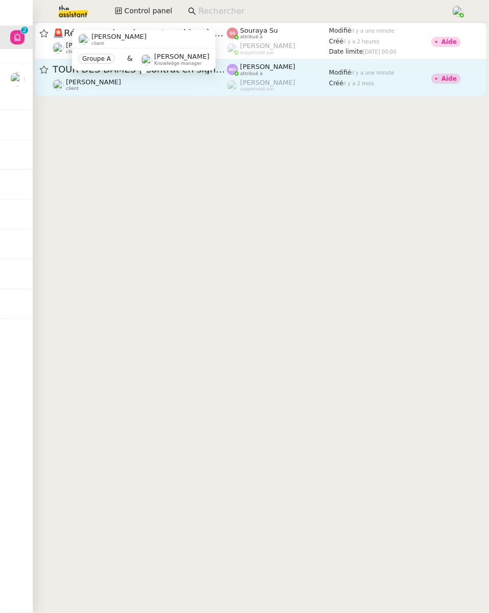
click at [222, 55] on div "Florian Parant client" at bounding box center [140, 47] width 174 height 13
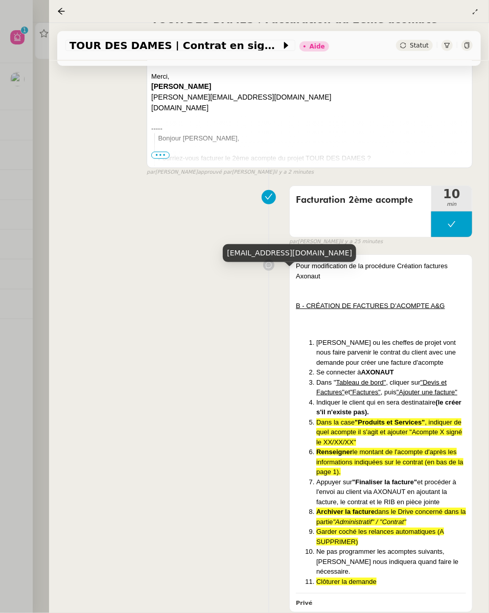
scroll to position [379, 0]
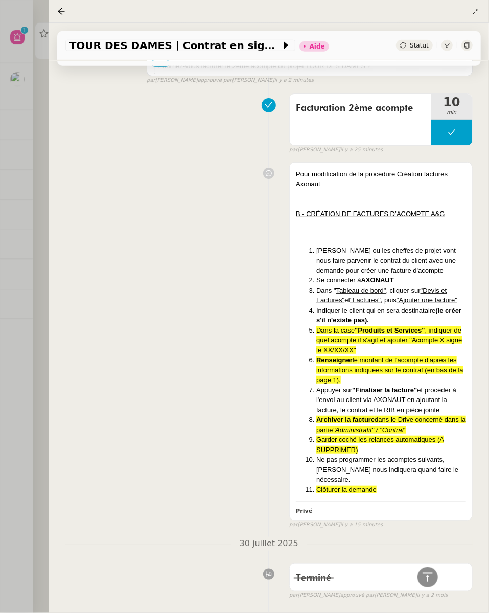
click at [36, 100] on div at bounding box center [244, 306] width 489 height 613
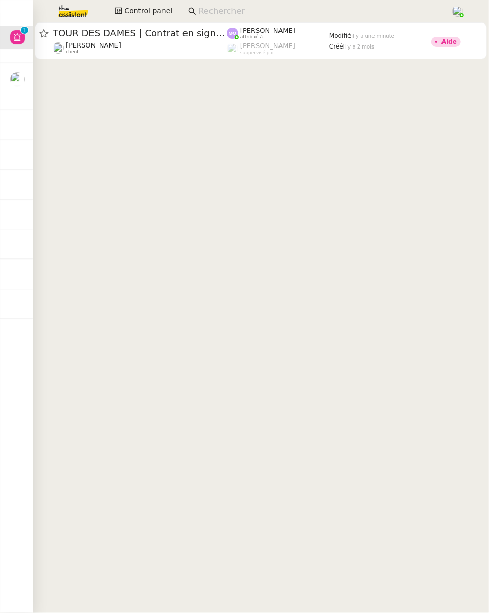
click at [231, 15] on input at bounding box center [319, 12] width 242 height 14
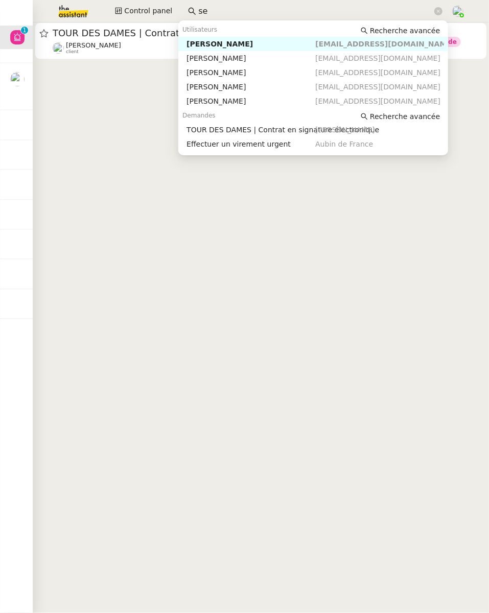
type input "s"
click at [256, 43] on div "[PERSON_NAME]" at bounding box center [250, 43] width 129 height 9
type input "gabrielle"
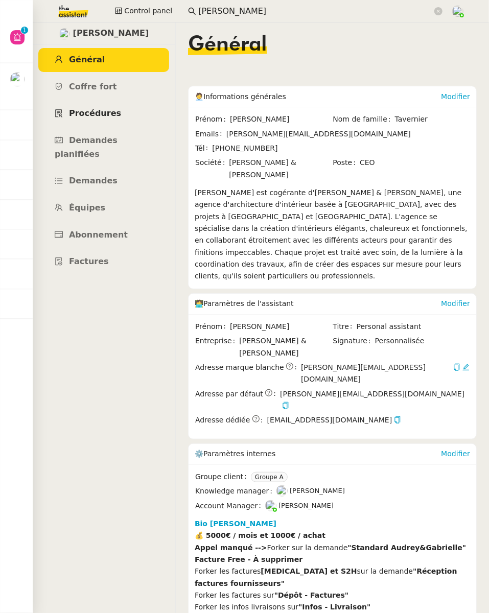
click at [93, 116] on span "Procédures" at bounding box center [95, 113] width 52 height 10
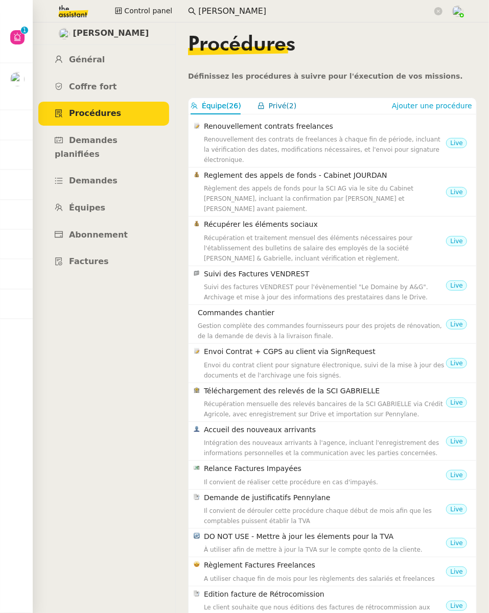
click at [269, 107] on span "Privé" at bounding box center [278, 106] width 18 height 8
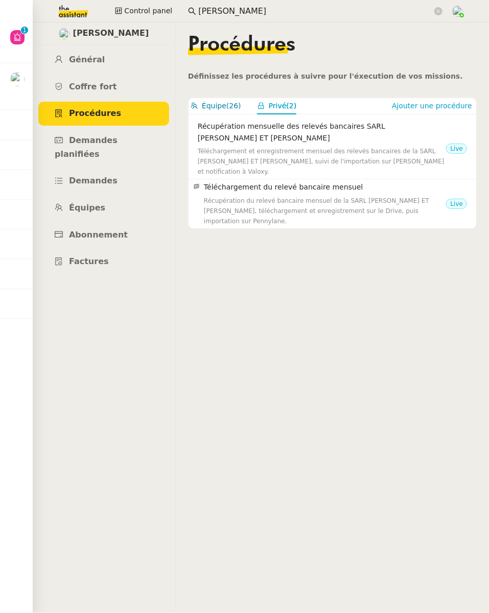
click at [215, 103] on span "Équipe" at bounding box center [214, 106] width 25 height 8
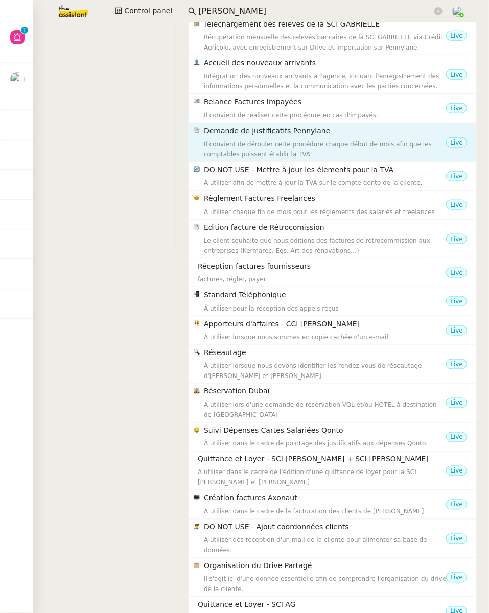
scroll to position [433, 0]
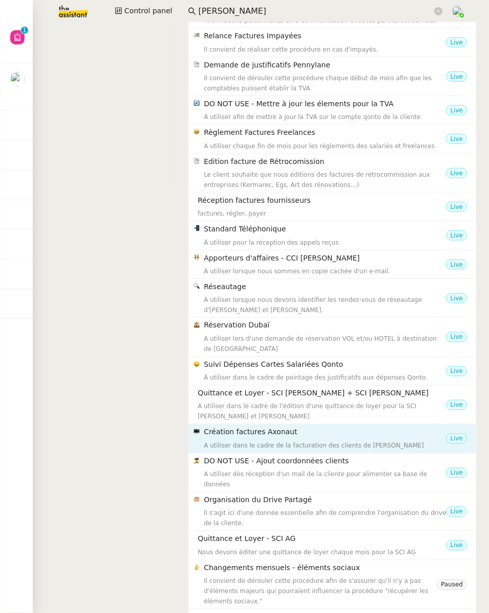
click at [323, 425] on h4 "Création factures Axonaut" at bounding box center [325, 432] width 242 height 12
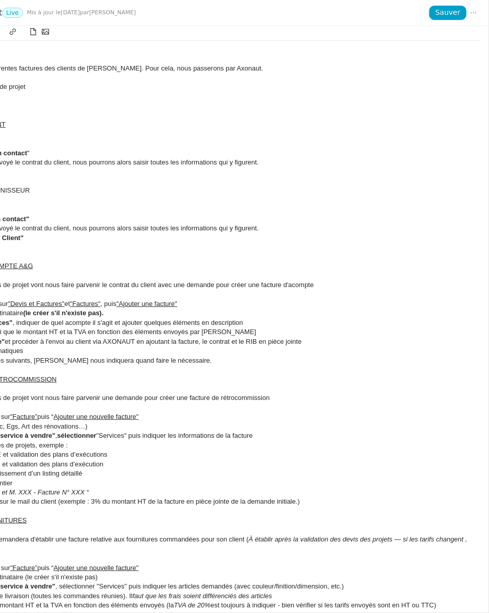
scroll to position [41, 0]
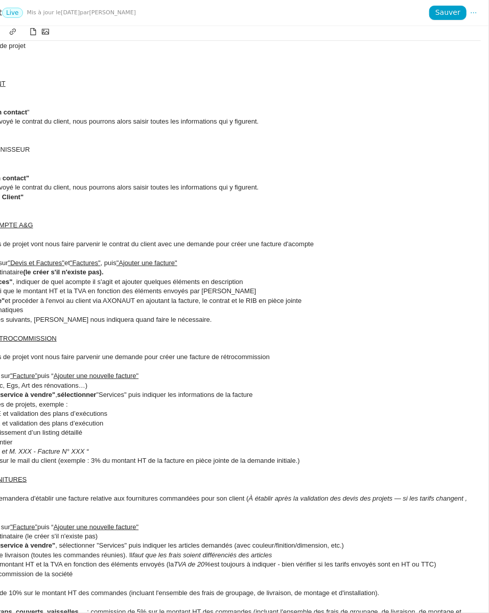
click at [314, 288] on li "Indiquer une seule quantité, ainsi que le montant HT et la TVA en fonction des …" at bounding box center [187, 291] width 587 height 9
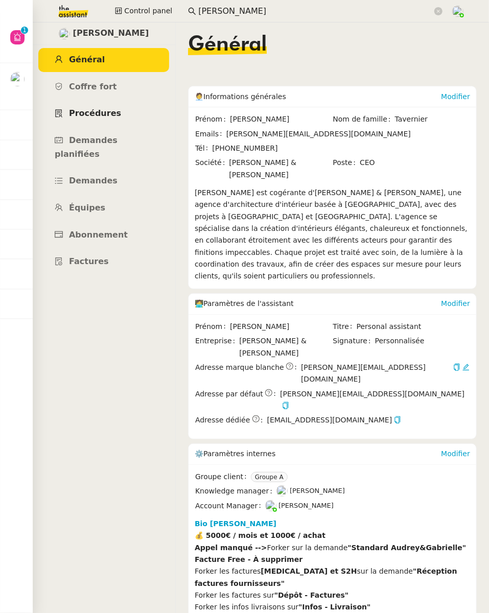
click at [100, 112] on span "Procédures" at bounding box center [95, 113] width 52 height 10
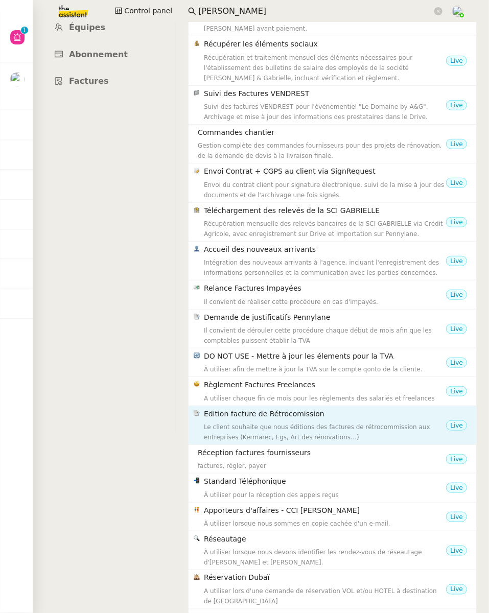
scroll to position [433, 0]
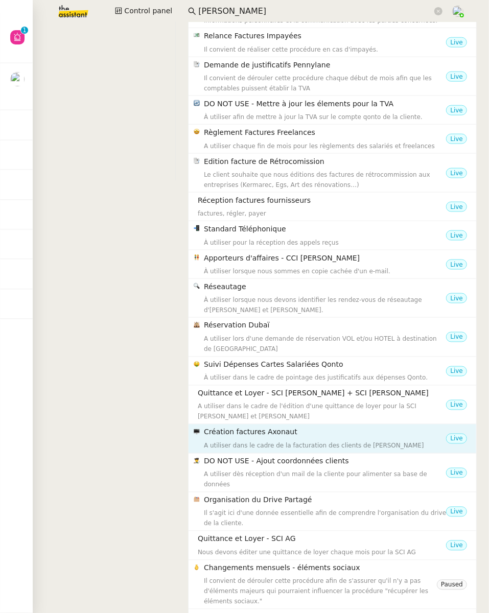
click at [347, 425] on h4 "Création factures Axonaut" at bounding box center [325, 432] width 242 height 12
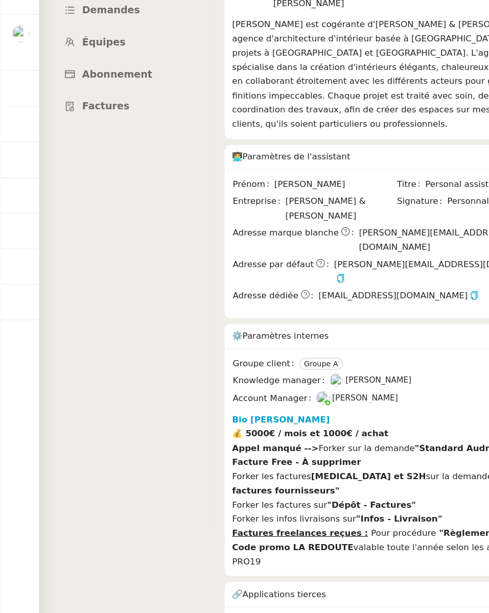
scroll to position [48, 0]
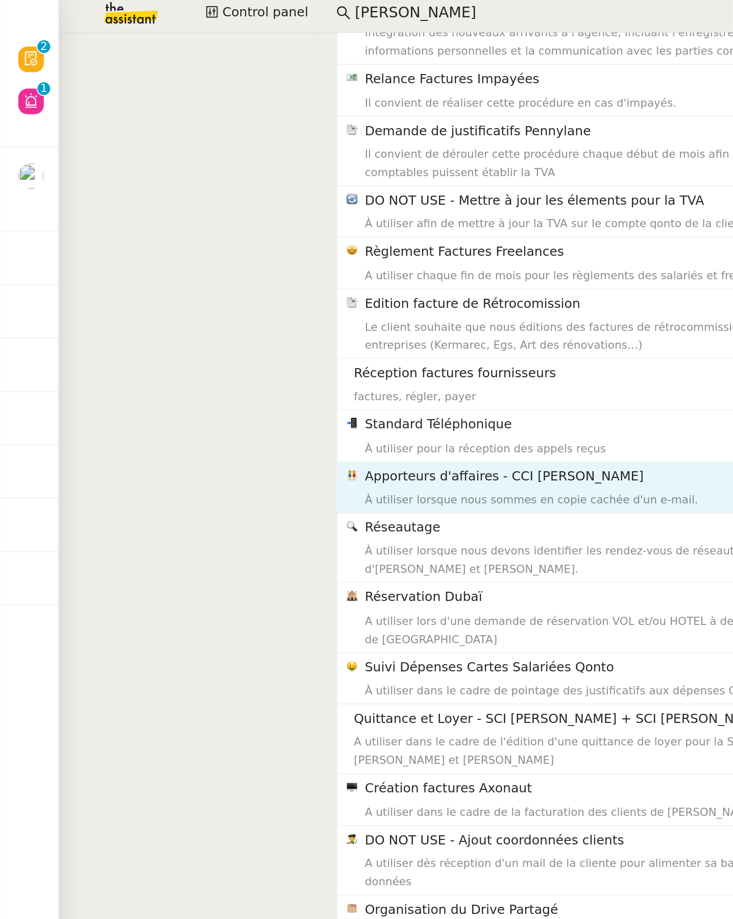
scroll to position [433, 0]
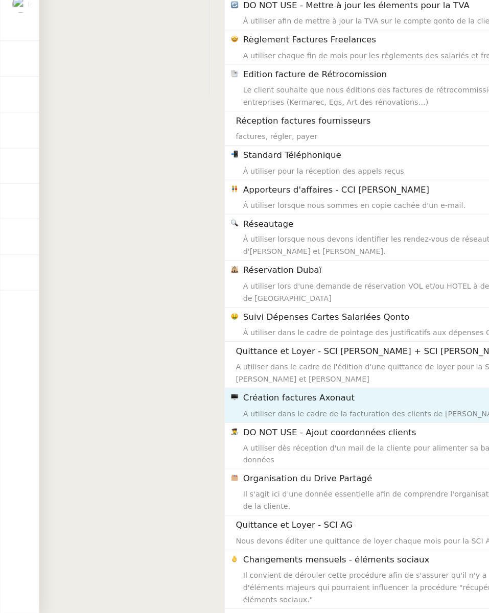
click at [289, 425] on div "A utiliser dans le cadre de la facturation des clients de Audrey&Gabrielle" at bounding box center [325, 446] width 242 height 10
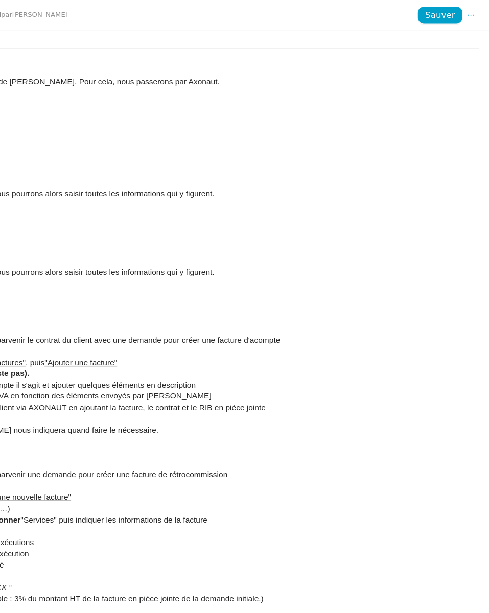
click at [344, 257] on div at bounding box center [182, 256] width 597 height 9
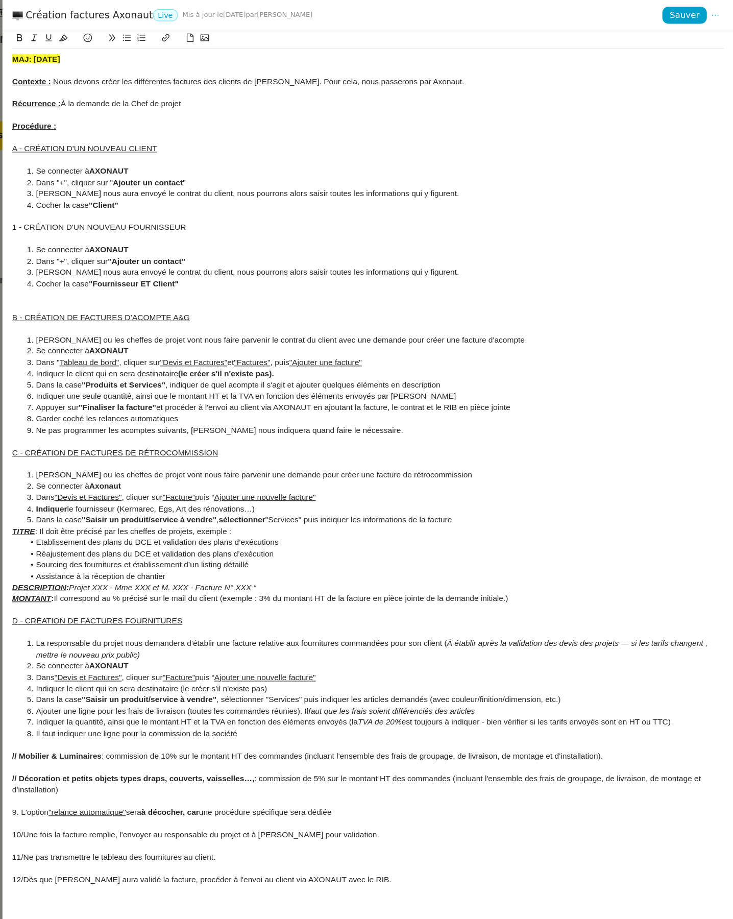
click at [481, 329] on li "Indiquer une seule quantité, ainsi que le montant HT et la TVA en fonction des …" at bounding box center [432, 331] width 587 height 9
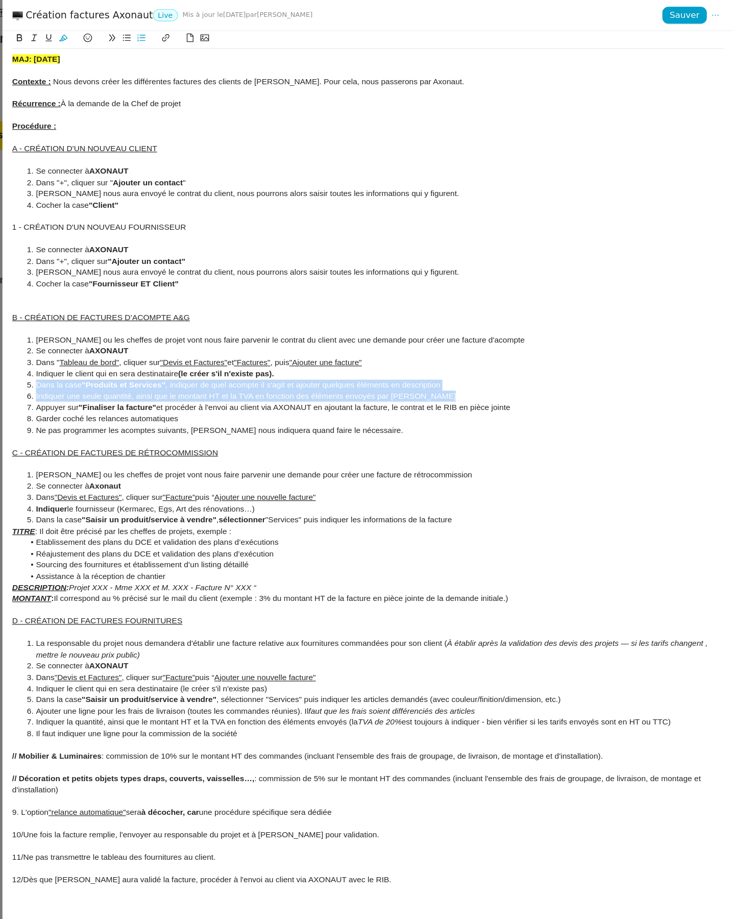
drag, startPoint x: 481, startPoint y: 329, endPoint x: 148, endPoint y: 323, distance: 333.1
click at [148, 323] on ol "Gabrielle ou les cheffes de projet vont nous faire parvenir le contrat du clien…" at bounding box center [427, 322] width 597 height 85
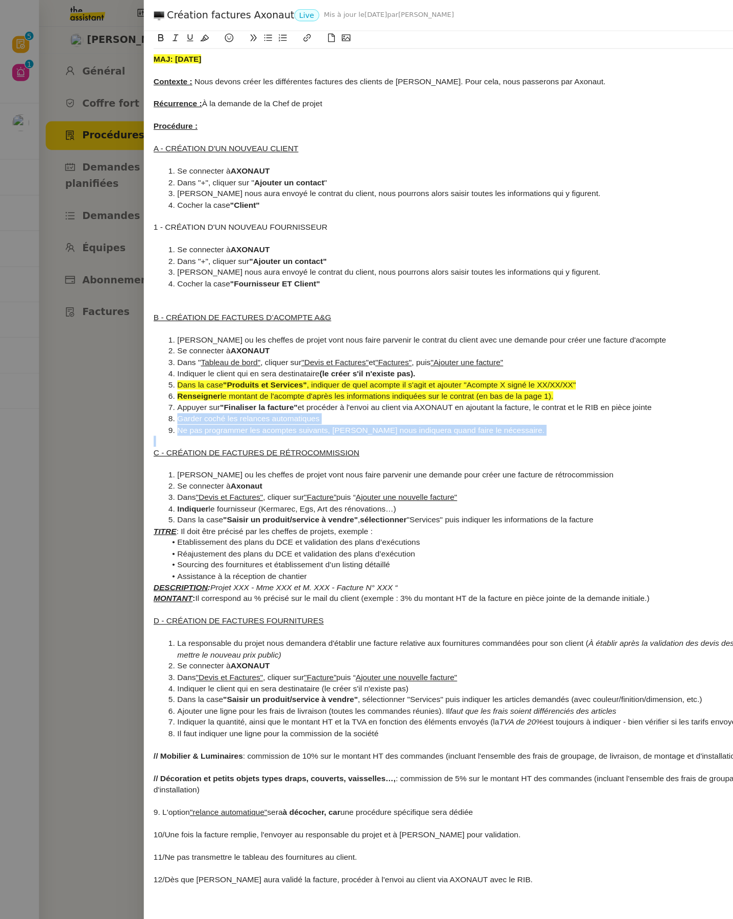
drag, startPoint x: 433, startPoint y: 370, endPoint x: 116, endPoint y: 351, distance: 316.7
click at [116, 351] on div "Création factures Axonaut Live Mis à jour le 24 janv. 2025 par Gabrielle T. Sau…" at bounding box center [366, 459] width 733 height 919
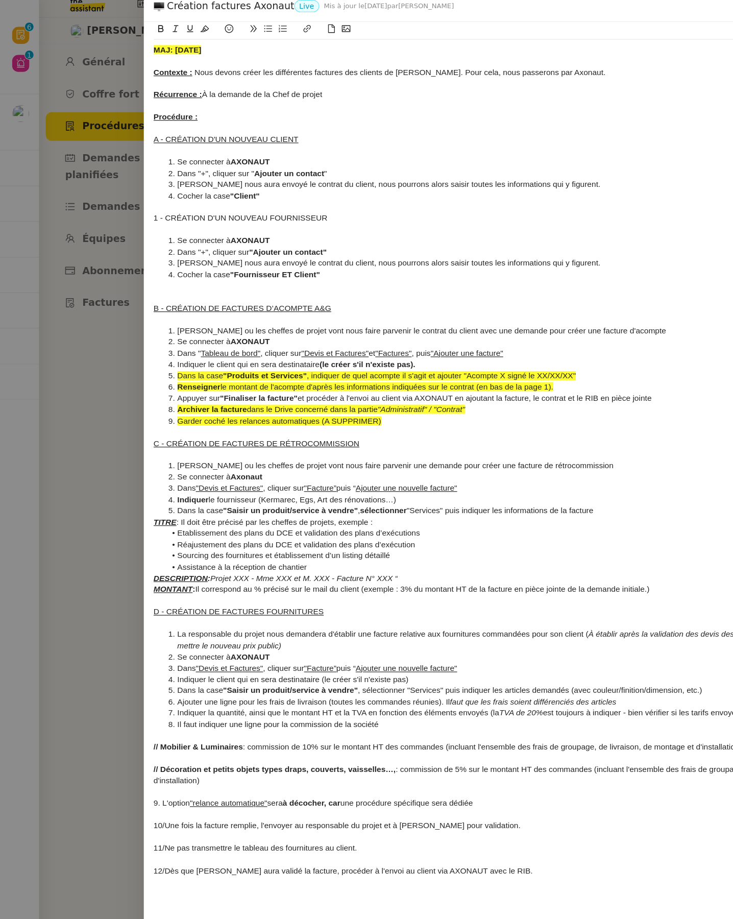
click at [338, 359] on li "Garder coché les relances automatiques (A SUPPRIMER)" at bounding box center [432, 360] width 587 height 9
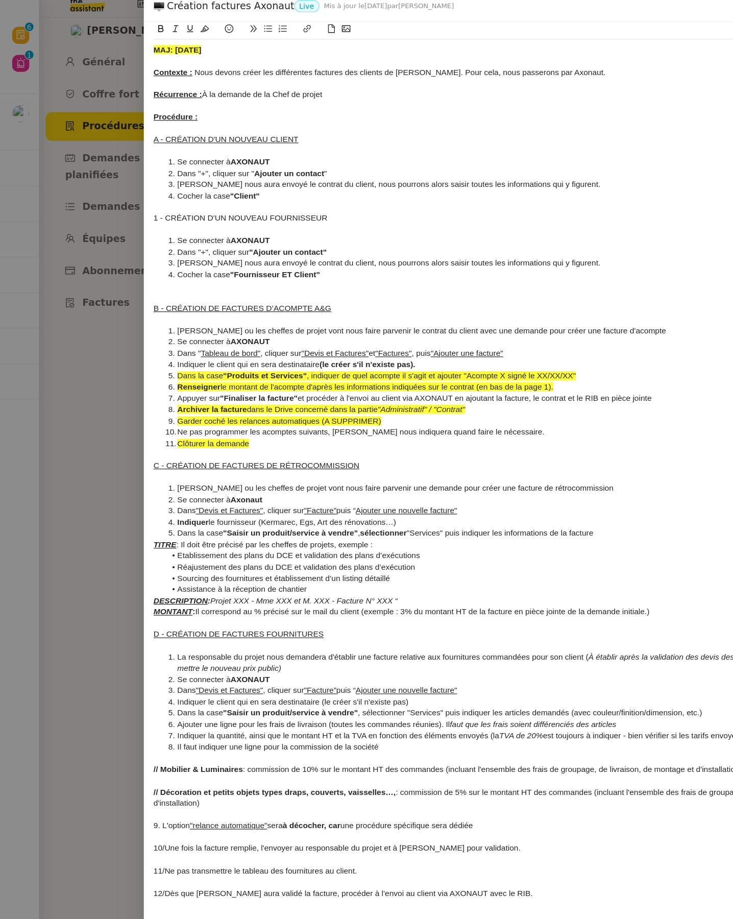
click at [163, 49] on strong "MAJ: 24/01/2025" at bounding box center [149, 49] width 40 height 8
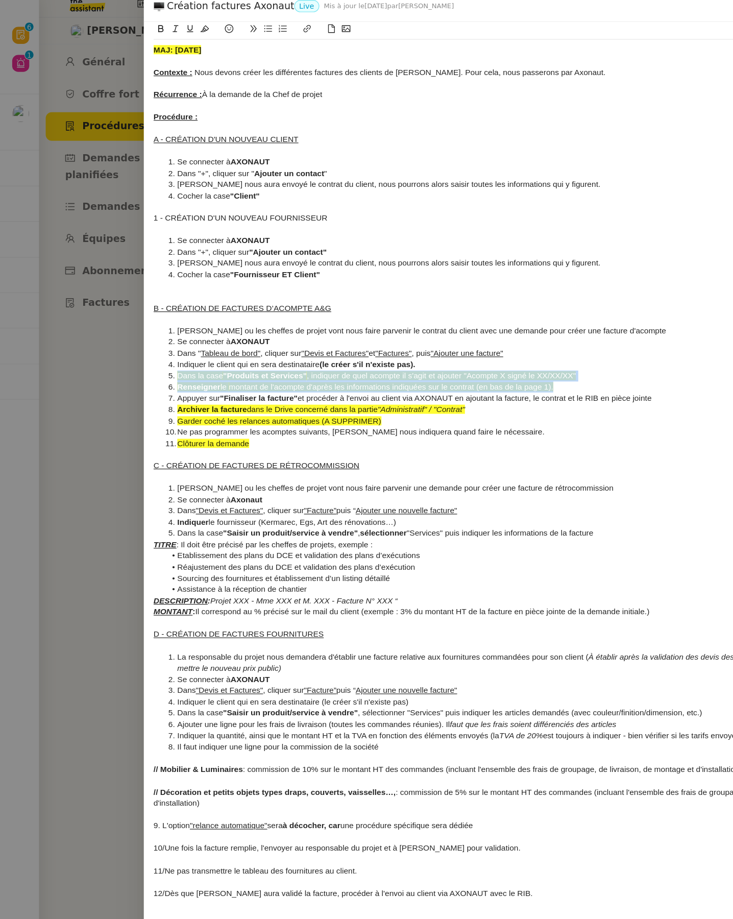
drag, startPoint x: 467, startPoint y: 333, endPoint x: 149, endPoint y: 324, distance: 318.3
click at [149, 324] on ol "Gabrielle ou les cheffes de projet vont nous faire parvenir le contrat du clien…" at bounding box center [427, 332] width 597 height 104
click at [168, 31] on icon at bounding box center [171, 31] width 7 height 7
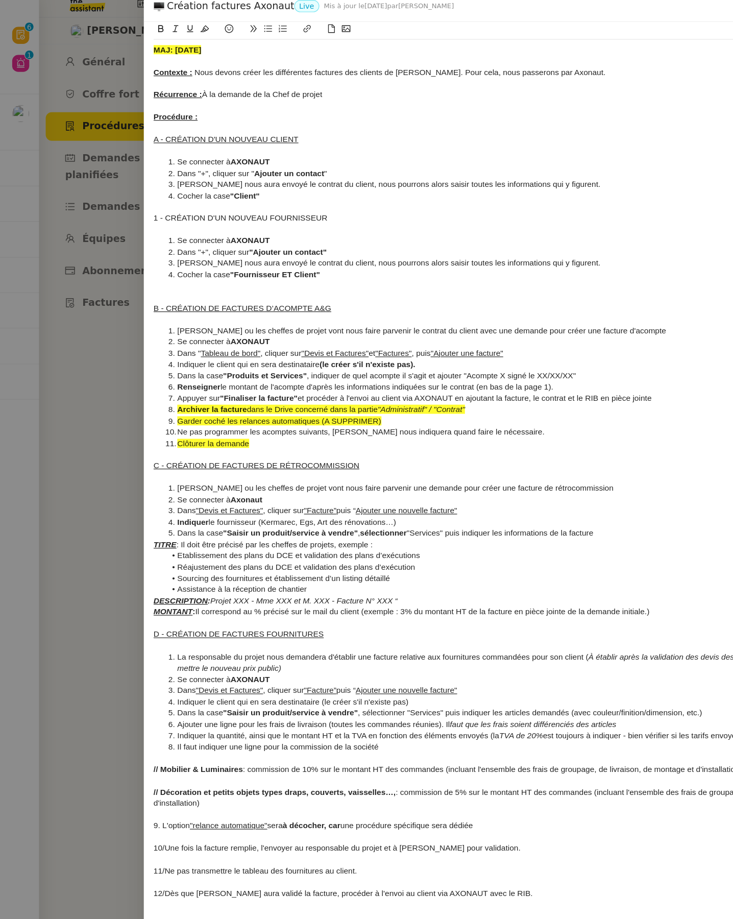
click at [325, 199] on div at bounding box center [427, 200] width 597 height 9
drag, startPoint x: 319, startPoint y: 359, endPoint x: 147, endPoint y: 350, distance: 171.8
click at [147, 350] on ol "Gabrielle ou les cheffes de projet vont nous faire parvenir le contrat du clien…" at bounding box center [427, 332] width 597 height 104
click at [170, 35] on icon at bounding box center [171, 32] width 7 height 6
click at [301, 365] on li "Garder coché les relances automatiques (A SUPPRIMER)" at bounding box center [432, 360] width 587 height 9
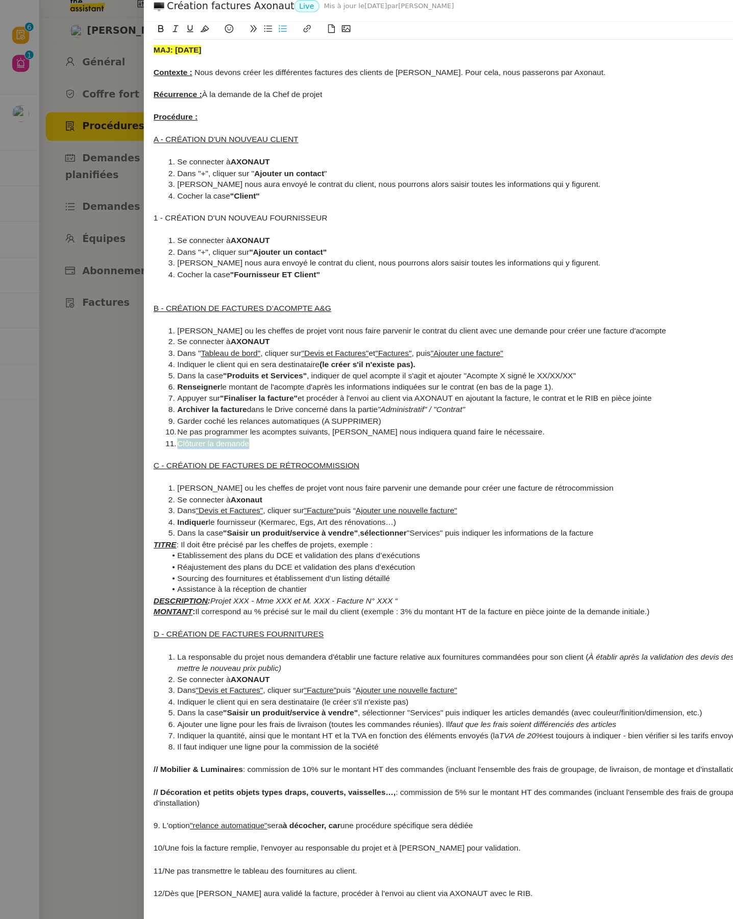
drag, startPoint x: 208, startPoint y: 377, endPoint x: 150, endPoint y: 383, distance: 58.4
click at [150, 383] on span "Clôturer la demande" at bounding box center [179, 379] width 60 height 8
click at [169, 32] on icon at bounding box center [171, 31] width 7 height 7
click at [408, 202] on div at bounding box center [427, 200] width 597 height 9
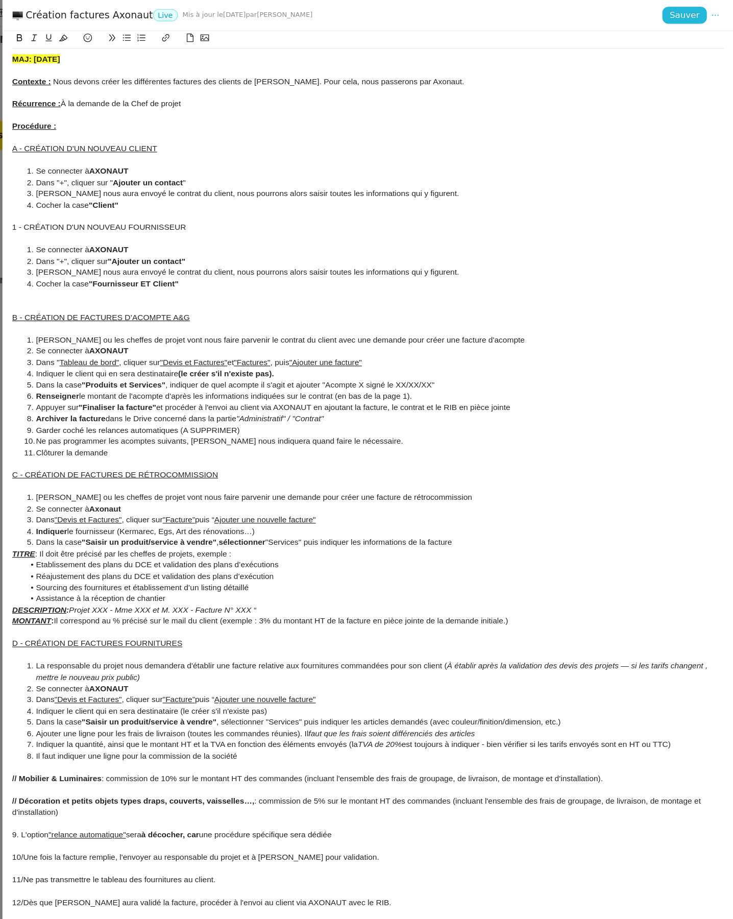
click at [688, 10] on span "Sauver" at bounding box center [692, 13] width 25 height 12
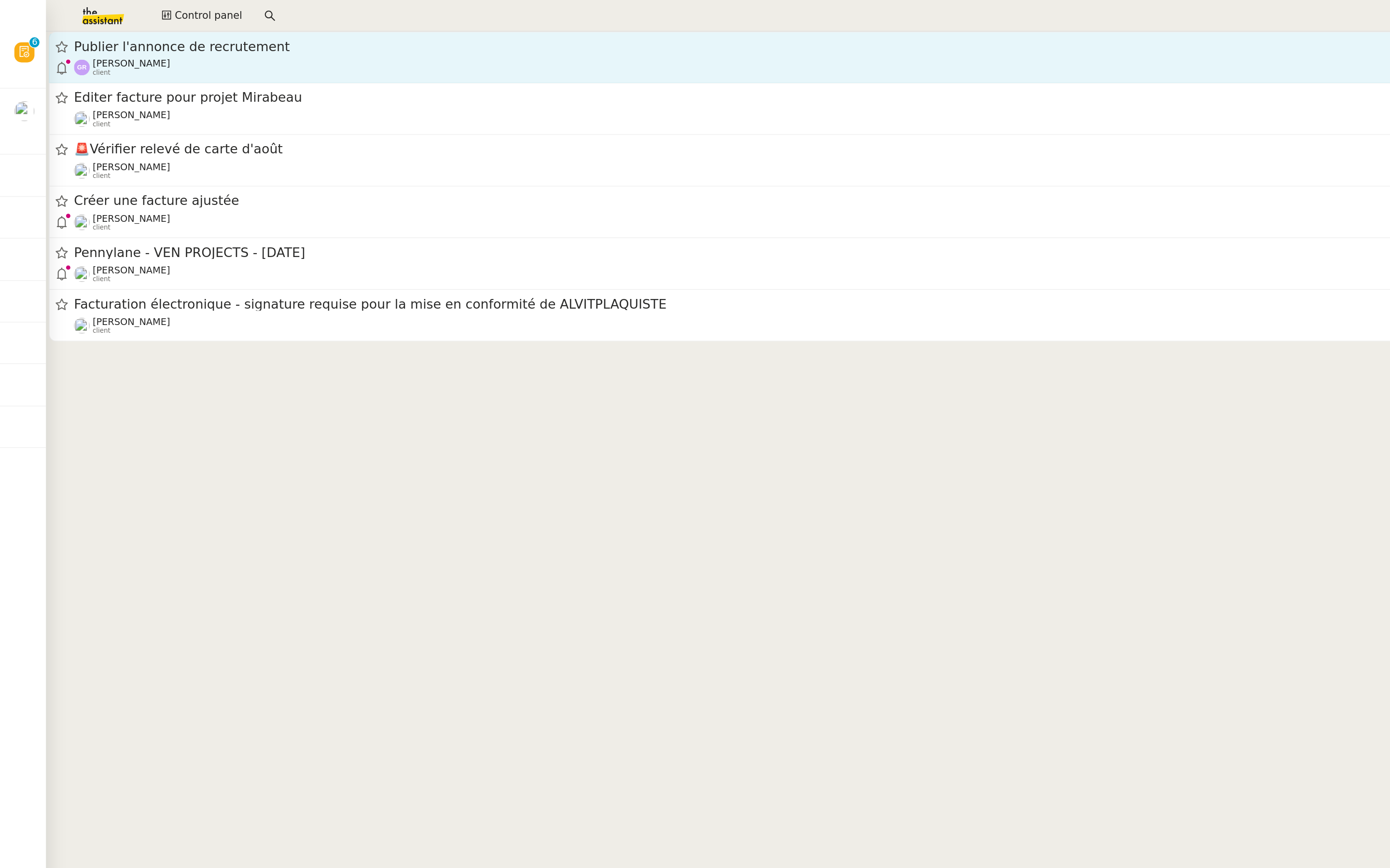
click at [96, 34] on span "Publier l'annonce de recrutement" at bounding box center [596, 31] width 1092 height 9
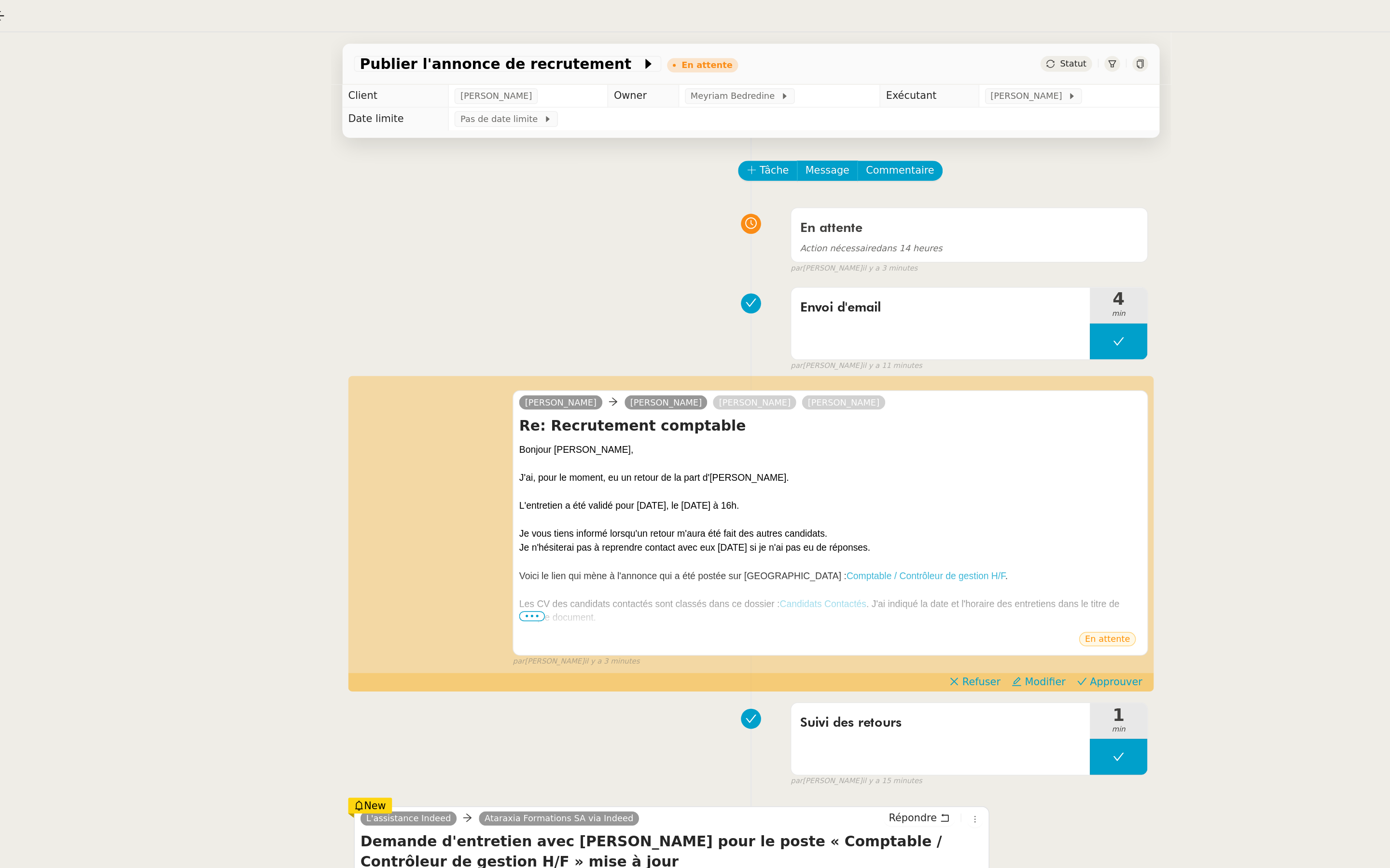
click at [549, 171] on div "En attente Action nécessaire dans 14 heures false par Tatyana O. il y a 3 minut…" at bounding box center [656, 160] width 534 height 50
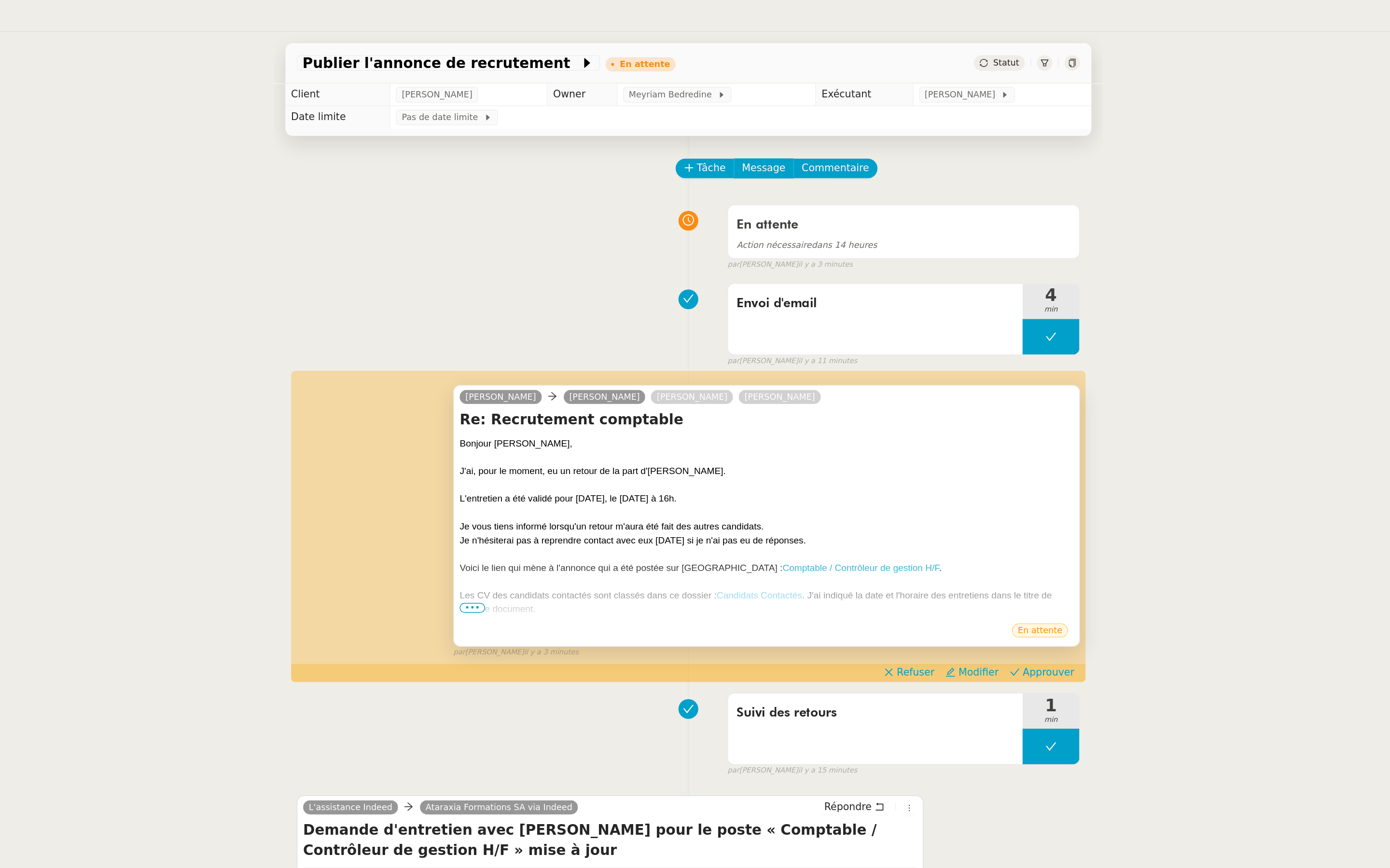
click at [503, 416] on span "•••" at bounding box center [508, 414] width 17 height 7
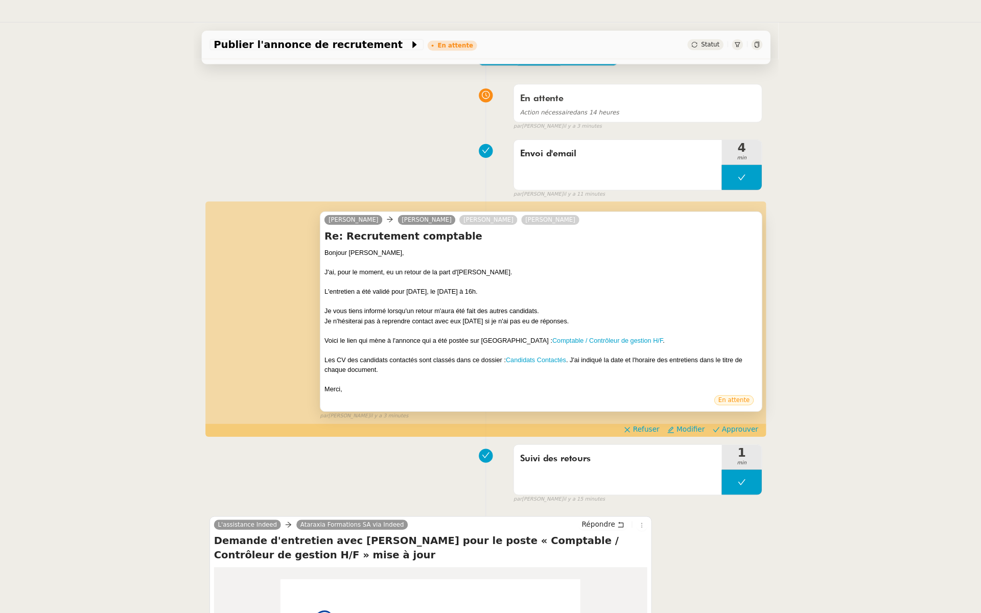
scroll to position [71, 0]
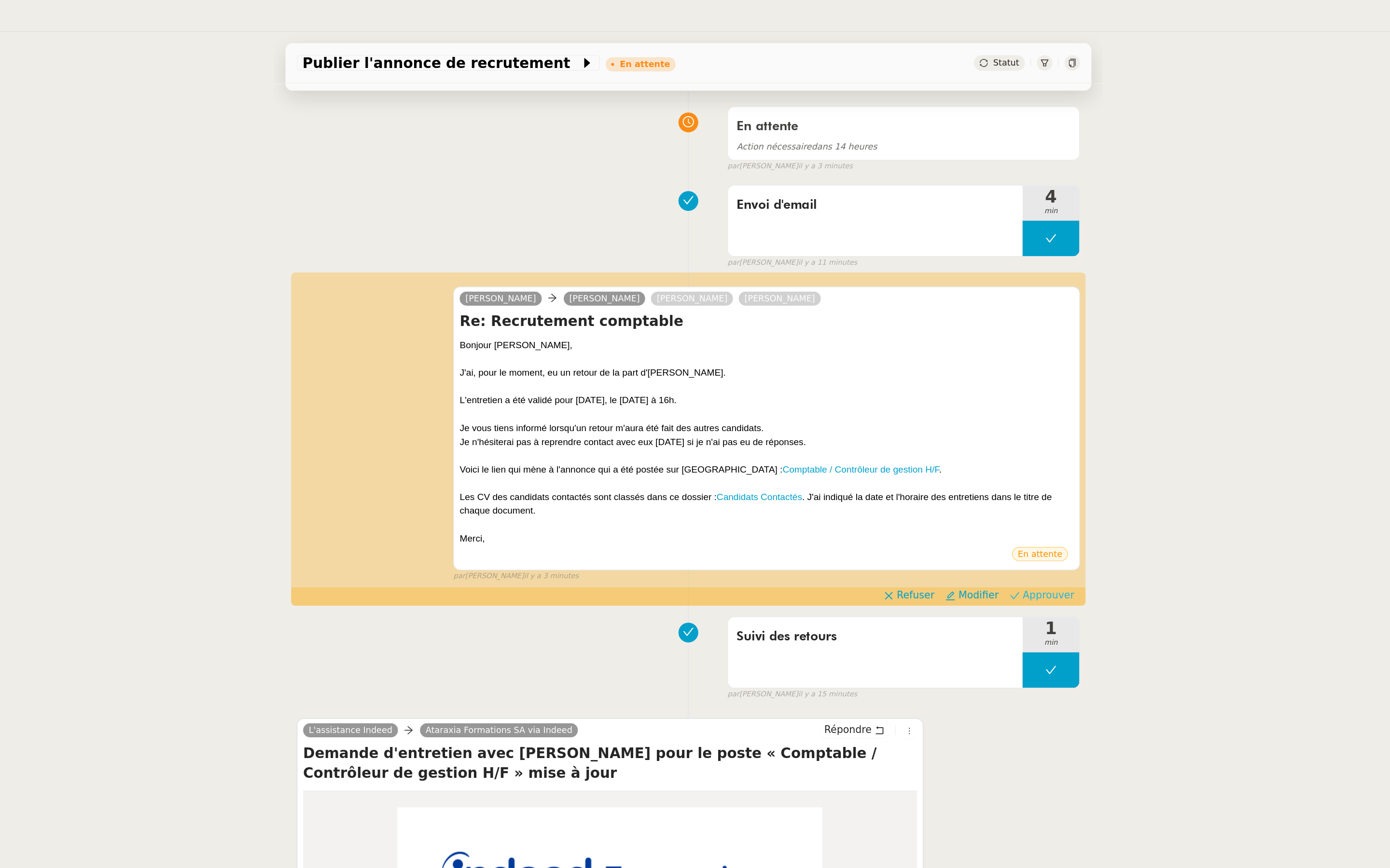
click at [902, 409] on span "Approuver" at bounding box center [901, 405] width 35 height 9
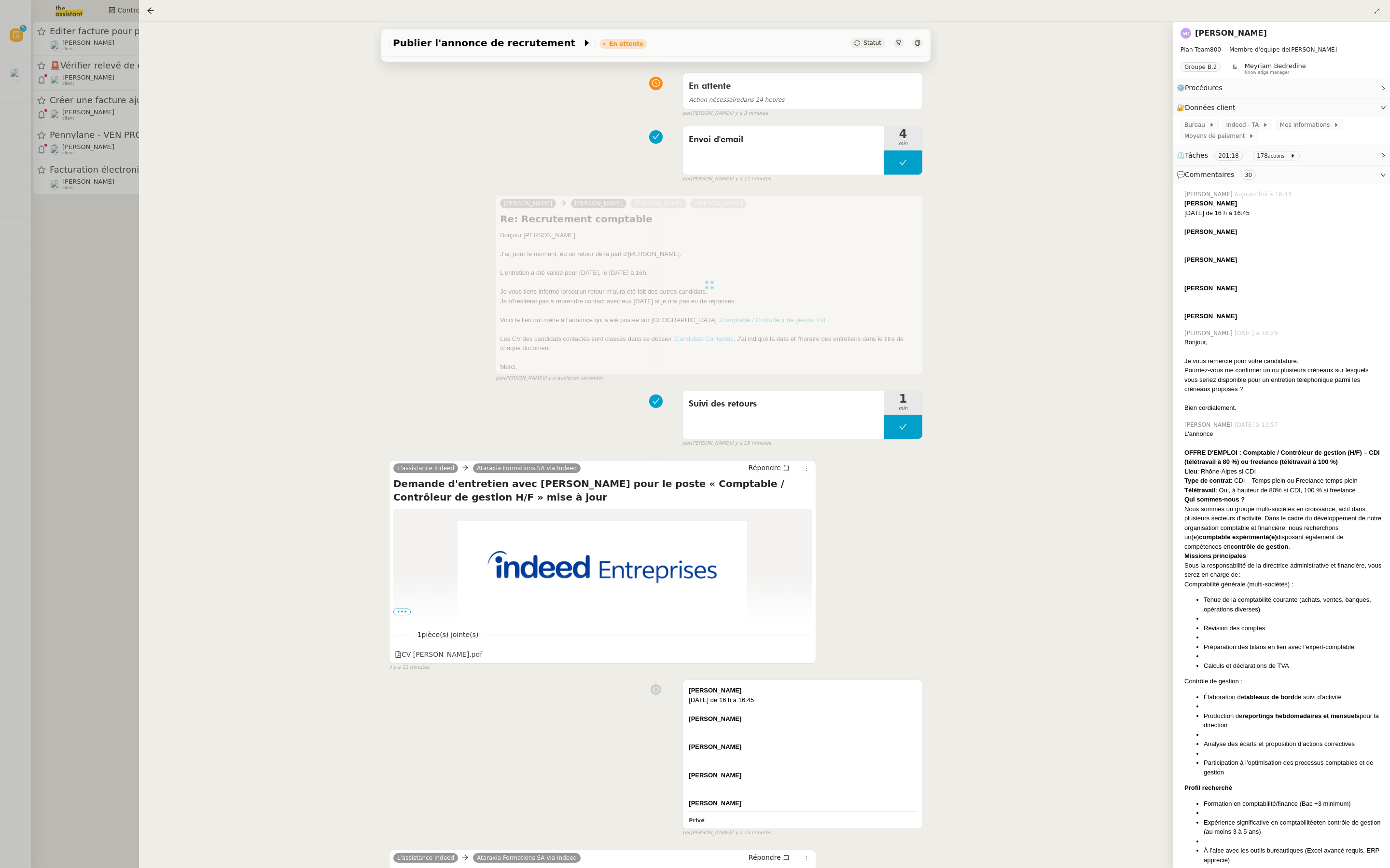
click at [58, 346] on div at bounding box center [695, 434] width 1390 height 868
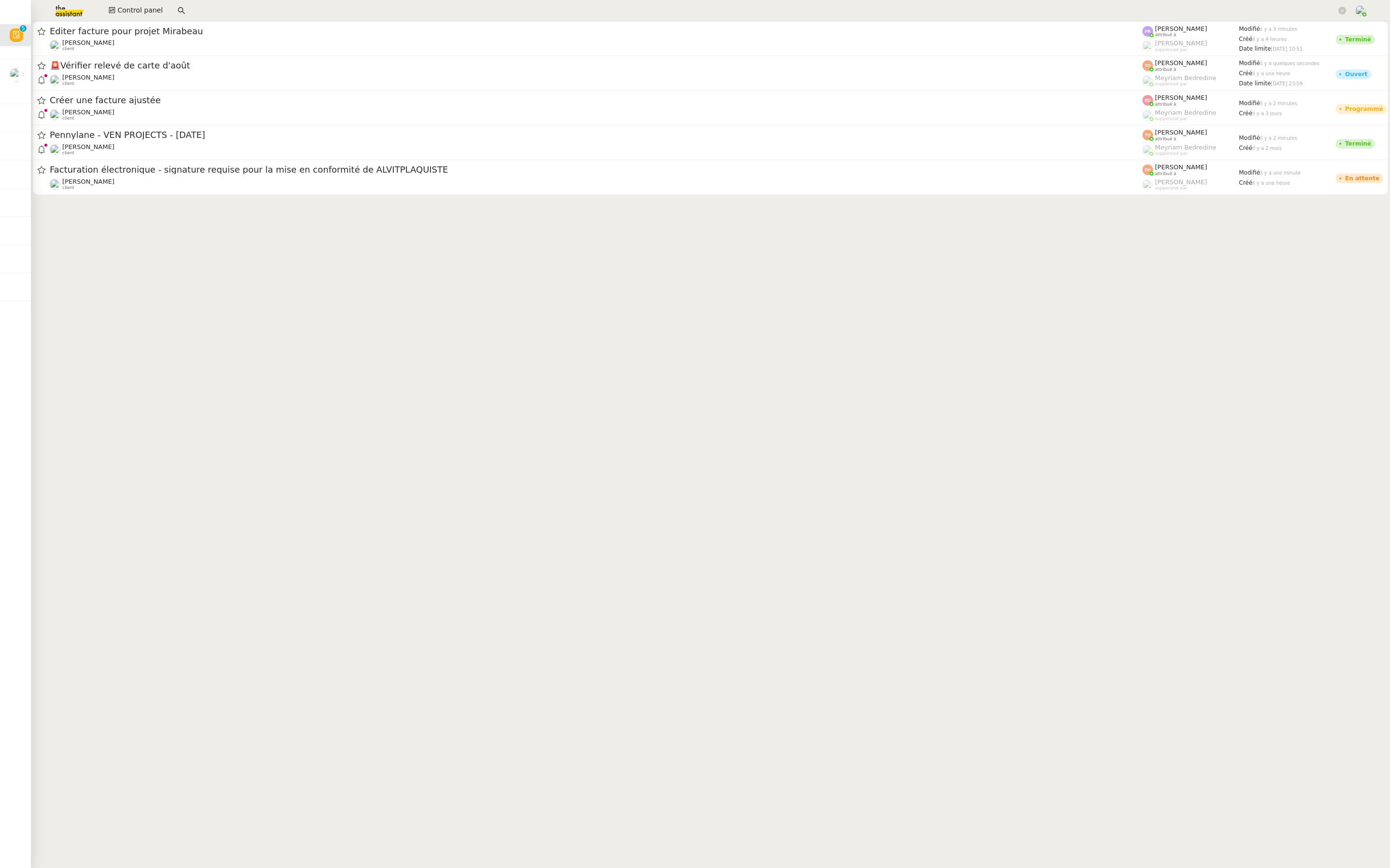
click at [274, 295] on cdk-virtual-scroll-viewport "Éditer facture pour projet Mirabeau Gabrielle Tavernier client Pauline Ribas at…" at bounding box center [711, 444] width 1359 height 847
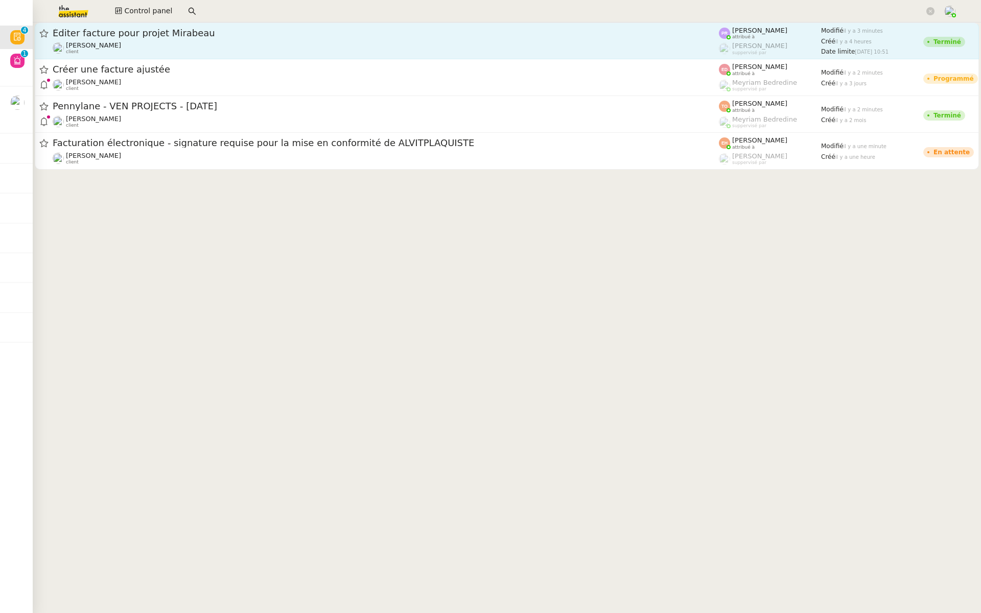
click at [222, 34] on span "Éditer facture pour projet Mirabeau" at bounding box center [386, 33] width 666 height 9
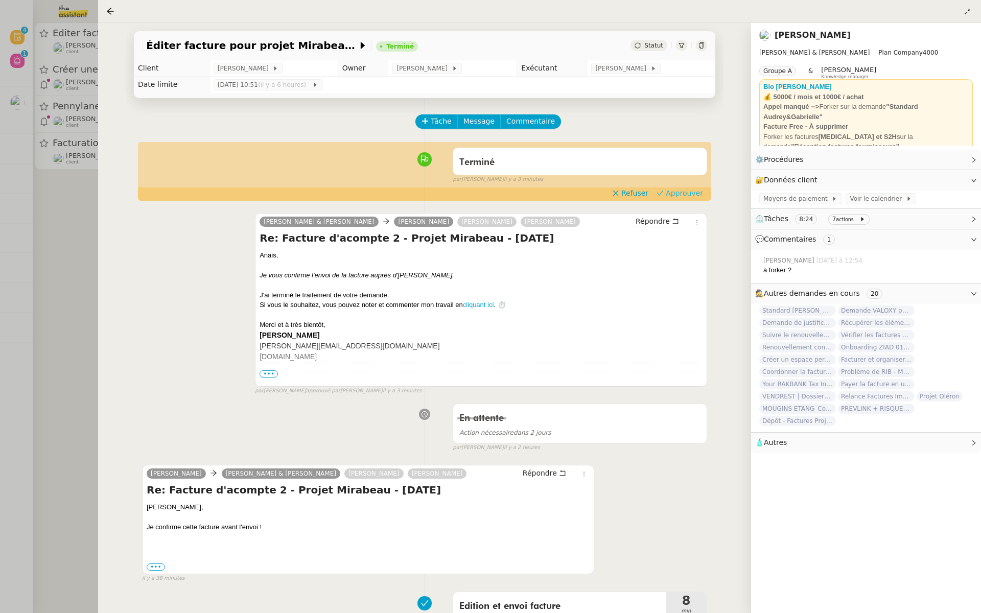
click at [681, 189] on span "Approuver" at bounding box center [683, 193] width 37 height 10
click at [35, 80] on div at bounding box center [490, 306] width 981 height 613
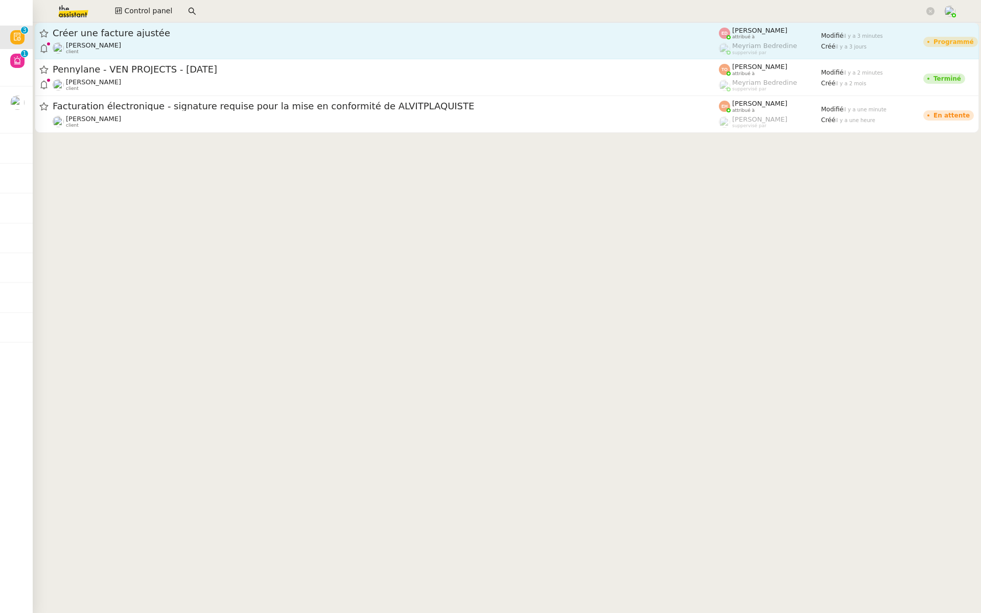
click at [148, 34] on span "Créer une facture ajustée" at bounding box center [386, 33] width 666 height 9
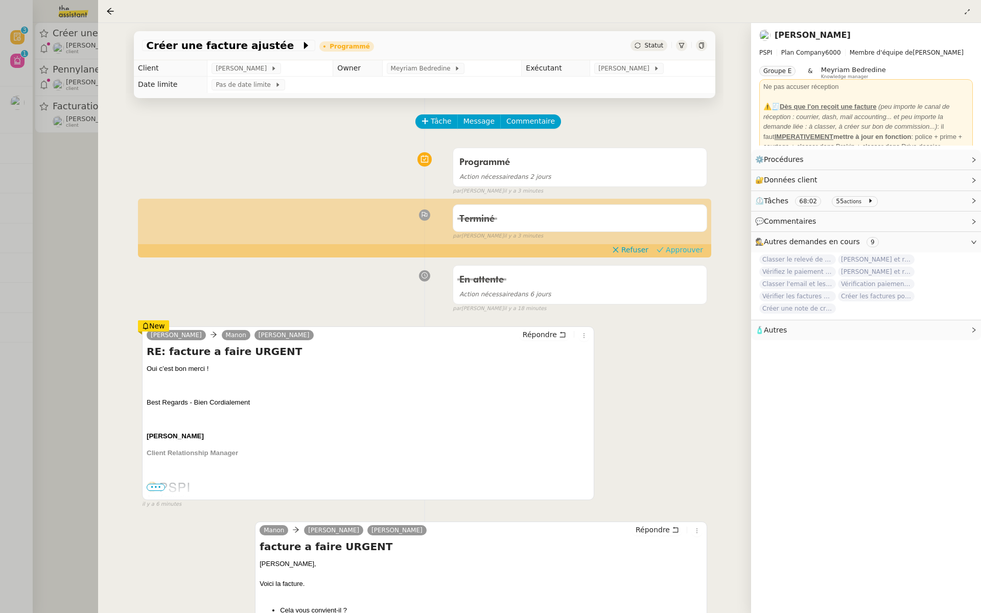
click at [688, 253] on span "Approuver" at bounding box center [683, 250] width 37 height 10
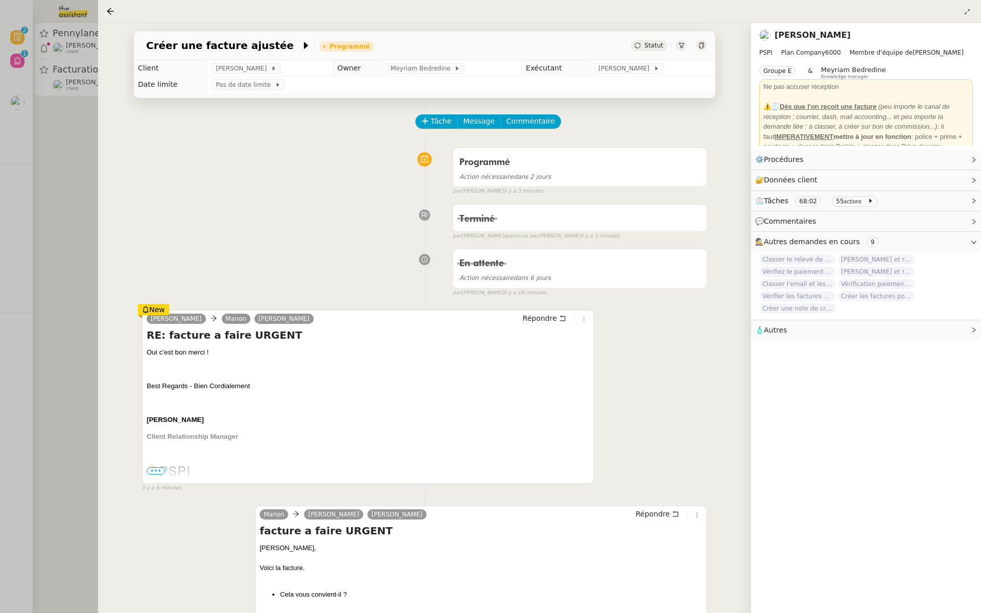
click at [25, 185] on div at bounding box center [490, 306] width 981 height 613
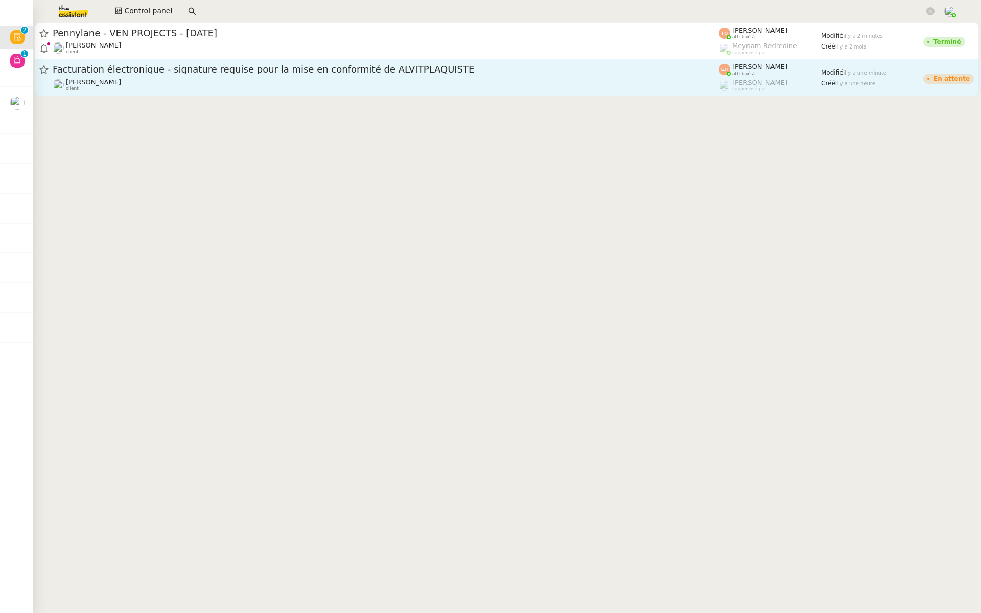
click at [171, 65] on span "Facturation électronique - signature requise pour la mise en conformité de ALVI…" at bounding box center [386, 69] width 666 height 9
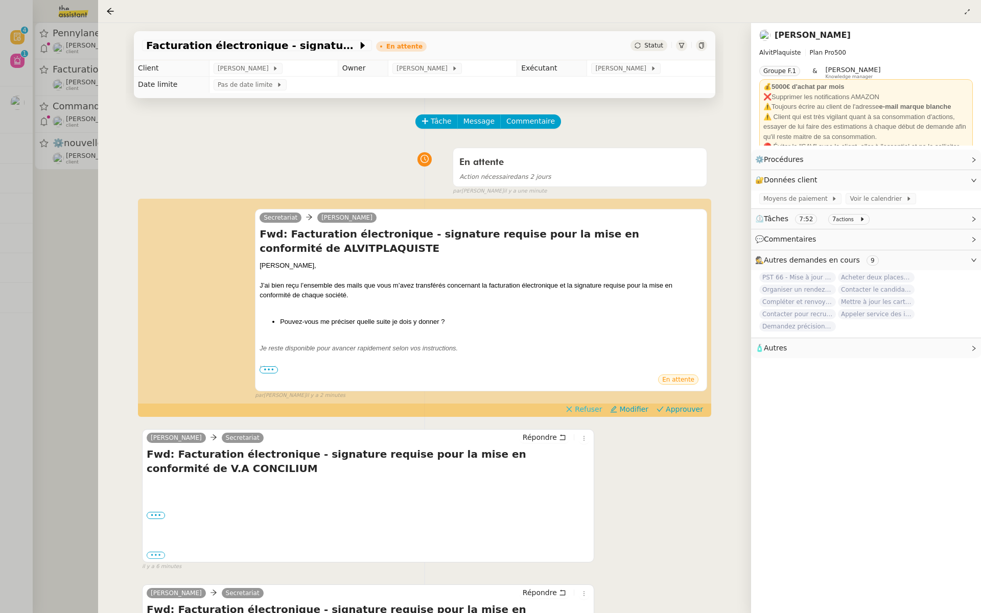
click at [591, 410] on span "Refuser" at bounding box center [588, 409] width 27 height 10
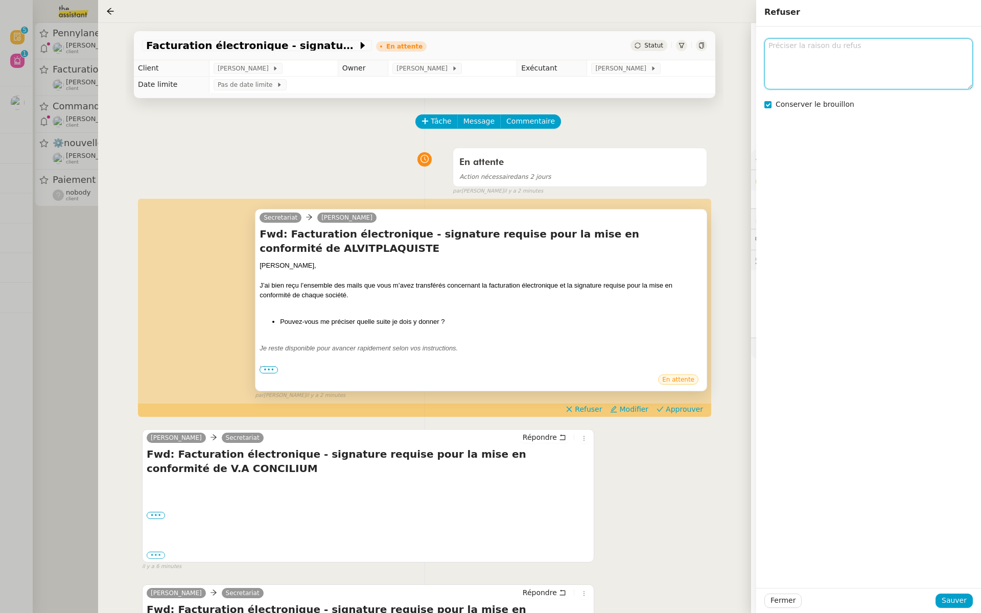
click at [812, 54] on textarea at bounding box center [868, 63] width 208 height 51
type textarea "pas en rapport avec une mission de Anna ? mERCI"
click at [854, 187] on div "pas en rapport avec une mission de Anna ? mERCI Conserver le brouillon" at bounding box center [868, 307] width 225 height 561
click at [950, 602] on span "Sauver" at bounding box center [953, 601] width 25 height 12
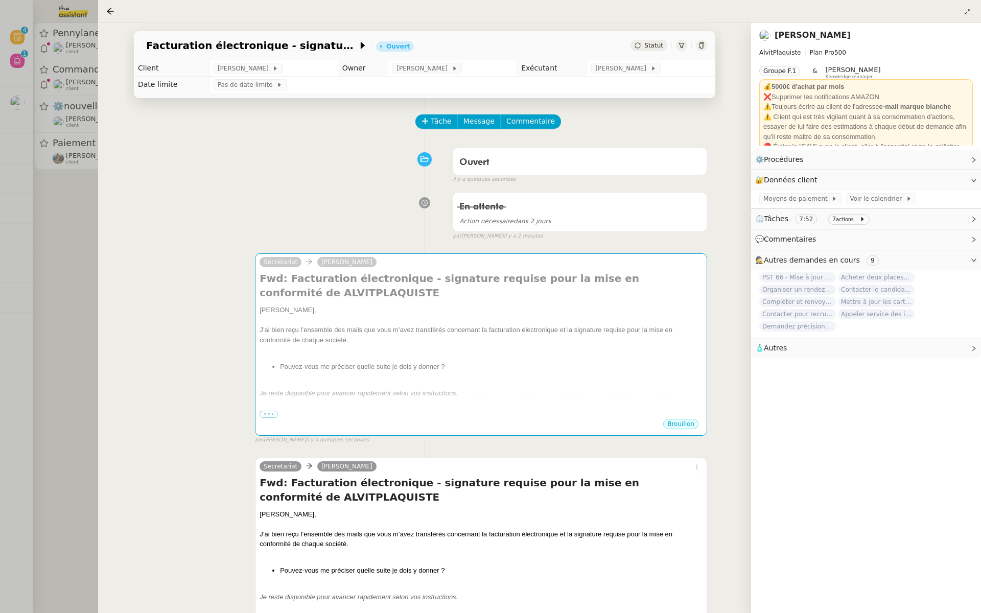
click at [67, 115] on div at bounding box center [490, 306] width 981 height 613
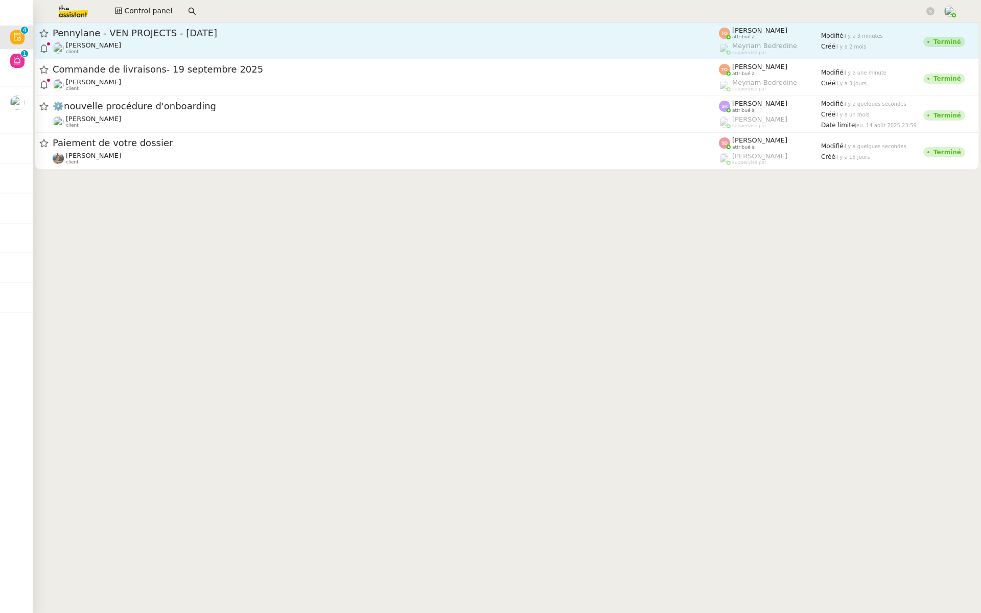
click at [204, 35] on span "Pennylane - VEN PROJECTS - June 2025" at bounding box center [386, 33] width 666 height 9
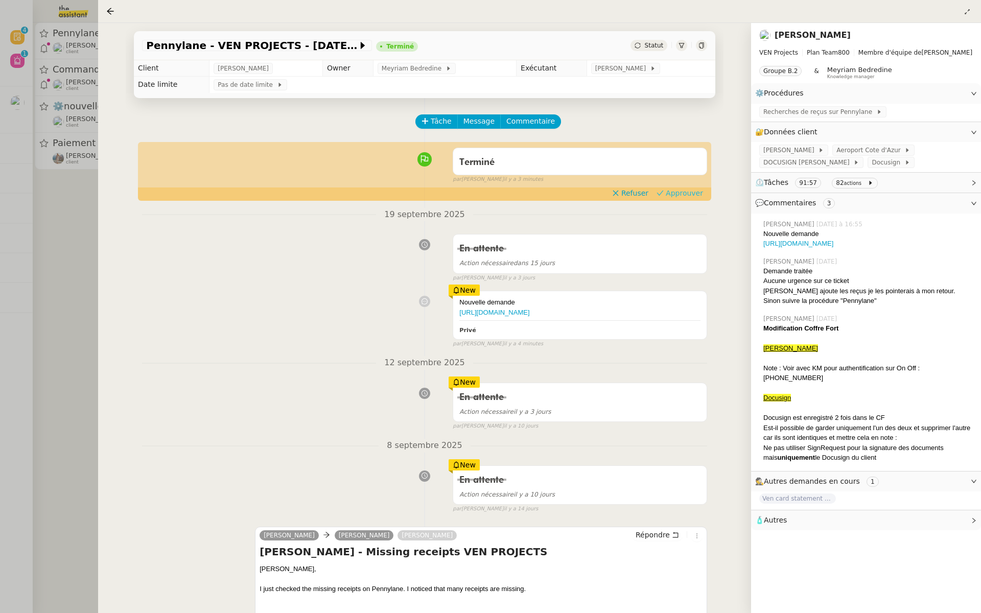
click at [690, 193] on span "Approuver" at bounding box center [683, 193] width 37 height 10
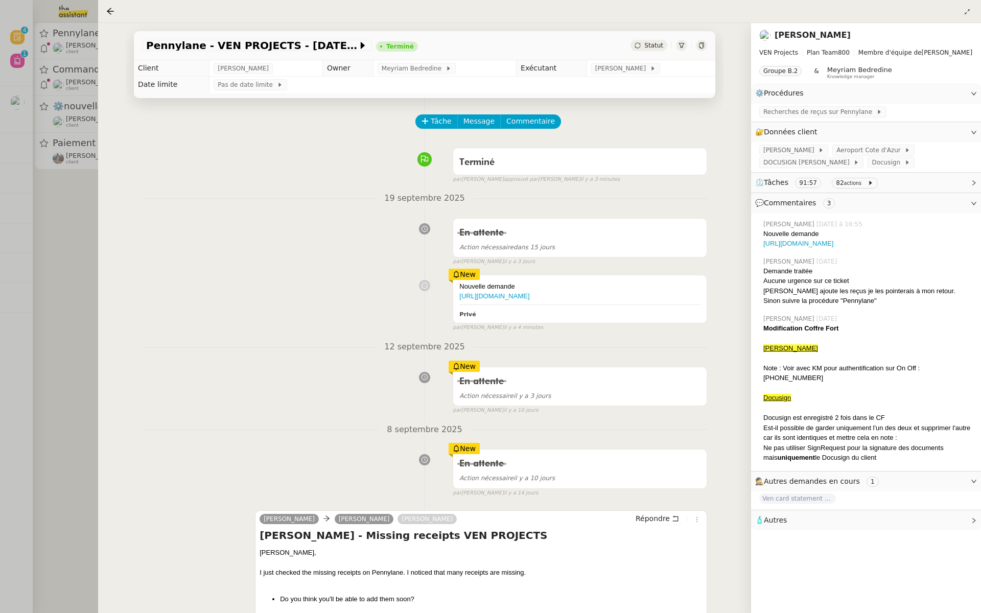
click at [67, 171] on div at bounding box center [490, 306] width 981 height 613
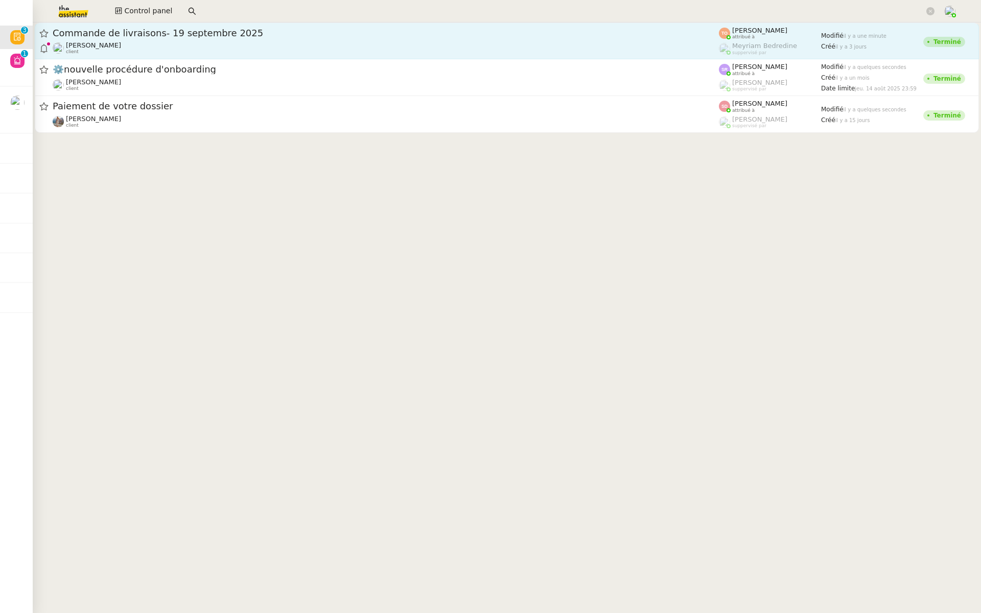
click at [198, 38] on div "Commande de livraisons- 19 septembre 2025" at bounding box center [386, 33] width 666 height 12
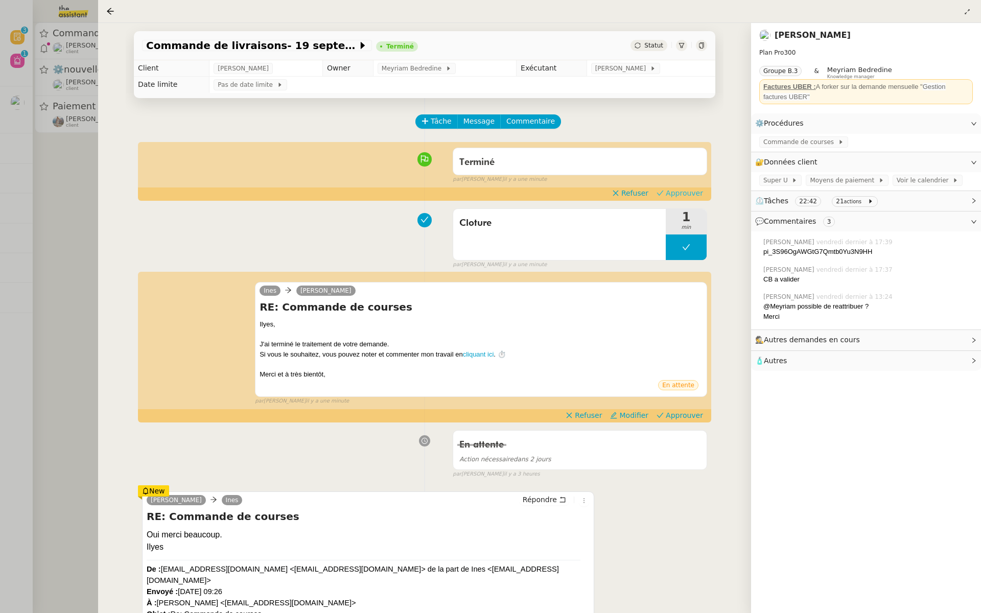
click at [683, 197] on span "Approuver" at bounding box center [683, 193] width 37 height 10
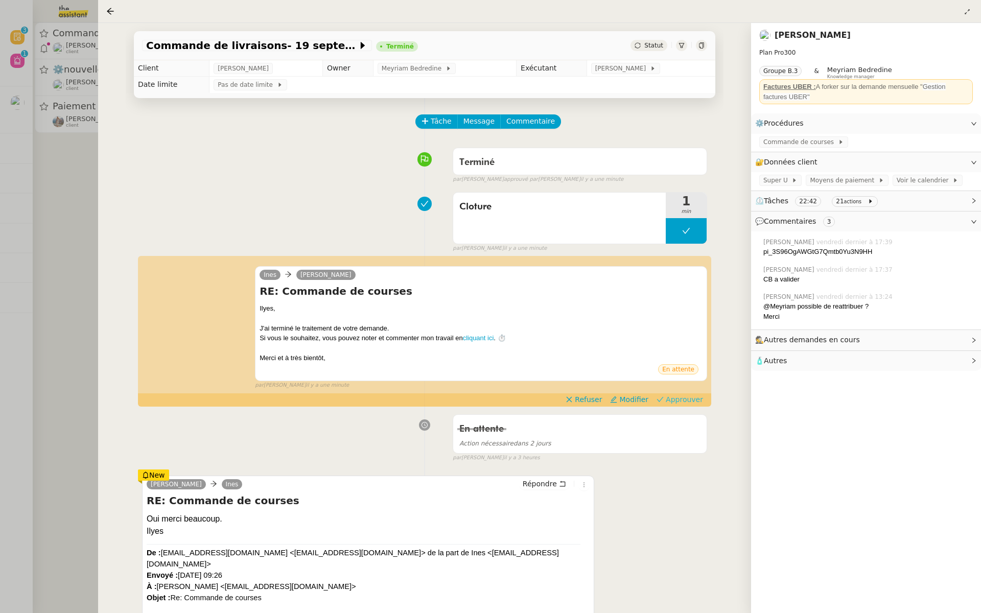
click at [685, 399] on span "Approuver" at bounding box center [683, 399] width 37 height 10
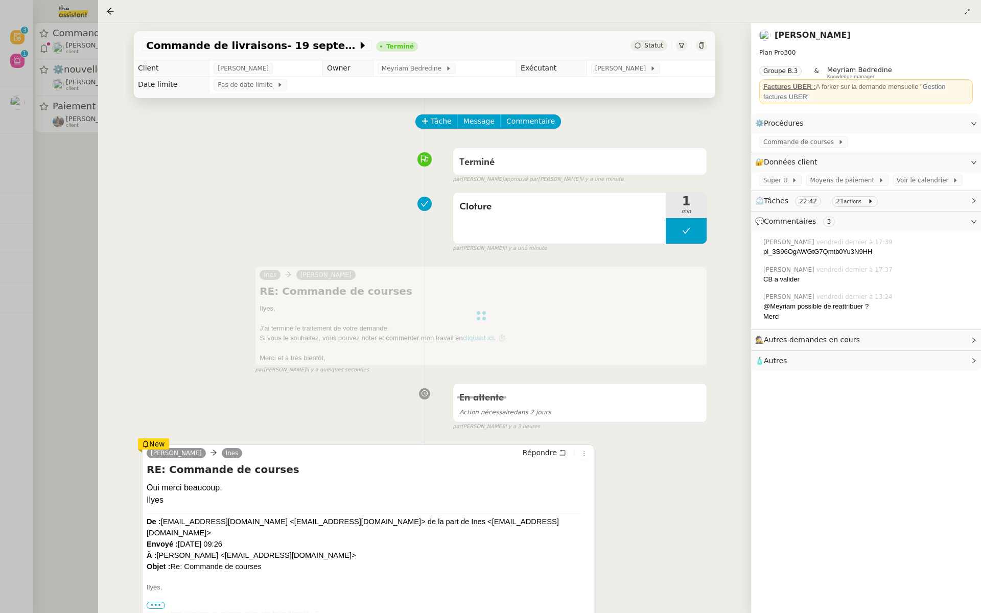
click at [12, 159] on div at bounding box center [490, 306] width 981 height 613
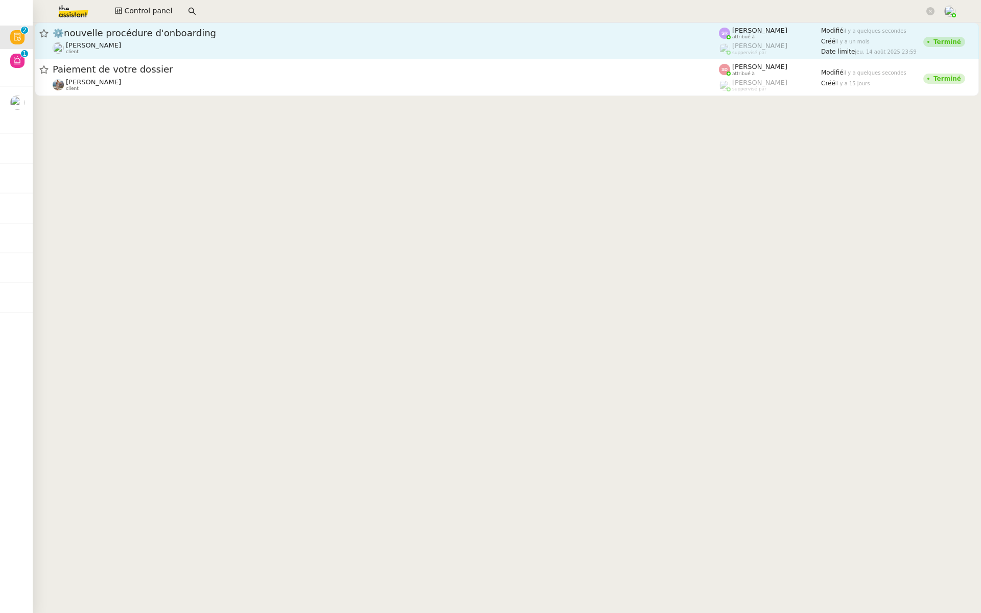
click at [200, 42] on div "Florian Parant client" at bounding box center [386, 47] width 666 height 13
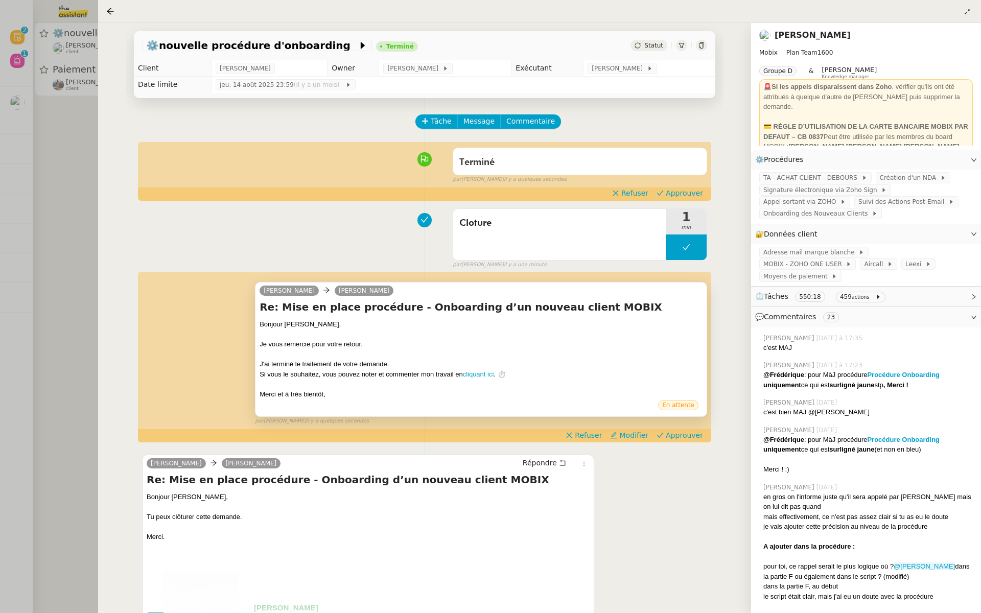
scroll to position [4, 0]
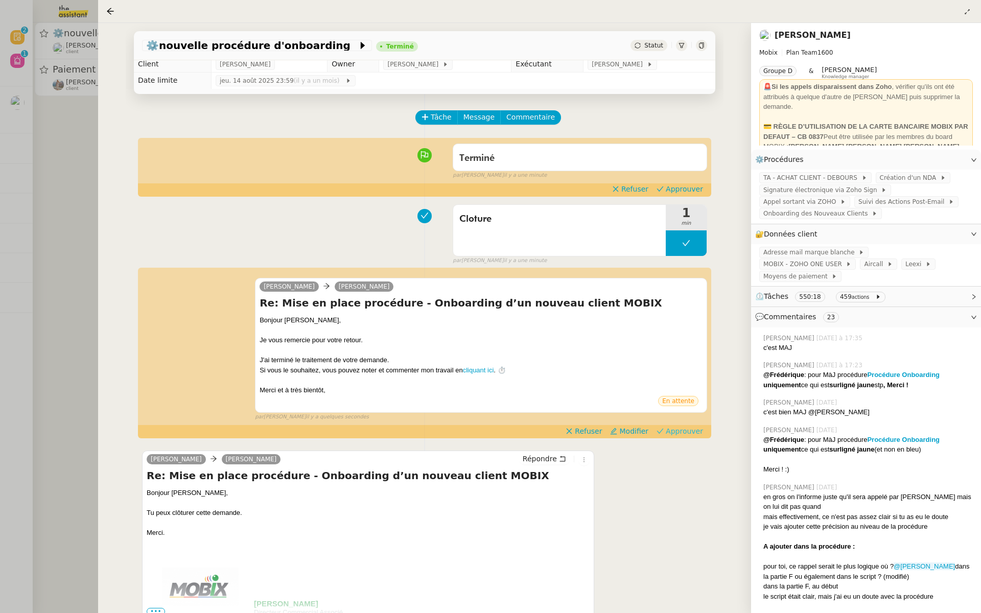
click at [682, 430] on span "Approuver" at bounding box center [683, 431] width 37 height 10
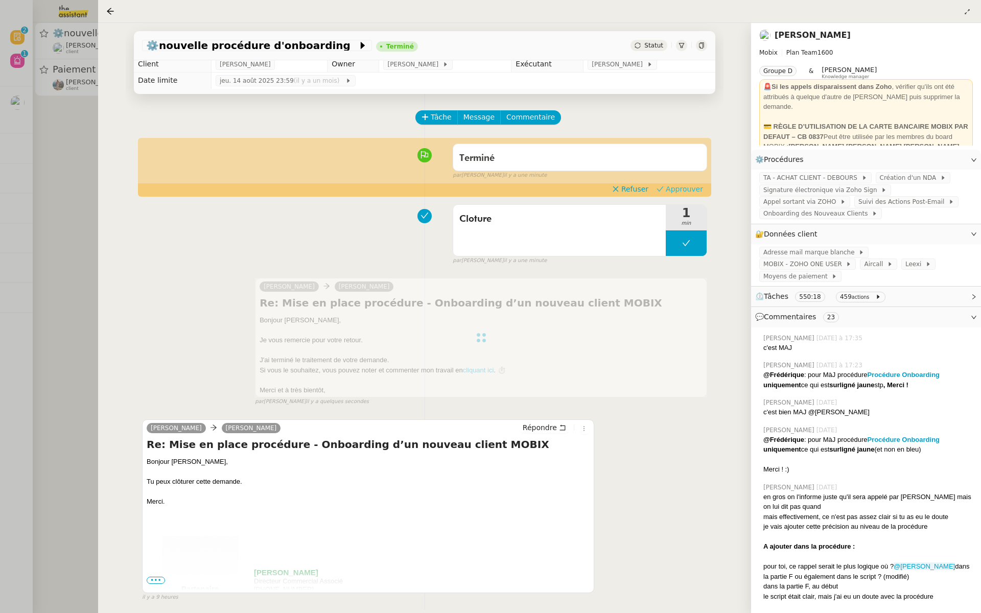
click at [678, 183] on button "Approuver" at bounding box center [679, 188] width 55 height 11
click at [73, 120] on div at bounding box center [490, 306] width 981 height 613
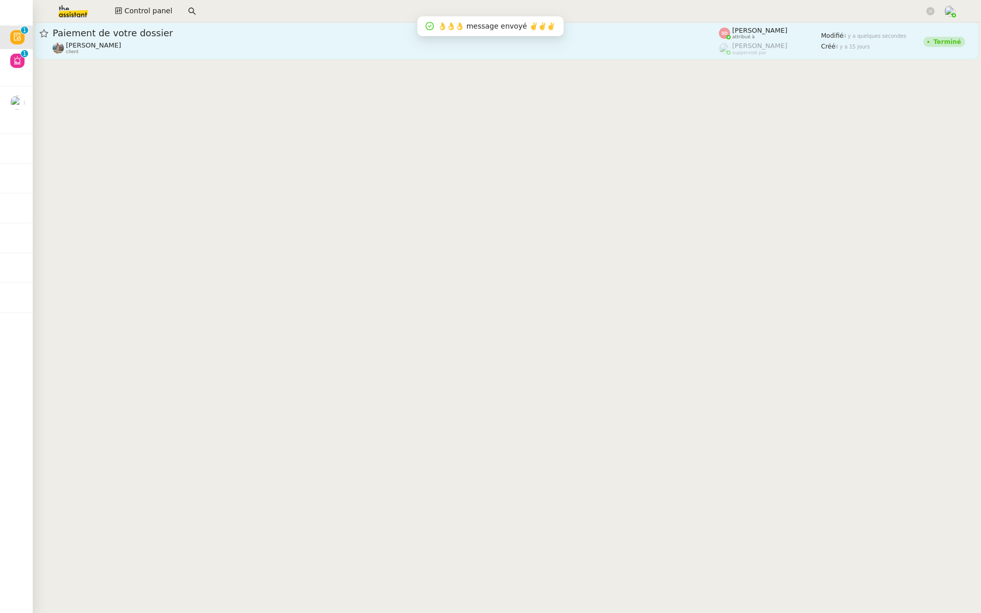
click at [208, 28] on div "Paiement de votre dossier" at bounding box center [386, 33] width 666 height 12
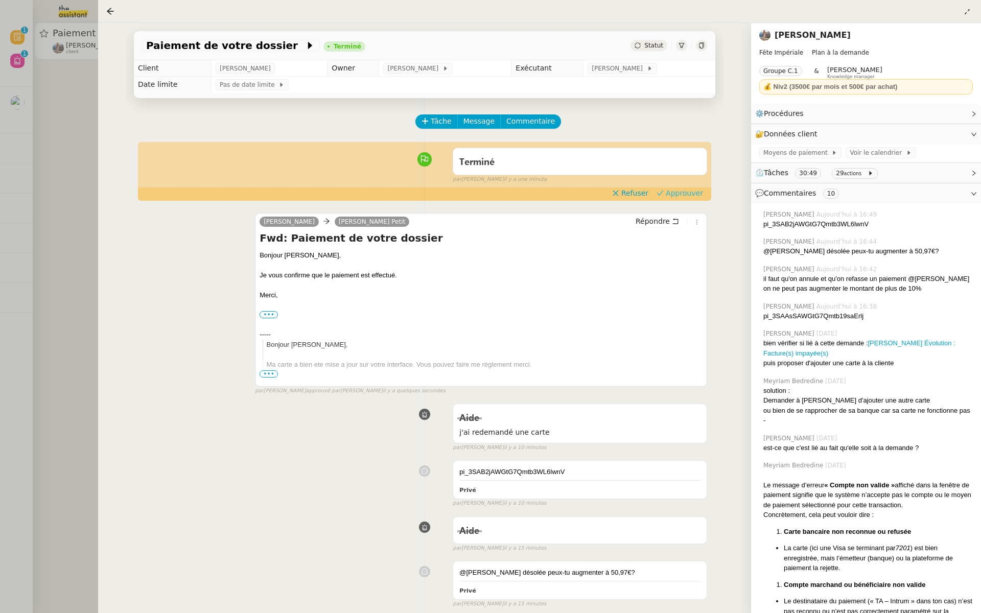
click at [680, 196] on span "Approuver" at bounding box center [683, 193] width 37 height 10
click at [0, 127] on div at bounding box center [490, 306] width 981 height 613
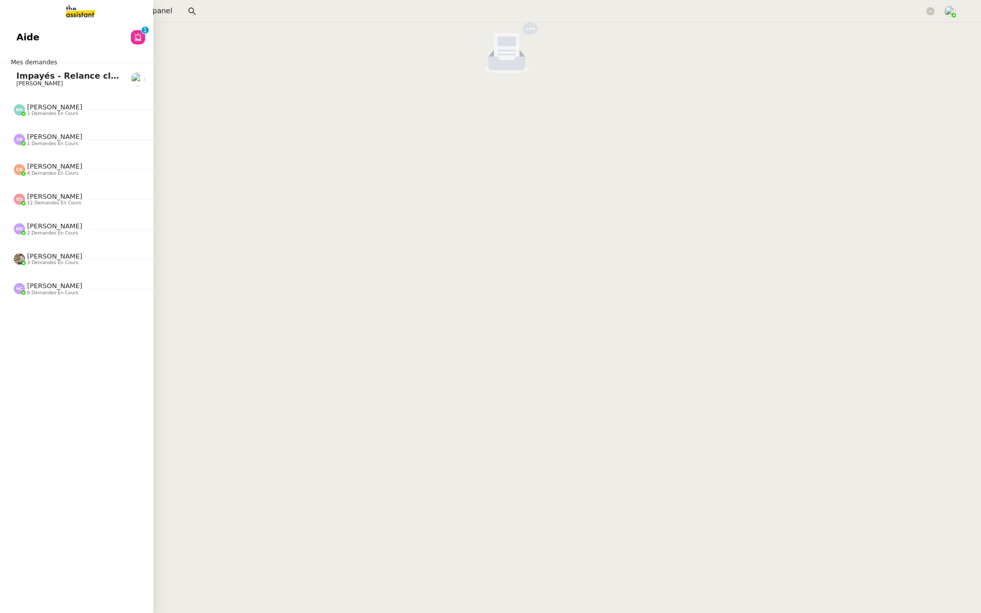
click at [36, 29] on link "Aide 0 1 2 3 4 5 6 7 8 9" at bounding box center [76, 37] width 153 height 23
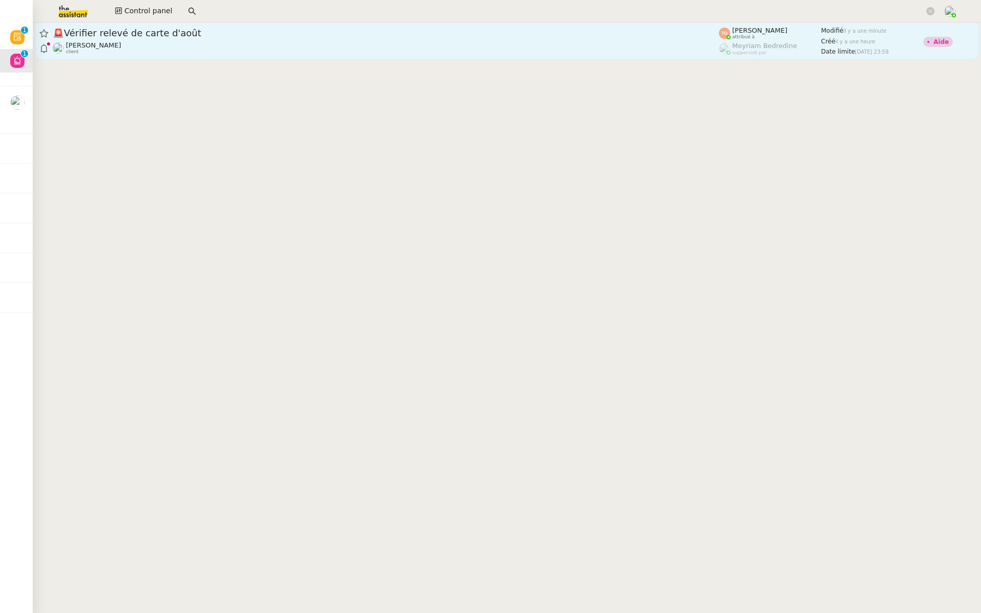
click at [217, 37] on span "🚨 Vérifier relevé de carte d'août" at bounding box center [386, 33] width 666 height 9
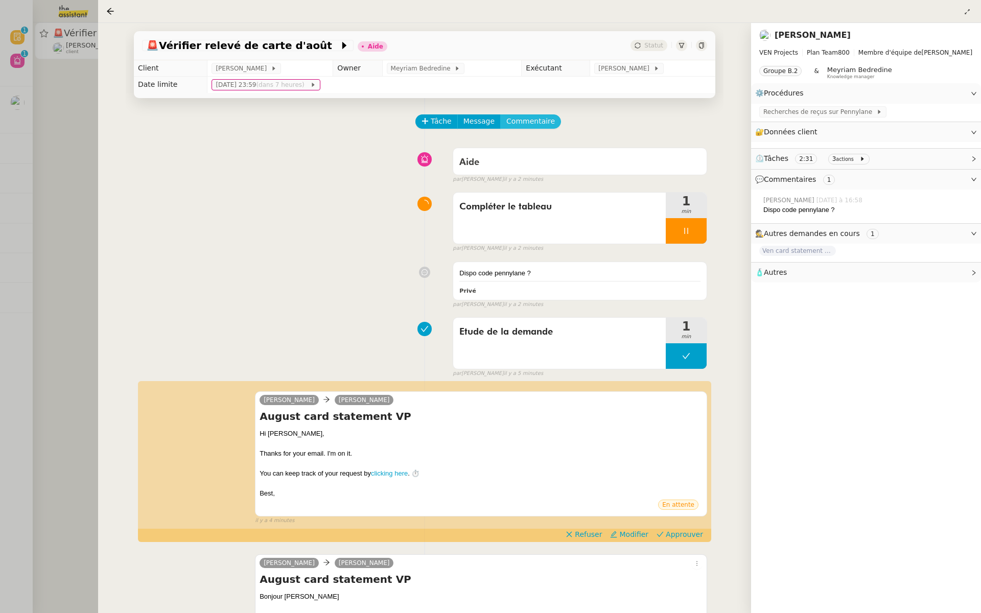
click at [539, 120] on span "Commentaire" at bounding box center [530, 121] width 49 height 12
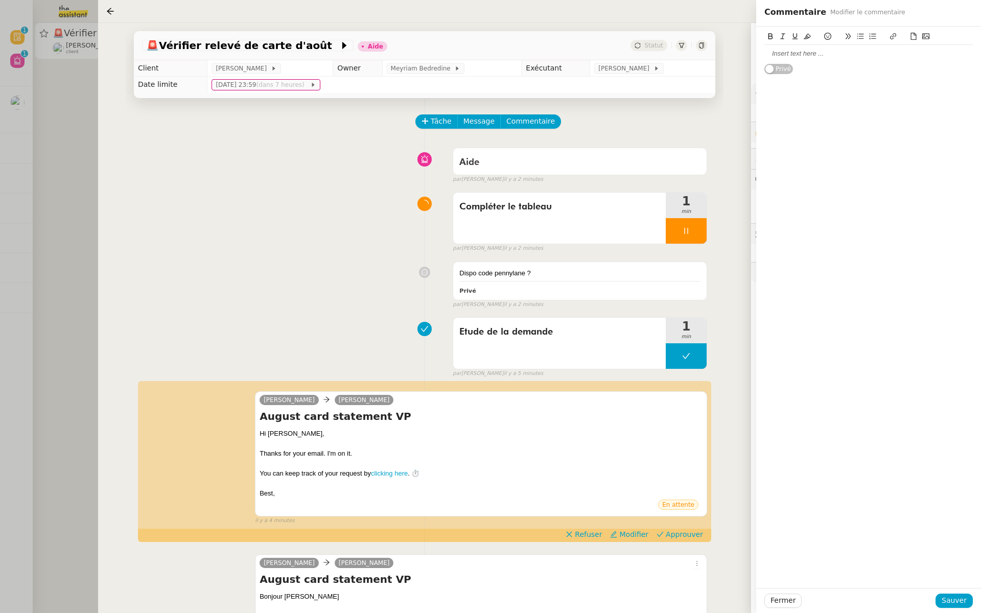
click at [784, 58] on div at bounding box center [868, 53] width 208 height 9
click at [967, 602] on button "Sauver" at bounding box center [953, 600] width 37 height 14
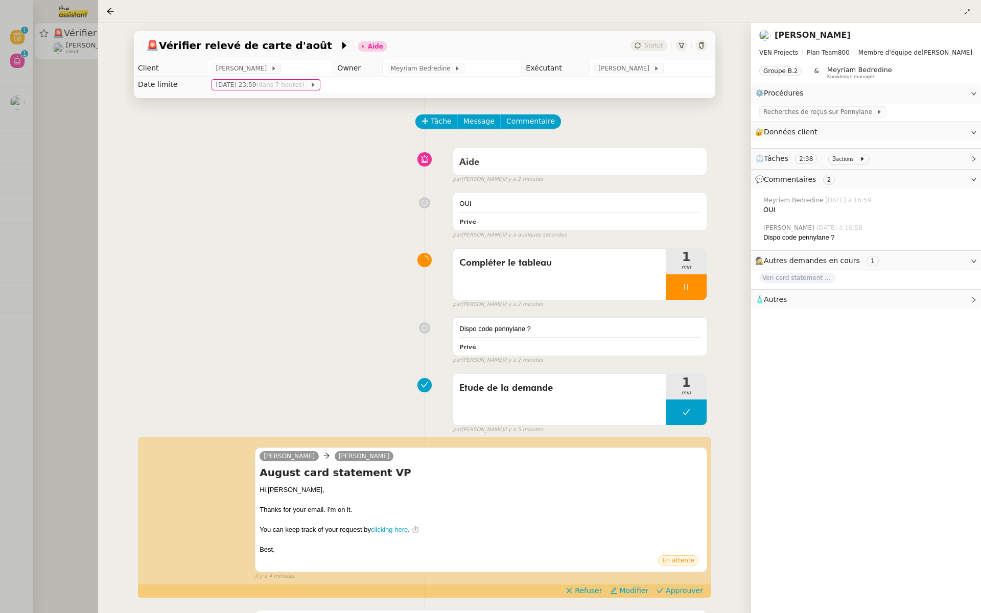
click at [0, 203] on div at bounding box center [490, 306] width 981 height 613
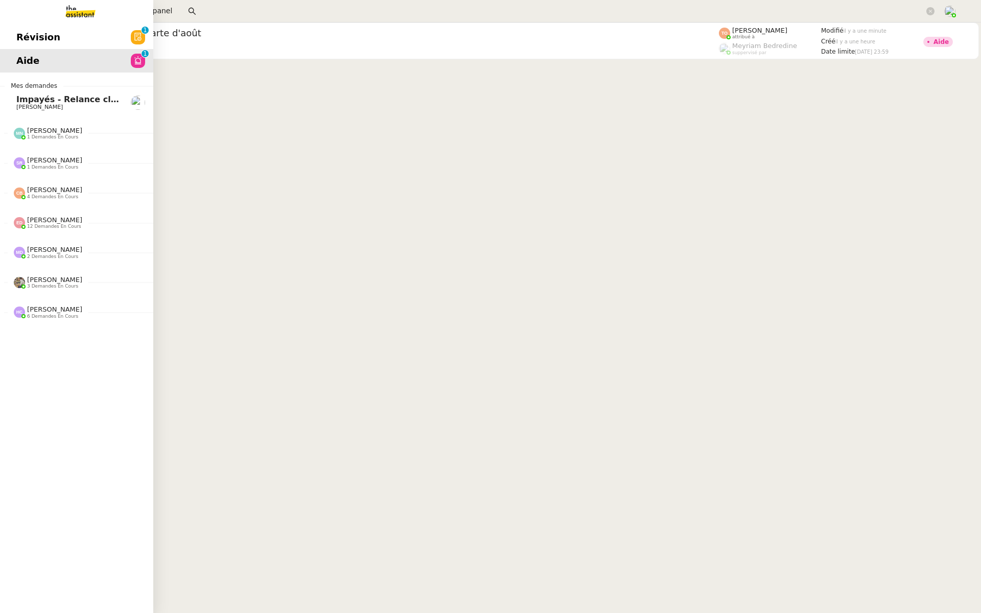
click at [0, 41] on link "Révision 0 1 2 3 4 5 6 7 8 9" at bounding box center [76, 37] width 153 height 23
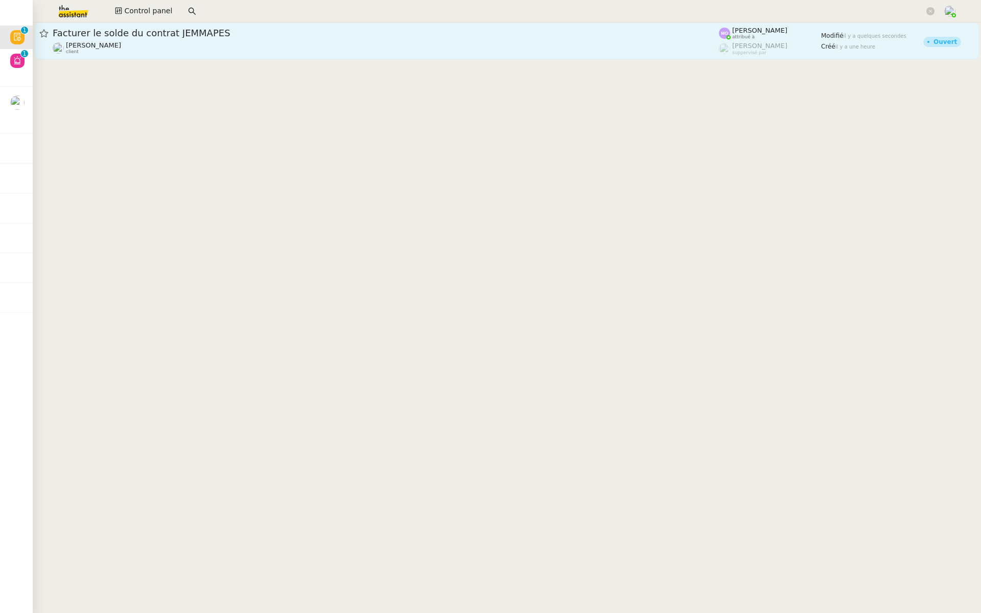
click at [190, 33] on span "Facturer le solde du contrat JEMMAPES" at bounding box center [386, 33] width 666 height 9
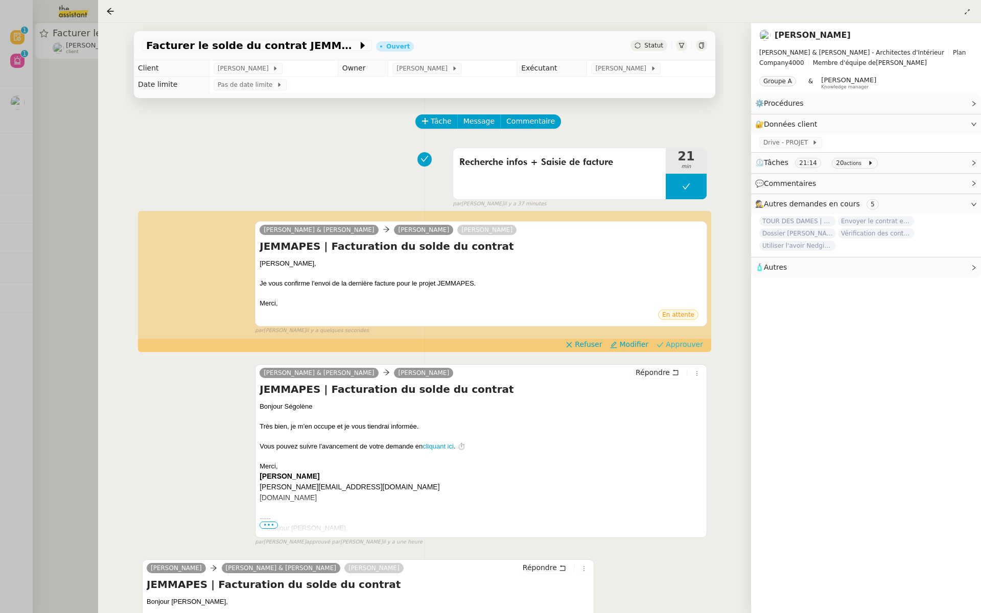
click at [701, 344] on span "Approuver" at bounding box center [683, 344] width 37 height 10
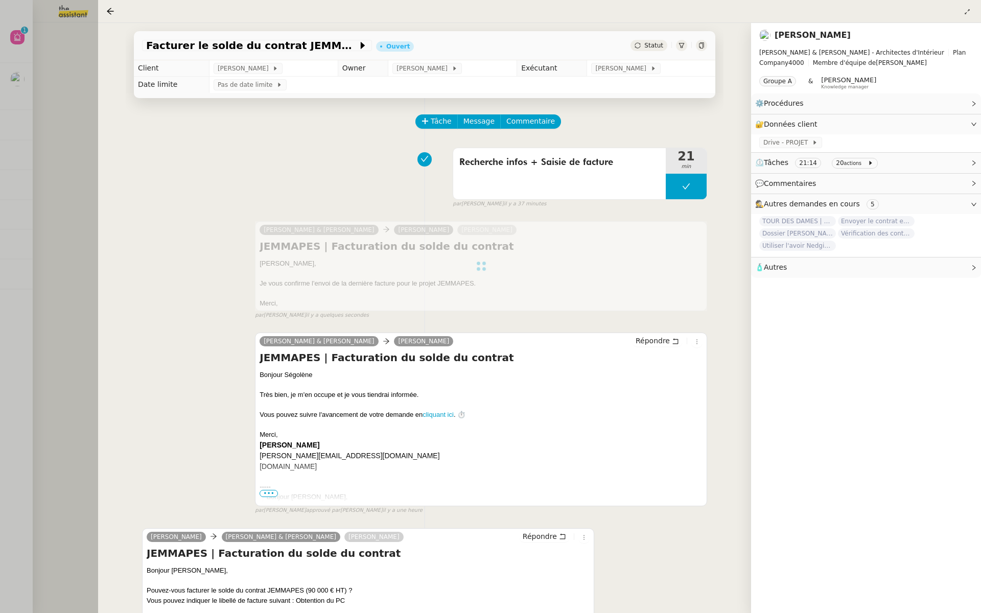
click at [64, 205] on div at bounding box center [490, 306] width 981 height 613
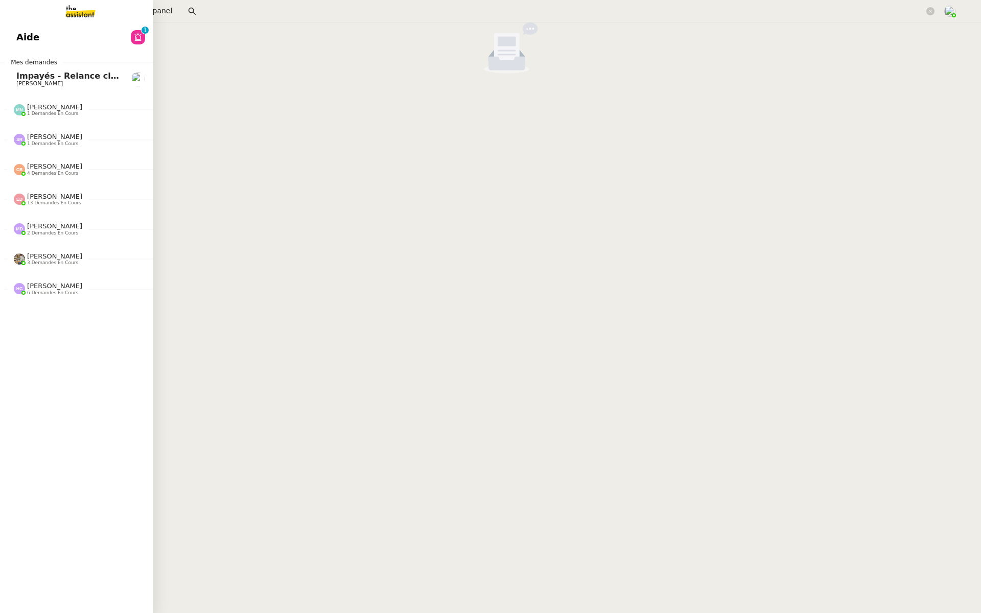
click at [9, 28] on link "Aide 0 1 2 3 4 5 6 7 8 9" at bounding box center [76, 37] width 153 height 23
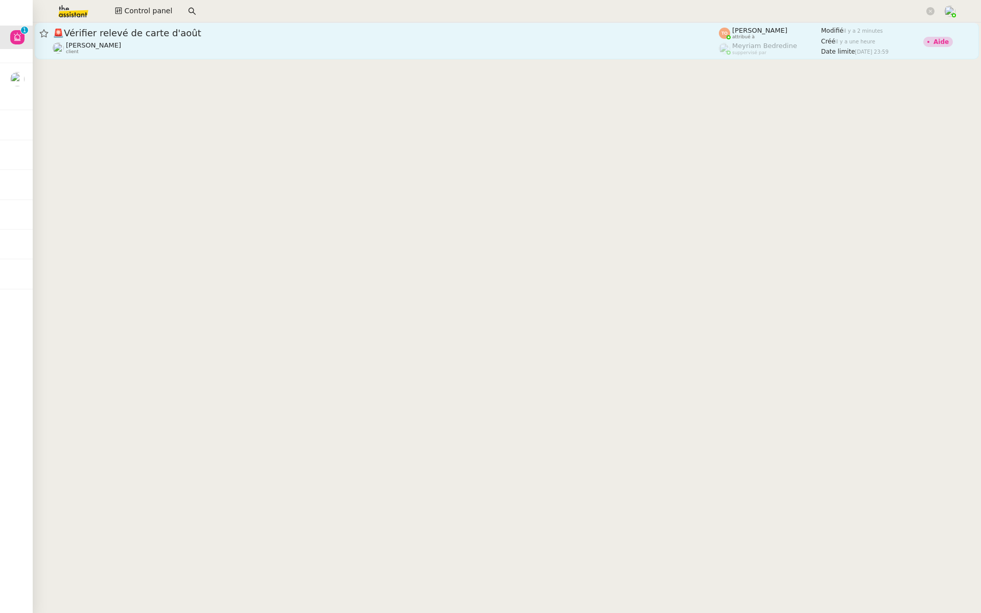
click at [439, 39] on div "🚨 Vérifier relevé de carte d'août Caroline Evans client" at bounding box center [386, 41] width 666 height 28
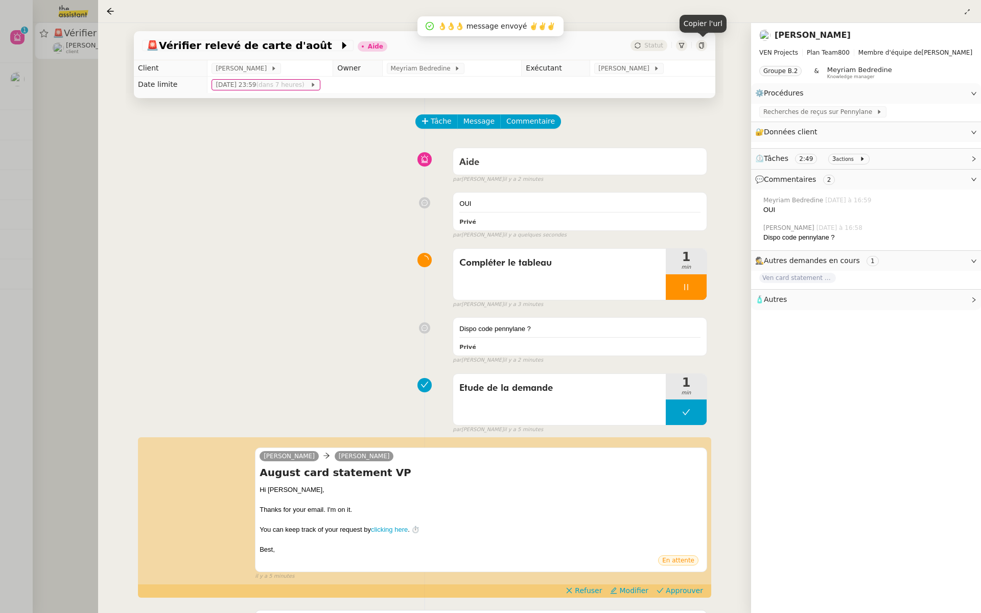
click at [701, 44] on icon at bounding box center [701, 45] width 6 height 6
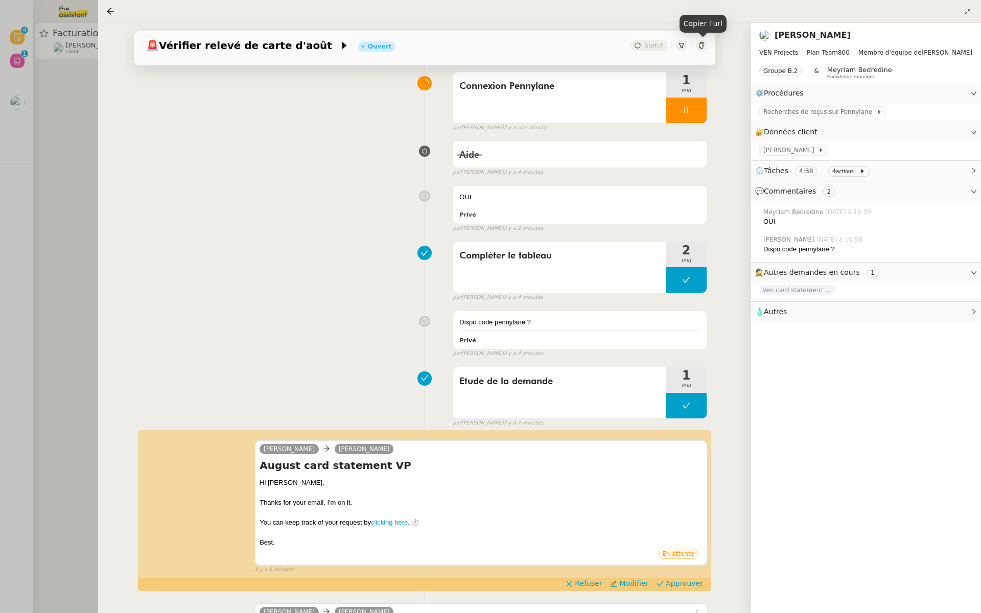
scroll to position [186, 0]
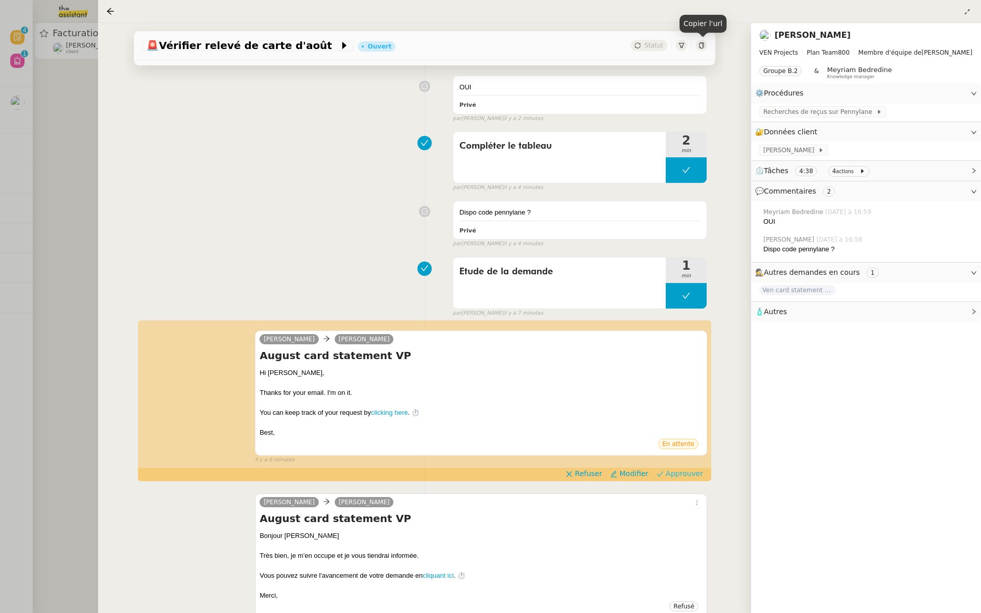
click at [680, 471] on span "Approuver" at bounding box center [683, 473] width 37 height 10
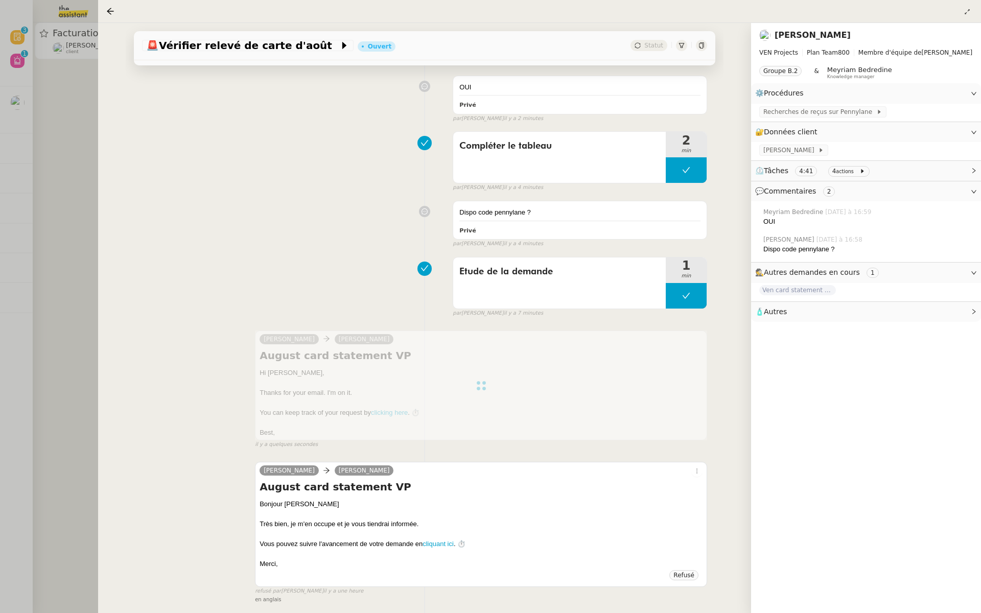
click at [44, 123] on div at bounding box center [490, 306] width 981 height 613
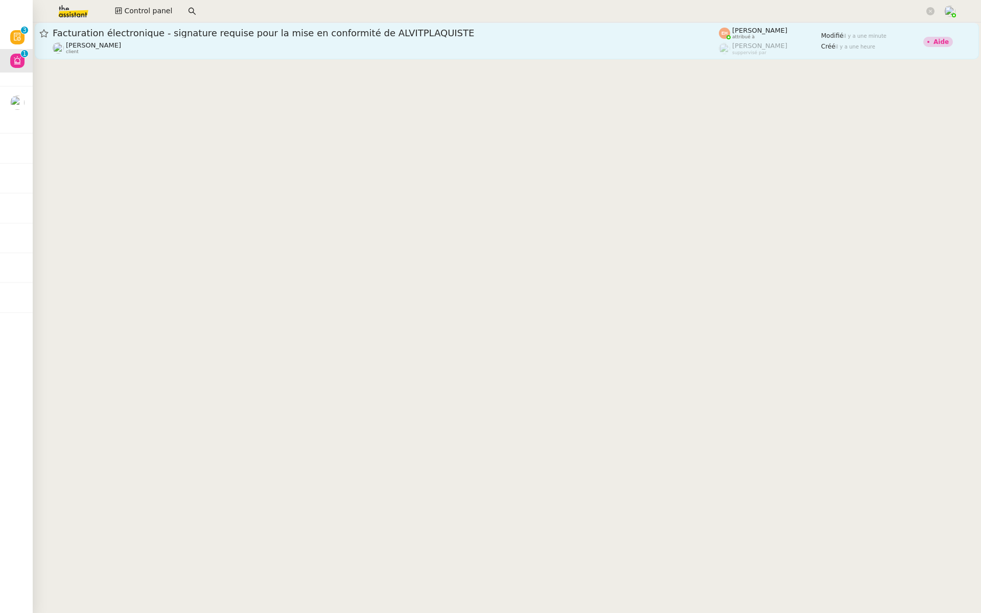
click at [144, 39] on div "Facturation électronique - signature requise pour la mise en conformité de ALVI…" at bounding box center [386, 41] width 666 height 28
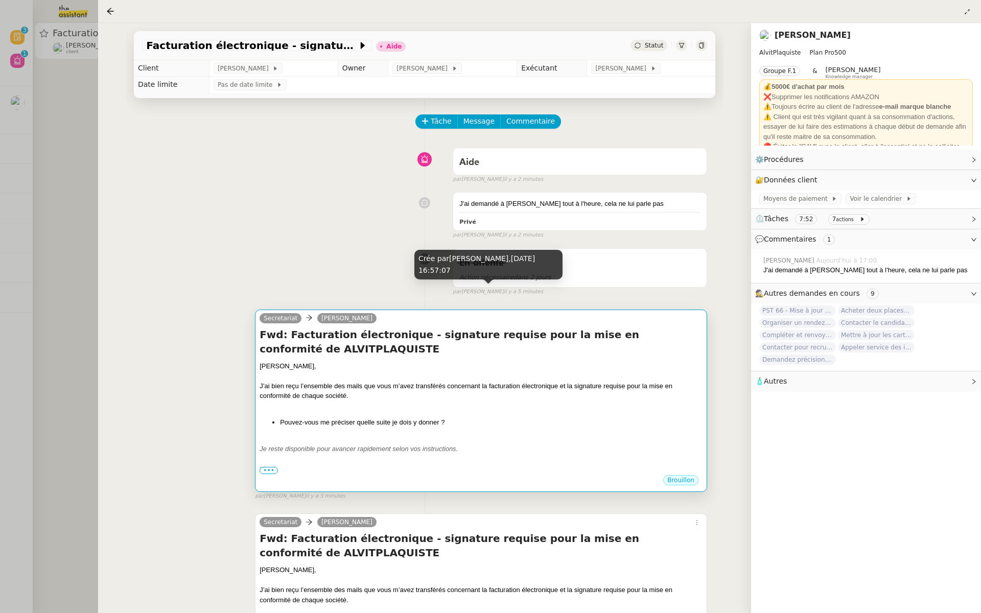
click at [492, 414] on div "Vitor, J’ai bien reçu l’ensemble des mails que vous m’avez transférés concernan…" at bounding box center [480, 417] width 443 height 113
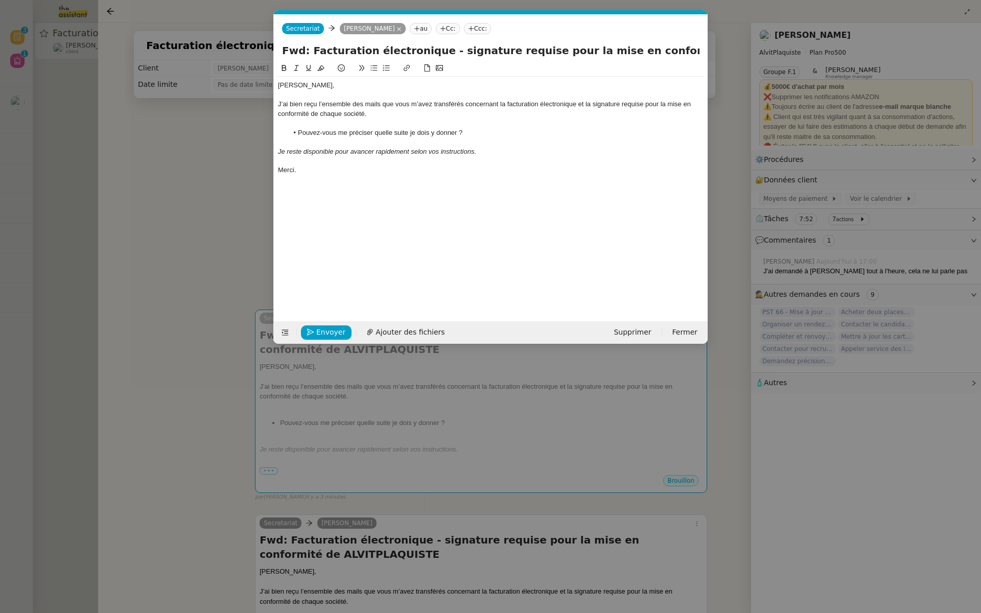
scroll to position [0, 21]
click at [326, 330] on span "Envoyer" at bounding box center [330, 332] width 29 height 12
click at [350, 332] on span "Confirmer l'envoi" at bounding box center [346, 332] width 61 height 12
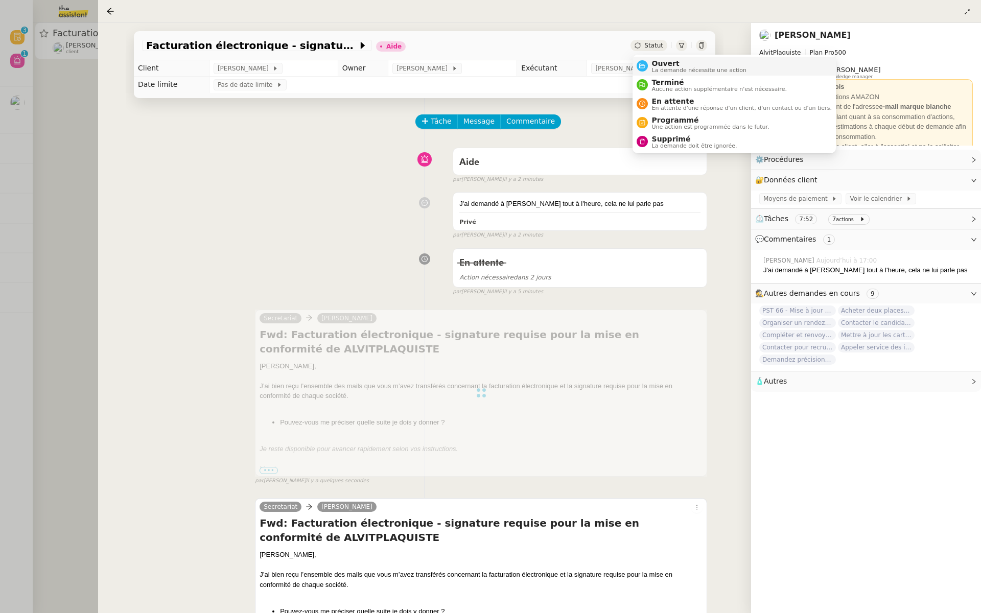
click at [657, 65] on span "Ouvert" at bounding box center [699, 63] width 95 height 8
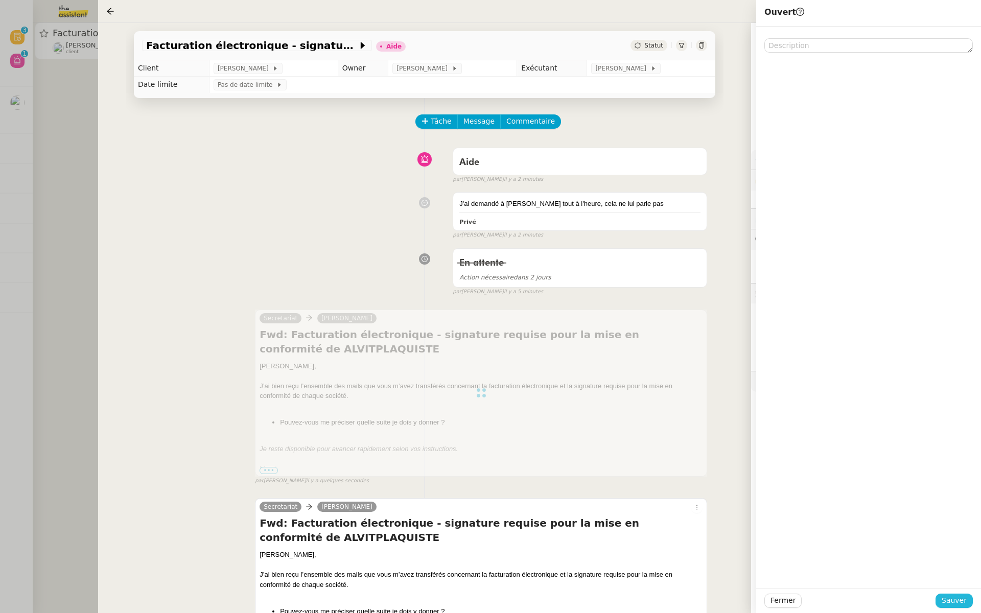
click at [953, 597] on span "Sauver" at bounding box center [953, 601] width 25 height 12
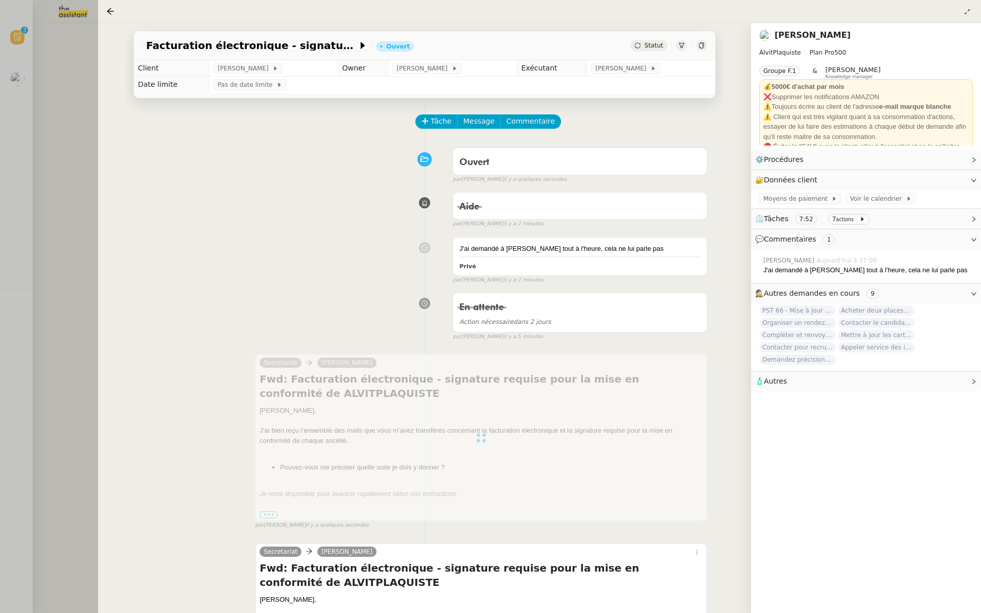
click at [56, 211] on div at bounding box center [490, 306] width 981 height 613
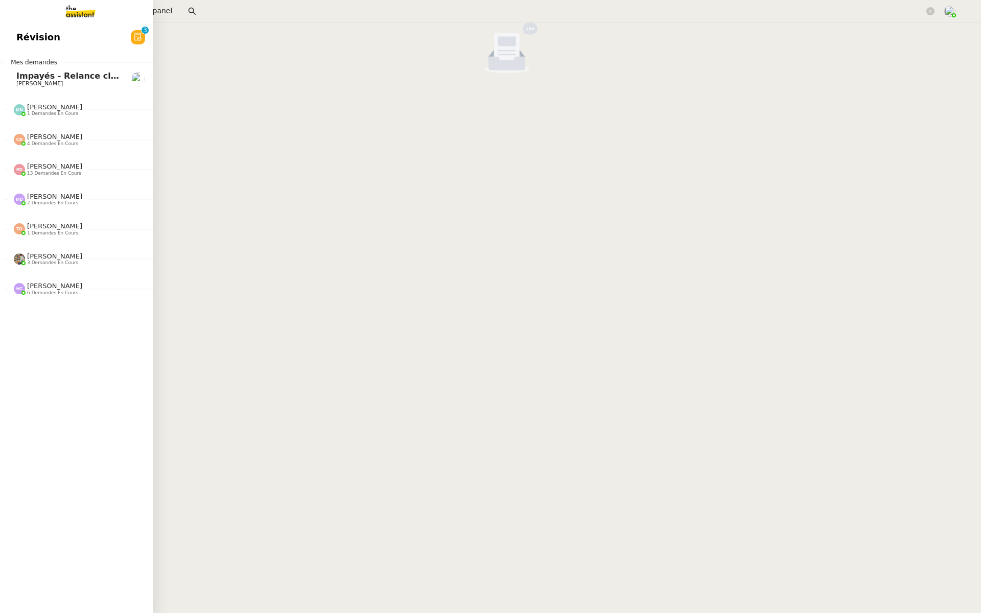
click at [29, 45] on link "Révision 0 1 2 3 4 5 6 7 8 9" at bounding box center [76, 37] width 153 height 23
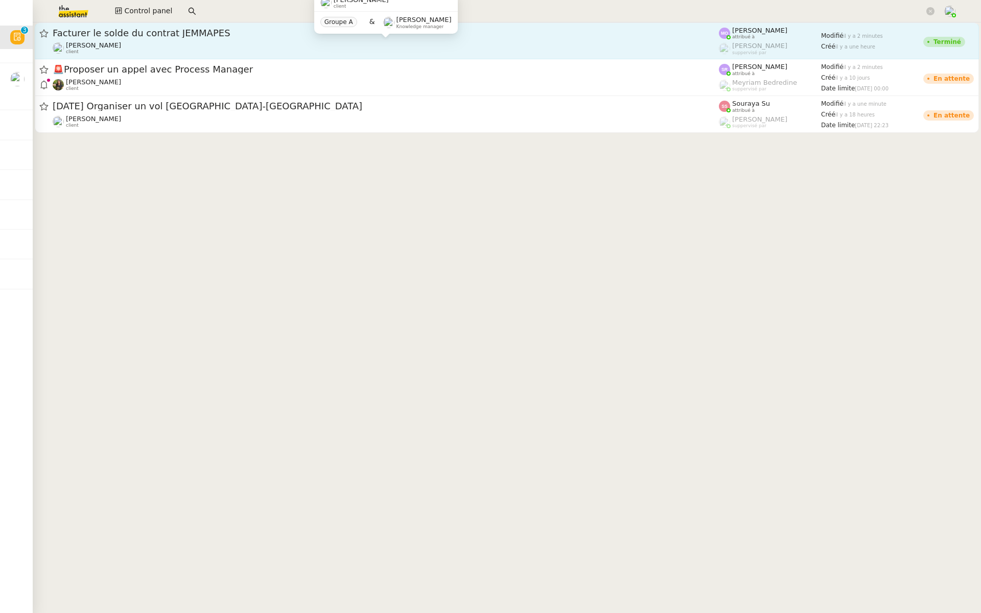
click at [247, 48] on div "Segolène Labinsky client" at bounding box center [386, 47] width 666 height 13
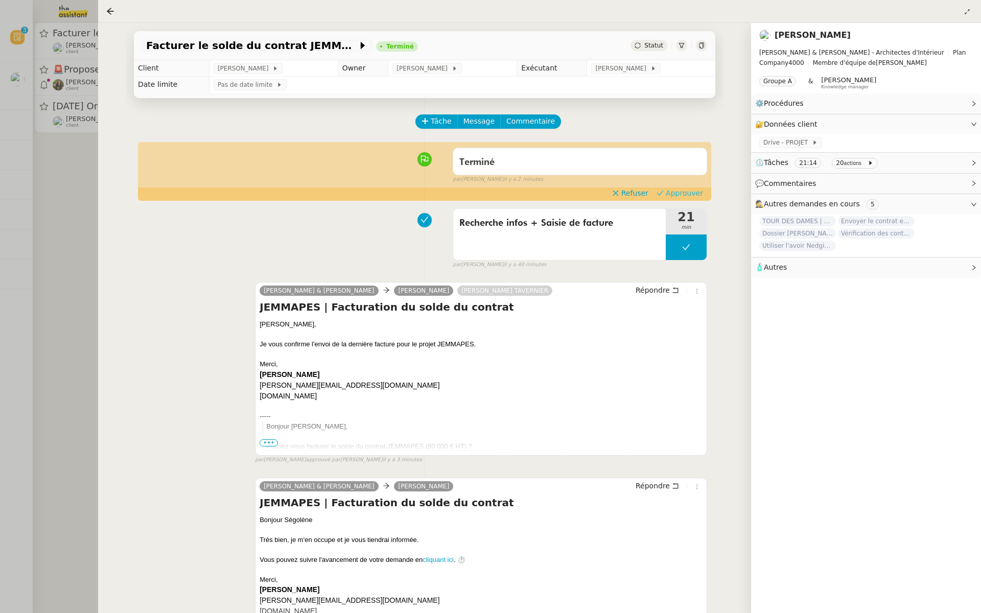
click at [693, 191] on span "Approuver" at bounding box center [683, 193] width 37 height 10
click at [46, 109] on div at bounding box center [490, 306] width 981 height 613
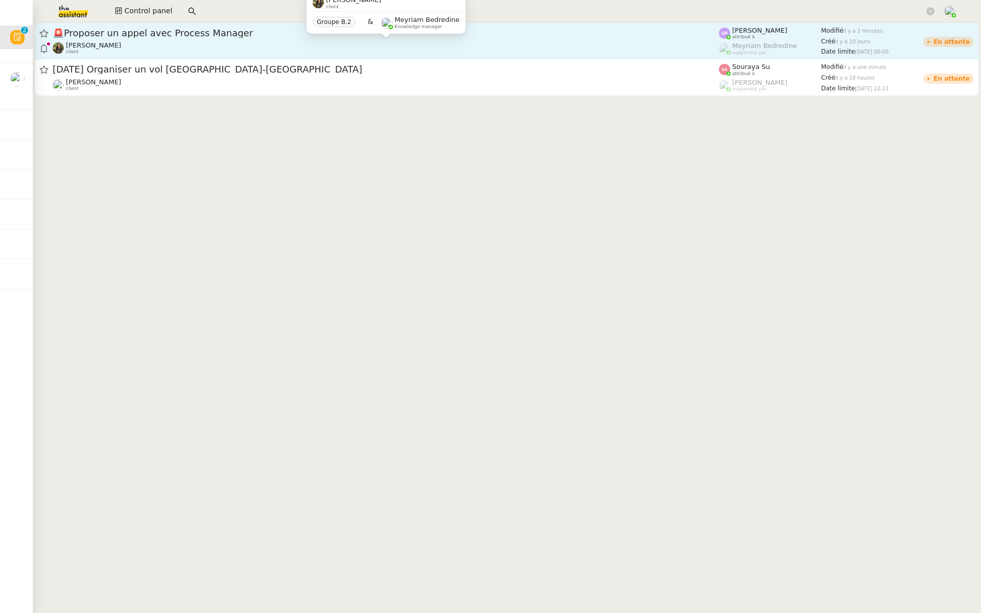
click at [186, 42] on div "Enora Conan client" at bounding box center [386, 47] width 666 height 13
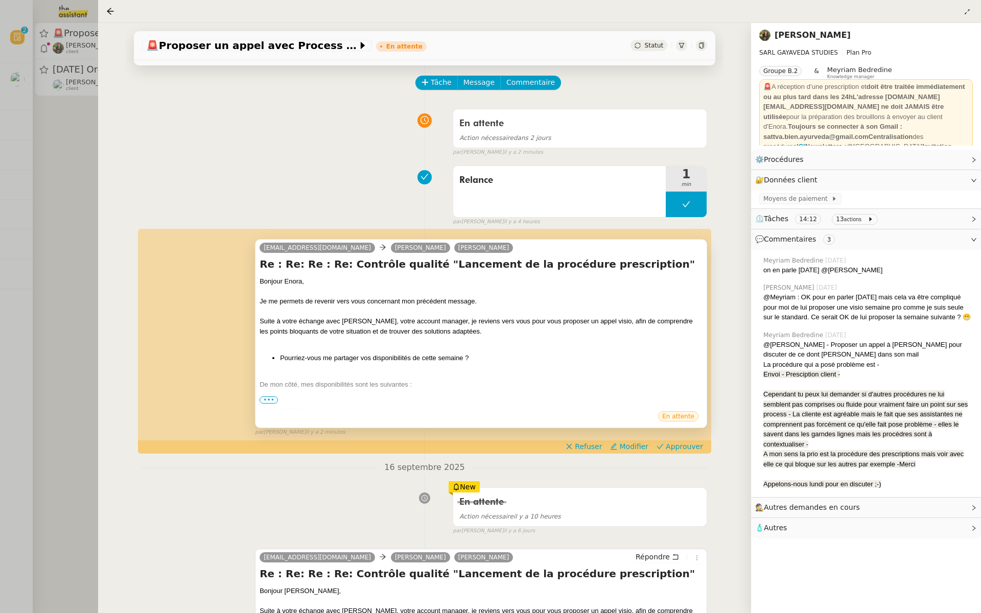
scroll to position [79, 0]
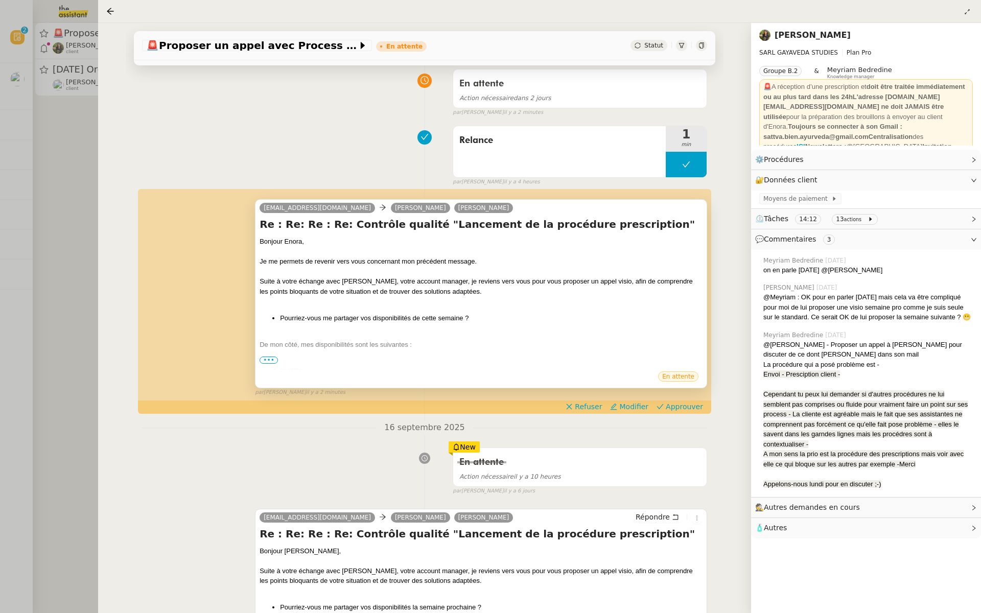
click at [270, 355] on div at bounding box center [480, 354] width 443 height 10
click at [267, 356] on span "•••" at bounding box center [268, 359] width 18 height 7
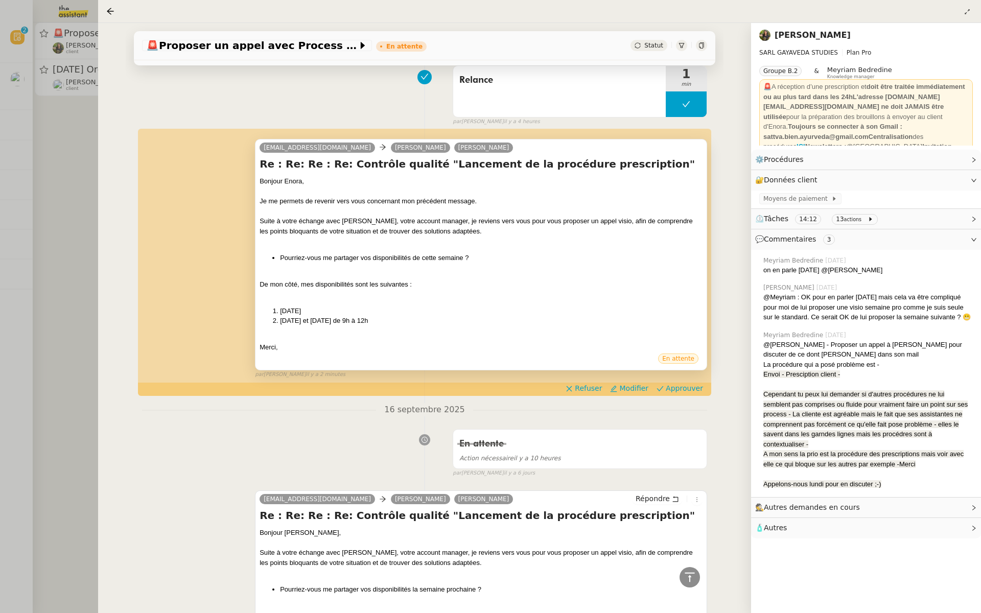
scroll to position [42, 0]
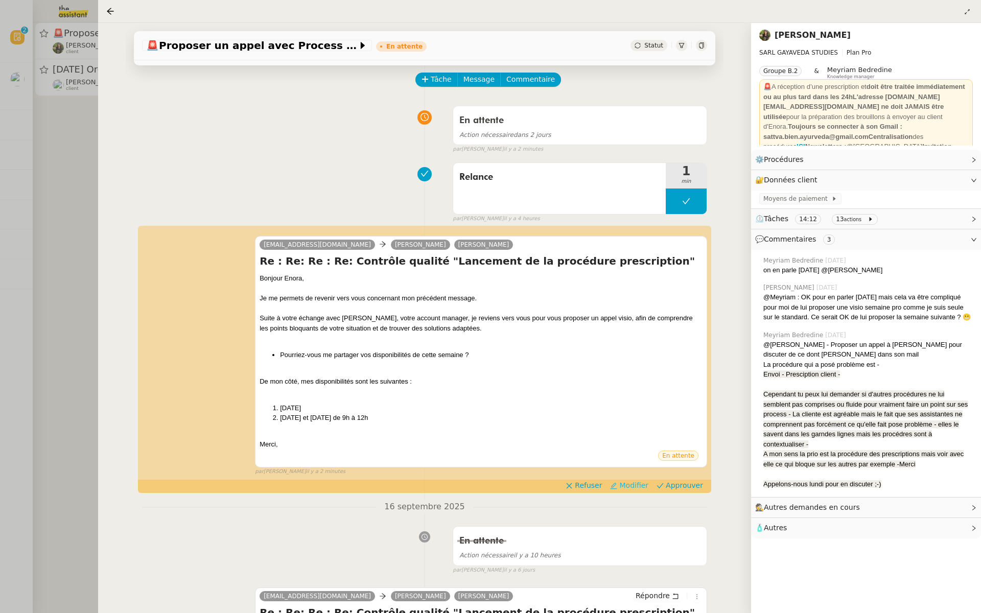
click at [634, 484] on span "Modifier" at bounding box center [633, 485] width 29 height 10
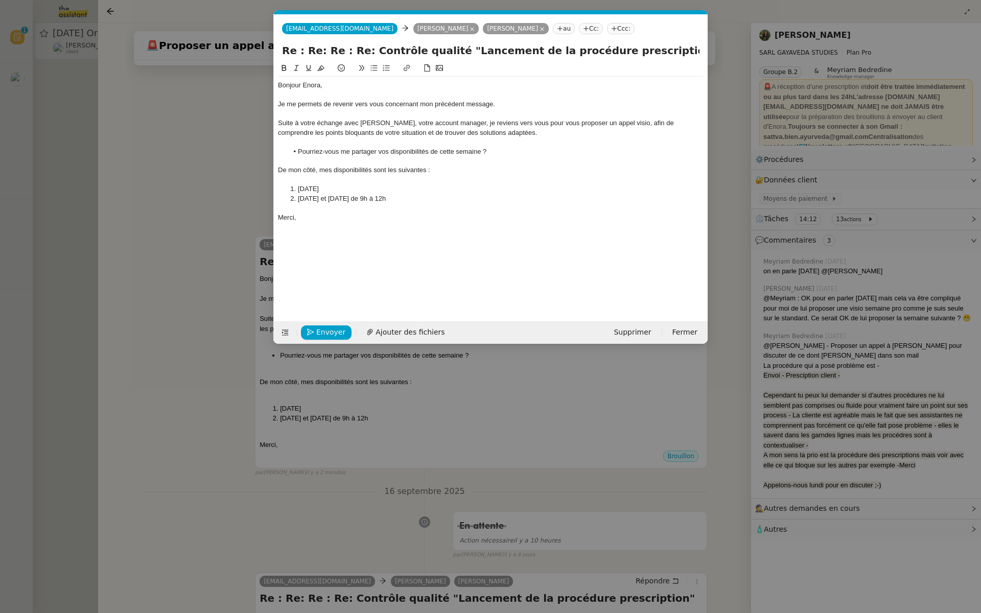
scroll to position [0, 21]
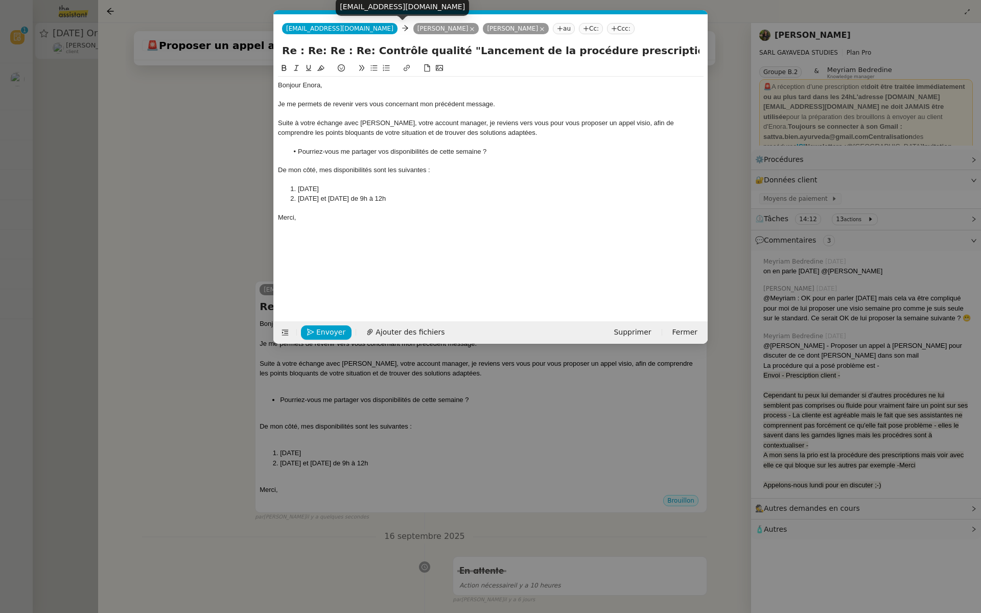
click at [470, 28] on icon at bounding box center [472, 29] width 4 height 4
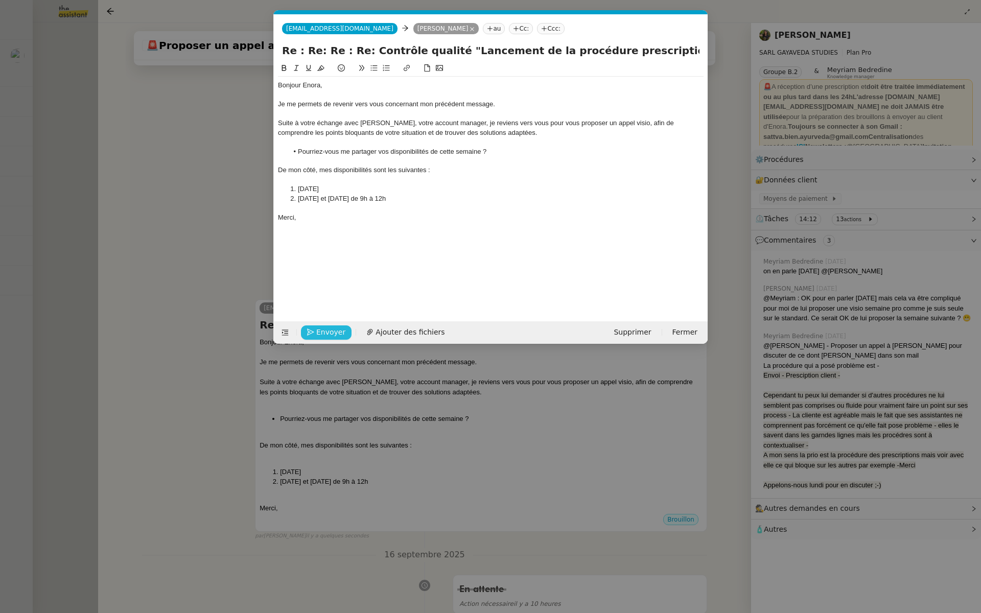
click at [325, 332] on span "Envoyer" at bounding box center [330, 332] width 29 height 12
click at [325, 332] on span "Confirmer l'envoi" at bounding box center [346, 332] width 61 height 12
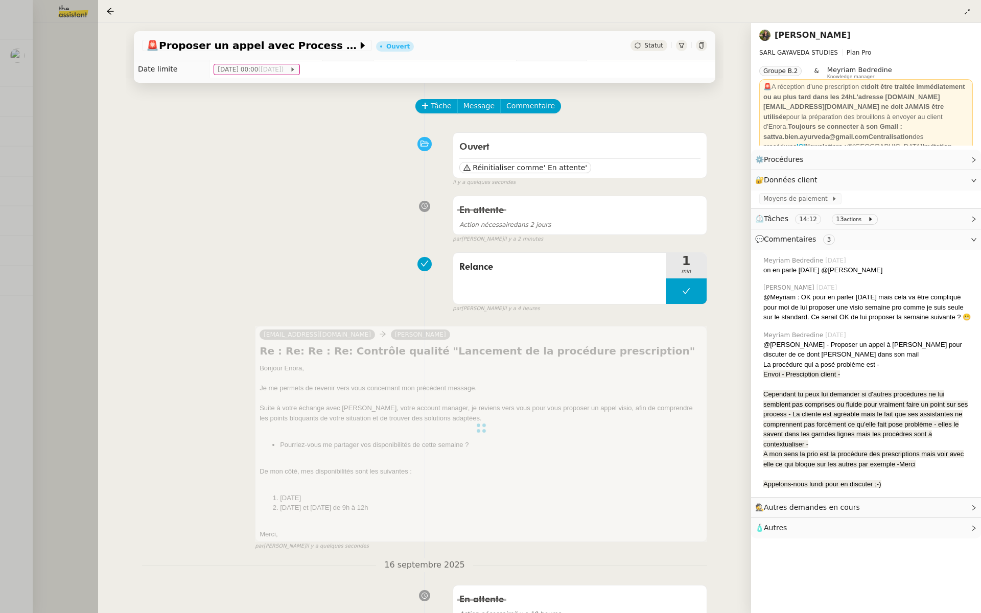
scroll to position [0, 0]
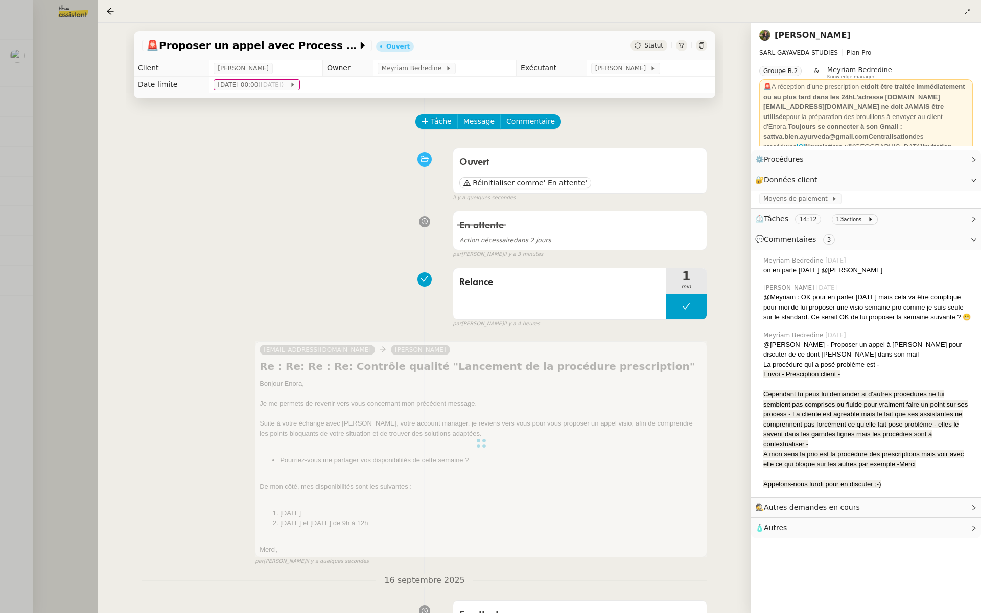
click at [80, 130] on div at bounding box center [490, 306] width 981 height 613
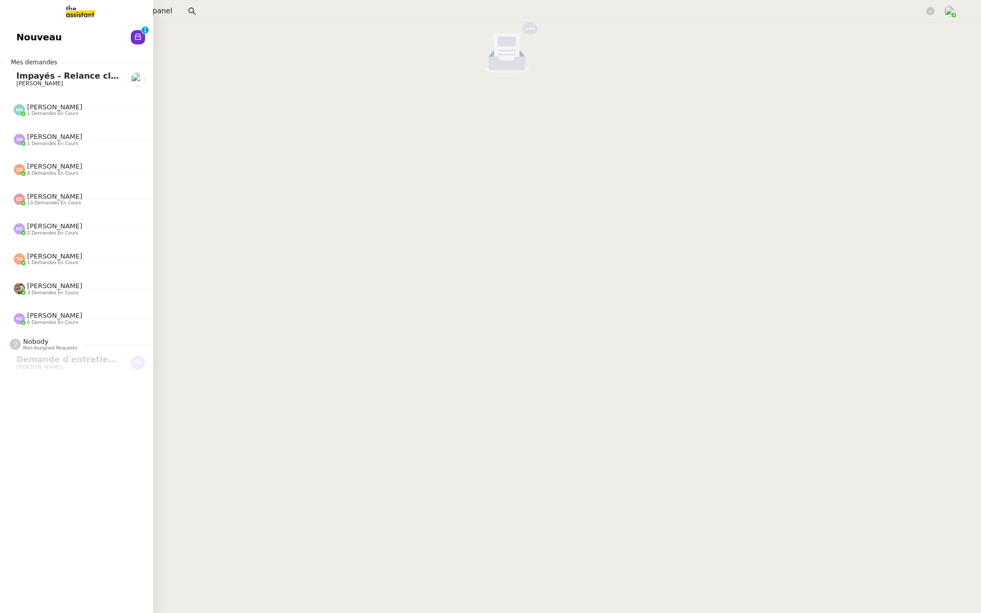
click at [93, 42] on link "Nouveau 0 1 2 3 4 5 6 7 8 9" at bounding box center [76, 37] width 153 height 23
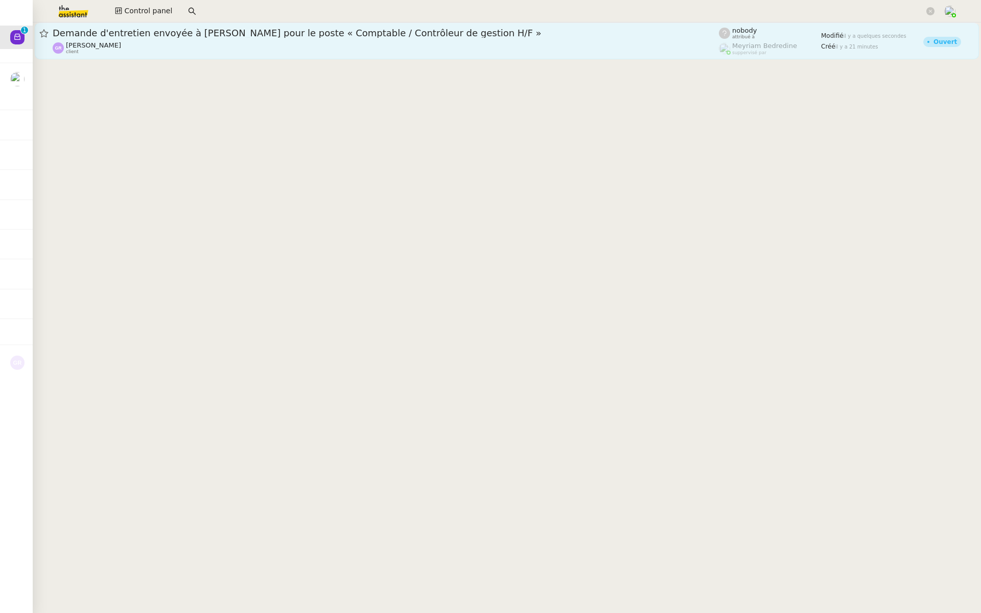
click at [258, 36] on span "Demande d'entretien envoyée à THOMAS ROCHA pour le poste « Comptable / Contrôle…" at bounding box center [386, 33] width 666 height 9
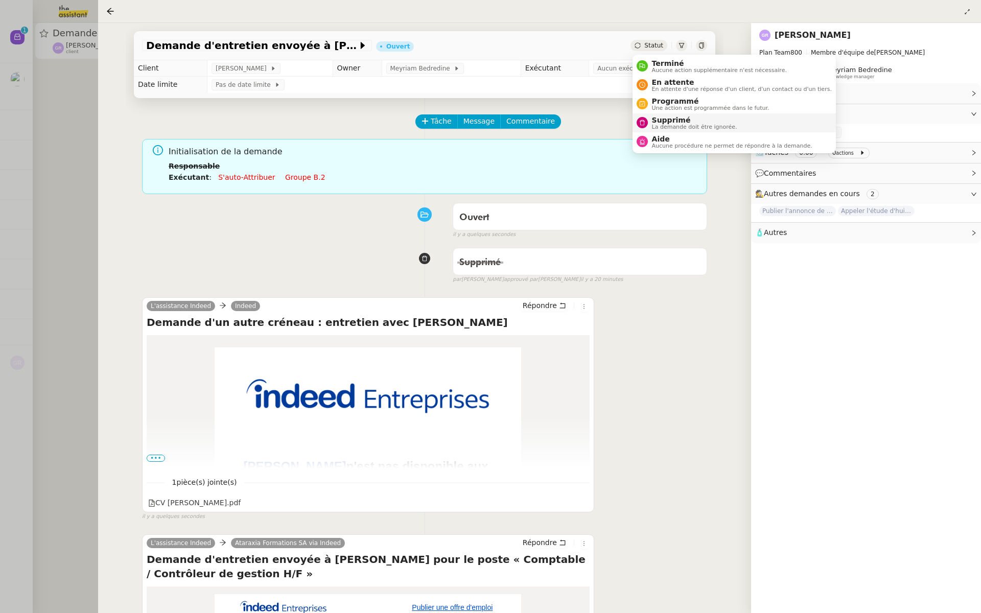
click at [648, 128] on div "Supprimé La demande doit être ignorée." at bounding box center [692, 123] width 89 height 14
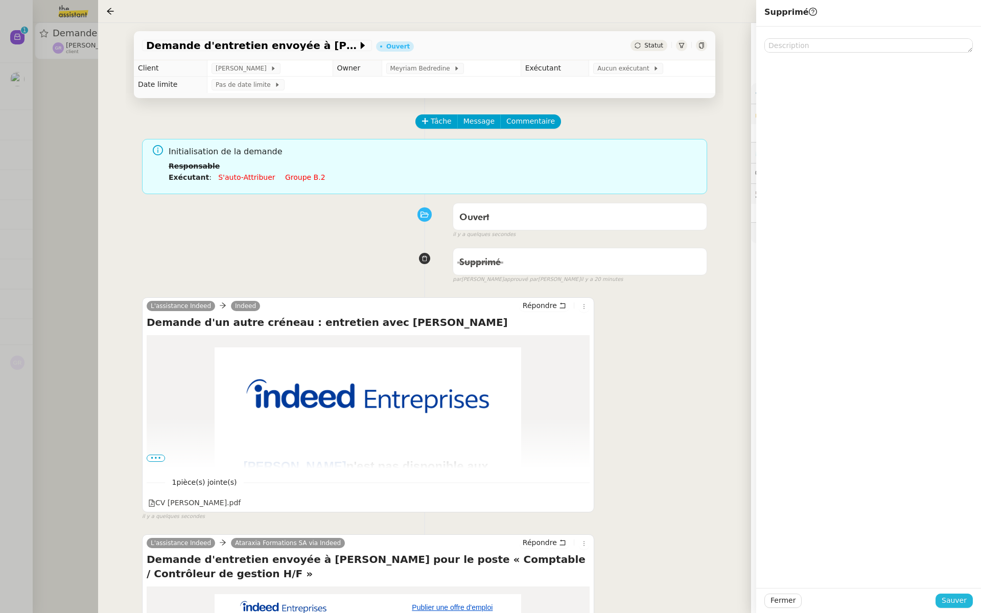
click at [944, 597] on span "Sauver" at bounding box center [953, 601] width 25 height 12
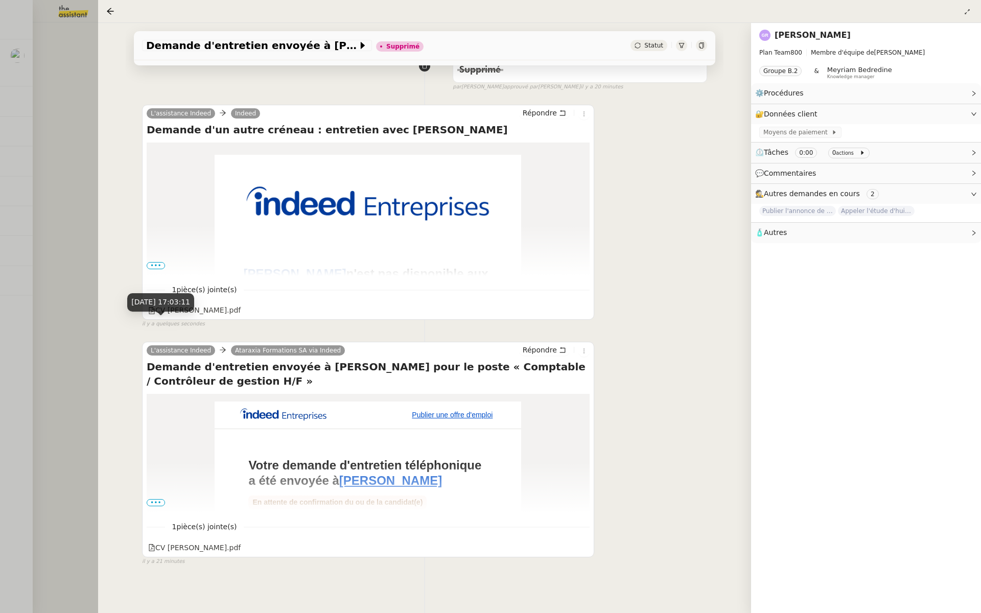
click at [3, 226] on div at bounding box center [490, 306] width 981 height 613
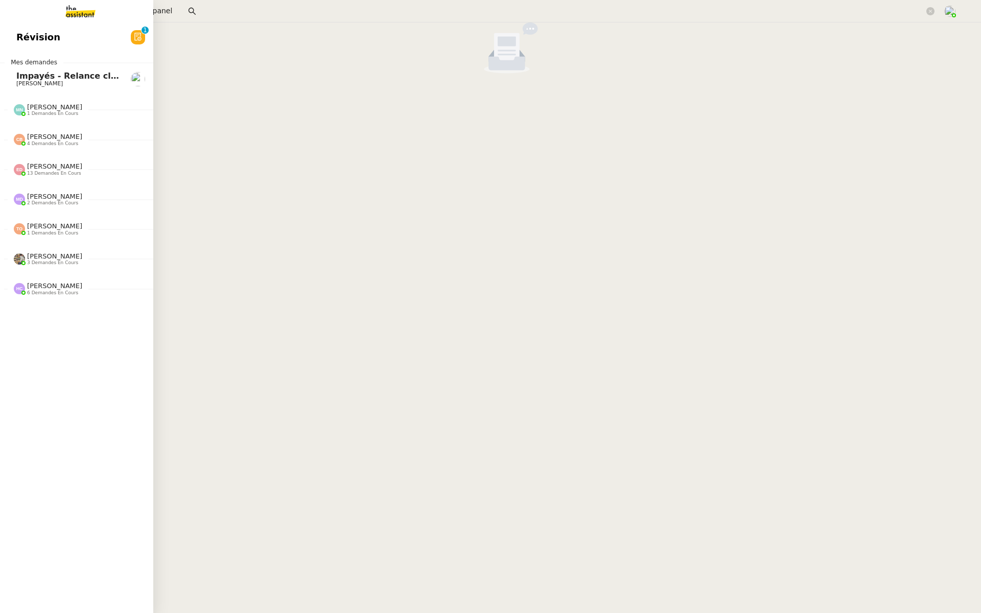
click at [35, 34] on span "Révision" at bounding box center [38, 37] width 44 height 15
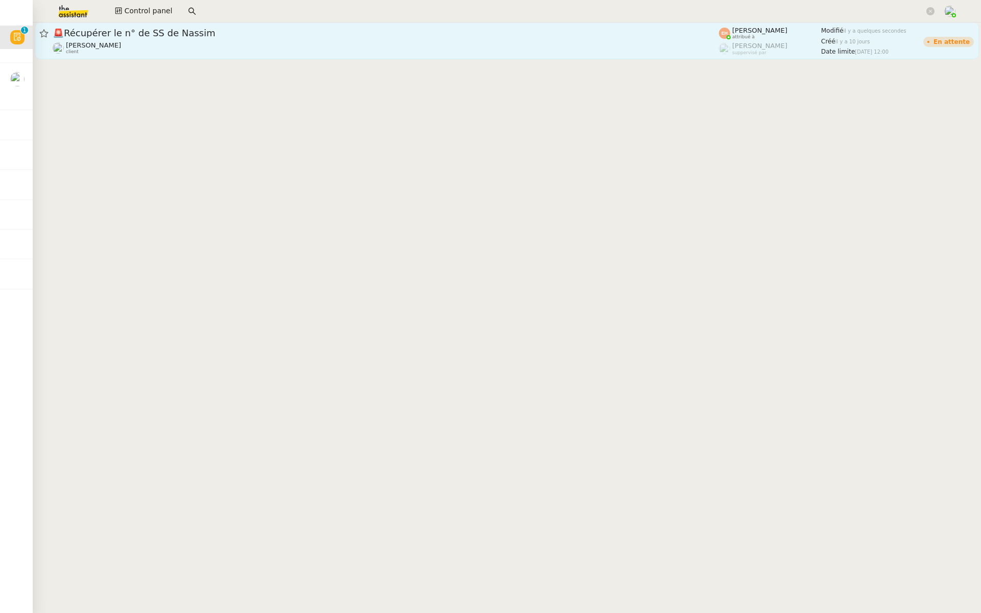
click at [221, 29] on span "🚨 Récupérer le n° de SS de Nassim" at bounding box center [386, 33] width 666 height 9
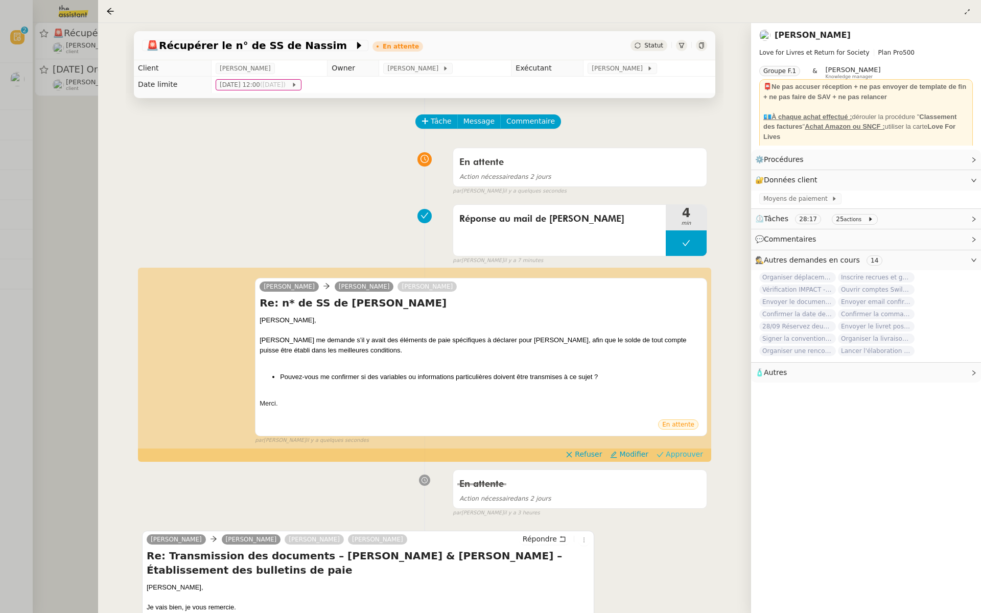
click at [687, 455] on span "Approuver" at bounding box center [683, 454] width 37 height 10
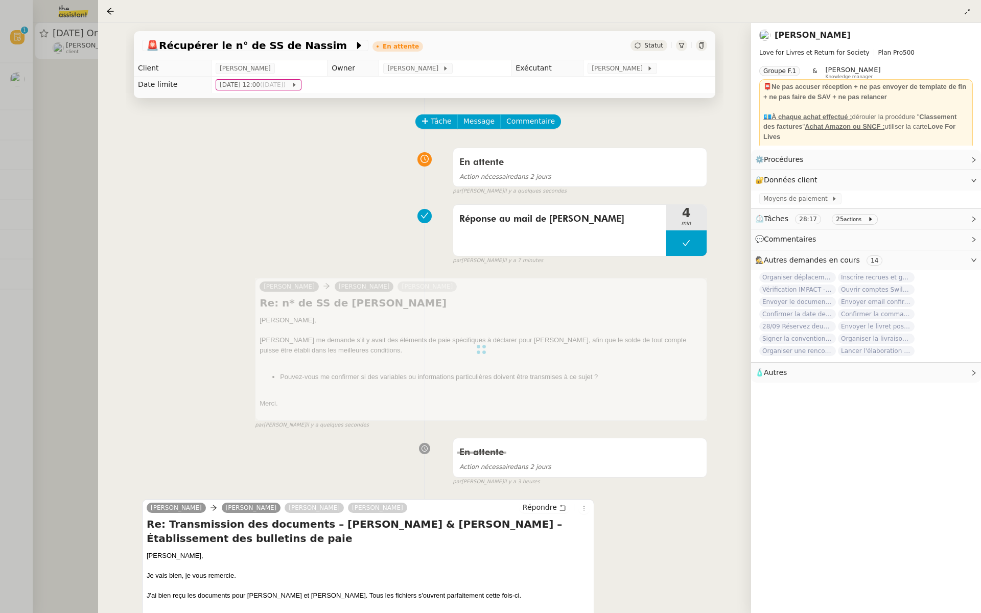
click at [49, 262] on div at bounding box center [490, 306] width 981 height 613
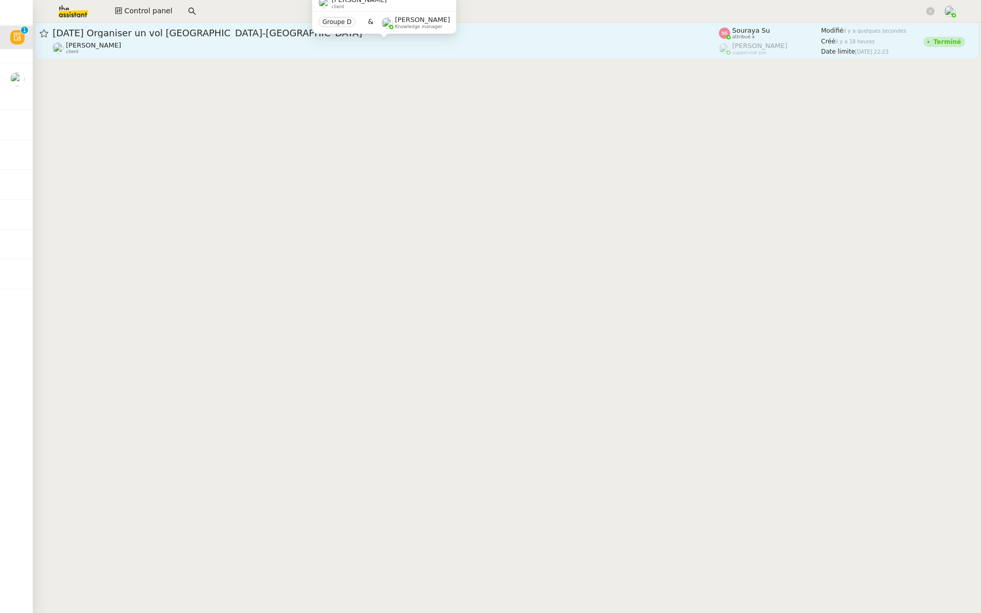
click at [150, 43] on div "[PERSON_NAME] client" at bounding box center [386, 47] width 666 height 13
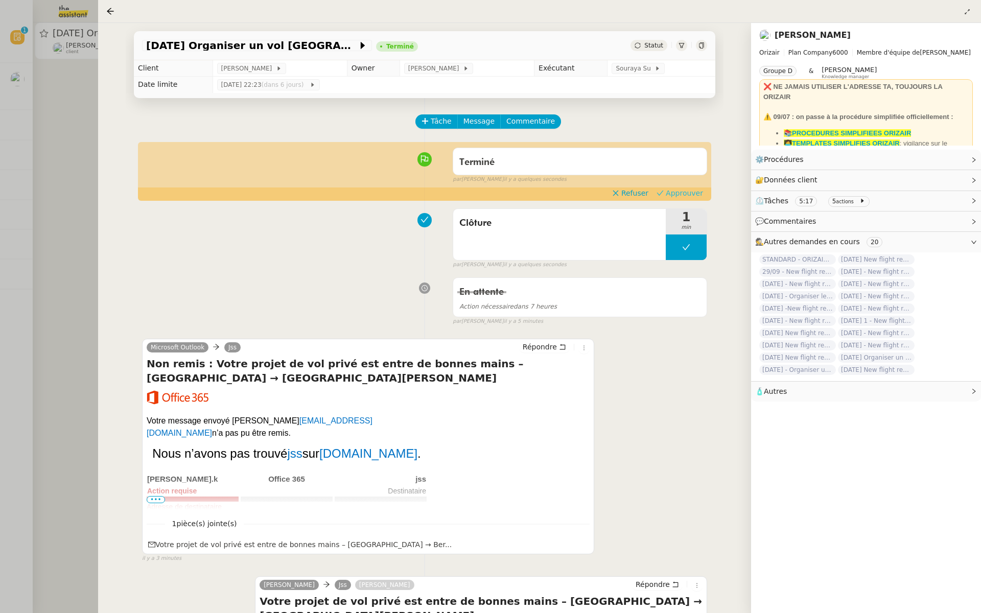
click at [688, 191] on span "Approuver" at bounding box center [683, 193] width 37 height 10
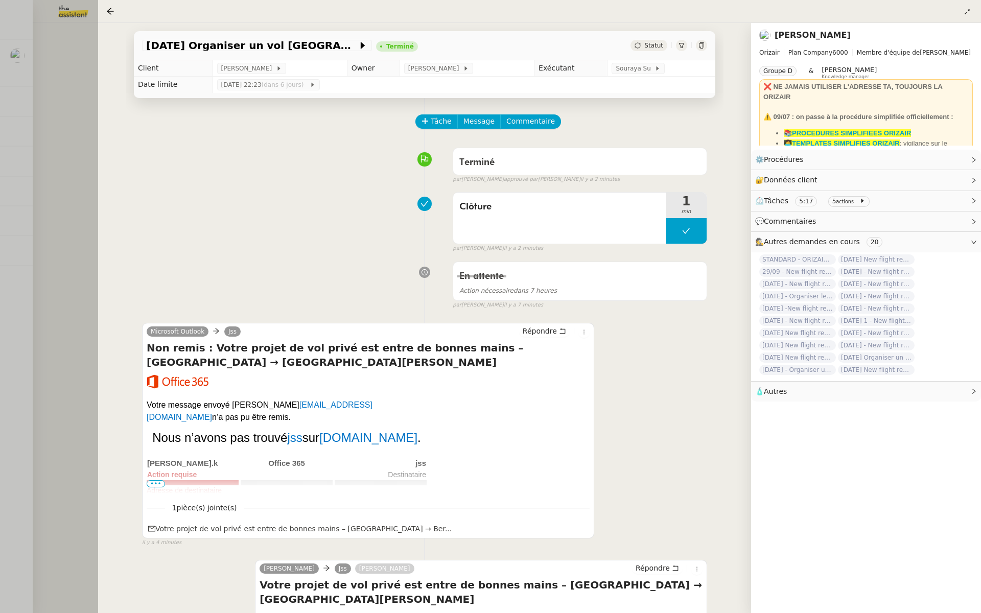
click at [56, 67] on div at bounding box center [490, 306] width 981 height 613
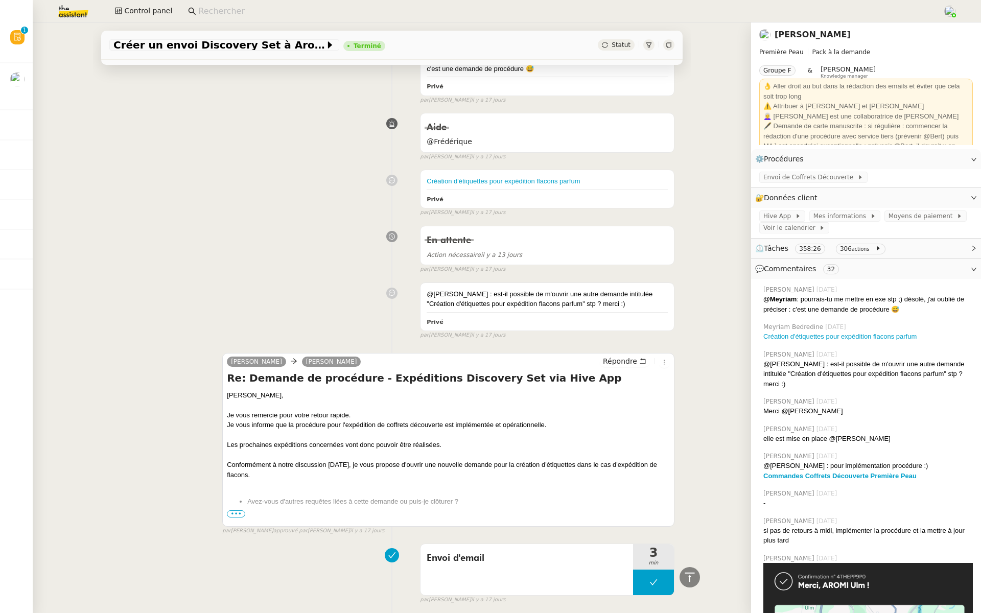
scroll to position [564, 0]
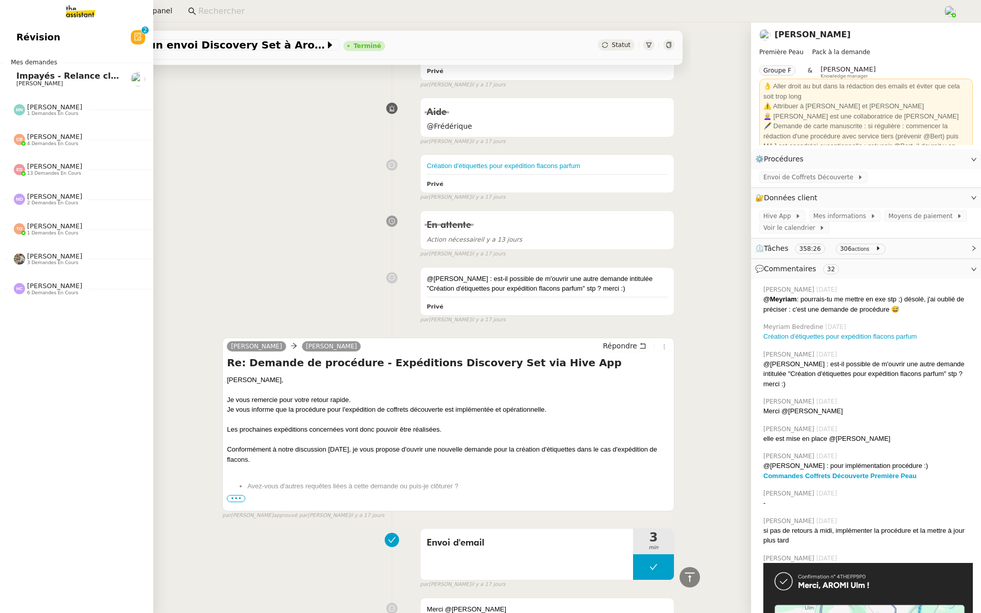
click at [34, 32] on span "Révision" at bounding box center [38, 37] width 44 height 15
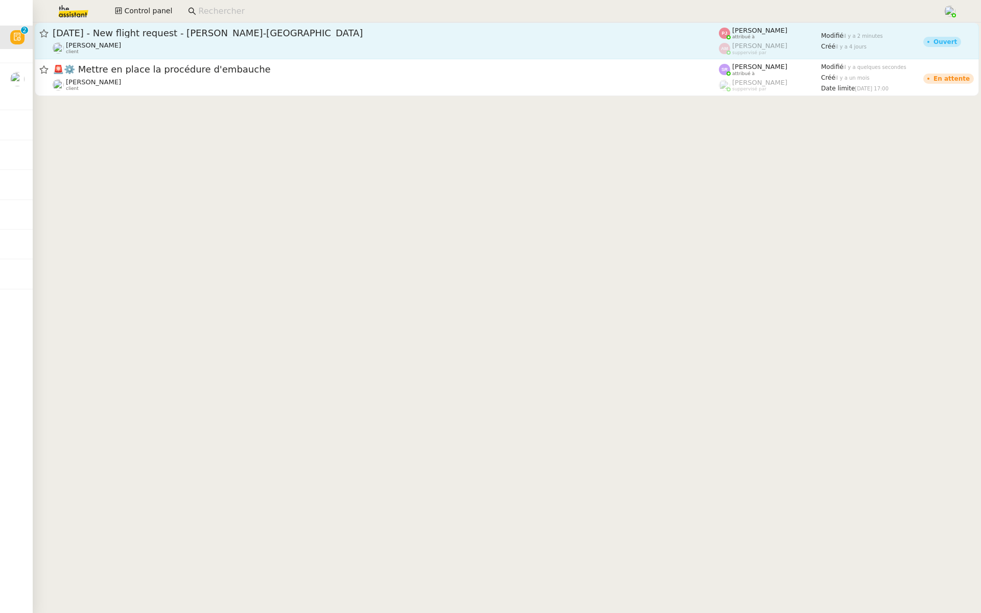
click at [185, 34] on span "15th October 2025 - New flight request - Colette Boutaghat-Matagne" at bounding box center [386, 33] width 666 height 9
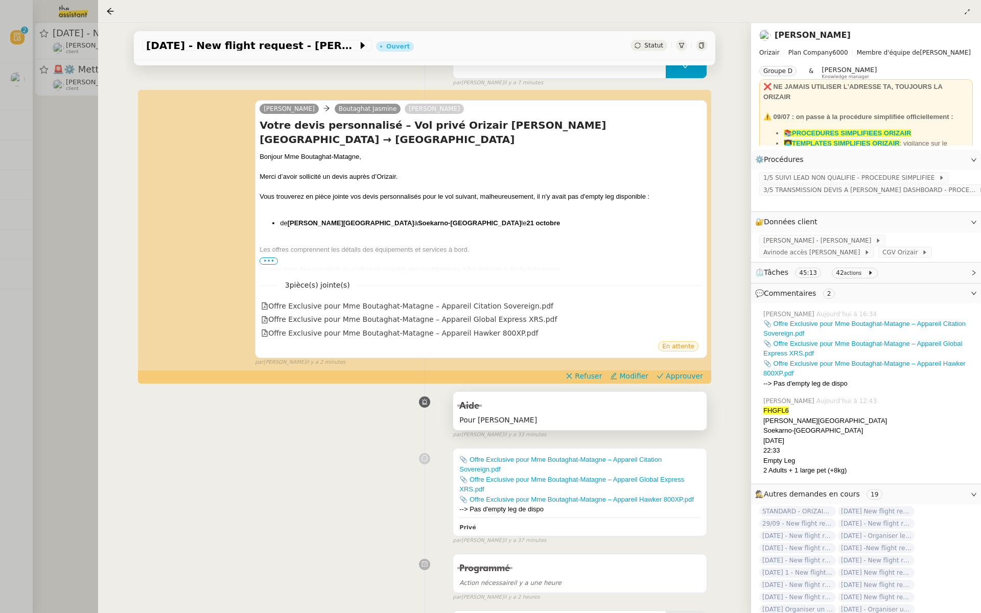
scroll to position [221, 0]
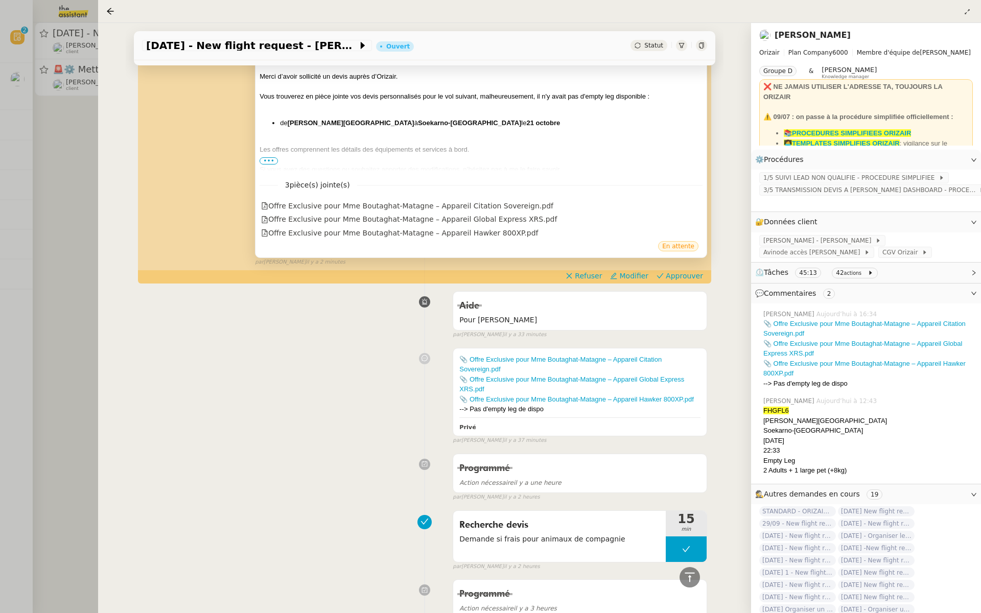
click at [266, 158] on span "•••" at bounding box center [268, 160] width 18 height 7
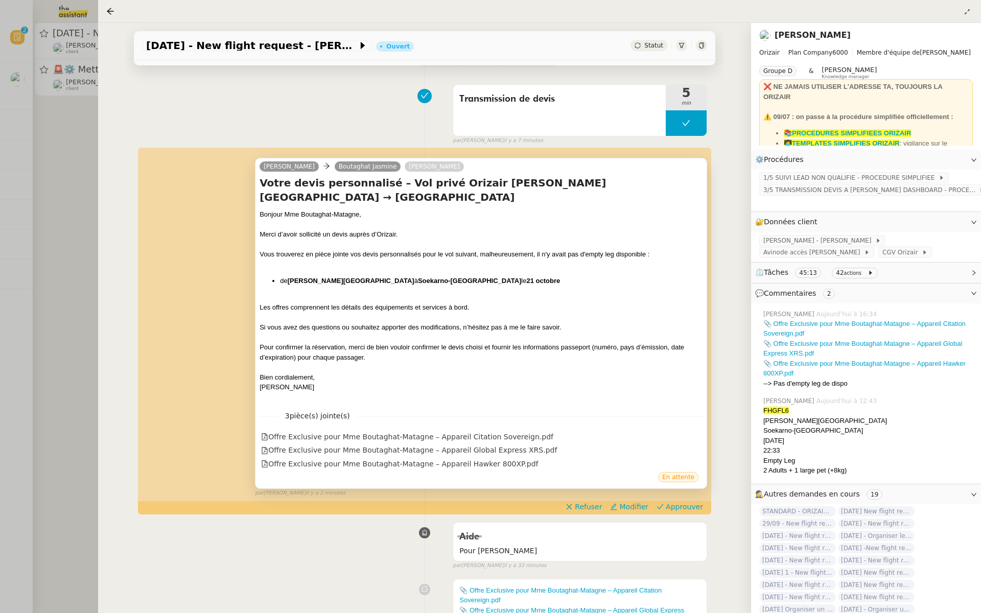
scroll to position [72, 0]
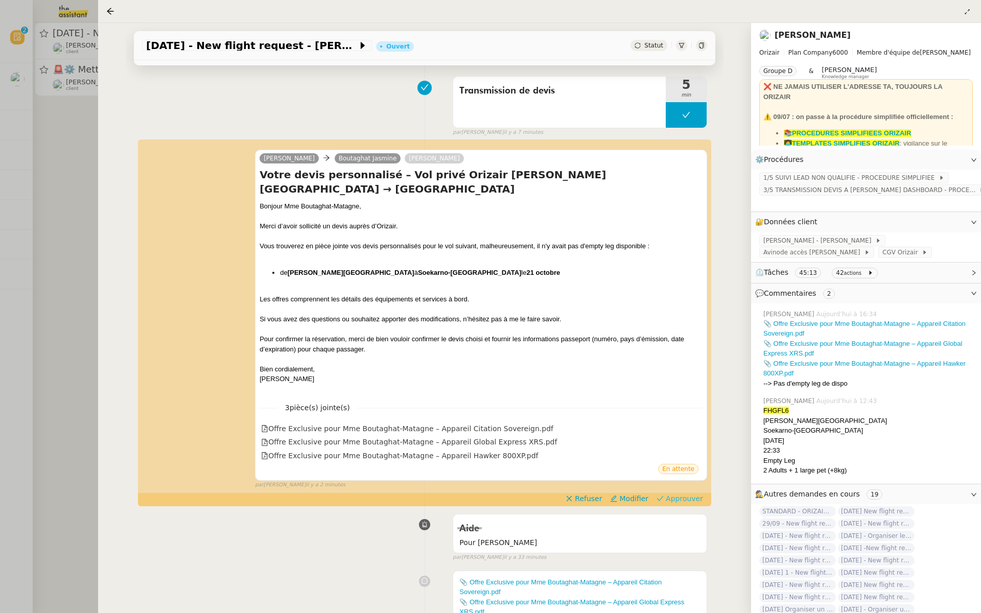
click at [687, 501] on span "Approuver" at bounding box center [683, 498] width 37 height 10
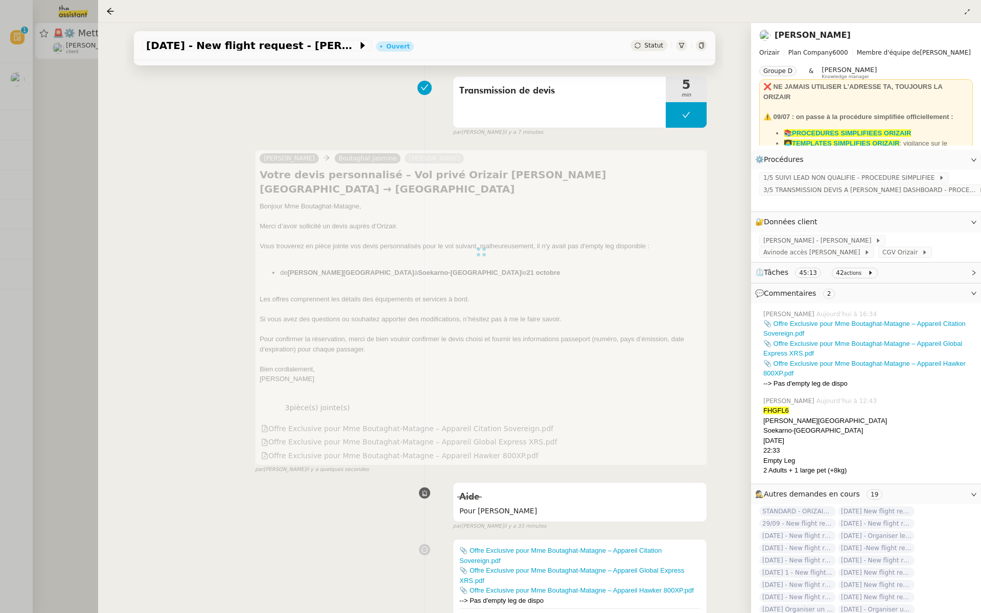
click at [26, 189] on div at bounding box center [490, 306] width 981 height 613
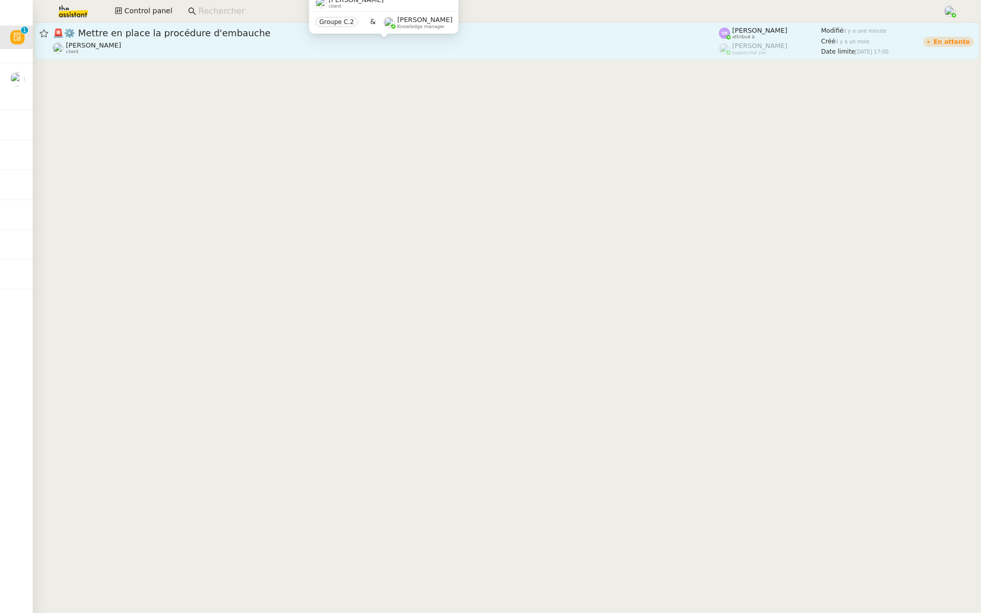
click at [143, 42] on div "Réma Ngaiboye client" at bounding box center [386, 47] width 666 height 13
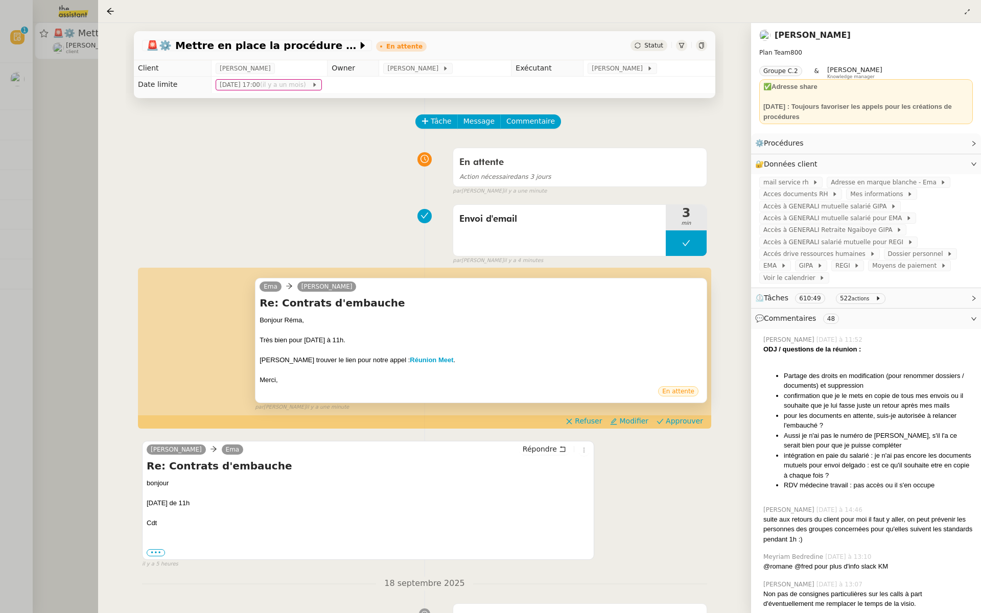
scroll to position [41, 0]
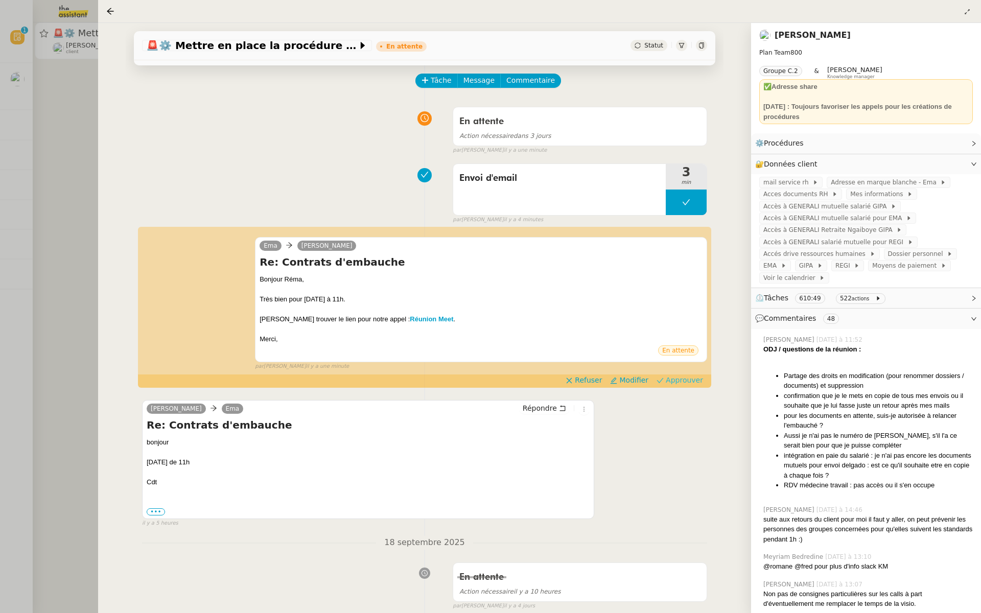
click at [691, 383] on span "Approuver" at bounding box center [683, 380] width 37 height 10
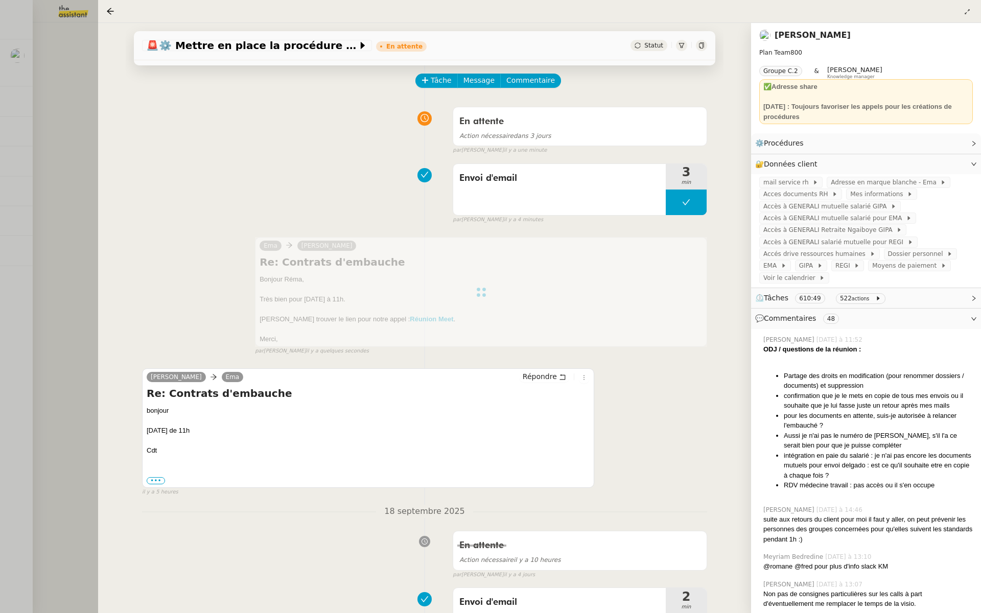
click at [20, 275] on div at bounding box center [490, 306] width 981 height 613
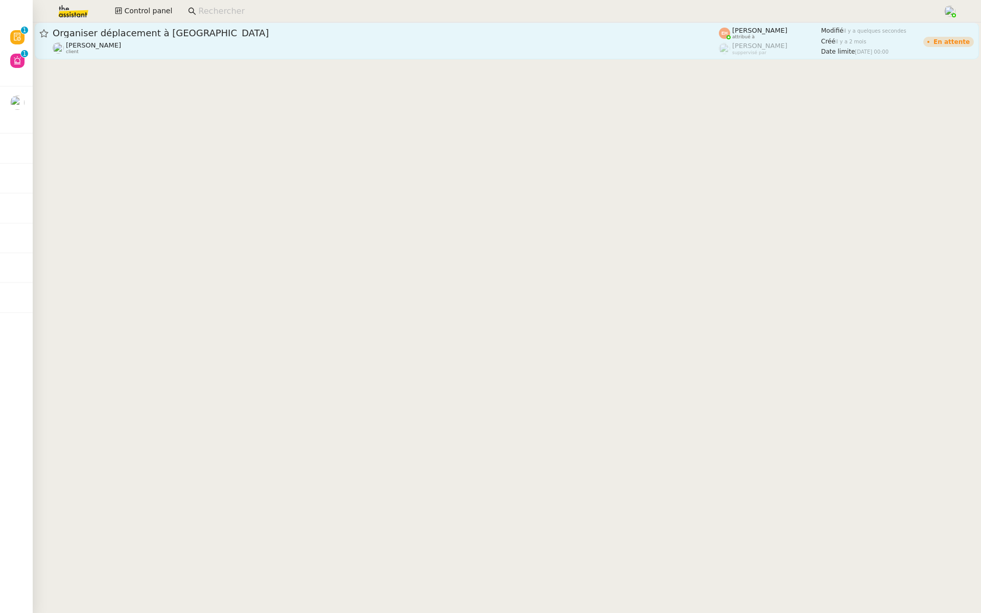
click at [392, 38] on div "Organiser déplacement à Kranj" at bounding box center [386, 33] width 666 height 12
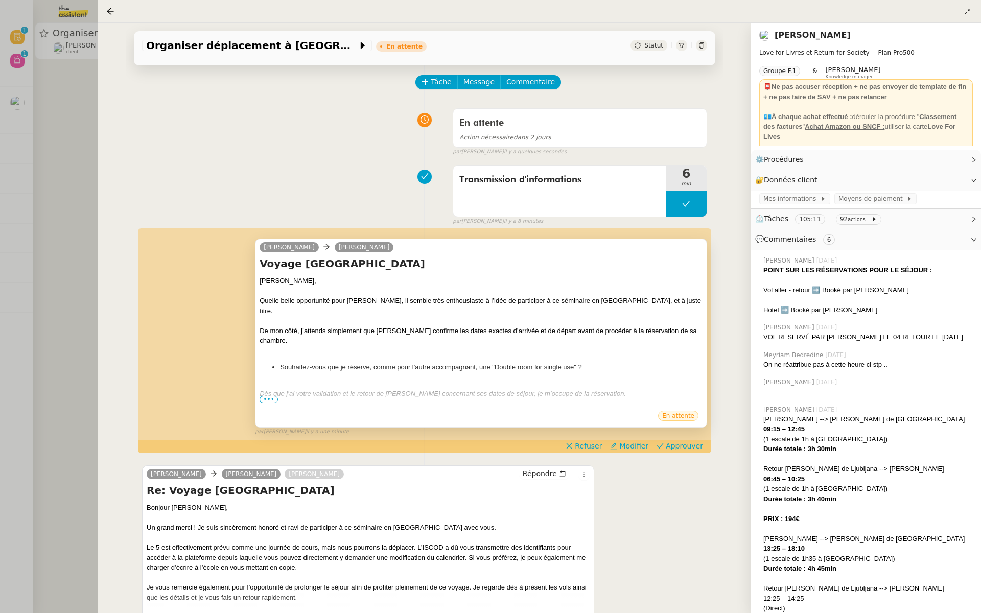
scroll to position [80, 0]
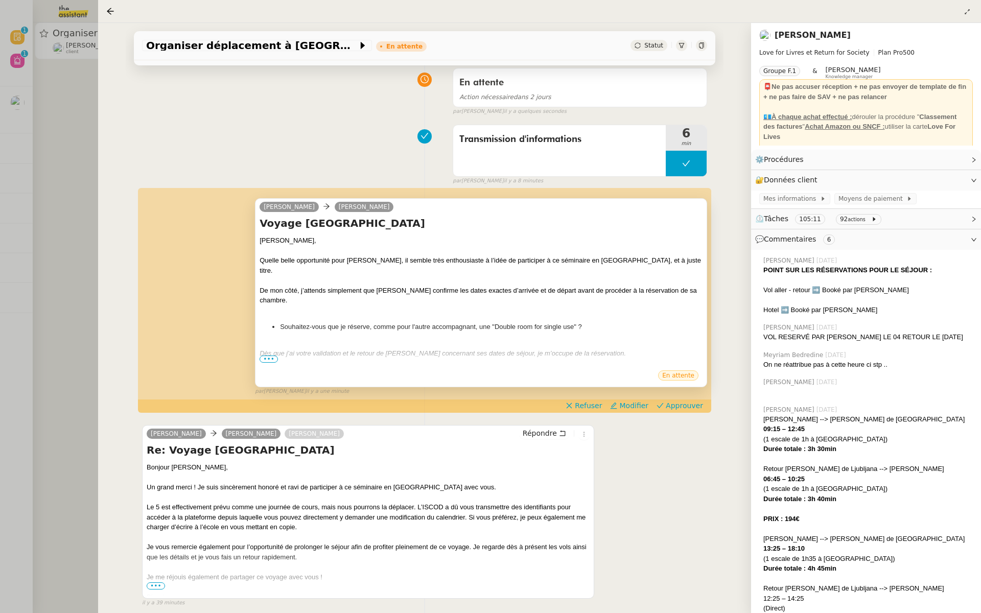
click at [266, 358] on span "•••" at bounding box center [268, 358] width 18 height 7
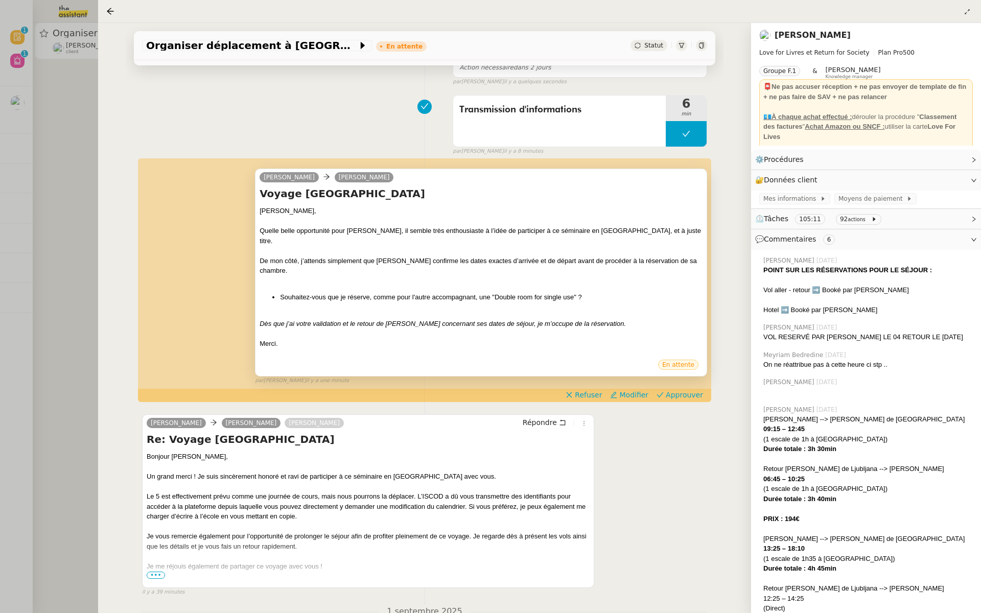
scroll to position [119, 0]
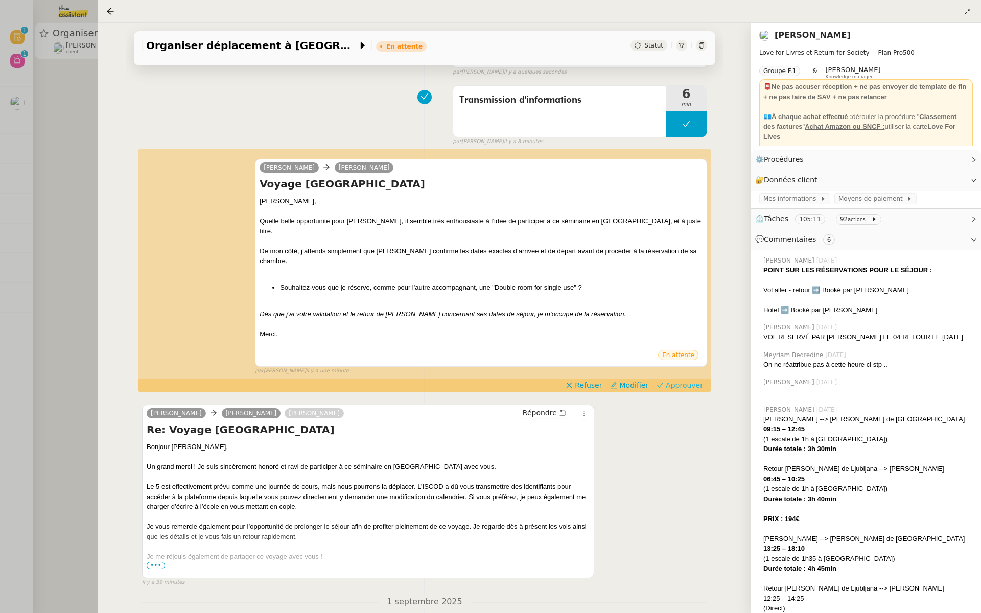
click at [683, 380] on span "Approuver" at bounding box center [683, 385] width 37 height 10
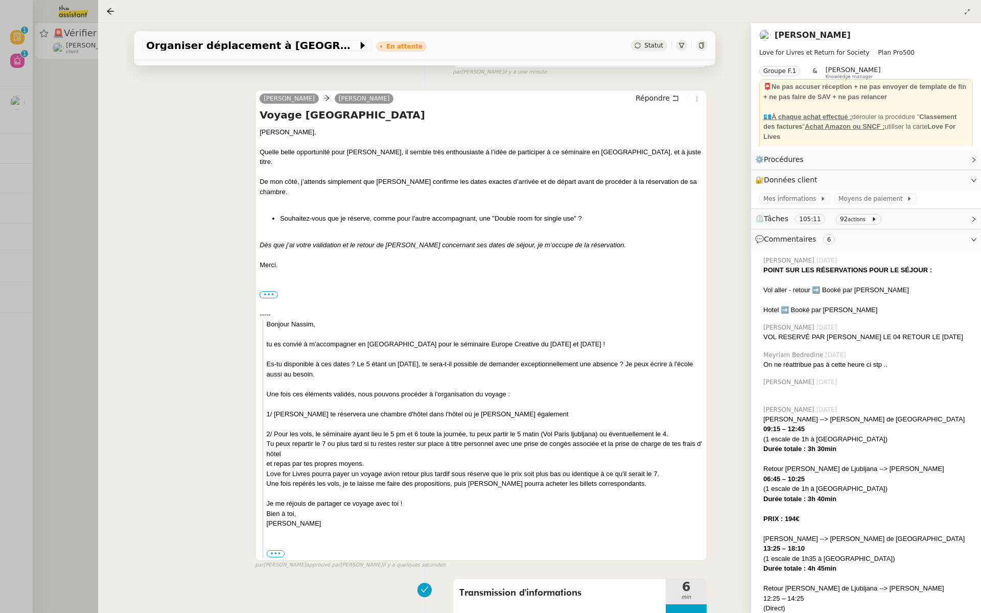
click at [59, 125] on div at bounding box center [490, 306] width 981 height 613
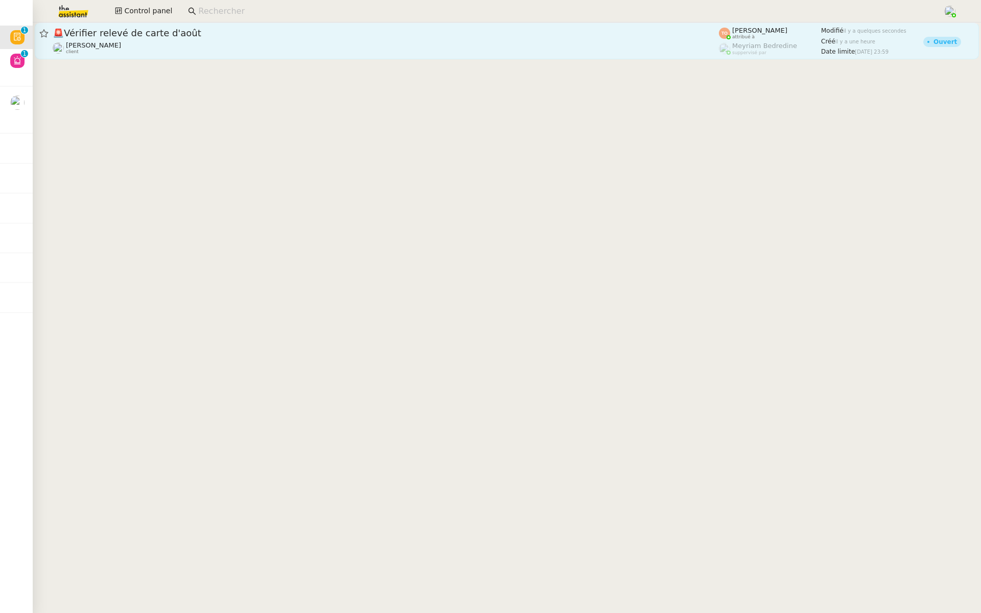
click at [142, 32] on span "🚨 Vérifier relevé de carte d'août" at bounding box center [386, 33] width 666 height 9
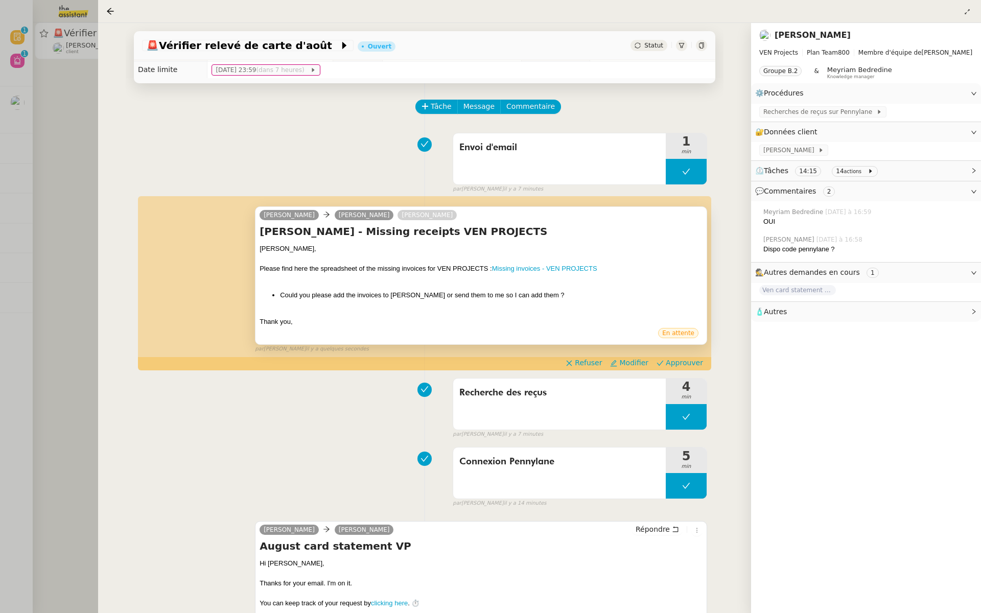
scroll to position [47, 0]
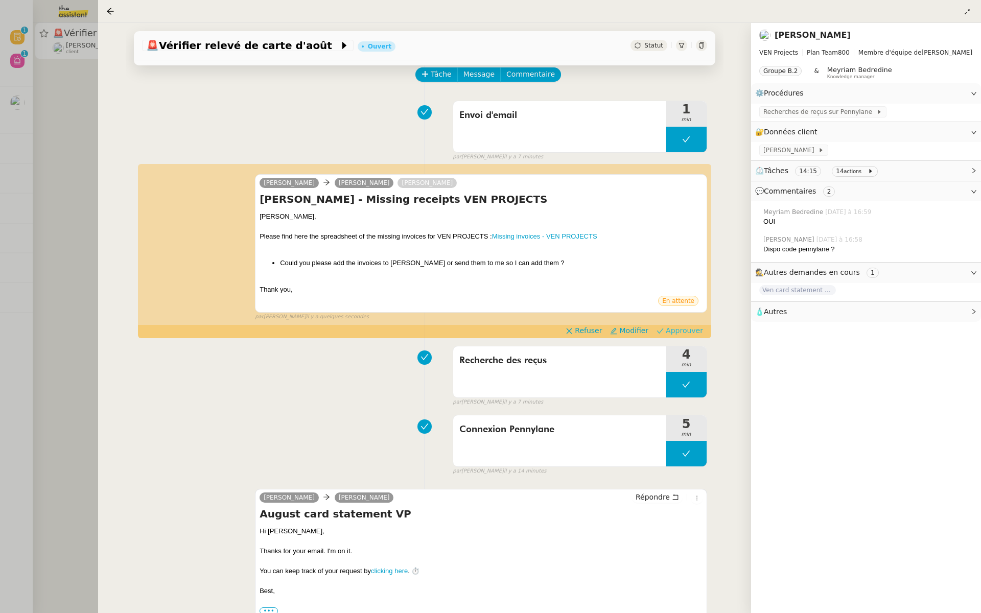
click at [688, 335] on span "Approuver" at bounding box center [683, 330] width 37 height 10
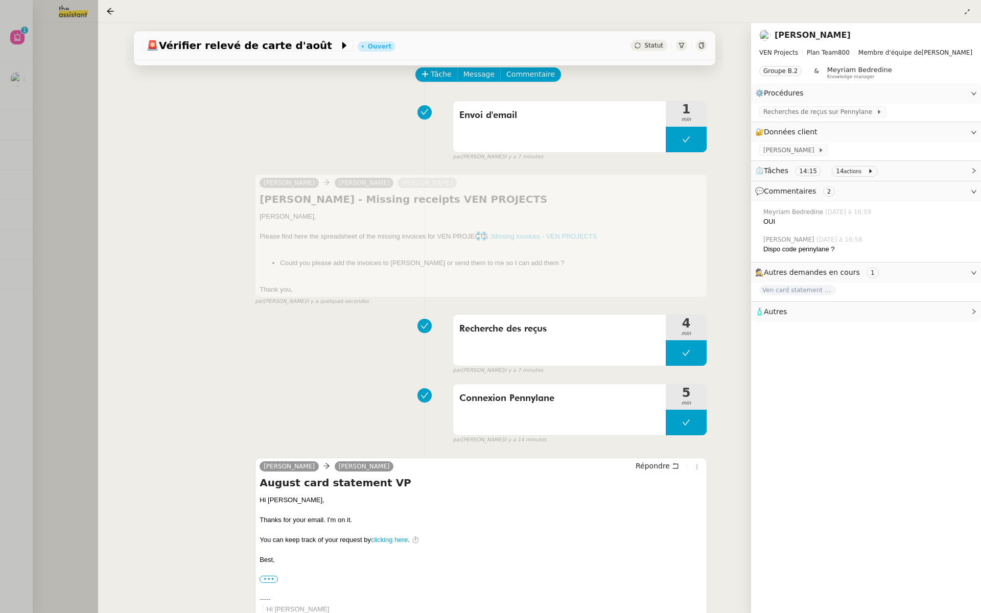
click at [61, 133] on div at bounding box center [490, 306] width 981 height 613
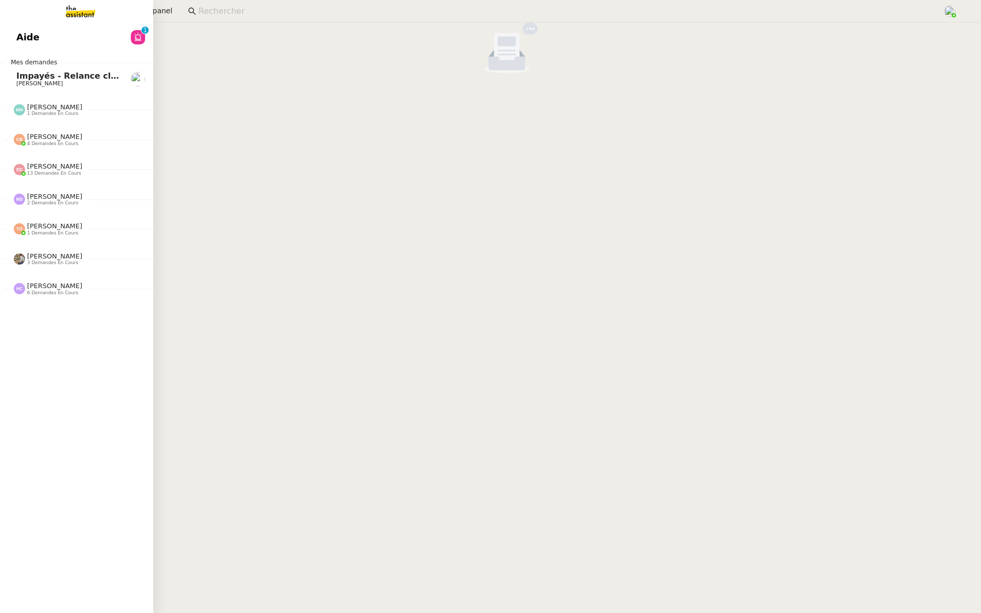
click at [26, 36] on span "Aide" at bounding box center [27, 37] width 23 height 15
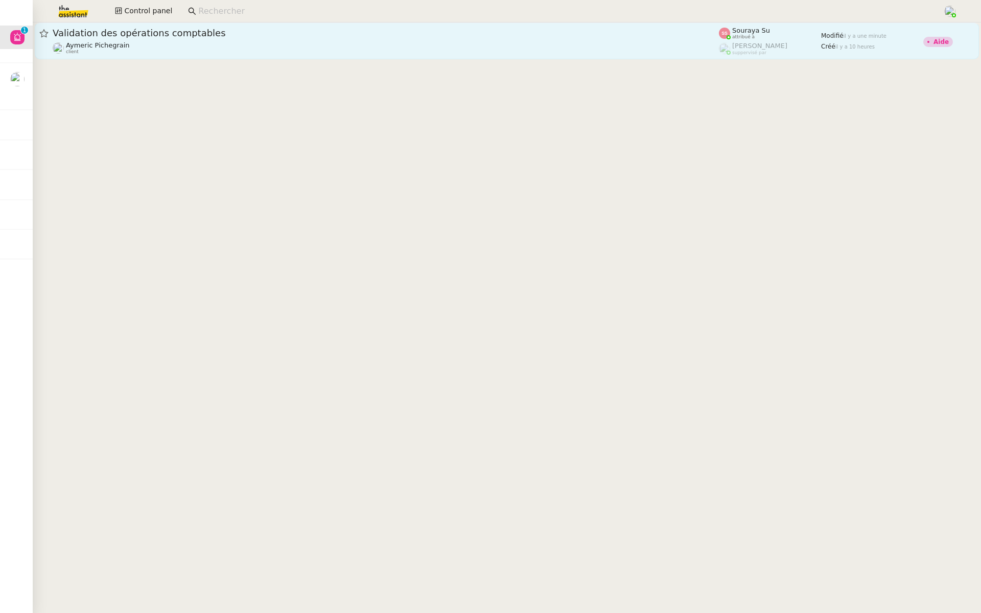
click at [254, 37] on span "Validation des opérations comptables" at bounding box center [386, 33] width 666 height 9
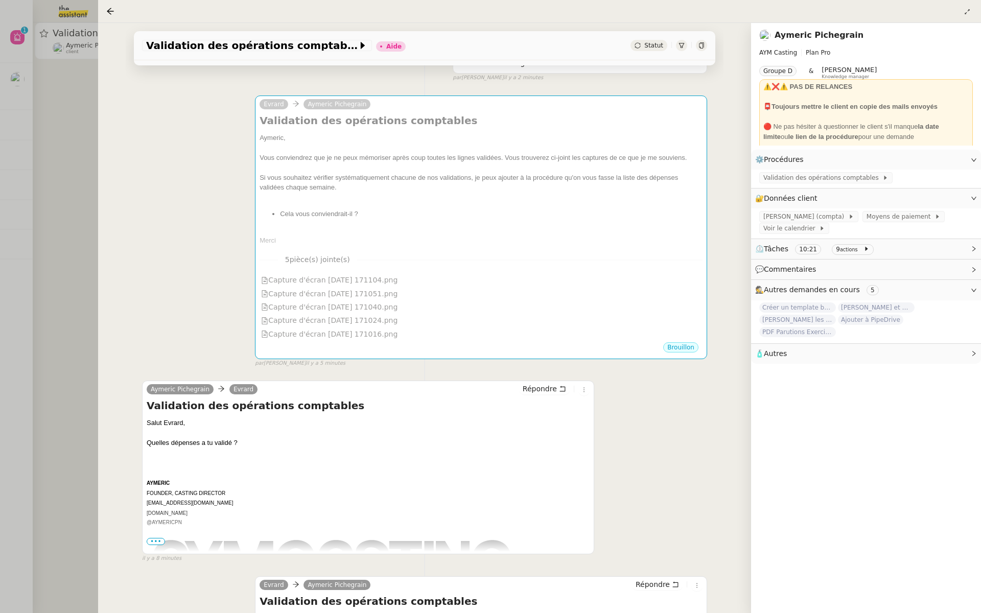
scroll to position [82, 0]
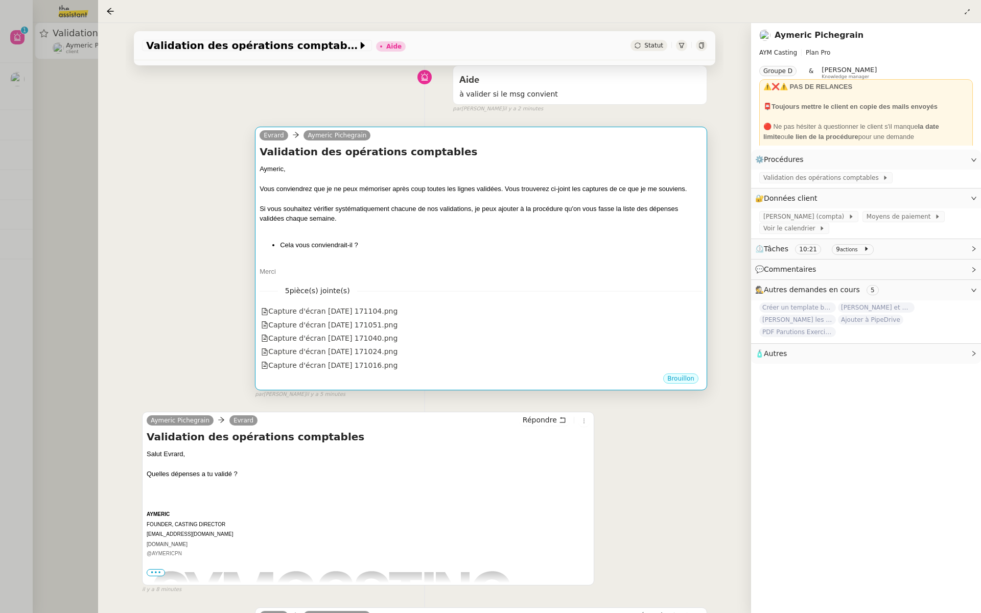
click at [553, 182] on div at bounding box center [480, 179] width 443 height 10
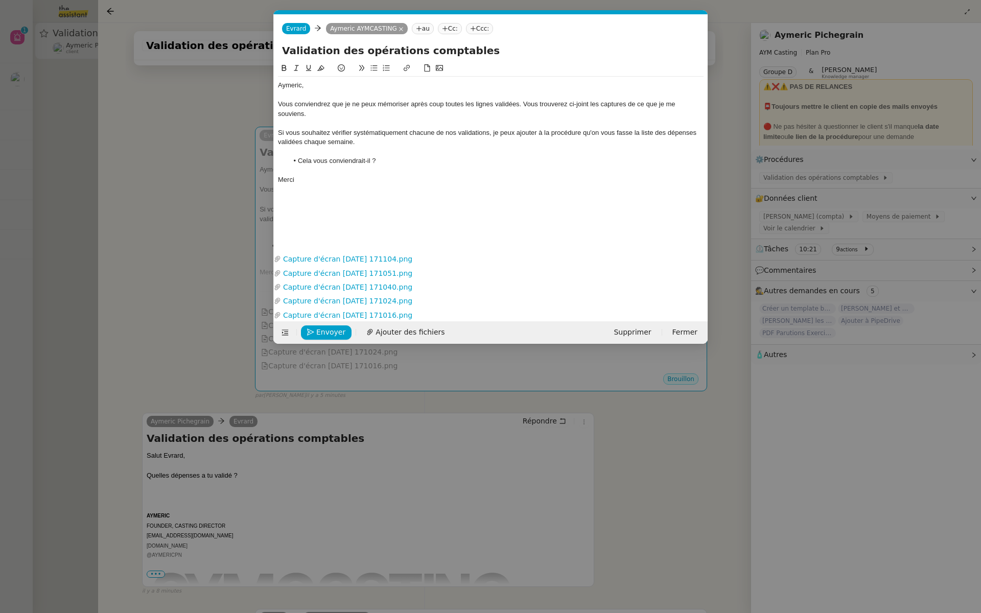
scroll to position [0, 21]
click at [319, 87] on div "Aymeric," at bounding box center [490, 85] width 425 height 9
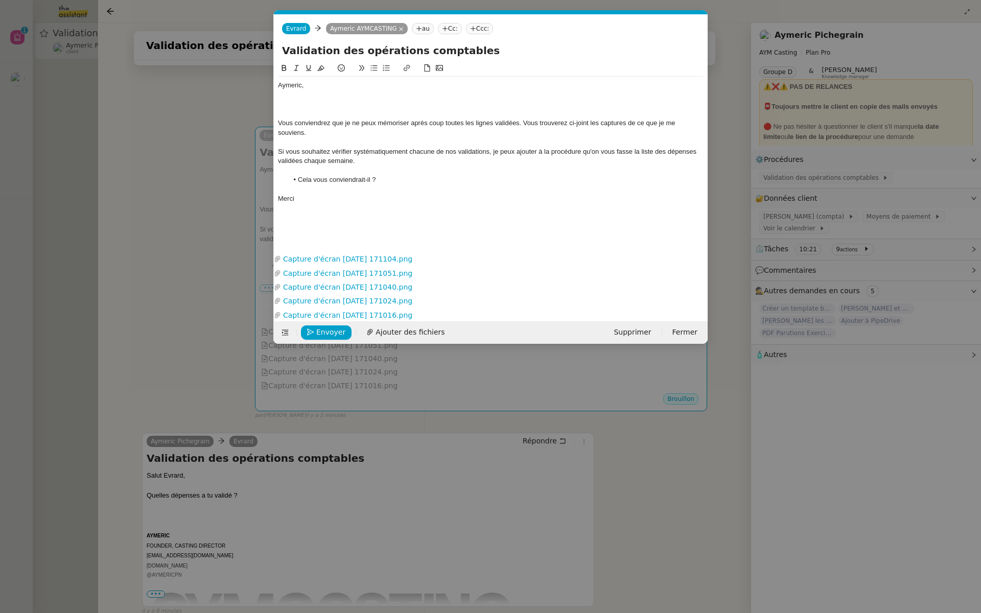
click at [305, 108] on div at bounding box center [490, 104] width 425 height 9
click at [289, 100] on div at bounding box center [490, 104] width 425 height 9
click at [362, 100] on div "Je ne me souviens malheuresement pas" at bounding box center [490, 104] width 425 height 9
click at [363, 103] on div "Je ne me souviens malheuresement pas" at bounding box center [490, 104] width 425 height 9
click at [0, 0] on lt-span "malheure u sement" at bounding box center [0, 0] width 0 height 0
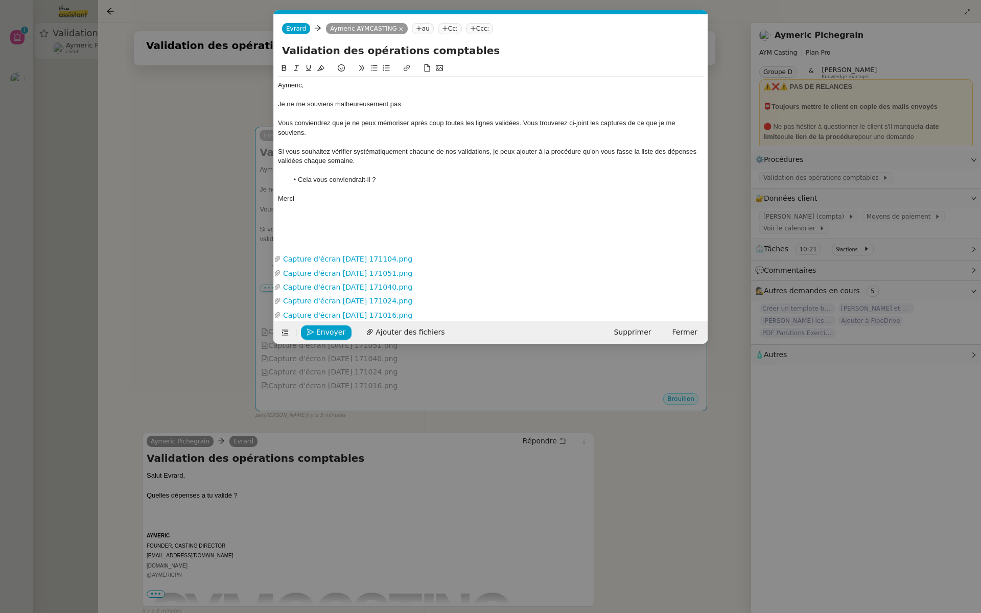
click at [418, 108] on div "Je ne me souviens malheureusement pas" at bounding box center [490, 104] width 425 height 9
click at [488, 103] on div "Je ne me souviens malheureusement pas de toutes les lignes que j'ai validé." at bounding box center [490, 104] width 425 height 9
click at [0, 0] on lt-strong "es" at bounding box center [0, 0] width 0 height 0
click at [526, 107] on div "Je ne me souviens malheureusement pas de toutes les lignes que j'ai validées." at bounding box center [490, 104] width 425 height 9
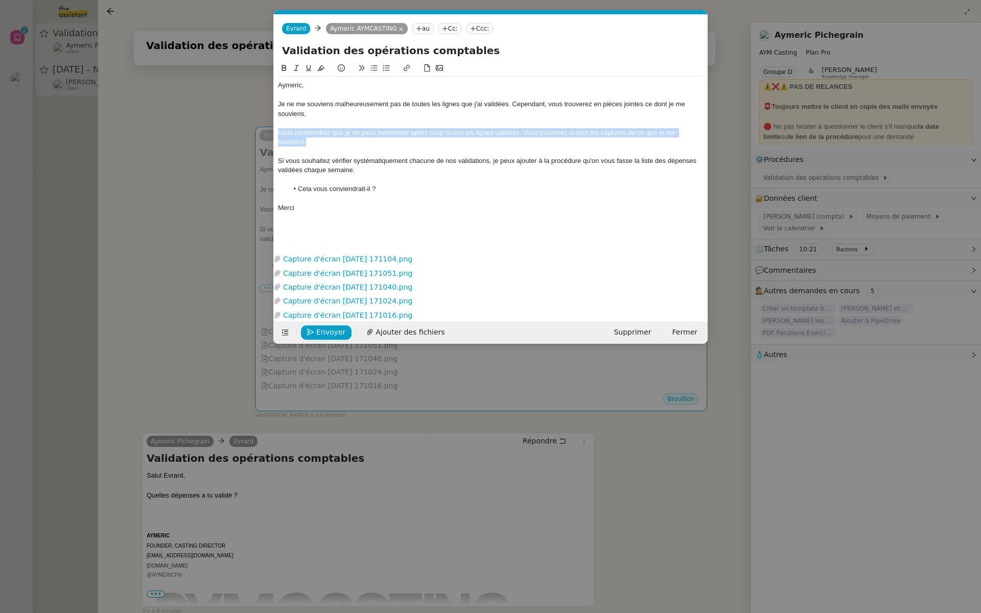
drag, startPoint x: 322, startPoint y: 145, endPoint x: 273, endPoint y: 130, distance: 51.4
click at [273, 130] on nz-modal-container "Service TA - VOYAGE - PROPOSITION GLOBALE A utiliser dans le cadre de propositi…" at bounding box center [490, 306] width 981 height 613
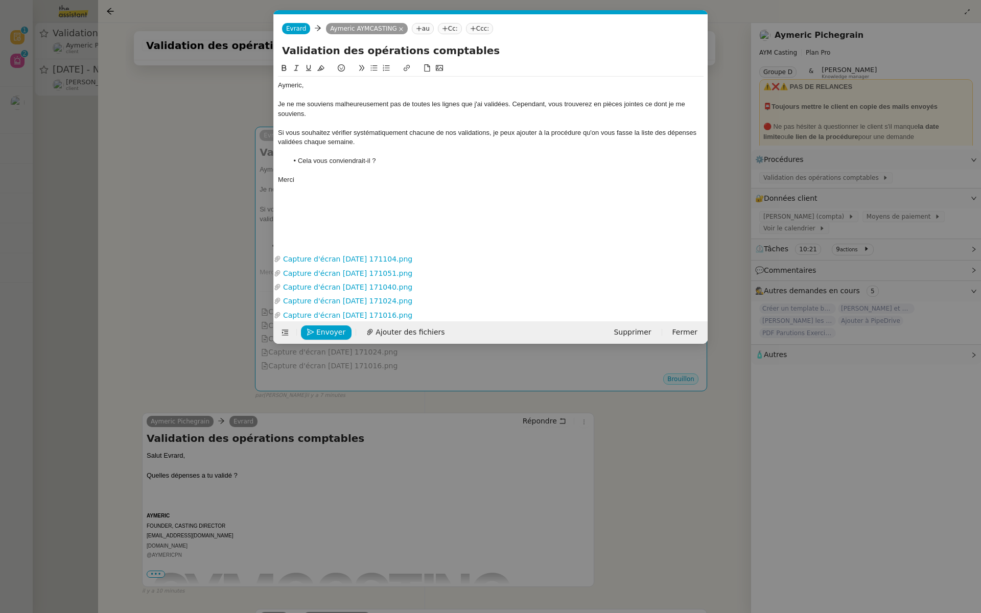
click at [496, 145] on div "Si vous souhaitez vérifier systématiquement chacune de nos validations, je peux…" at bounding box center [490, 137] width 425 height 19
click at [456, 131] on div "Si vous souhaitez vérifier systématiquement chacune de nos validations, je peux…" at bounding box center [490, 137] width 425 height 19
click at [602, 132] on div "Si vous souhaitez vérifier systématiquement chacune de mes validations, je peux…" at bounding box center [490, 137] width 425 height 19
click at [584, 129] on div "Si vous souhaitez vérifier systématiquement chacune de mes validations, je peux…" at bounding box center [490, 137] width 425 height 19
drag, startPoint x: 641, startPoint y: 137, endPoint x: 613, endPoint y: 132, distance: 29.1
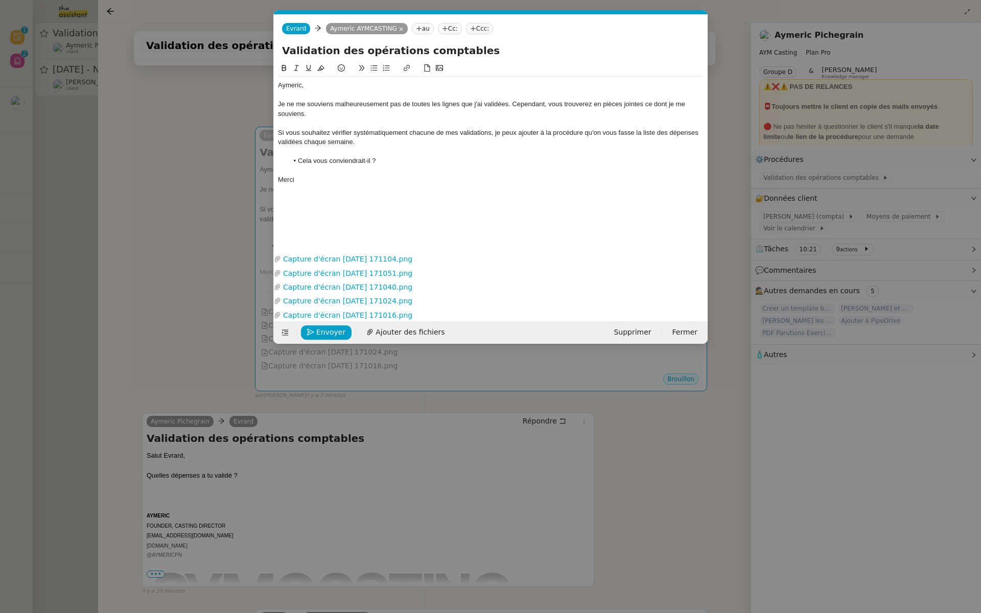
click at [613, 132] on div "Si vous souhaitez vérifier systématiquement chacune de mes validations, je peux…" at bounding box center [490, 137] width 425 height 19
drag, startPoint x: 641, startPoint y: 134, endPoint x: 583, endPoint y: 132, distance: 57.8
click at [583, 132] on div "Si vous souhaitez vérifier systématiquement chacune de mes validations, je peux…" at bounding box center [490, 137] width 425 height 19
click at [636, 137] on div "Si vous souhaitez vérifier systématiquement chacune de mes validations, je peux…" at bounding box center [490, 137] width 425 height 19
click at [635, 132] on div "Si vous souhaitez vérifier systématiquement chacune de mes validations, je peux…" at bounding box center [490, 137] width 425 height 19
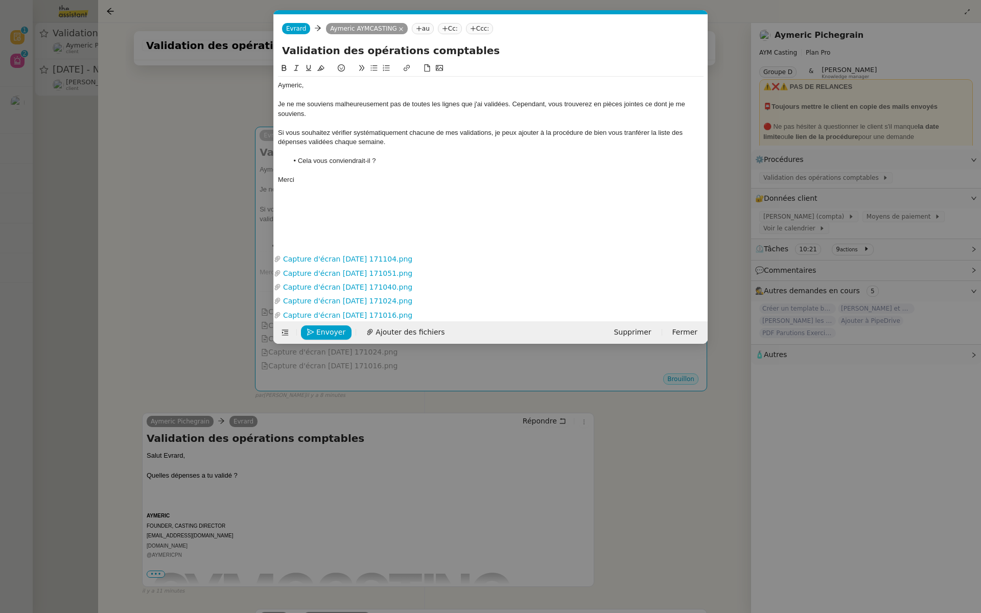
click at [0, 0] on lt-span "tran s férer" at bounding box center [0, 0] width 0 height 0
click at [421, 145] on div "Si vous souhaitez vérifier systématiquement chacune de mes validations, je peux…" at bounding box center [490, 137] width 425 height 19
click at [584, 131] on div "Si vous souhaitez vérifier systématiquement chacune de mes validations, je peux…" at bounding box center [490, 137] width 425 height 19
drag, startPoint x: 608, startPoint y: 132, endPoint x: 592, endPoint y: 132, distance: 16.4
click at [592, 132] on div "Si vous souhaitez vérifier systématiquement chacune de mes validations, je peux…" at bounding box center [490, 137] width 425 height 19
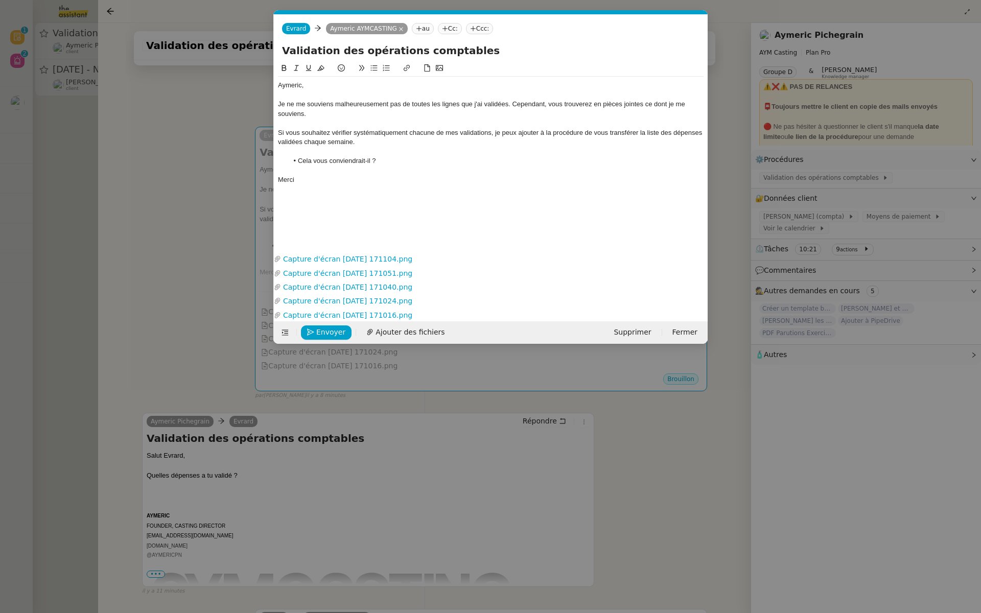
click at [636, 140] on div "Si vous souhaitez vérifier systématiquement chacune de mes validations, je peux…" at bounding box center [490, 137] width 425 height 19
click at [326, 332] on span "Envoyer" at bounding box center [330, 332] width 29 height 12
click at [326, 333] on span "Confirmer l'envoi" at bounding box center [346, 332] width 61 height 12
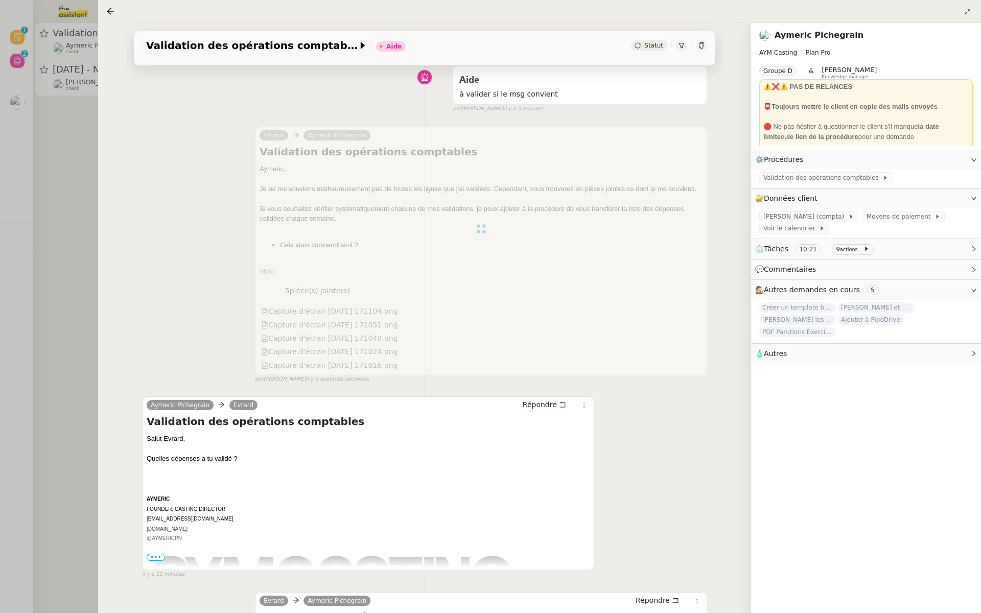
scroll to position [0, 0]
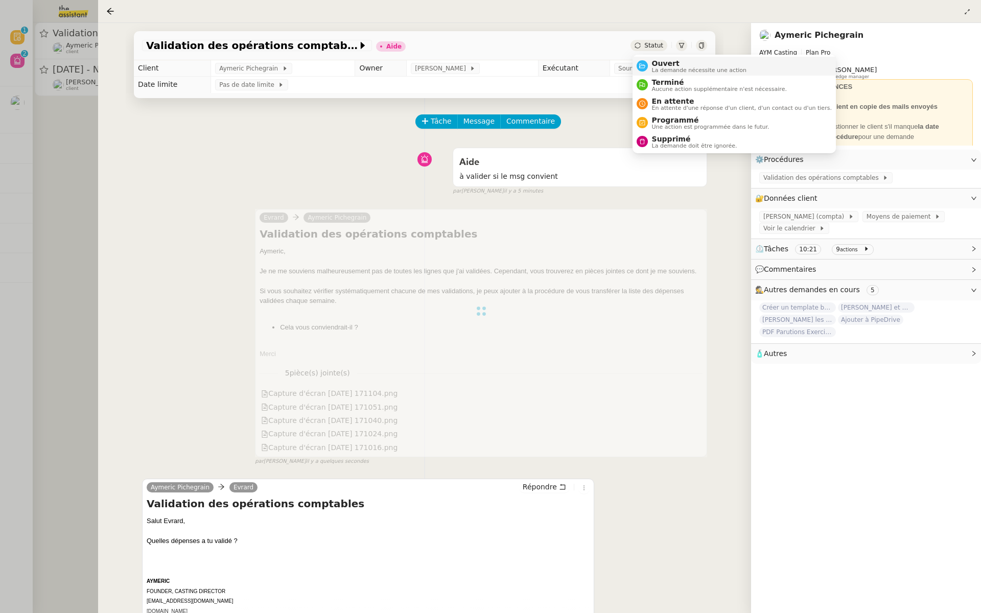
click at [649, 66] on div "Ouvert La demande nécessite une action" at bounding box center [697, 66] width 99 height 14
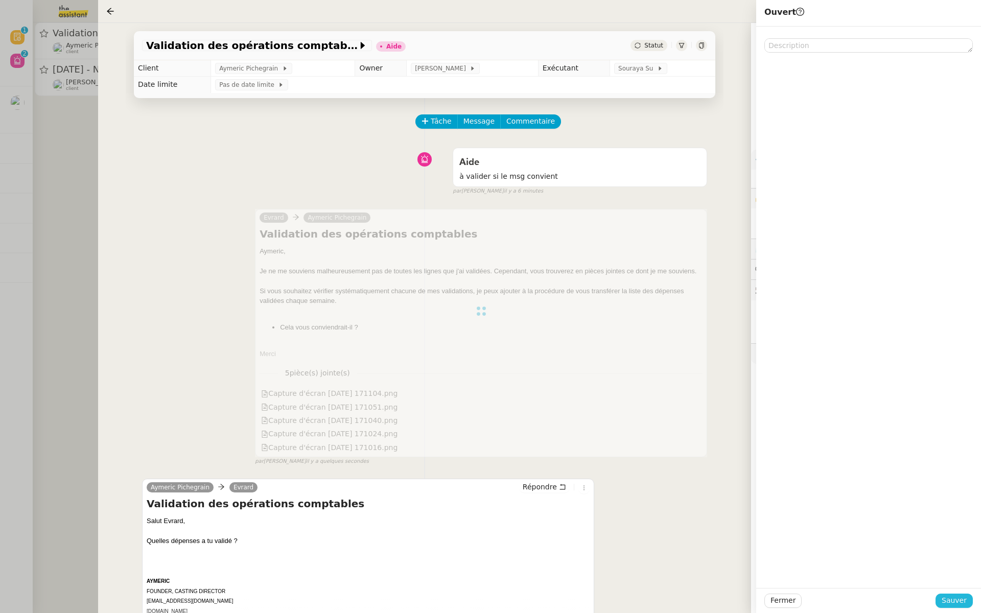
click at [952, 602] on span "Sauver" at bounding box center [953, 601] width 25 height 12
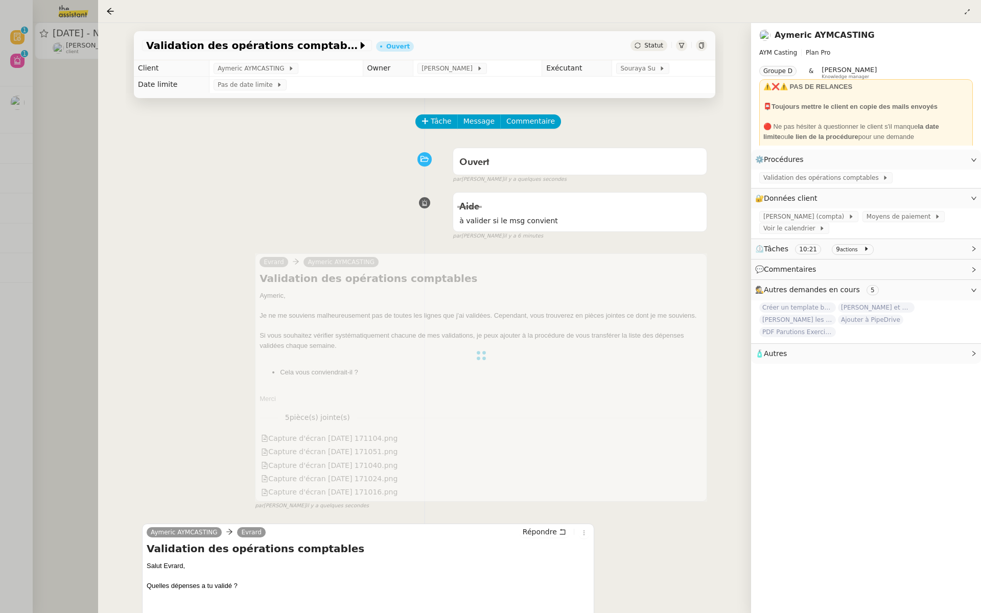
click at [67, 263] on div at bounding box center [490, 306] width 981 height 613
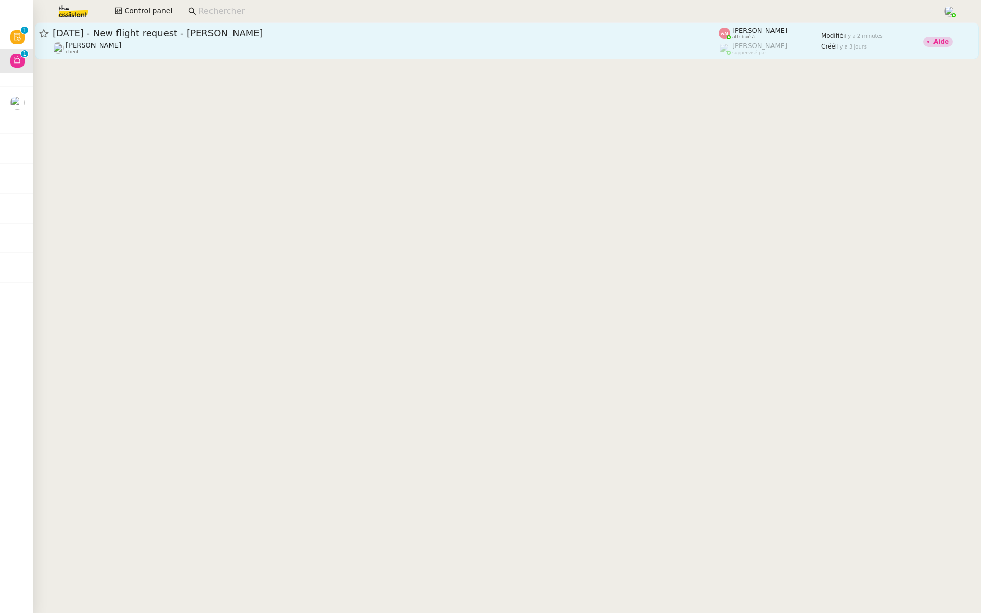
click at [172, 37] on span "[DATE] - New flight request - [PERSON_NAME]" at bounding box center [386, 33] width 666 height 9
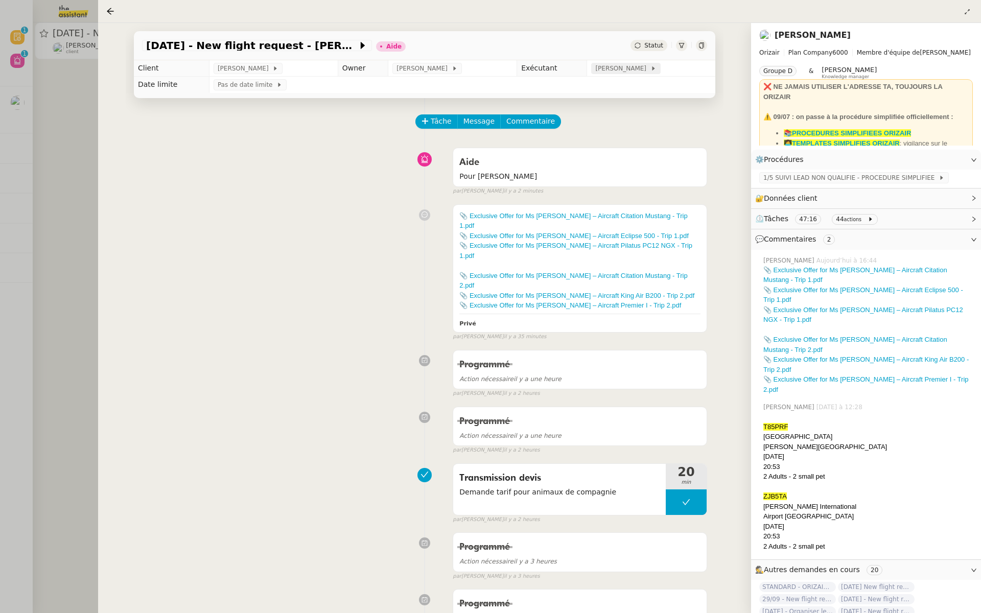
click at [623, 72] on span "[PERSON_NAME]" at bounding box center [622, 68] width 55 height 10
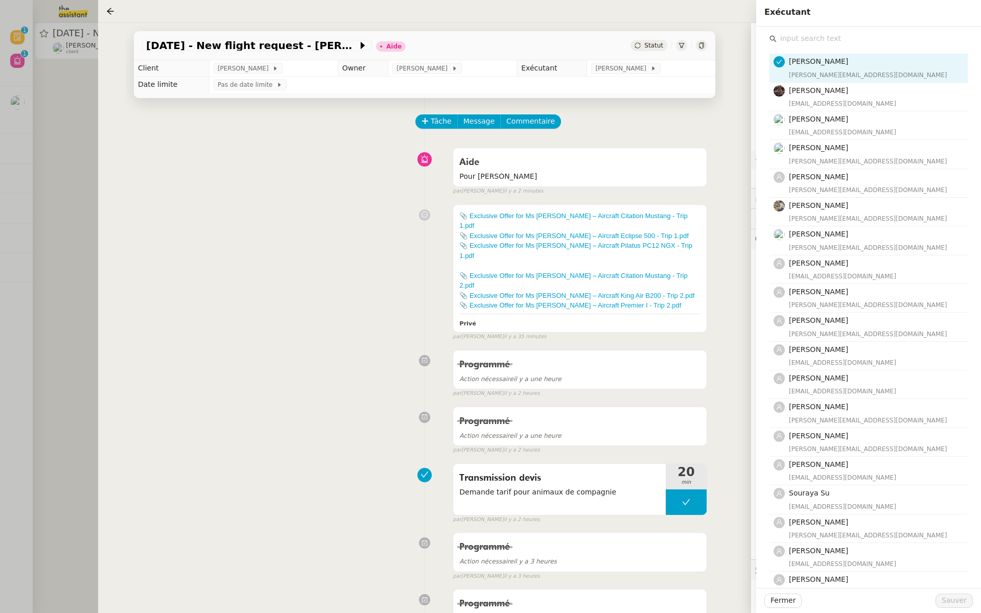
click at [810, 36] on input "text" at bounding box center [871, 39] width 191 height 14
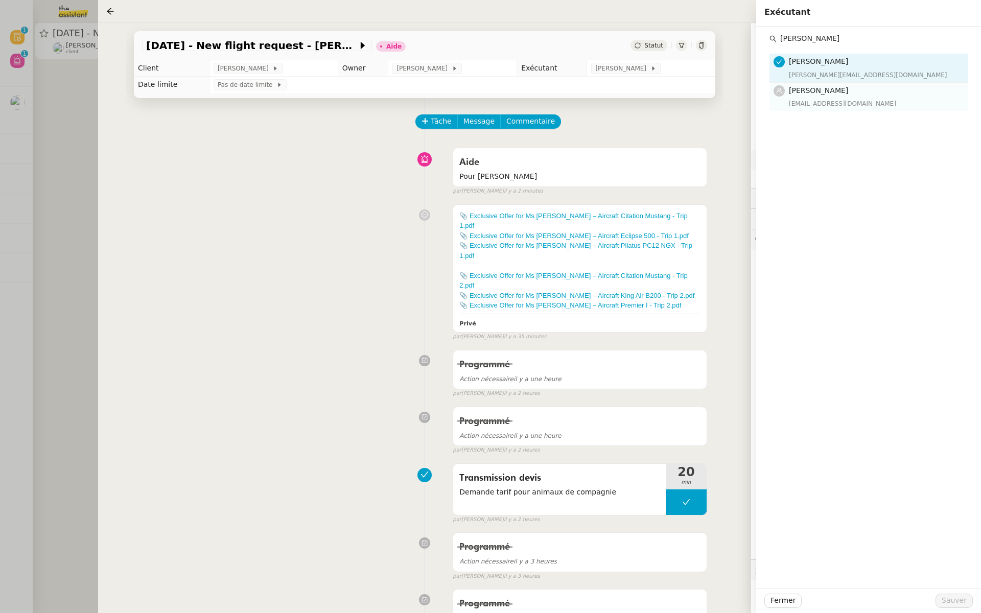
type input "pauline j"
click at [822, 96] on h4 "[PERSON_NAME]" at bounding box center [875, 91] width 173 height 12
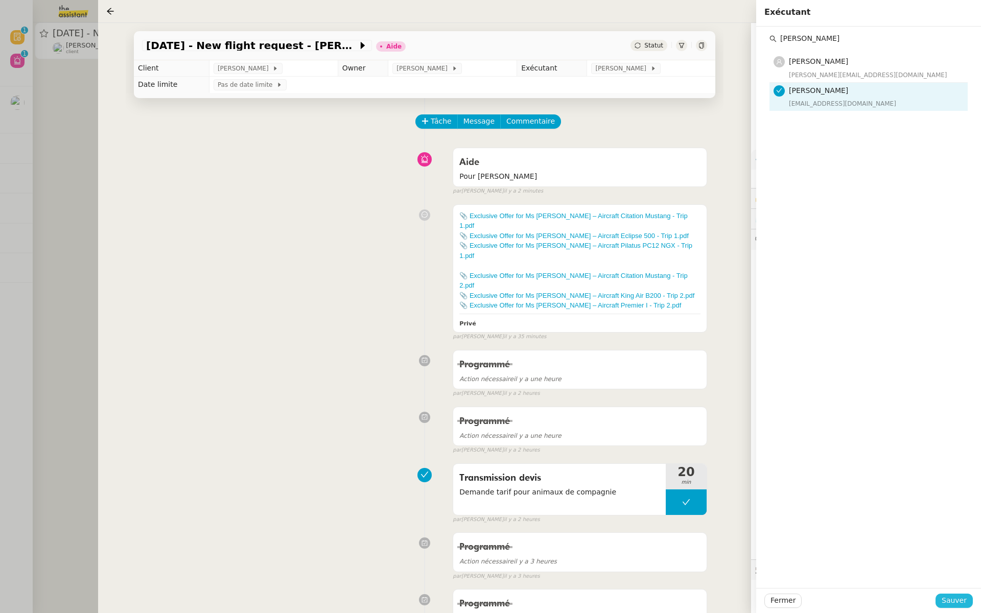
click at [963, 604] on span "Sauver" at bounding box center [953, 601] width 25 height 12
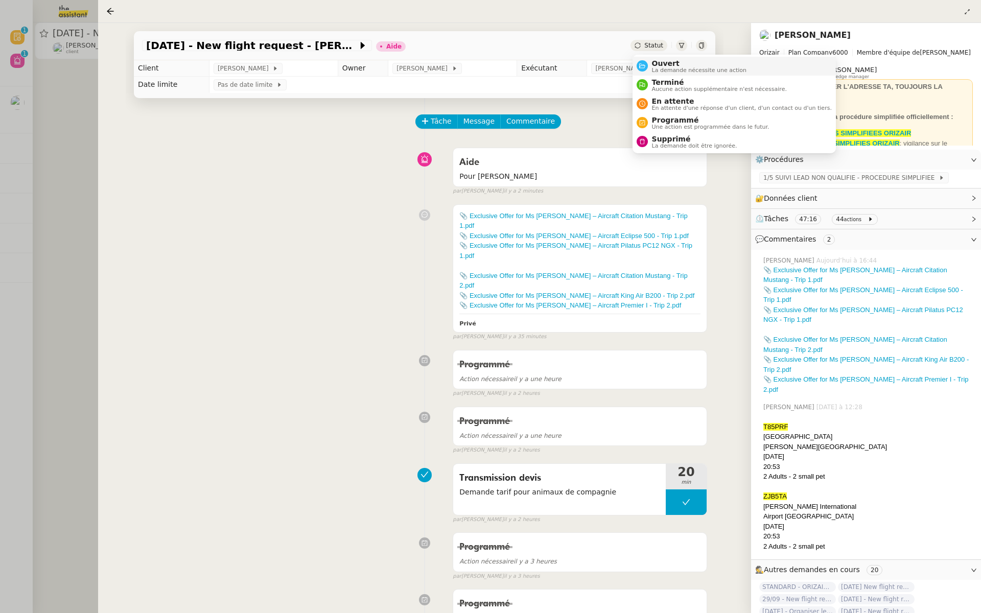
click at [652, 63] on span "Ouvert" at bounding box center [699, 63] width 95 height 8
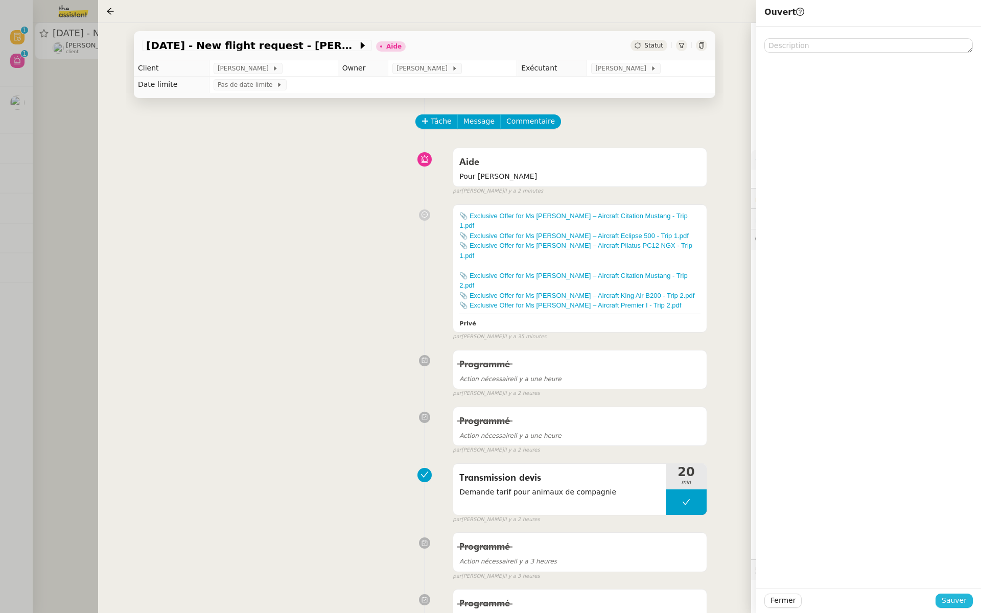
click at [957, 599] on span "Sauver" at bounding box center [953, 601] width 25 height 12
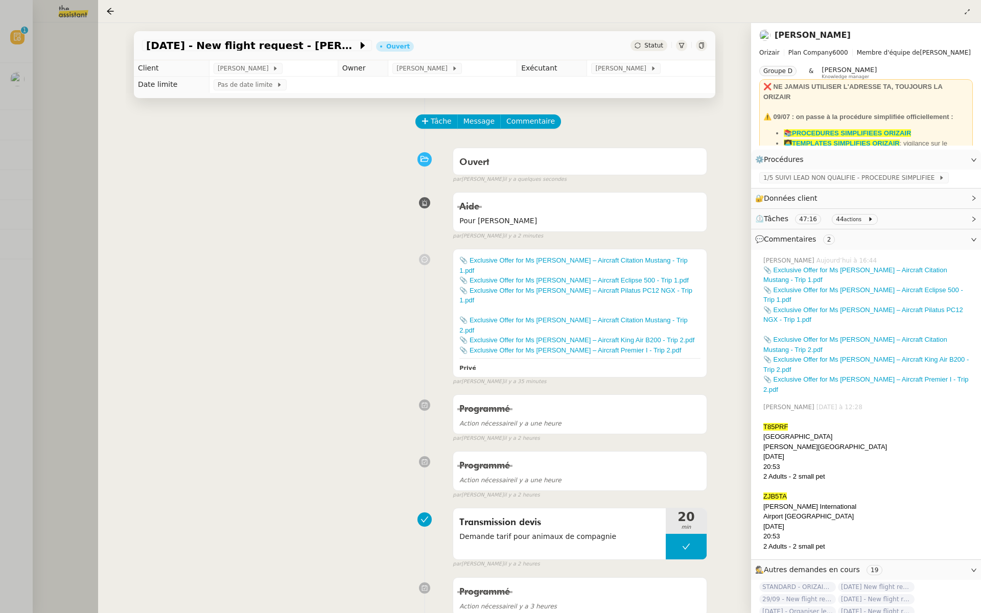
click at [11, 101] on div at bounding box center [490, 306] width 981 height 613
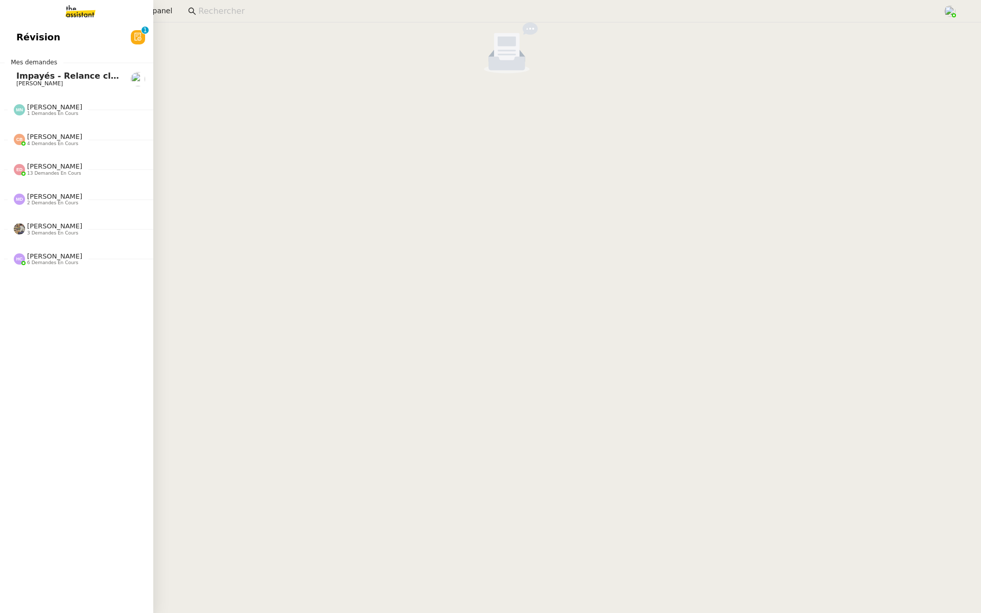
click at [21, 36] on span "Révision" at bounding box center [38, 37] width 44 height 15
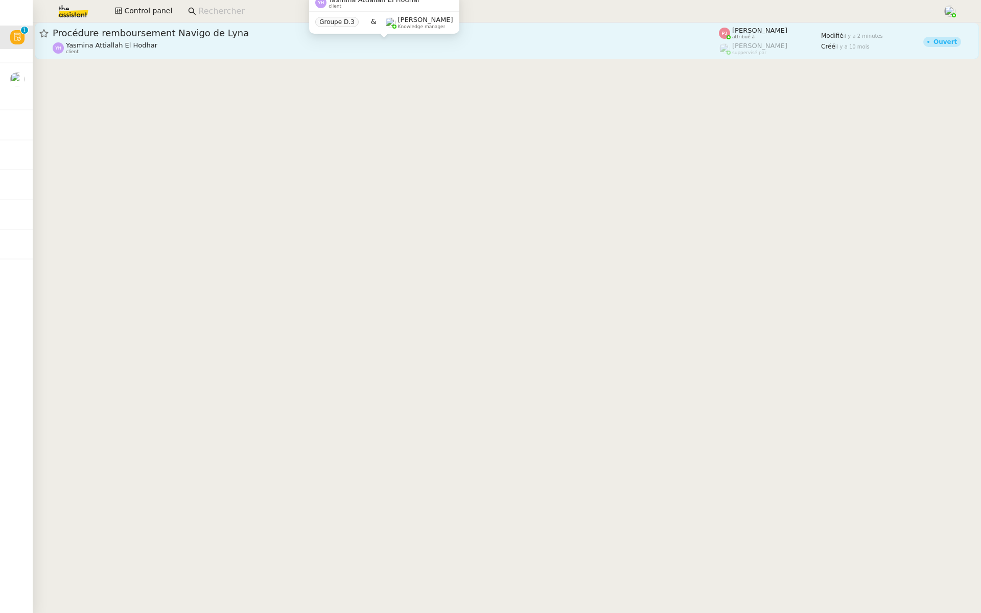
click at [174, 41] on div "Yasmina Attiallah El Hodhar client" at bounding box center [386, 47] width 666 height 13
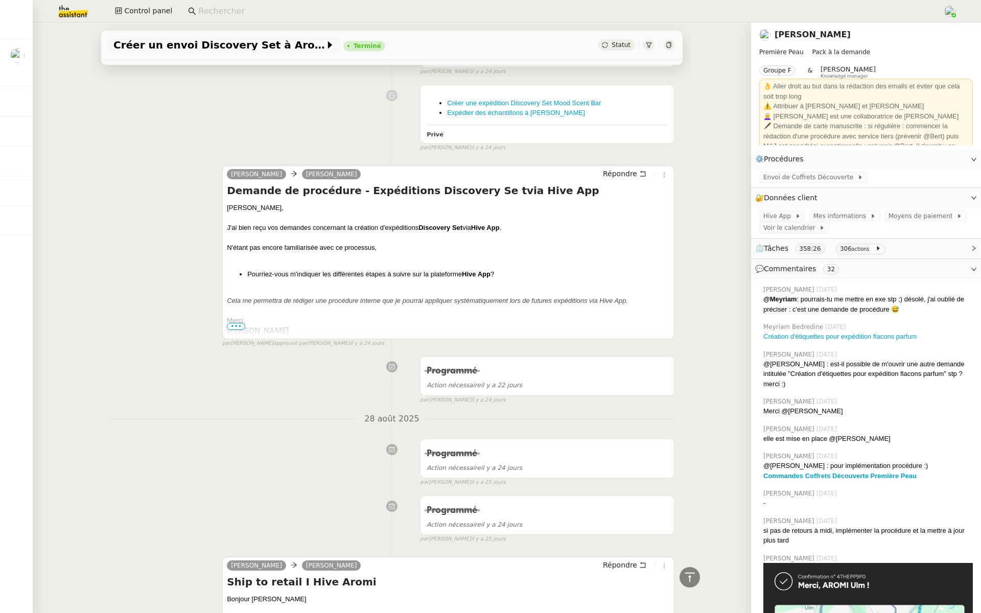
scroll to position [10545, 0]
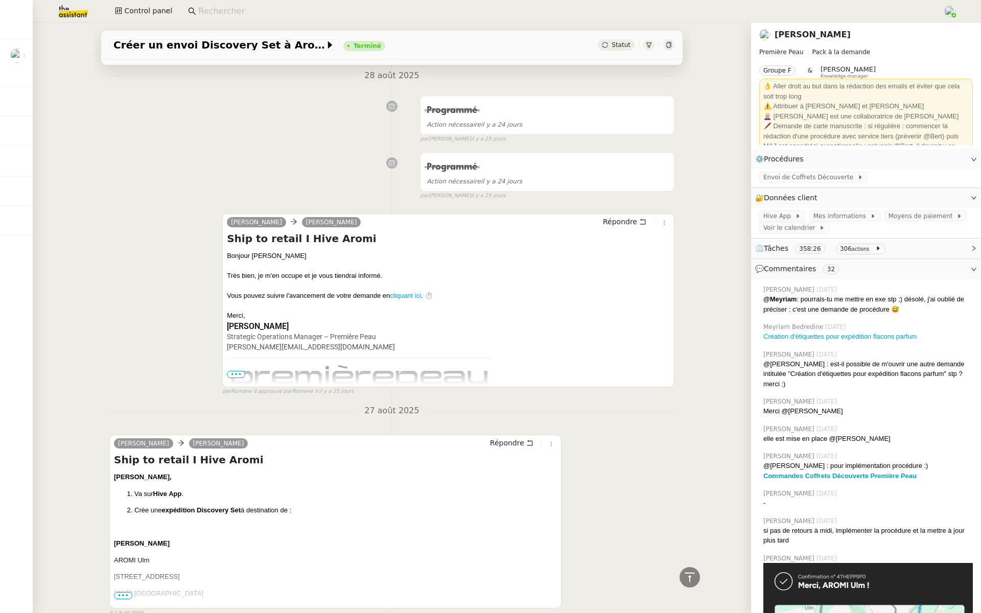
click at [126, 592] on span "•••" at bounding box center [123, 595] width 18 height 7
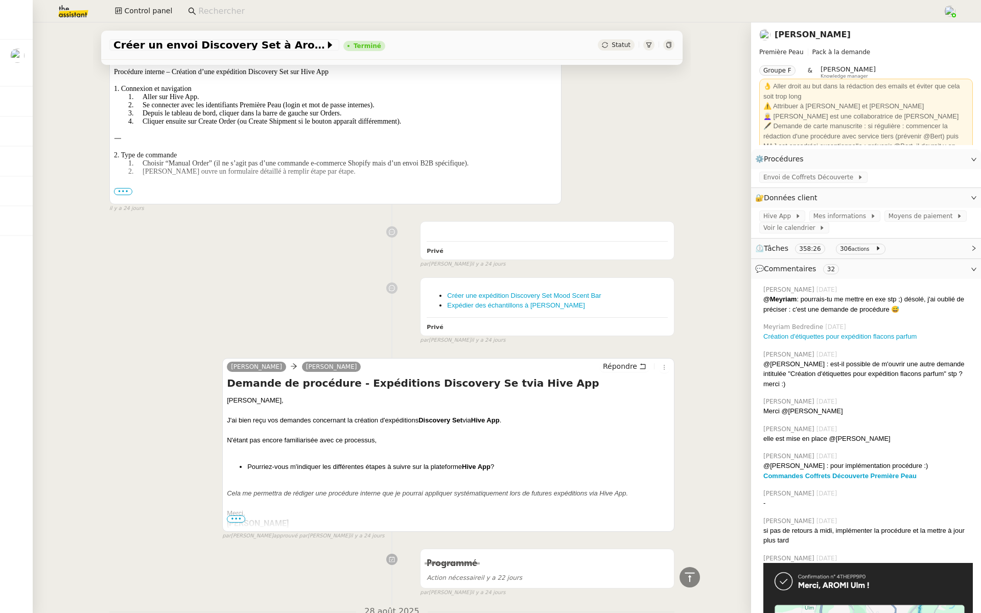
scroll to position [9836, 0]
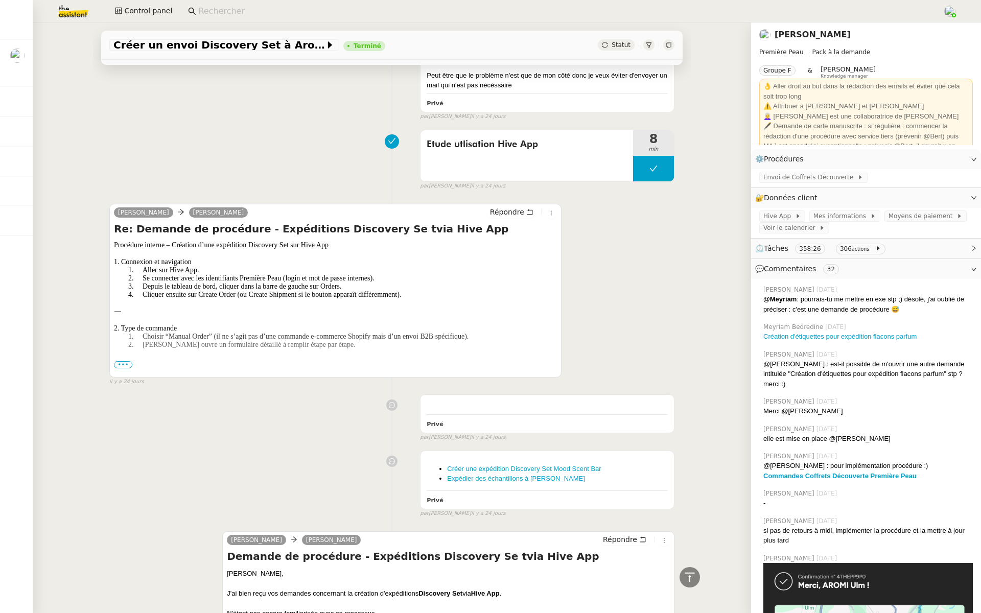
click at [121, 361] on span "•••" at bounding box center [123, 364] width 18 height 7
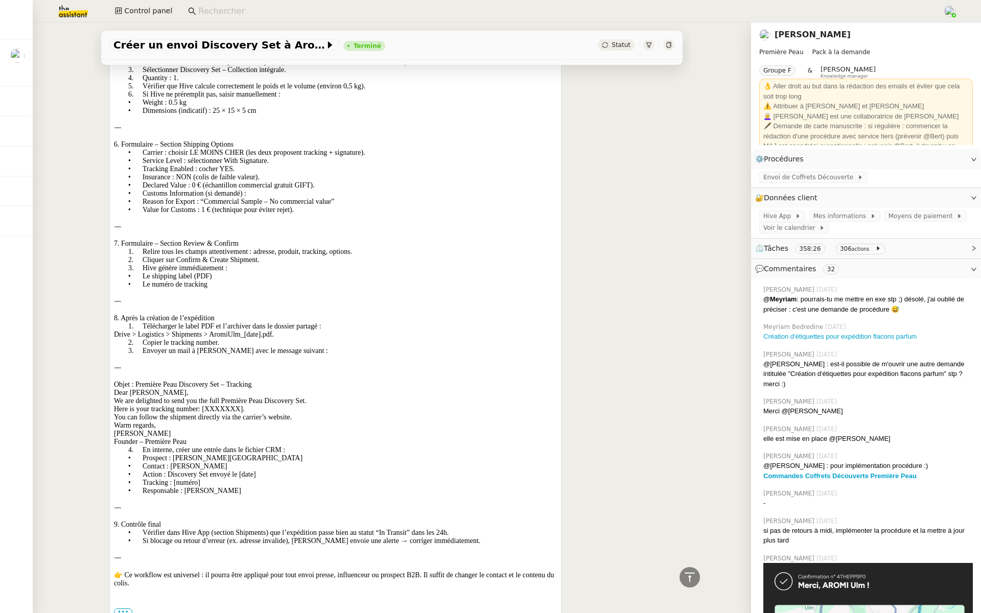
scroll to position [10522, 0]
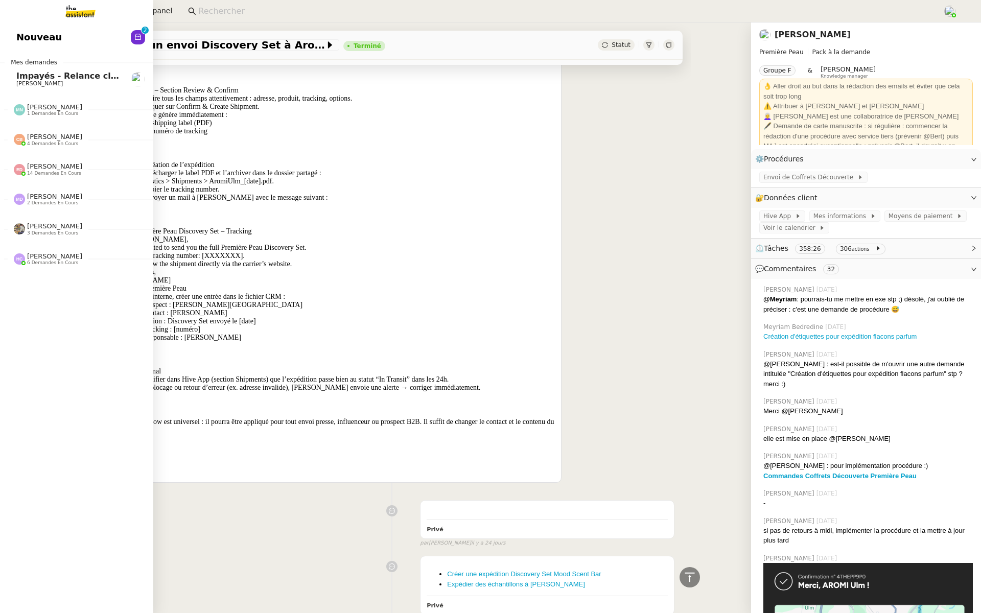
click at [26, 34] on span "Nouveau" at bounding box center [38, 37] width 45 height 15
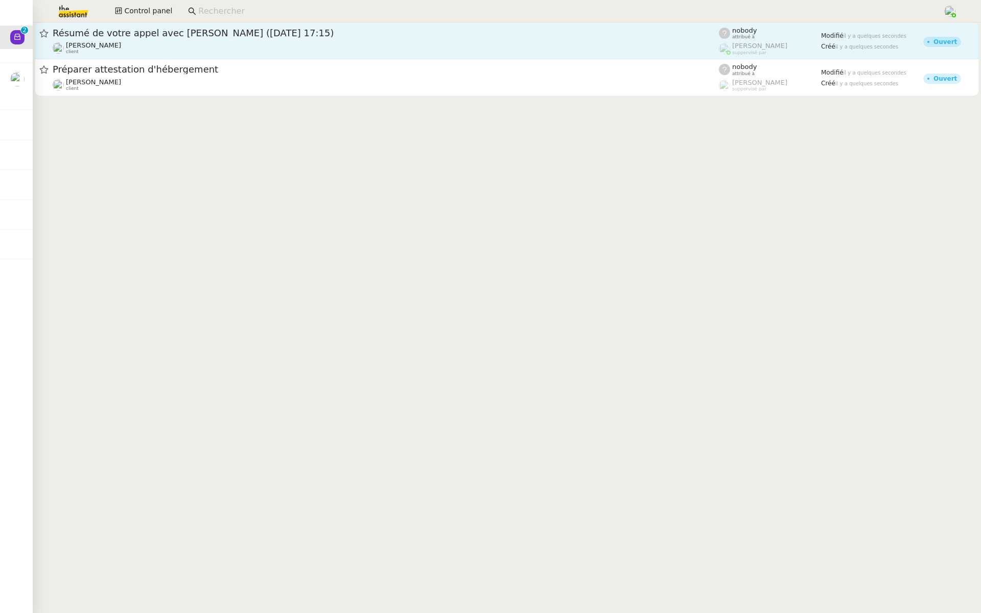
click at [171, 34] on span "Résumé de votre appel avec Sonia Lagrost (22 septembre 2025 à 17:15)" at bounding box center [386, 33] width 666 height 9
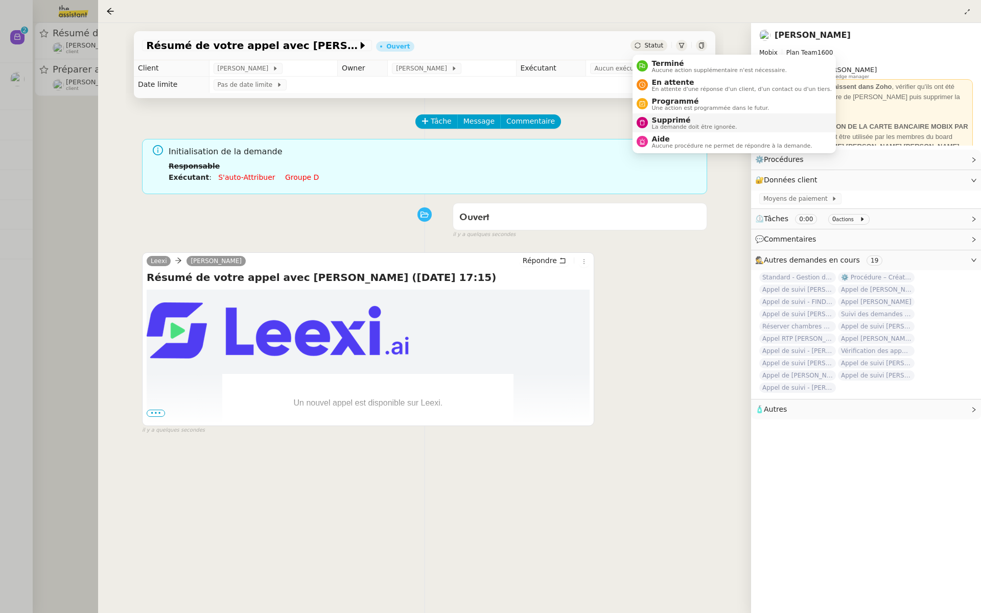
click at [650, 122] on div "Supprimé La demande doit être ignorée." at bounding box center [692, 123] width 89 height 14
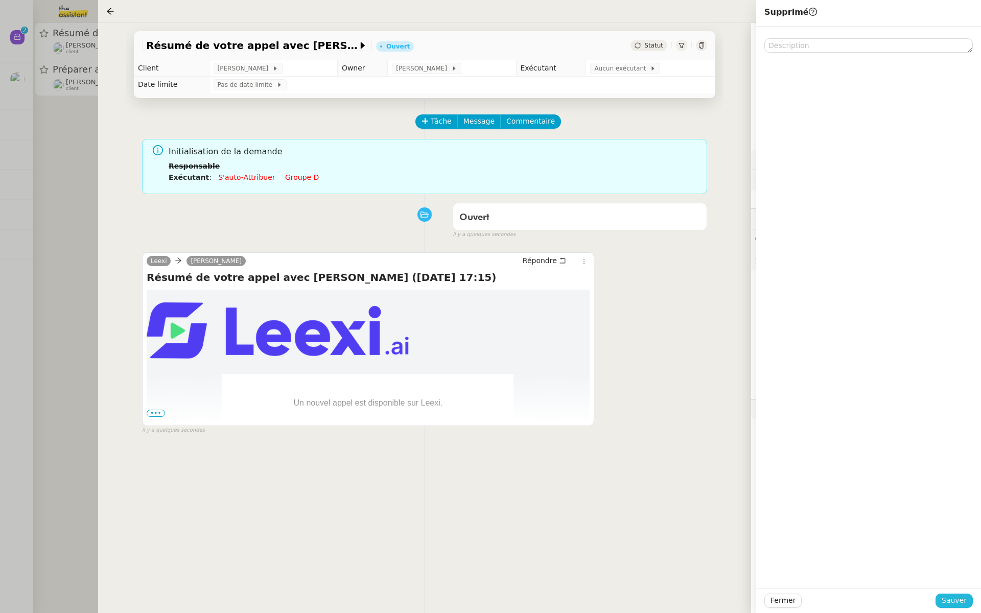
click at [953, 599] on span "Sauver" at bounding box center [953, 601] width 25 height 12
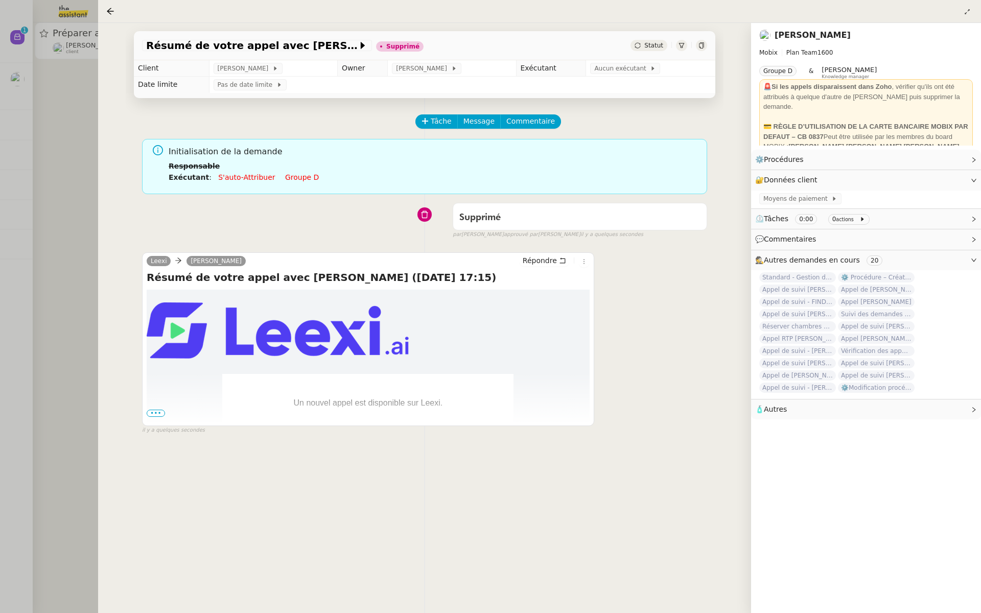
click at [51, 125] on div at bounding box center [490, 306] width 981 height 613
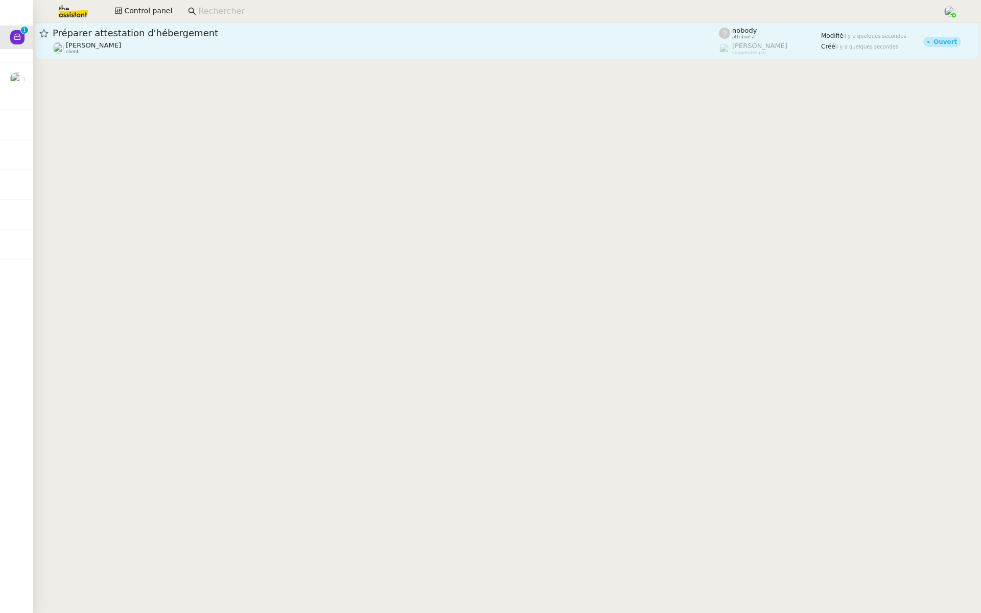
click at [148, 40] on div "Préparer attestation d'hébergement Vitor Alvites client" at bounding box center [386, 41] width 666 height 28
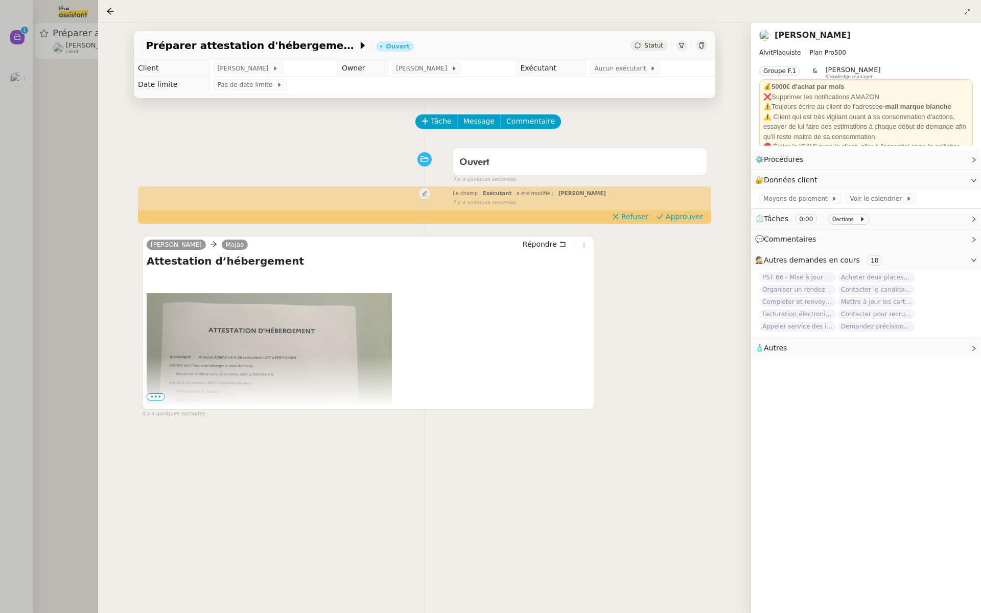
click at [149, 394] on span "•••" at bounding box center [156, 396] width 18 height 7
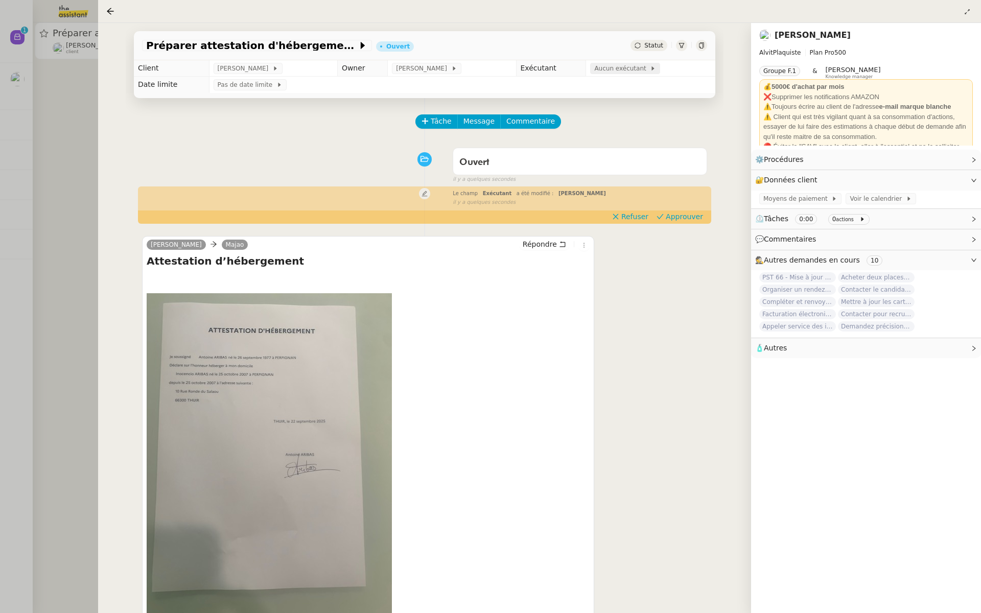
click at [609, 68] on span "Aucun exécutant" at bounding box center [622, 68] width 56 height 10
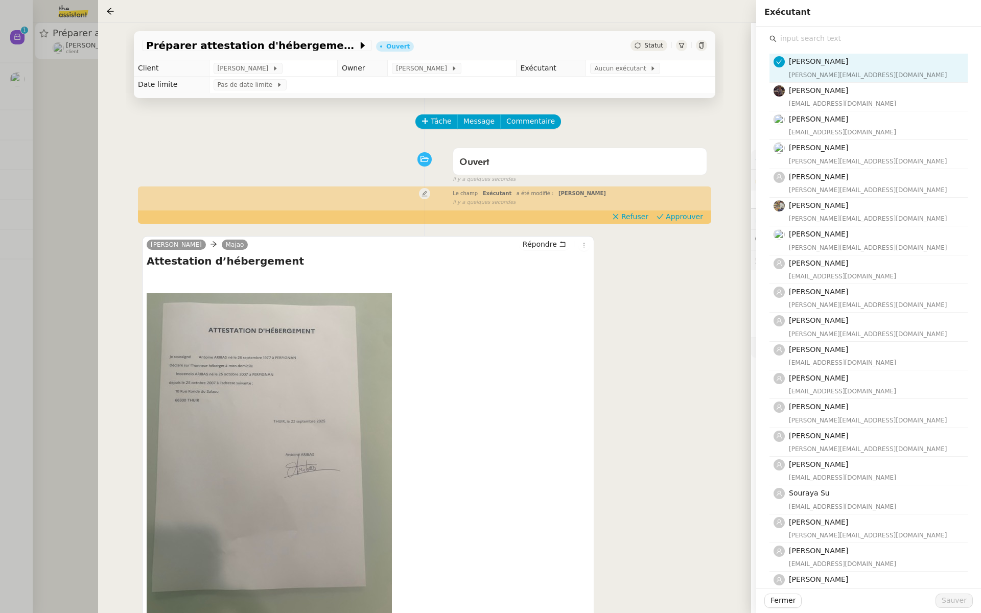
click at [800, 38] on input "text" at bounding box center [871, 39] width 191 height 14
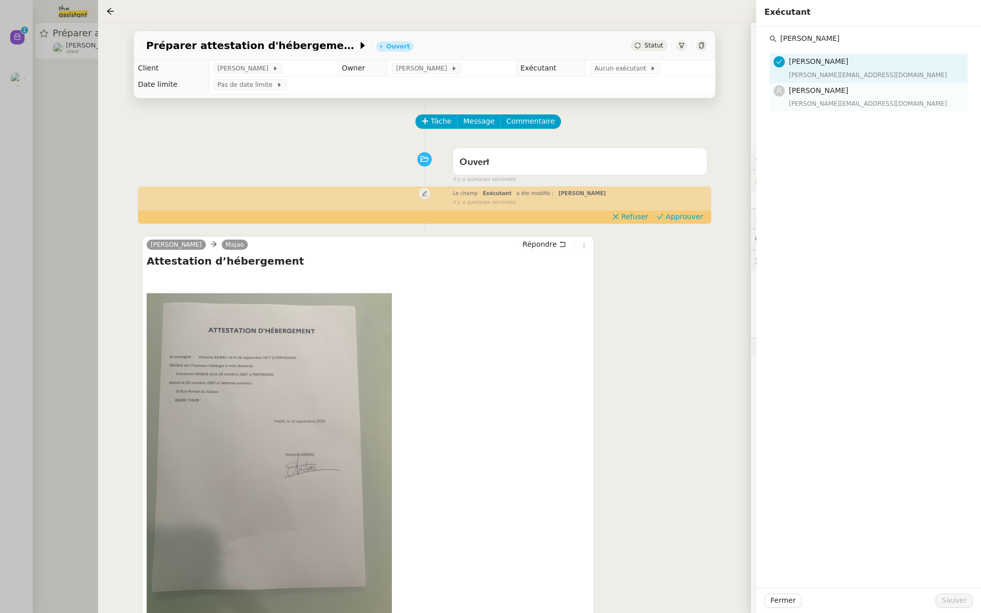
type input "esther"
click at [816, 92] on span "Esther Hillenbrand" at bounding box center [818, 90] width 59 height 8
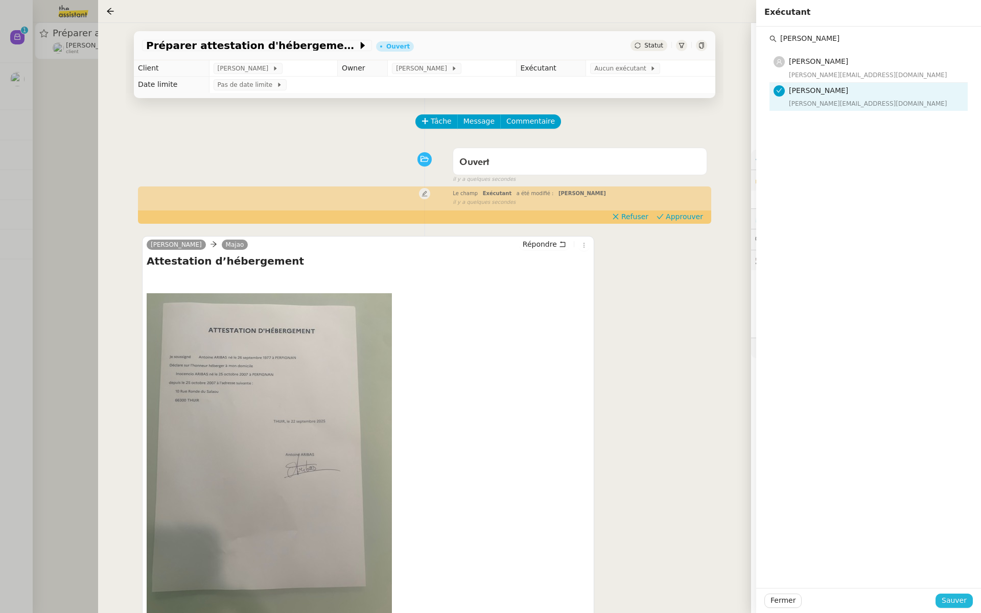
click at [950, 603] on span "Sauver" at bounding box center [953, 601] width 25 height 12
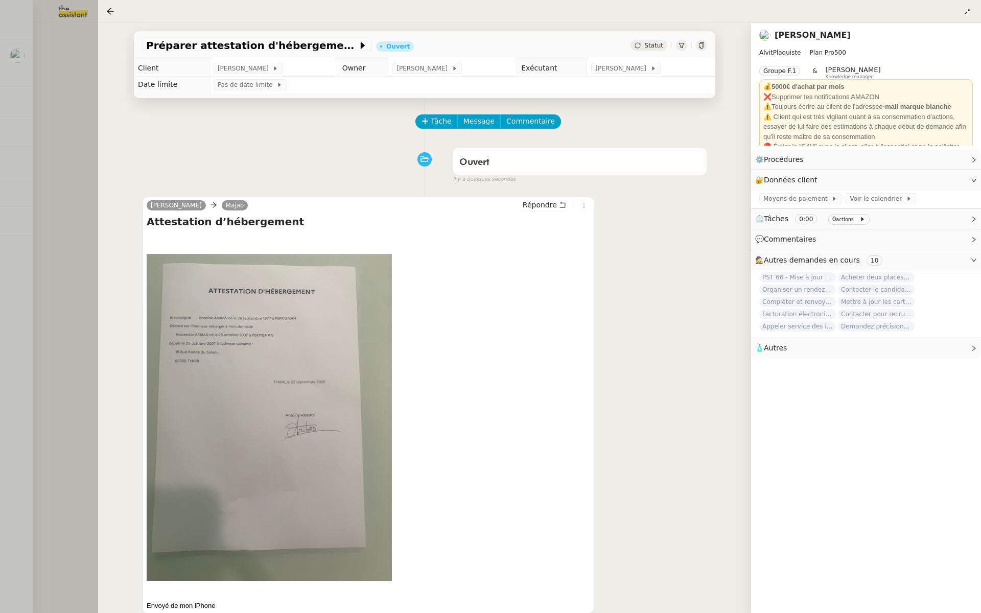
click at [44, 122] on div at bounding box center [490, 306] width 981 height 613
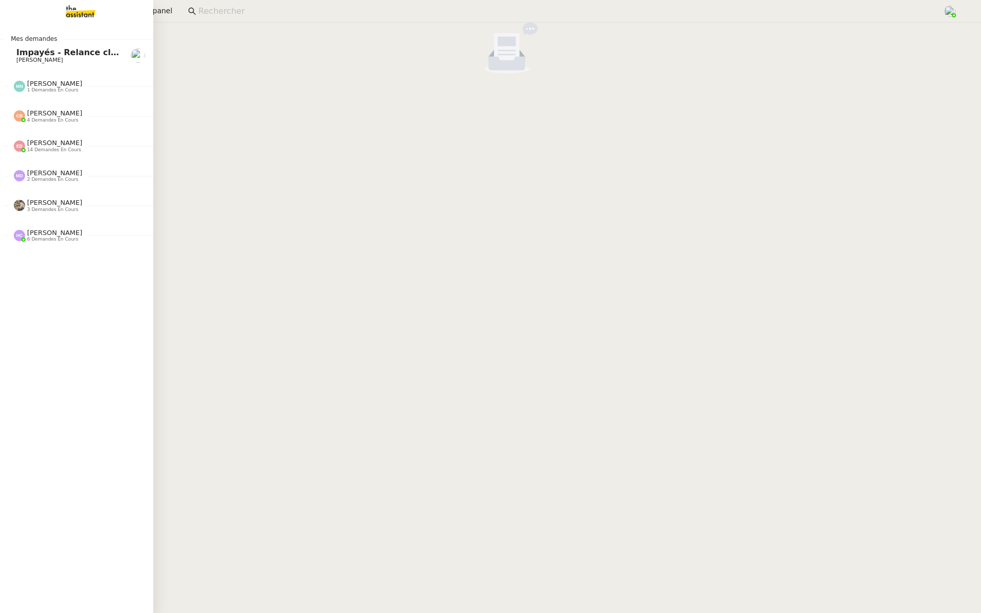
click at [11, 60] on link "Impayés - Relance client - 1 septembre 2025 Mathilde Borel" at bounding box center [76, 55] width 153 height 23
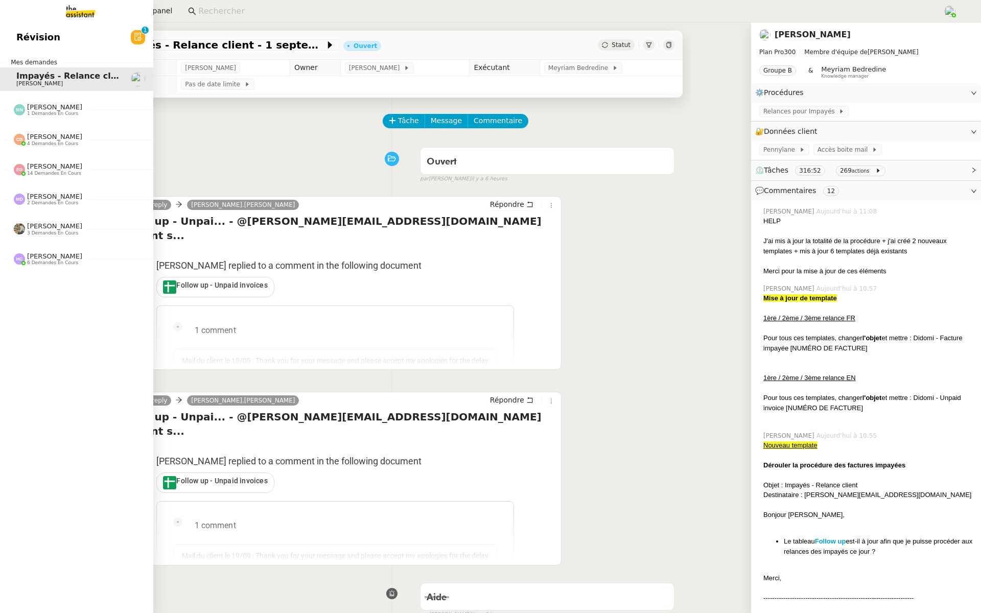
click at [8, 31] on link "Révision 0 1 2 3 4 5 6 7 8 9" at bounding box center [76, 37] width 153 height 23
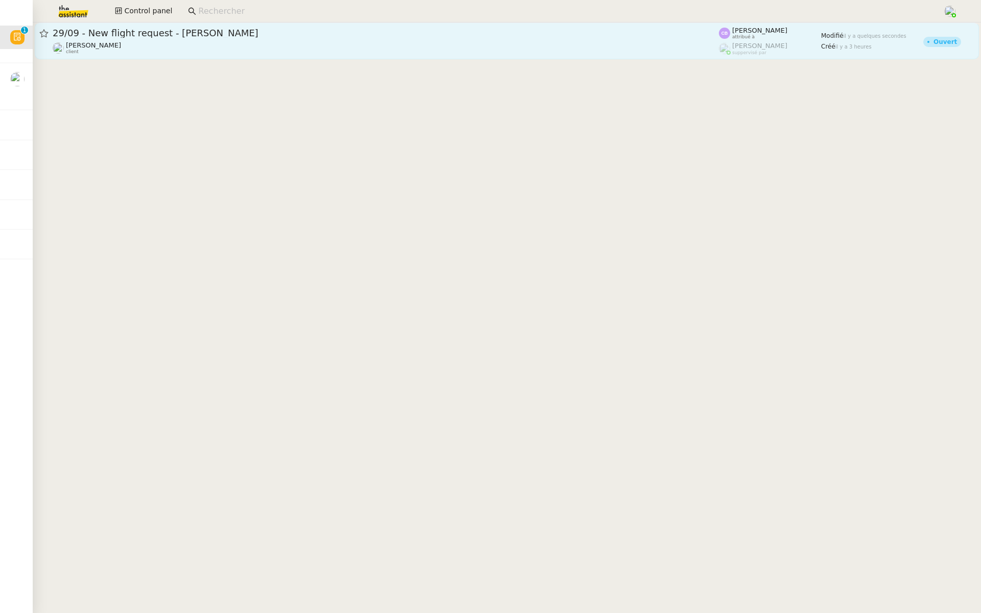
click at [189, 35] on span "29/09 - New flight request - Chris Kootin" at bounding box center [386, 33] width 666 height 9
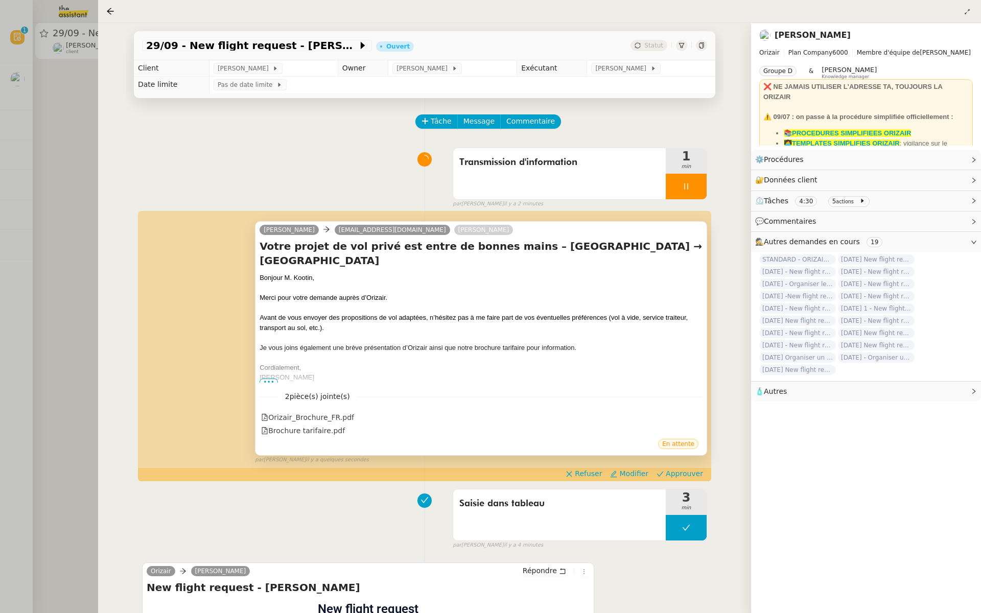
scroll to position [4, 0]
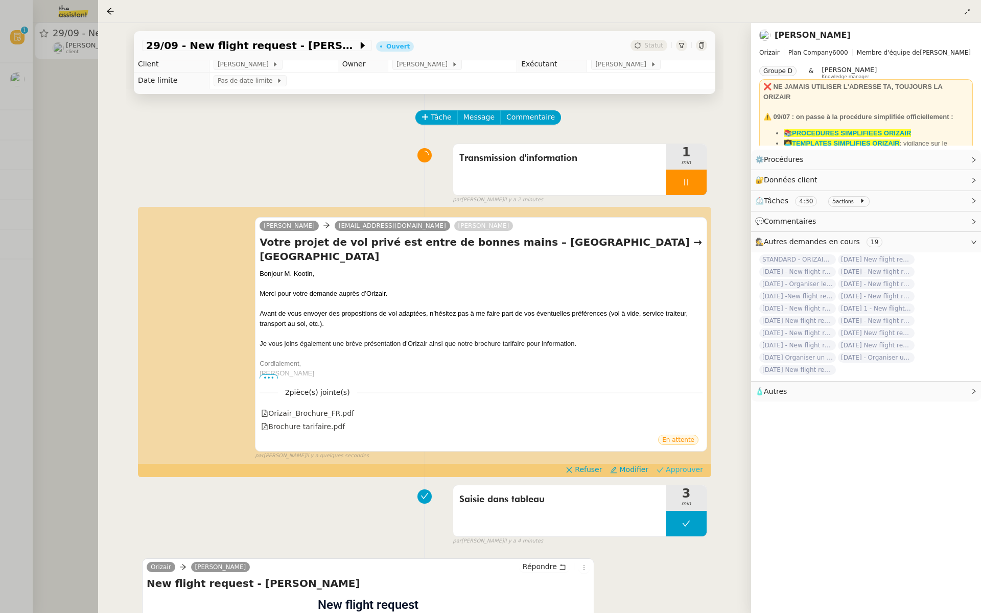
click at [685, 470] on span "Approuver" at bounding box center [683, 469] width 37 height 10
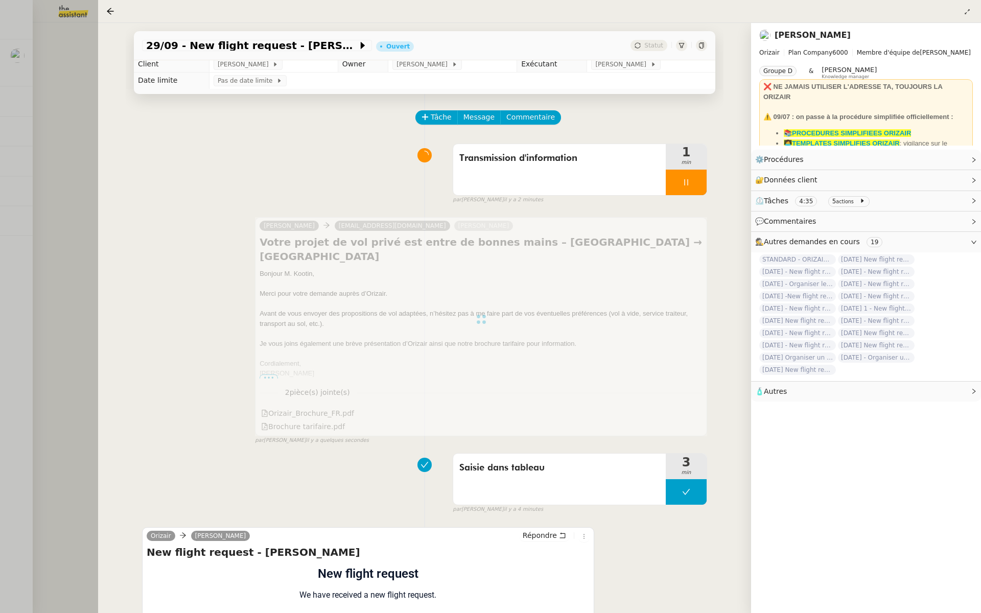
click at [0, 179] on div at bounding box center [490, 306] width 981 height 613
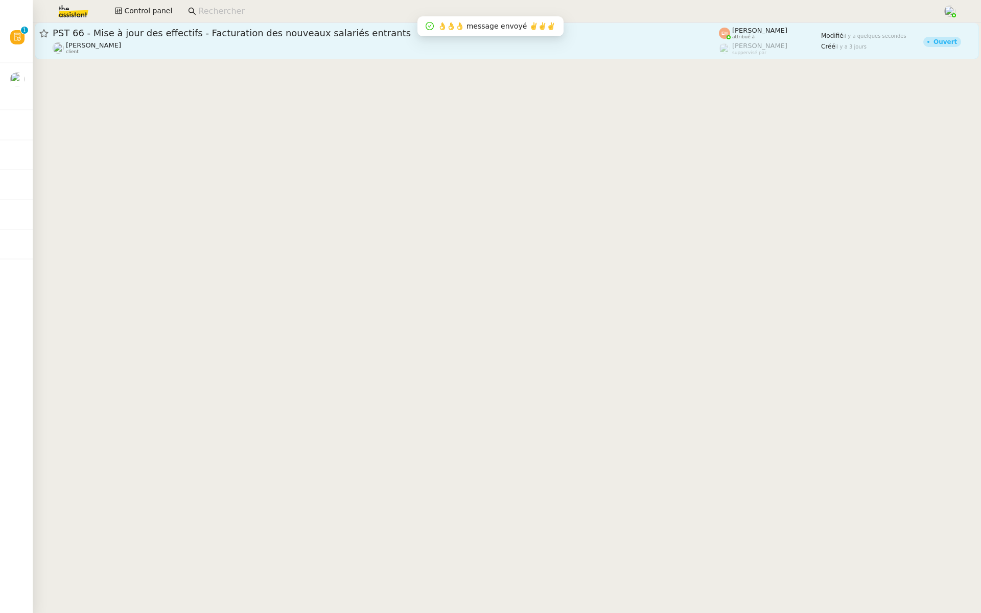
click at [416, 31] on span "PST 66 - Mise à jour des effectifs - Facturation des nouveaux salariés entrants" at bounding box center [386, 33] width 666 height 9
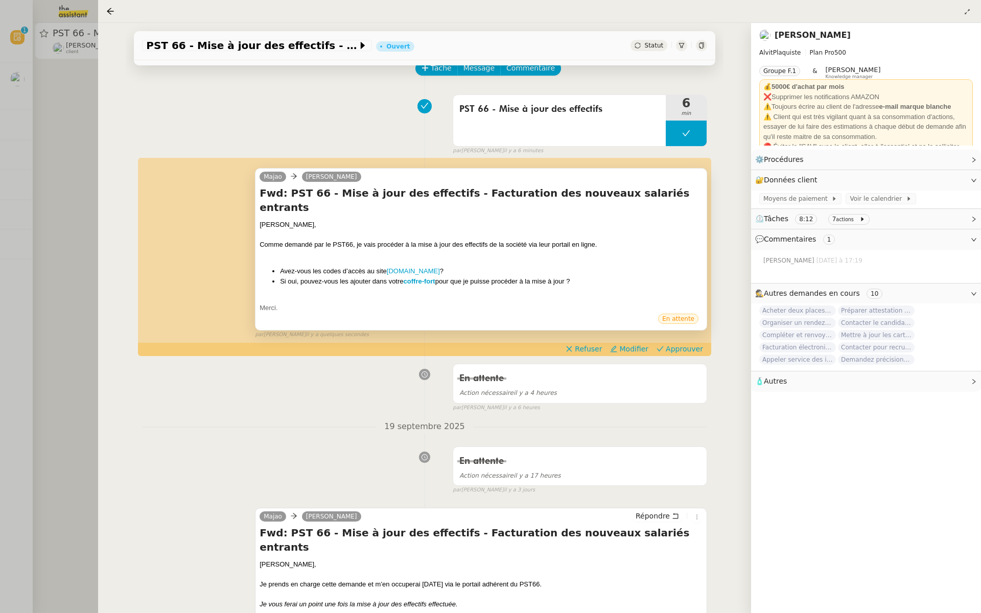
scroll to position [56, 0]
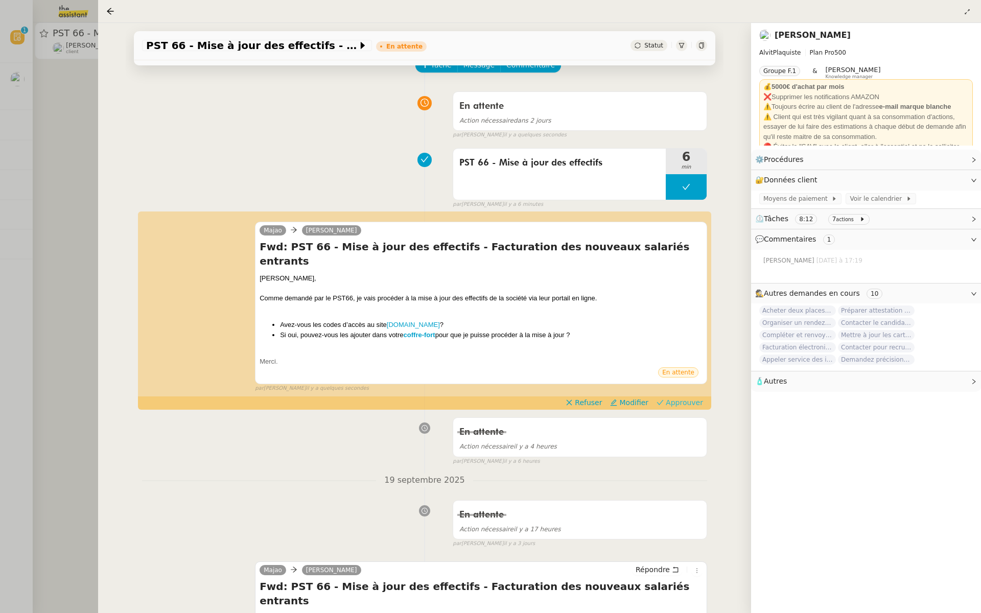
click at [677, 397] on span "Approuver" at bounding box center [683, 402] width 37 height 10
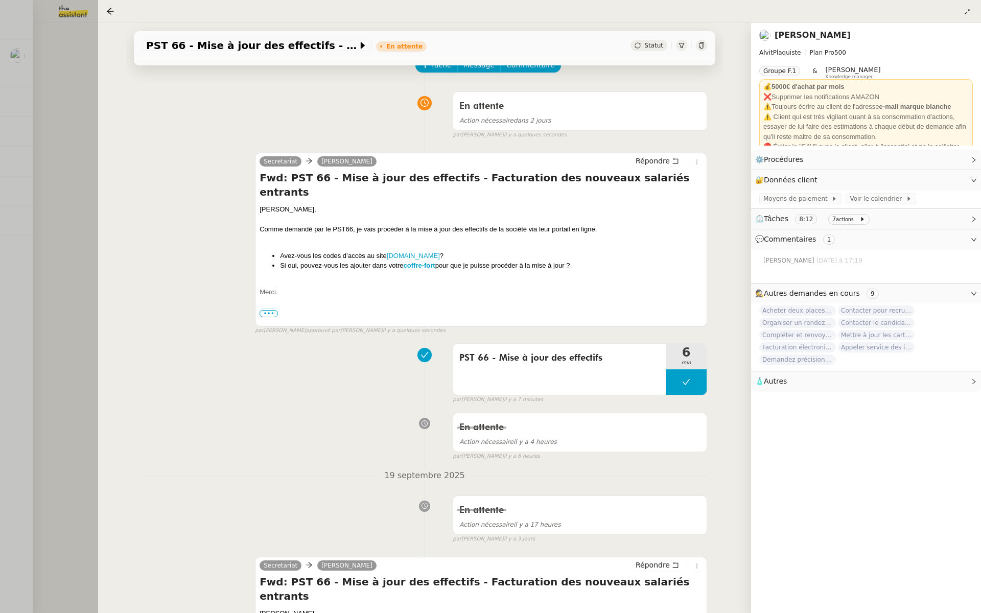
click at [61, 164] on div at bounding box center [490, 306] width 981 height 613
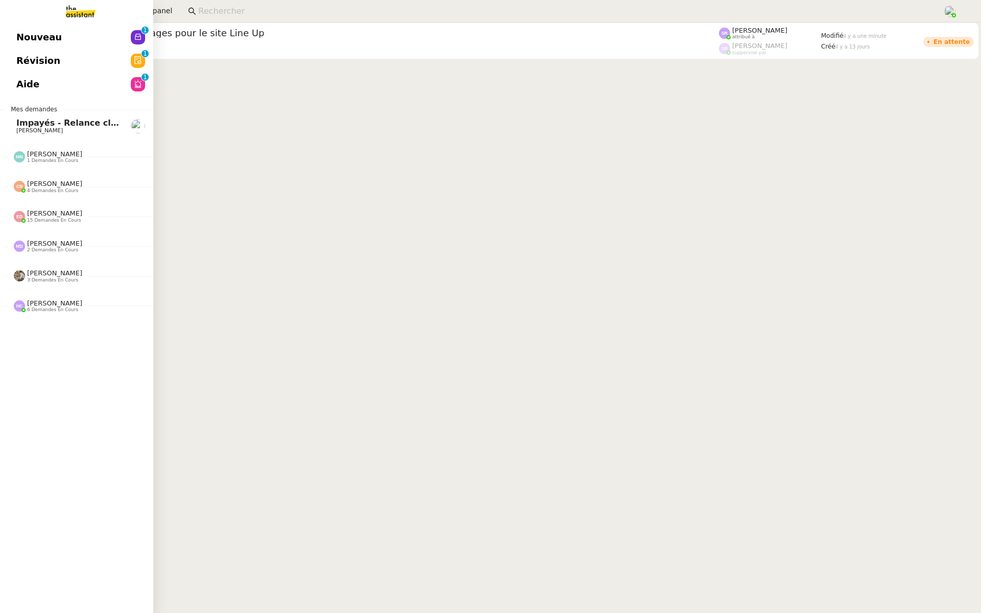
click at [14, 62] on link "Révision 0 1 2 3 4 5 6 7 8 9" at bounding box center [76, 60] width 153 height 23
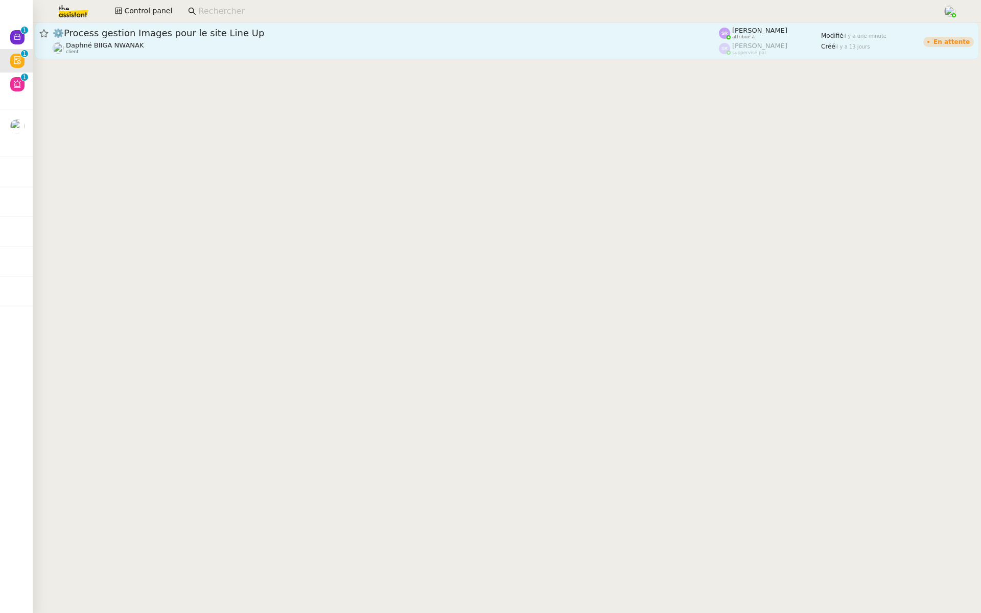
click at [174, 36] on span "⚙️Process gestion Images pour le site Line Up" at bounding box center [386, 33] width 666 height 9
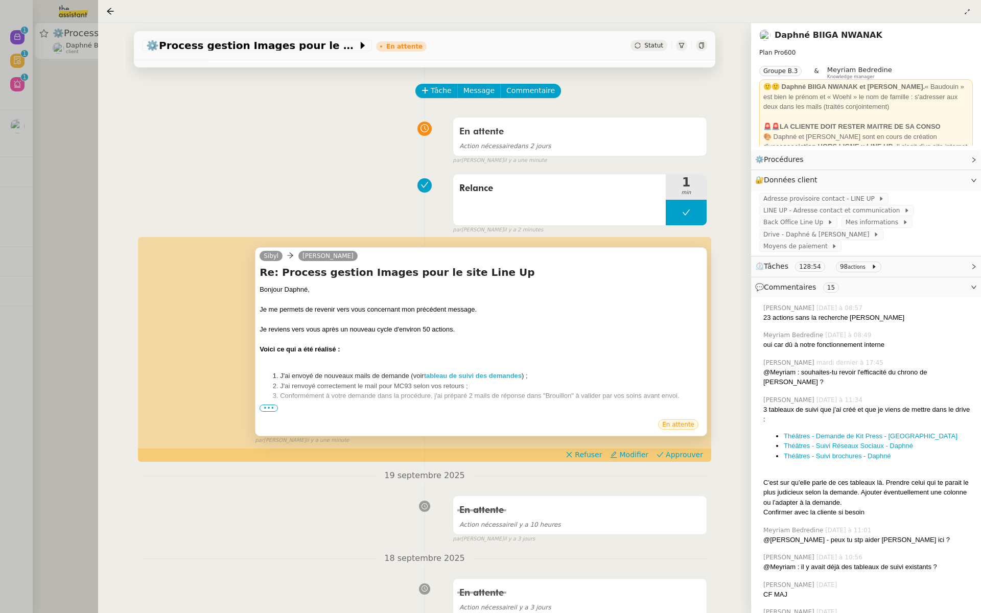
scroll to position [64, 0]
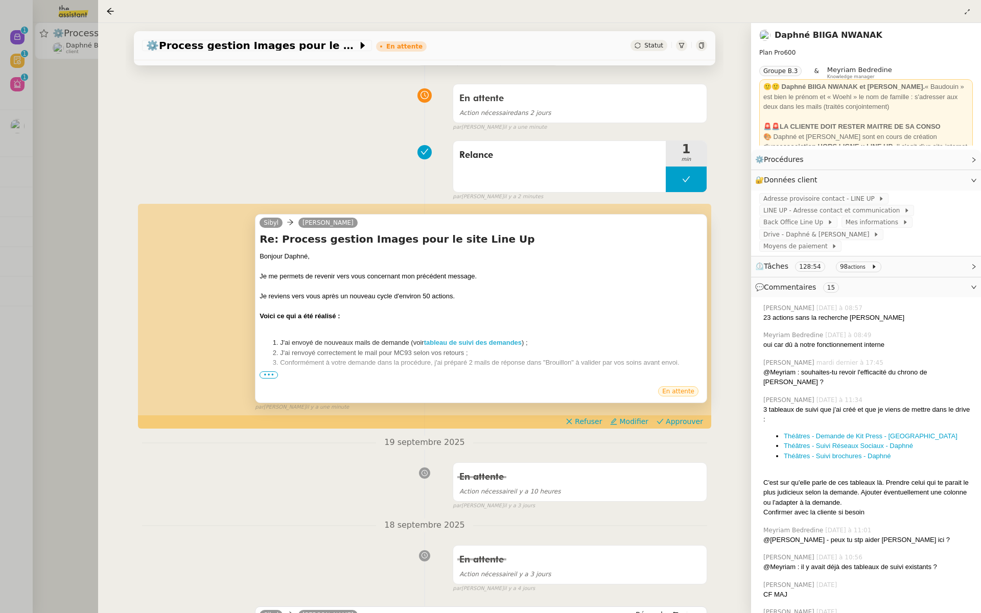
click at [263, 374] on span "•••" at bounding box center [268, 374] width 18 height 7
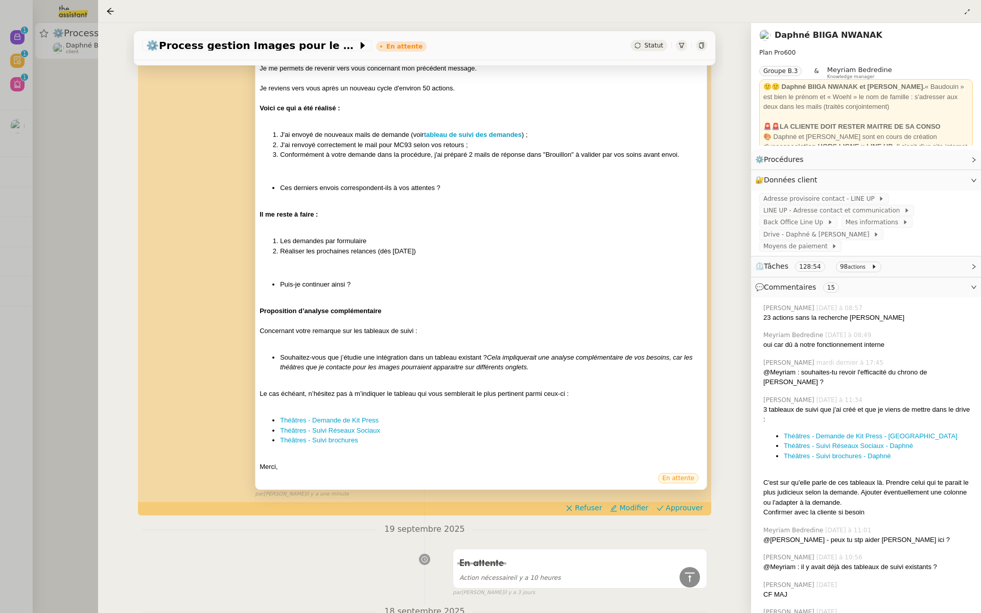
scroll to position [287, 0]
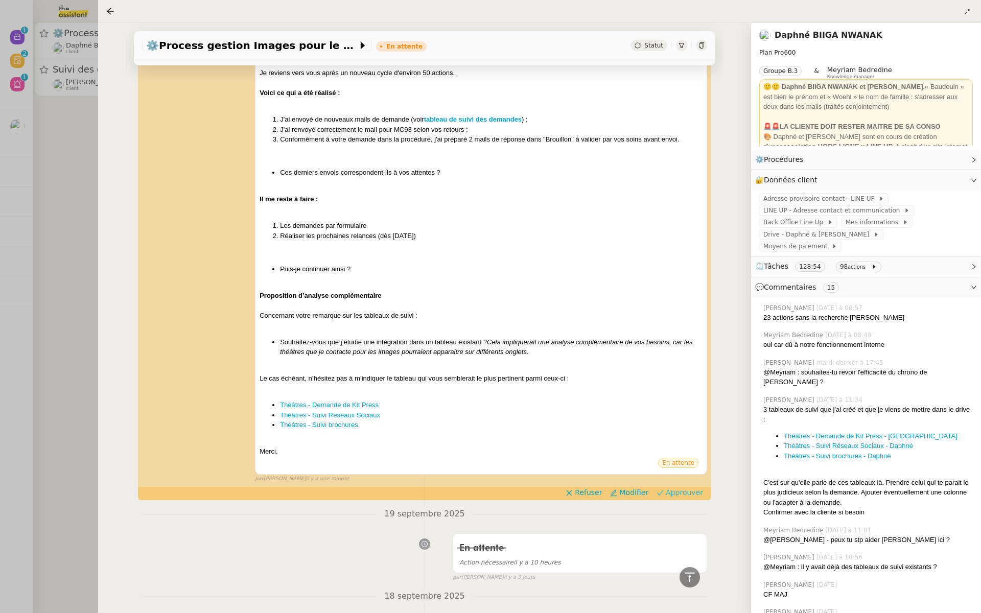
click at [695, 491] on span "Approuver" at bounding box center [683, 492] width 37 height 10
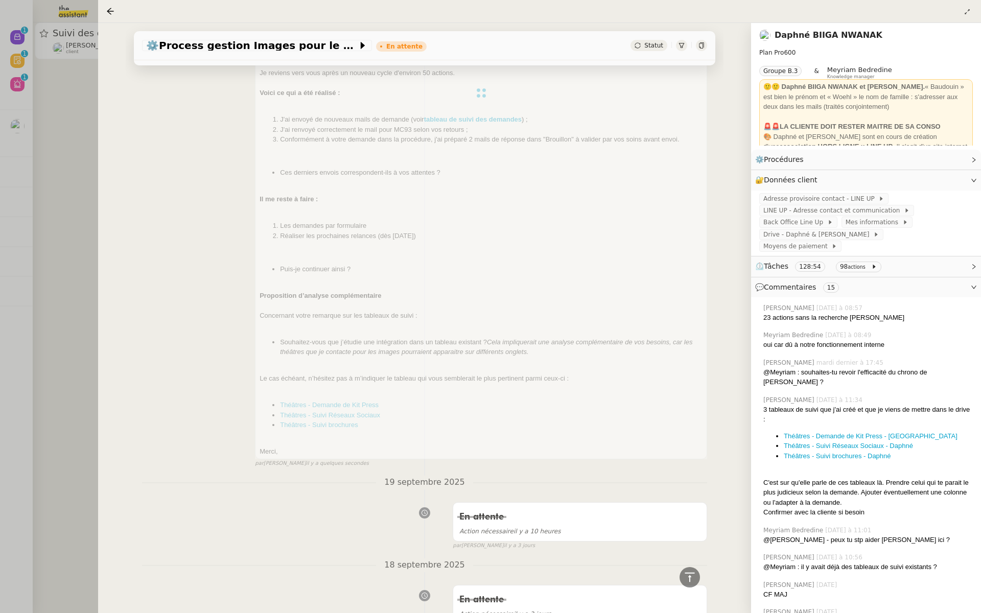
click at [19, 115] on div at bounding box center [490, 306] width 981 height 613
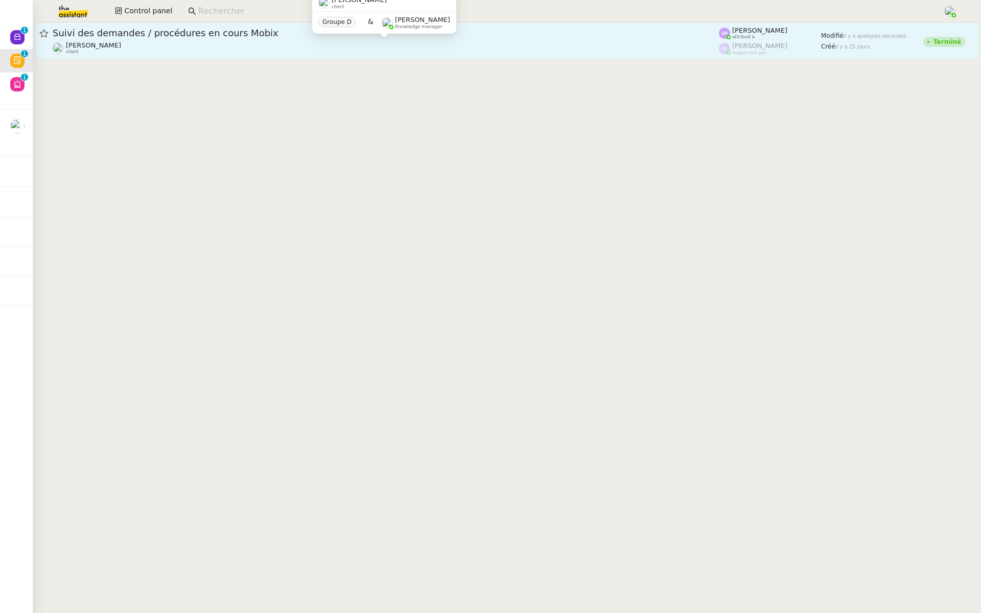
click at [135, 44] on div "Florian Parant client" at bounding box center [386, 47] width 666 height 13
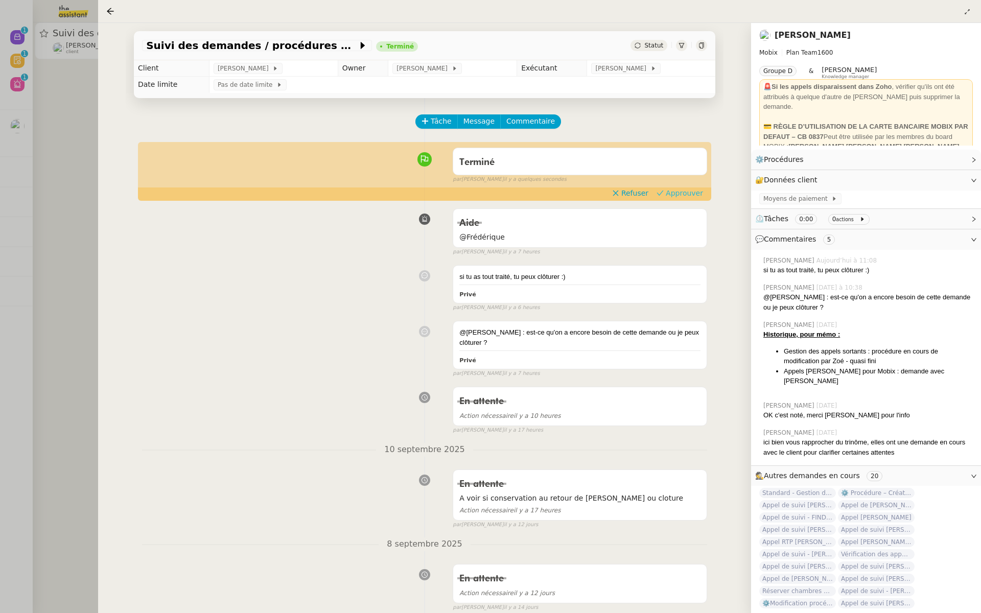
click at [686, 192] on span "Approuver" at bounding box center [683, 193] width 37 height 10
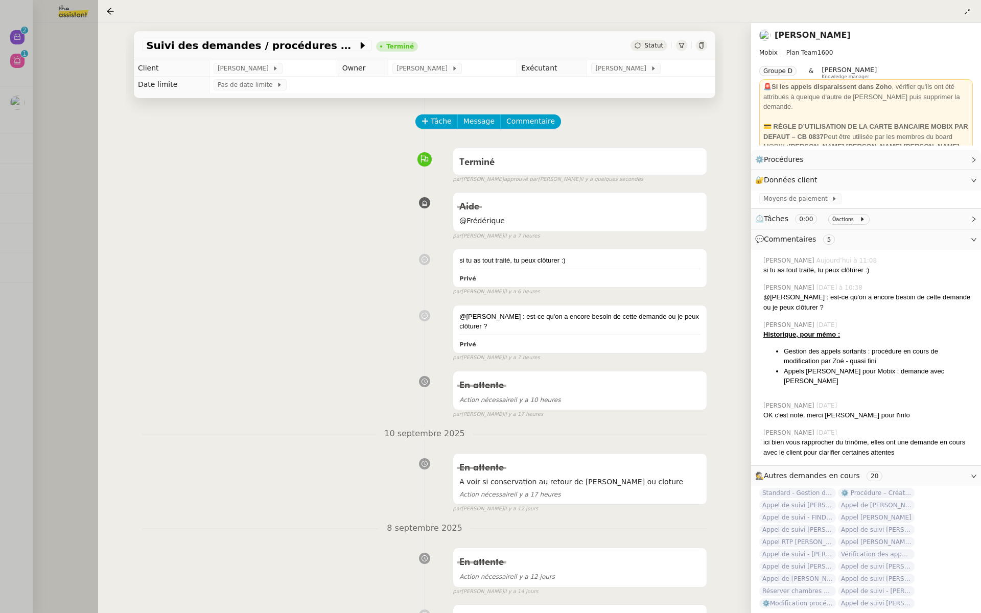
click at [68, 183] on div at bounding box center [490, 306] width 981 height 613
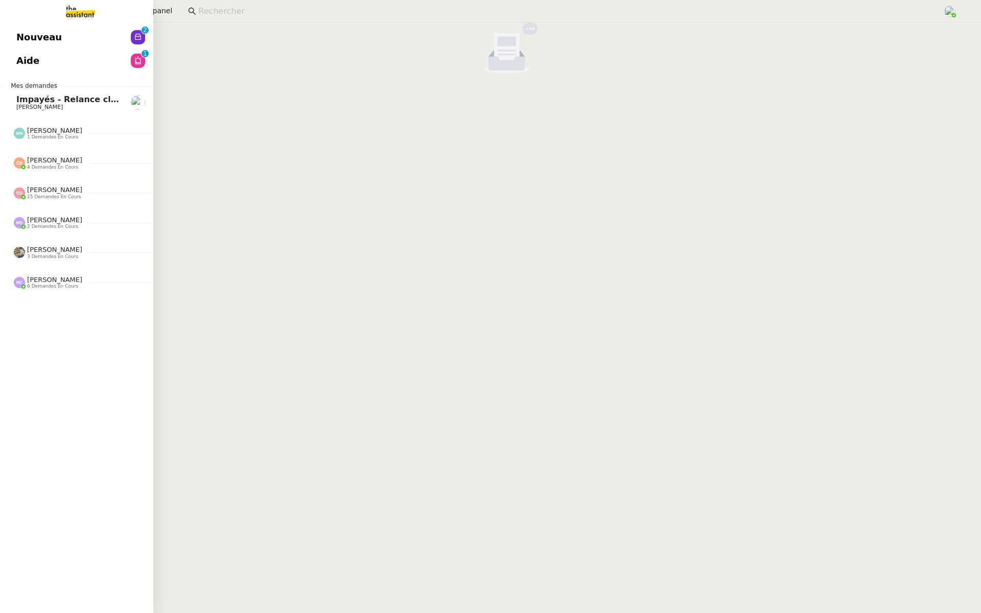
click at [5, 58] on link "Aide 0 1 2 3 4 5 6 7 8 9" at bounding box center [76, 60] width 153 height 23
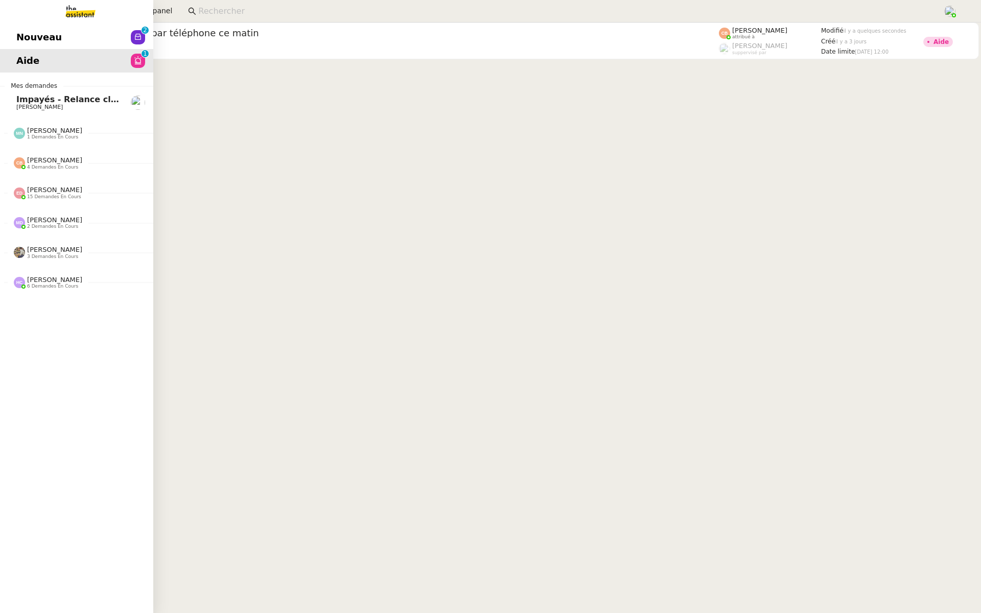
click at [41, 43] on span "Nouveau" at bounding box center [38, 37] width 45 height 15
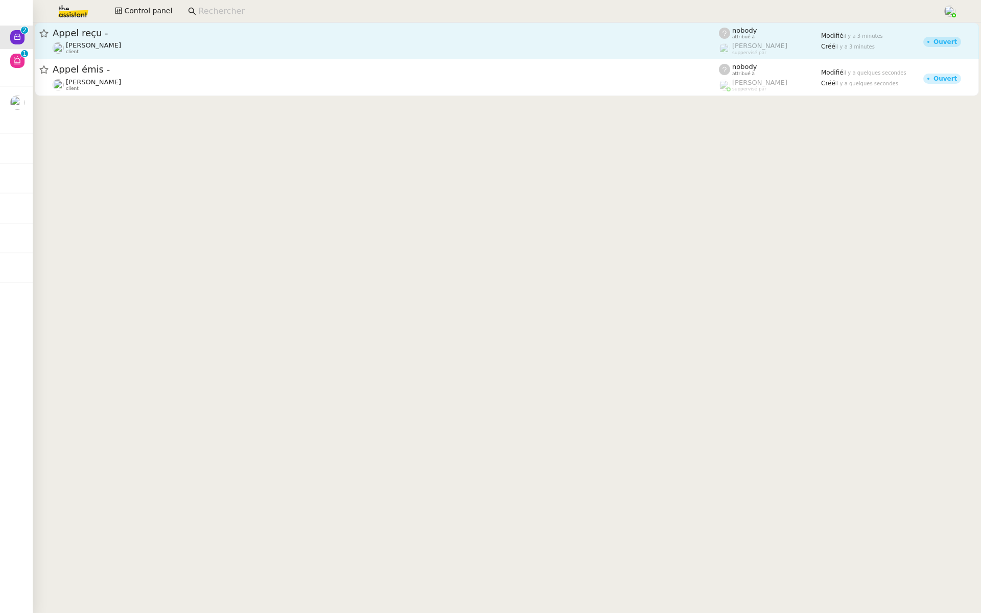
click at [109, 35] on span "Appel reçu -" at bounding box center [386, 33] width 666 height 9
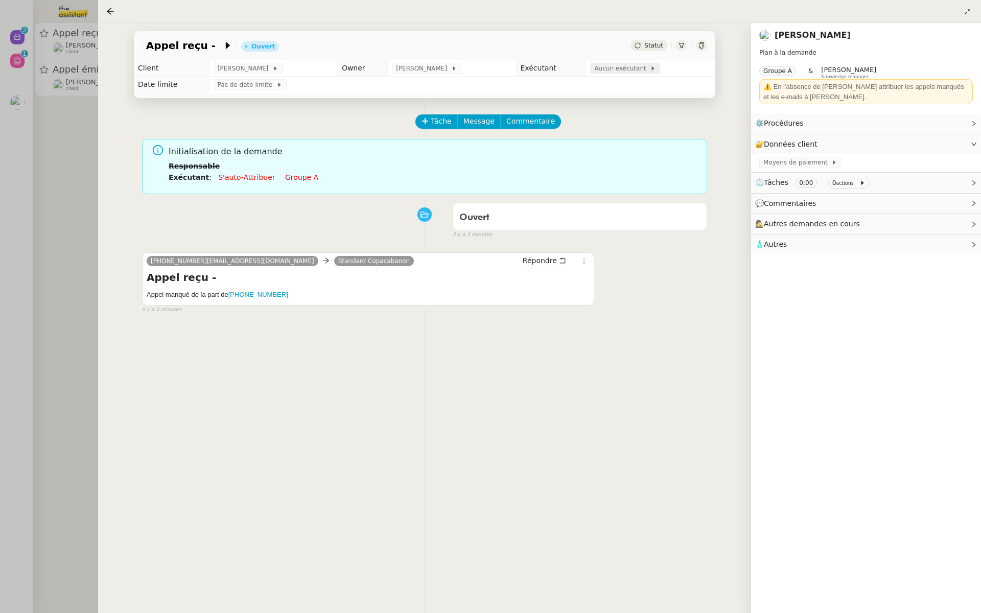
click at [625, 67] on span "Aucun exécutant" at bounding box center [622, 68] width 56 height 10
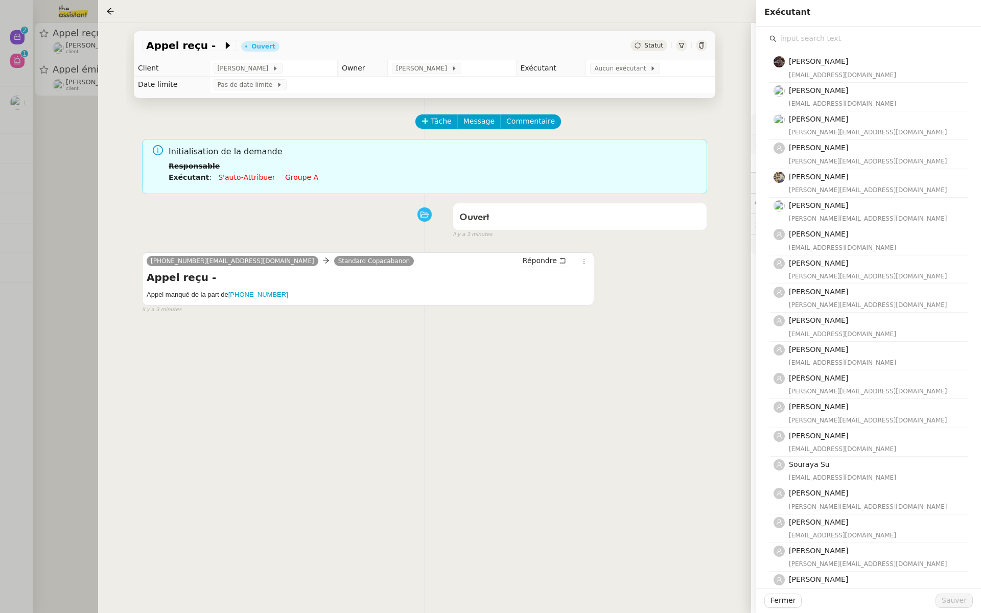
click at [812, 36] on input "text" at bounding box center [871, 39] width 191 height 14
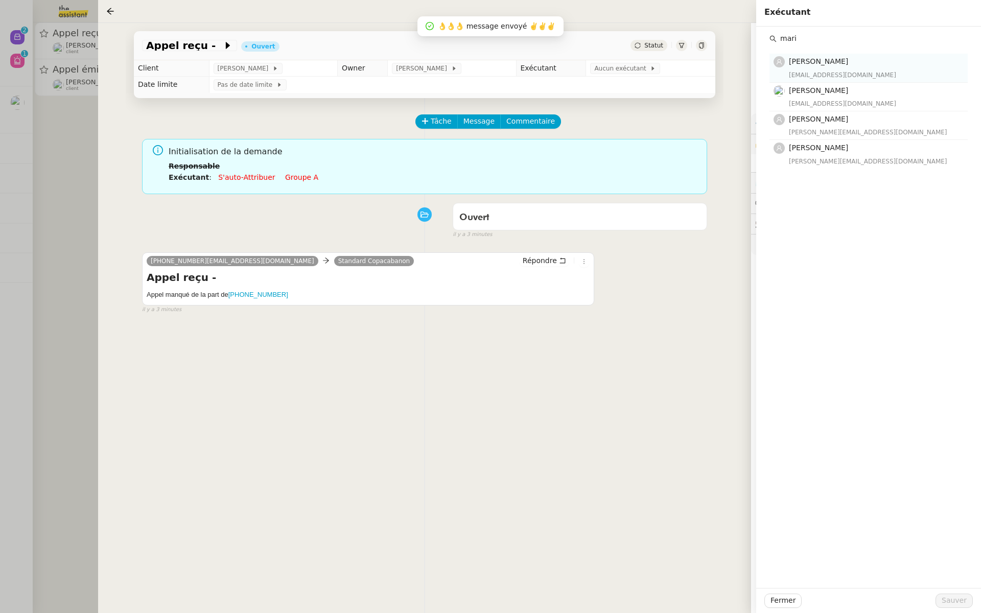
type input "mari"
click at [813, 63] on span "[PERSON_NAME]" at bounding box center [818, 61] width 59 height 8
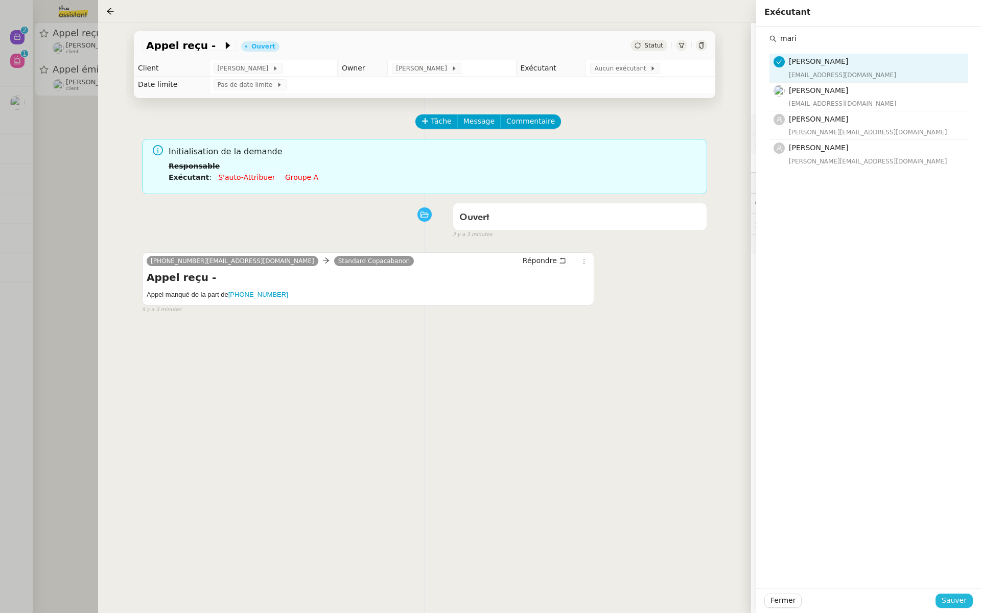
click at [952, 595] on span "Sauver" at bounding box center [953, 601] width 25 height 12
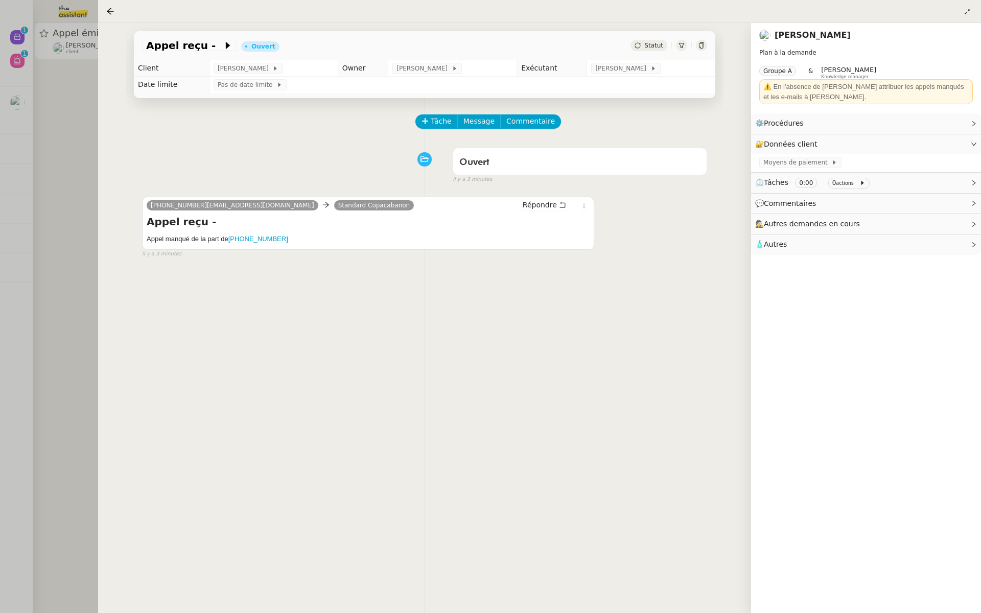
click at [65, 87] on div at bounding box center [490, 306] width 981 height 613
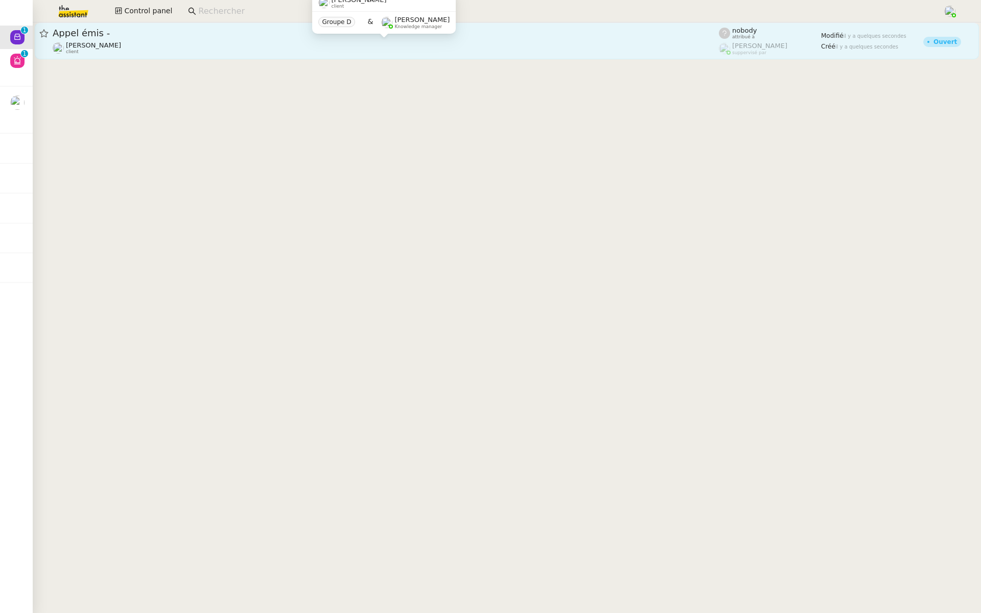
click at [184, 46] on div "Maria-Daniele Killy client" at bounding box center [386, 47] width 666 height 13
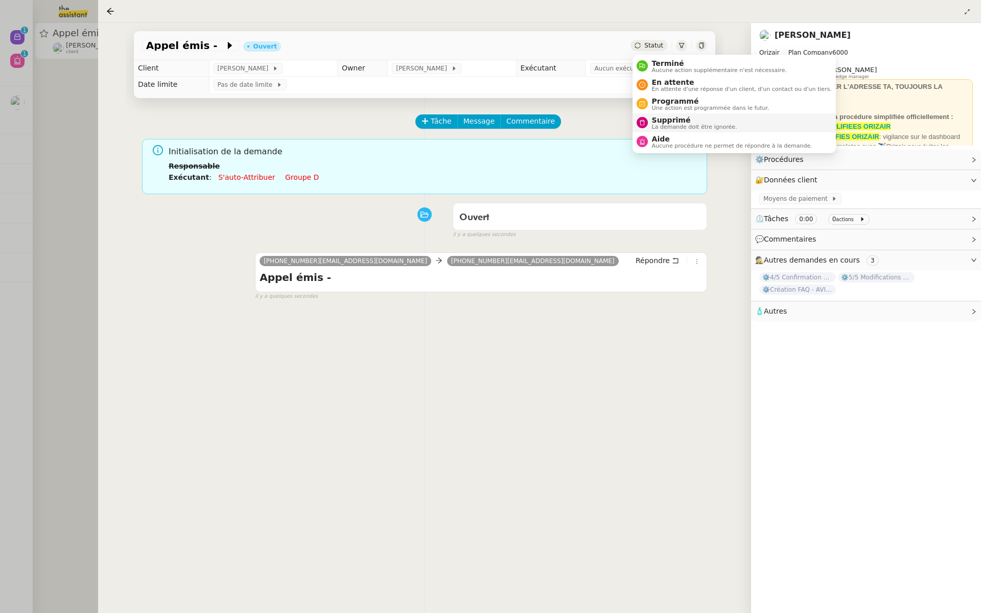
click at [648, 124] on div "Supprimé La demande doit être ignorée." at bounding box center [692, 123] width 89 height 14
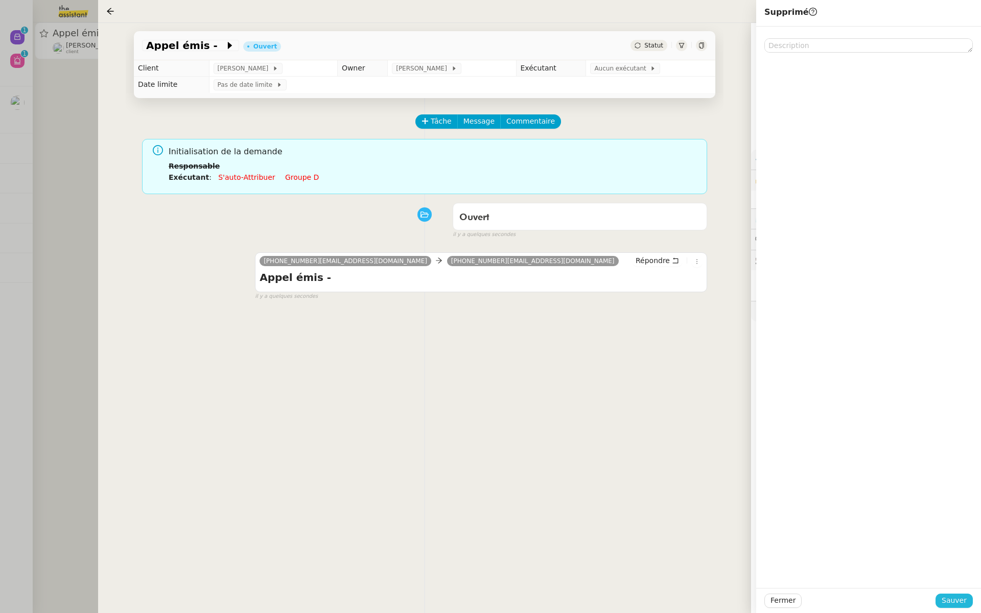
click at [952, 599] on span "Sauver" at bounding box center [953, 601] width 25 height 12
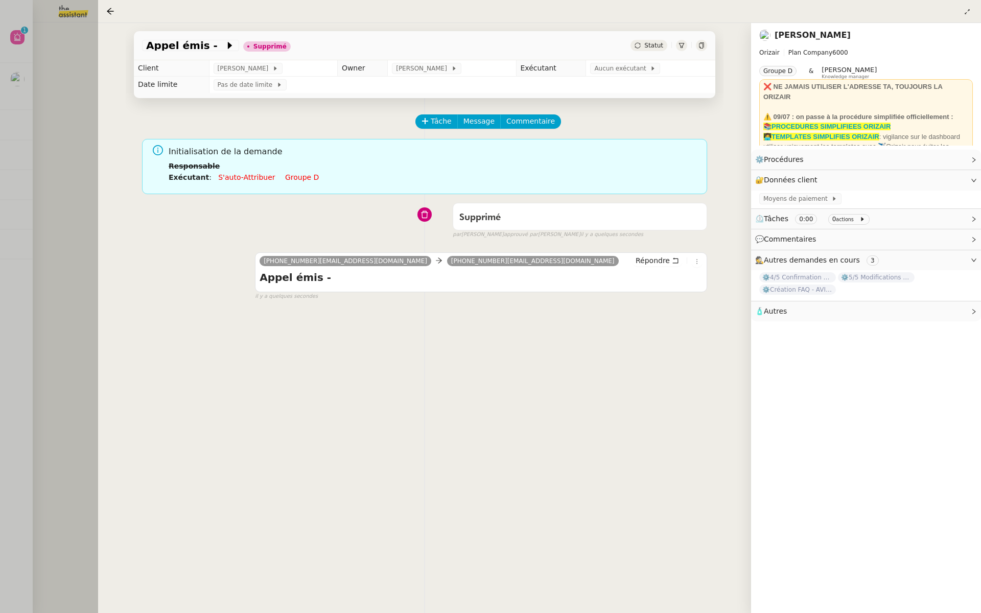
click at [55, 185] on div at bounding box center [490, 306] width 981 height 613
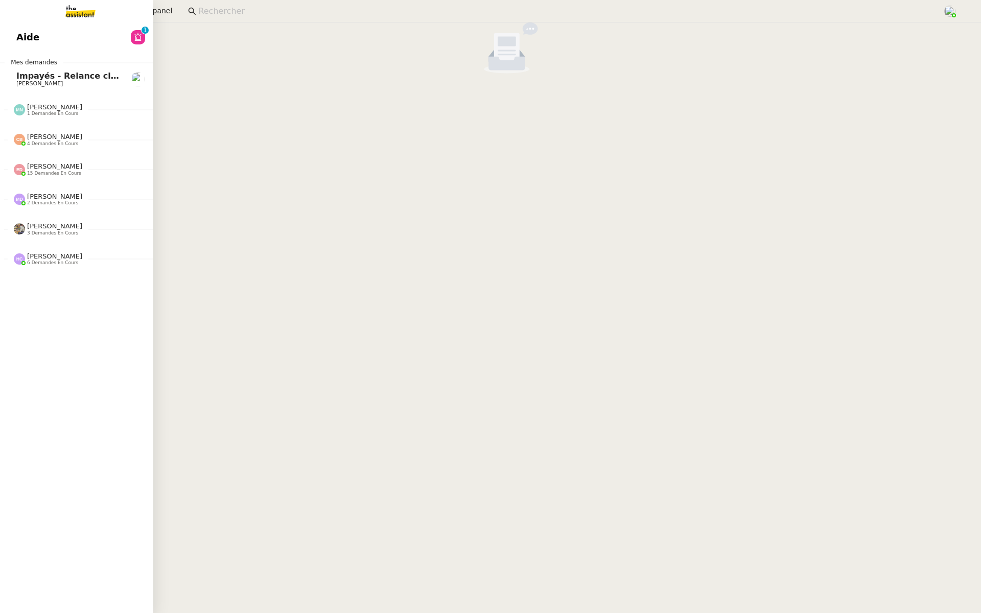
click at [4, 36] on link "Aide 0 1 2 3 4 5 6 7 8 9" at bounding box center [76, 37] width 153 height 23
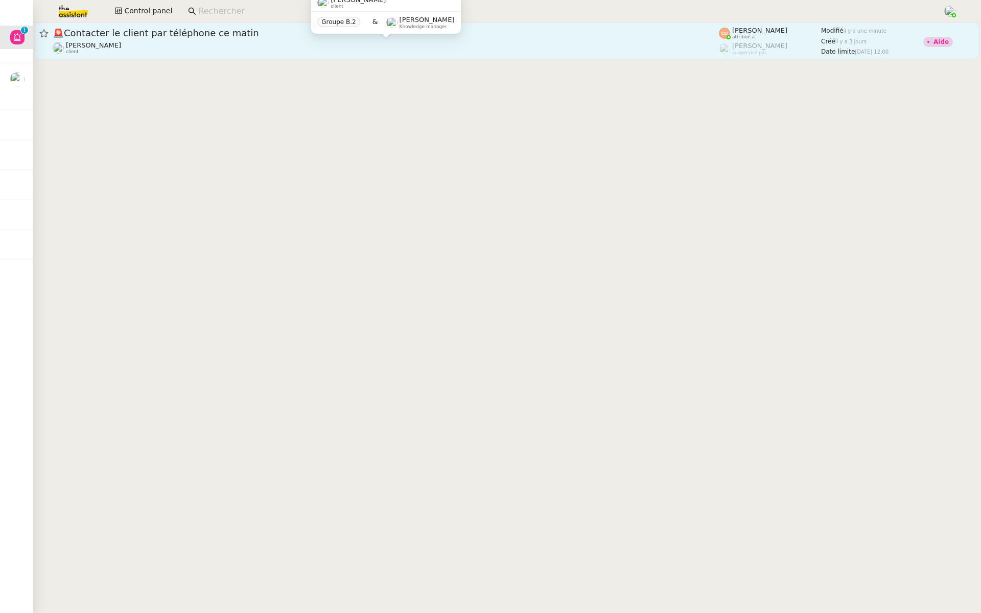
click at [153, 46] on div "Laurent NOTTE client" at bounding box center [386, 47] width 666 height 13
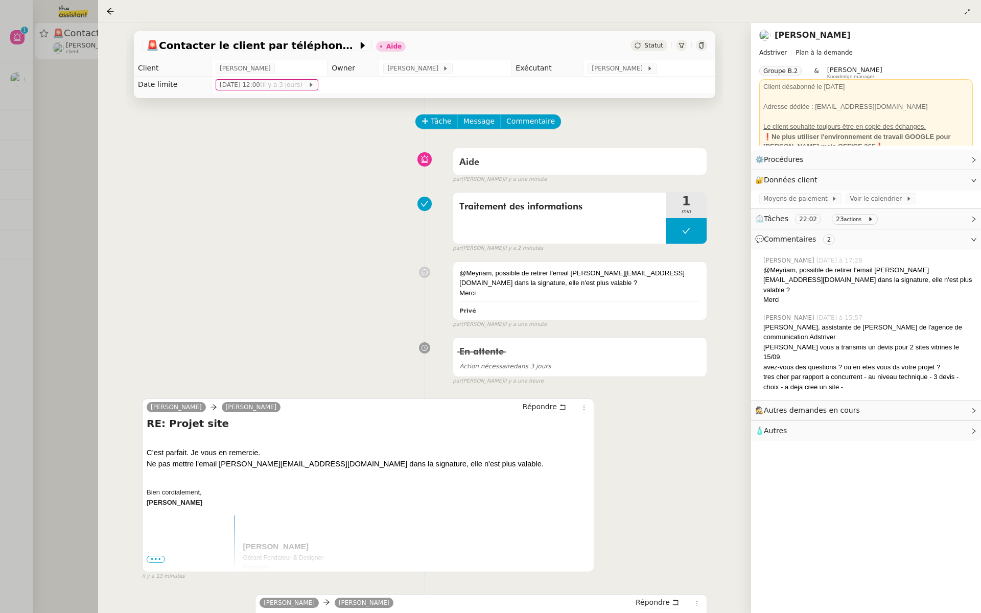
click at [158, 556] on span "•••" at bounding box center [156, 559] width 18 height 7
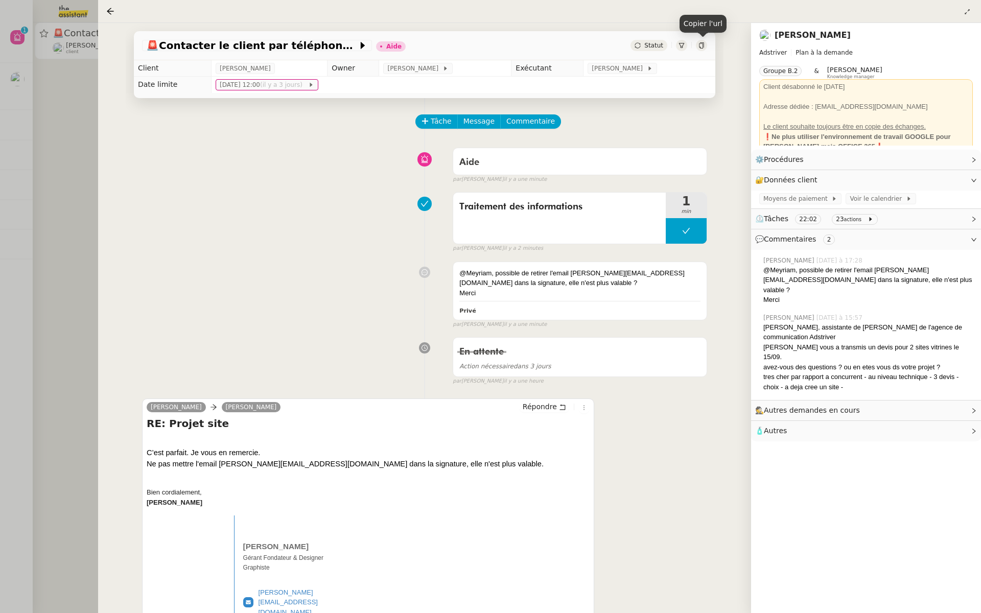
click at [702, 45] on icon at bounding box center [701, 45] width 5 height 6
drag, startPoint x: 841, startPoint y: 35, endPoint x: 770, endPoint y: 35, distance: 70.5
click at [770, 35] on div "[PERSON_NAME]" at bounding box center [865, 35] width 213 height 16
copy div "[PERSON_NAME]"
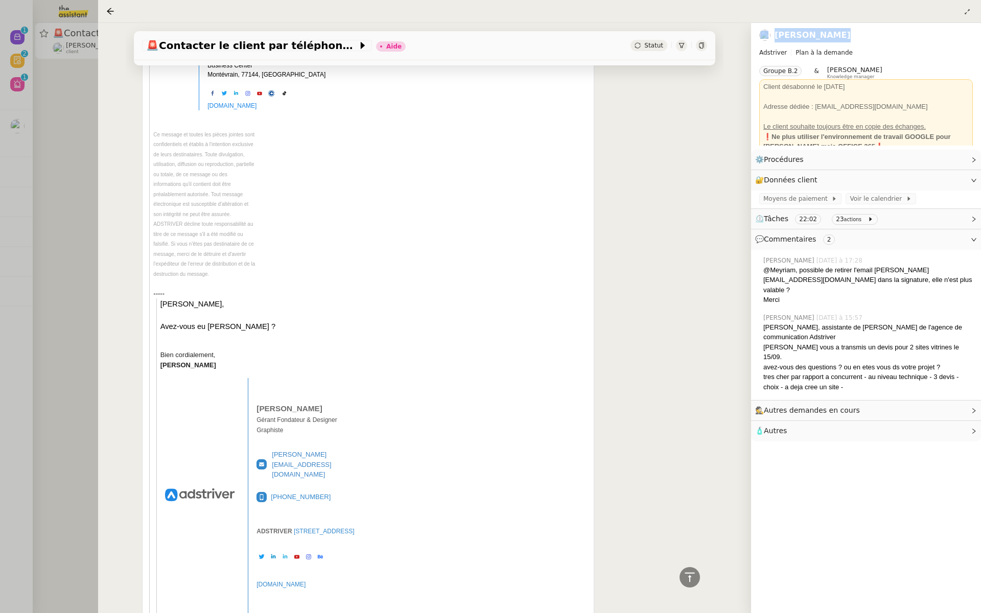
scroll to position [2176, 0]
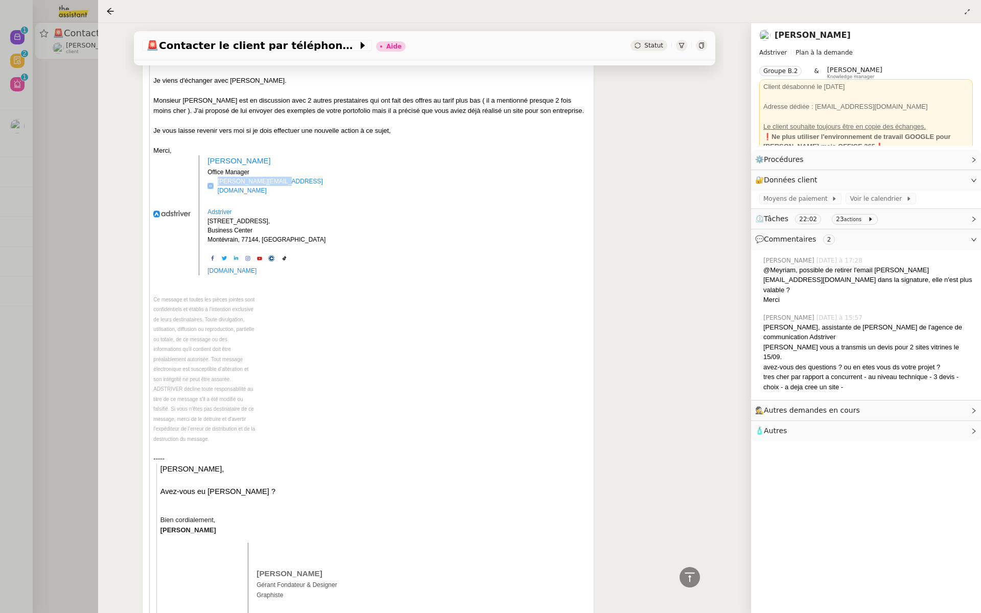
drag, startPoint x: 326, startPoint y: 185, endPoint x: 315, endPoint y: 180, distance: 11.9
click at [315, 180] on td "Louise LEFEBVRE Office Manager louise@adstriver.com Adstriver 14 avenue de l'Eu…" at bounding box center [268, 215] width 123 height 120
copy td "louise@adstriver.com"
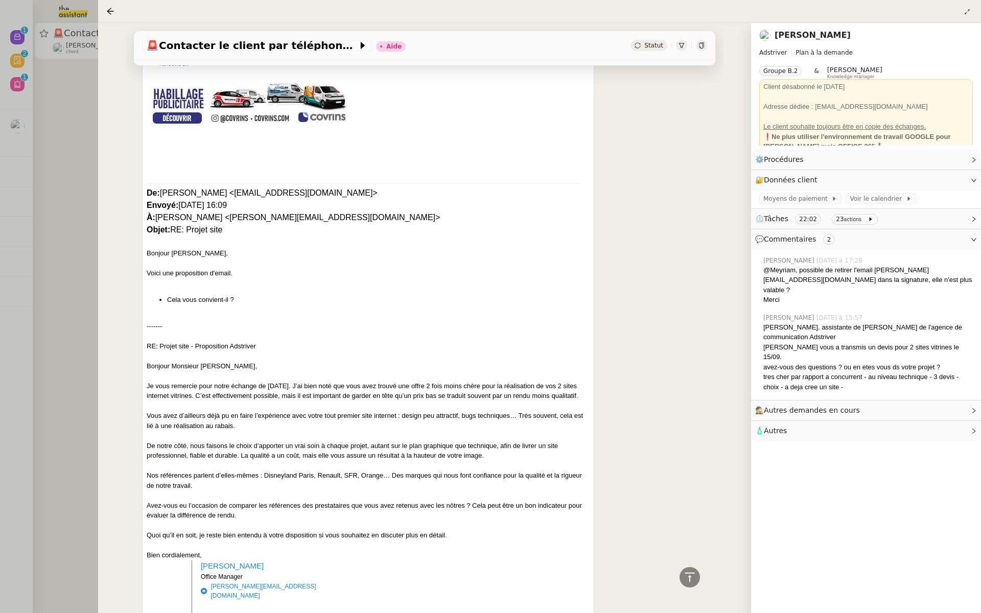
scroll to position [0, 0]
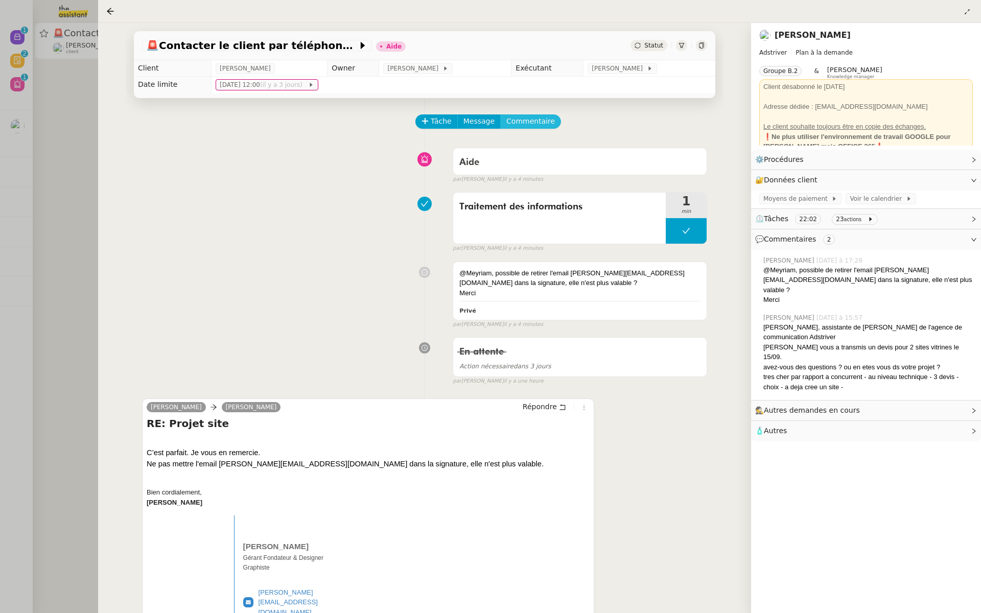
click at [538, 122] on span "Commentaire" at bounding box center [530, 121] width 49 height 12
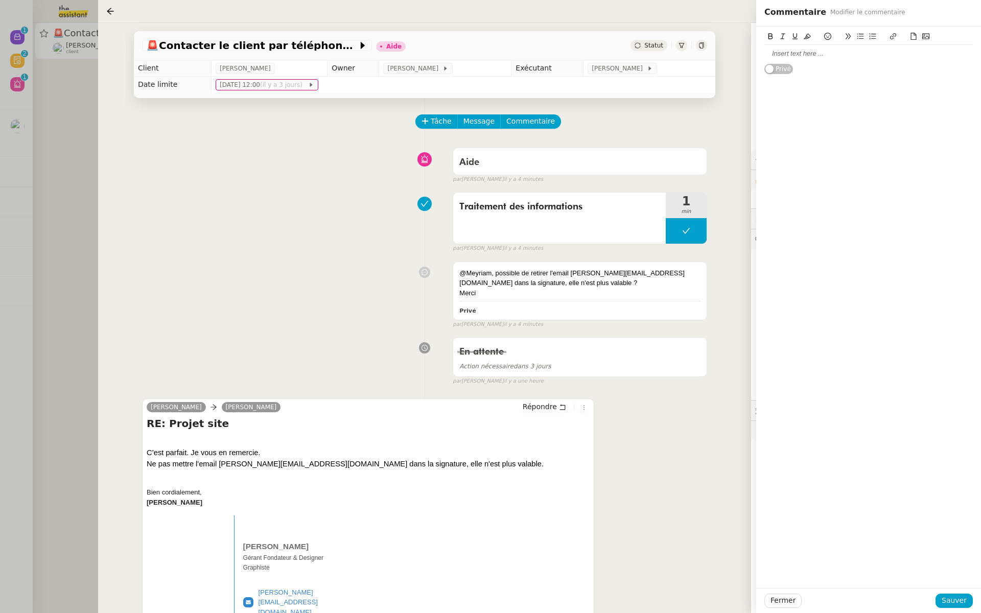
click at [803, 58] on div at bounding box center [868, 53] width 208 height 9
click at [886, 56] on div "lui dire que l'équipe "support"" at bounding box center [868, 53] width 208 height 9
click at [885, 55] on div "lui dire que l'équipe "support"" at bounding box center [868, 53] width 208 height 9
click at [952, 599] on span "Sauver" at bounding box center [953, 601] width 25 height 12
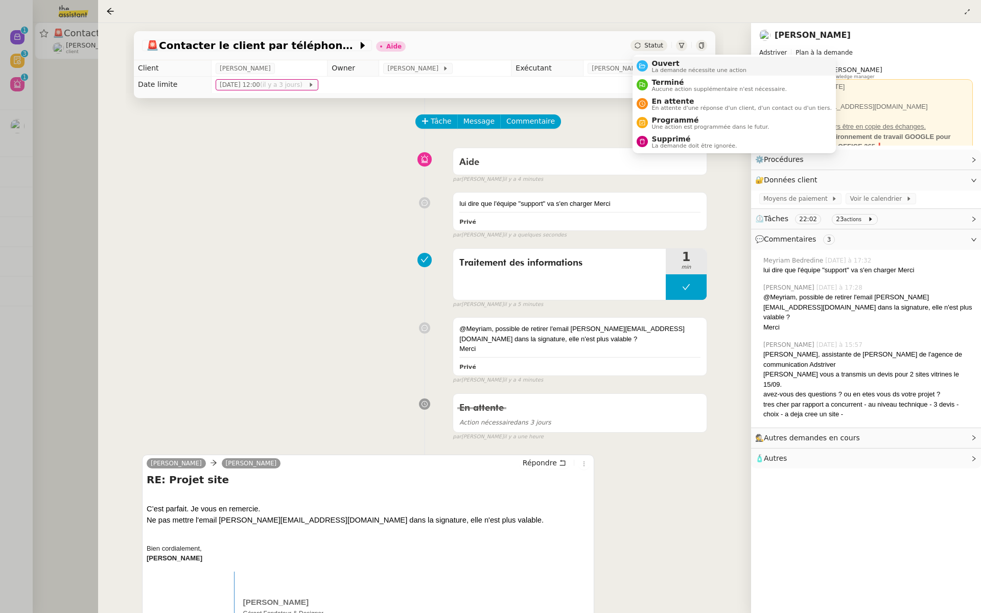
click at [656, 66] on span "Ouvert" at bounding box center [699, 63] width 95 height 8
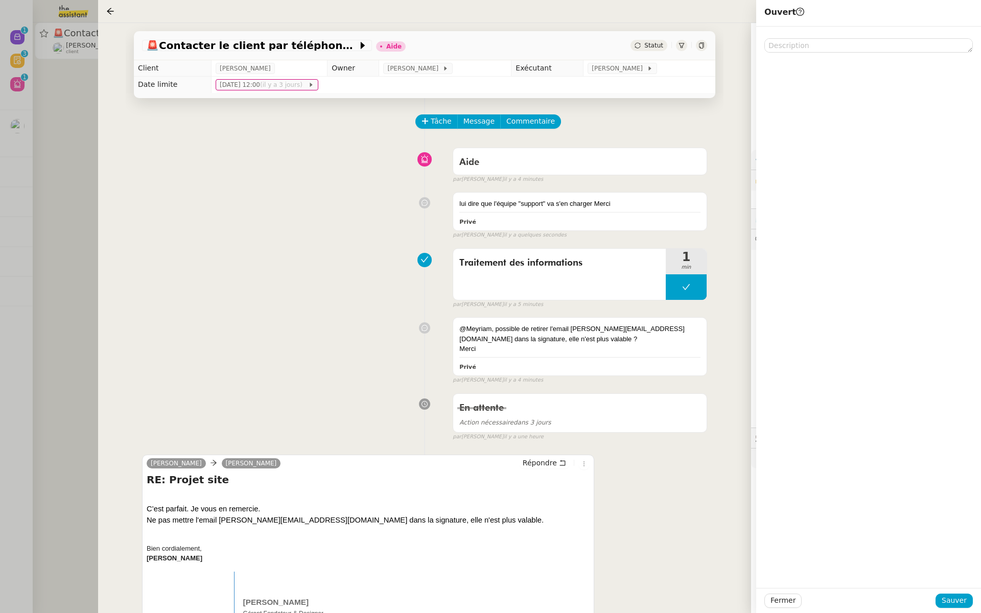
click at [950, 612] on div "Fermer Sauver" at bounding box center [868, 600] width 225 height 25
click at [959, 602] on span "Sauver" at bounding box center [953, 601] width 25 height 12
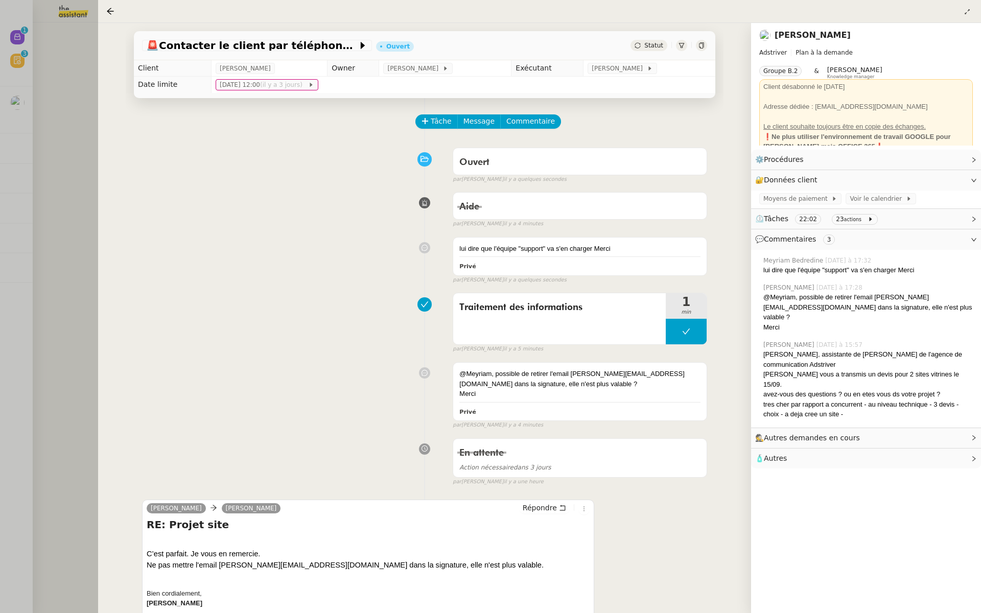
click at [50, 141] on div at bounding box center [490, 306] width 981 height 613
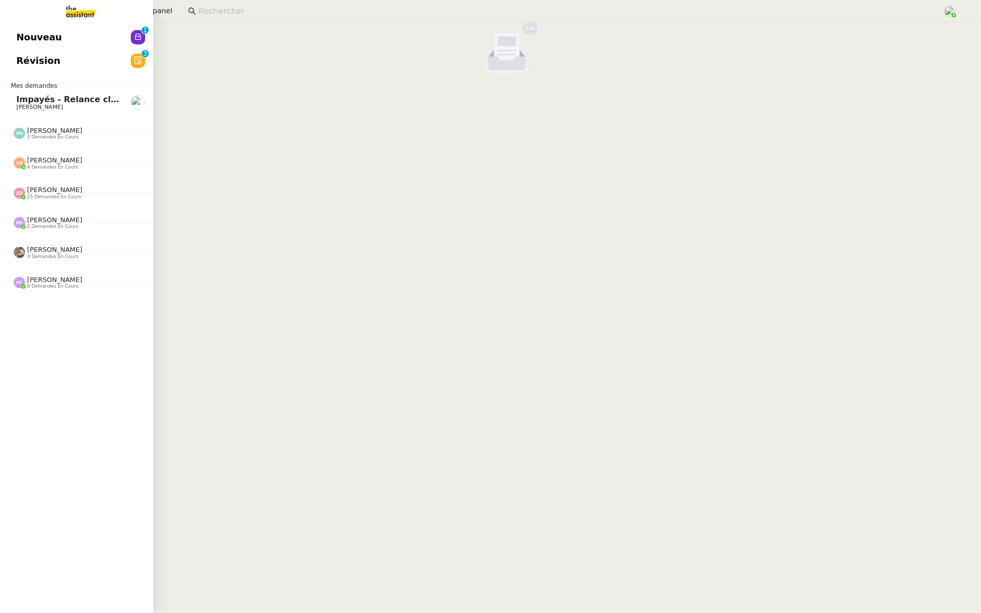
click at [15, 62] on link "Révision 0 1 2 3 4 5 6 7 8 9" at bounding box center [76, 60] width 153 height 23
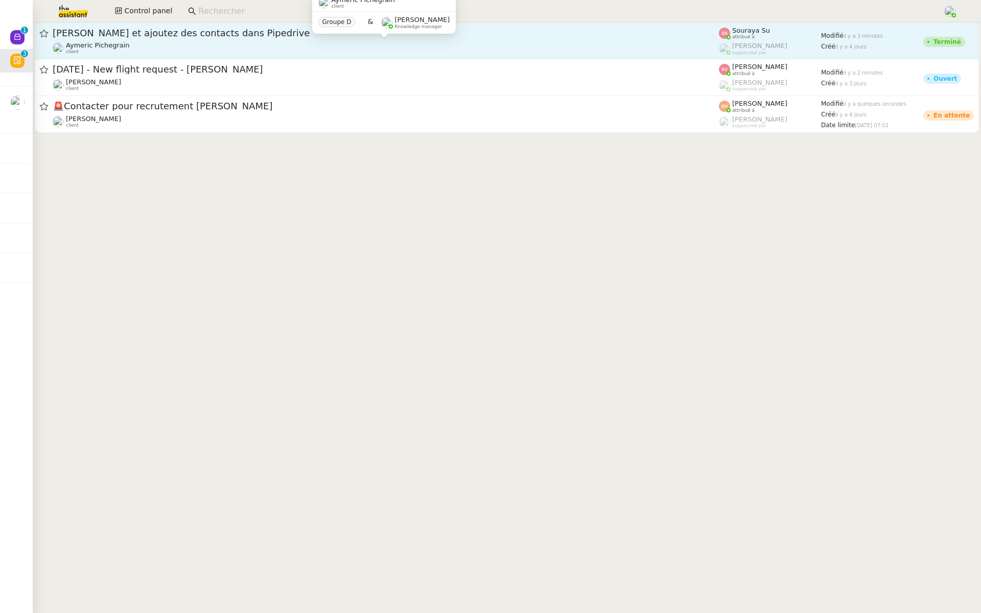
click at [147, 41] on div "Aymeric Pichegrain client" at bounding box center [386, 47] width 666 height 13
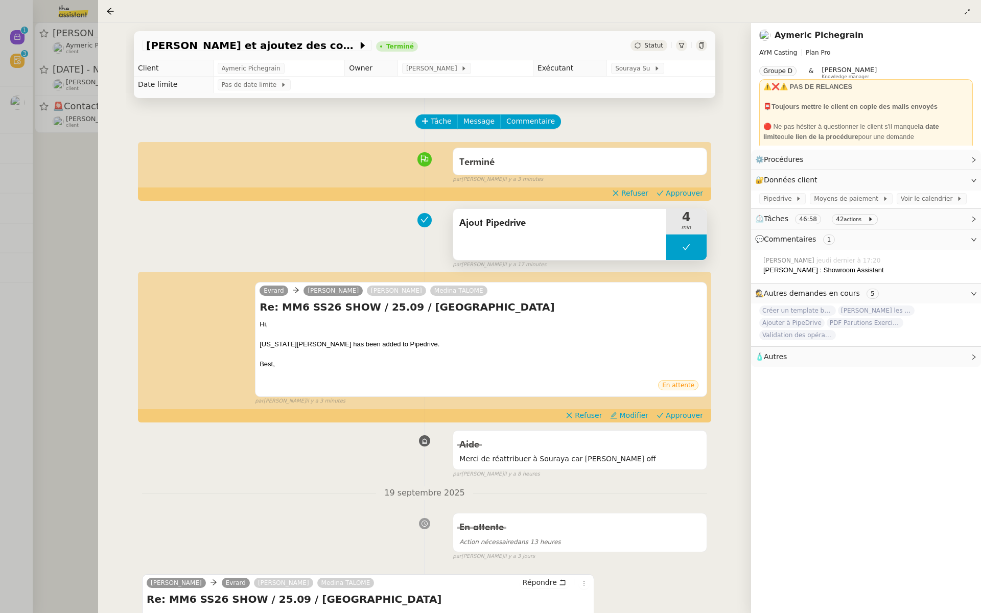
scroll to position [94, 0]
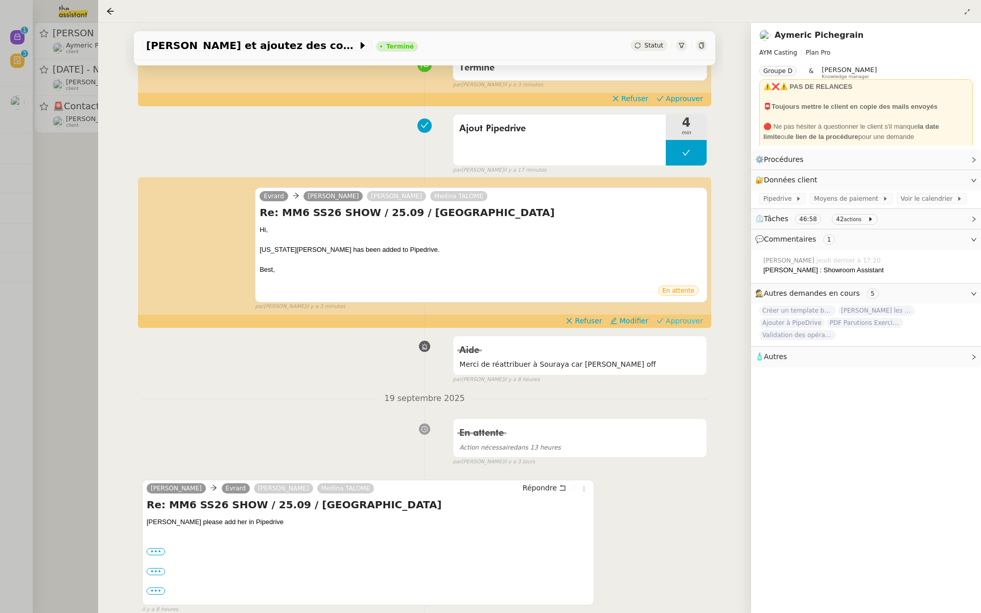
click at [688, 321] on span "Approuver" at bounding box center [683, 321] width 37 height 10
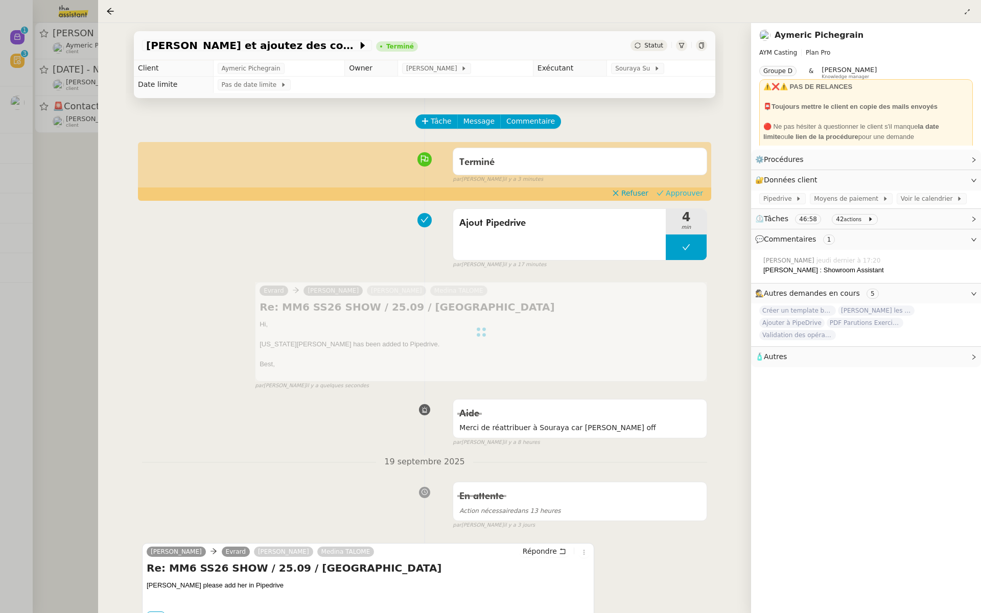
click at [697, 188] on span "Approuver" at bounding box center [683, 193] width 37 height 10
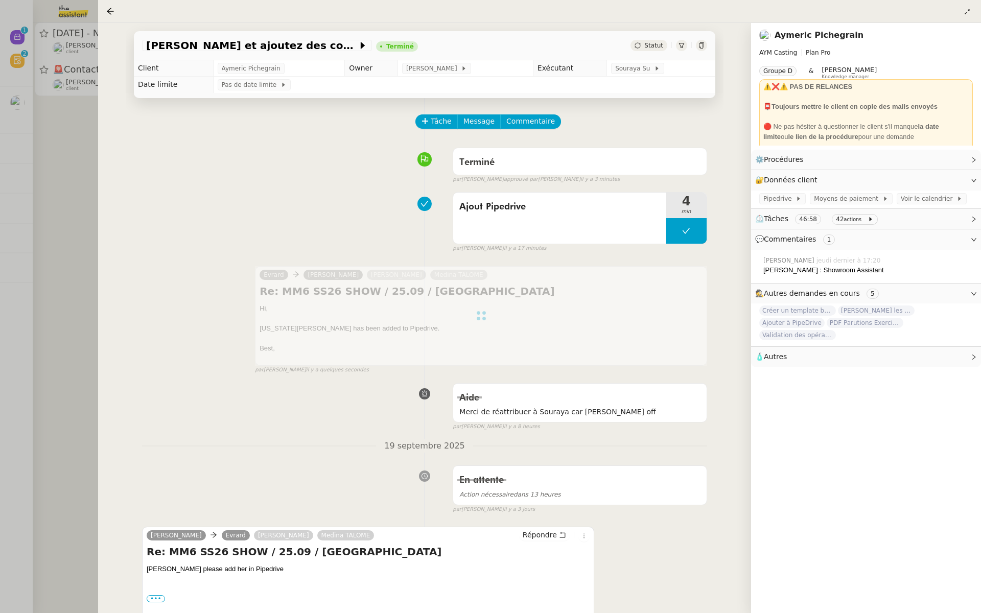
click at [39, 191] on div at bounding box center [490, 306] width 981 height 613
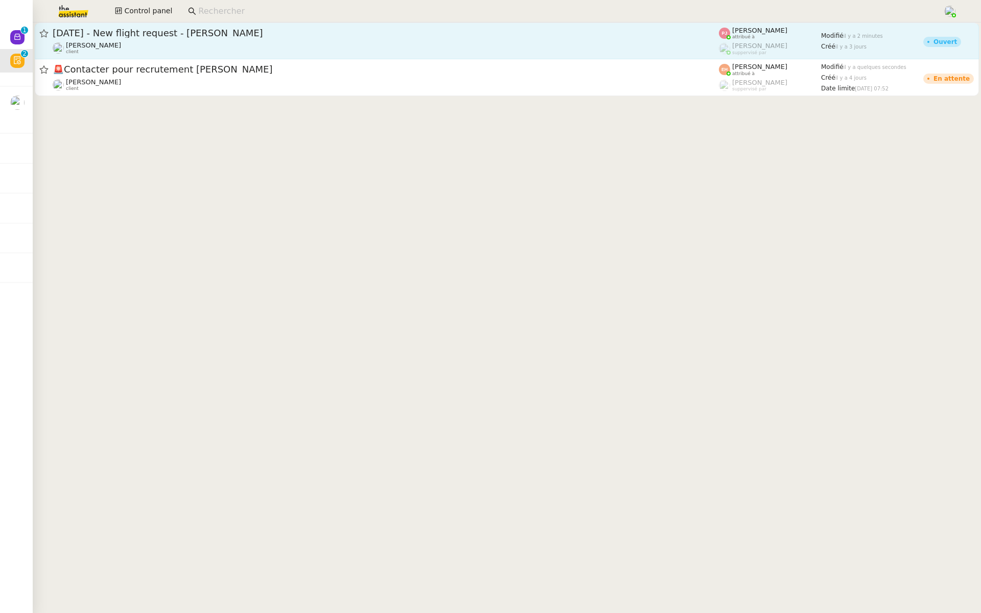
click at [174, 28] on div "[DATE] - New flight request - [PERSON_NAME]" at bounding box center [386, 33] width 666 height 12
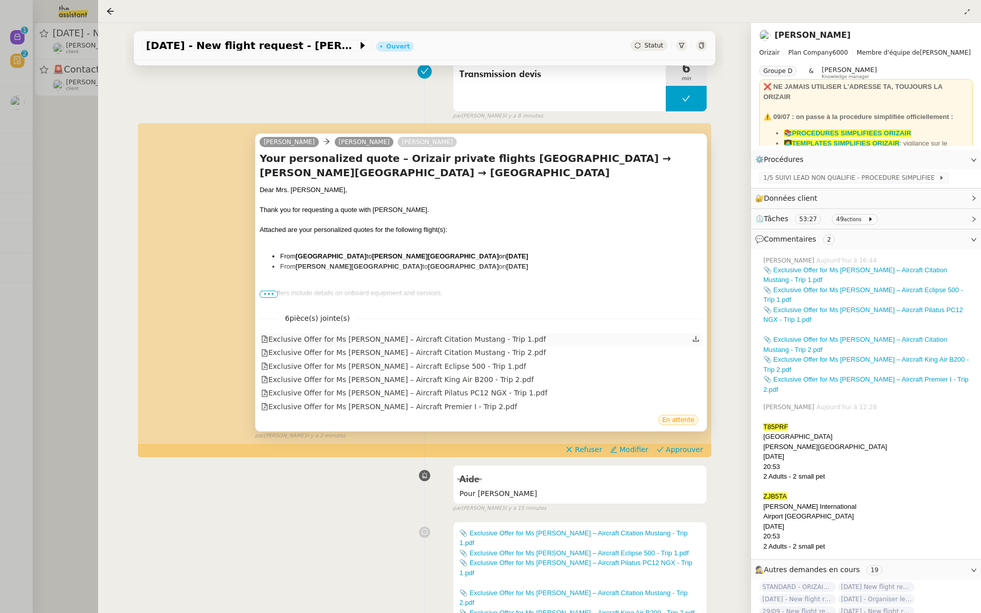
scroll to position [184, 0]
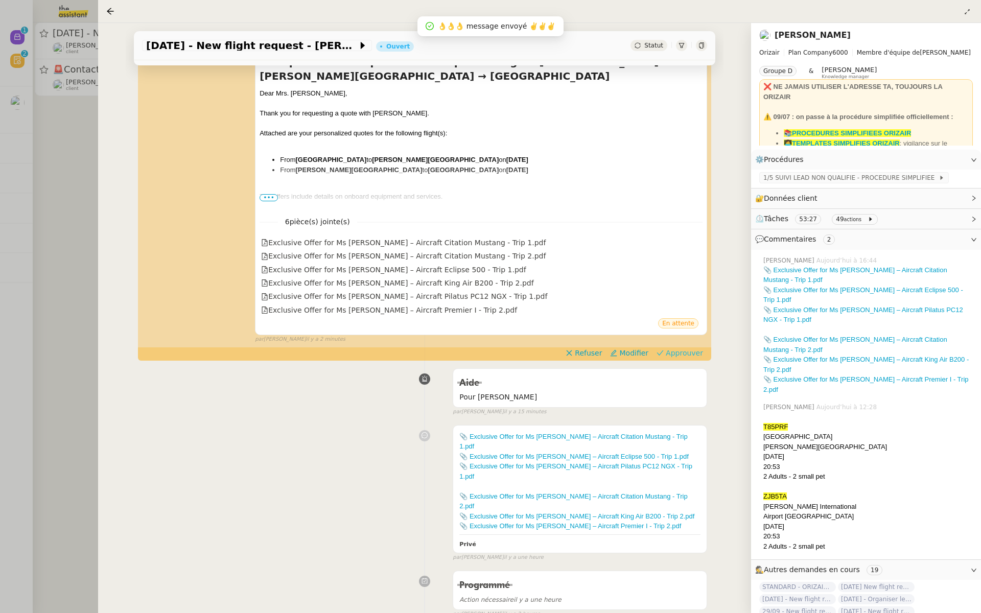
click at [681, 353] on span "Approuver" at bounding box center [683, 353] width 37 height 10
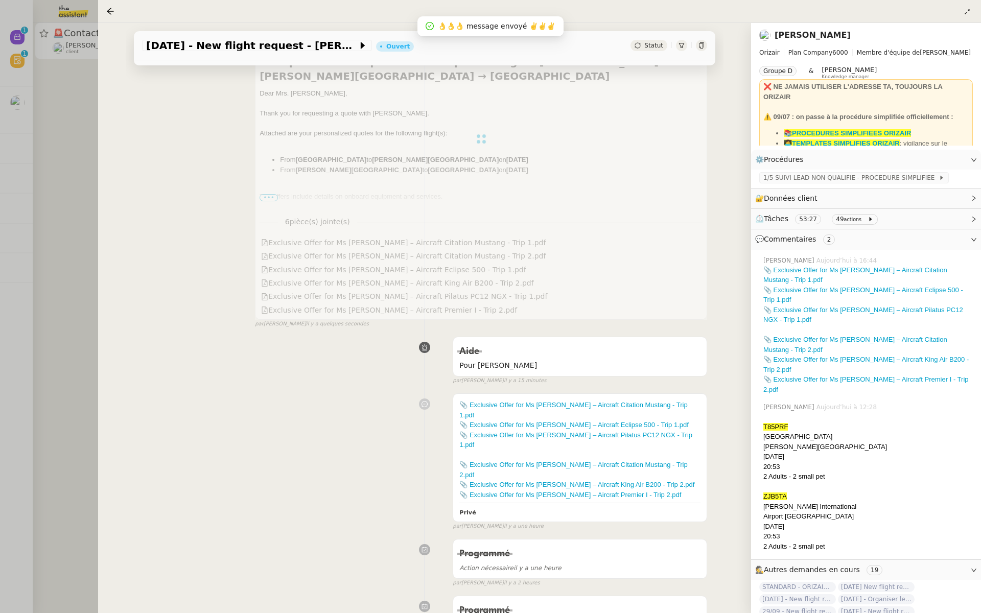
click at [53, 139] on div at bounding box center [490, 306] width 981 height 613
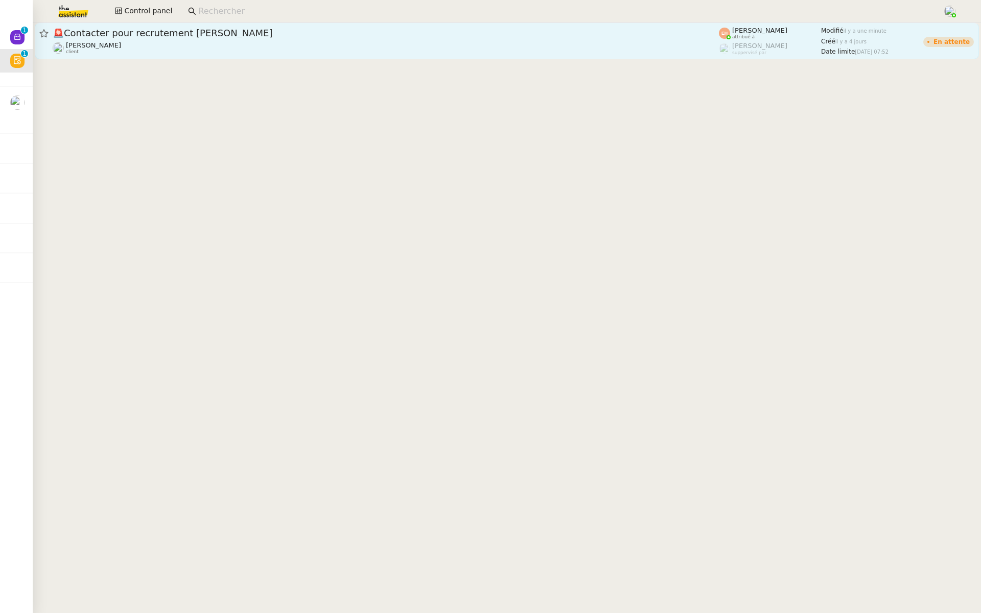
click at [114, 36] on span "🚨 Contacter pour recrutement ARIBAS Inocencio" at bounding box center [386, 33] width 666 height 9
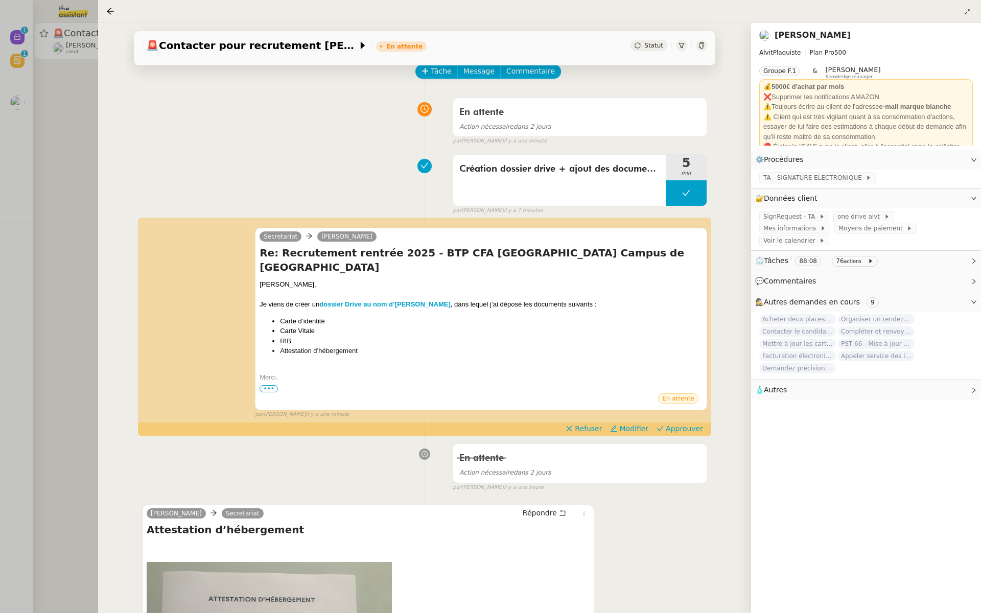
scroll to position [121, 0]
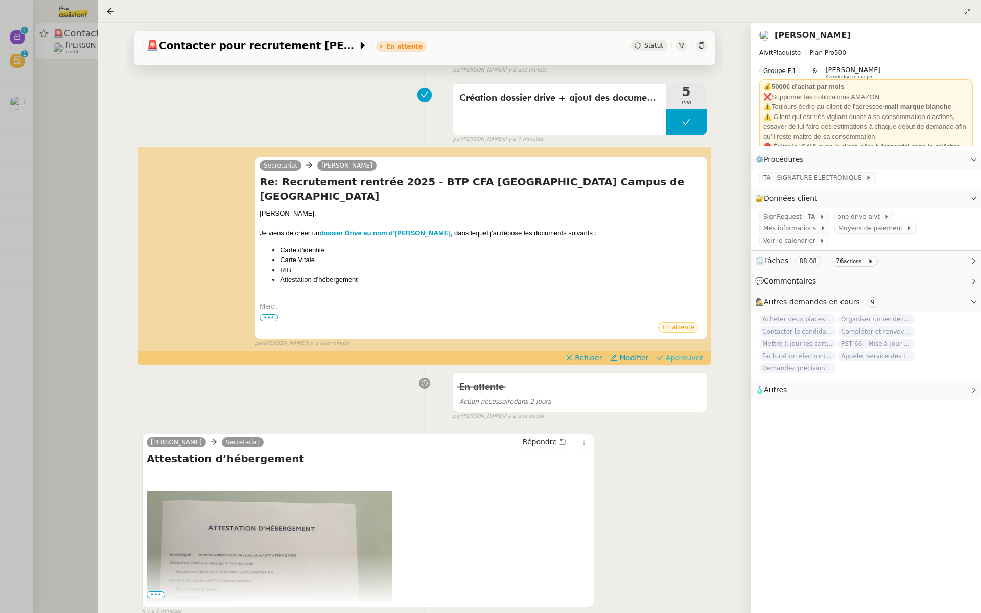
click at [687, 352] on span "Approuver" at bounding box center [683, 357] width 37 height 10
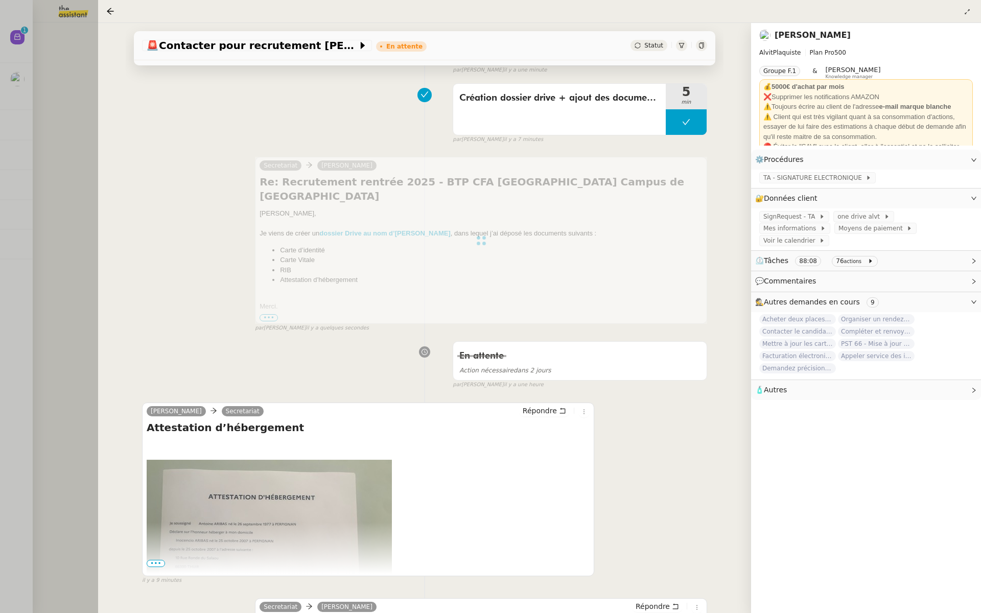
click at [63, 136] on div at bounding box center [490, 306] width 981 height 613
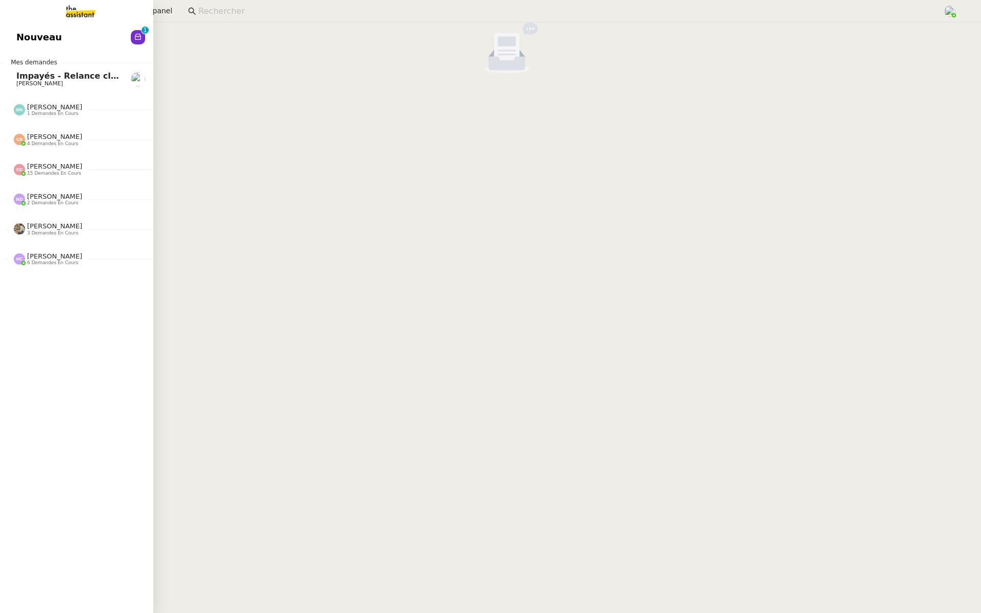
click at [18, 35] on span "Nouveau" at bounding box center [38, 37] width 45 height 15
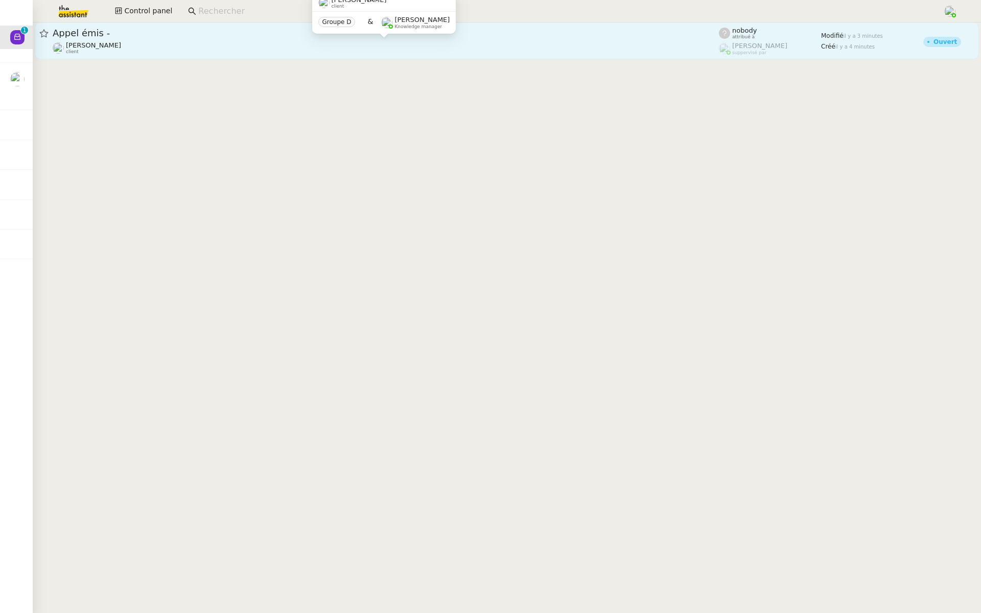
click at [177, 48] on div "Maria-Daniele Killy client" at bounding box center [386, 47] width 666 height 13
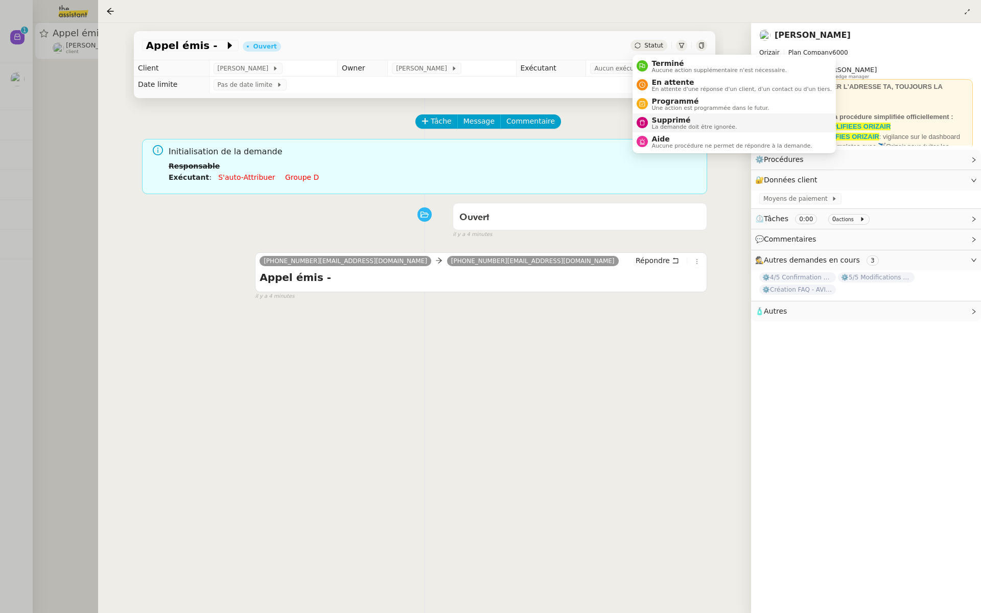
click at [657, 122] on span "Supprimé" at bounding box center [694, 120] width 85 height 8
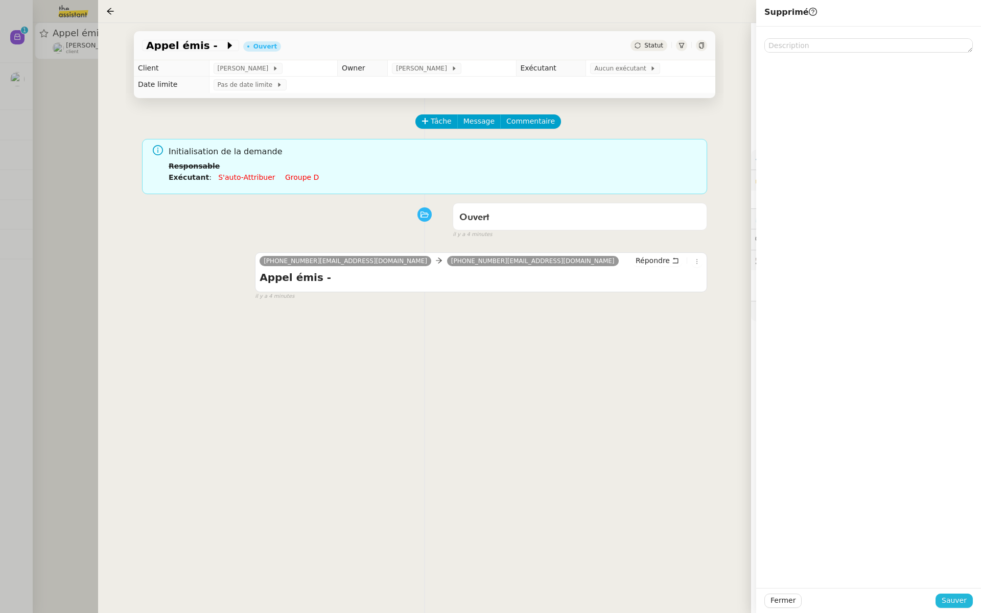
click at [956, 604] on span "Sauver" at bounding box center [953, 601] width 25 height 12
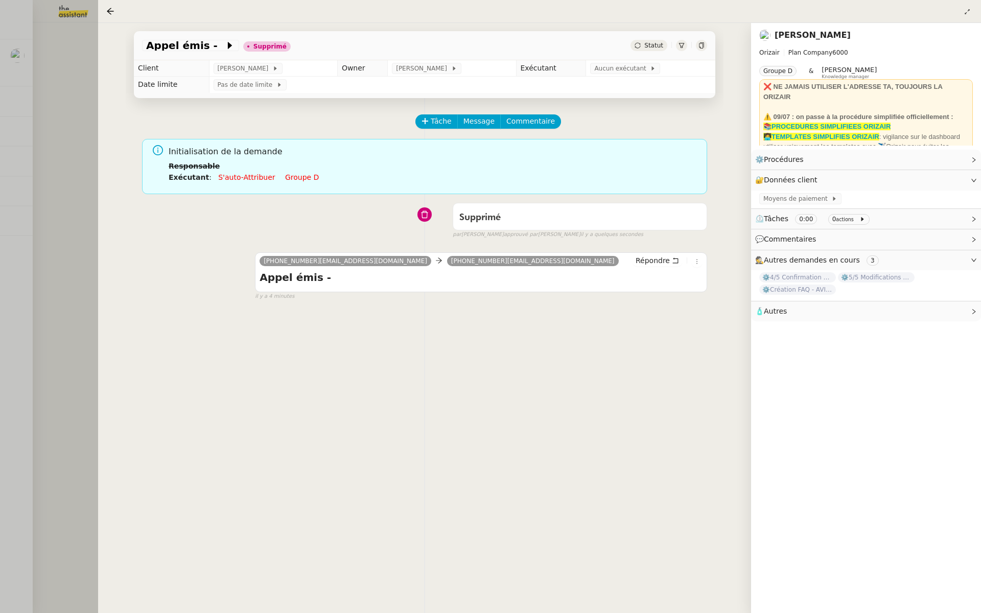
click at [43, 110] on div at bounding box center [490, 306] width 981 height 613
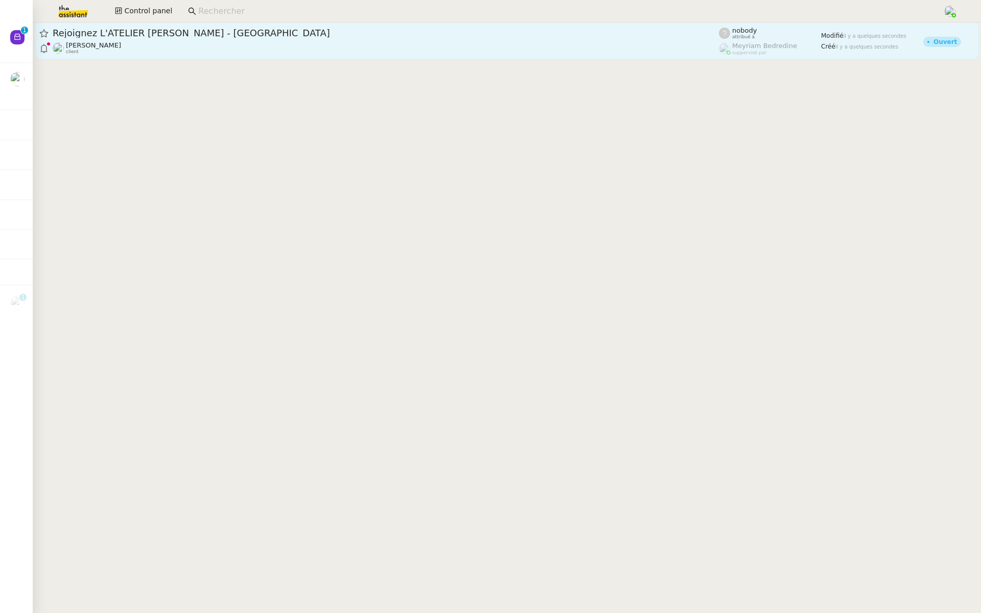
click at [175, 52] on div "Genevieve Landsmann client" at bounding box center [386, 47] width 666 height 13
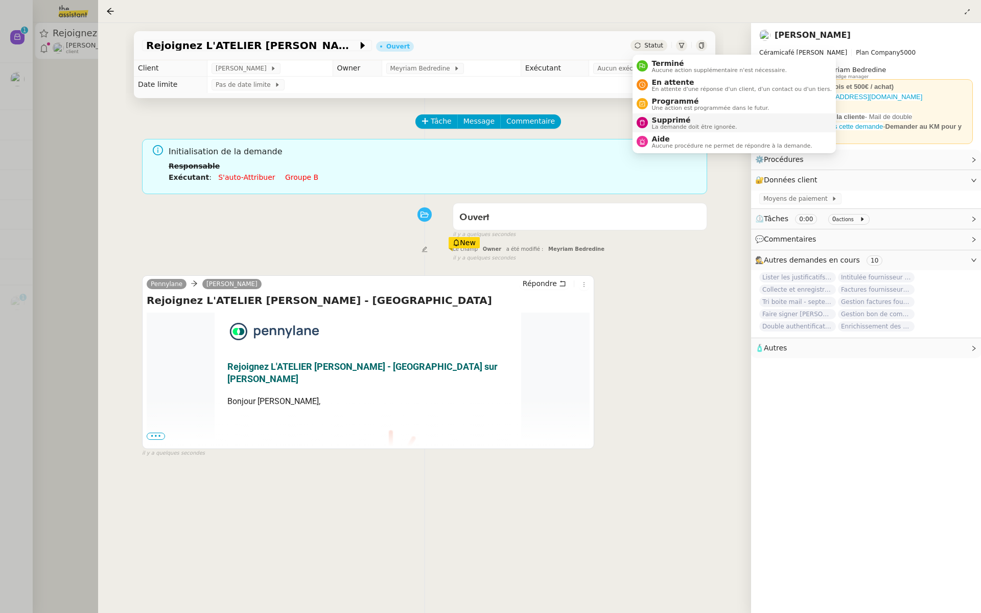
click at [654, 125] on span "La demande doit être ignorée." at bounding box center [694, 127] width 85 height 6
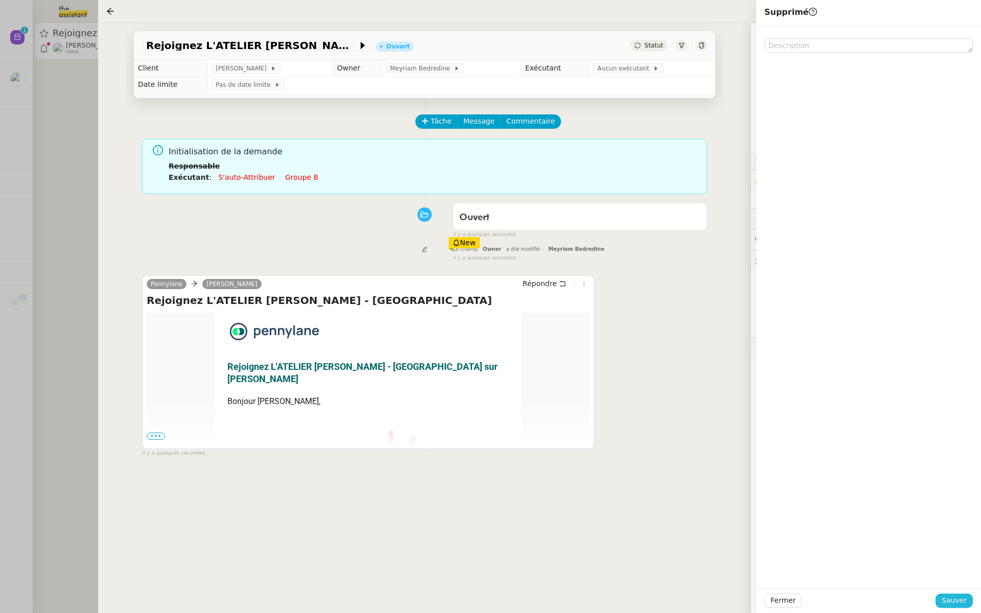
click at [948, 600] on span "Sauver" at bounding box center [953, 601] width 25 height 12
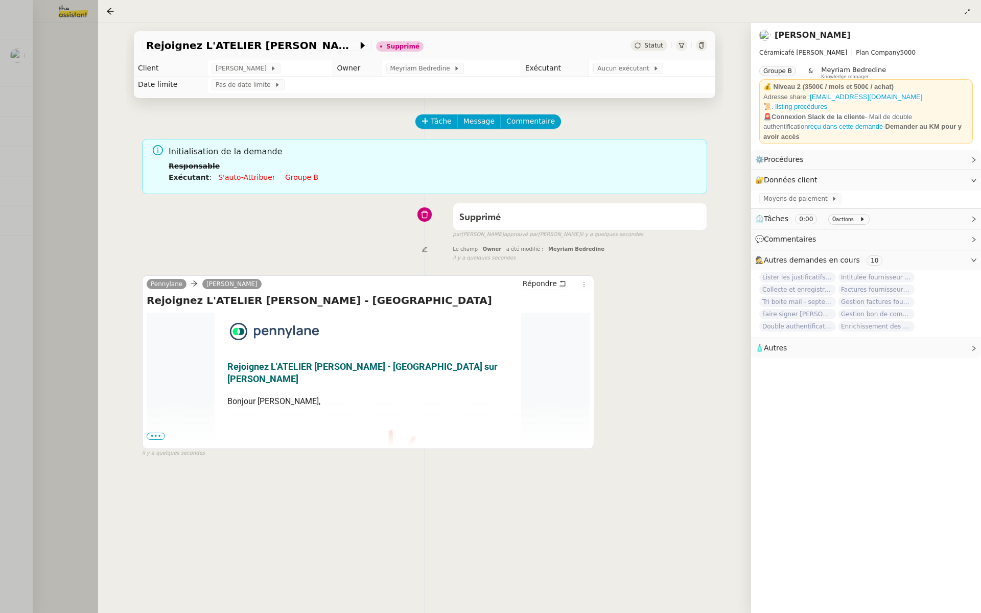
click at [155, 434] on span "•••" at bounding box center [156, 436] width 18 height 7
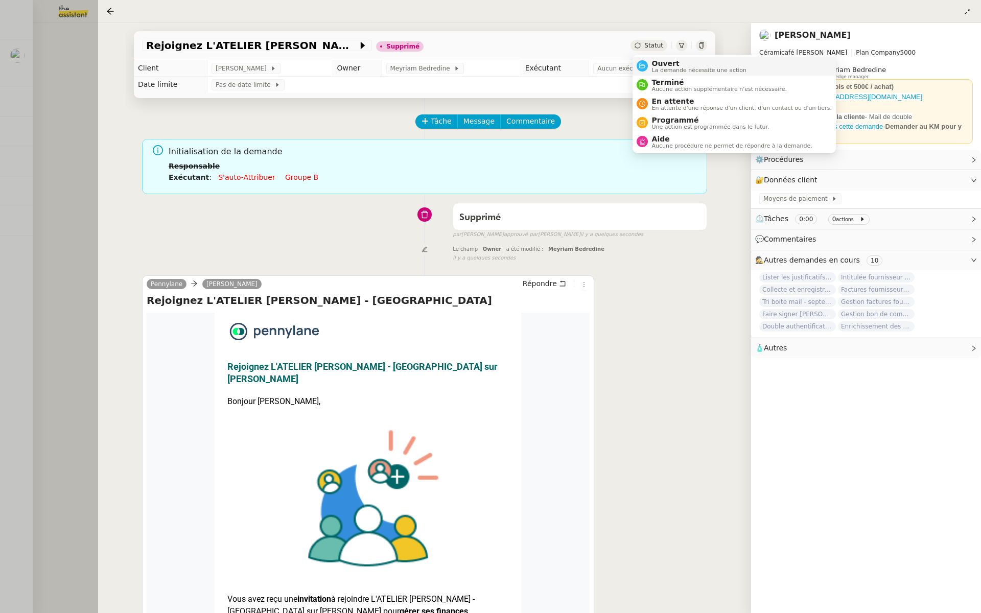
click at [652, 61] on span "Ouvert" at bounding box center [699, 63] width 95 height 8
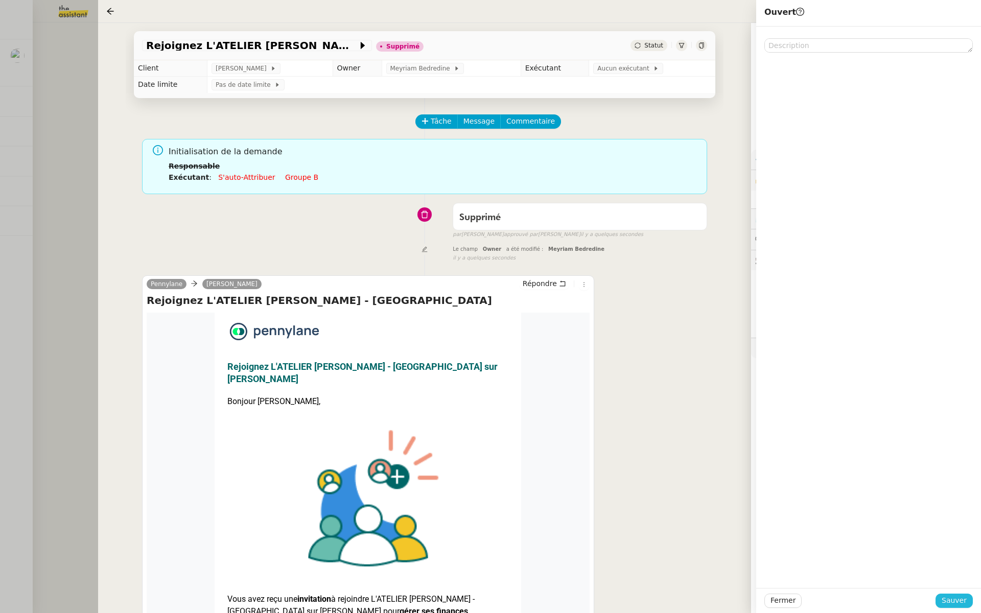
click at [945, 601] on span "Sauver" at bounding box center [953, 601] width 25 height 12
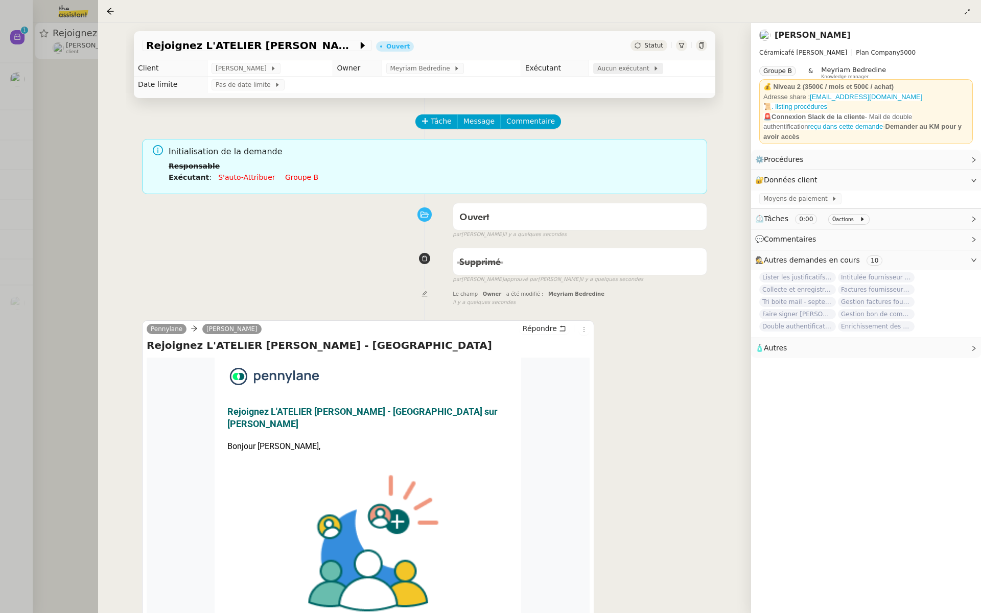
click at [618, 69] on span "Aucun exécutant" at bounding box center [625, 68] width 56 height 10
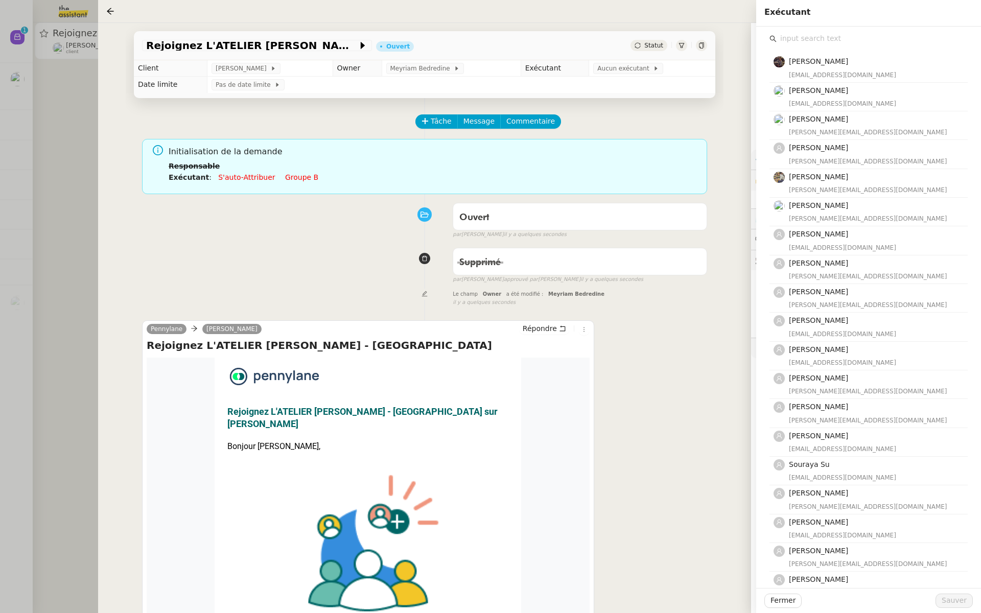
click at [813, 34] on input "text" at bounding box center [871, 39] width 191 height 14
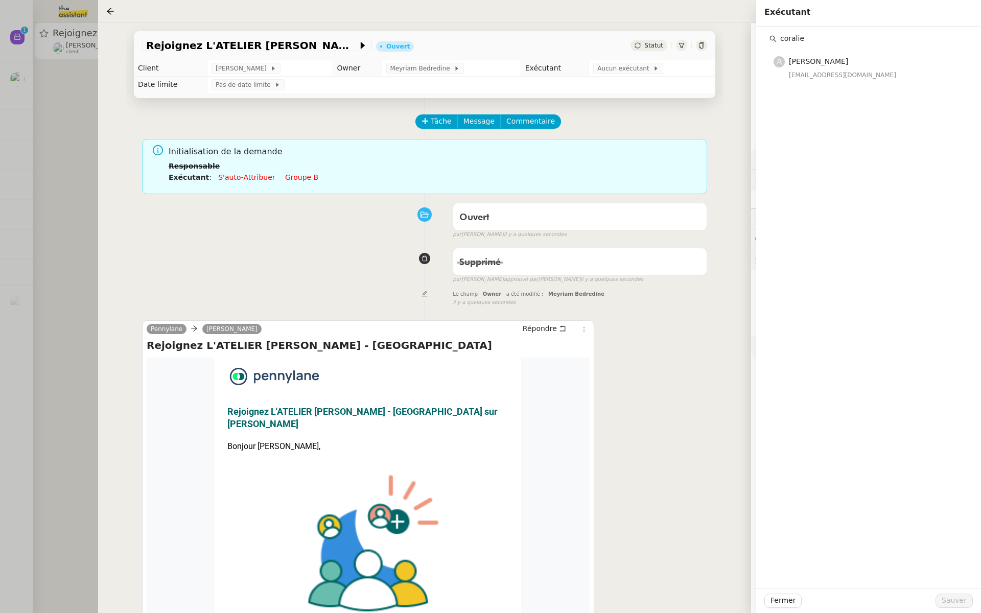
type input "coralie"
click at [826, 64] on span "[PERSON_NAME]" at bounding box center [818, 61] width 59 height 8
click at [953, 603] on span "Sauver" at bounding box center [953, 601] width 25 height 12
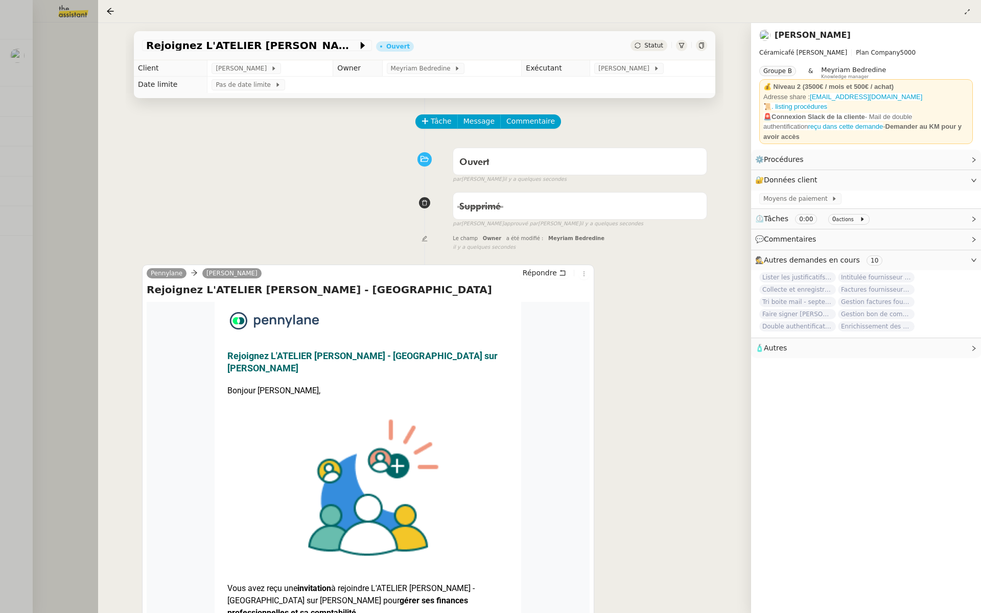
click at [63, 312] on div at bounding box center [490, 306] width 981 height 613
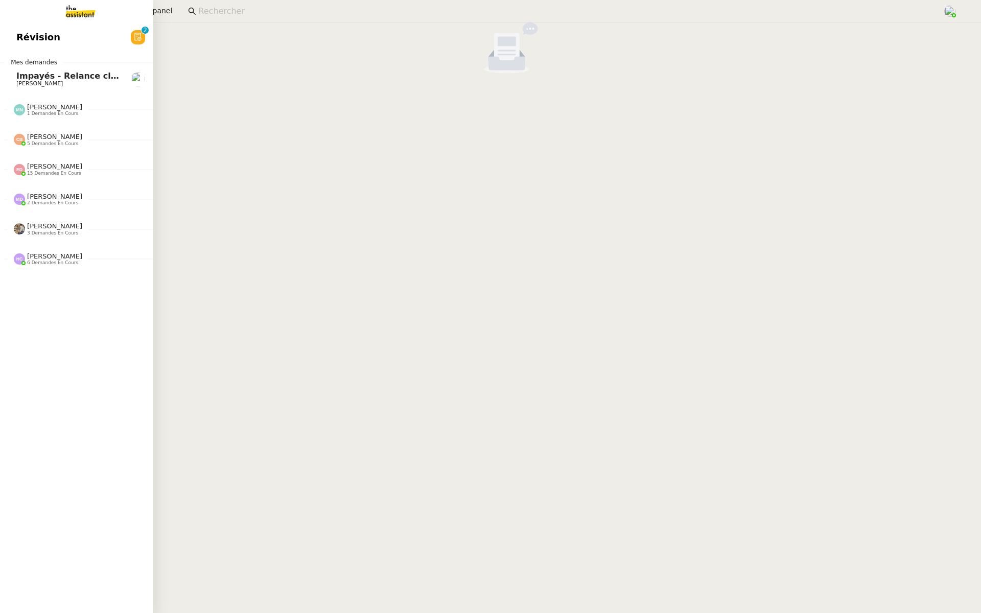
click at [49, 37] on span "Révision" at bounding box center [38, 37] width 44 height 15
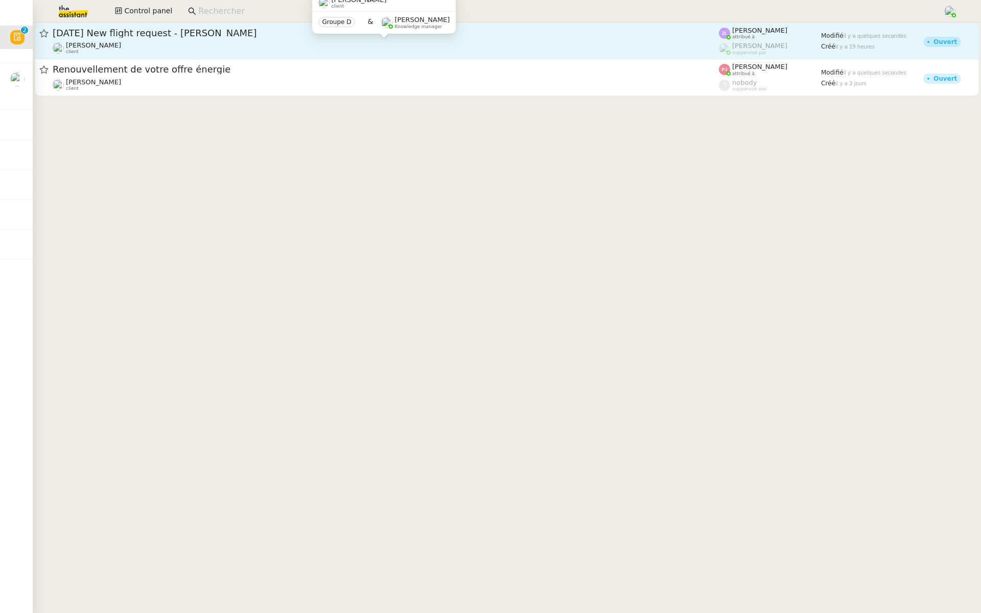
click at [224, 43] on div "Louis Frei client" at bounding box center [386, 47] width 666 height 13
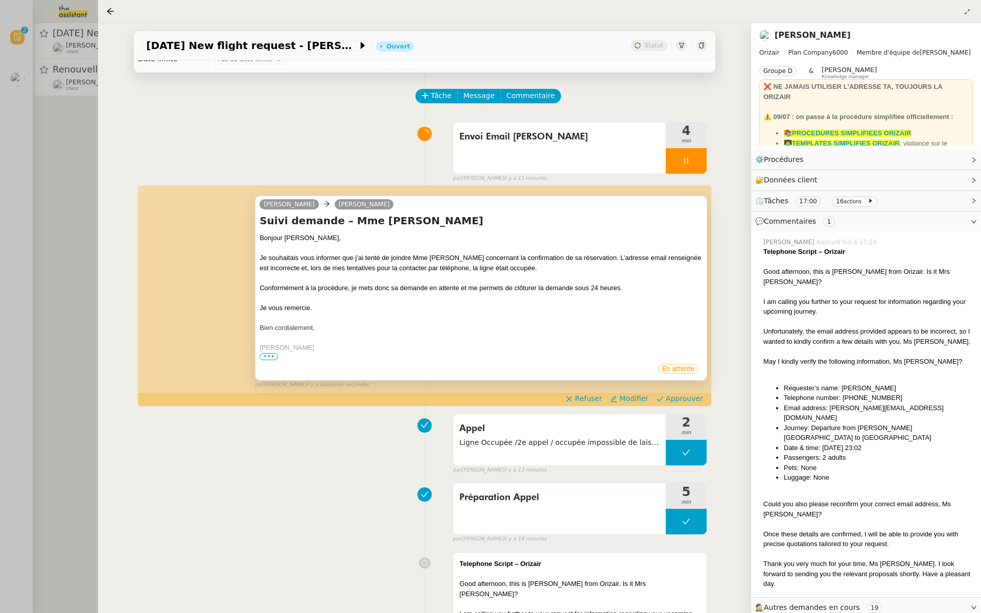
scroll to position [27, 0]
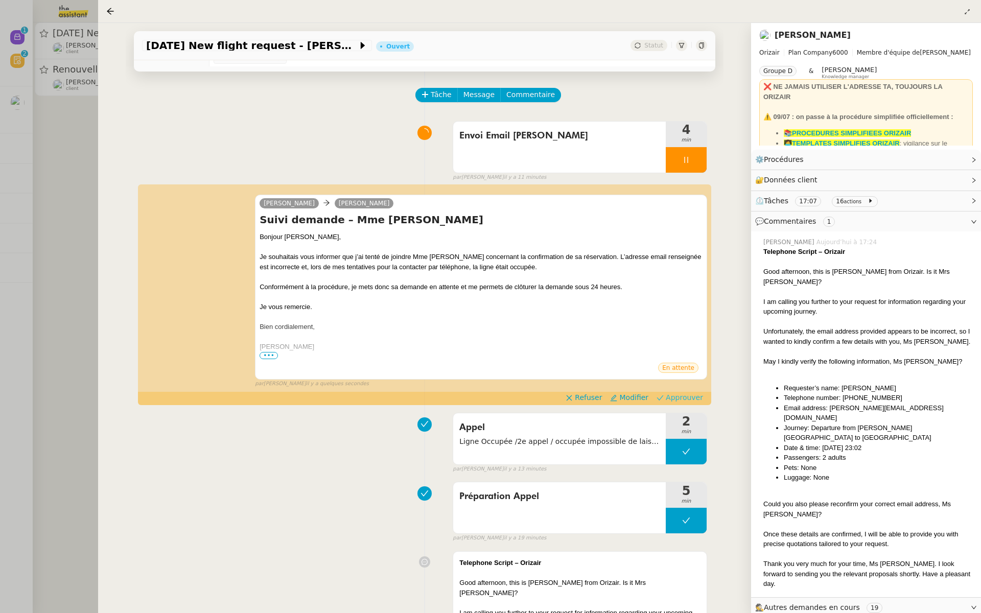
click at [684, 396] on span "Approuver" at bounding box center [683, 397] width 37 height 10
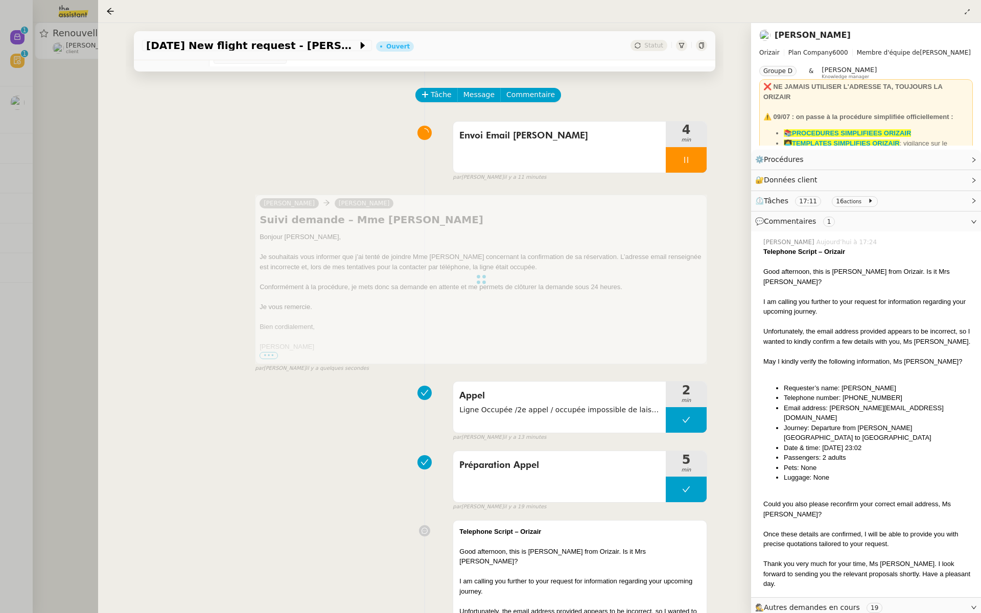
click at [1, 187] on div at bounding box center [490, 306] width 981 height 613
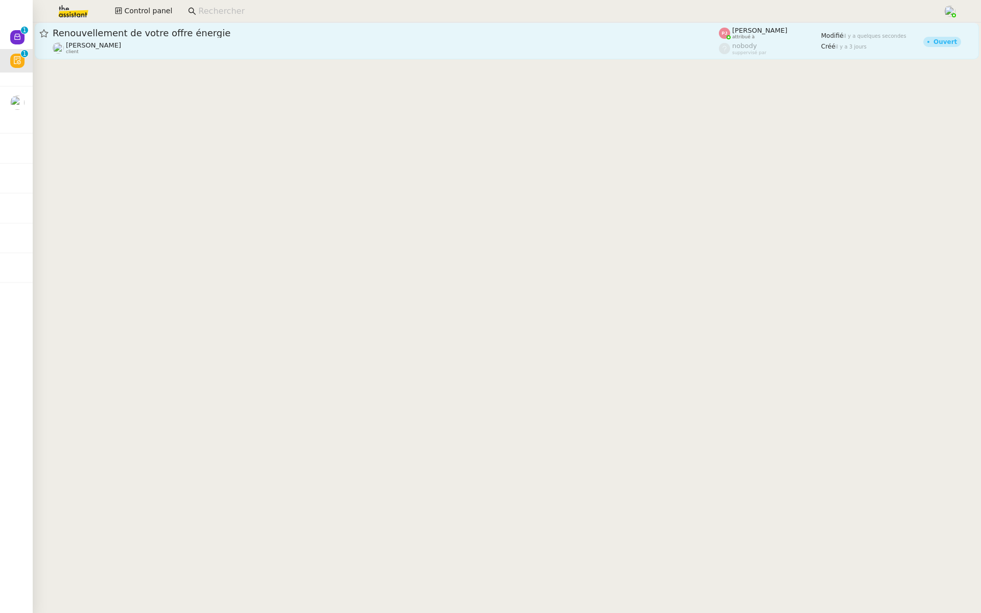
click at [183, 28] on div "Renouvellement de votre offre énergie" at bounding box center [386, 33] width 666 height 12
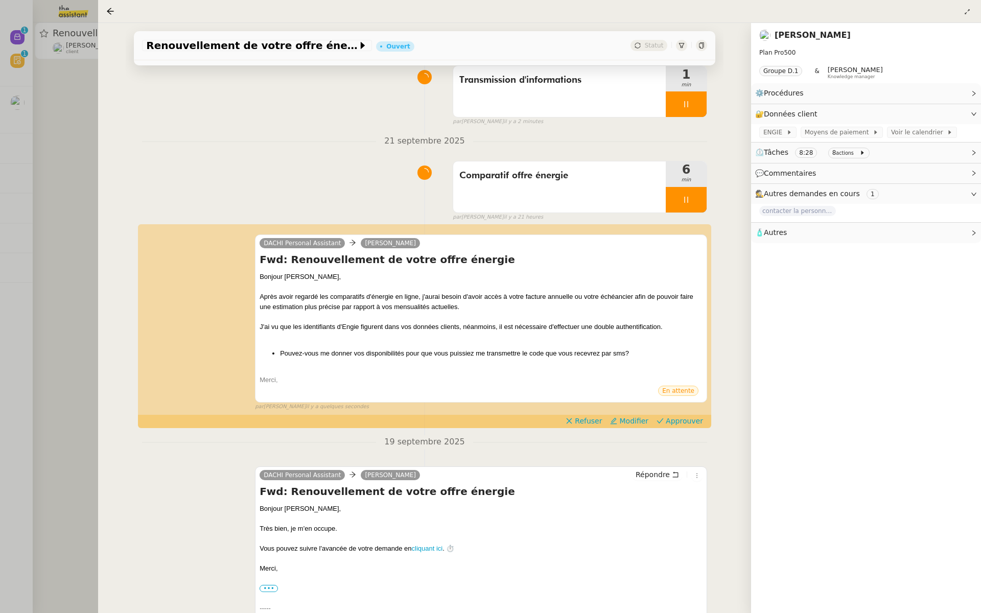
scroll to position [166, 0]
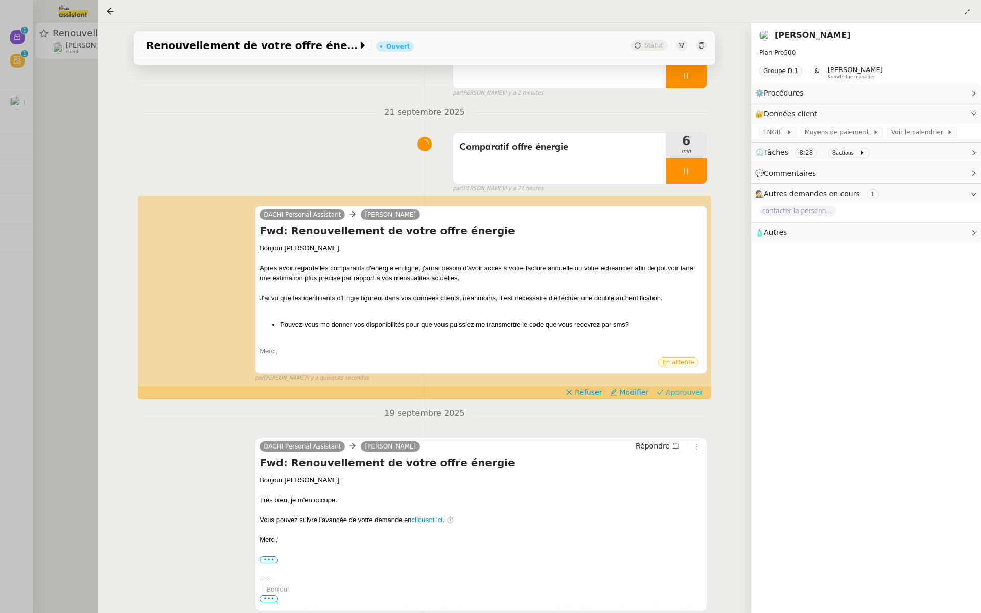
click at [685, 393] on span "Approuver" at bounding box center [683, 392] width 37 height 10
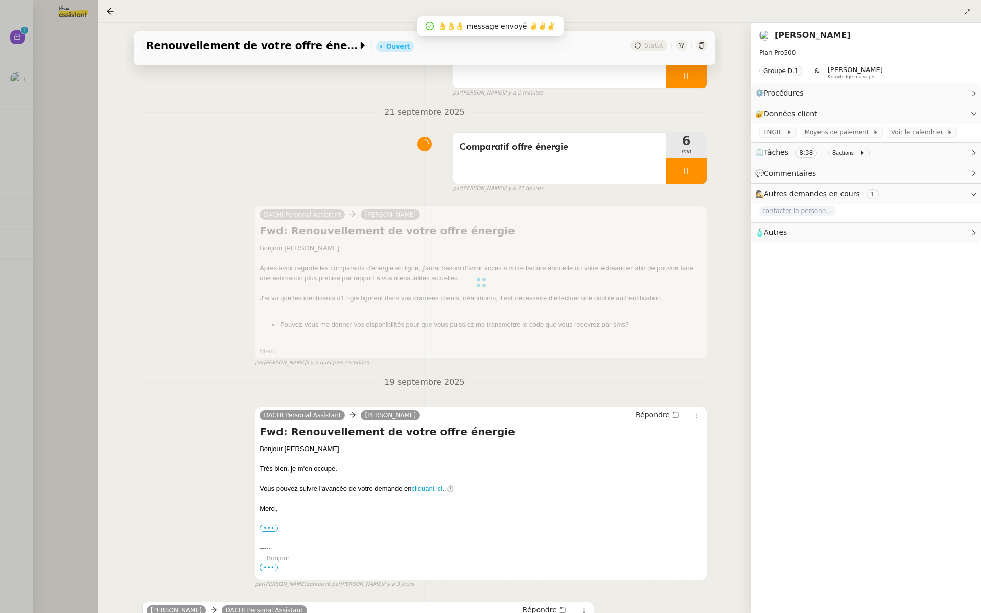
click at [8, 126] on div at bounding box center [490, 306] width 981 height 613
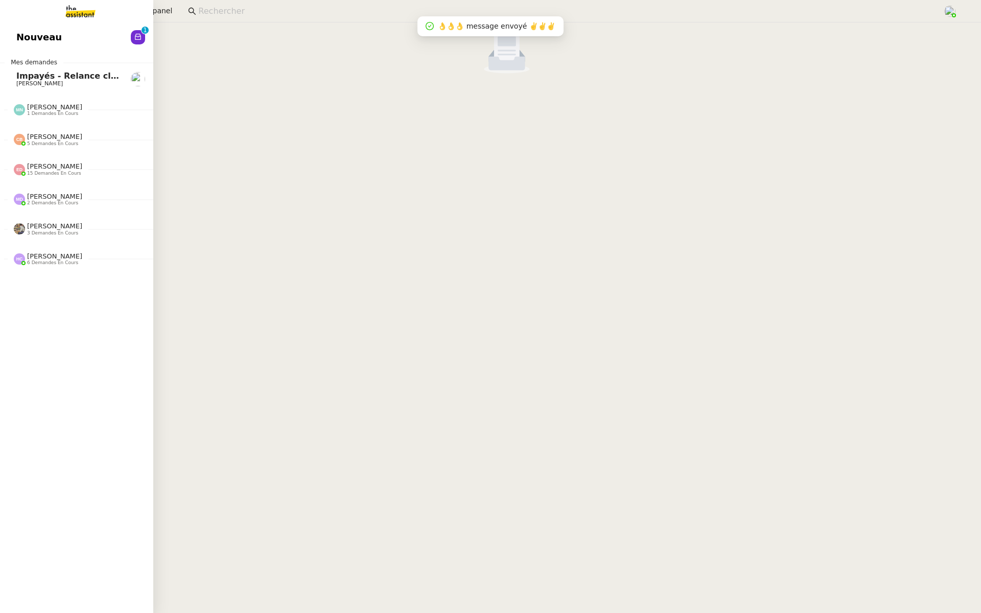
click at [3, 29] on link "Nouveau 0 1 2 3 4 5 6 7 8 9" at bounding box center [76, 37] width 153 height 23
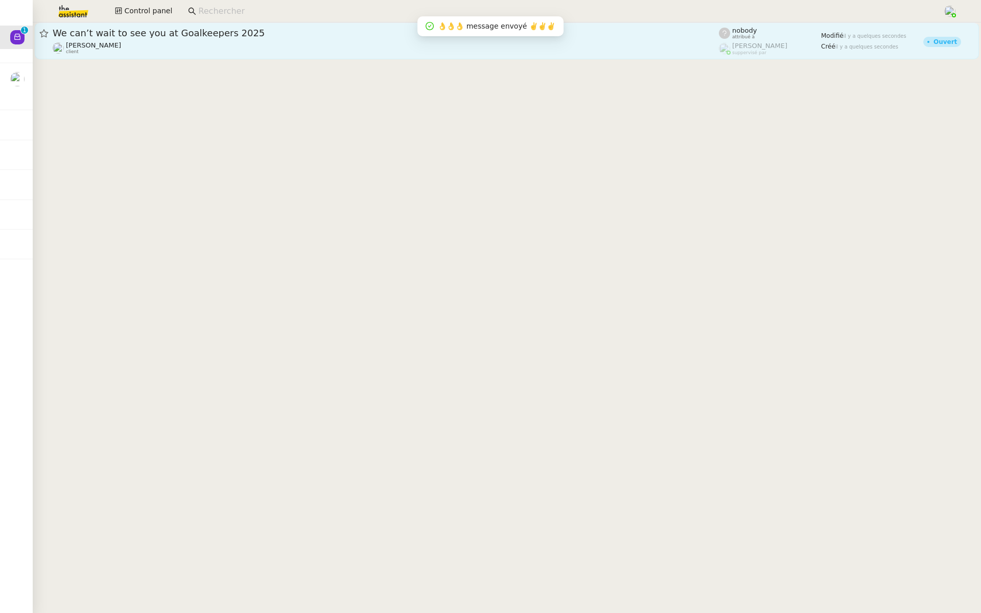
click at [127, 37] on div "We can’t wait to see you at Goalkeepers 2025" at bounding box center [386, 33] width 666 height 12
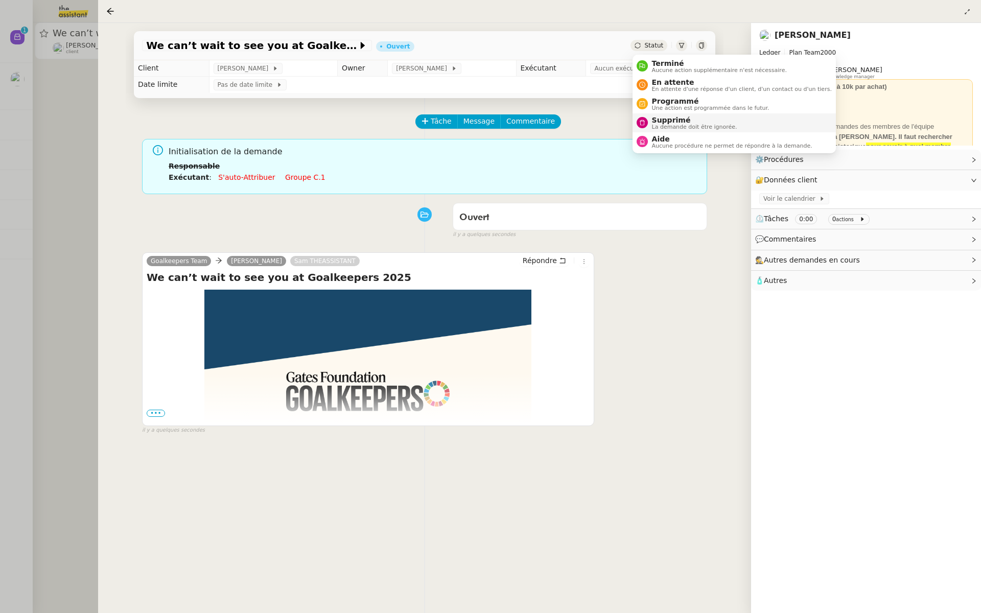
click at [658, 120] on span "Supprimé" at bounding box center [694, 120] width 85 height 8
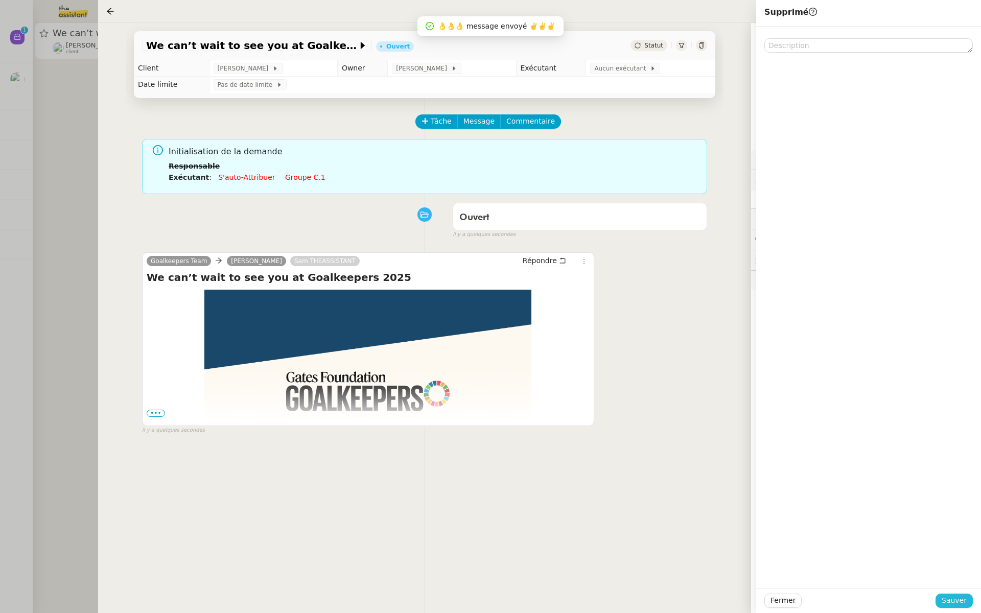
click at [952, 600] on span "Sauver" at bounding box center [953, 601] width 25 height 12
click at [0, 205] on div at bounding box center [490, 306] width 981 height 613
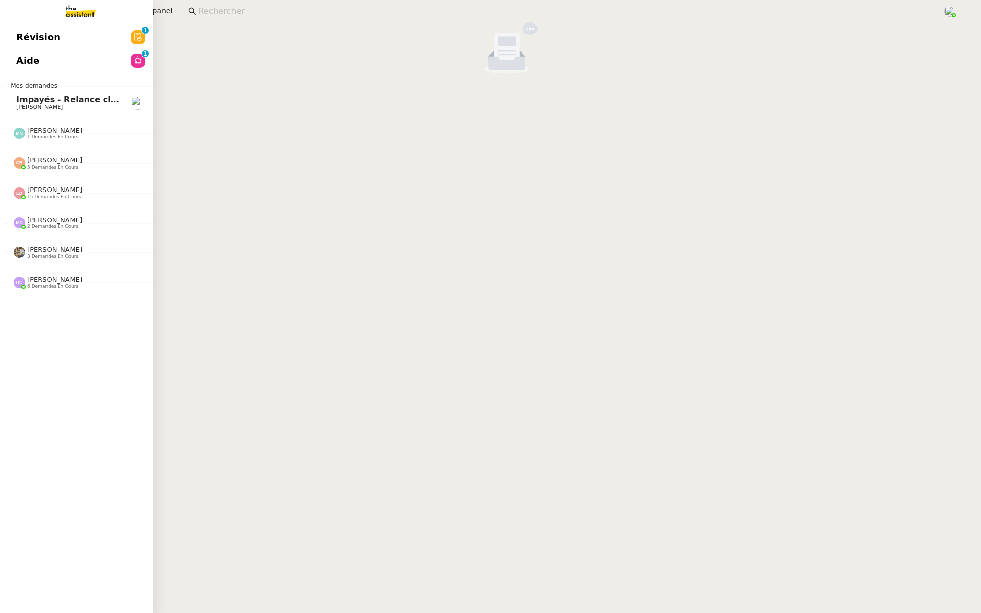
click at [59, 32] on link "Révision 0 1 2 3 4 5 6 7 8 9" at bounding box center [76, 37] width 153 height 23
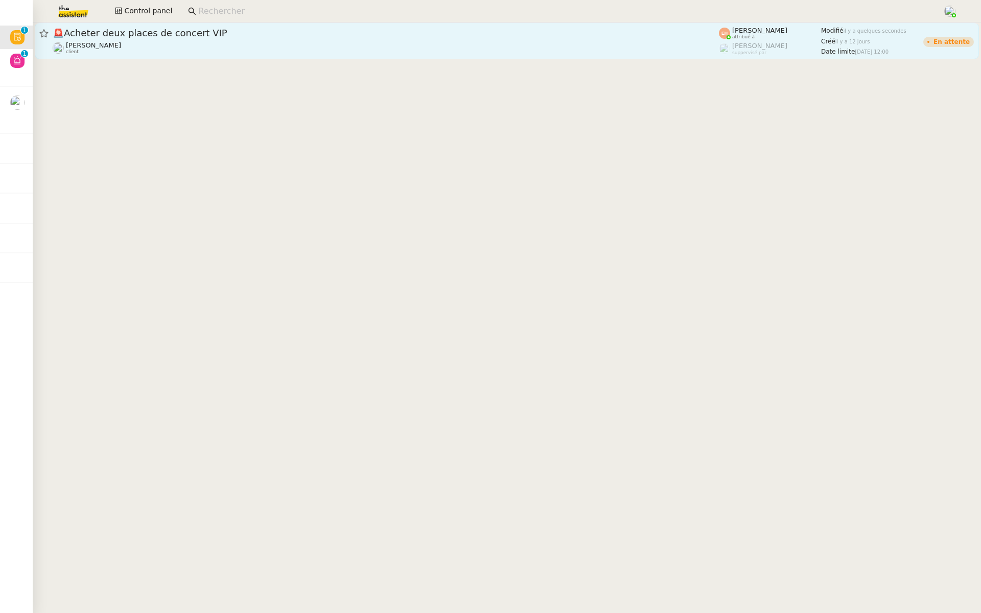
click at [241, 36] on span "🚨 Acheter deux places de concert VIP" at bounding box center [386, 33] width 666 height 9
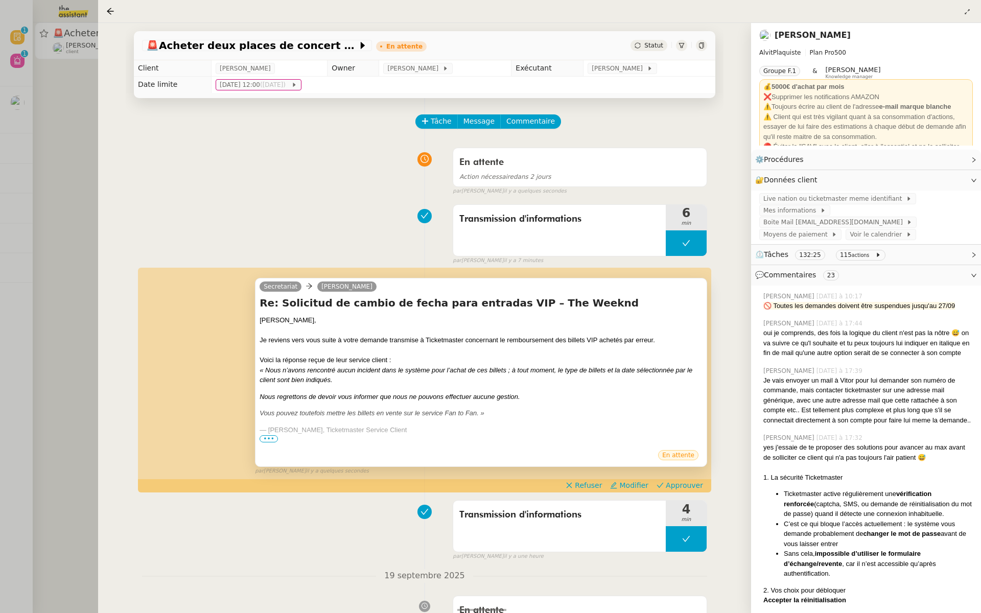
scroll to position [62, 0]
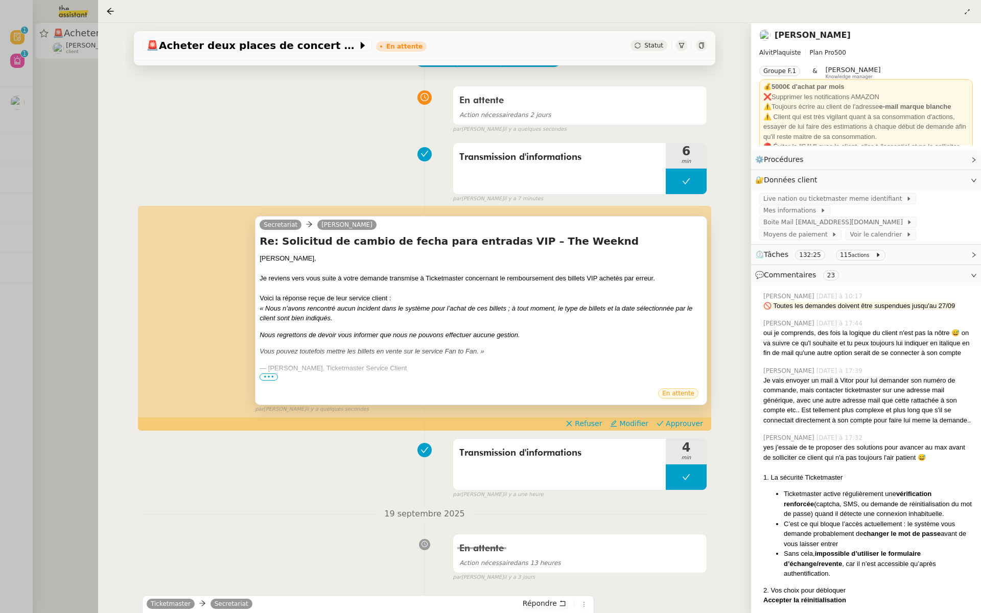
click at [266, 374] on span "•••" at bounding box center [268, 376] width 18 height 7
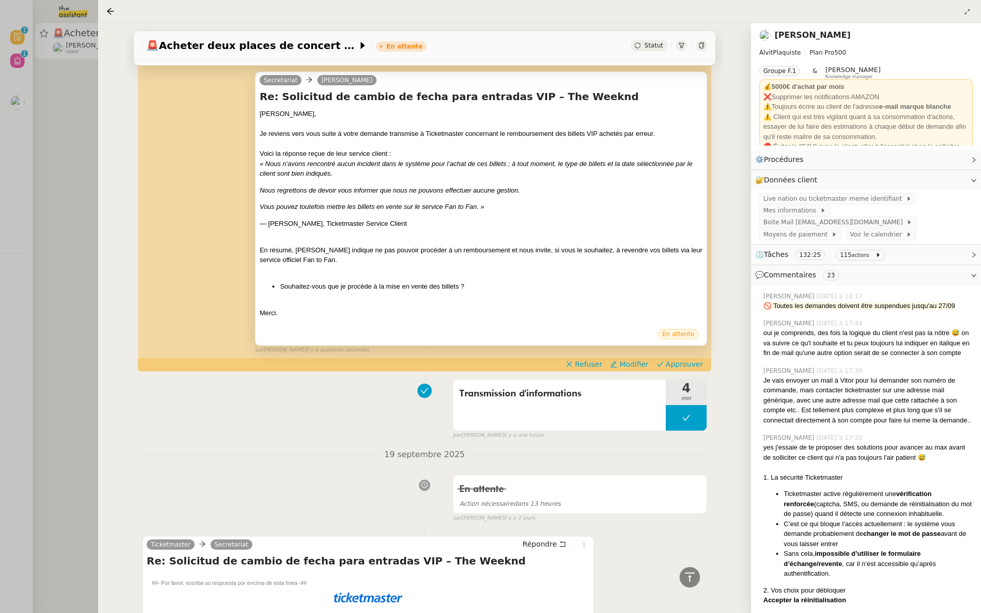
scroll to position [212, 0]
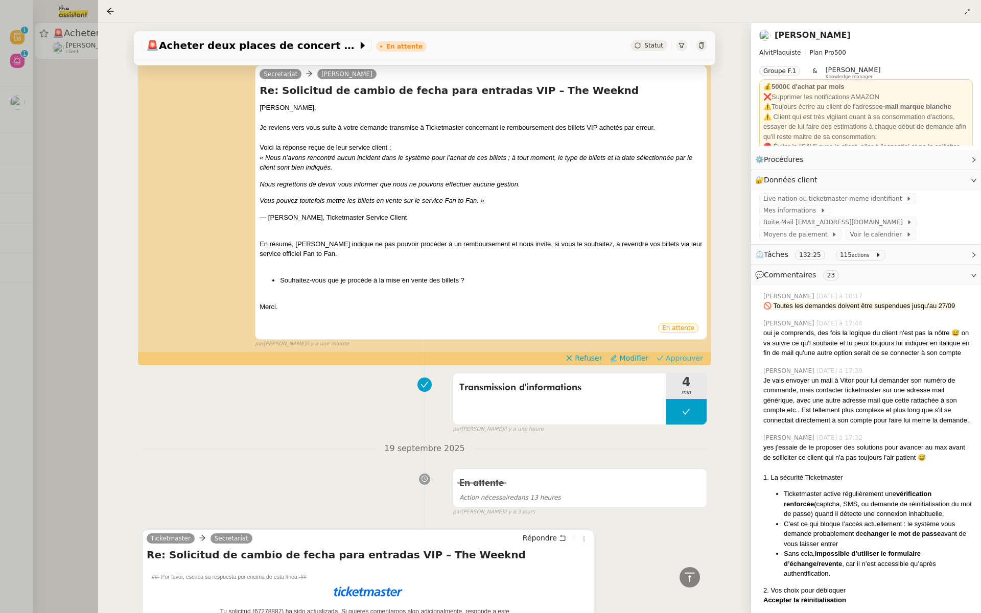
click at [685, 356] on span "Approuver" at bounding box center [683, 358] width 37 height 10
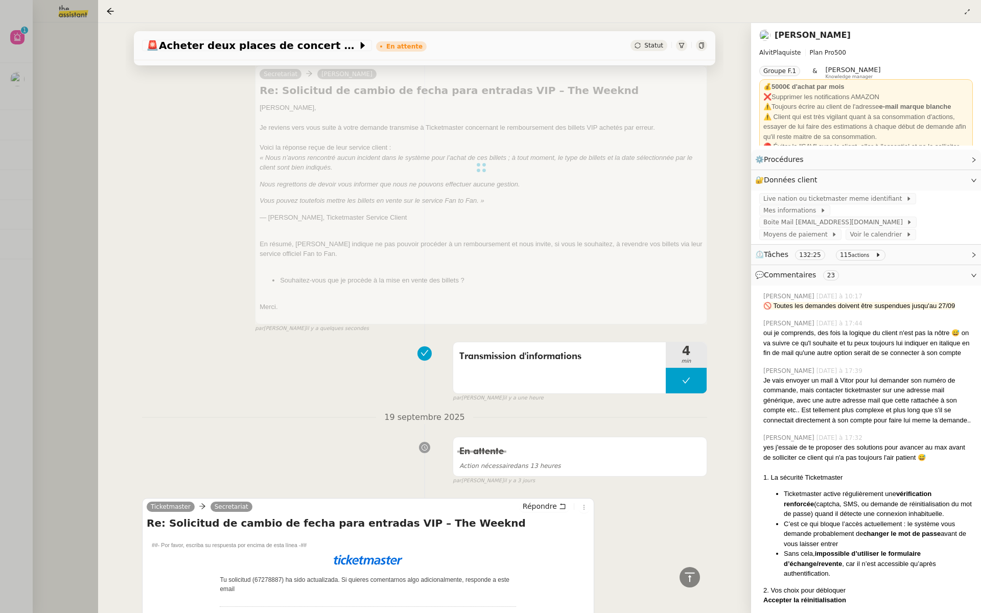
click at [107, 130] on div "🚨 Acheter deux places de concert VIP En attente Statut Client Vitor Alvites Own…" at bounding box center [424, 318] width 653 height 590
click at [15, 38] on div at bounding box center [490, 306] width 981 height 613
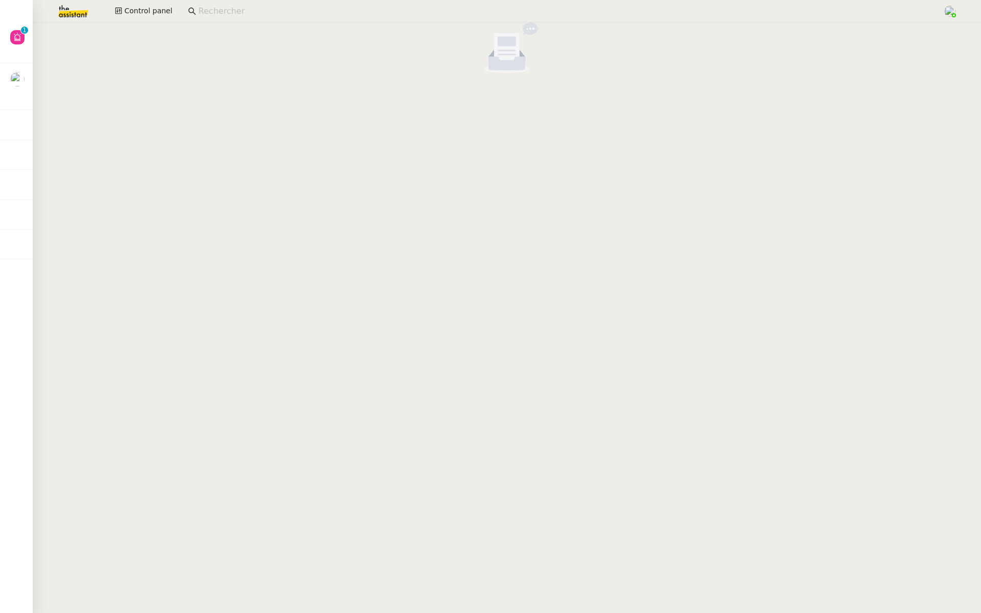
click at [15, 38] on div at bounding box center [490, 306] width 981 height 613
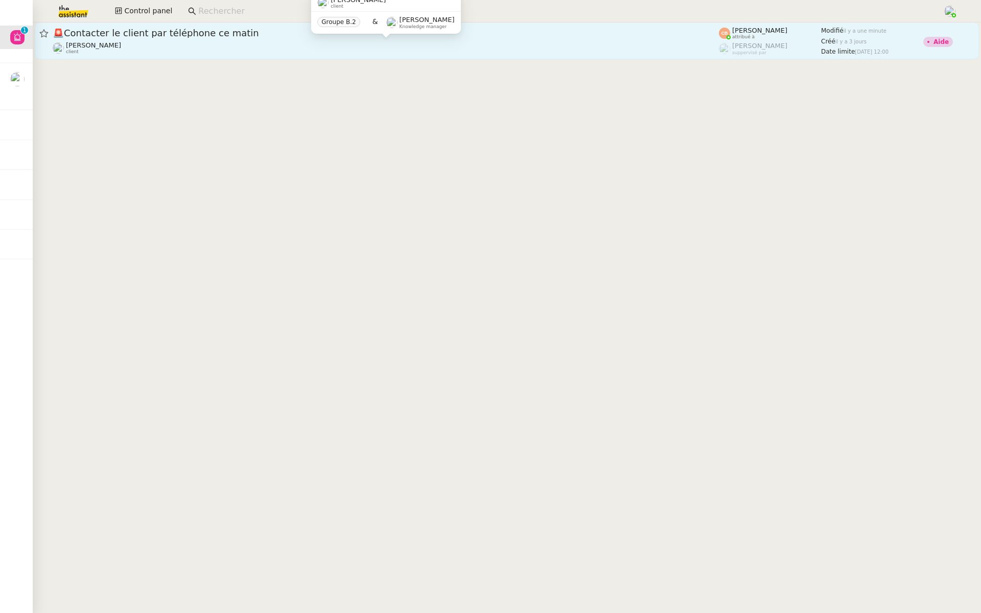
click at [219, 45] on div "Laurent NOTTE client" at bounding box center [386, 47] width 666 height 13
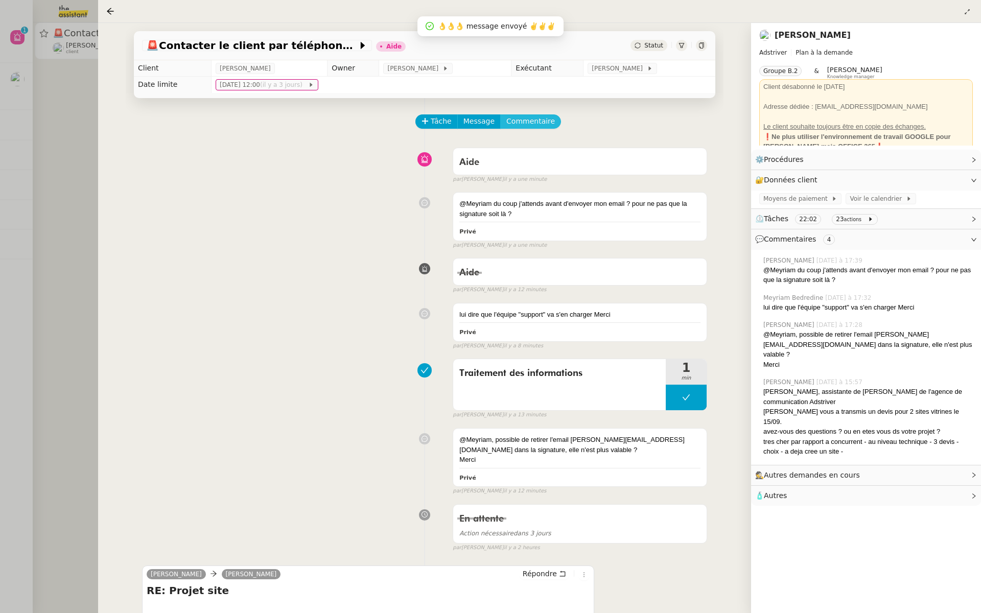
click at [519, 125] on span "Commentaire" at bounding box center [530, 121] width 49 height 12
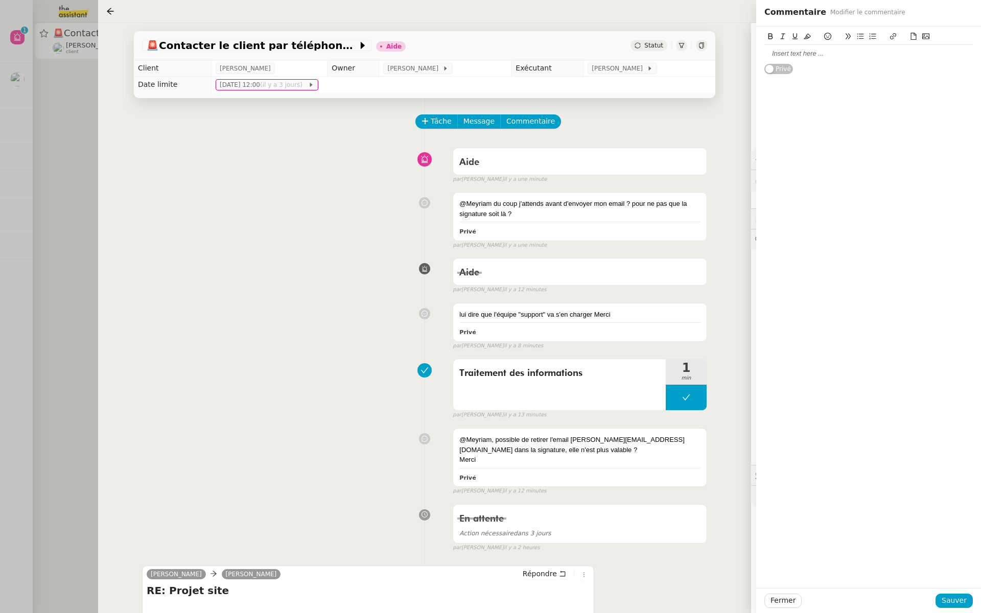
click at [810, 53] on div at bounding box center [868, 53] width 208 height 9
click at [954, 600] on span "Sauver" at bounding box center [953, 601] width 25 height 12
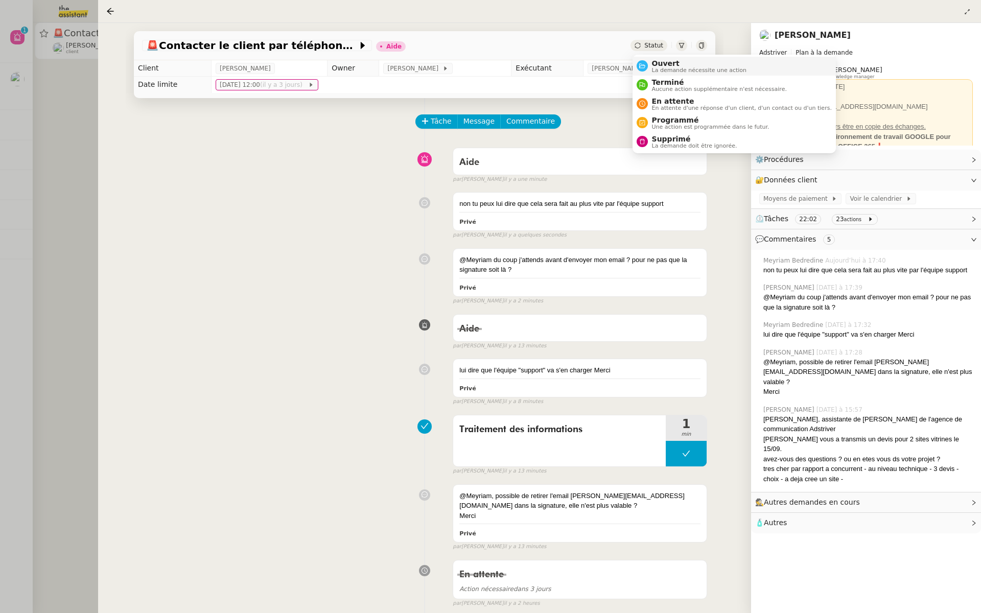
click at [648, 61] on div "Ouvert La demande nécessite une action" at bounding box center [697, 66] width 99 height 14
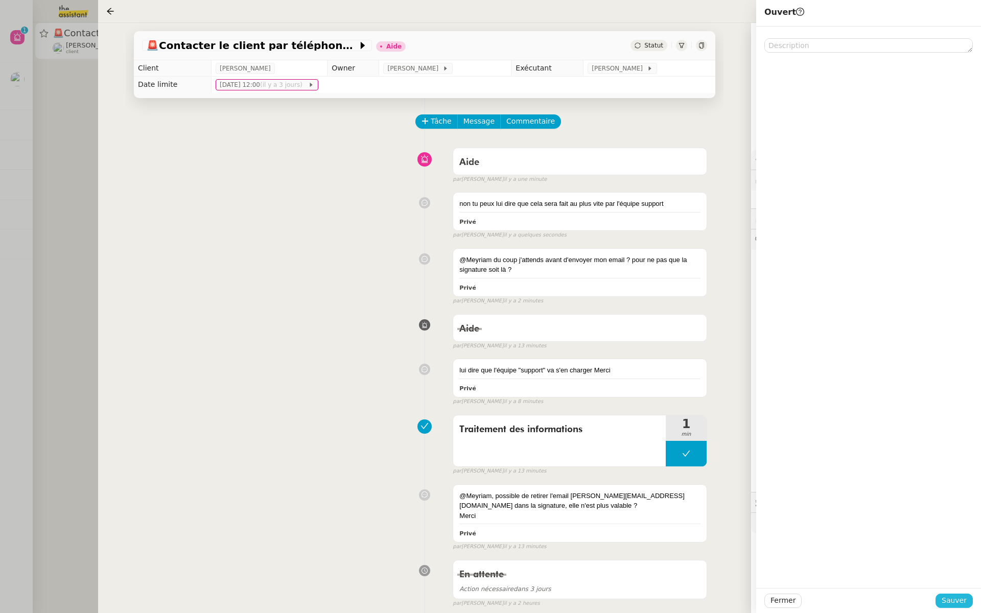
click at [957, 596] on span "Sauver" at bounding box center [953, 601] width 25 height 12
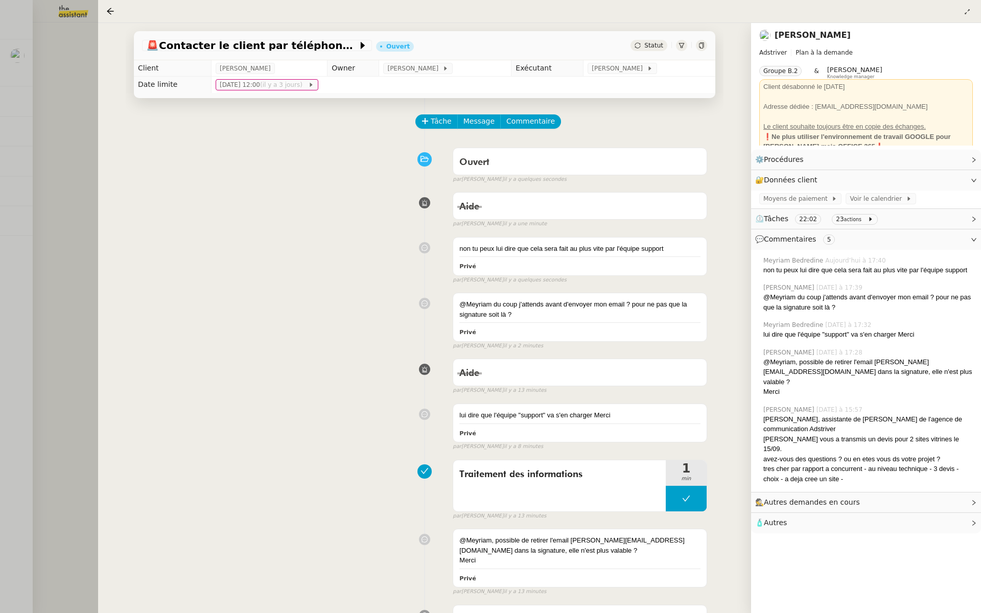
click at [29, 219] on div at bounding box center [490, 306] width 981 height 613
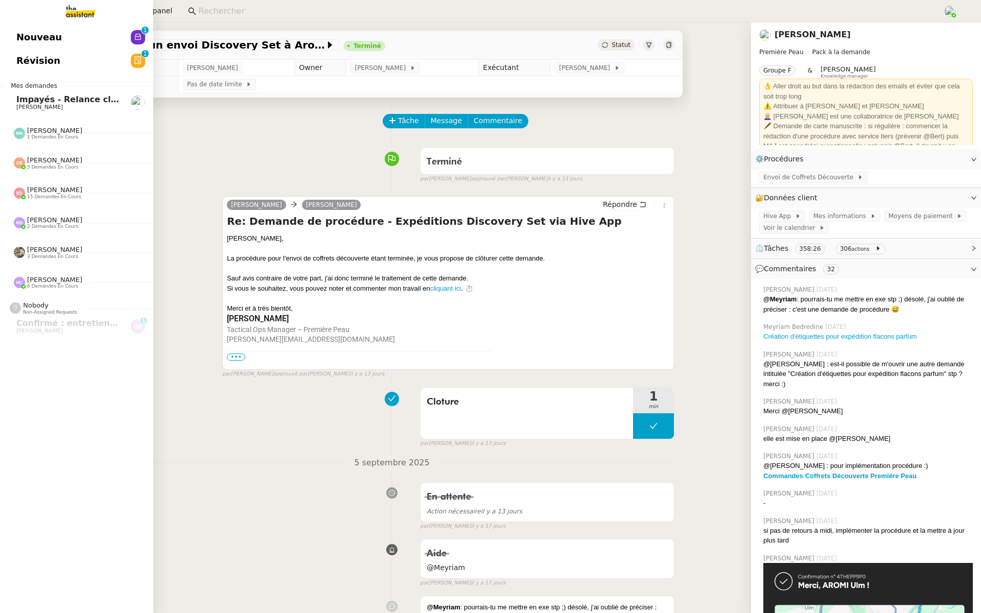
click at [29, 53] on span "Révision" at bounding box center [38, 60] width 44 height 15
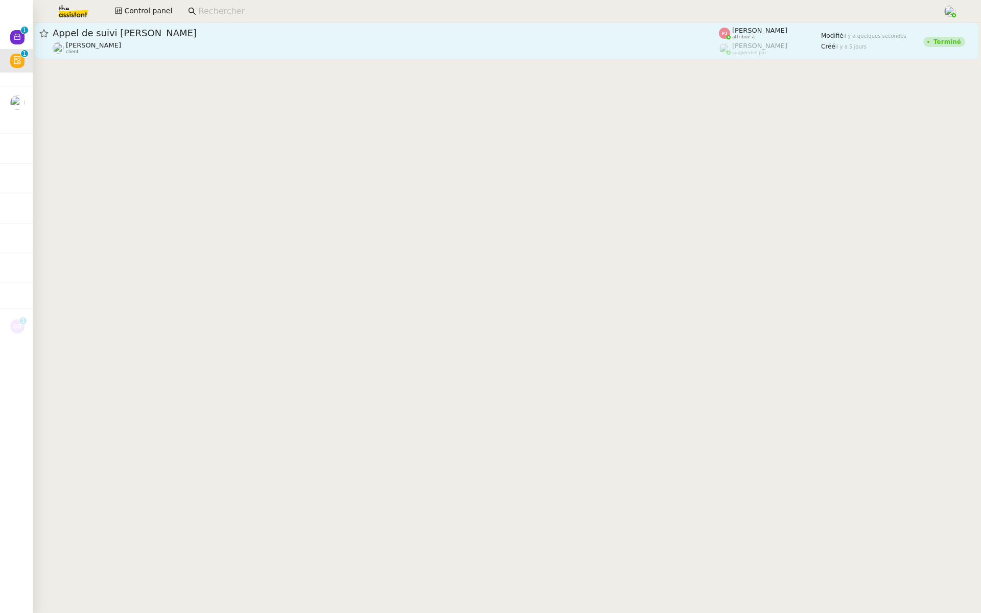
click at [217, 28] on div "Appel de suivi [PERSON_NAME]" at bounding box center [386, 33] width 666 height 12
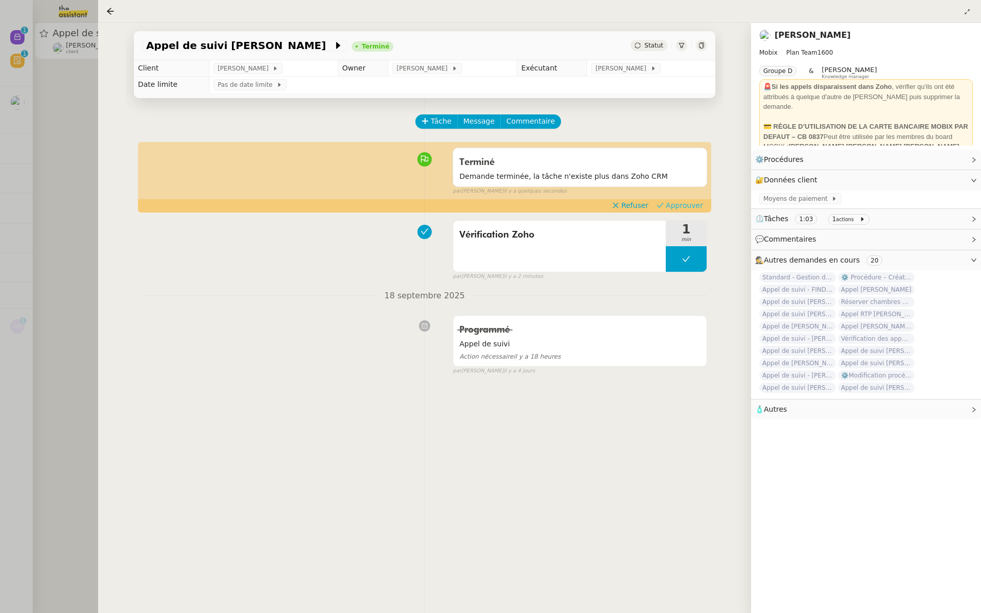
click at [680, 206] on span "Approuver" at bounding box center [683, 205] width 37 height 10
click at [40, 109] on div at bounding box center [490, 306] width 981 height 613
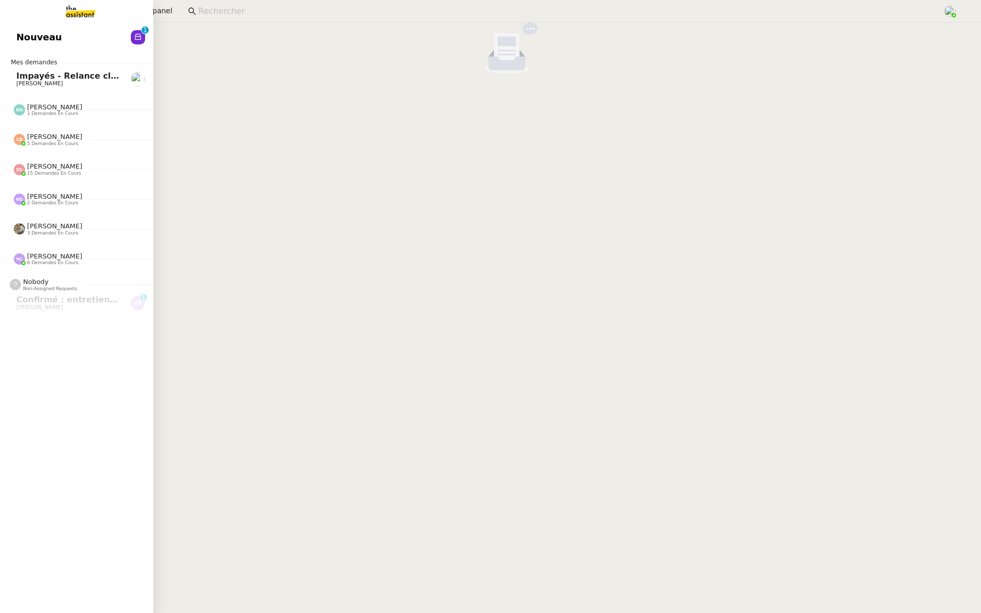
click at [20, 38] on span "Nouveau" at bounding box center [38, 37] width 45 height 15
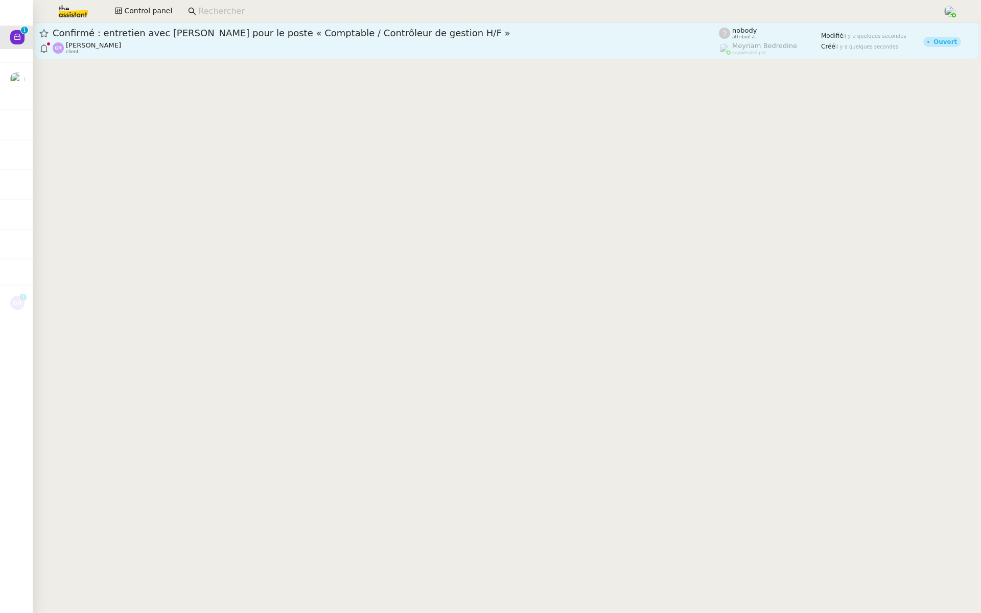
click at [185, 31] on span "Confirmé : entretien avec [PERSON_NAME] pour le poste « Comptable / Contrôleur …" at bounding box center [386, 33] width 666 height 9
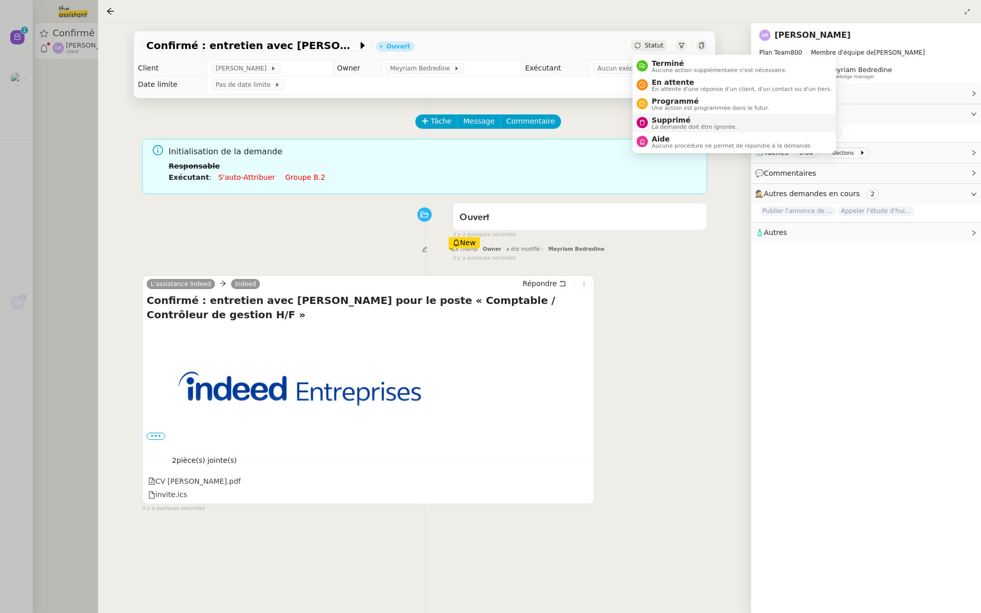
click at [662, 124] on span "La demande doit être ignorée." at bounding box center [694, 127] width 85 height 6
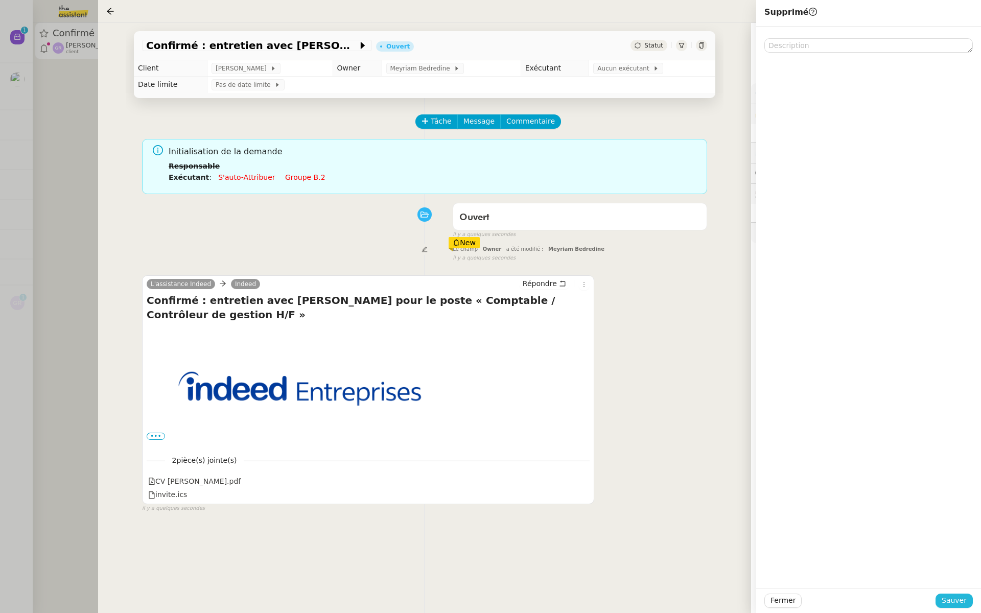
click at [950, 606] on button "Sauver" at bounding box center [953, 600] width 37 height 14
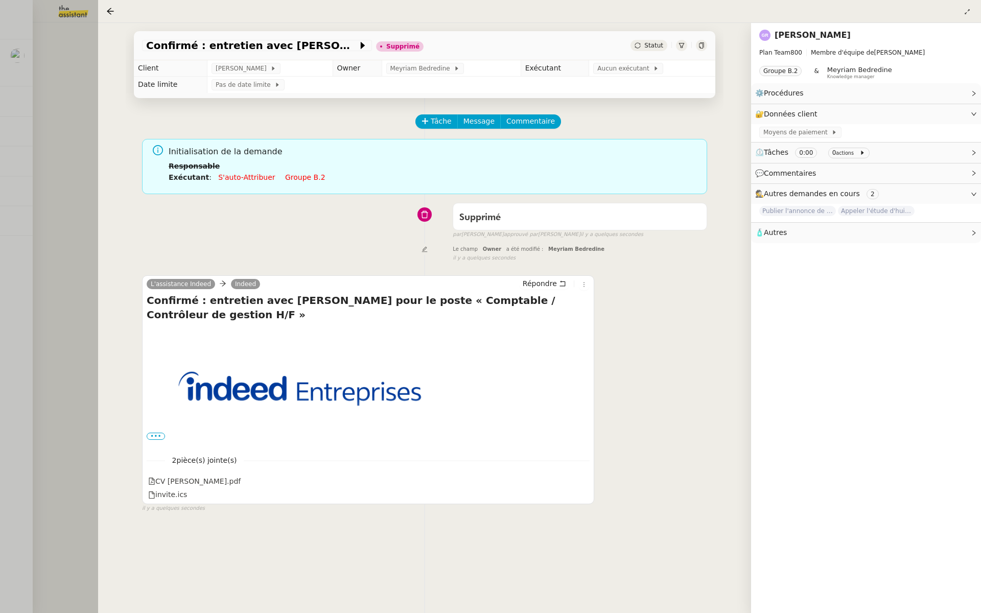
click at [61, 147] on div at bounding box center [490, 306] width 981 height 613
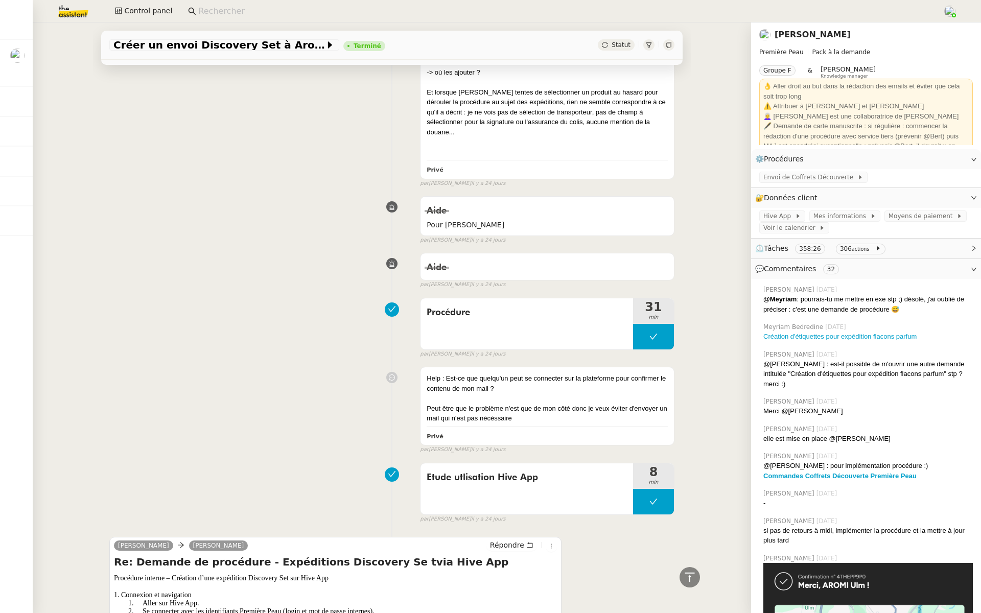
scroll to position [10545, 0]
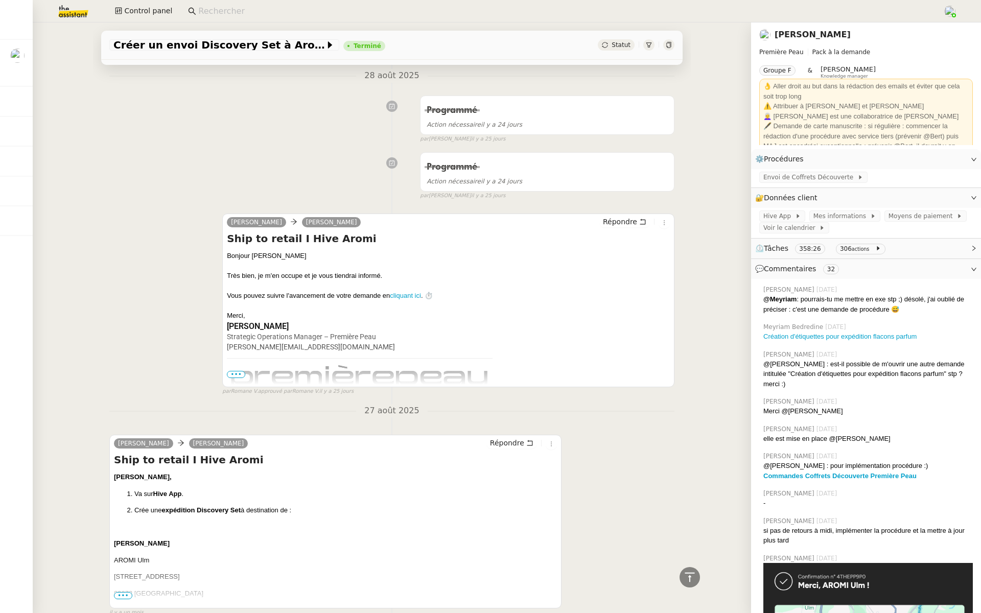
click at [124, 592] on span "•••" at bounding box center [123, 595] width 18 height 7
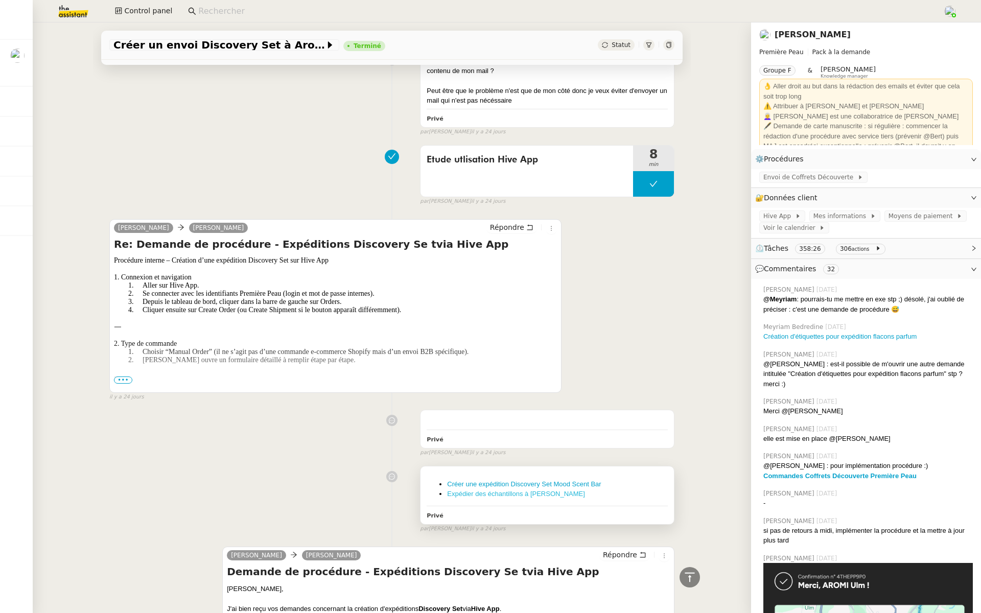
scroll to position [9819, 0]
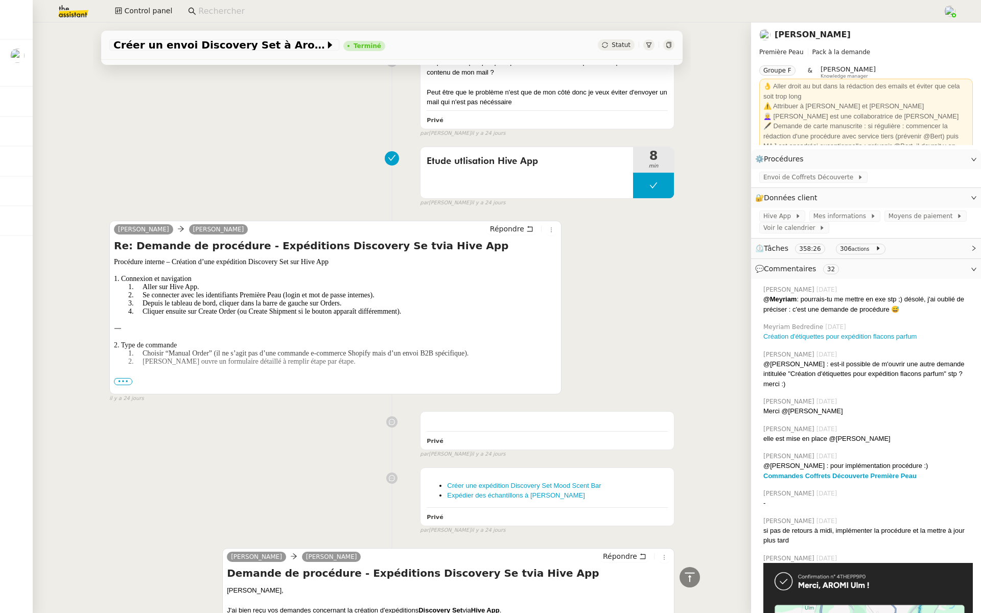
click at [118, 378] on span "•••" at bounding box center [123, 381] width 18 height 7
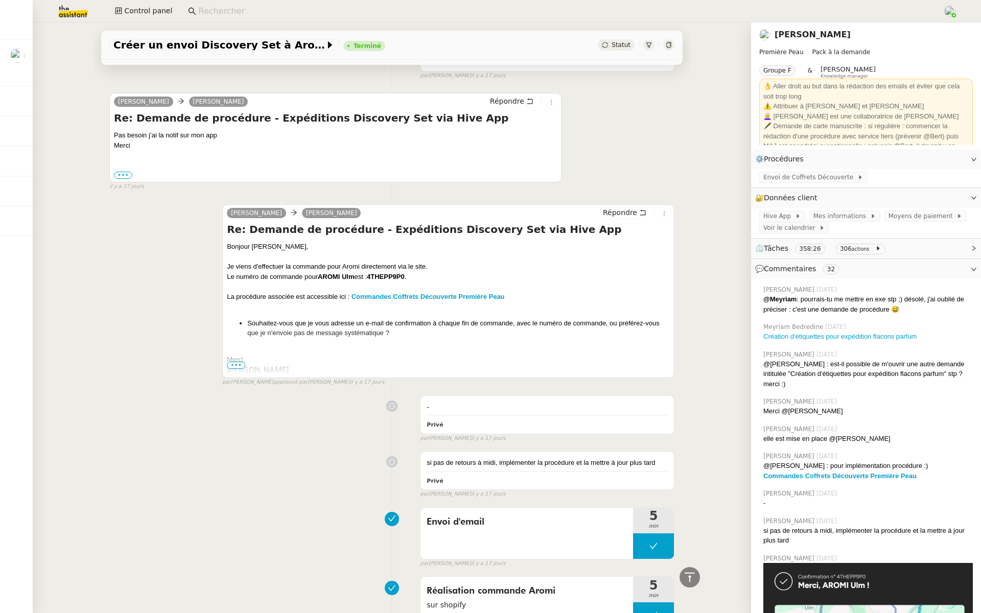
scroll to position [1026, 0]
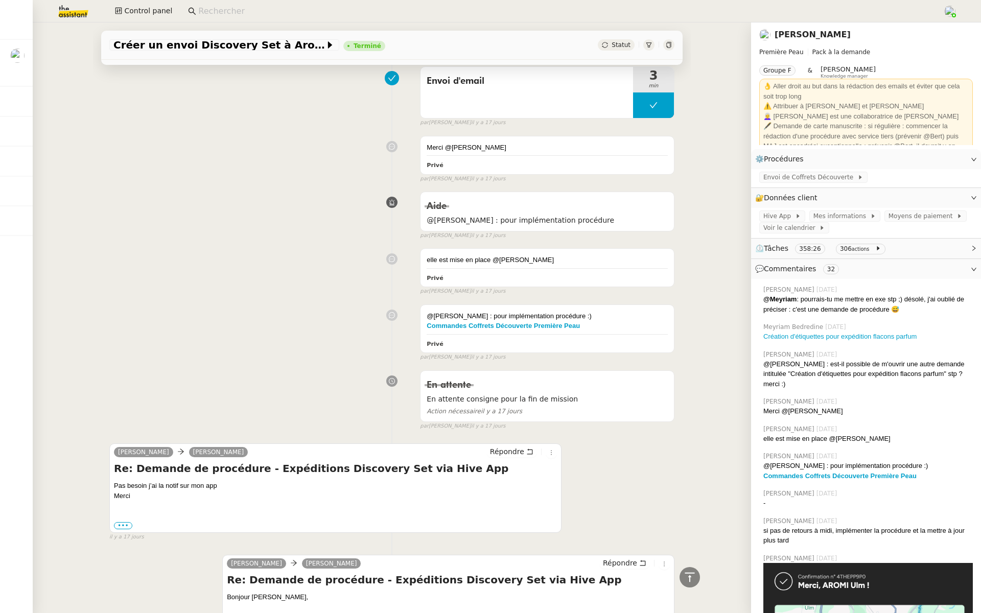
drag, startPoint x: 67, startPoint y: 15, endPoint x: 80, endPoint y: 17, distance: 13.0
click at [67, 15] on img at bounding box center [65, 11] width 79 height 22
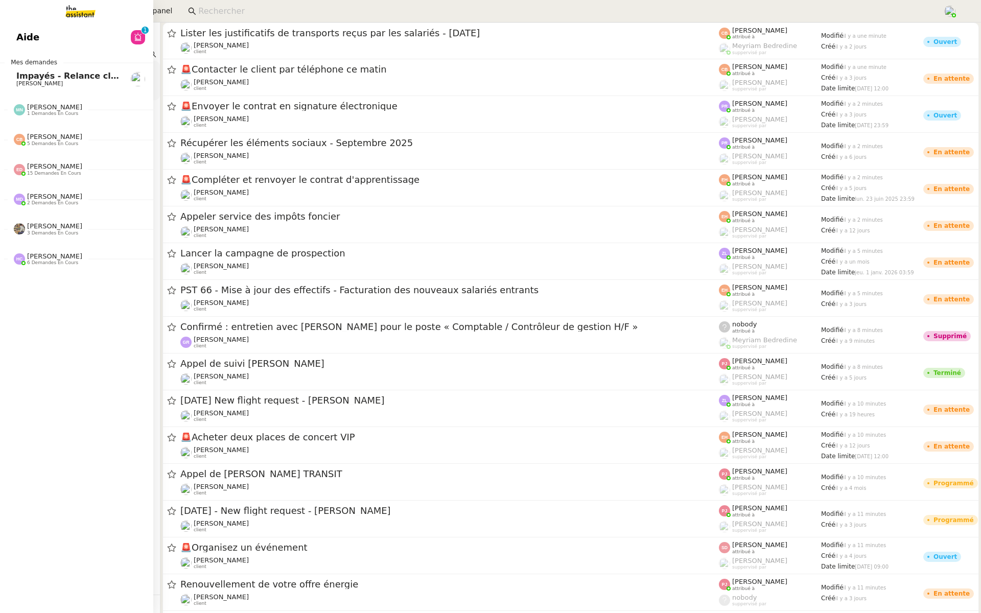
click at [15, 37] on link "Aide 0 1 2 3 4 5 6 7 8 9" at bounding box center [76, 37] width 153 height 23
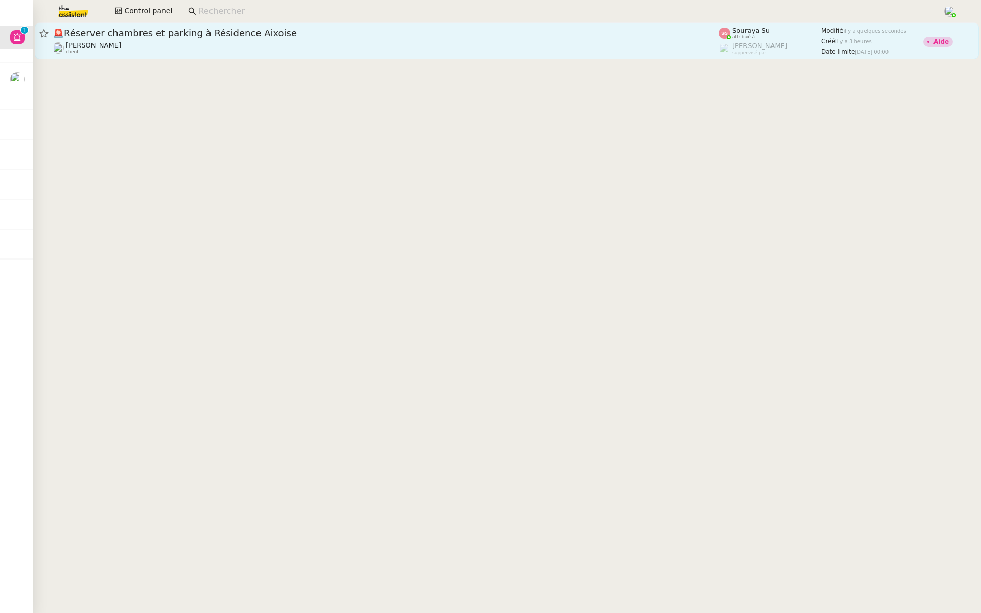
click at [350, 40] on div "🚨 Réserver chambres et parking à Résidence Aixoise [PERSON_NAME] client" at bounding box center [386, 41] width 666 height 28
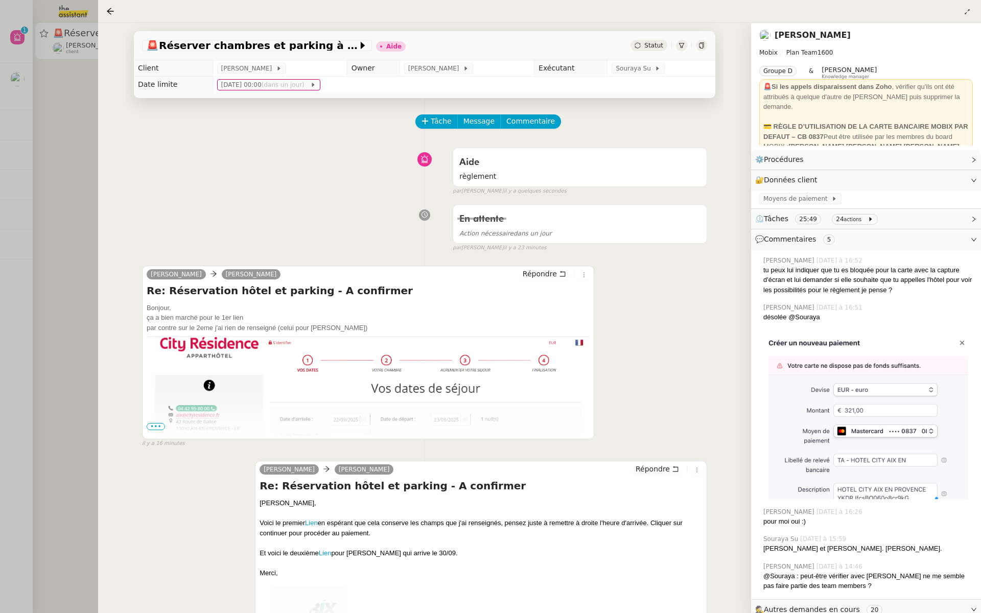
click at [156, 425] on span "•••" at bounding box center [156, 426] width 18 height 7
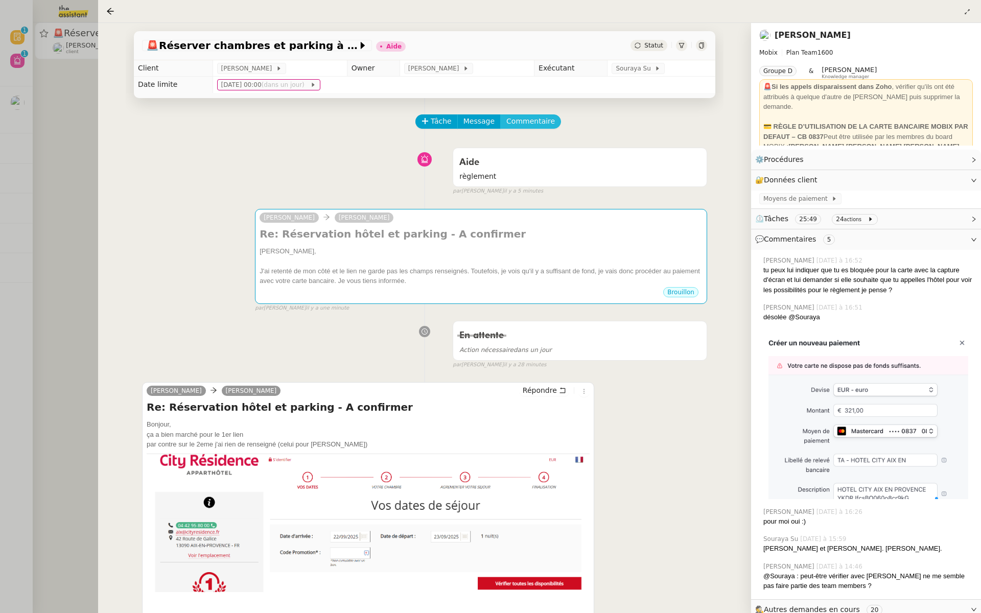
click at [524, 117] on span "Commentaire" at bounding box center [530, 121] width 49 height 12
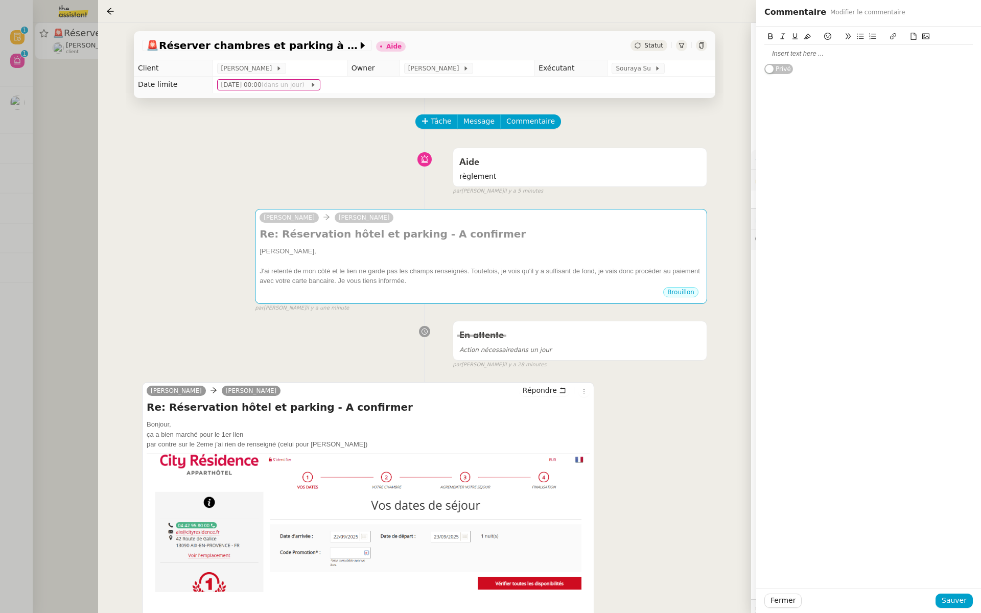
click at [789, 53] on div at bounding box center [868, 53] width 208 height 9
click at [948, 597] on span "Sauver" at bounding box center [953, 601] width 25 height 12
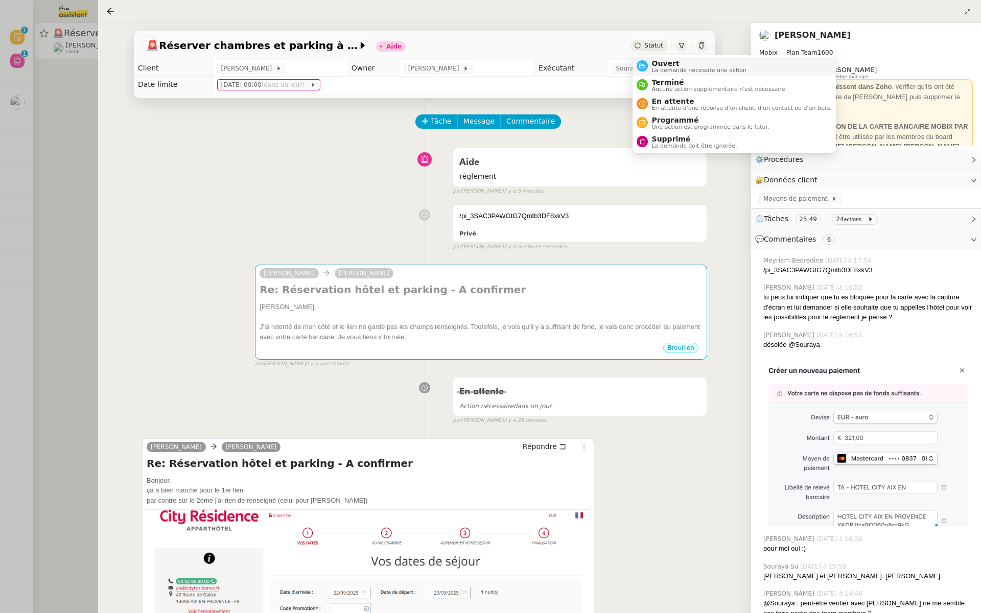
click at [659, 65] on span "Ouvert" at bounding box center [699, 63] width 95 height 8
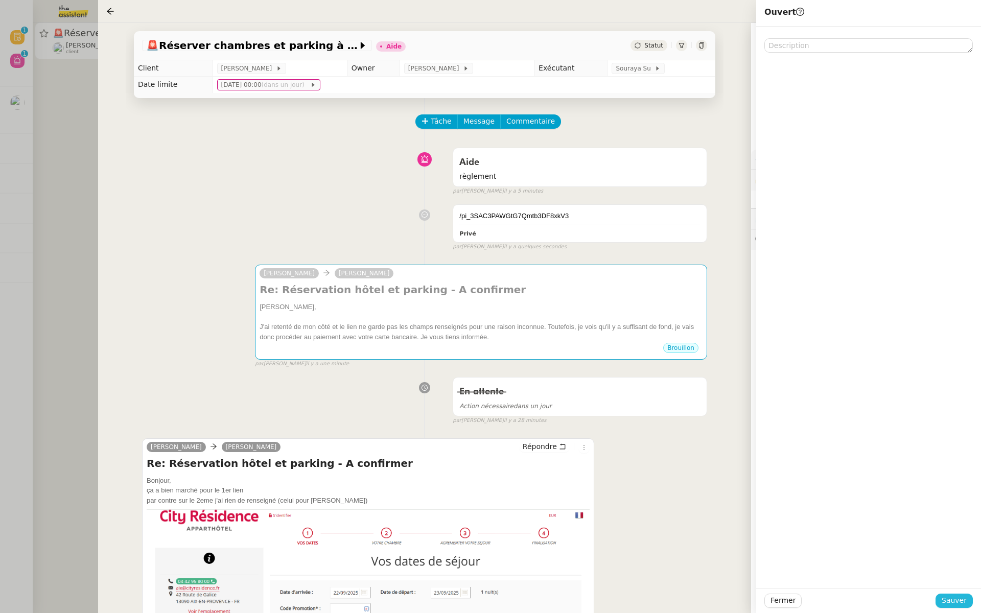
click at [961, 601] on span "Sauver" at bounding box center [953, 601] width 25 height 12
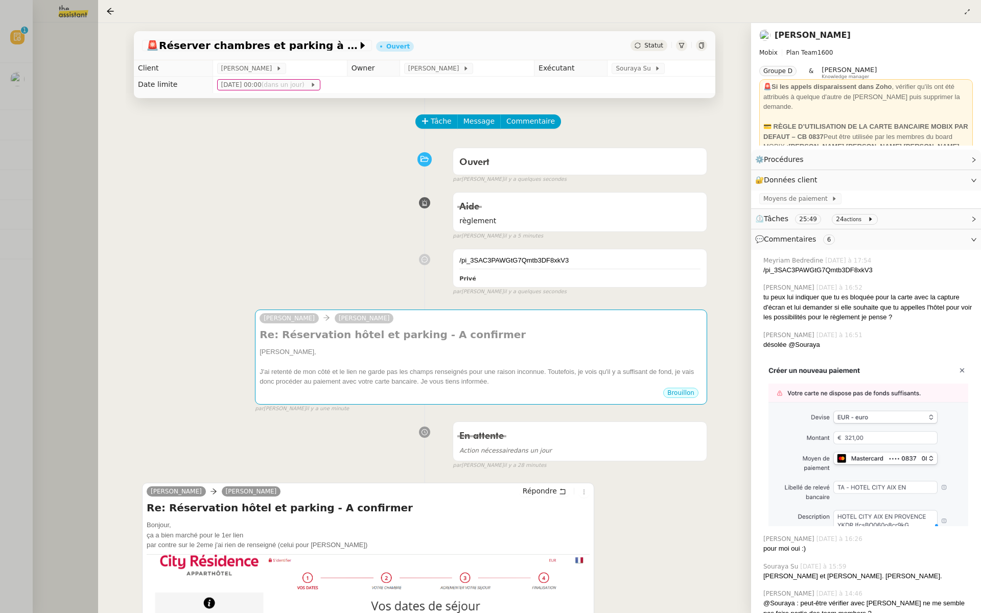
click at [0, 235] on div at bounding box center [490, 306] width 981 height 613
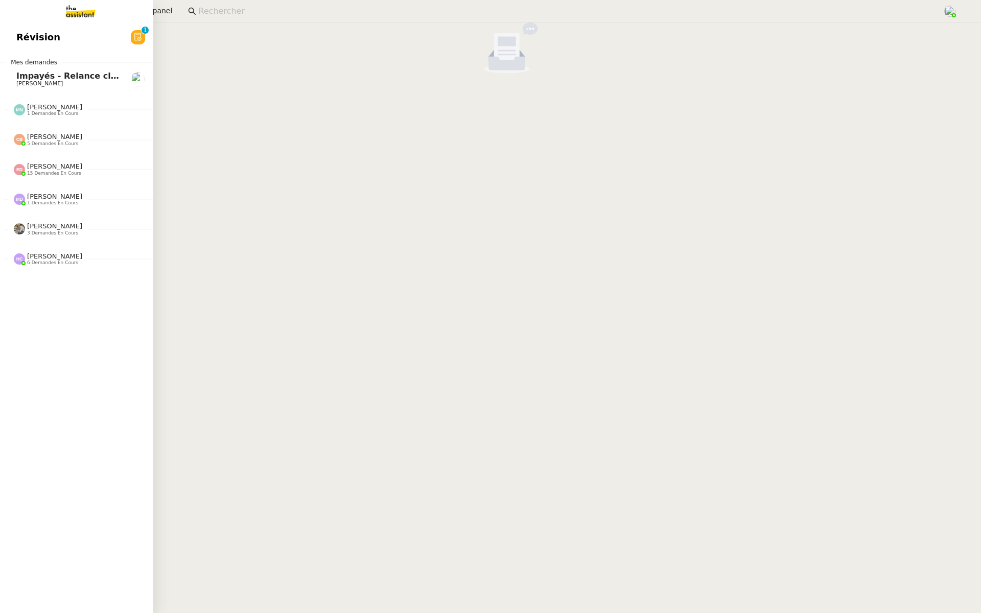
click at [84, 31] on link "Révision 0 1 2 3 4 5 6 7 8 9" at bounding box center [76, 37] width 153 height 23
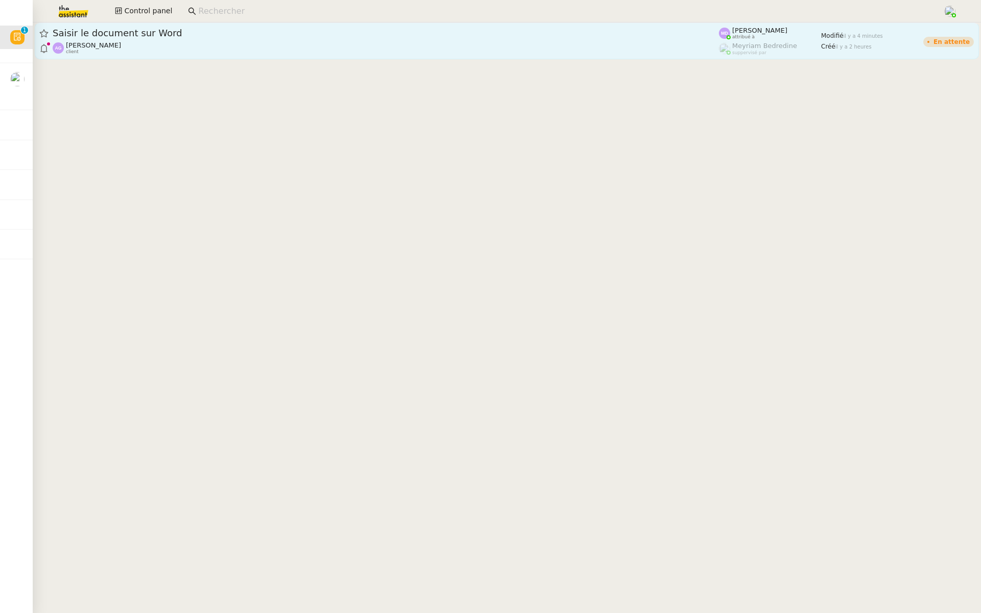
click at [228, 39] on div "Saisir le document sur Word" at bounding box center [386, 33] width 666 height 12
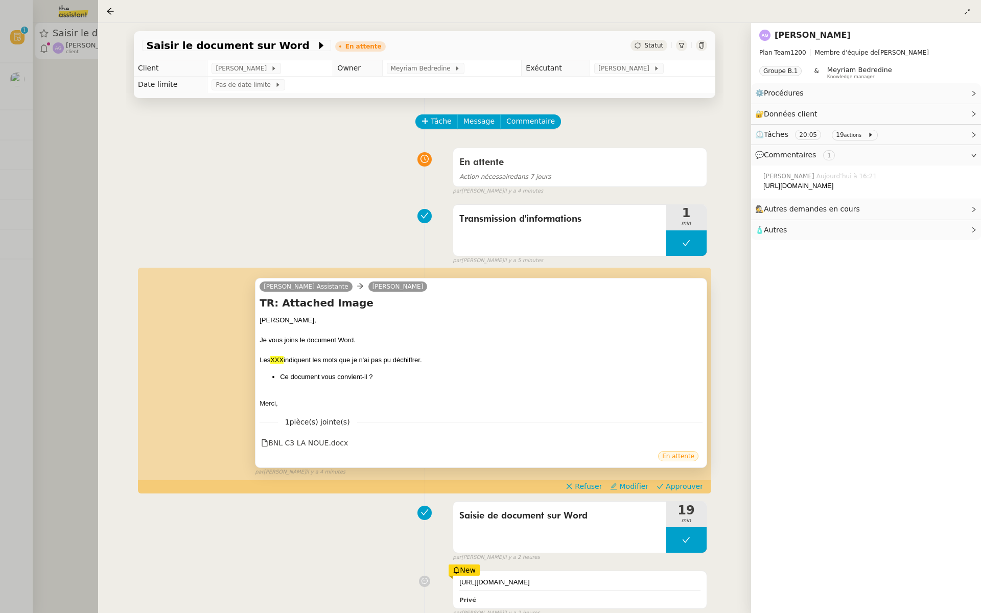
scroll to position [89, 0]
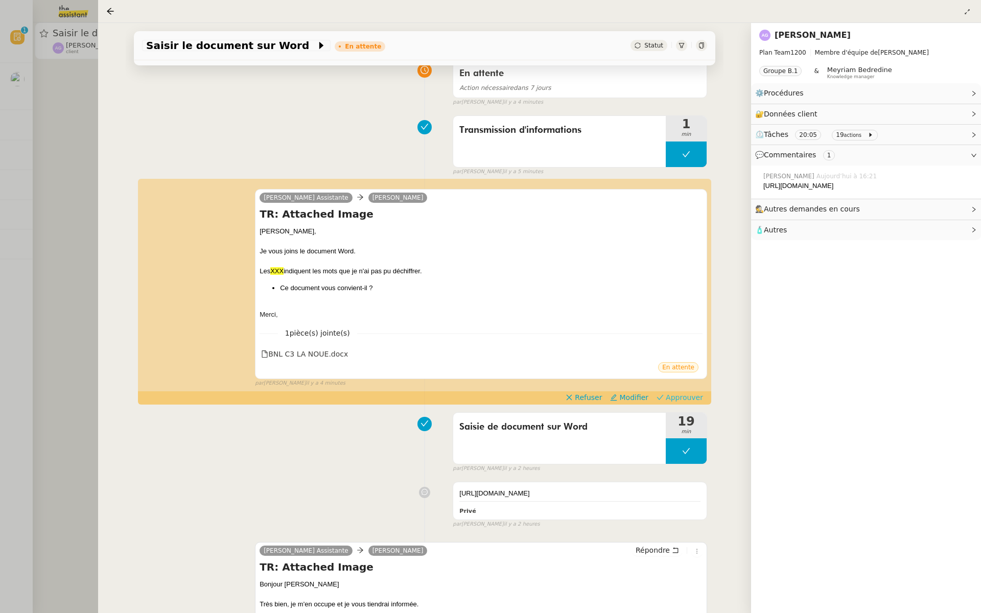
click at [683, 394] on span "Approuver" at bounding box center [683, 397] width 37 height 10
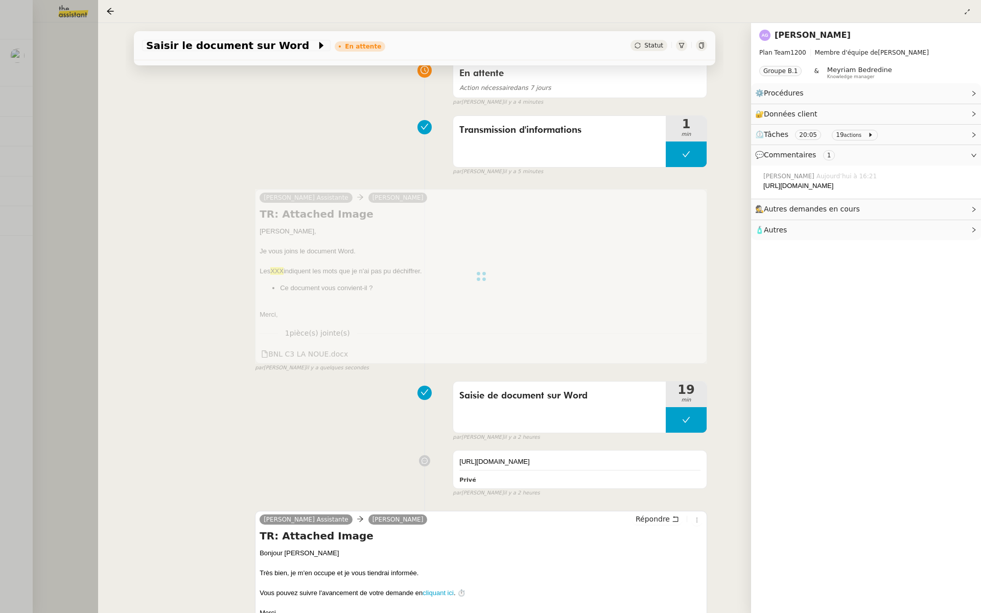
click at [49, 188] on div at bounding box center [490, 306] width 981 height 613
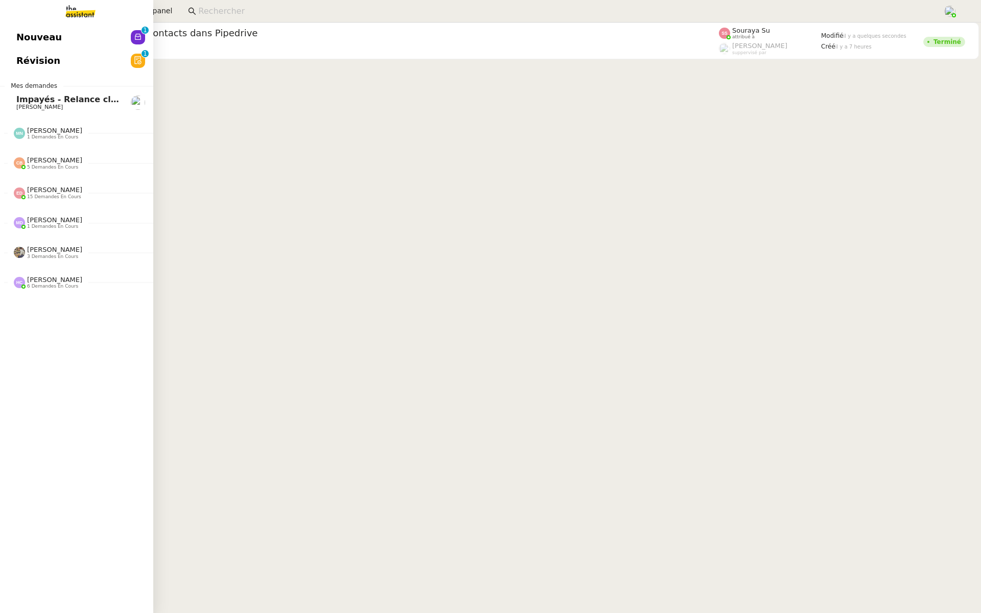
click at [25, 60] on span "Révision" at bounding box center [38, 60] width 44 height 15
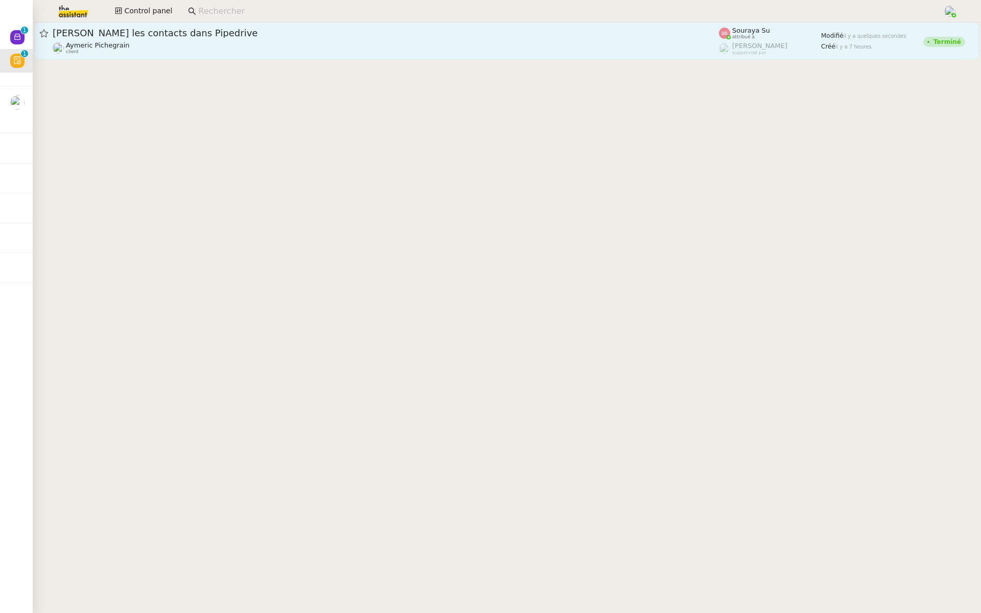
click at [242, 39] on div "[PERSON_NAME] les contacts dans Pipedrive" at bounding box center [386, 33] width 666 height 12
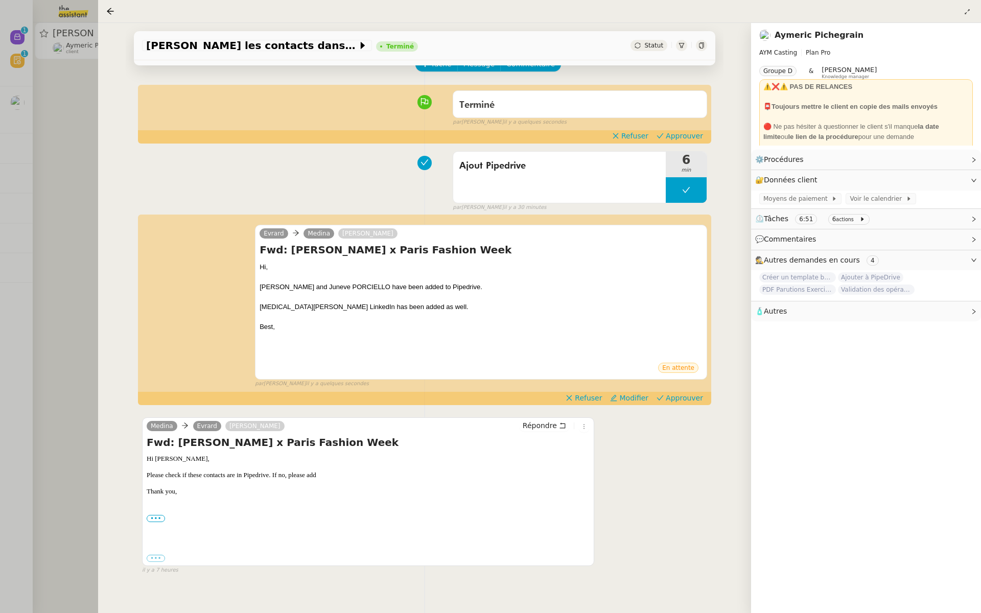
scroll to position [68, 0]
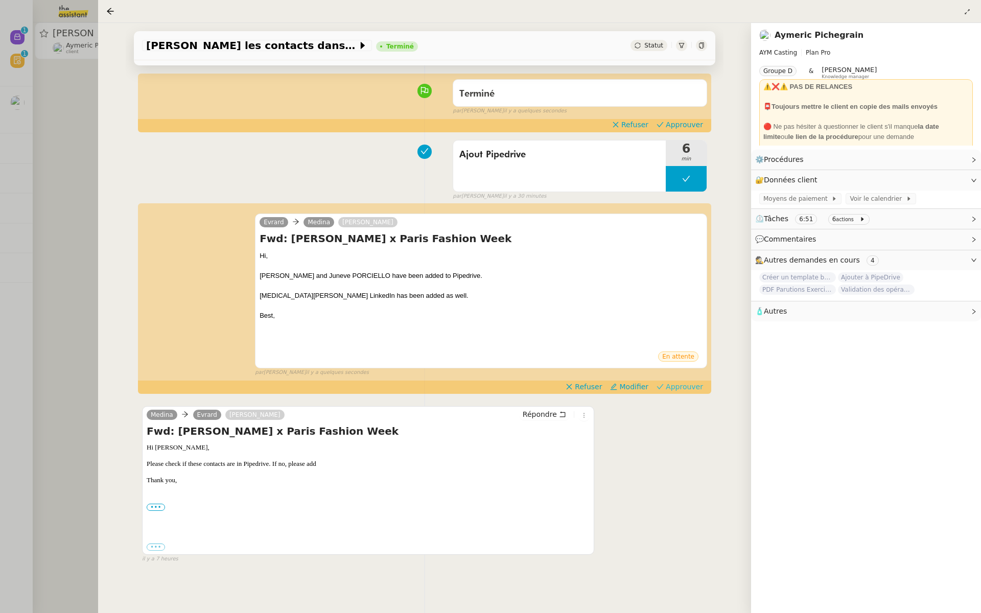
click at [695, 385] on span "Approuver" at bounding box center [683, 387] width 37 height 10
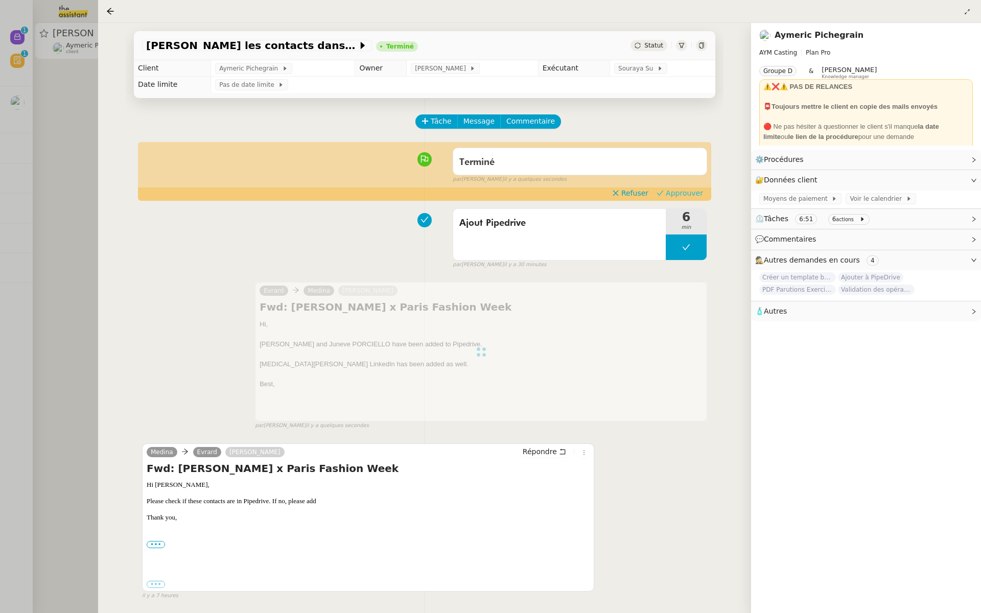
click at [686, 198] on button "Approuver" at bounding box center [679, 192] width 55 height 11
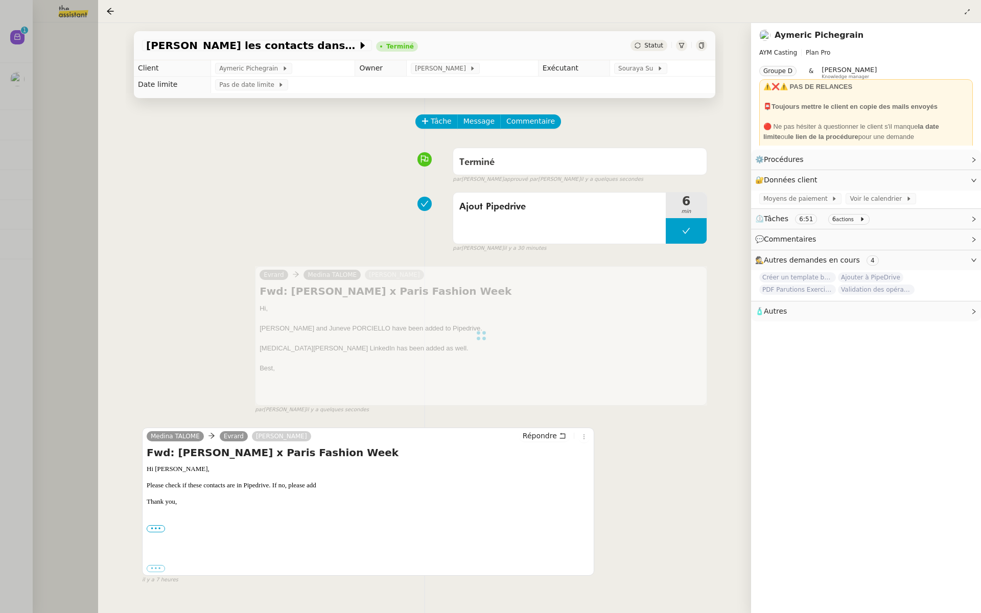
click at [44, 157] on div at bounding box center [490, 306] width 981 height 613
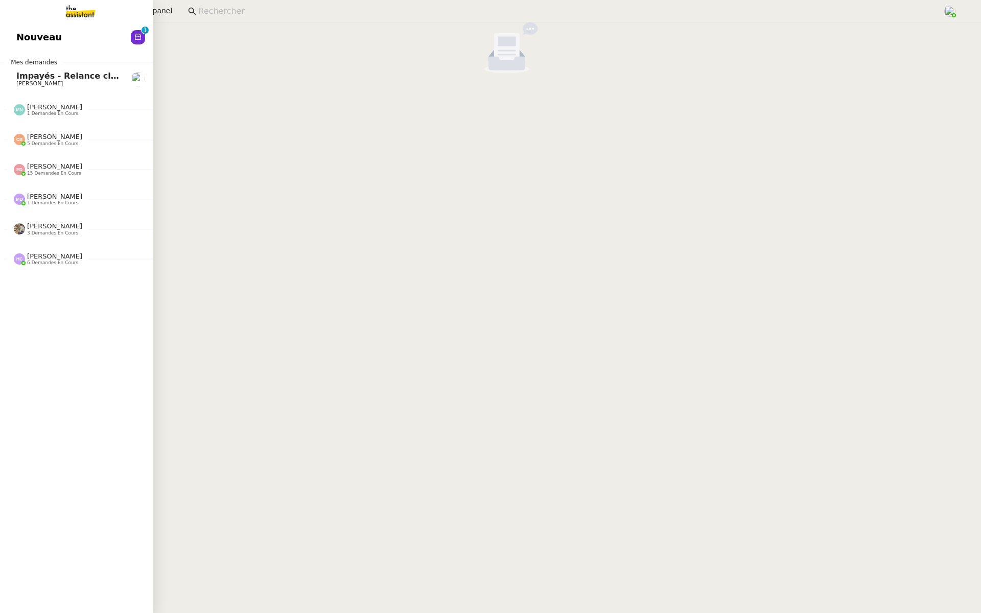
click at [21, 39] on span "Nouveau" at bounding box center [38, 37] width 45 height 15
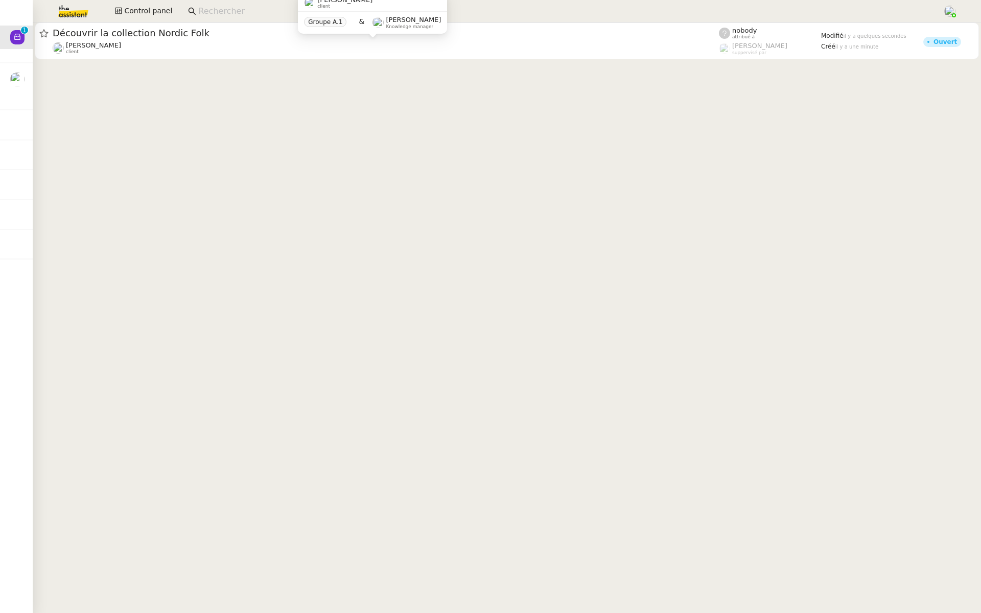
click at [227, 43] on div "[PERSON_NAME] client" at bounding box center [386, 47] width 666 height 13
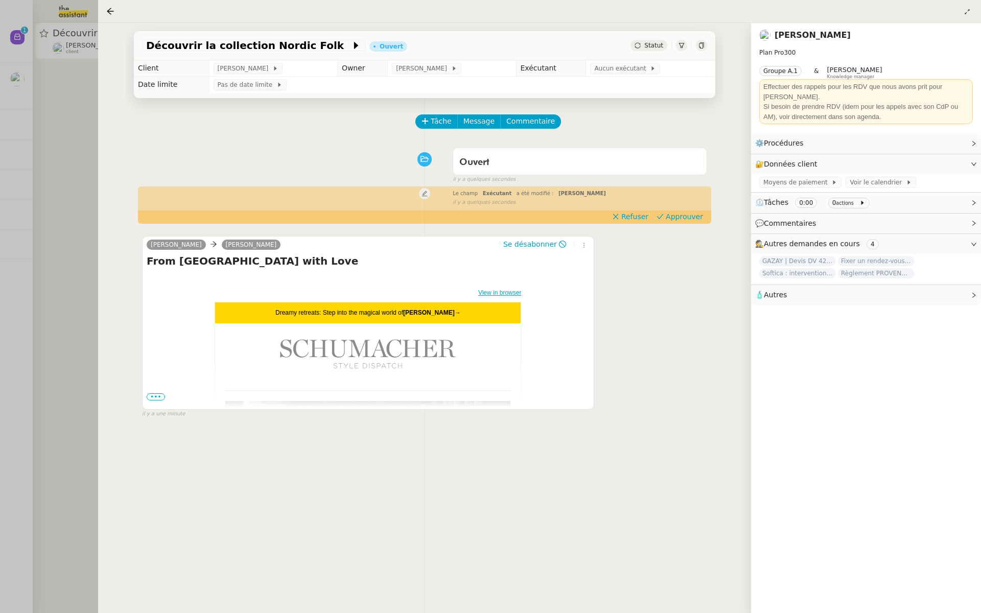
click at [157, 395] on span "•••" at bounding box center [156, 396] width 18 height 7
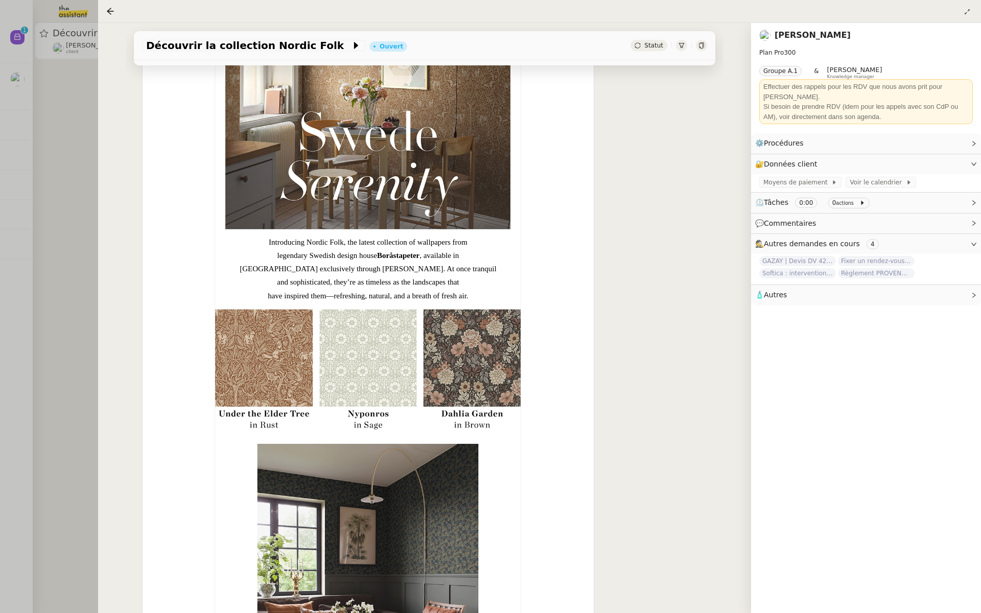
scroll to position [656, 0]
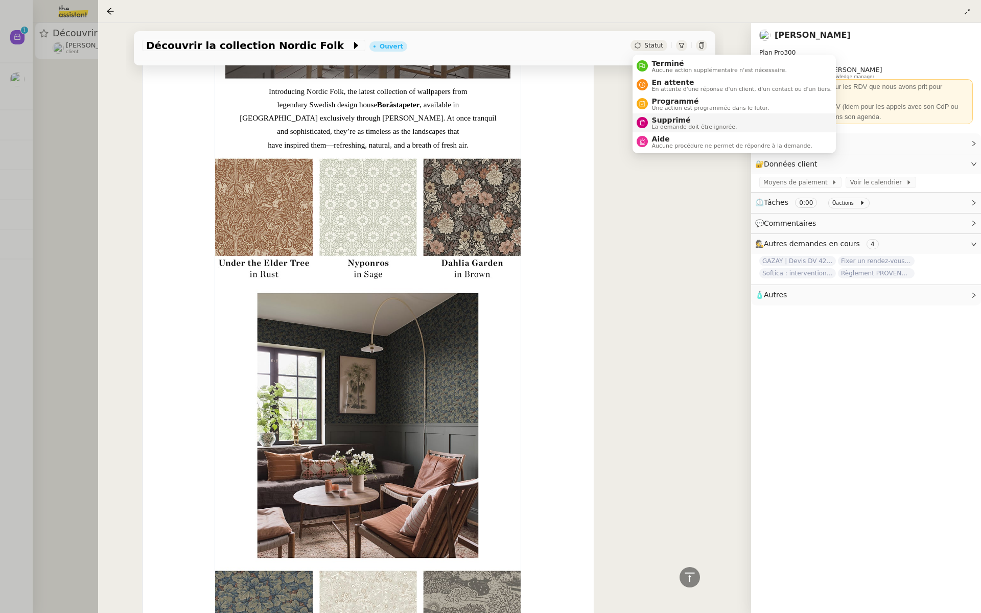
click at [646, 127] on div "Supprimé La demande doit être ignorée." at bounding box center [686, 123] width 101 height 14
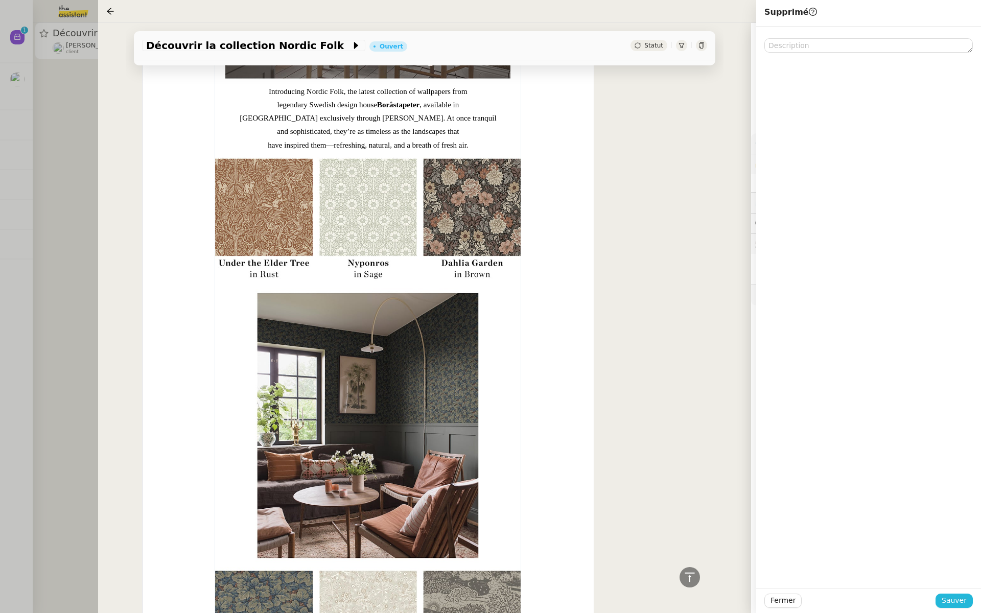
click at [952, 600] on span "Sauver" at bounding box center [953, 601] width 25 height 12
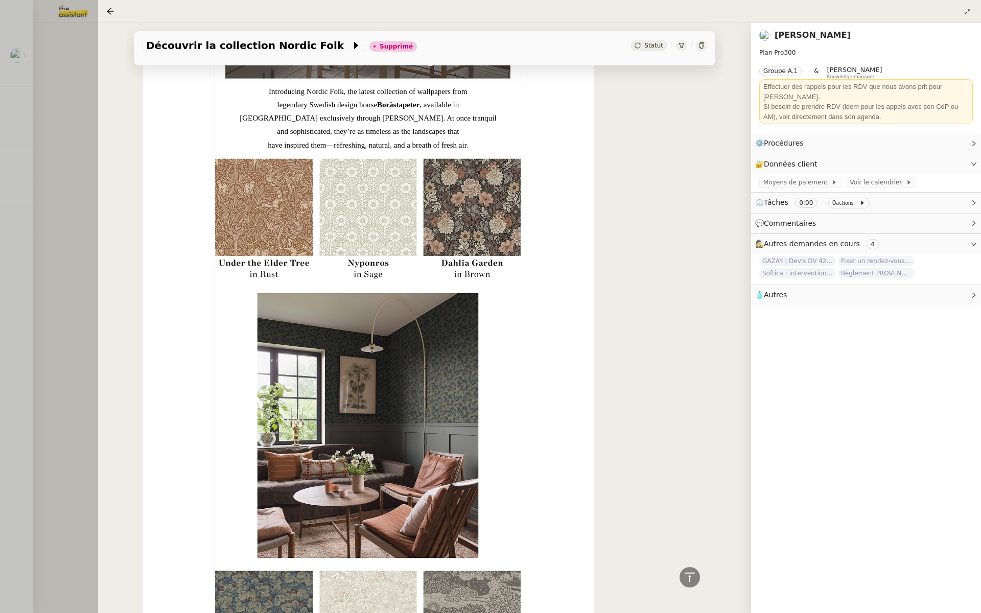
click at [19, 171] on div at bounding box center [490, 306] width 981 height 613
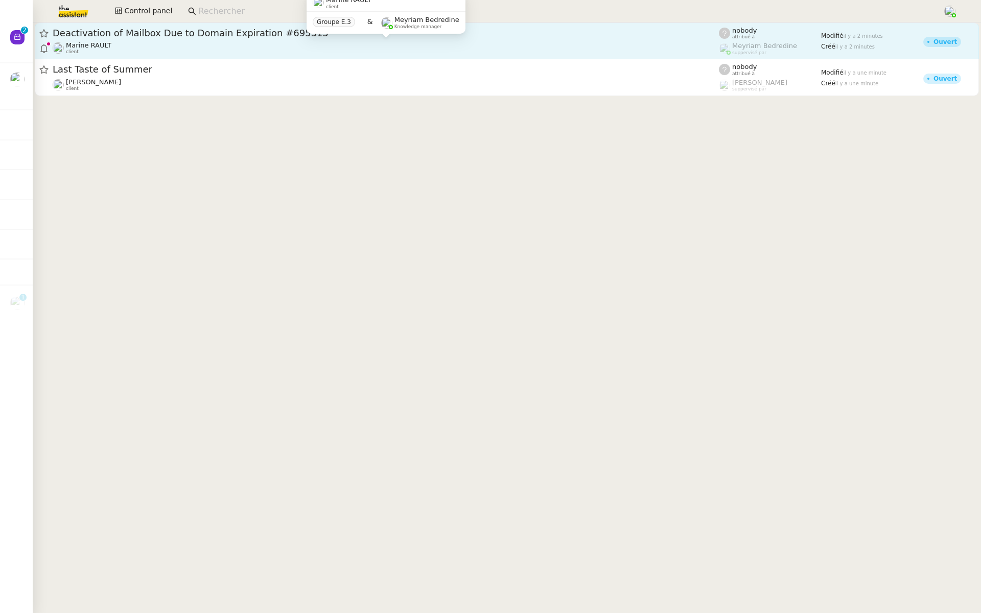
click at [75, 50] on span "client" at bounding box center [72, 52] width 13 height 6
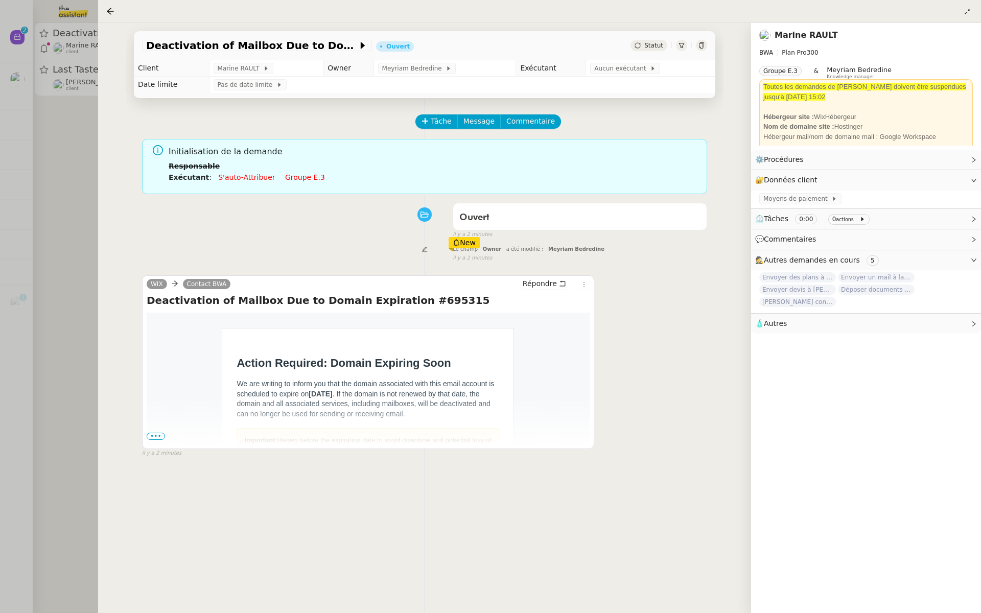
click at [0, 417] on div at bounding box center [490, 306] width 981 height 613
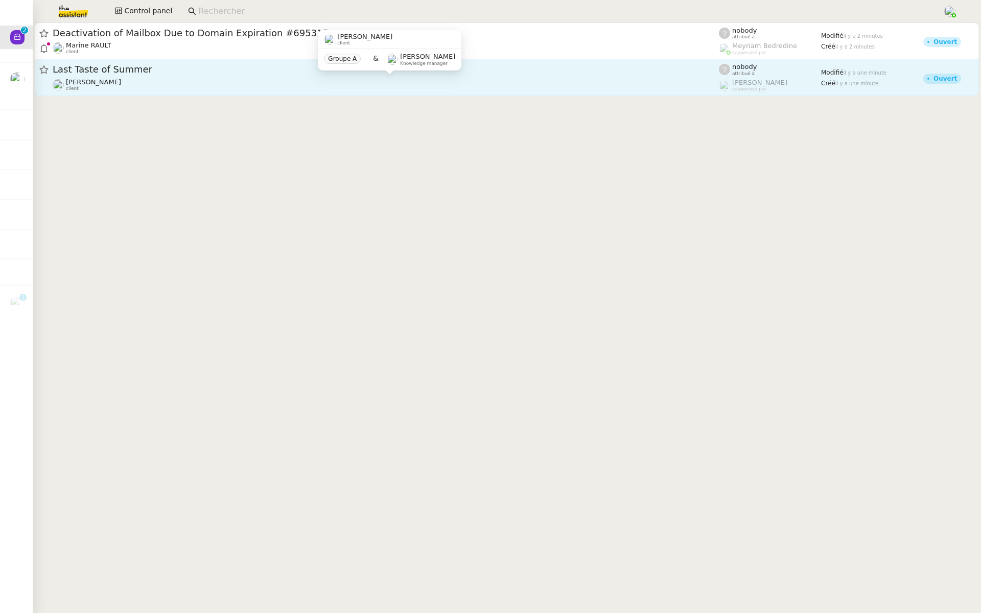
click at [277, 83] on div "[PERSON_NAME] client" at bounding box center [386, 84] width 666 height 13
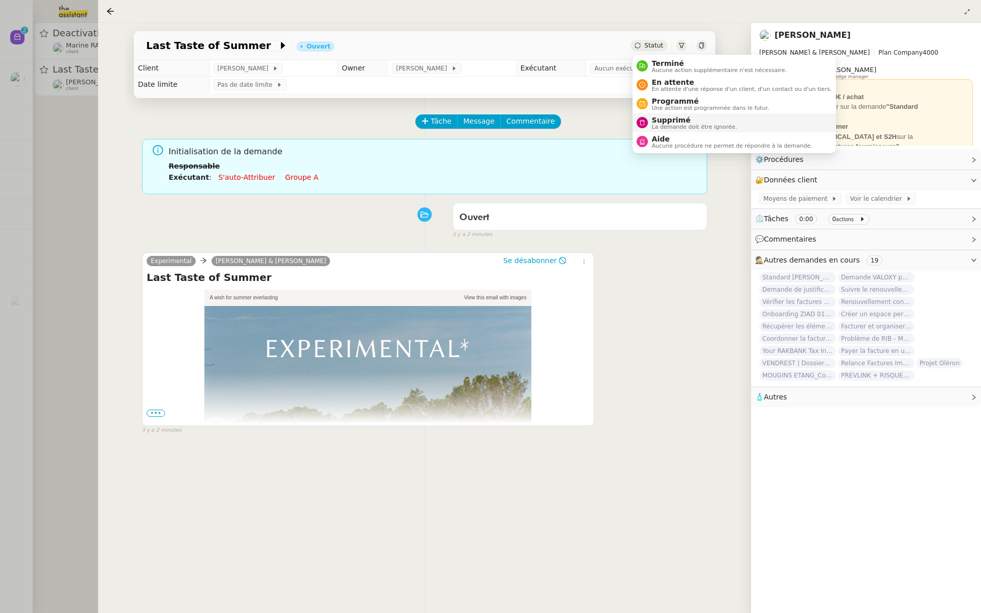
click at [652, 123] on span "Supprimé" at bounding box center [694, 120] width 85 height 8
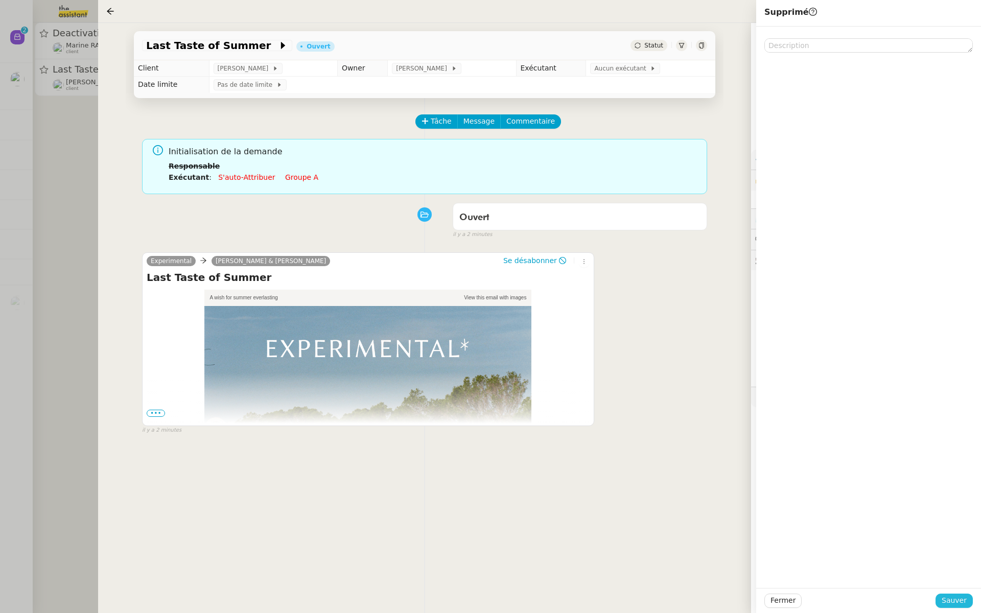
click at [948, 604] on span "Sauver" at bounding box center [953, 601] width 25 height 12
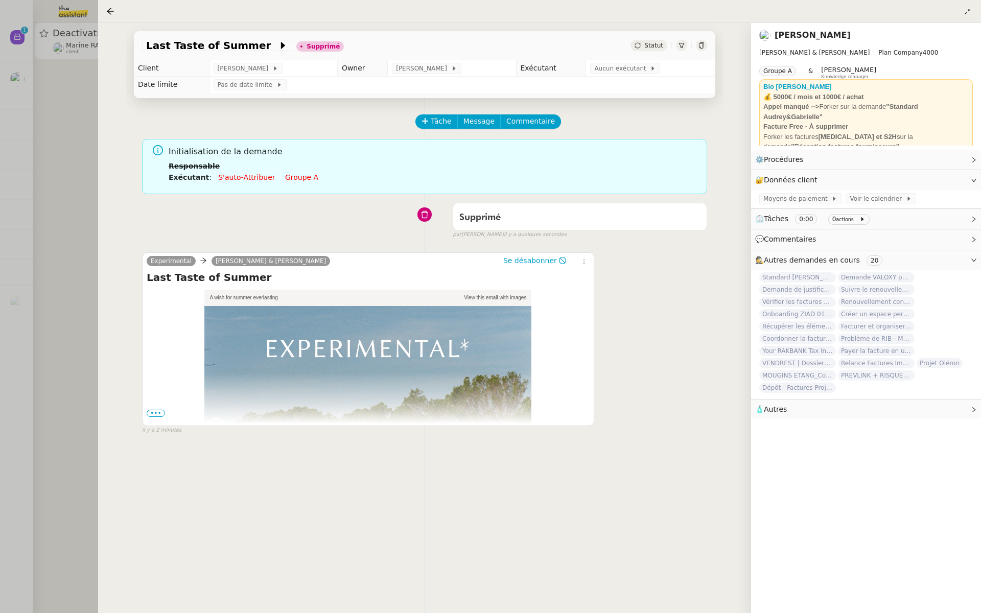
click at [67, 138] on div at bounding box center [490, 306] width 981 height 613
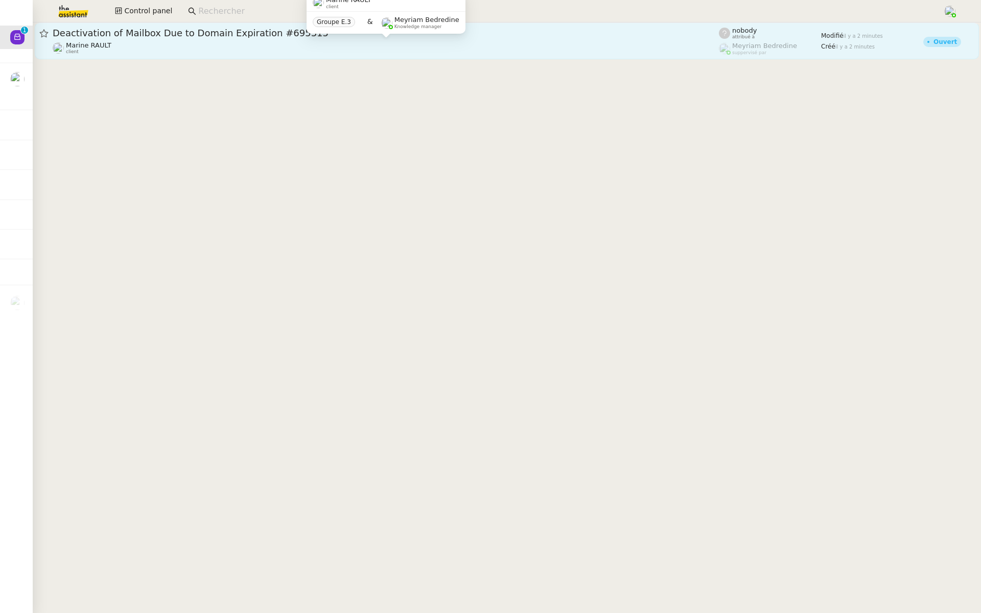
click at [185, 46] on div "Marine RAULT client" at bounding box center [386, 47] width 666 height 13
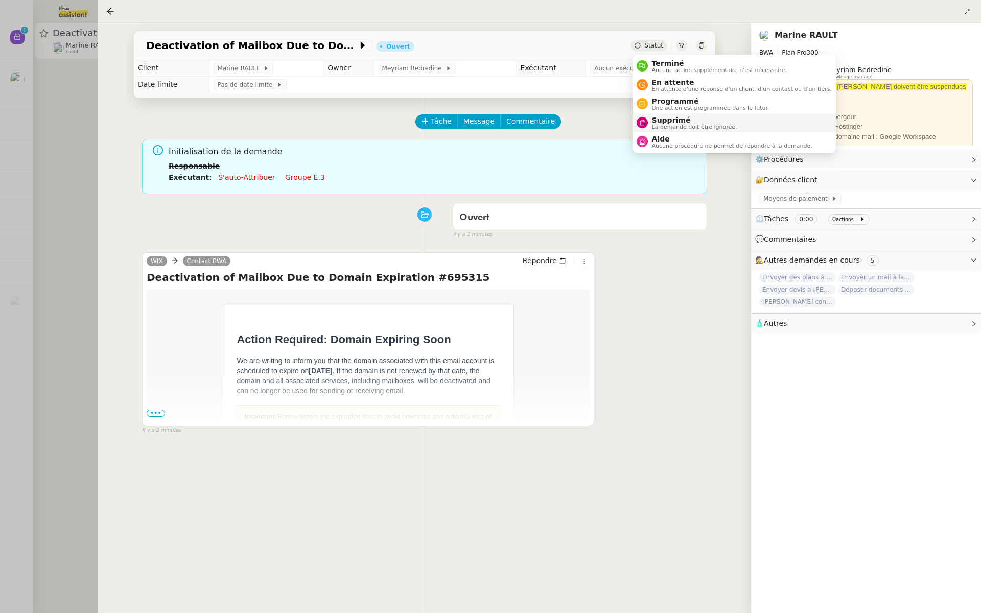
click at [648, 124] on div "Supprimé La demande doit être ignorée." at bounding box center [692, 123] width 89 height 14
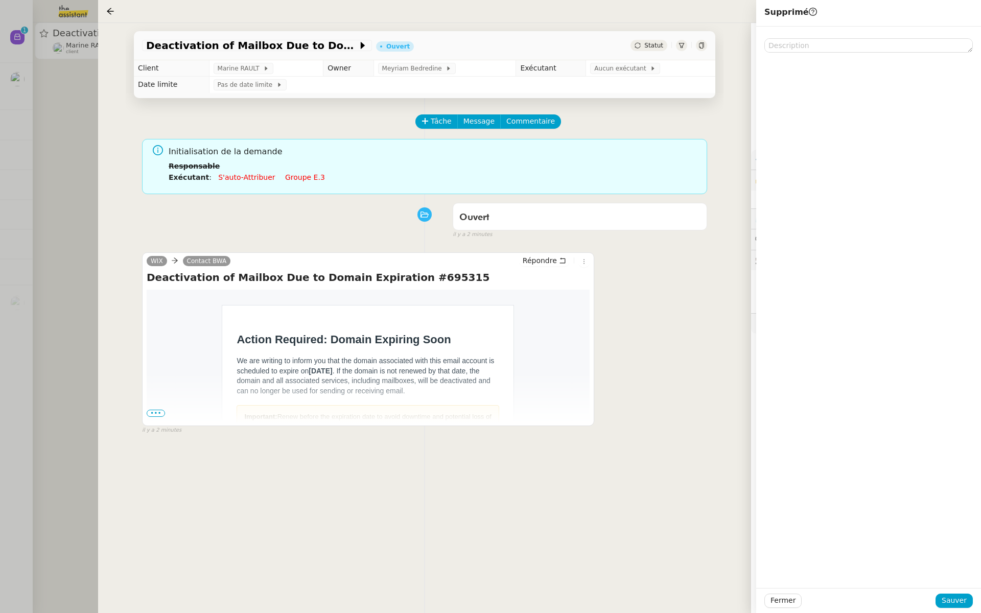
click at [152, 410] on span "•••" at bounding box center [156, 413] width 18 height 7
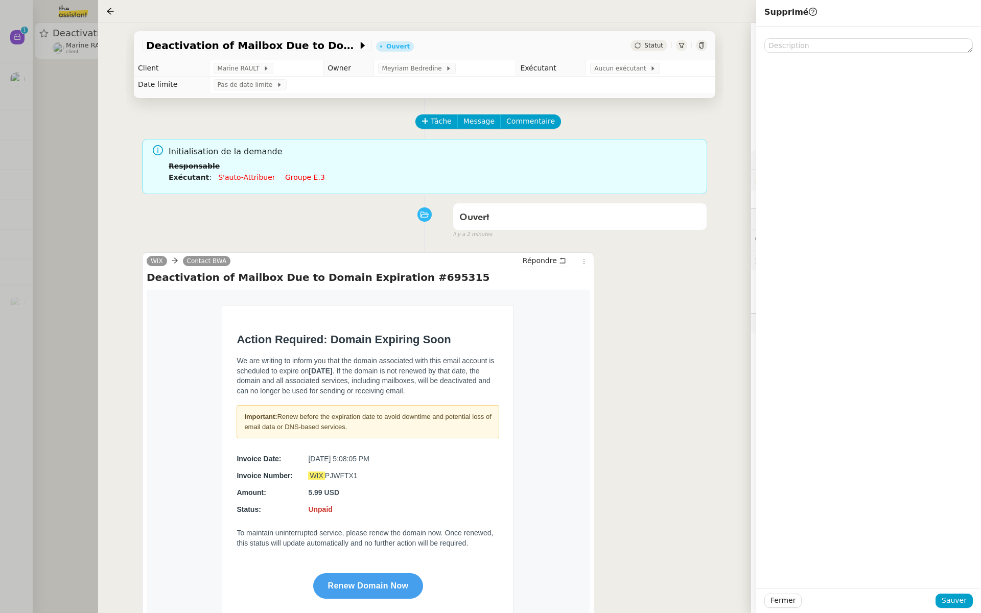
scroll to position [160, 0]
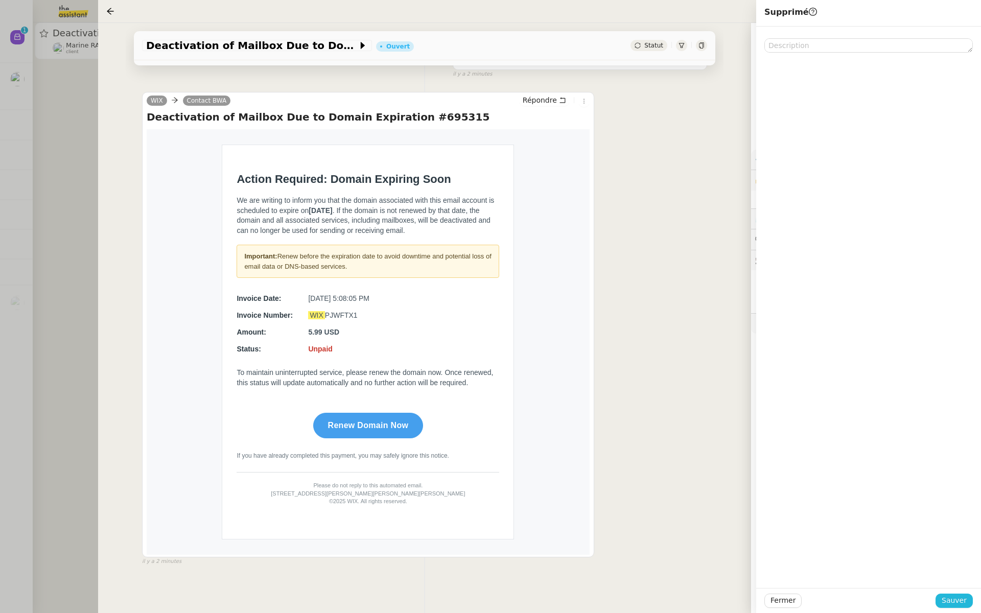
click at [953, 600] on span "Sauver" at bounding box center [953, 601] width 25 height 12
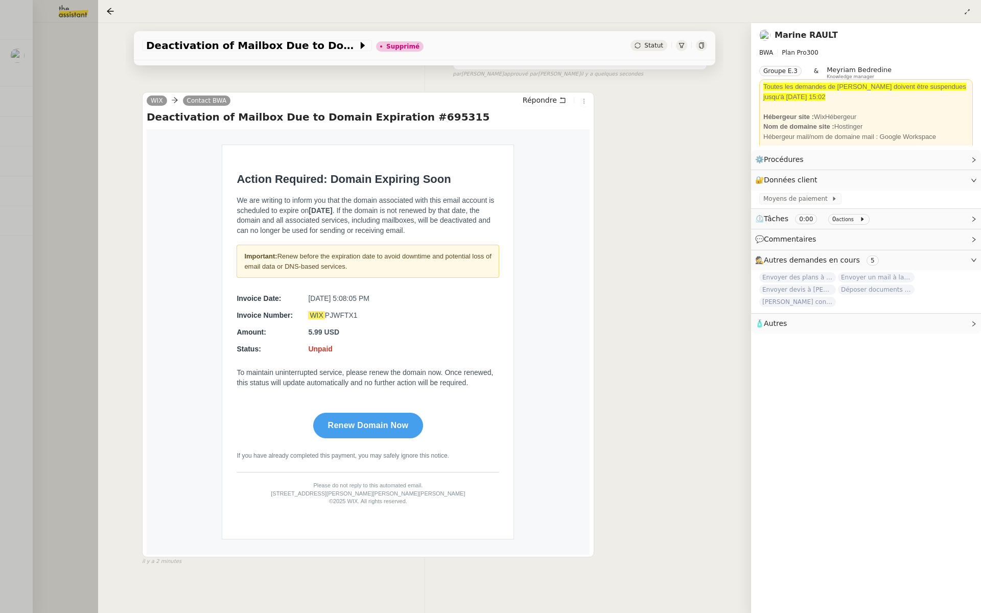
click at [1, 157] on div at bounding box center [490, 306] width 981 height 613
